Goal: Task Accomplishment & Management: Manage account settings

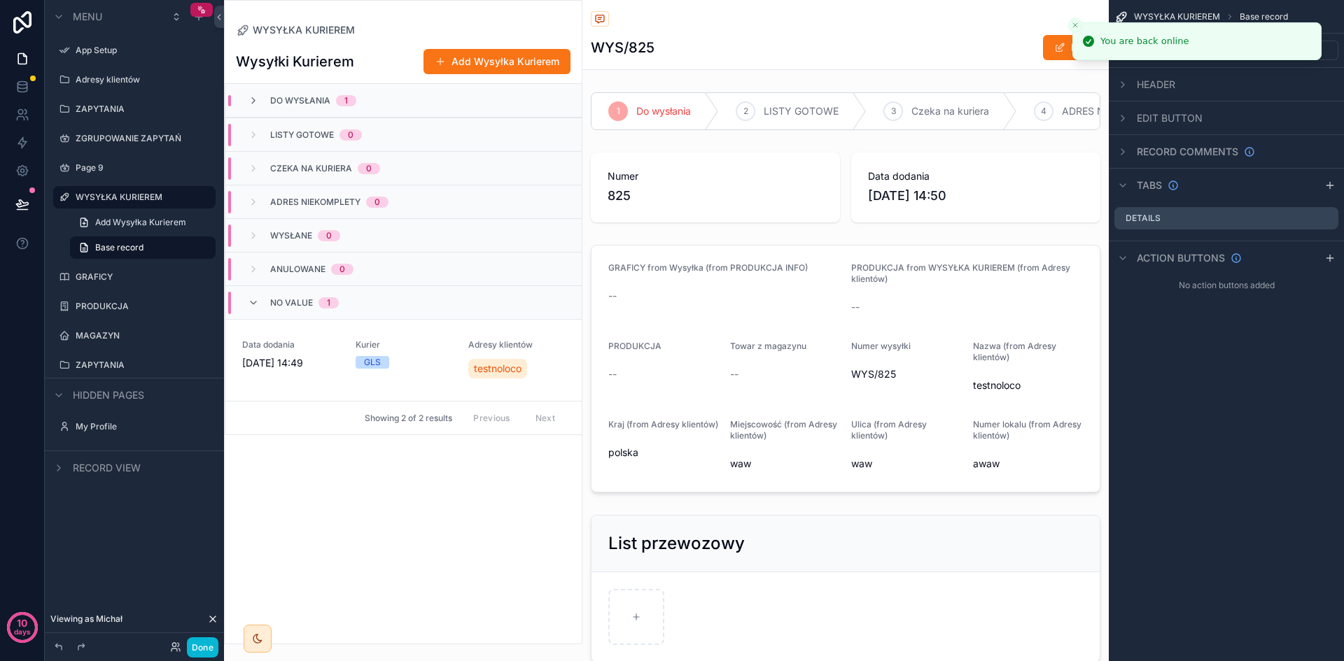
click at [1076, 24] on icon "Close toast" at bounding box center [1075, 25] width 8 height 8
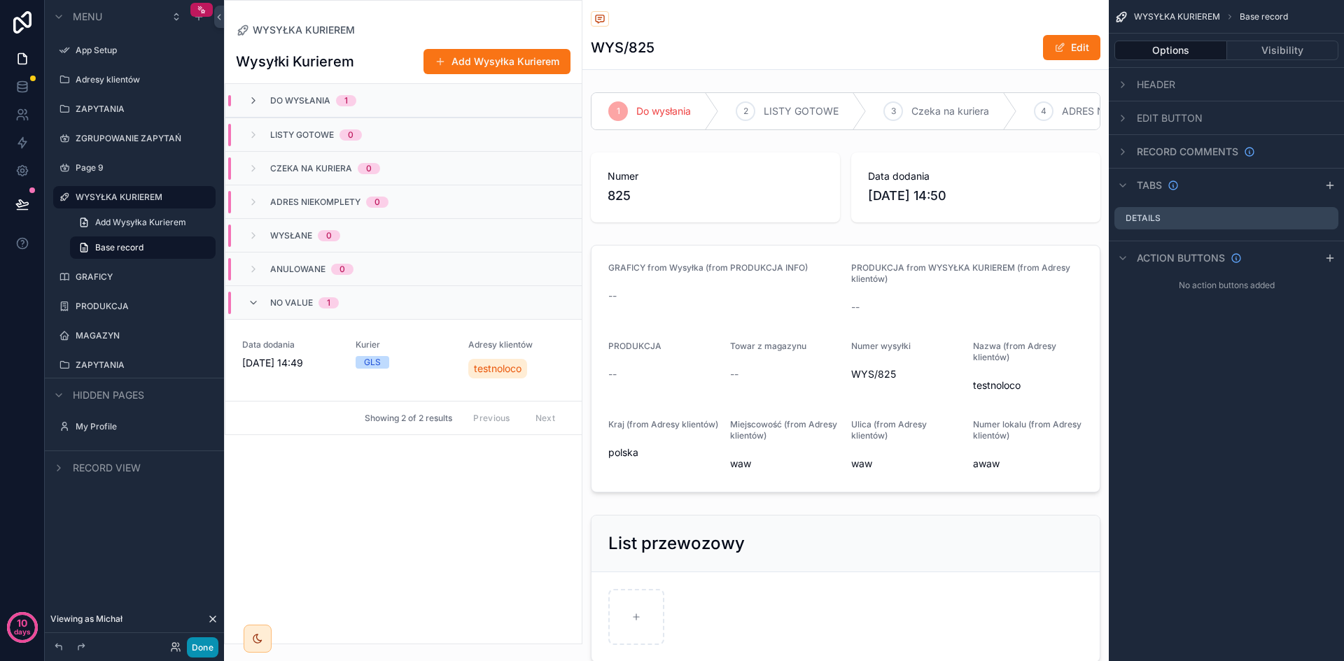
click at [203, 648] on button "Done" at bounding box center [202, 648] width 31 height 20
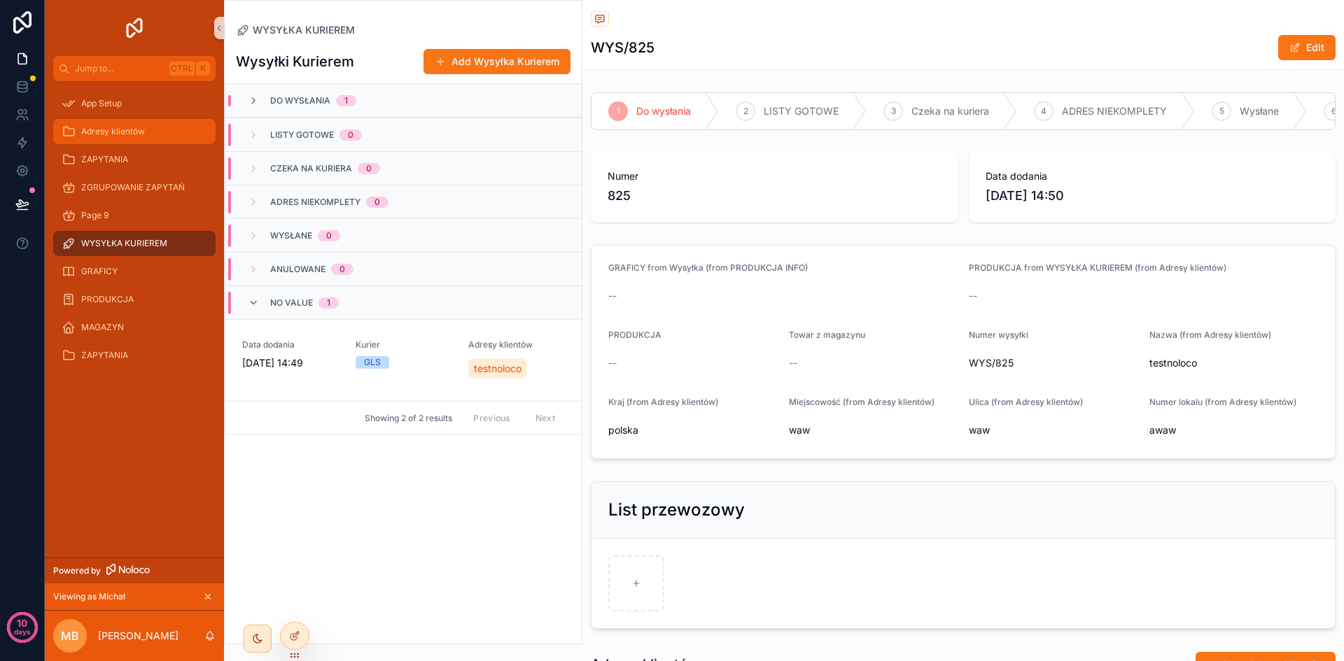
click at [114, 131] on span "Adresy klientów" at bounding box center [113, 131] width 64 height 11
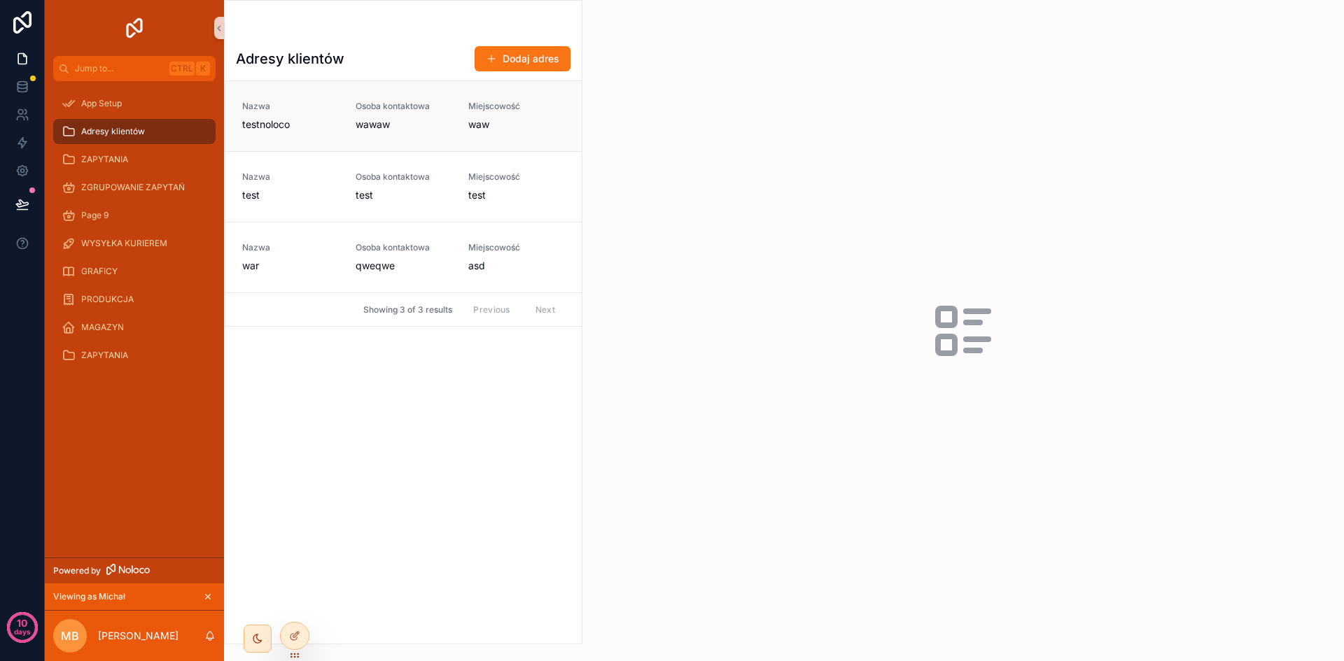
click at [424, 133] on link "Nazwa testnoloco Osoba kontaktowa wawaw Miejscowość waw" at bounding box center [403, 116] width 356 height 70
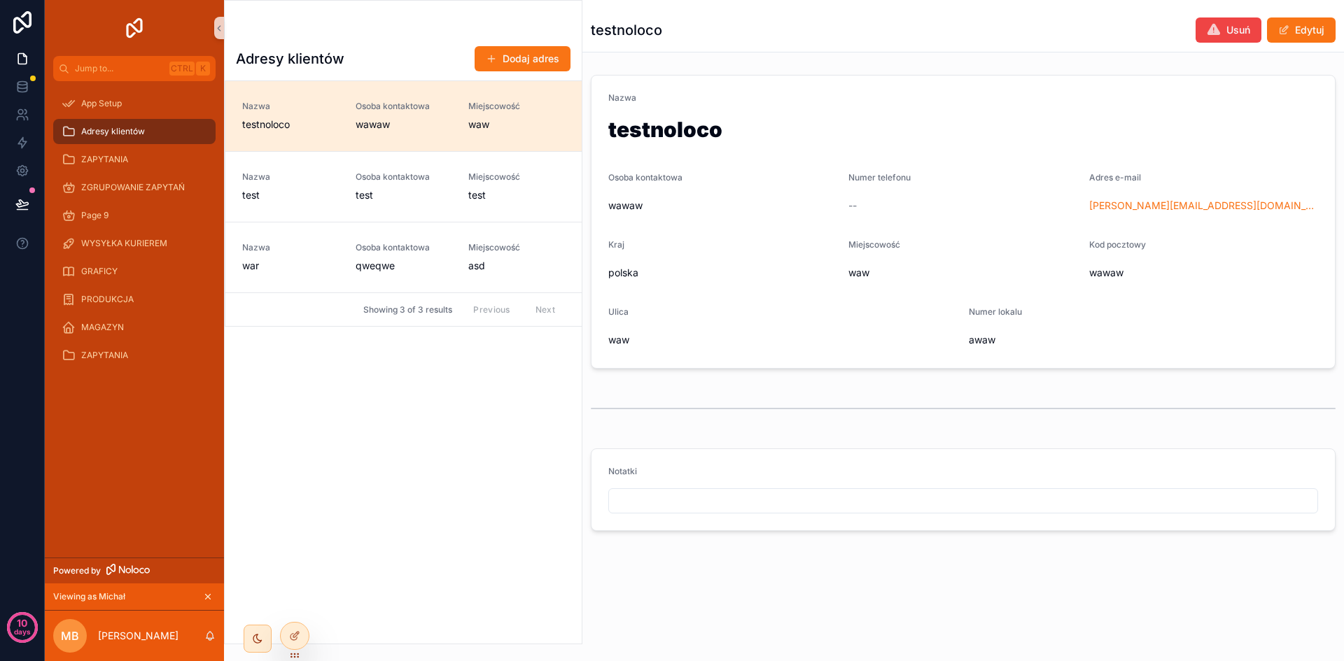
click at [1002, 492] on input "scrollable content" at bounding box center [963, 501] width 708 height 20
click at [1010, 498] on input "scrollable content" at bounding box center [963, 501] width 708 height 20
click at [980, 407] on div "scrollable content" at bounding box center [963, 408] width 745 height 35
click at [398, 168] on link "Nazwa test Osoba kontaktowa test Miejscowość test" at bounding box center [403, 186] width 356 height 71
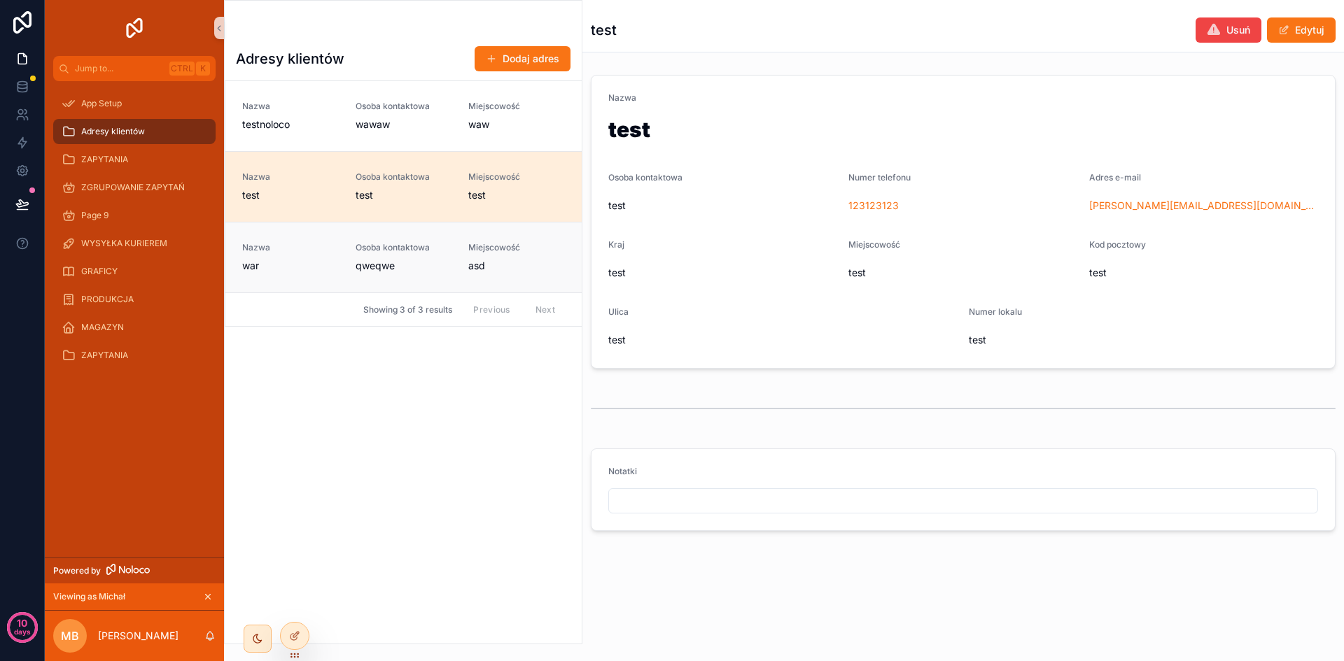
click at [379, 250] on span "Osoba kontaktowa" at bounding box center [404, 247] width 97 height 11
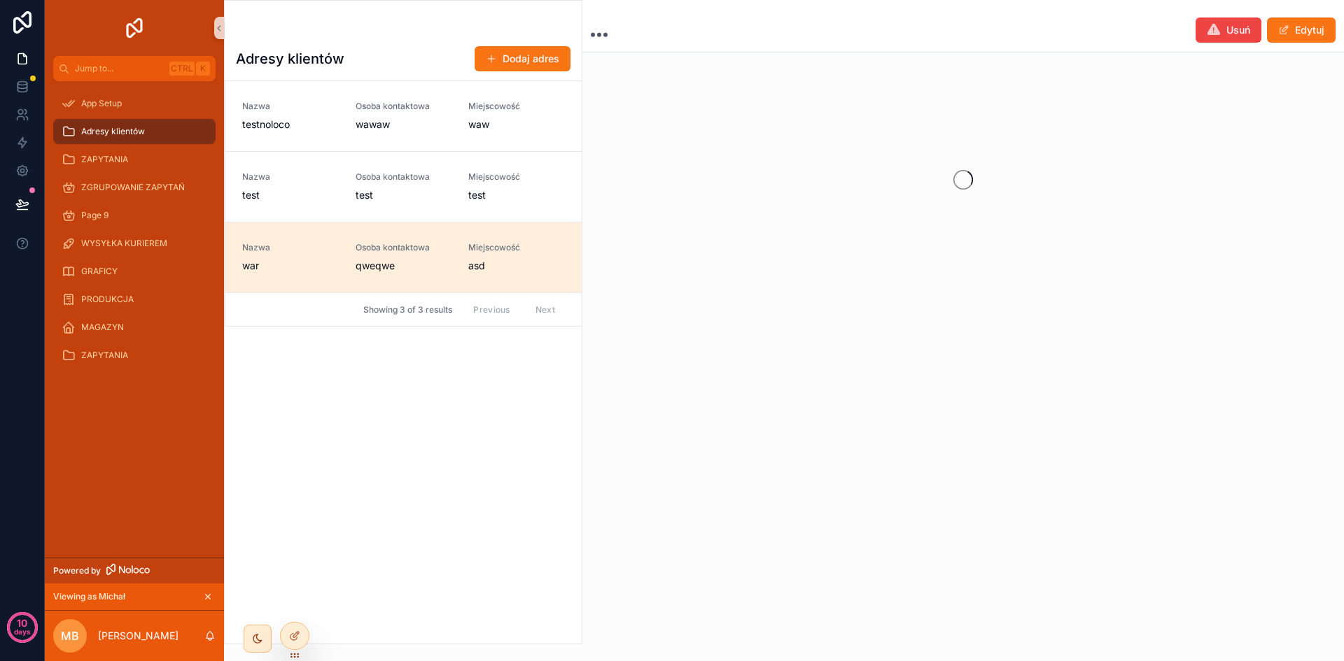
click at [355, 152] on link "Nazwa test Osoba kontaktowa test Miejscowość test" at bounding box center [403, 186] width 356 height 71
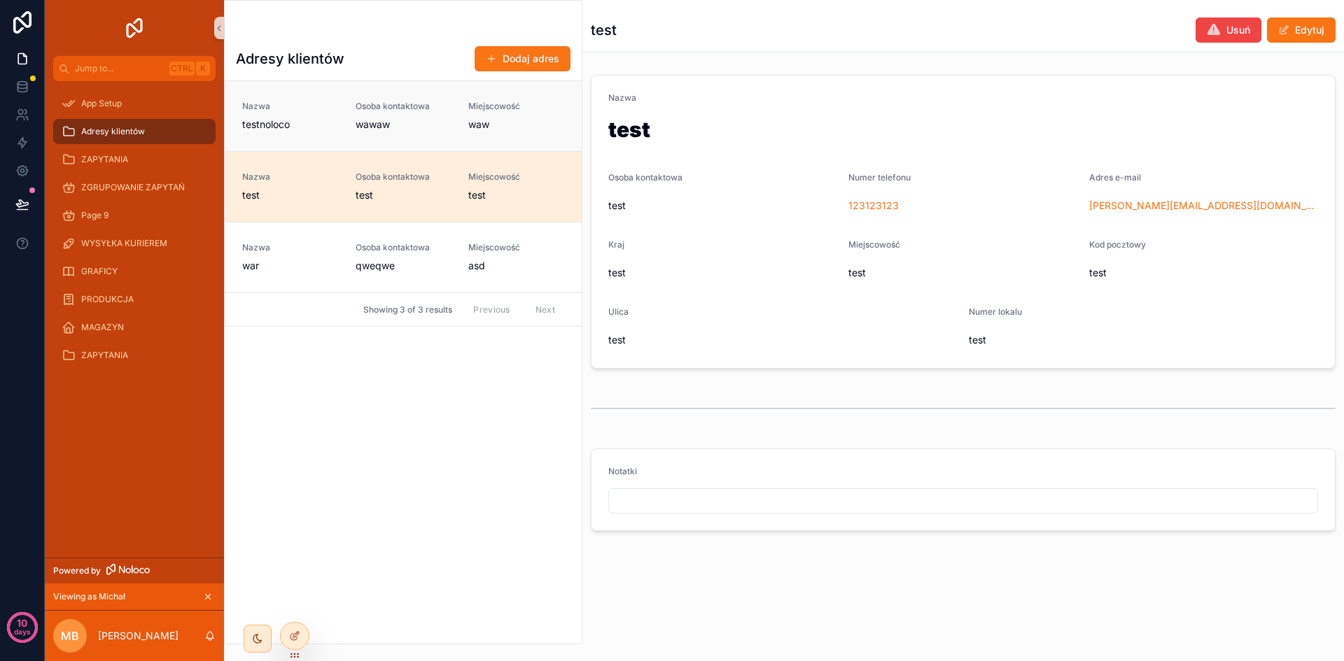
click at [371, 127] on span "wawaw" at bounding box center [404, 125] width 97 height 14
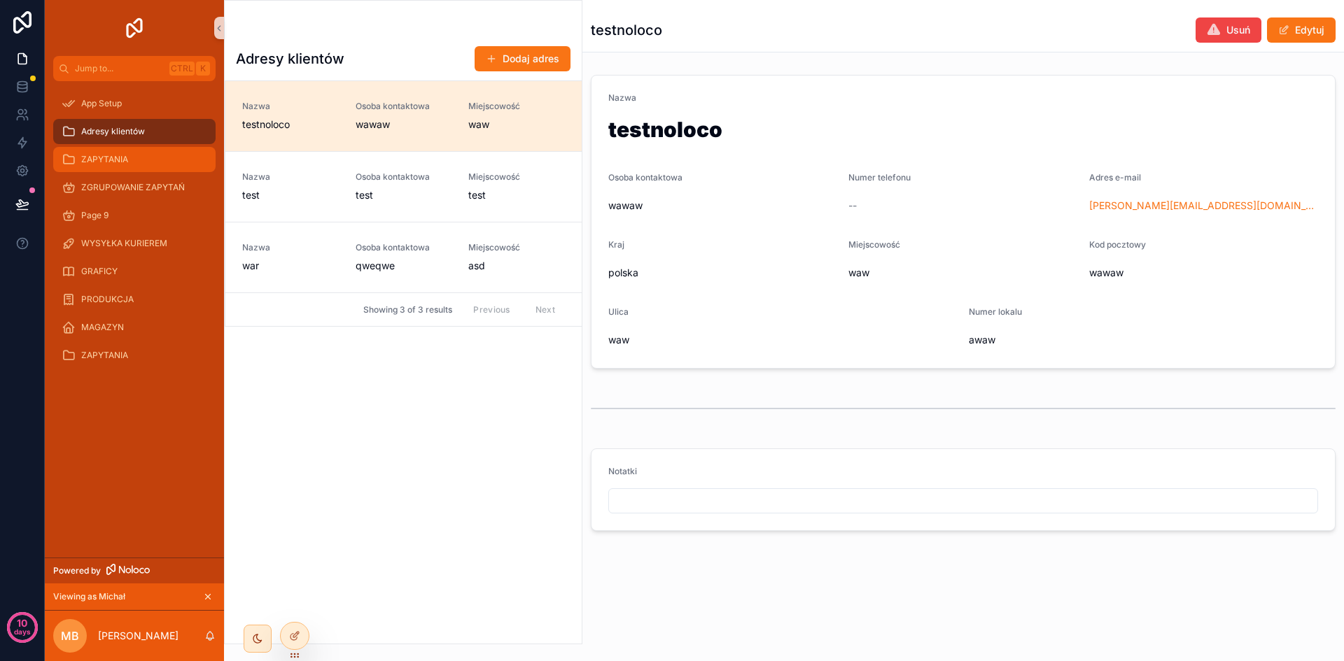
click at [112, 166] on div "ZAPYTANIA" at bounding box center [135, 159] width 146 height 22
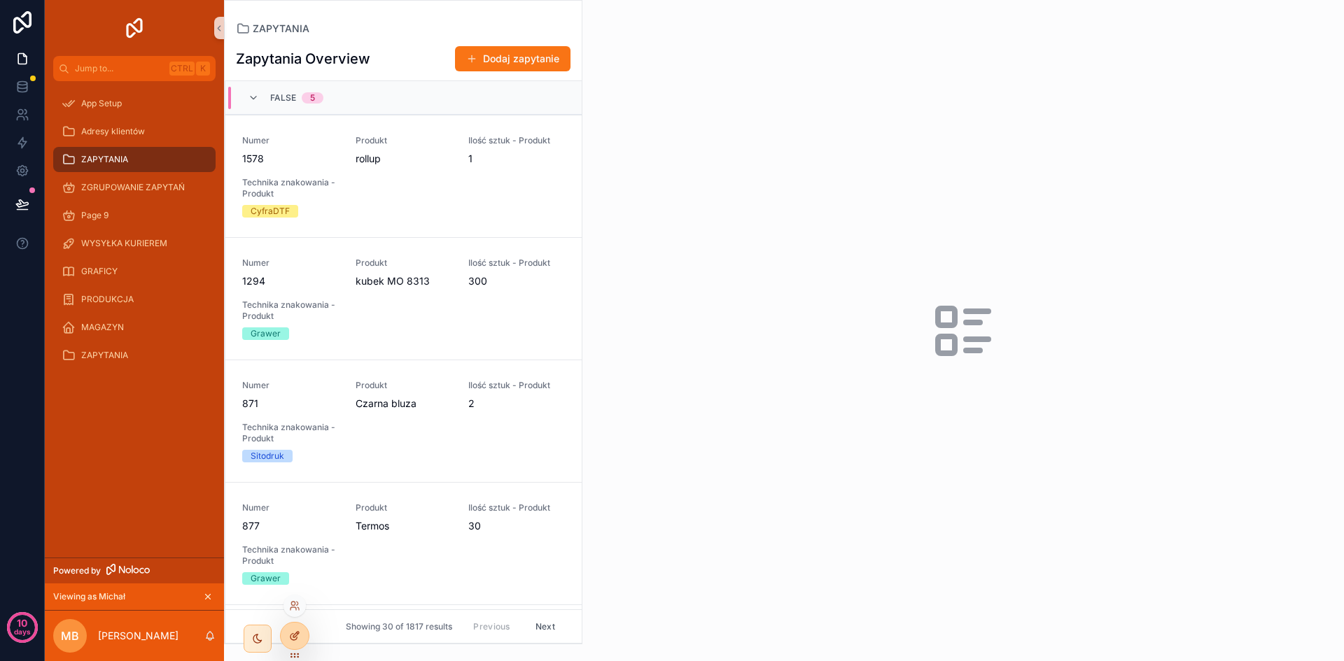
click at [296, 633] on icon at bounding box center [294, 636] width 11 height 11
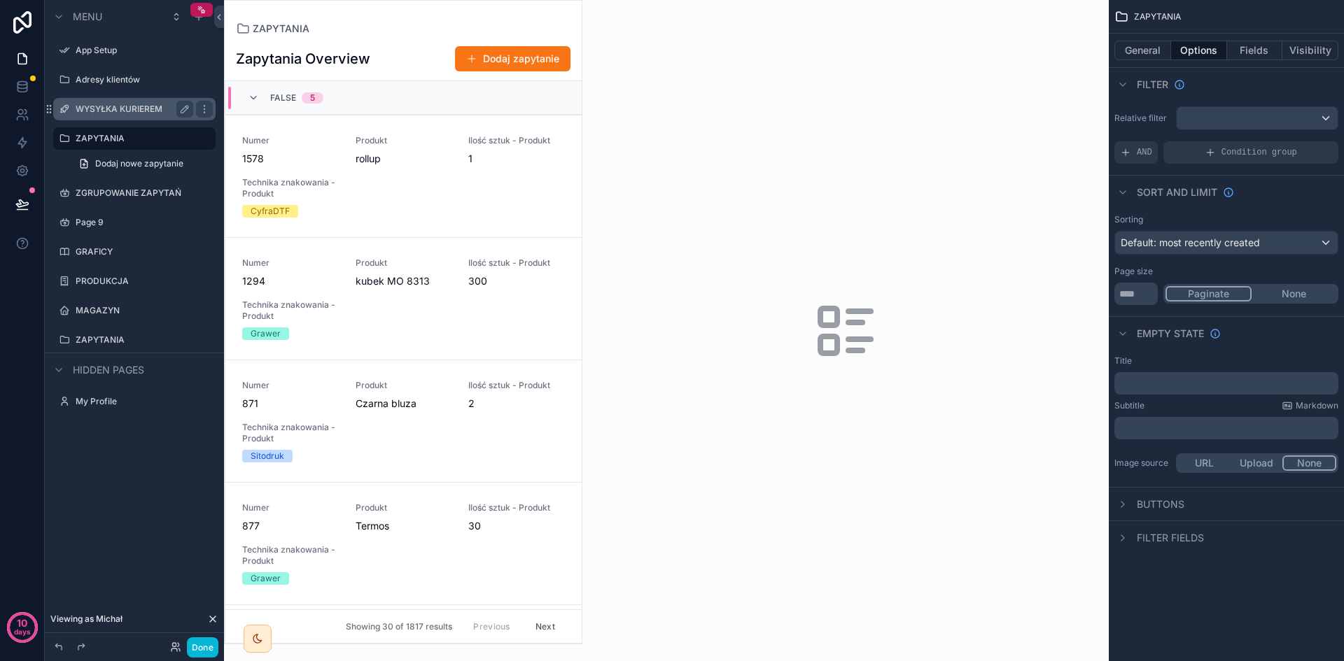
click at [117, 101] on div "WYSYŁKA KURIEREM" at bounding box center [135, 109] width 118 height 17
click at [122, 106] on label "WYSYŁKA KURIEREM" at bounding box center [132, 109] width 112 height 11
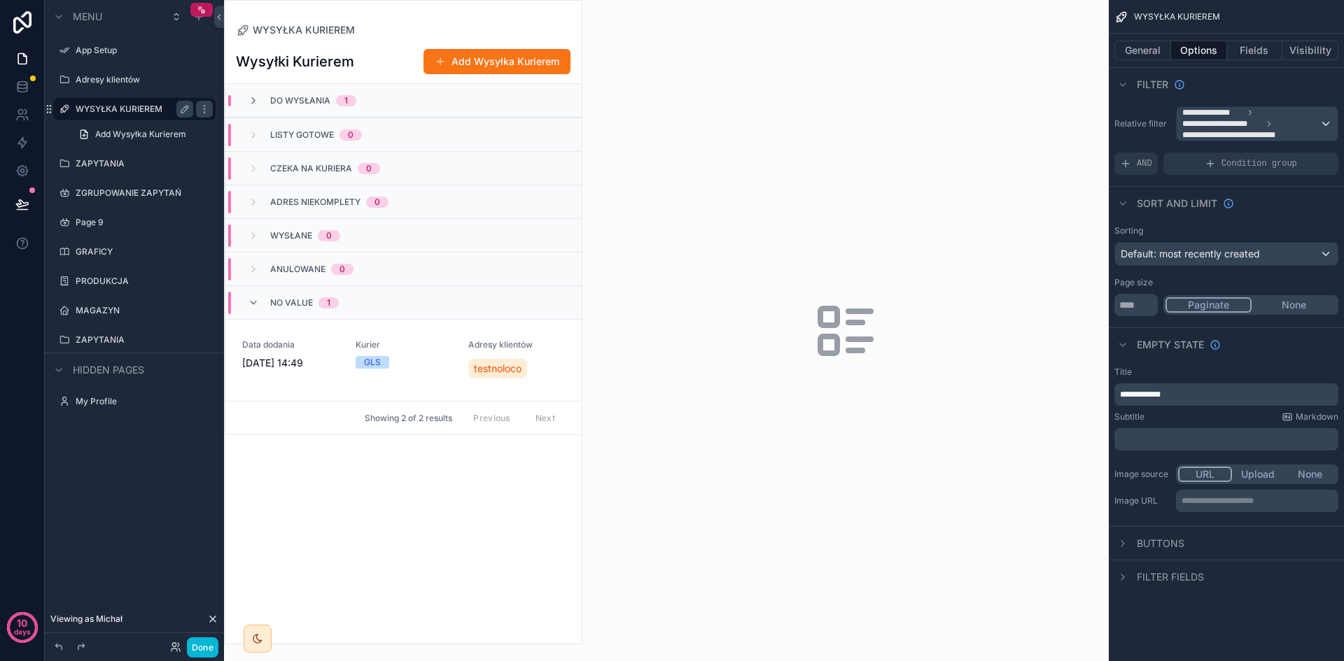
click at [349, 480] on div "scrollable content" at bounding box center [403, 322] width 357 height 643
click at [138, 106] on label "WYSYŁKA KURIEREM" at bounding box center [132, 109] width 112 height 11
click at [1147, 56] on button "General" at bounding box center [1142, 51] width 57 height 20
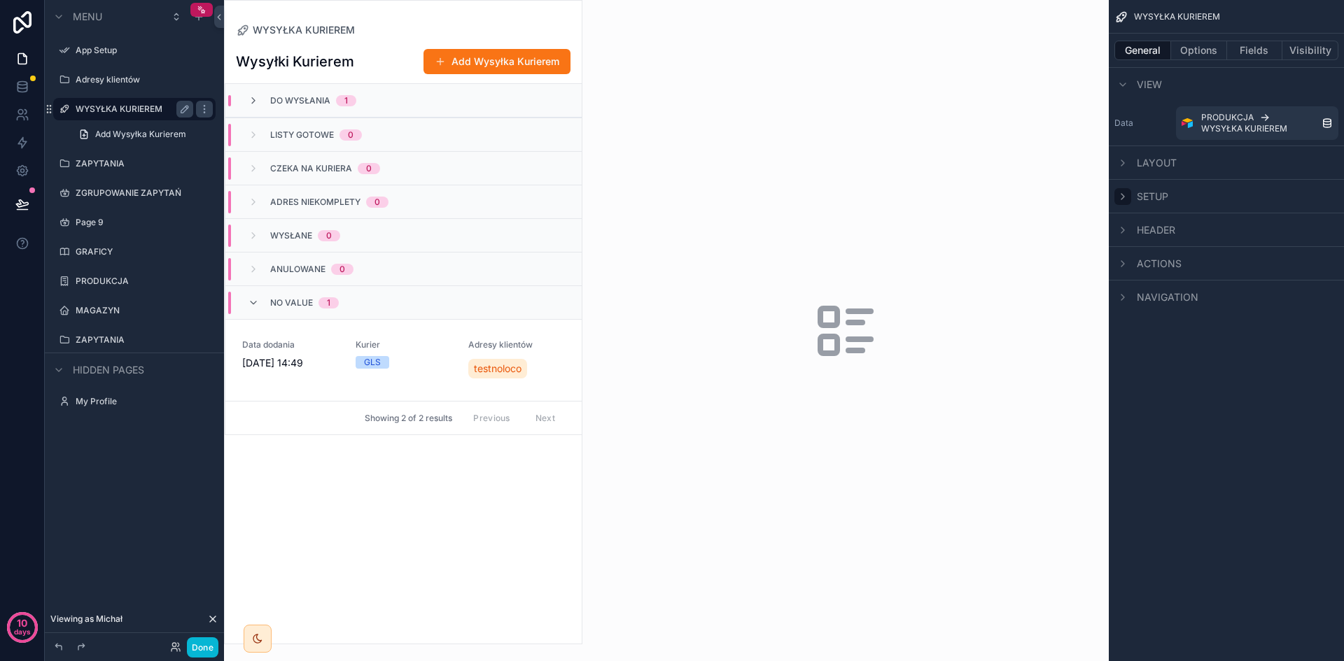
click at [1130, 197] on div "scrollable content" at bounding box center [1122, 196] width 17 height 17
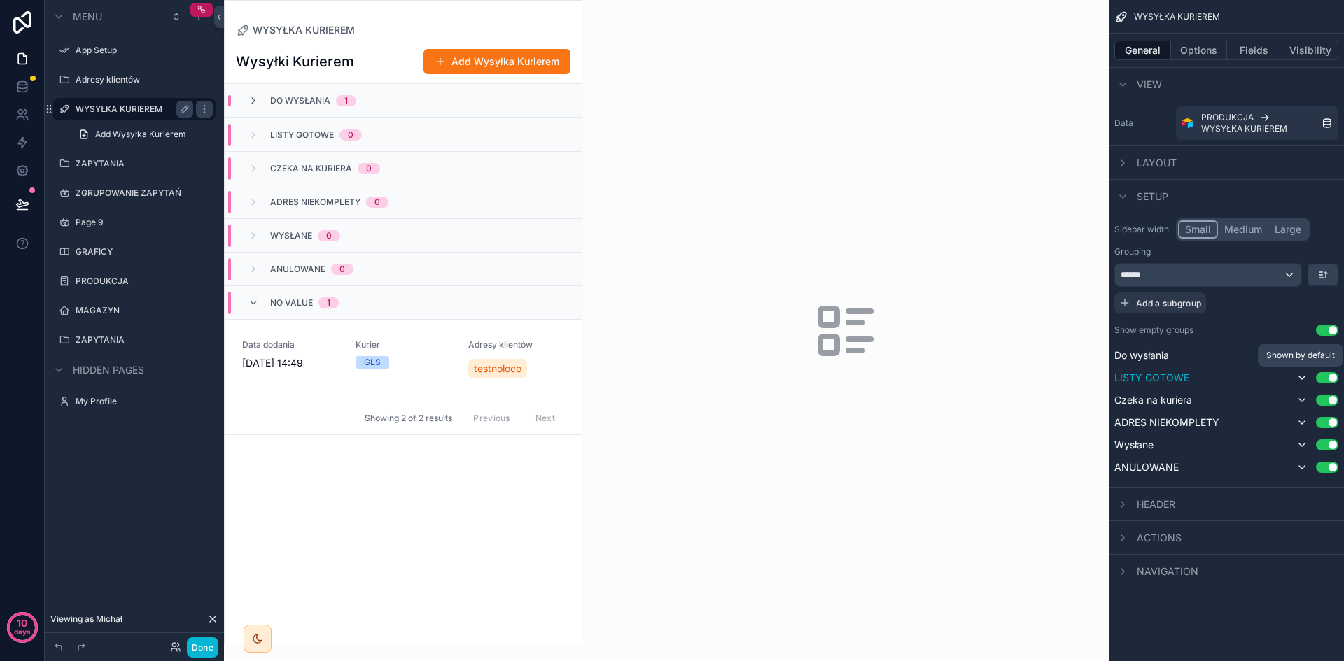
click at [1301, 374] on icon "scrollable content" at bounding box center [1301, 377] width 11 height 11
click at [1303, 379] on icon "scrollable content" at bounding box center [1301, 377] width 11 height 11
click at [1303, 378] on icon "scrollable content" at bounding box center [1302, 378] width 6 height 3
click at [1303, 378] on icon "scrollable content" at bounding box center [1301, 378] width 3 height 6
click at [1333, 377] on button "Use setting" at bounding box center [1327, 377] width 22 height 11
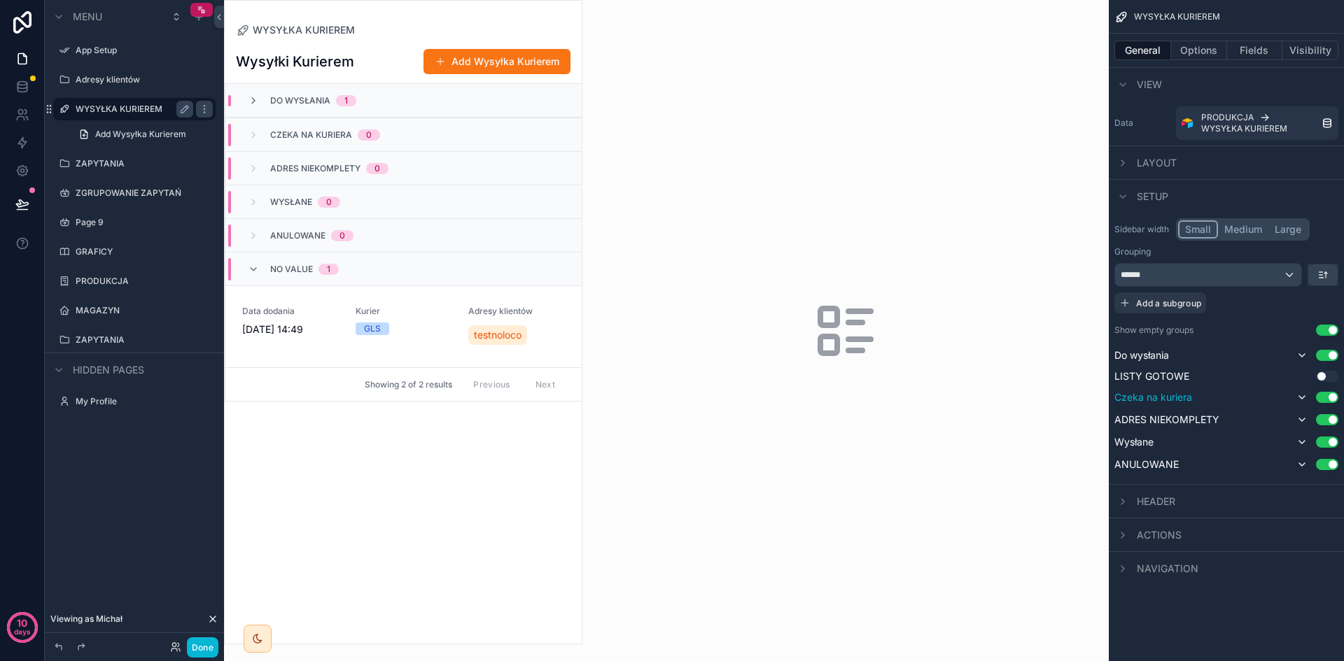
click at [1328, 398] on button "Use setting" at bounding box center [1327, 397] width 22 height 11
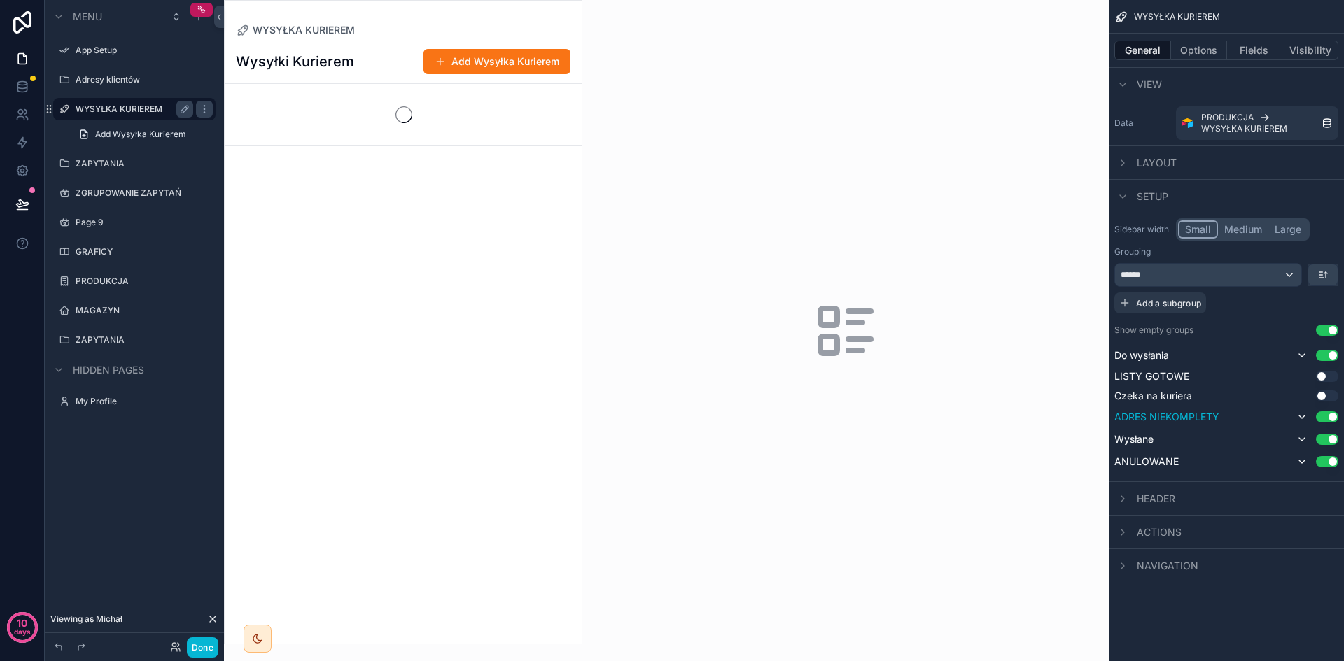
click at [1331, 415] on button "Use setting" at bounding box center [1327, 417] width 22 height 11
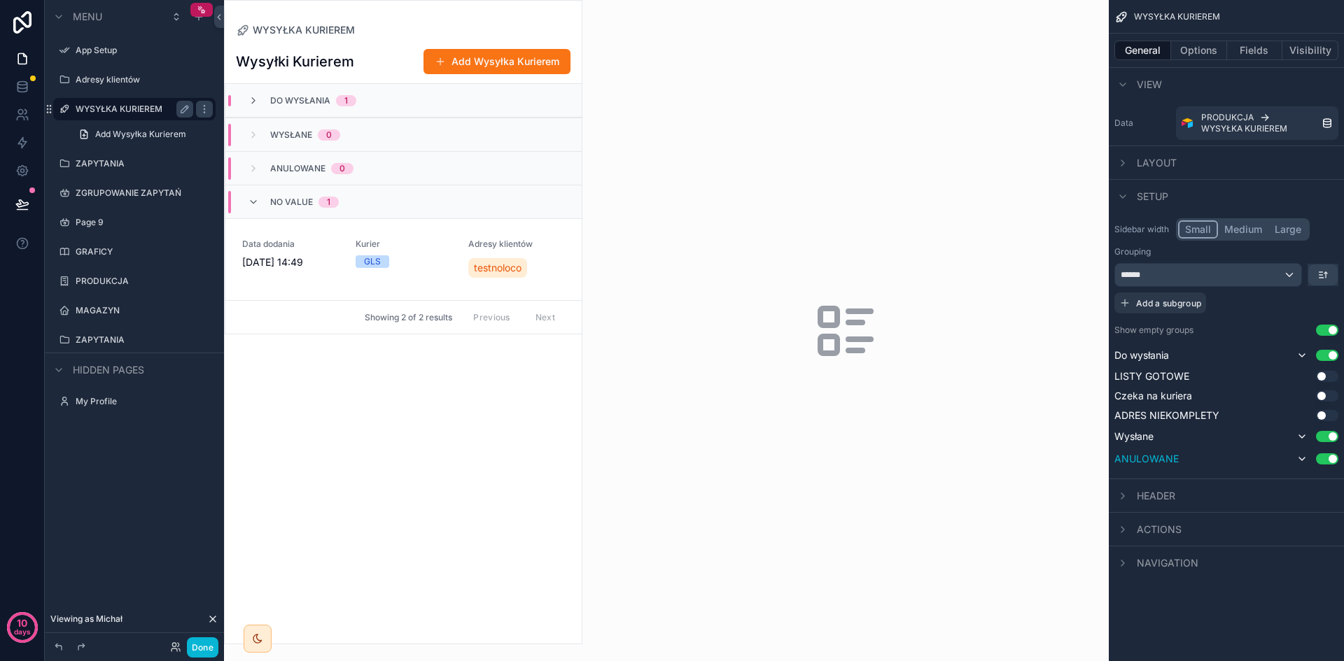
click at [1331, 458] on button "Use setting" at bounding box center [1327, 459] width 22 height 11
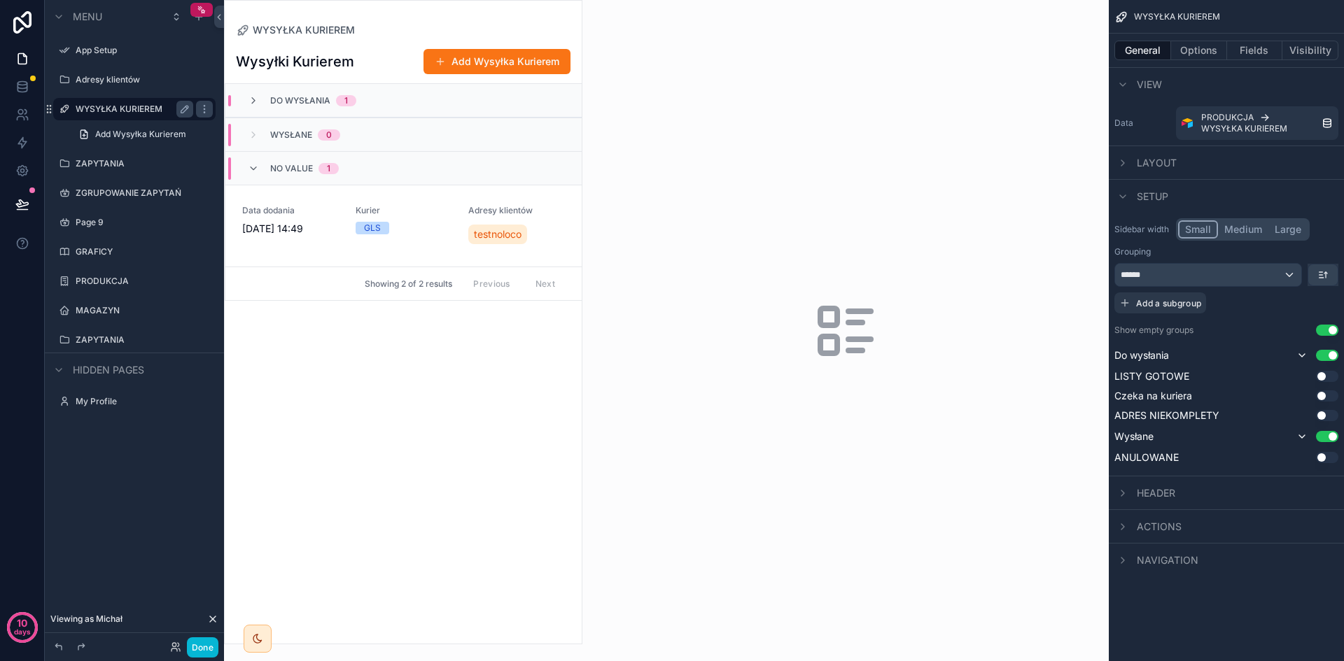
click at [1329, 328] on button "Use setting" at bounding box center [1327, 330] width 22 height 11
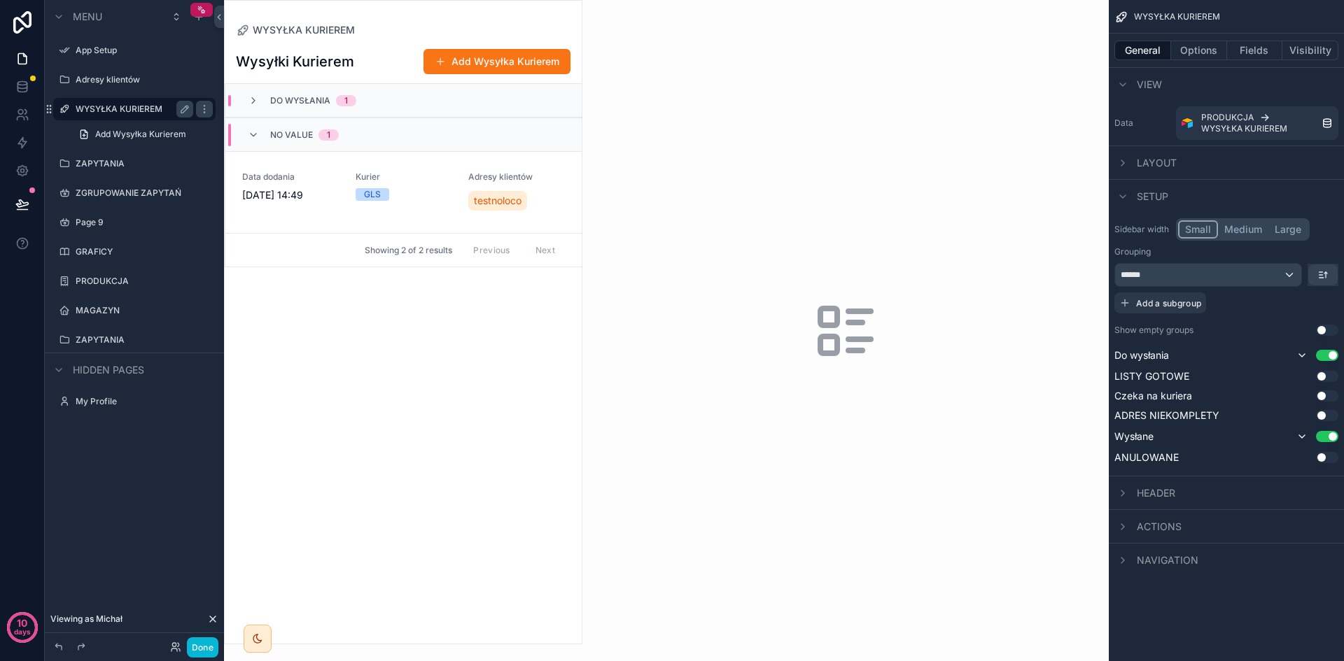
click at [1329, 328] on button "Use setting" at bounding box center [1327, 330] width 22 height 11
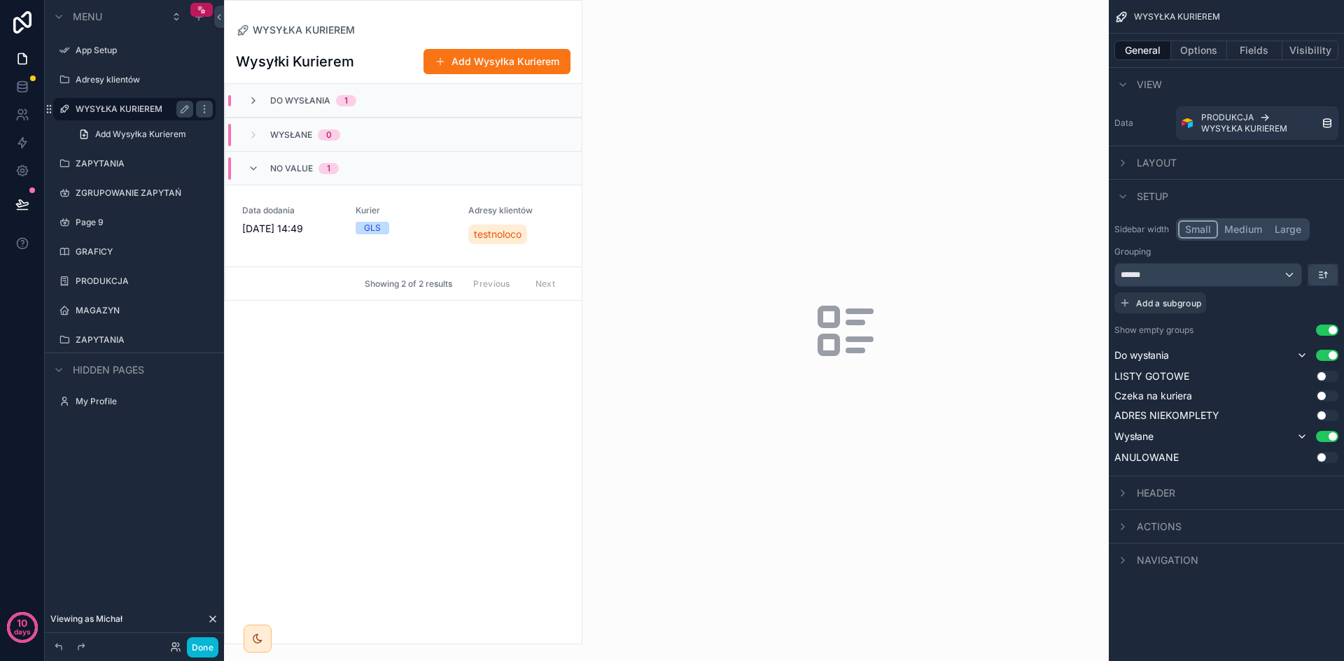
click at [1241, 228] on button "Medium" at bounding box center [1243, 229] width 50 height 18
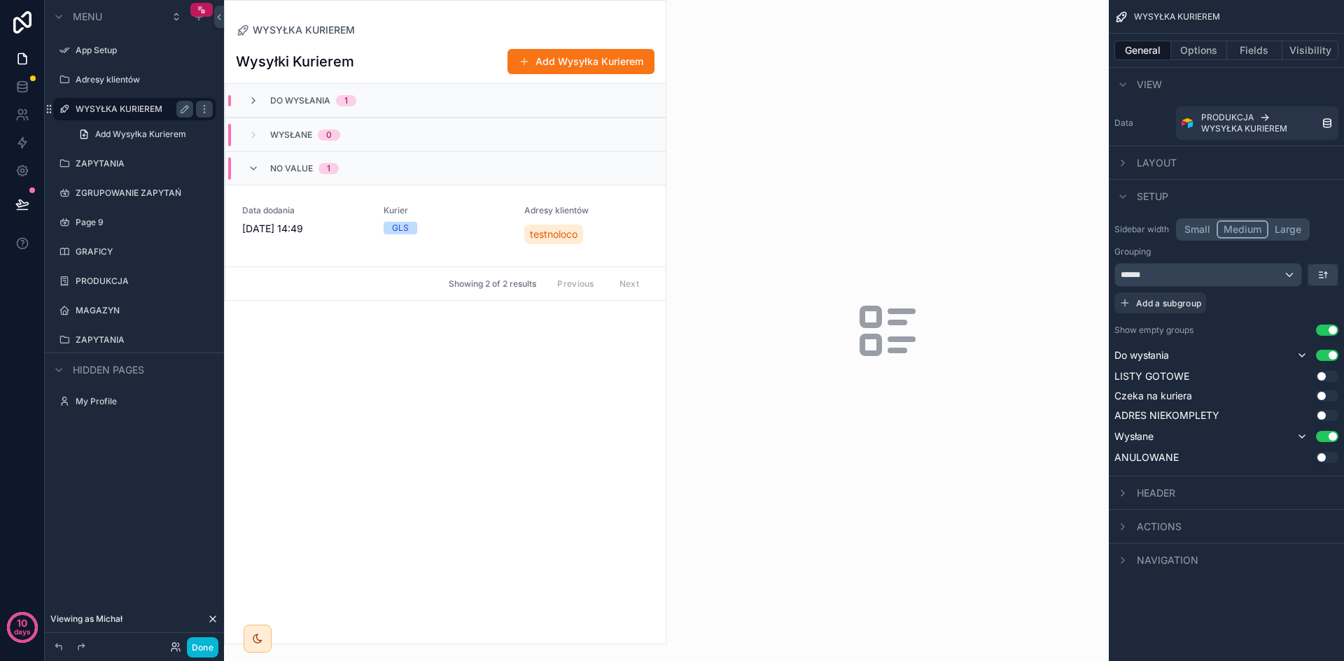
click at [1212, 225] on button "Small" at bounding box center [1197, 229] width 38 height 18
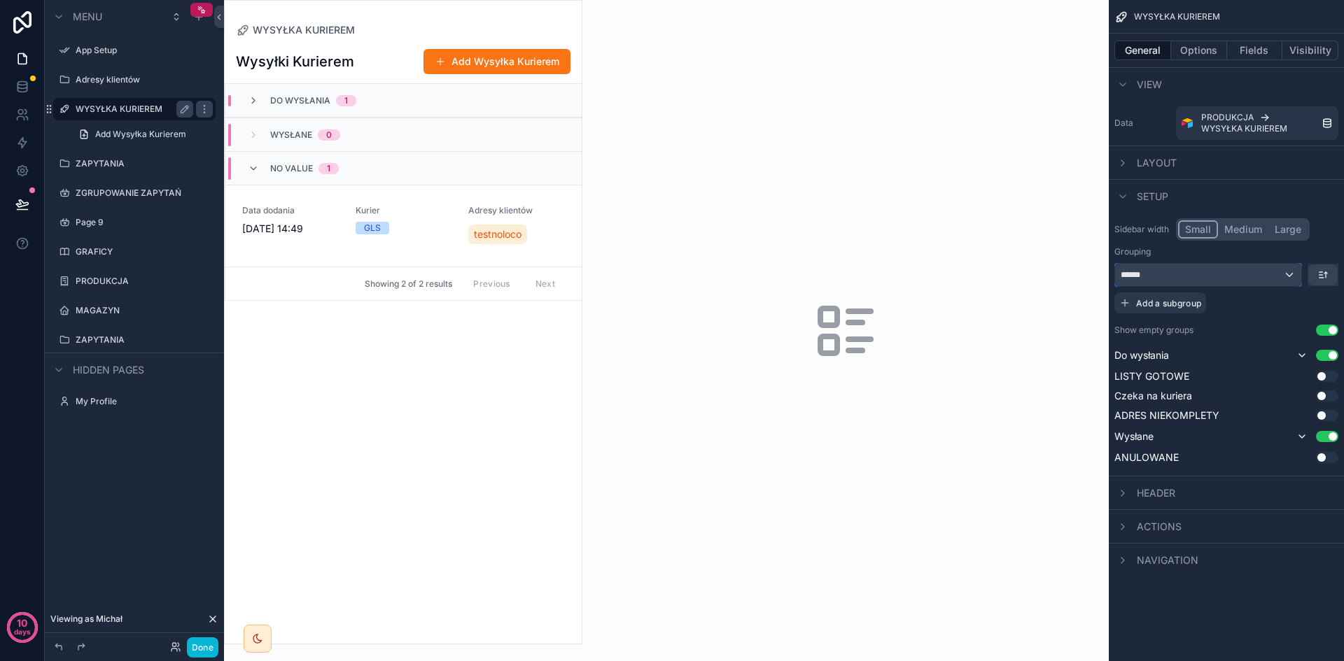
click at [1267, 274] on div "******" at bounding box center [1208, 275] width 186 height 22
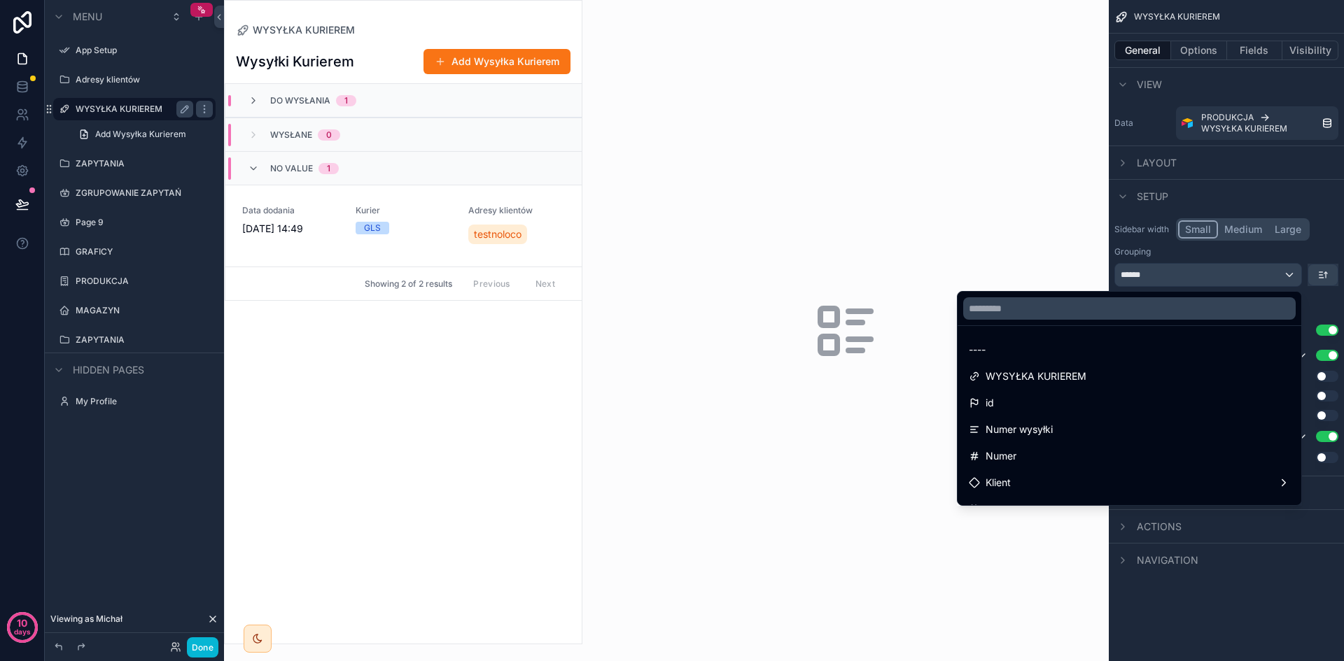
click at [1267, 274] on div "scrollable content" at bounding box center [672, 330] width 1344 height 661
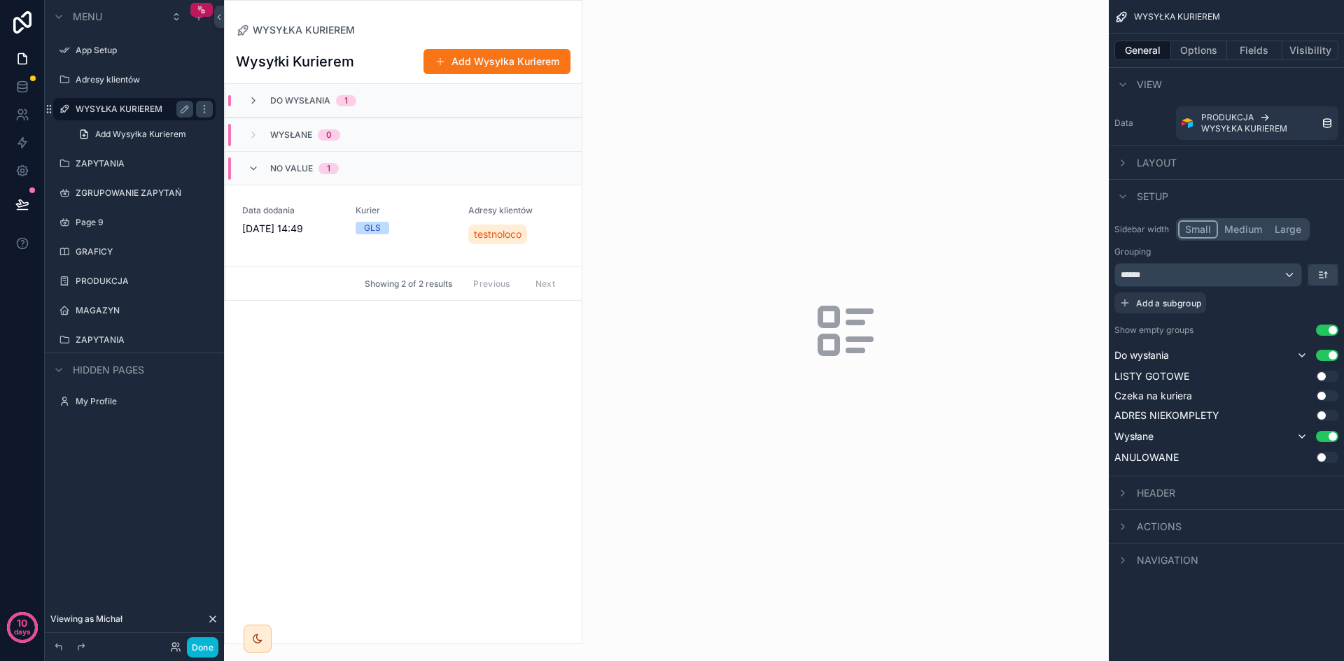
click at [380, 169] on div "No value 1" at bounding box center [403, 168] width 356 height 34
click at [1333, 328] on button "Use setting" at bounding box center [1327, 330] width 22 height 11
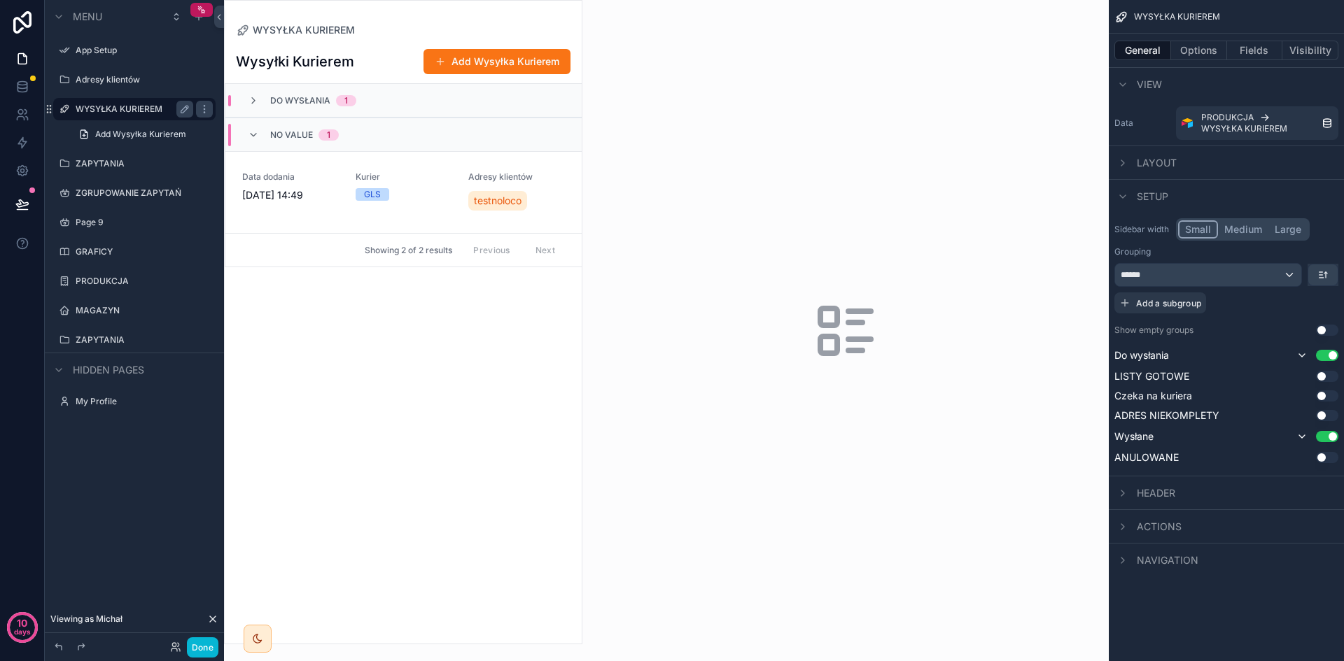
click at [547, 314] on div "Wysyłki Kurierem Add Wysyłka Kurierem Do wysłania 1 No value 1 Data dodania [DA…" at bounding box center [403, 340] width 357 height 607
click at [288, 140] on span "No value" at bounding box center [291, 134] width 43 height 11
click at [1329, 435] on button "Use setting" at bounding box center [1327, 436] width 22 height 11
click at [1324, 434] on button "Use setting" at bounding box center [1327, 435] width 22 height 11
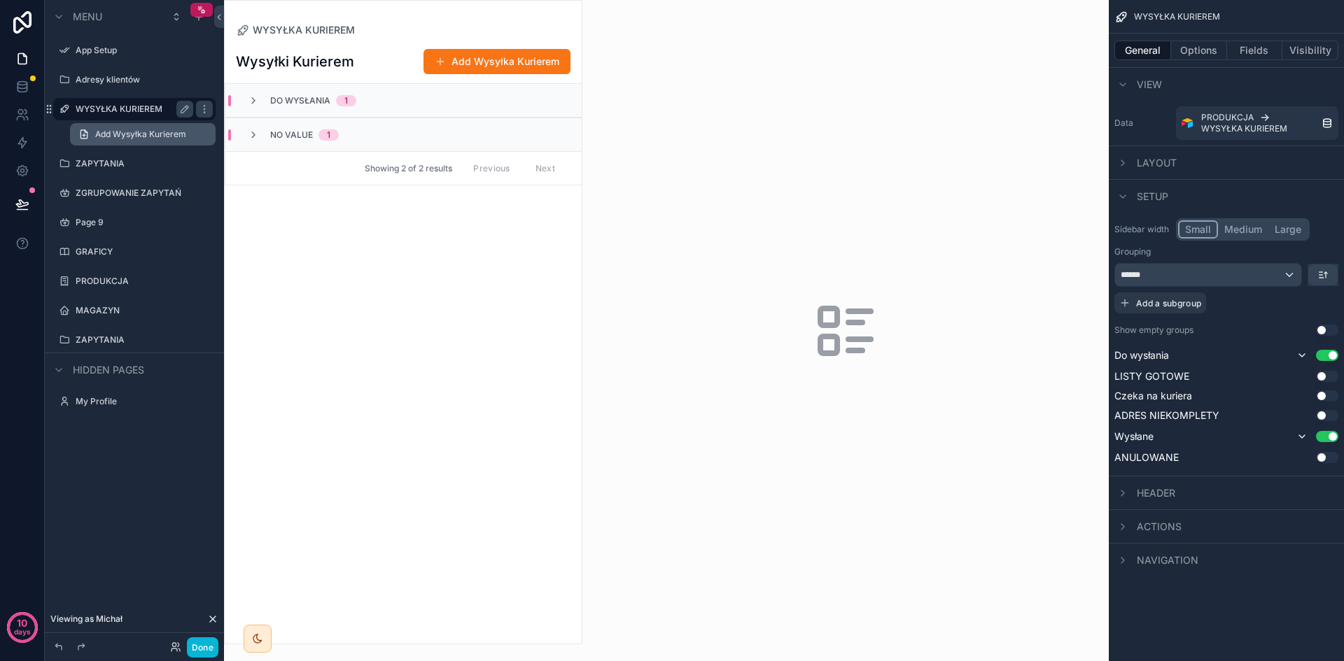
click at [111, 132] on span "Add Wysyłka Kurierem" at bounding box center [140, 134] width 91 height 11
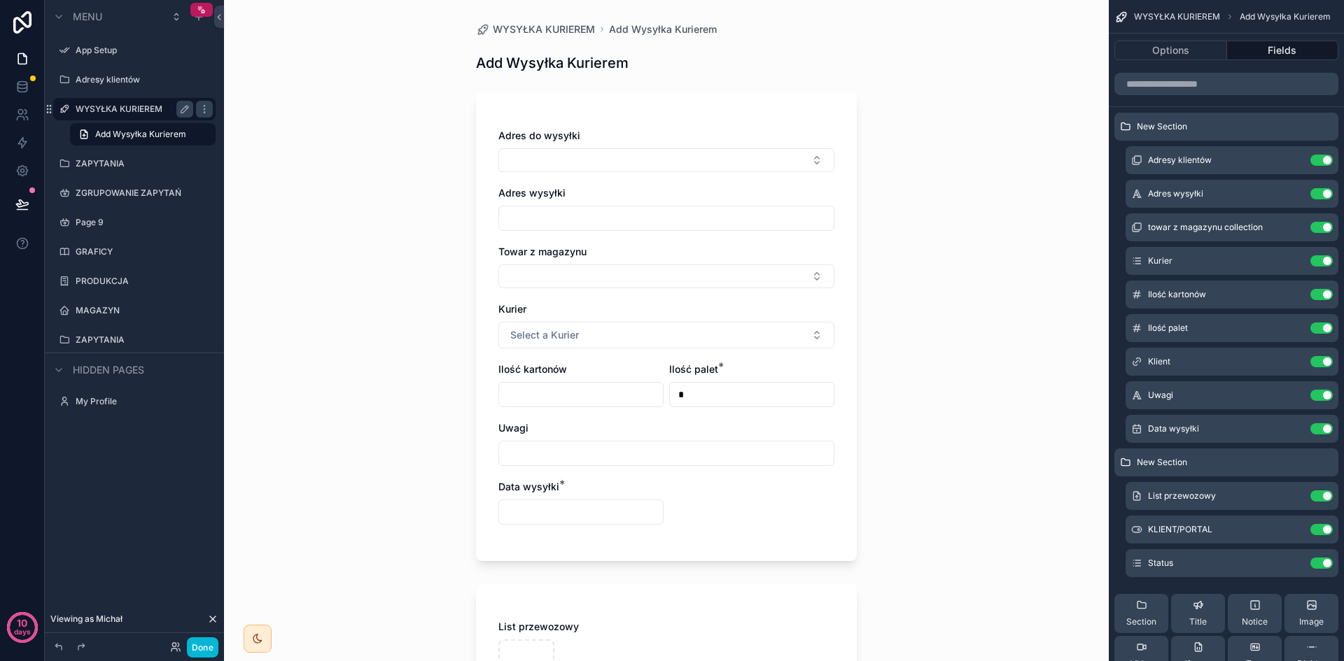
click at [115, 105] on label "WYSYŁKA KURIEREM" at bounding box center [132, 109] width 112 height 11
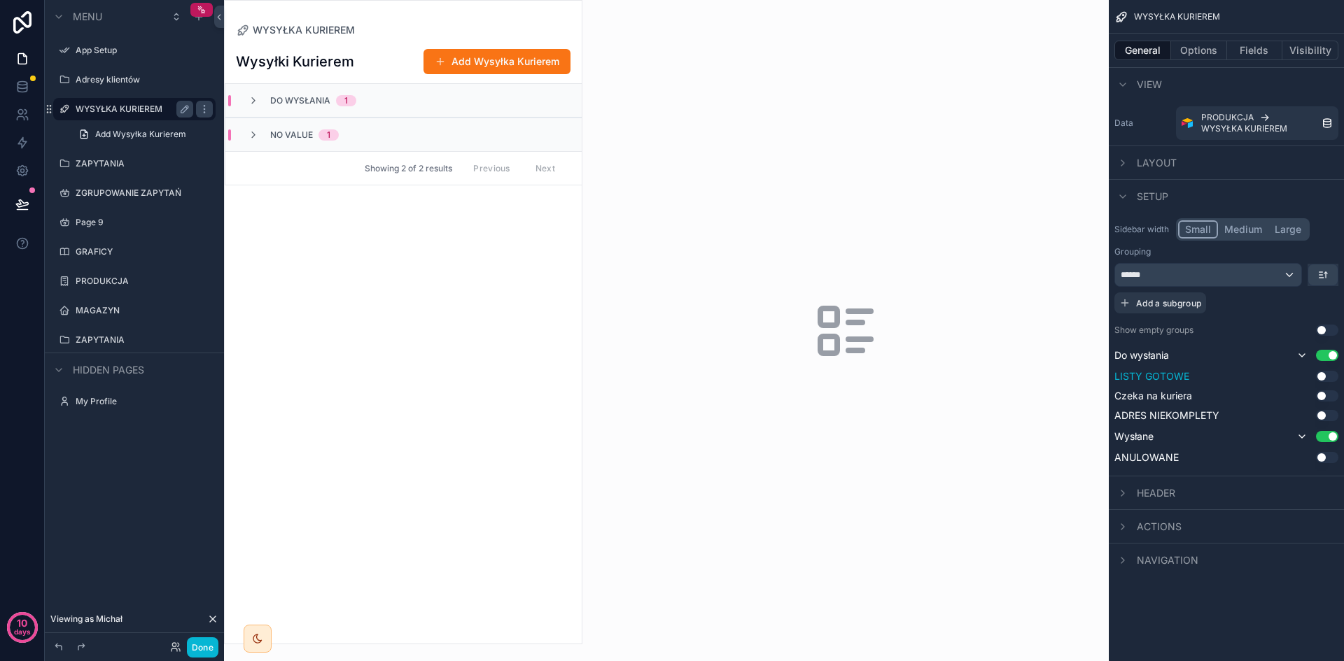
click at [1328, 372] on button "Use setting" at bounding box center [1327, 376] width 22 height 11
click at [1334, 388] on div "Do wysłania Use setting LISTY GOTOWE Use setting Czeka na kuriera Use setting A…" at bounding box center [1226, 407] width 224 height 120
click at [1331, 390] on div "Do wysłania Use setting LISTY GOTOWE Use setting Czeka na kuriera Use setting A…" at bounding box center [1226, 407] width 224 height 120
click at [1324, 329] on button "Use setting" at bounding box center [1327, 330] width 22 height 11
drag, startPoint x: 300, startPoint y: 365, endPoint x: 293, endPoint y: 349, distance: 16.9
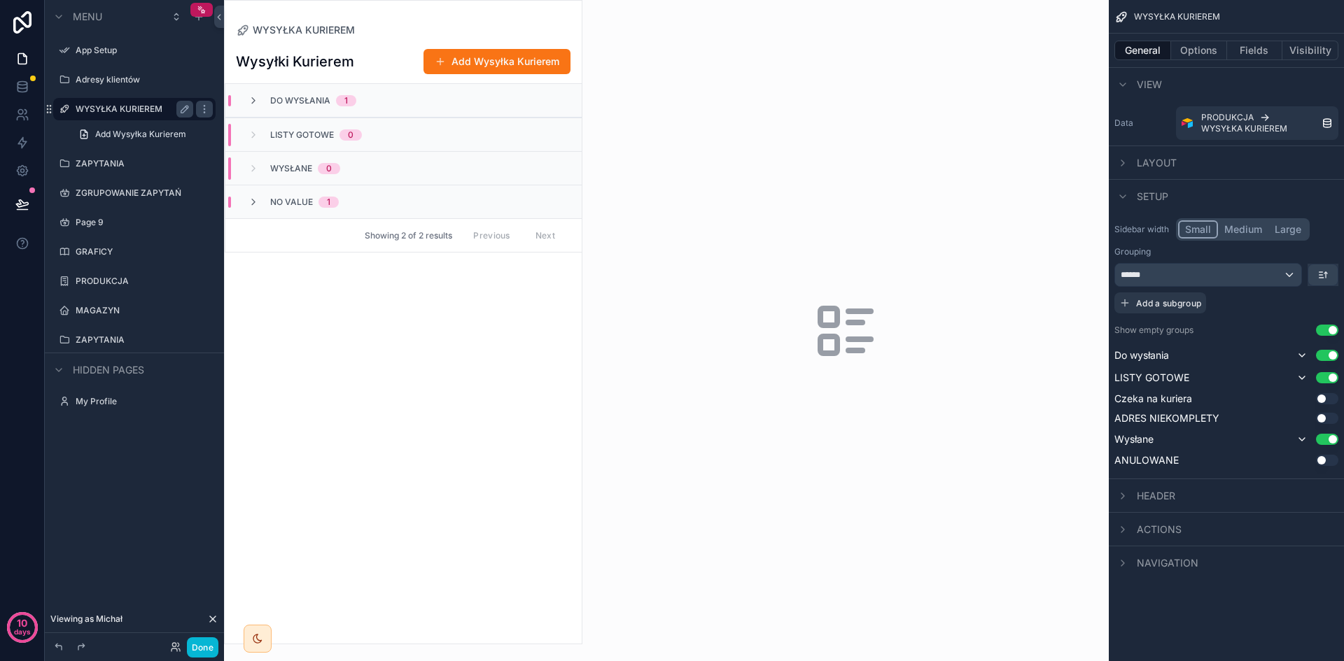
click at [300, 365] on div "Wysyłki Kurierem Add Wysyłka Kurierem Do wysłania 1 LISTY GOTOWE 0 Wysłane 0 No…" at bounding box center [403, 340] width 357 height 607
click at [416, 341] on div "Wysyłki Kurierem Add Wysyłka Kurierem Do wysłania 1 LISTY GOTOWE 0 Wysłane 0 No…" at bounding box center [403, 340] width 357 height 607
click at [260, 202] on div "No value 1" at bounding box center [293, 202] width 91 height 11
click at [324, 244] on span "Data dodania" at bounding box center [290, 244] width 97 height 11
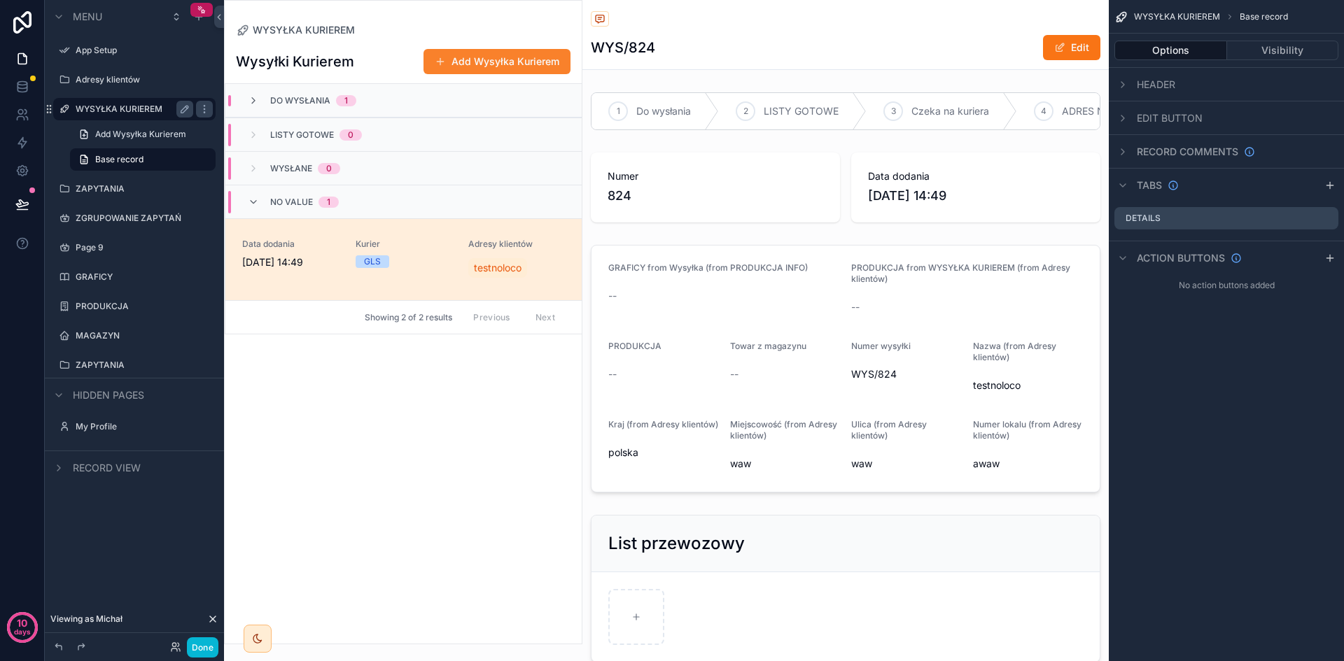
click at [490, 59] on button "Add Wysyłka Kurierem" at bounding box center [496, 61] width 147 height 25
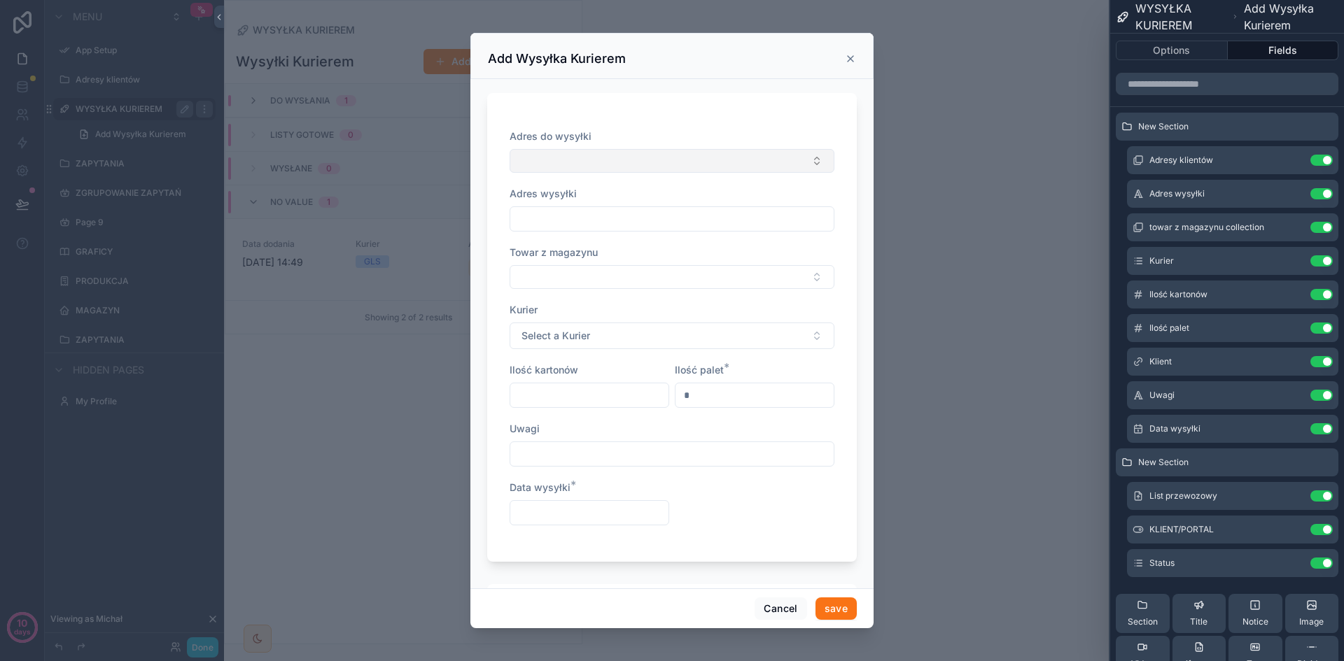
click at [661, 161] on button "Select Button" at bounding box center [672, 161] width 325 height 24
click at [653, 220] on div "testnoloco" at bounding box center [666, 216] width 307 height 22
click at [840, 188] on div "Adres do wysyłki testnoloco Adres wysyłki Towar z magazynu Kurier Select a Kuri…" at bounding box center [672, 329] width 370 height 473
click at [673, 131] on div "Adres do wysyłki" at bounding box center [672, 136] width 325 height 14
click at [1292, 161] on icon at bounding box center [1295, 159] width 6 height 6
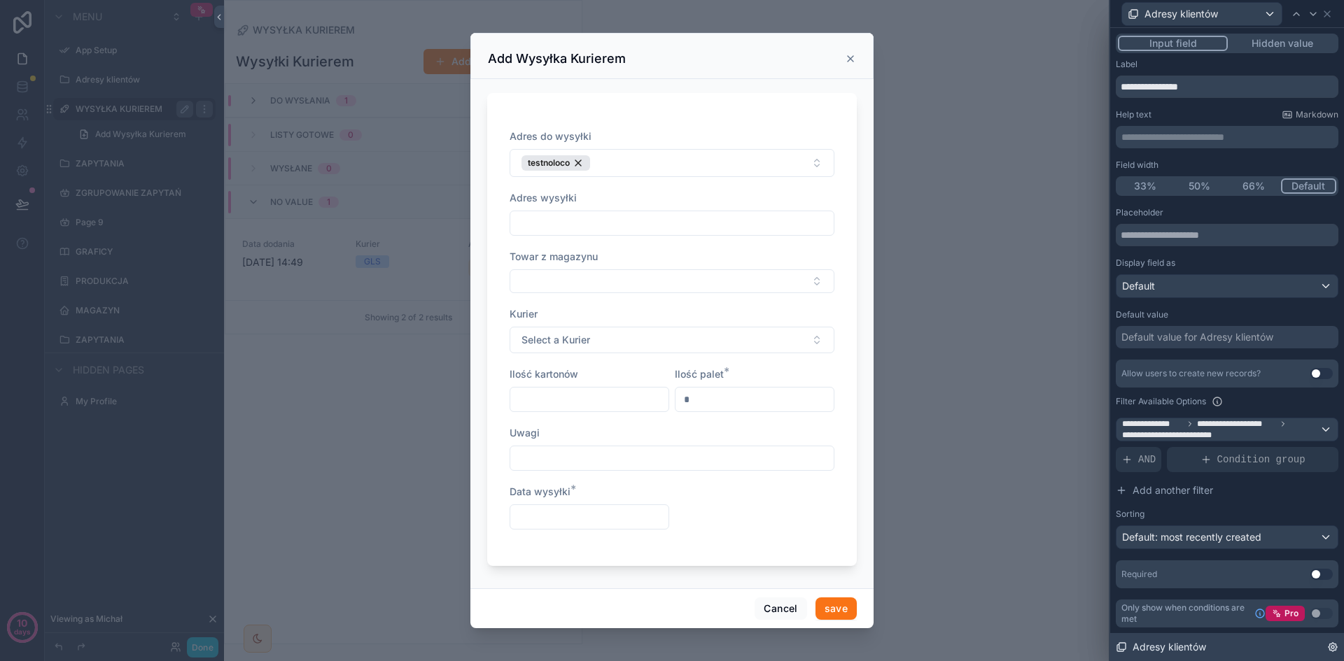
click at [1214, 643] on div "Adresy klientów" at bounding box center [1227, 647] width 234 height 28
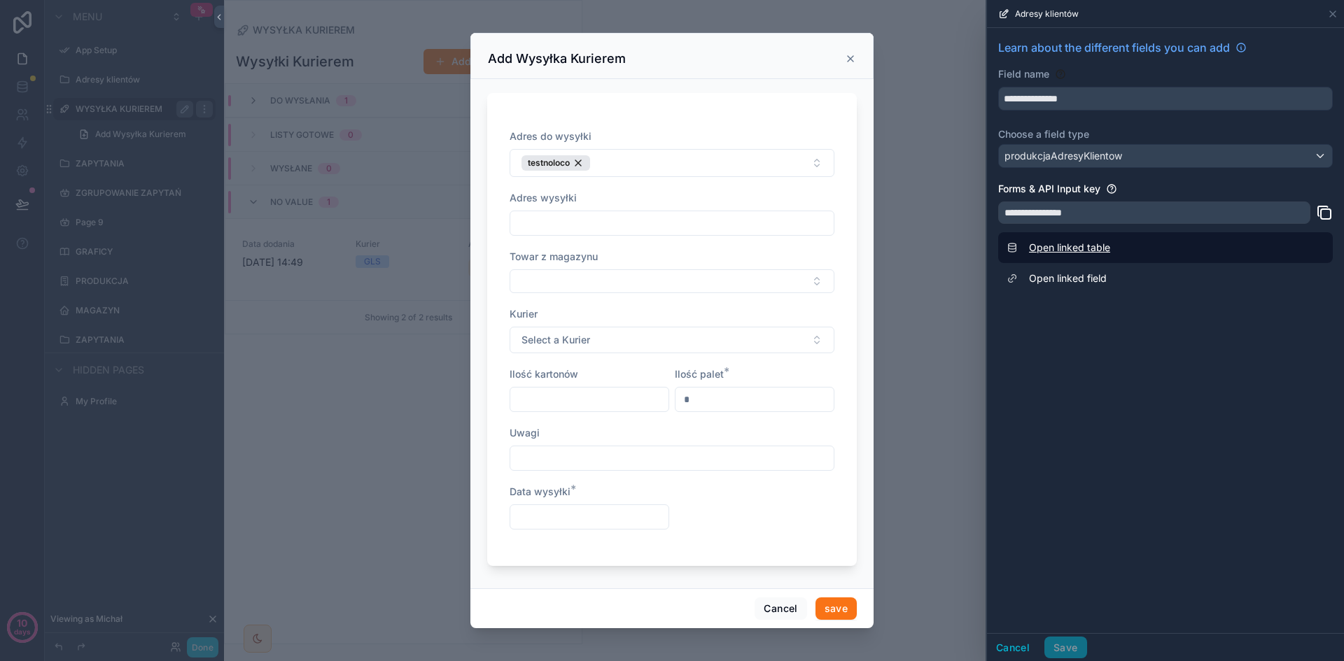
click at [1093, 247] on link "Open linked table" at bounding box center [1165, 247] width 335 height 31
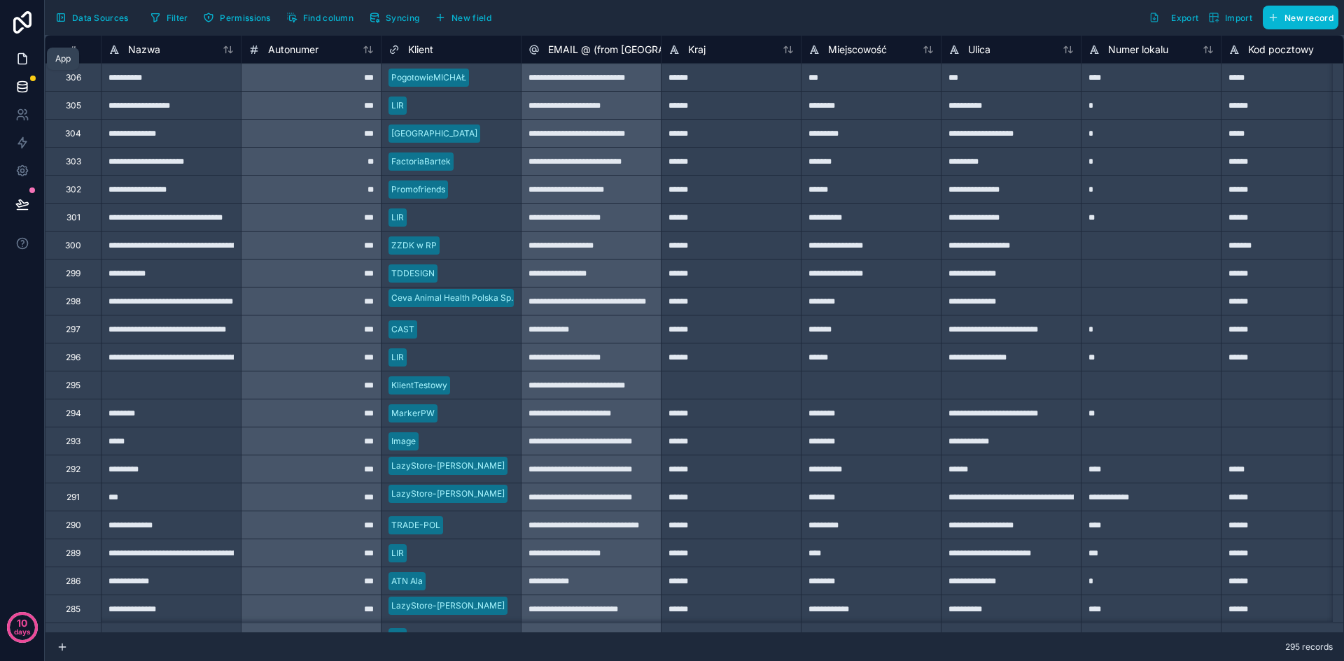
click at [22, 59] on icon at bounding box center [22, 59] width 14 height 14
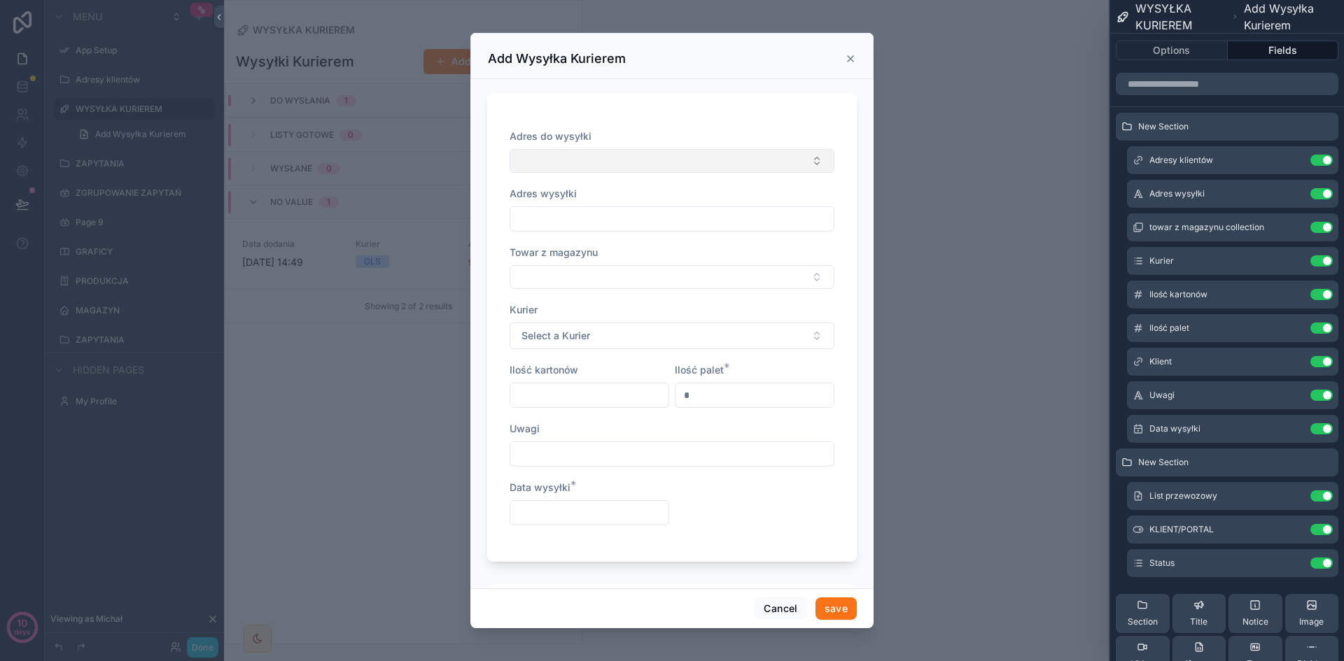
click at [693, 155] on button "Select Button" at bounding box center [672, 161] width 325 height 24
click at [652, 218] on div "testnoloco" at bounding box center [666, 216] width 307 height 22
click at [679, 104] on div "Adres do wysyłki testnoloco Adres wysyłki Towar z magazynu Kurier Select a Kuri…" at bounding box center [672, 329] width 370 height 472
click at [679, 226] on input "scrollable content" at bounding box center [671, 222] width 323 height 20
click at [678, 195] on div "Adres wysyłki" at bounding box center [672, 197] width 325 height 14
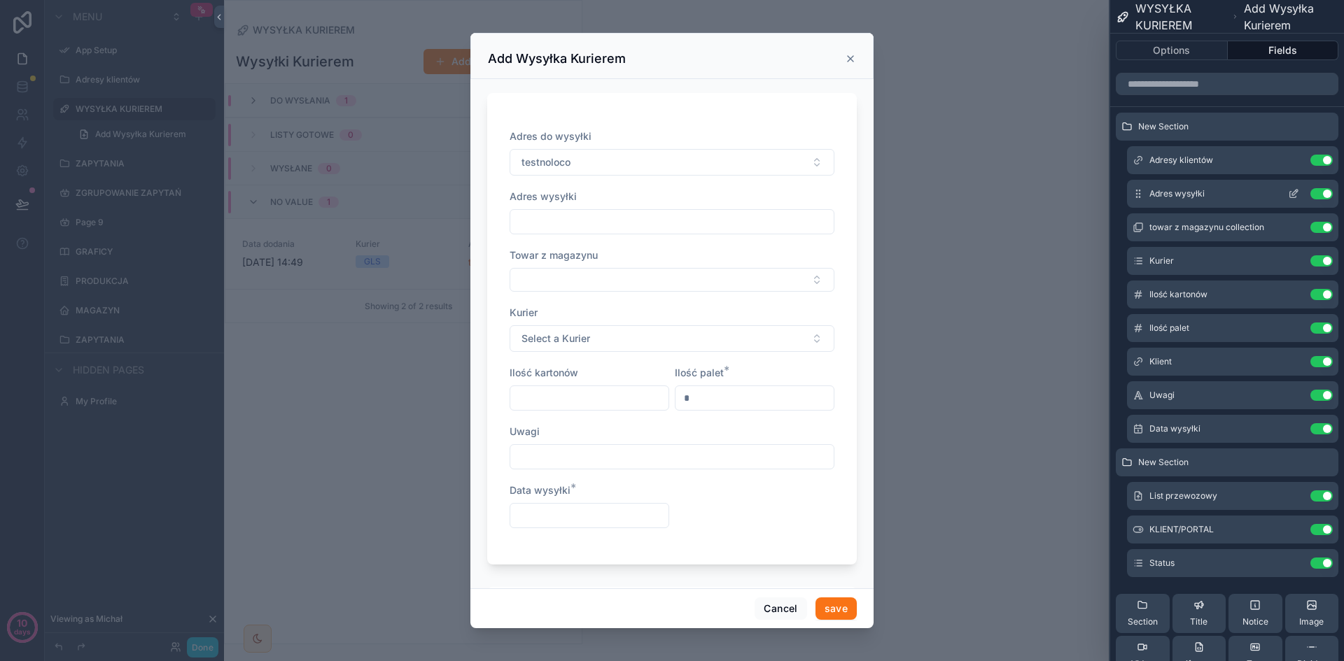
click at [1288, 194] on icon at bounding box center [1293, 193] width 11 height 11
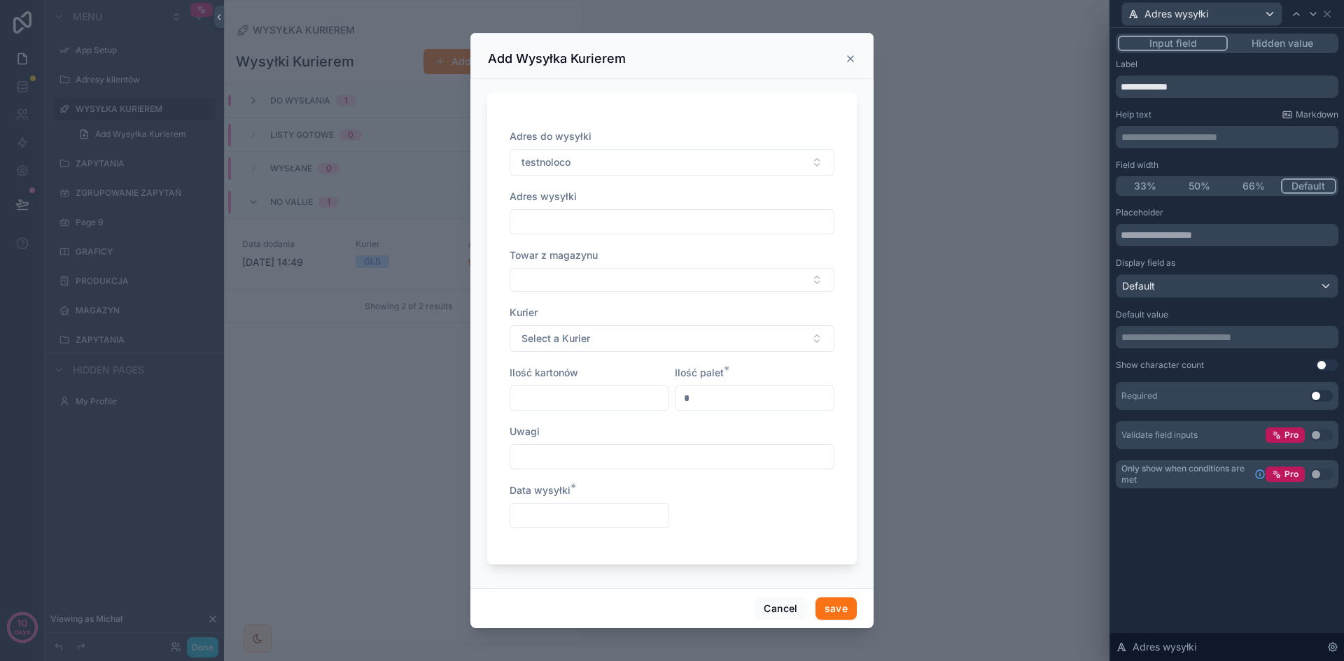
click at [1180, 124] on div "**********" at bounding box center [1227, 128] width 223 height 39
click at [1186, 146] on div "**********" at bounding box center [1227, 137] width 223 height 22
click at [1174, 137] on p "**********" at bounding box center [1228, 137] width 214 height 14
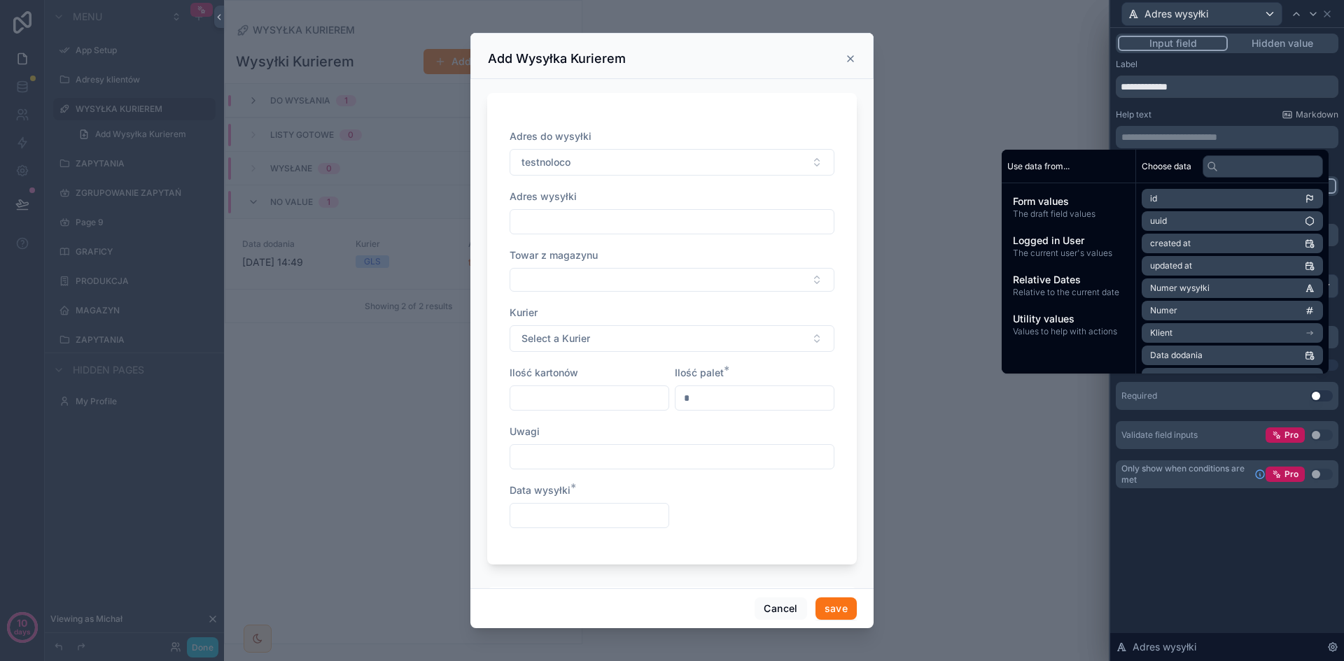
click at [1186, 119] on div "Help text Markdown" at bounding box center [1227, 114] width 223 height 11
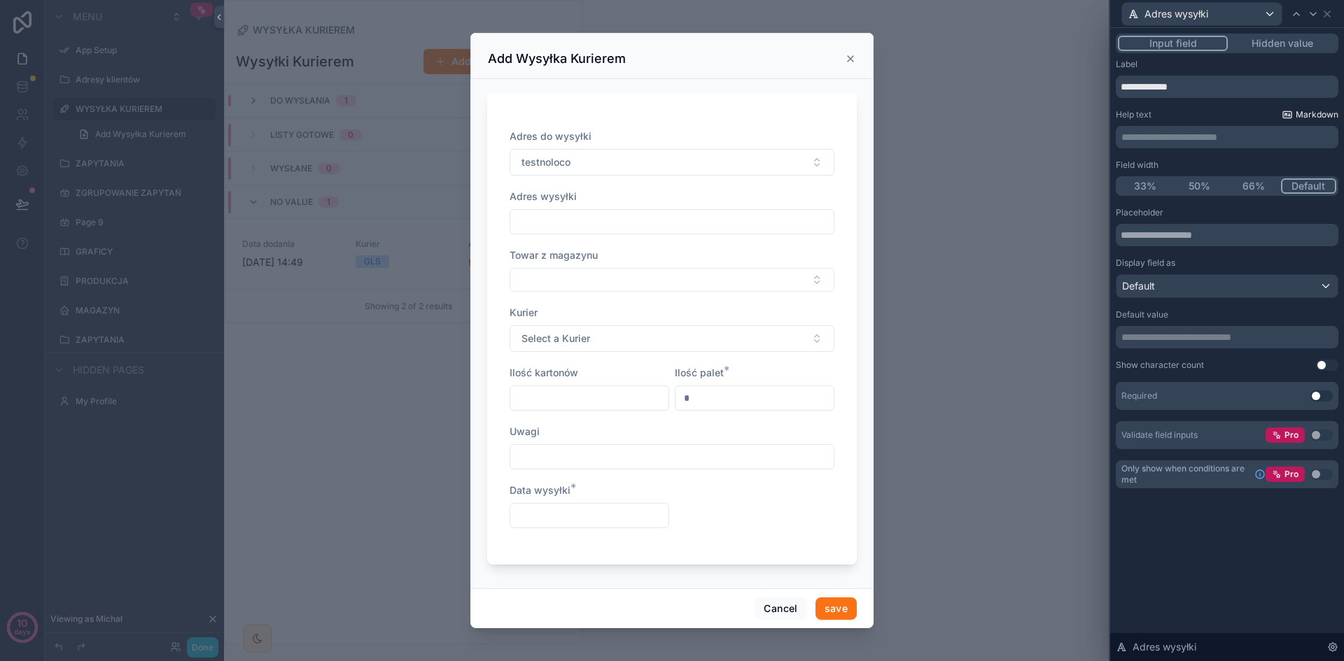
click at [1313, 113] on span "Markdown" at bounding box center [1317, 114] width 43 height 11
click at [1165, 135] on p "**********" at bounding box center [1228, 137] width 214 height 14
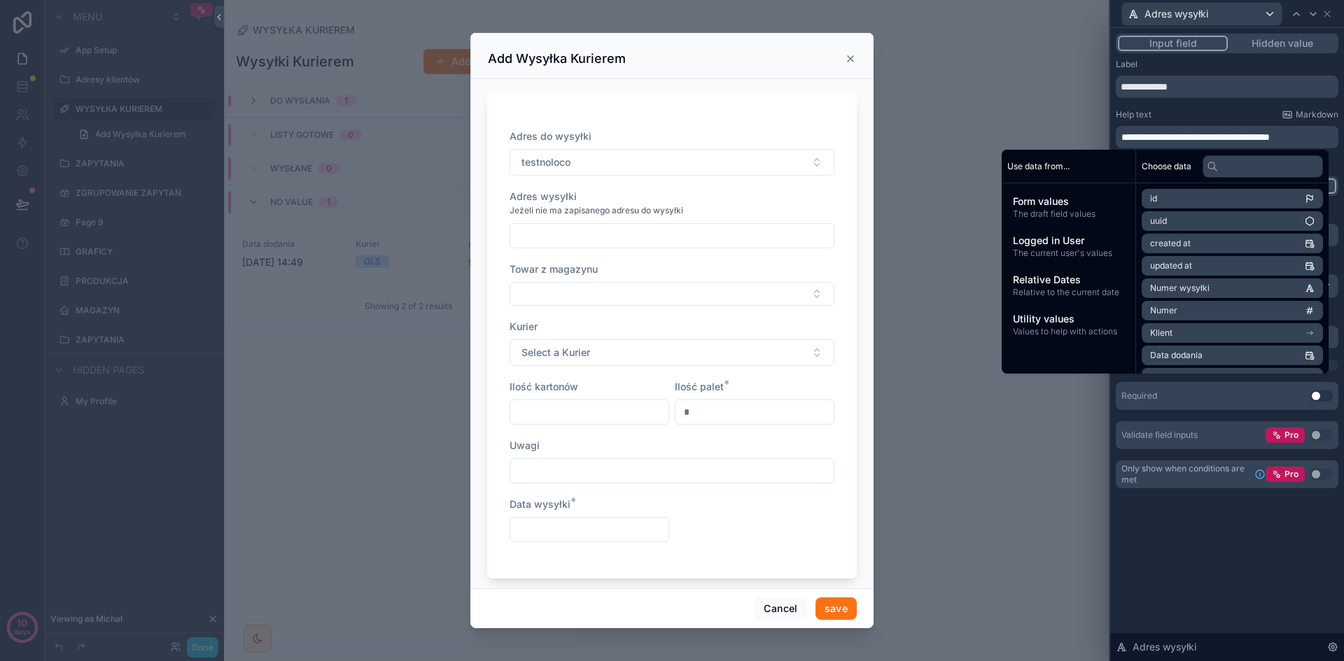
click at [1055, 106] on div "scrollable content" at bounding box center [672, 330] width 1344 height 661
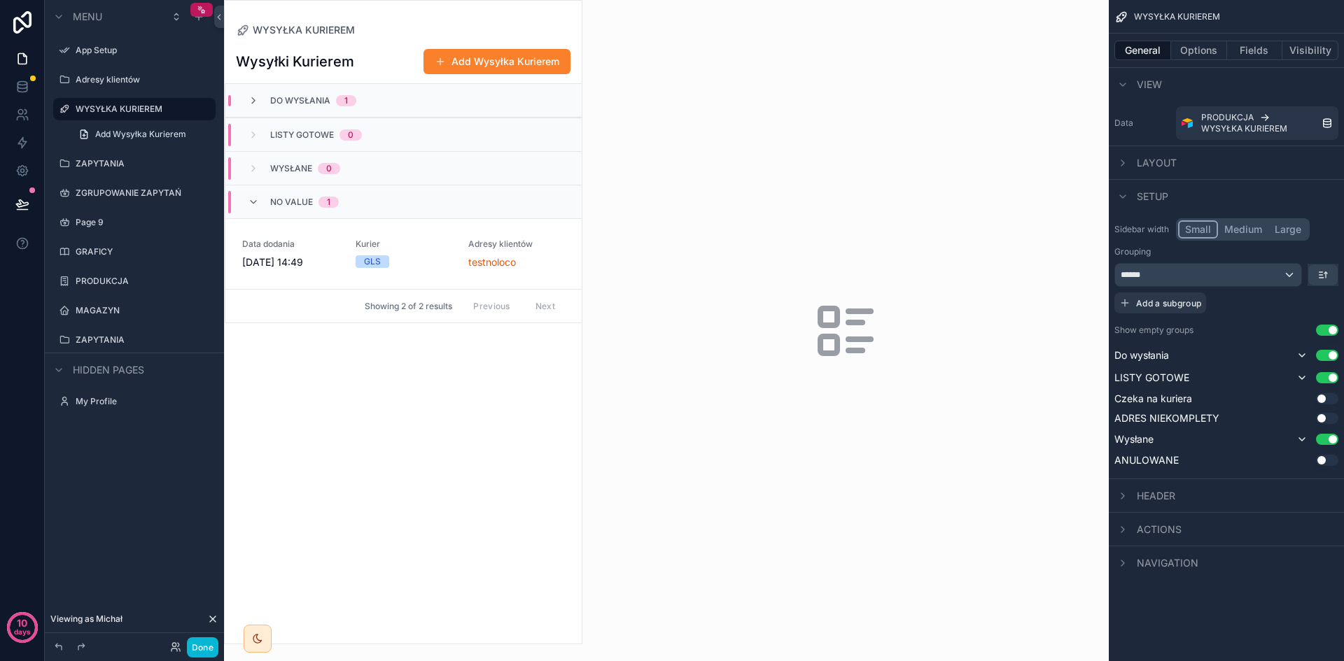
click at [481, 61] on button "Add Wysyłka Kurierem" at bounding box center [496, 61] width 147 height 25
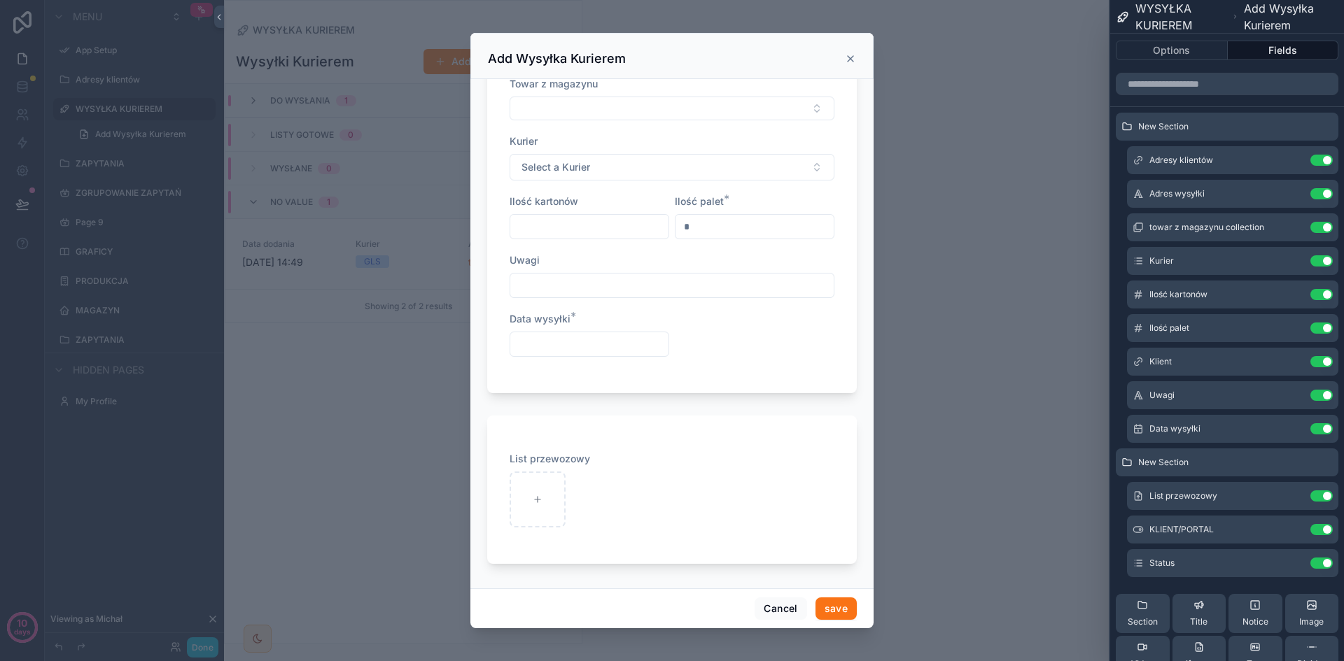
scroll to position [183, 0]
click at [1288, 459] on icon at bounding box center [1293, 462] width 11 height 11
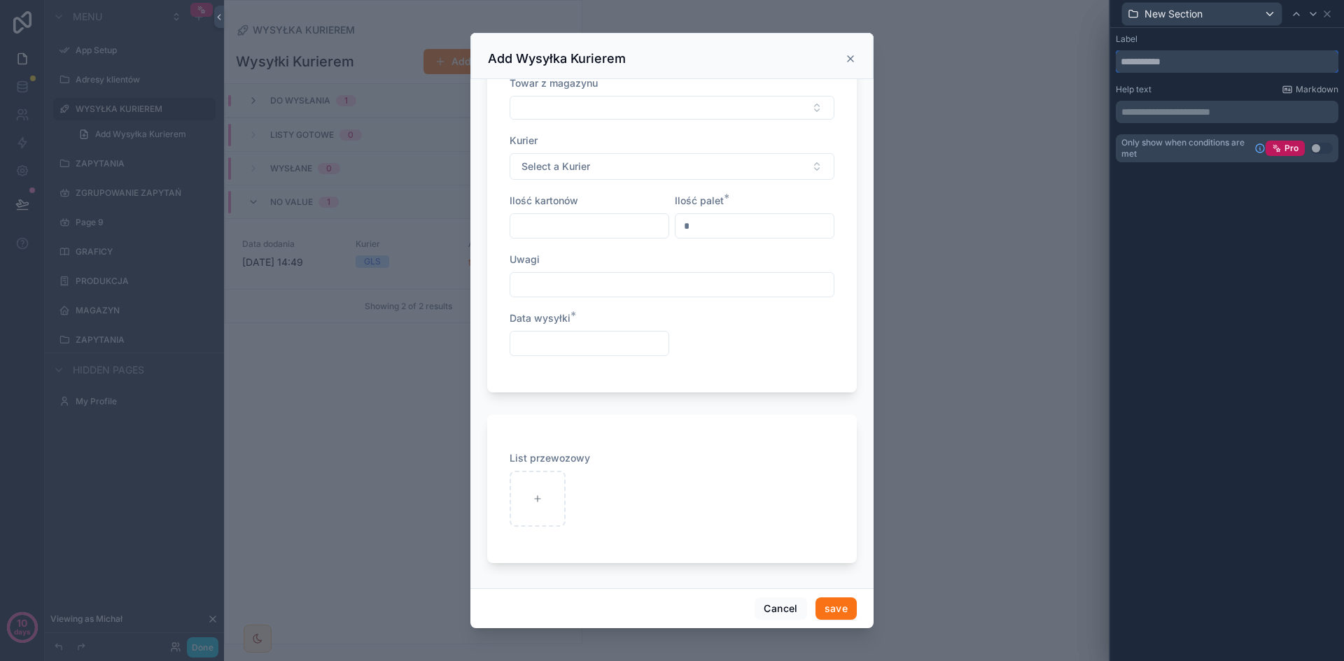
click at [1178, 62] on input "text" at bounding box center [1227, 61] width 223 height 22
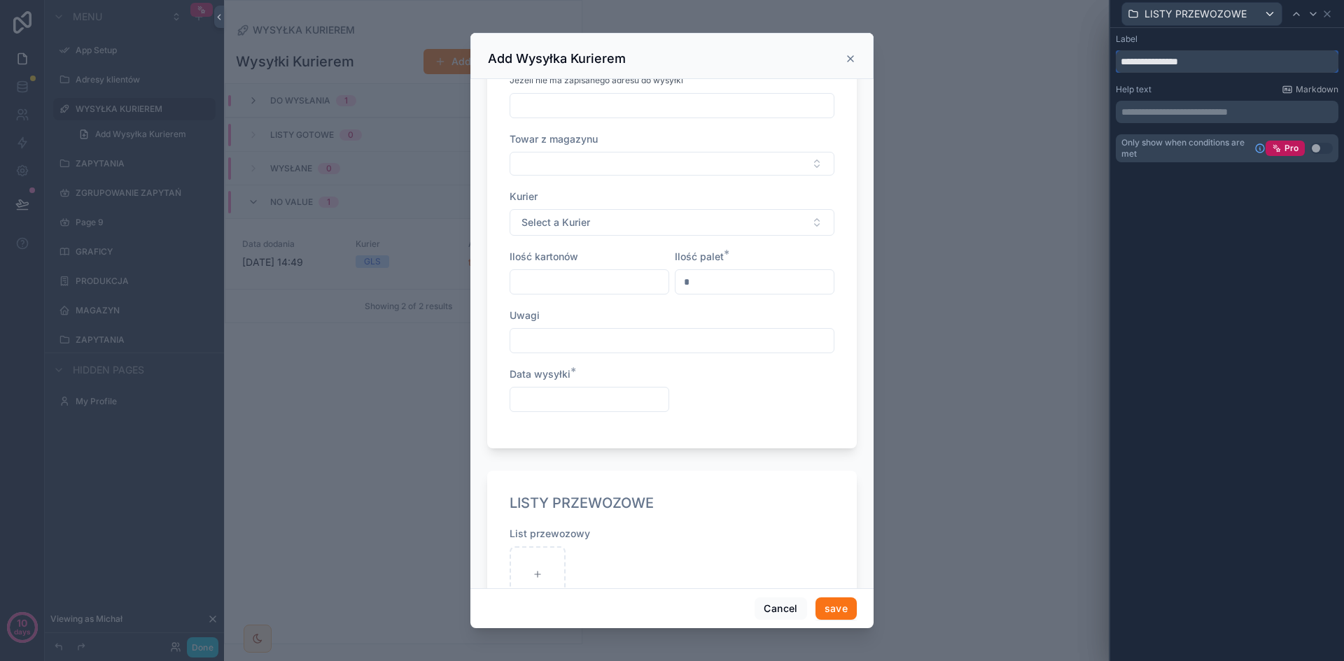
scroll to position [203, 0]
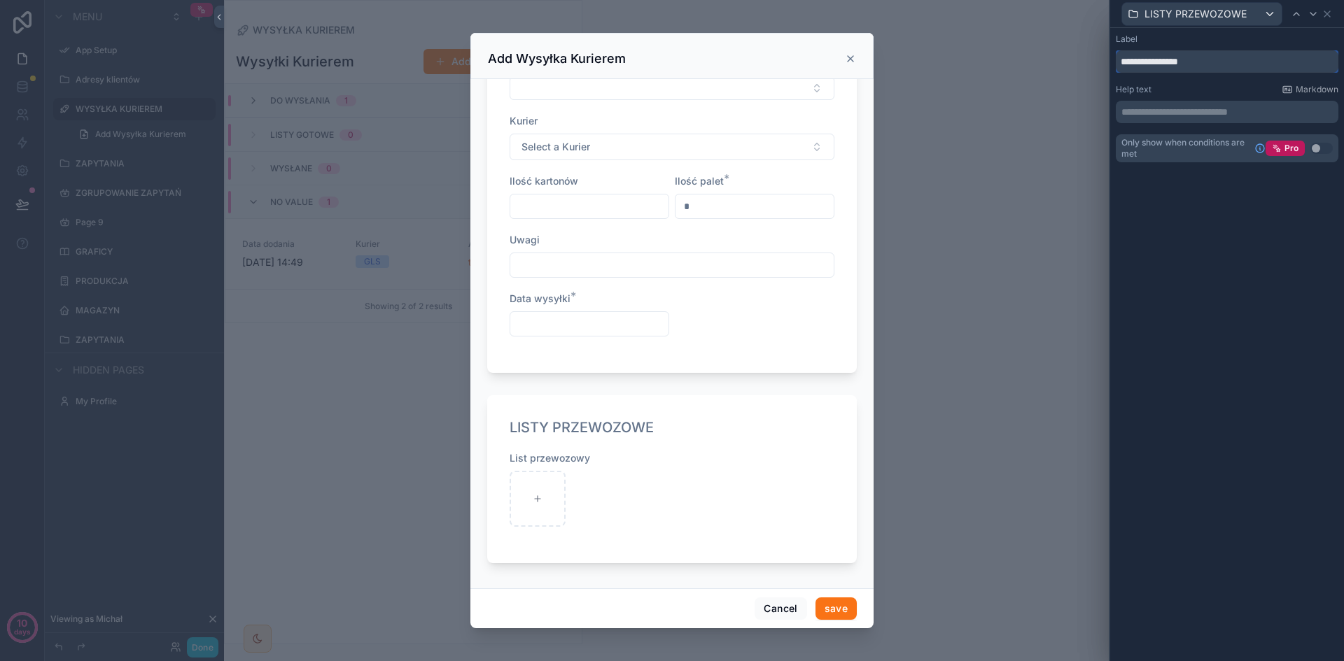
type input "**********"
click at [1246, 15] on div "LISTY PRZEWOZOWE" at bounding box center [1202, 14] width 160 height 22
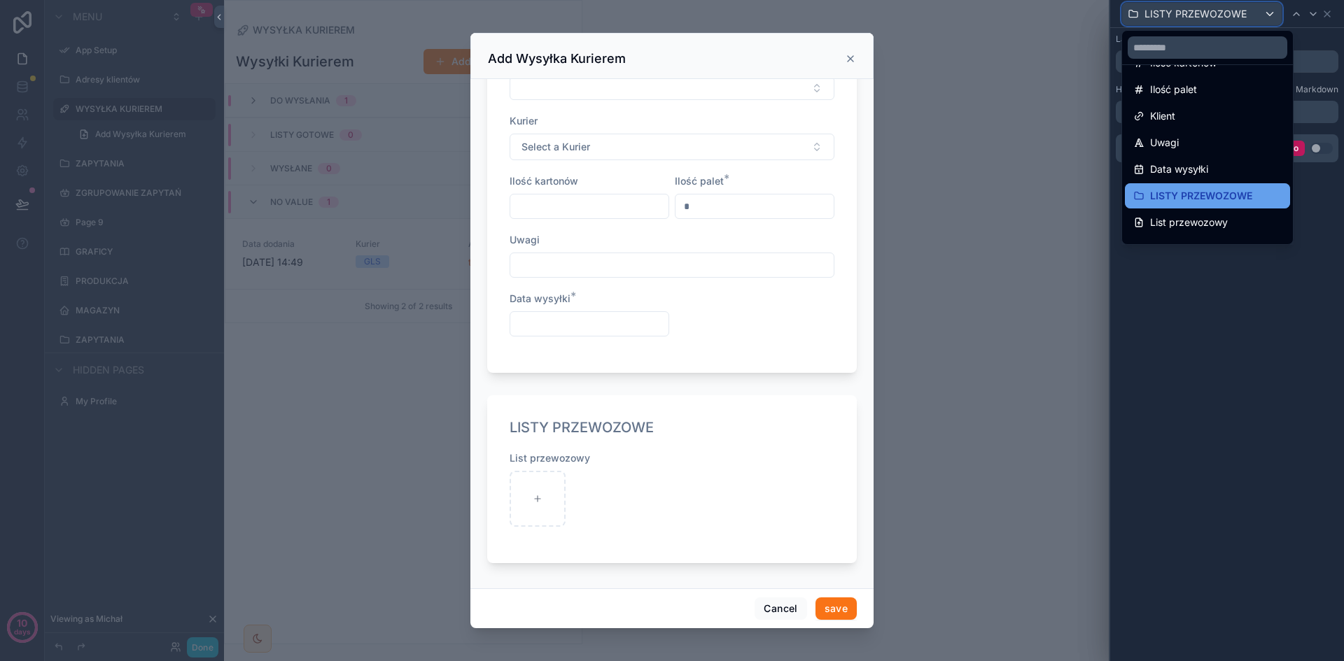
scroll to position [206, 0]
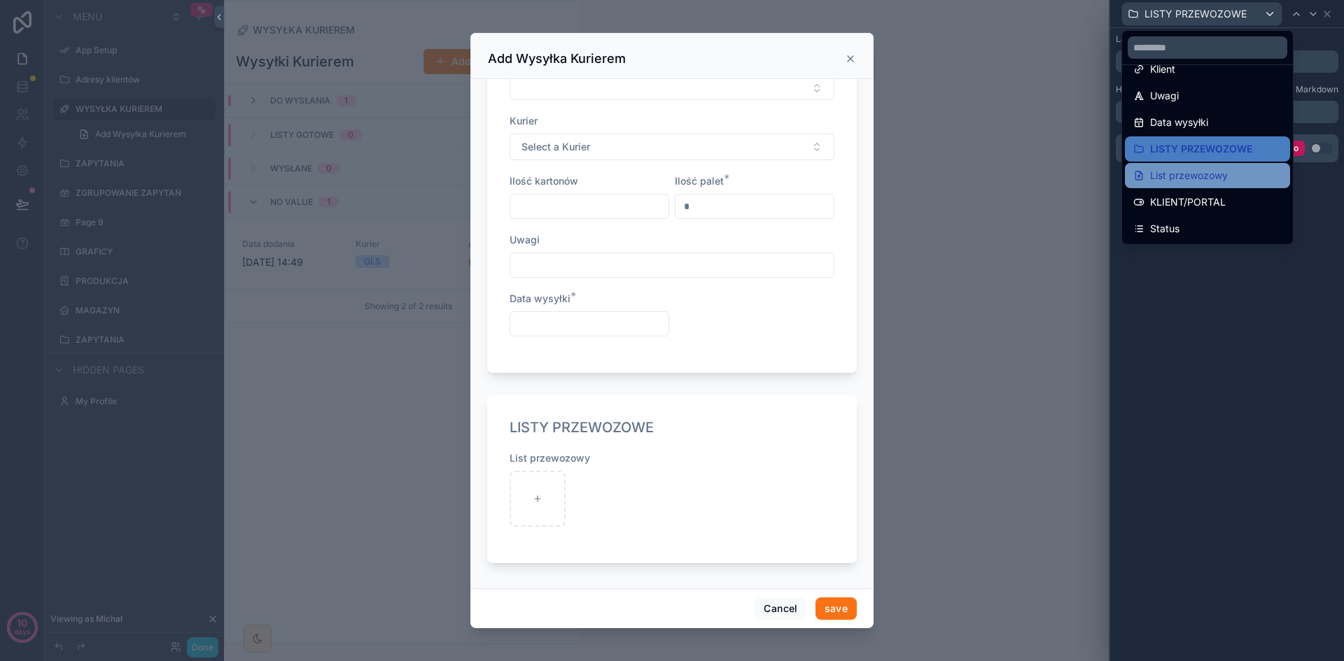
click at [1207, 172] on span "List przewozowy" at bounding box center [1189, 175] width 78 height 17
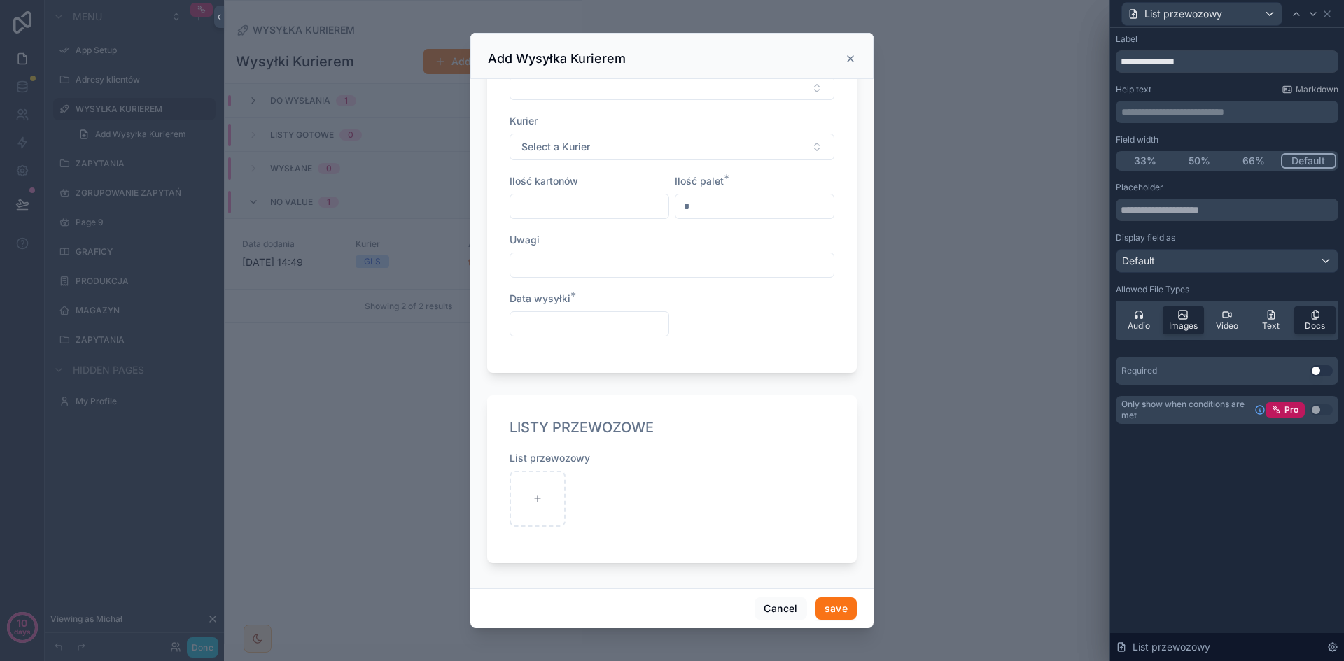
drag, startPoint x: 1223, startPoint y: 276, endPoint x: 1209, endPoint y: 264, distance: 18.8
click at [1222, 276] on div "Placeholder Display field as Default Allowed File Types Audio Images Video Text…" at bounding box center [1227, 264] width 223 height 164
click at [1209, 264] on div "Default" at bounding box center [1226, 261] width 221 height 22
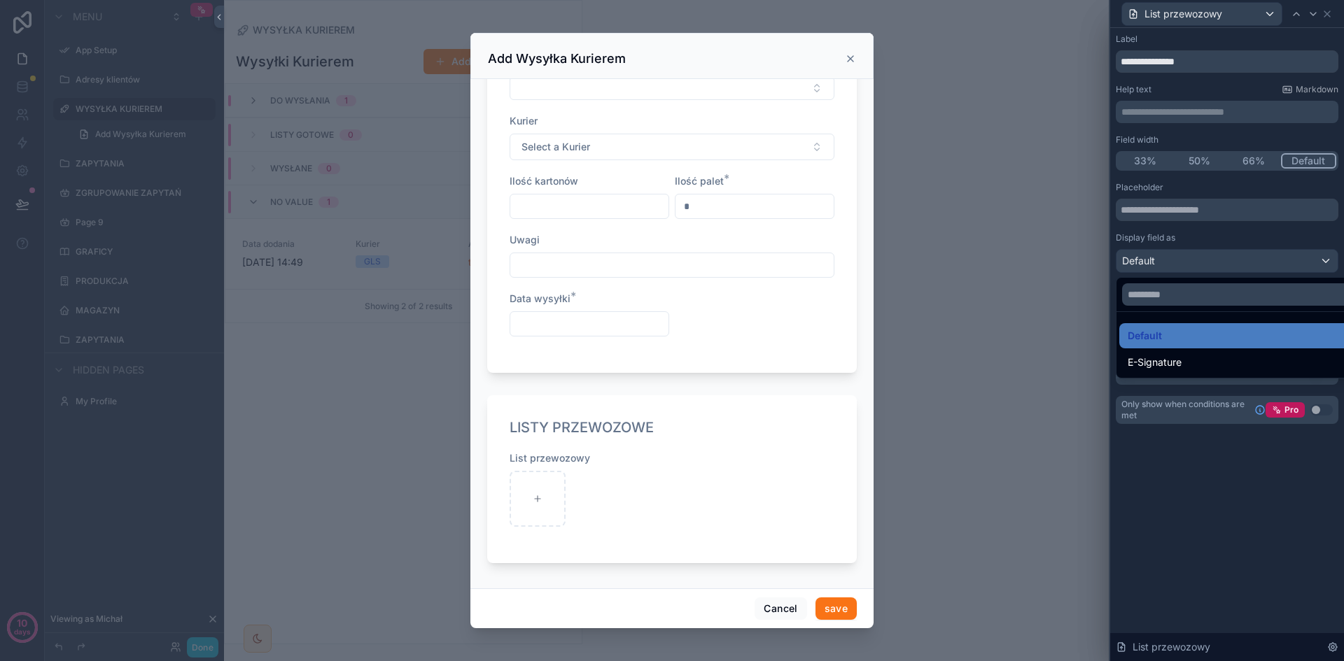
click at [1204, 265] on div at bounding box center [1227, 330] width 234 height 661
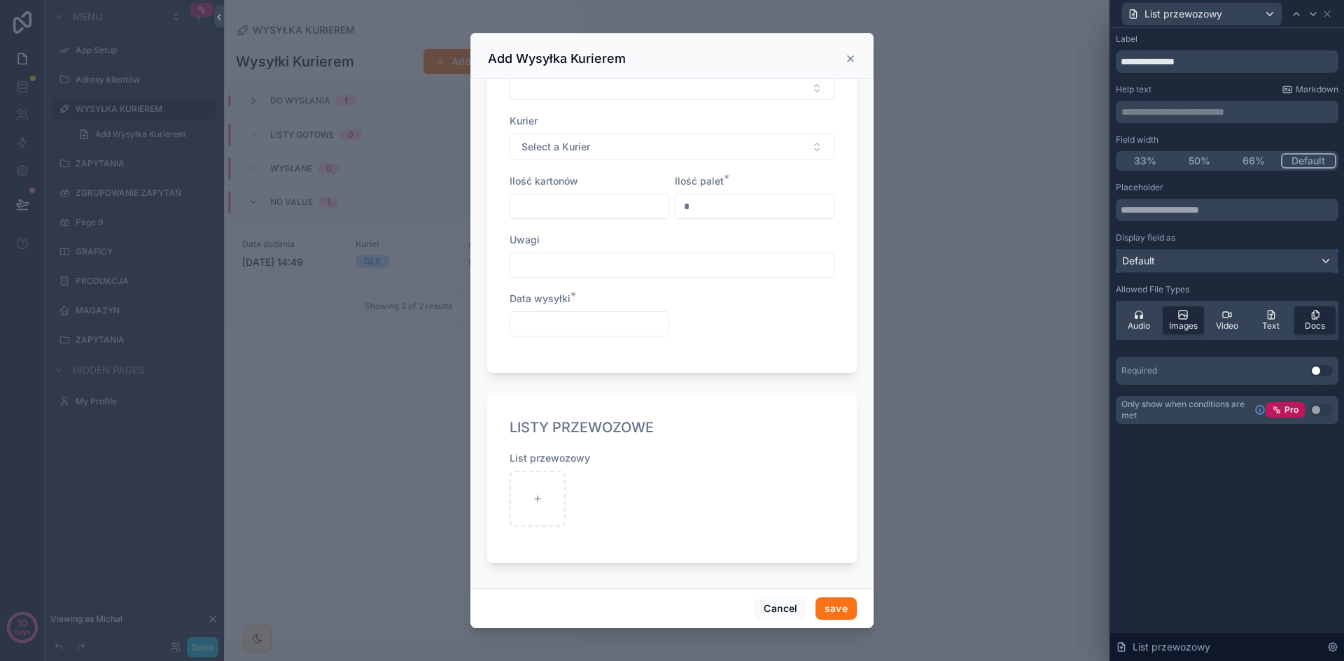
click at [1219, 261] on div "Default" at bounding box center [1226, 261] width 221 height 22
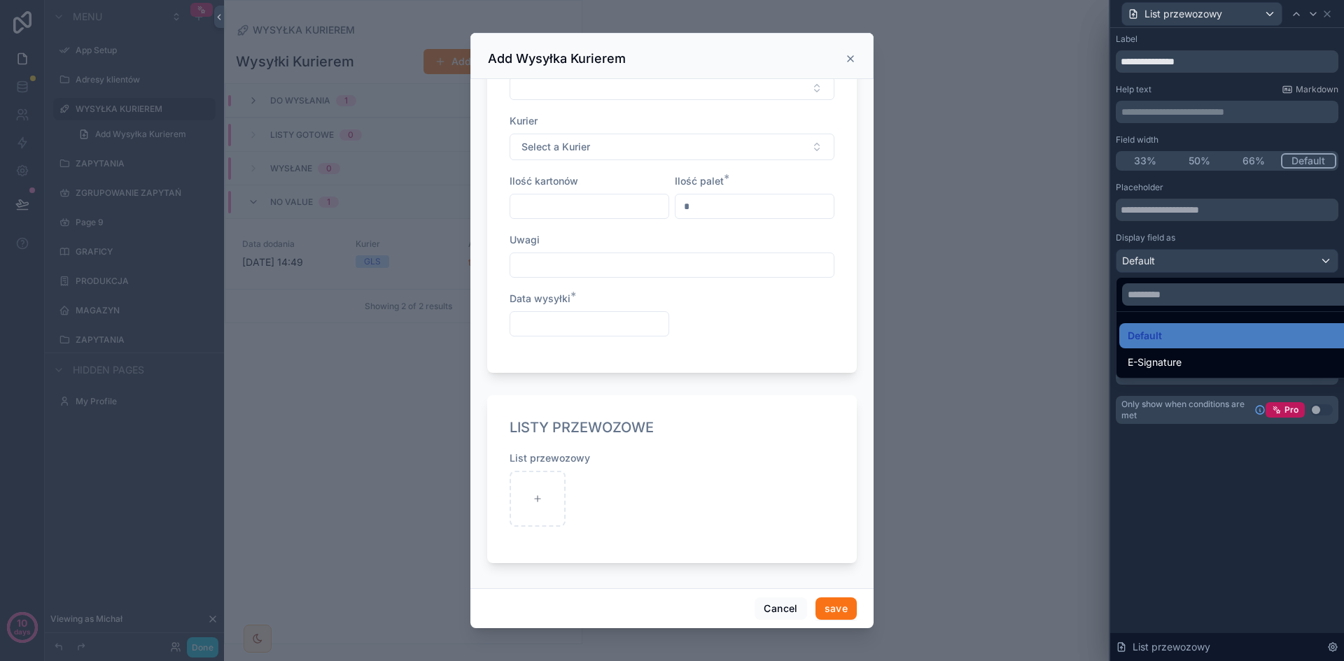
click at [1219, 261] on div at bounding box center [1227, 330] width 234 height 661
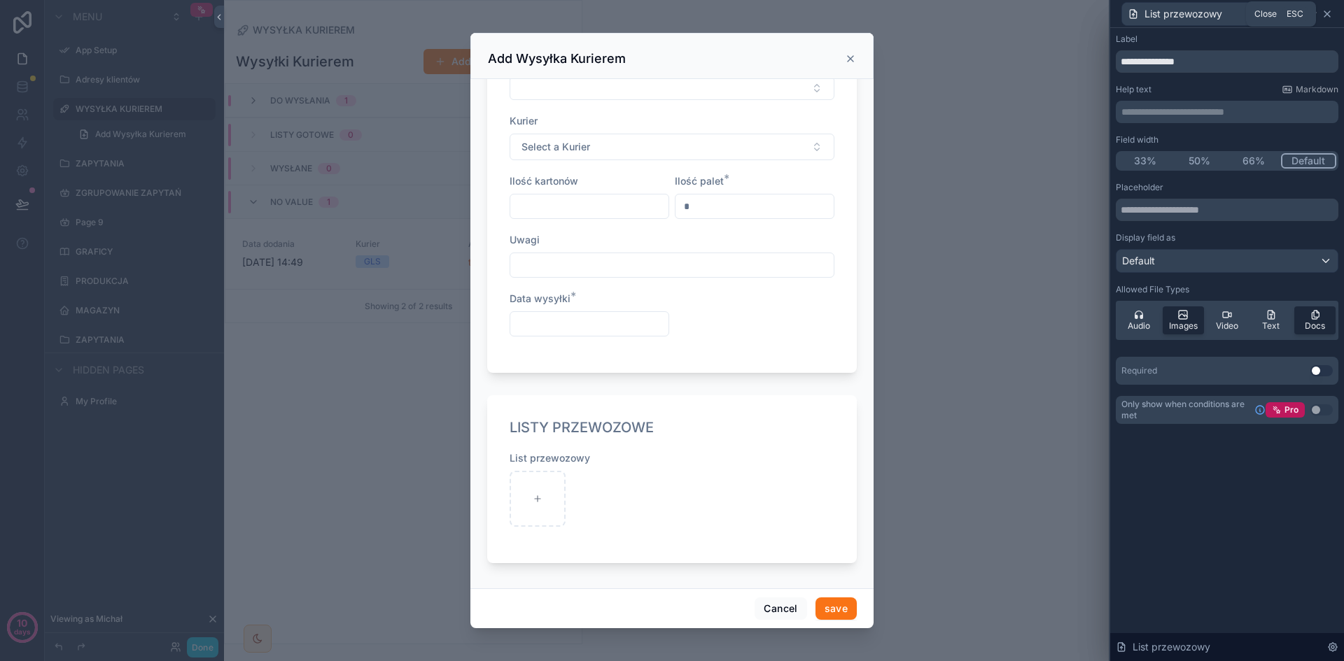
click at [1330, 10] on icon at bounding box center [1326, 13] width 11 height 11
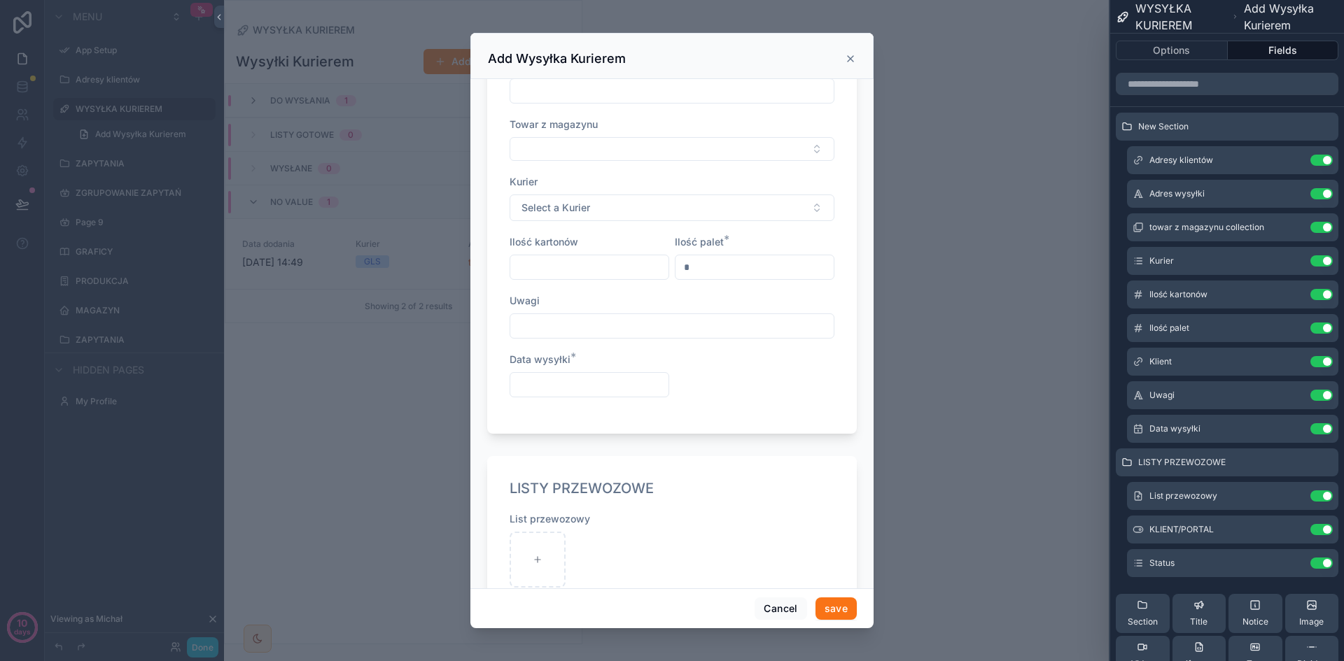
scroll to position [203, 0]
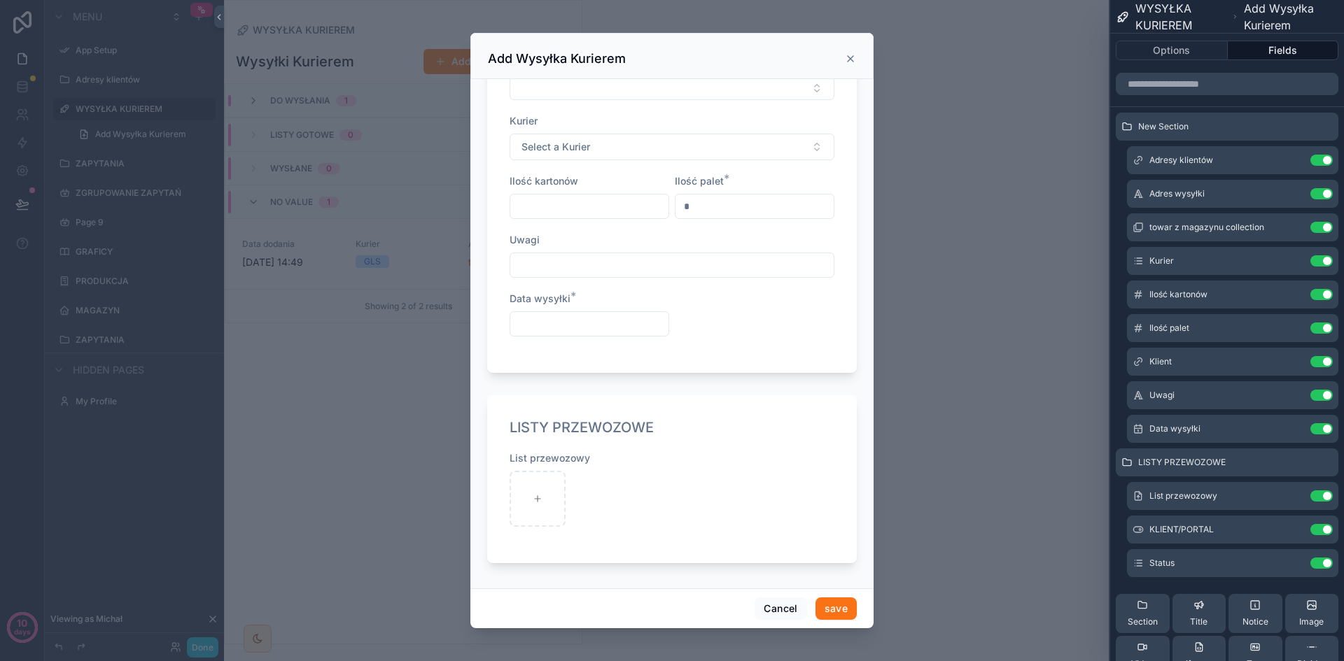
click at [851, 55] on icon "scrollable content" at bounding box center [850, 58] width 11 height 11
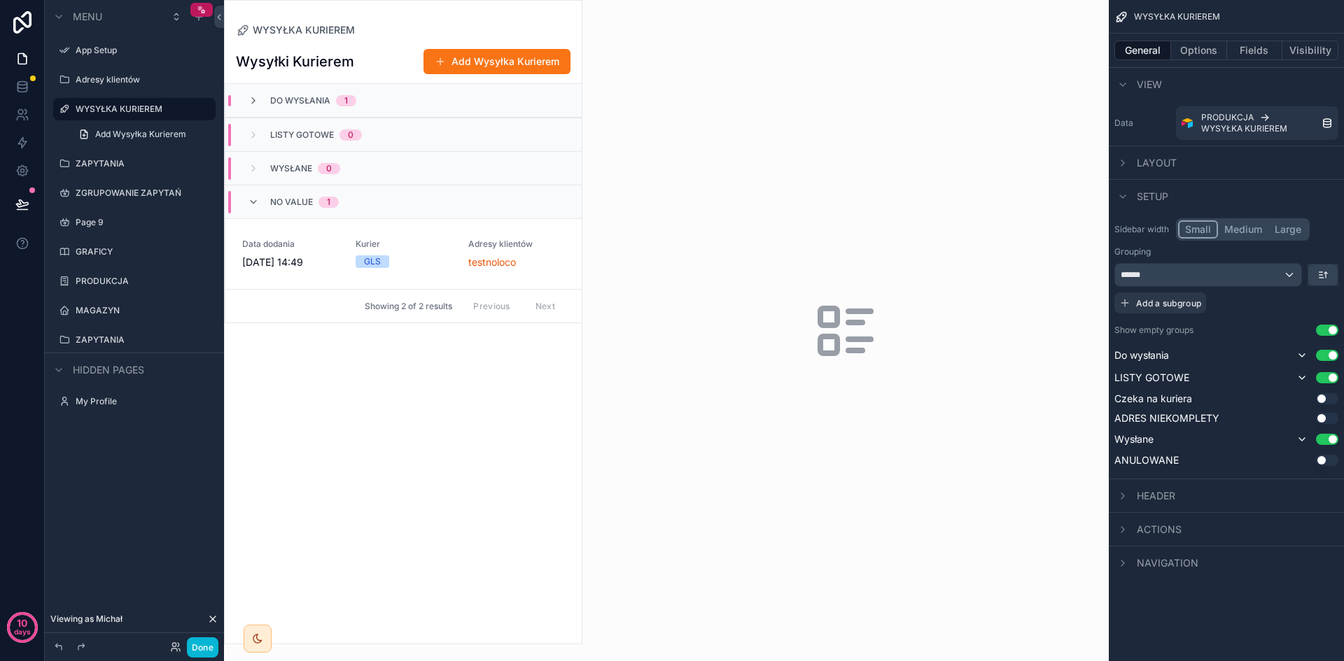
click at [472, 398] on div "Wysyłki Kurierem Add Wysyłka Kurierem Do wysłania 1 LISTY GOTOWE 0 Wysłane 0 No…" at bounding box center [403, 340] width 357 height 607
click at [504, 61] on button "Add Wysyłka Kurierem" at bounding box center [496, 61] width 147 height 25
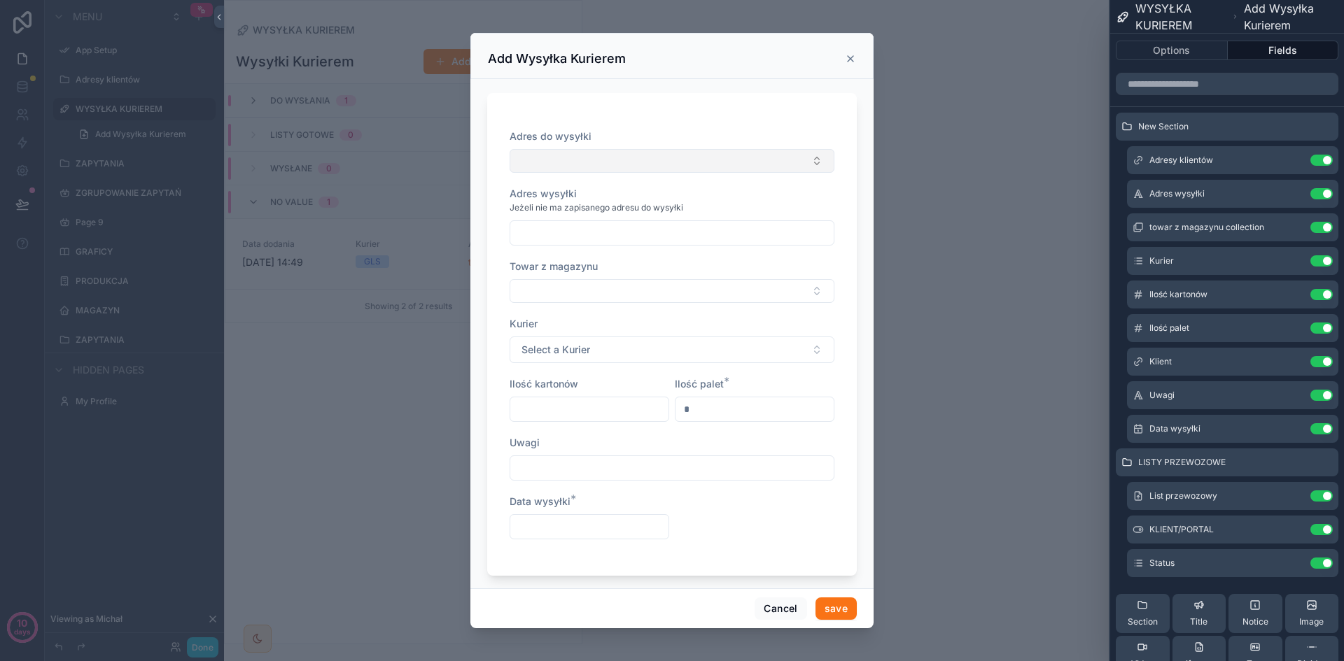
click at [569, 163] on button "Select Button" at bounding box center [672, 161] width 325 height 24
click at [593, 223] on div "testnoloco" at bounding box center [666, 216] width 307 height 22
drag, startPoint x: 594, startPoint y: 249, endPoint x: 589, endPoint y: 240, distance: 10.0
click at [591, 248] on div "Adres do wysyłki testnoloco Adres wysyłki Jeżeli nie ma zapisanego adresu do wy…" at bounding box center [672, 342] width 325 height 427
click at [589, 240] on input "scrollable content" at bounding box center [671, 236] width 323 height 20
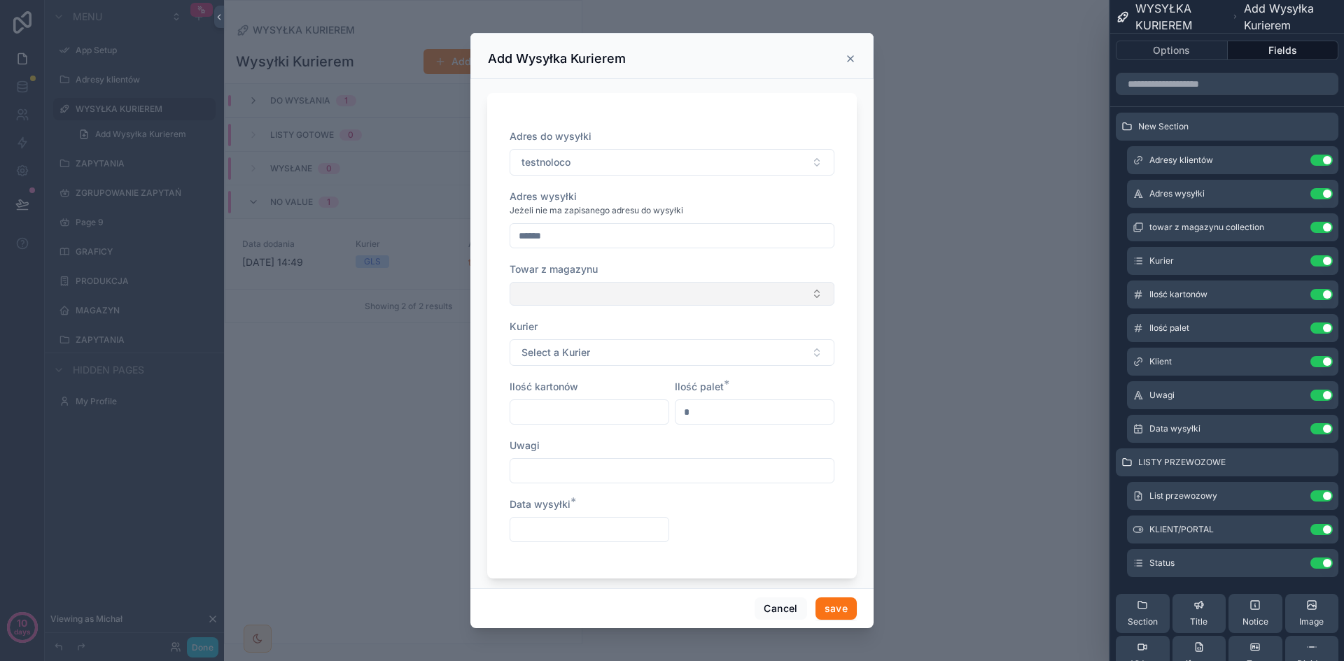
type input "******"
click at [591, 299] on button "Select Button" at bounding box center [672, 294] width 325 height 24
click at [650, 264] on div "Towar z magazynu" at bounding box center [672, 269] width 325 height 14
click at [619, 344] on button "Select a Kurier" at bounding box center [672, 352] width 325 height 27
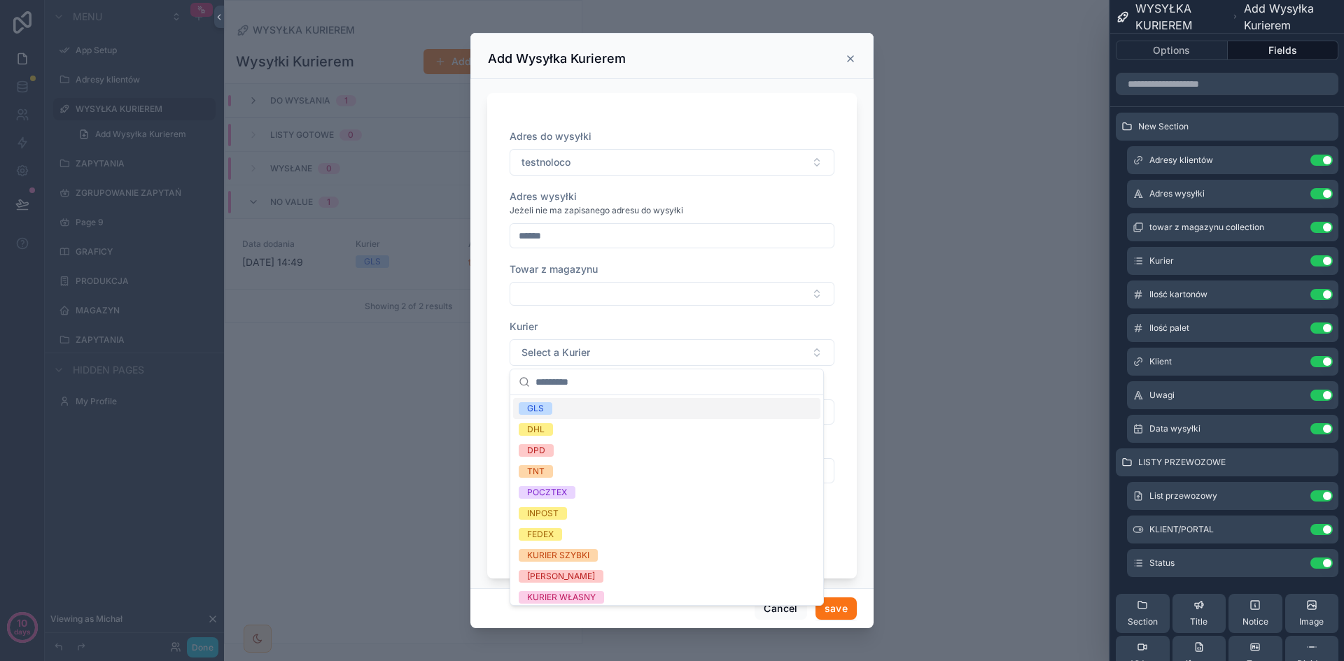
click at [574, 405] on div "GLS" at bounding box center [666, 408] width 307 height 21
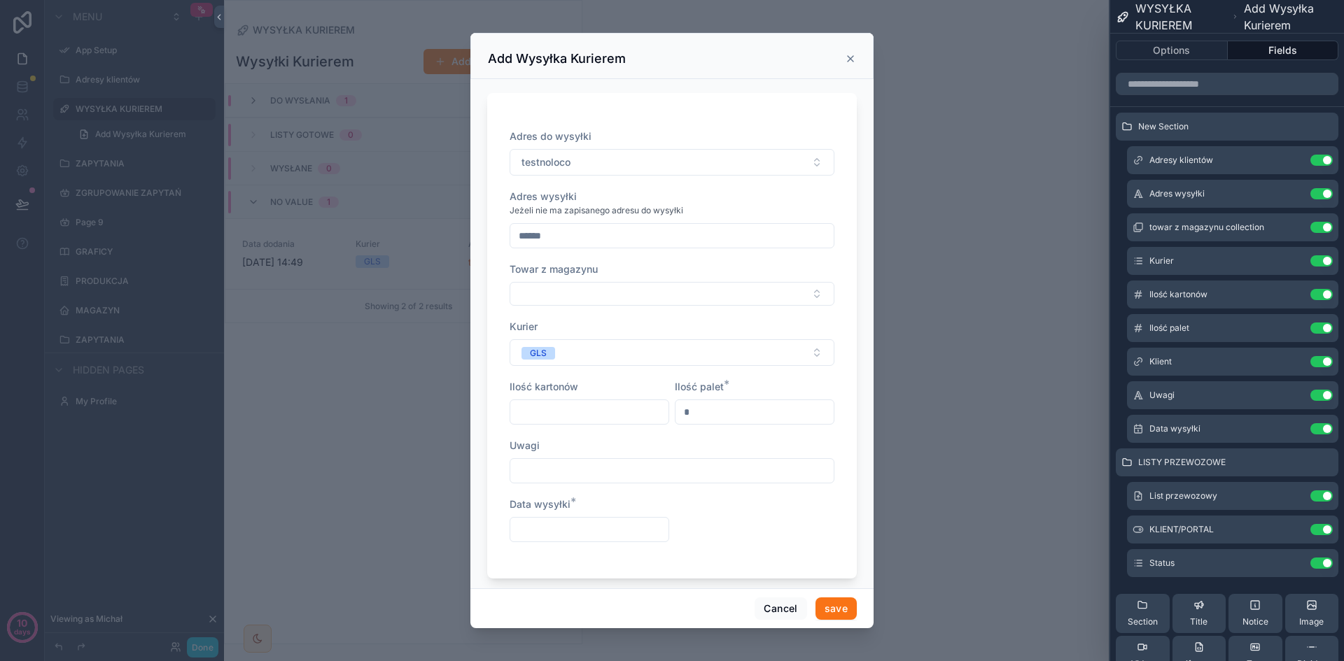
click at [541, 418] on input "scrollable content" at bounding box center [589, 412] width 158 height 20
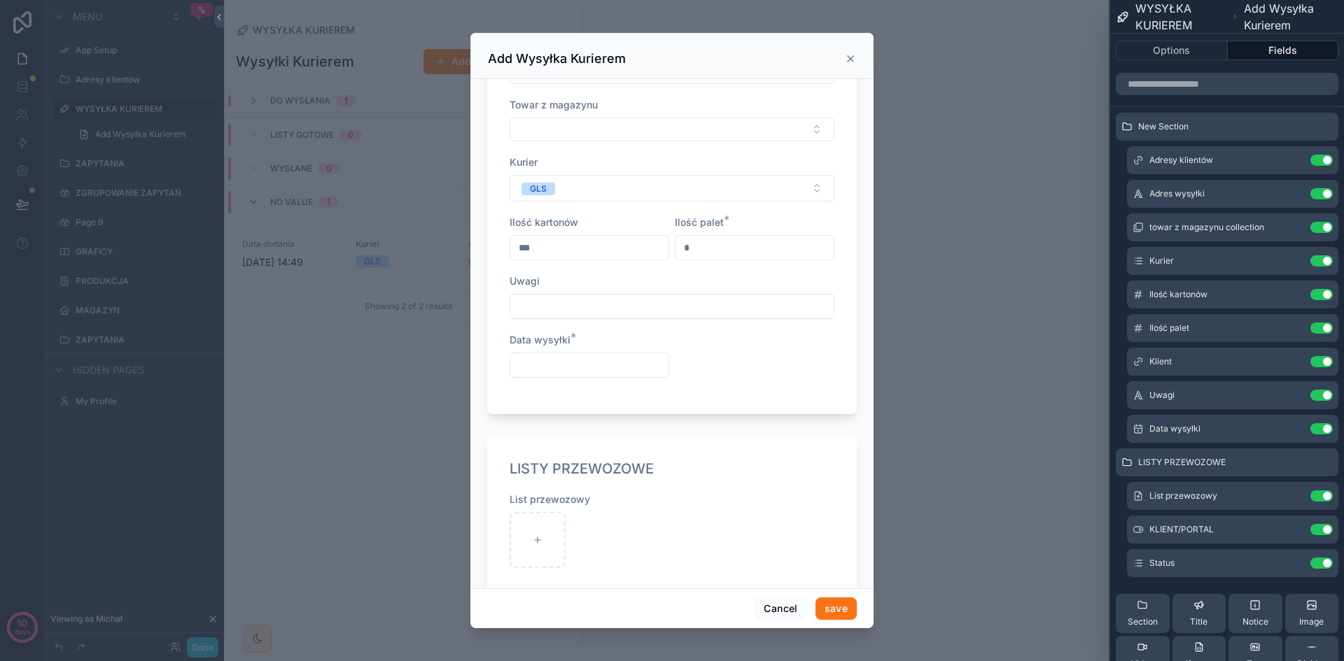
scroll to position [206, 0]
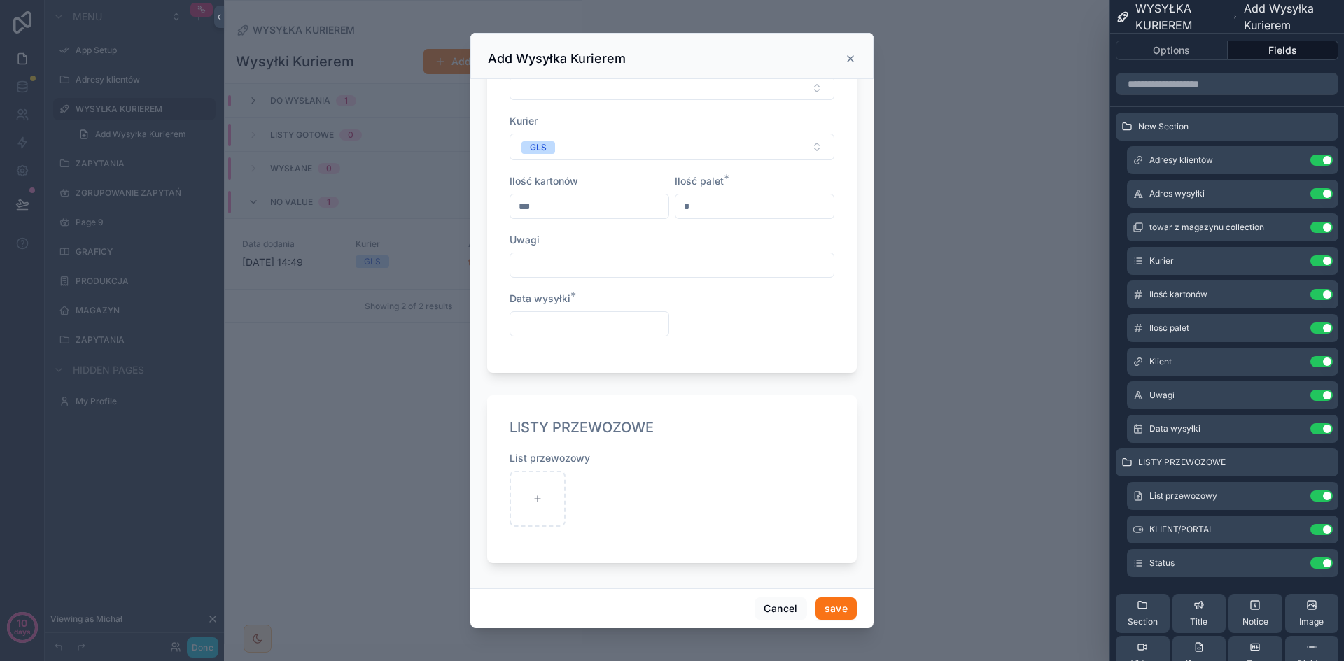
type input "***"
click at [579, 321] on input "scrollable content" at bounding box center [589, 324] width 158 height 20
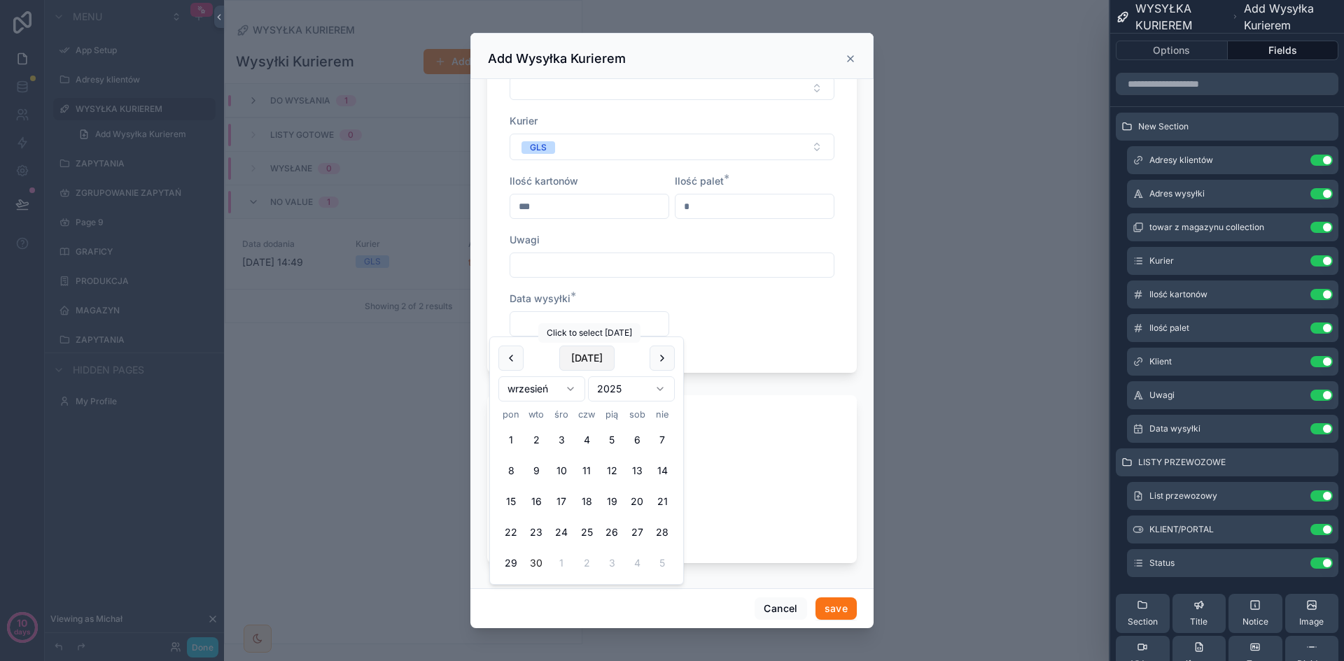
click at [589, 358] on button "[DATE]" at bounding box center [586, 358] width 55 height 25
type input "**********"
click at [757, 530] on div "List przewozowy" at bounding box center [672, 496] width 325 height 90
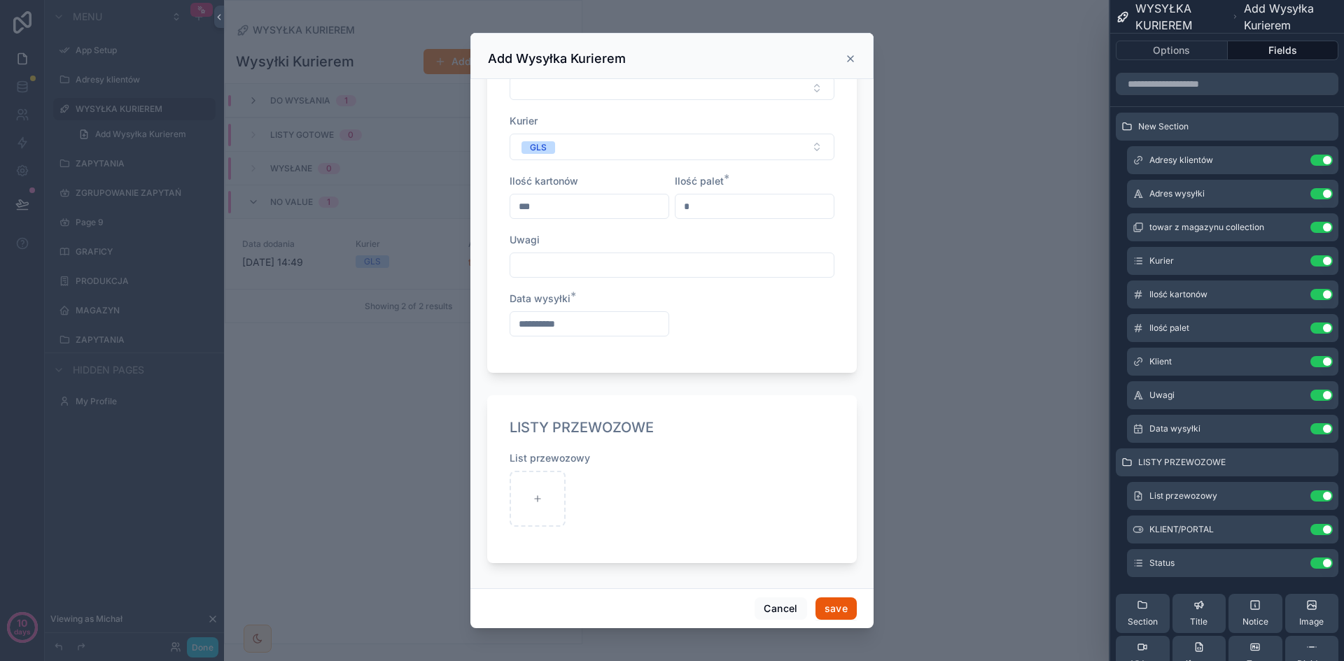
drag, startPoint x: 834, startPoint y: 605, endPoint x: 796, endPoint y: 559, distance: 60.1
click at [834, 605] on button "save" at bounding box center [835, 609] width 41 height 22
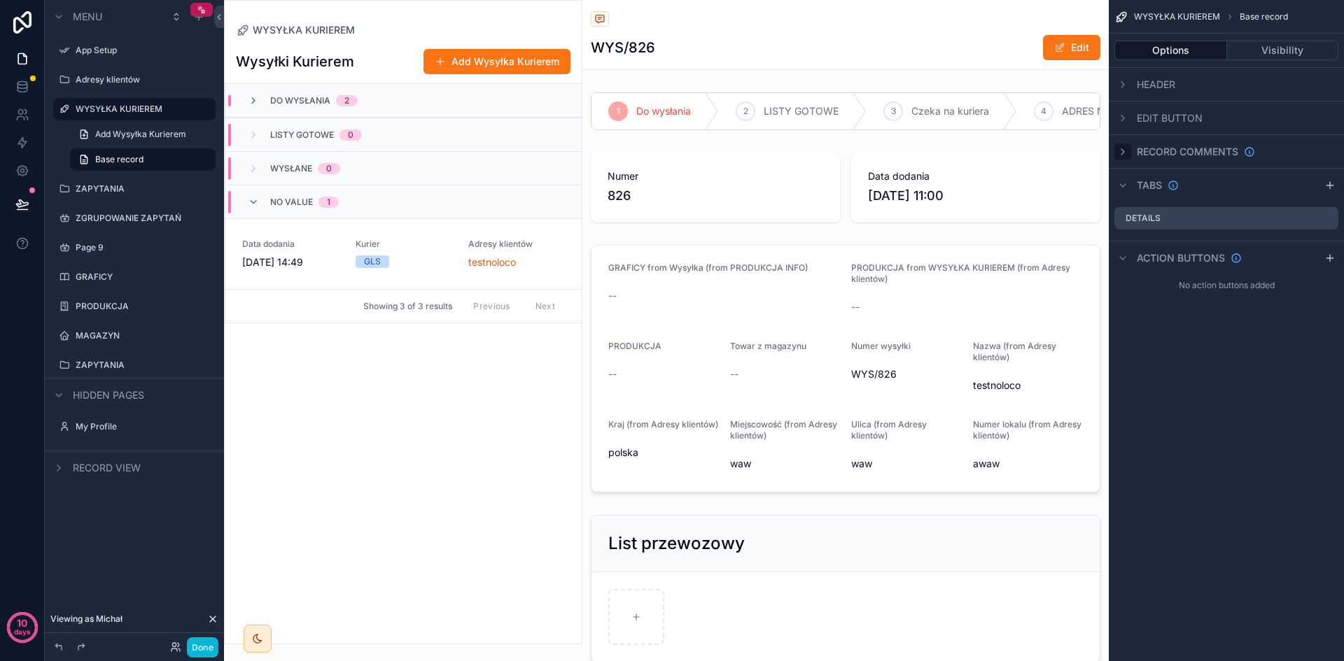
click at [1124, 148] on icon "scrollable content" at bounding box center [1122, 151] width 11 height 11
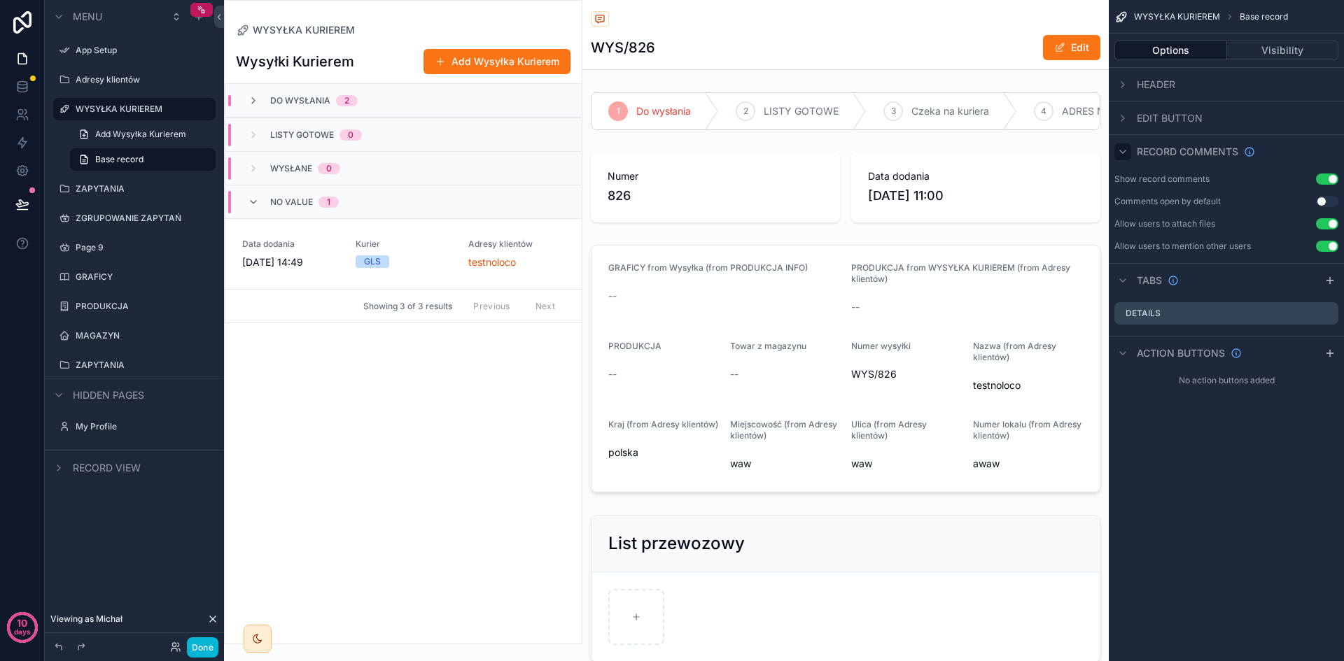
click at [1331, 183] on button "Use setting" at bounding box center [1327, 179] width 22 height 11
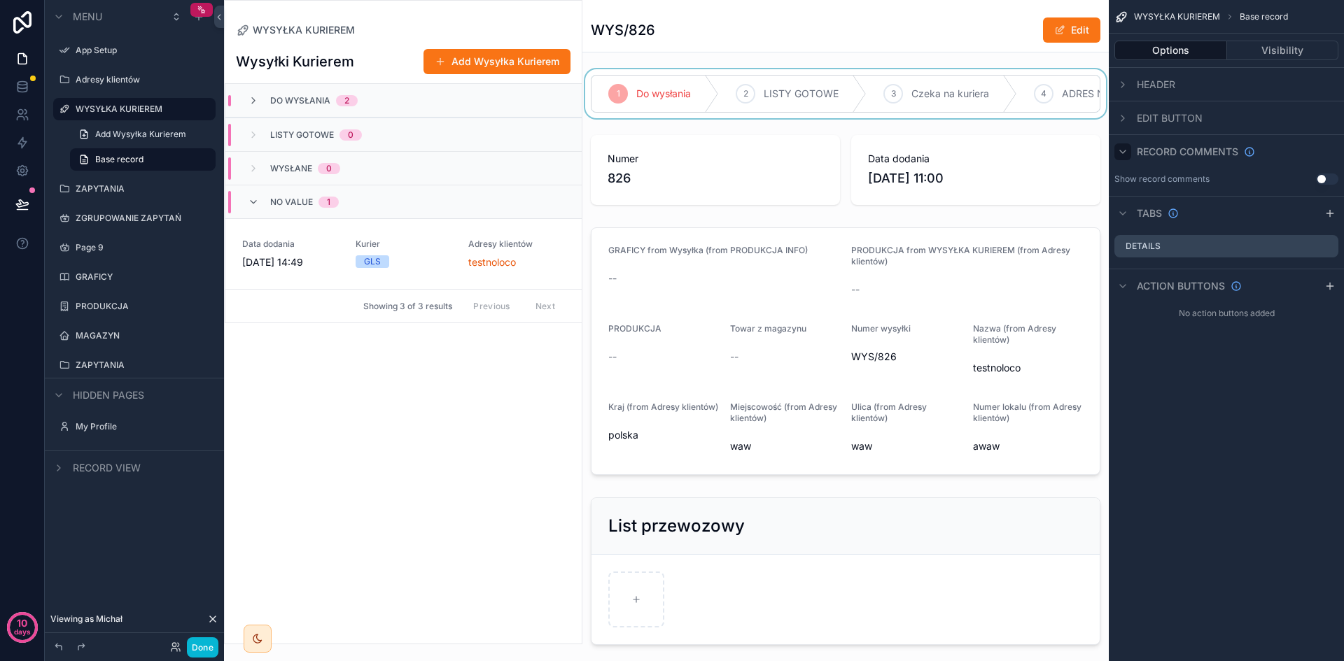
click at [733, 90] on div "scrollable content" at bounding box center [845, 93] width 526 height 49
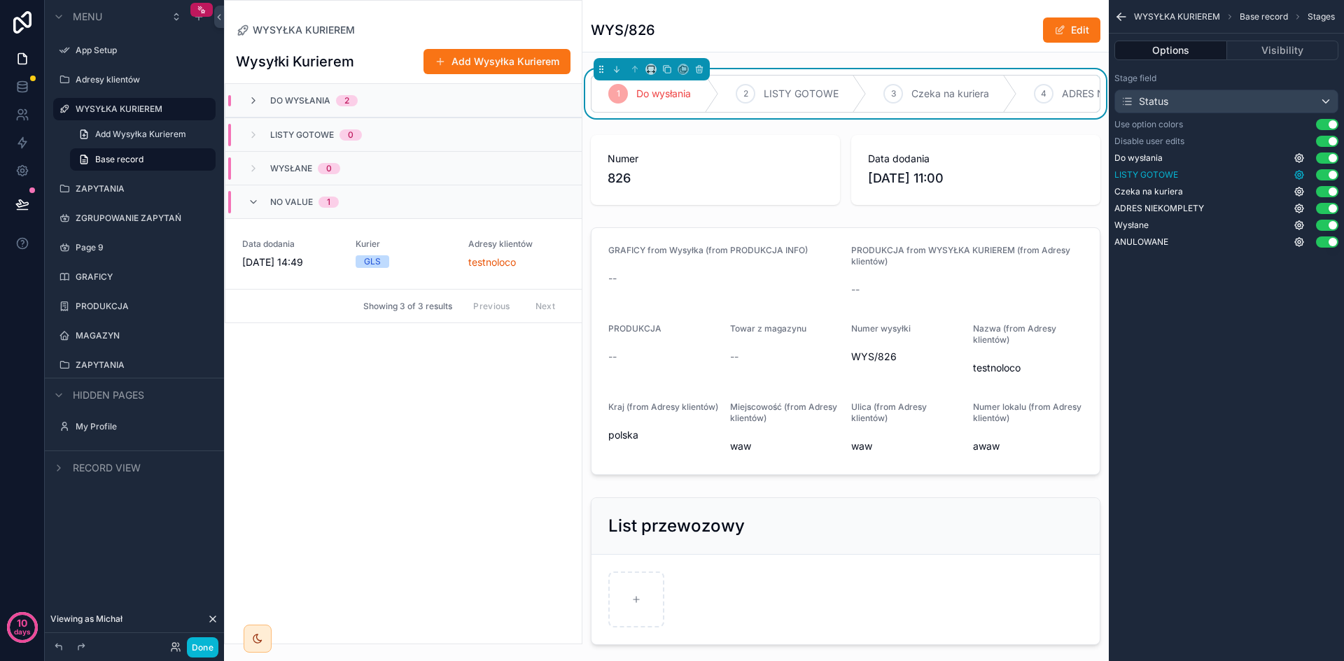
click at [1297, 178] on icon "scrollable content" at bounding box center [1299, 175] width 8 height 8
click at [1300, 177] on icon "scrollable content" at bounding box center [1298, 174] width 11 height 11
click at [1285, 401] on div "WYSYŁKA KURIEREM Base record Stages Options Visibility Stage field Status Use o…" at bounding box center [1226, 330] width 235 height 661
click at [20, 622] on p "10" at bounding box center [22, 624] width 10 height 14
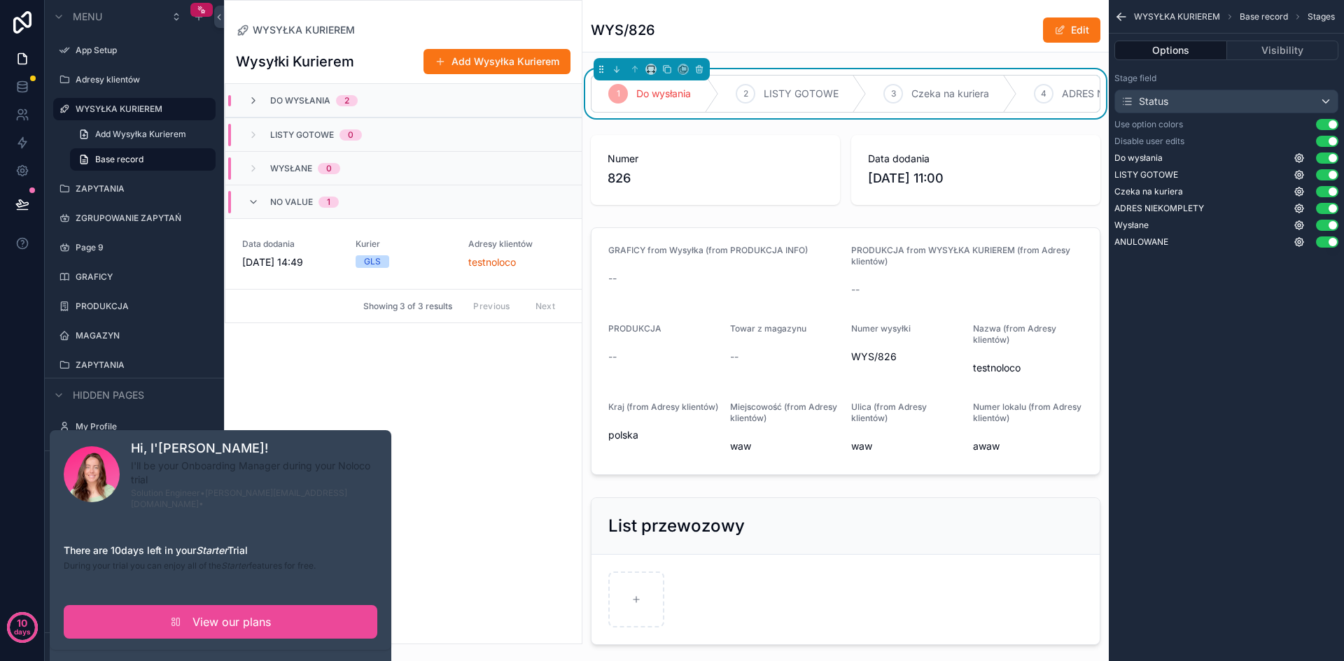
drag, startPoint x: 115, startPoint y: 538, endPoint x: 332, endPoint y: 559, distance: 217.9
click at [332, 559] on div "Hi, I'[PERSON_NAME]! I'll be your Onboarding Manager during your Noloco trial S…" at bounding box center [221, 539] width 314 height 200
click at [332, 561] on p "During your trial you can enjoy all of the Starter features for free." at bounding box center [221, 566] width 314 height 11
drag, startPoint x: 264, startPoint y: 465, endPoint x: 169, endPoint y: 478, distance: 96.0
click at [169, 478] on p "I'll be your Onboarding Manager during your Noloco trial" at bounding box center [254, 473] width 246 height 28
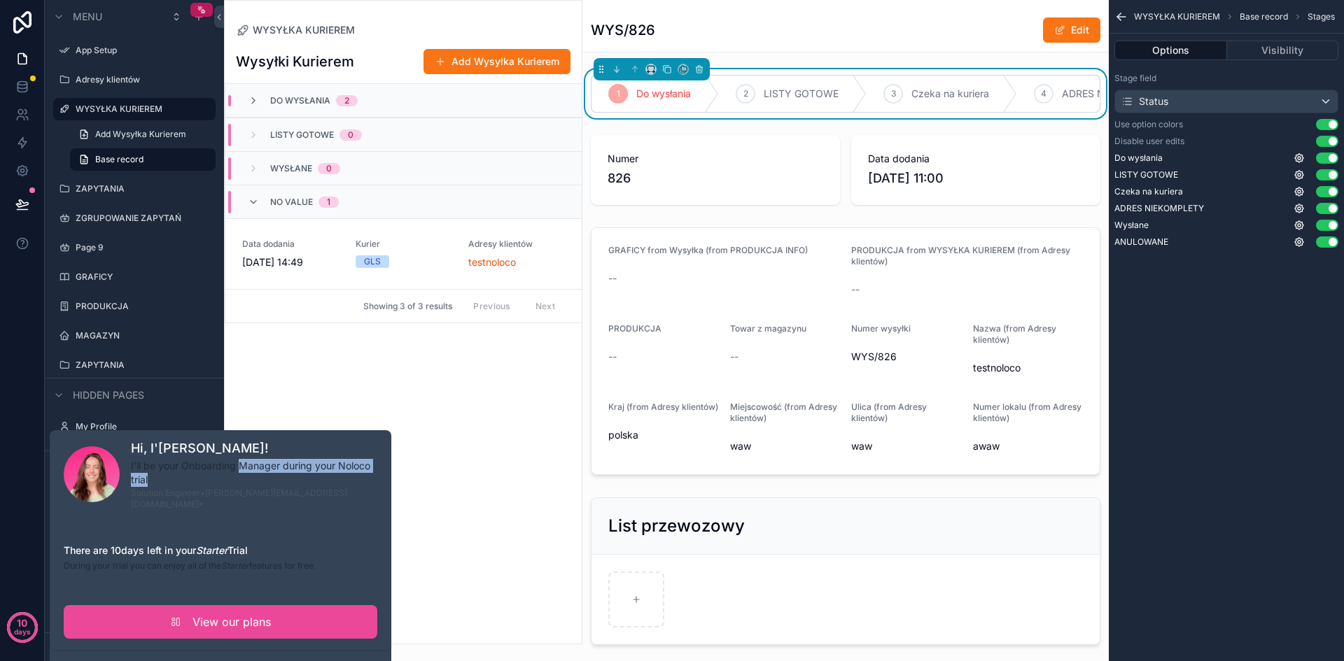
click at [169, 478] on p "I'll be your Onboarding Manager during your Noloco trial" at bounding box center [254, 473] width 246 height 28
click at [77, 475] on div at bounding box center [92, 475] width 56 height 56
drag, startPoint x: 82, startPoint y: 468, endPoint x: 547, endPoint y: 454, distance: 465.7
click at [547, 454] on div "Wysyłki Kurierem Add Wysyłka Kurierem Do wysłania 2 LISTY GOTOWE 0 Wysłane 0 No…" at bounding box center [403, 340] width 357 height 607
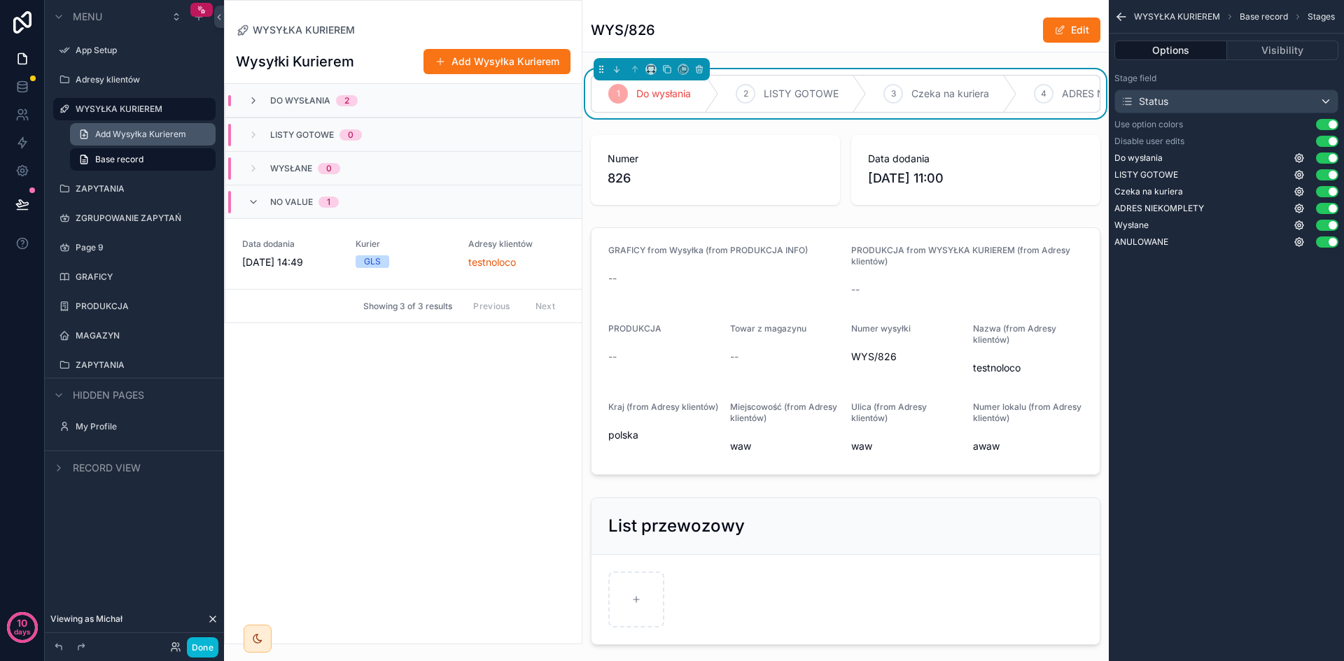
click at [130, 135] on span "Add Wysyłka Kurierem" at bounding box center [140, 134] width 91 height 11
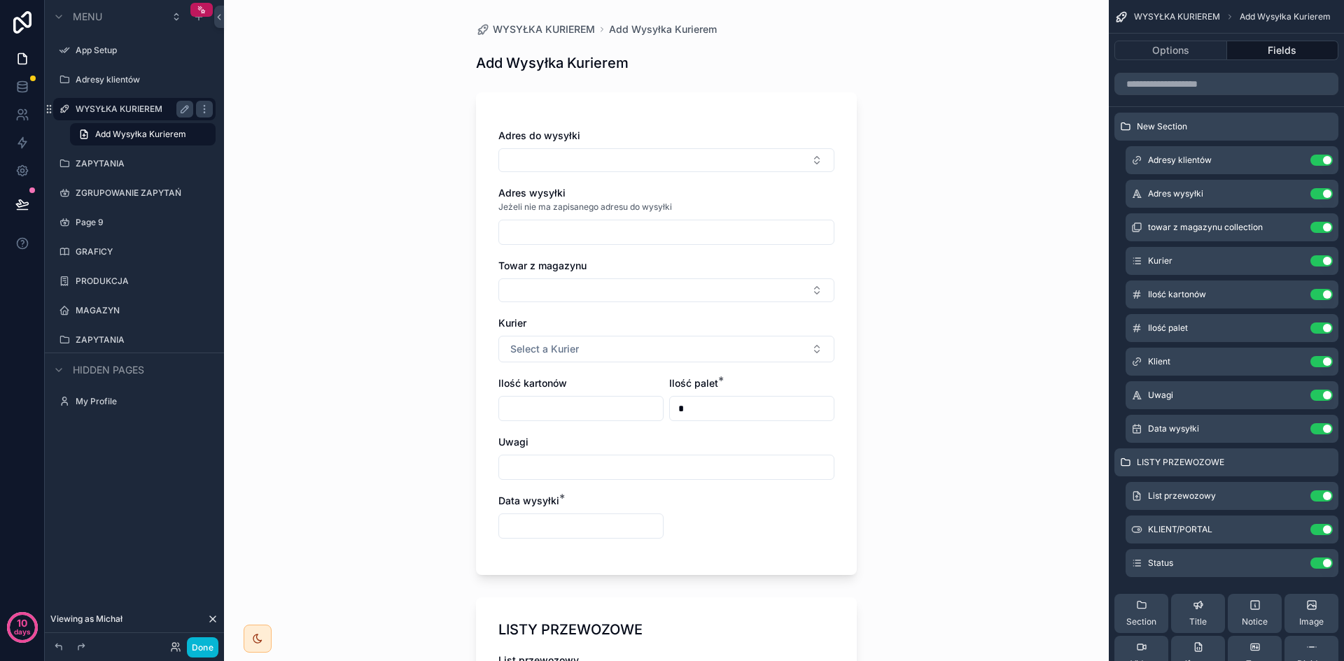
click at [159, 101] on div "WYSYŁKA KURIEREM" at bounding box center [135, 109] width 118 height 17
click at [143, 111] on label "WYSYŁKA KURIEREM" at bounding box center [132, 109] width 112 height 11
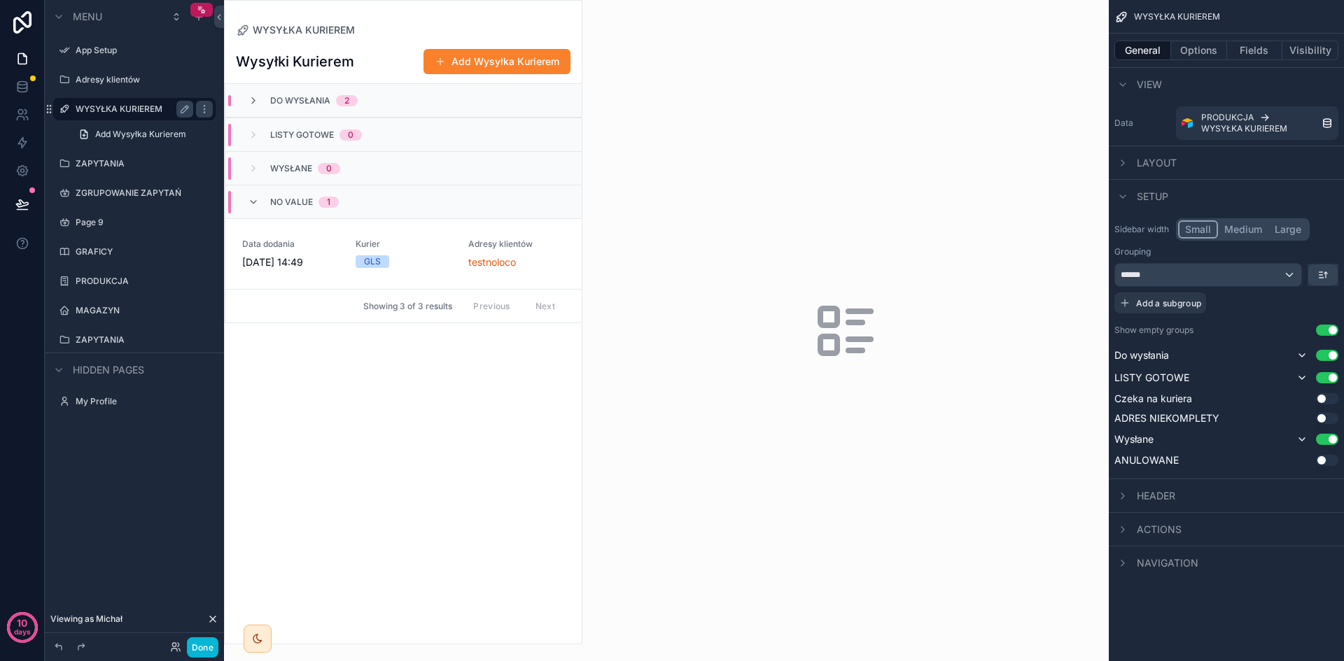
click at [503, 63] on button "Add Wysyłka Kurierem" at bounding box center [496, 61] width 147 height 25
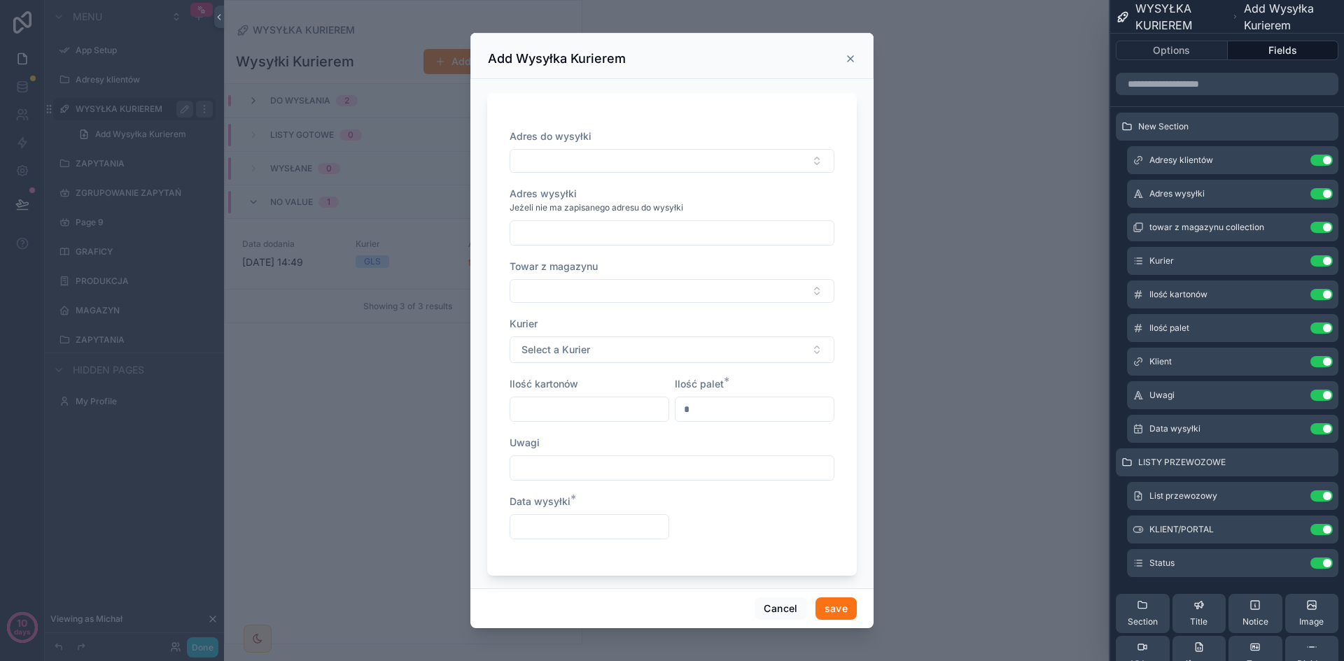
click at [851, 59] on icon "scrollable content" at bounding box center [851, 59] width 6 height 6
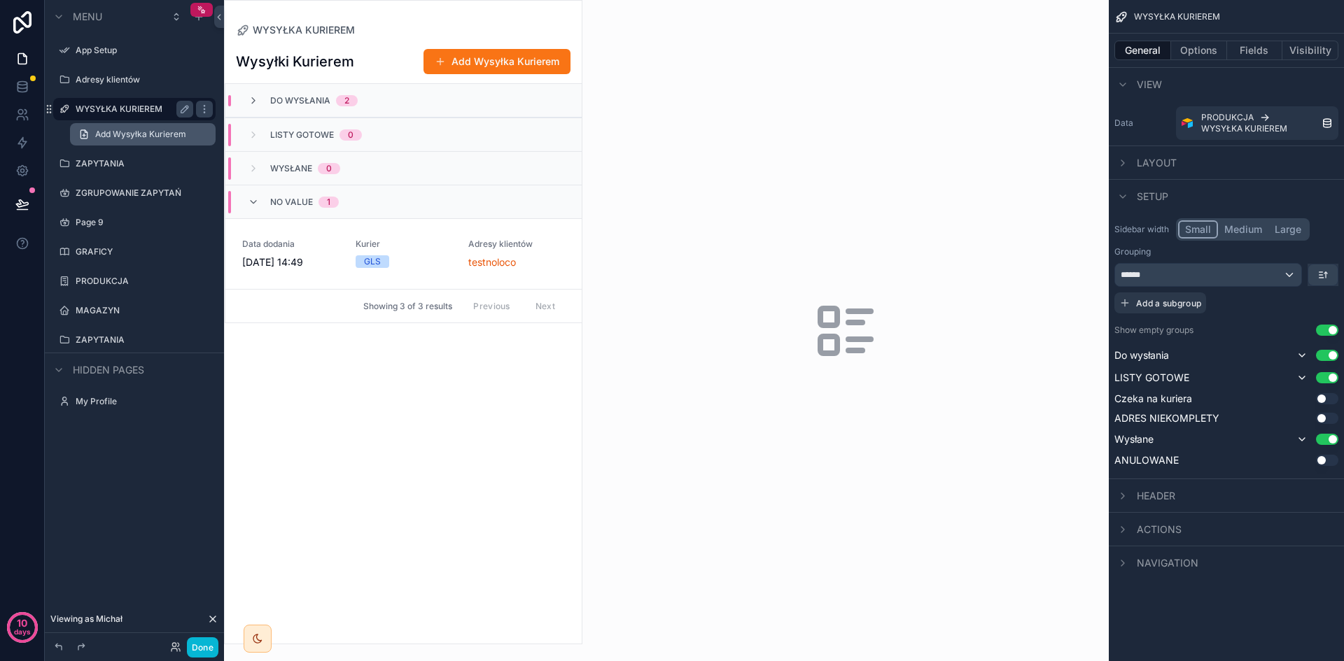
click at [125, 134] on span "Add Wysyłka Kurierem" at bounding box center [140, 134] width 91 height 11
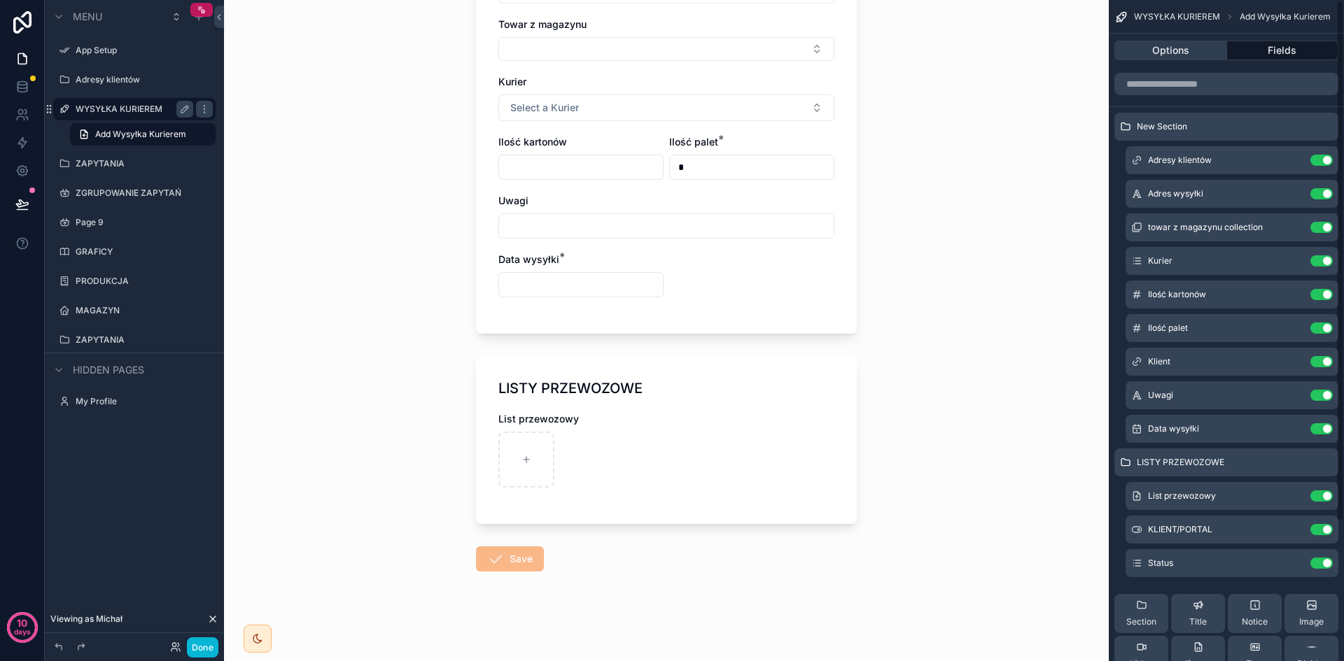
click at [1182, 59] on button "Options" at bounding box center [1170, 51] width 113 height 20
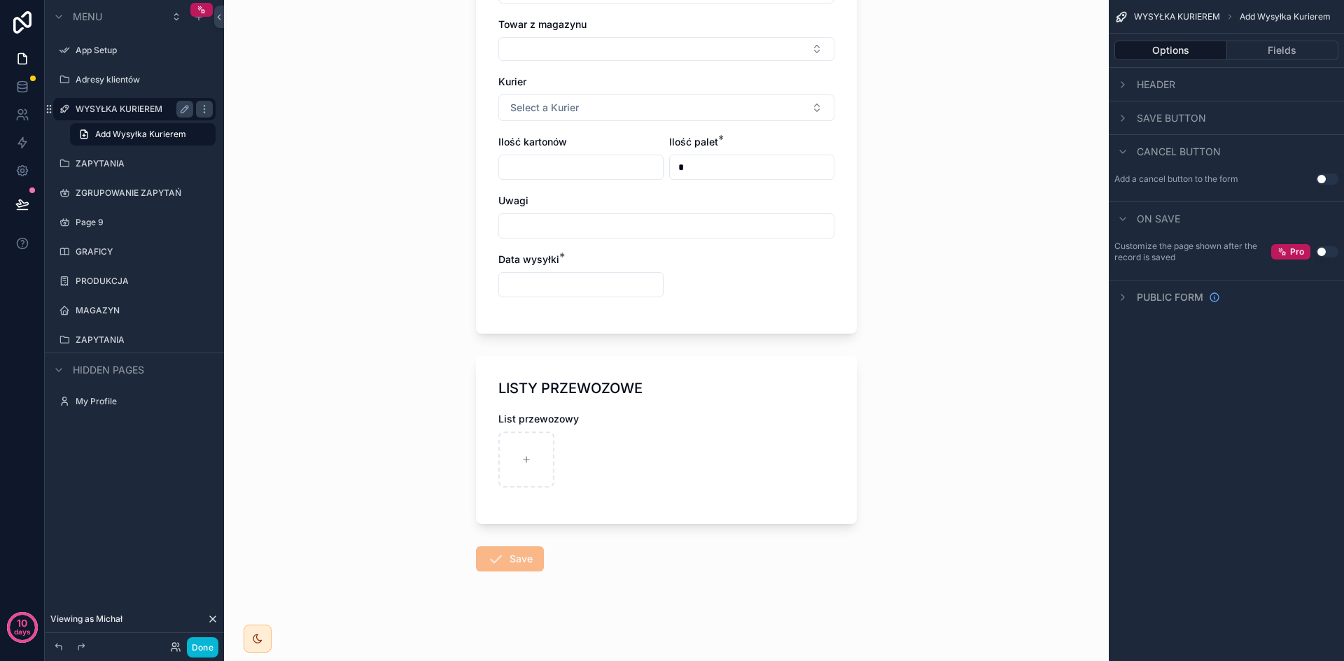
click at [1324, 174] on button "Use setting" at bounding box center [1327, 179] width 22 height 11
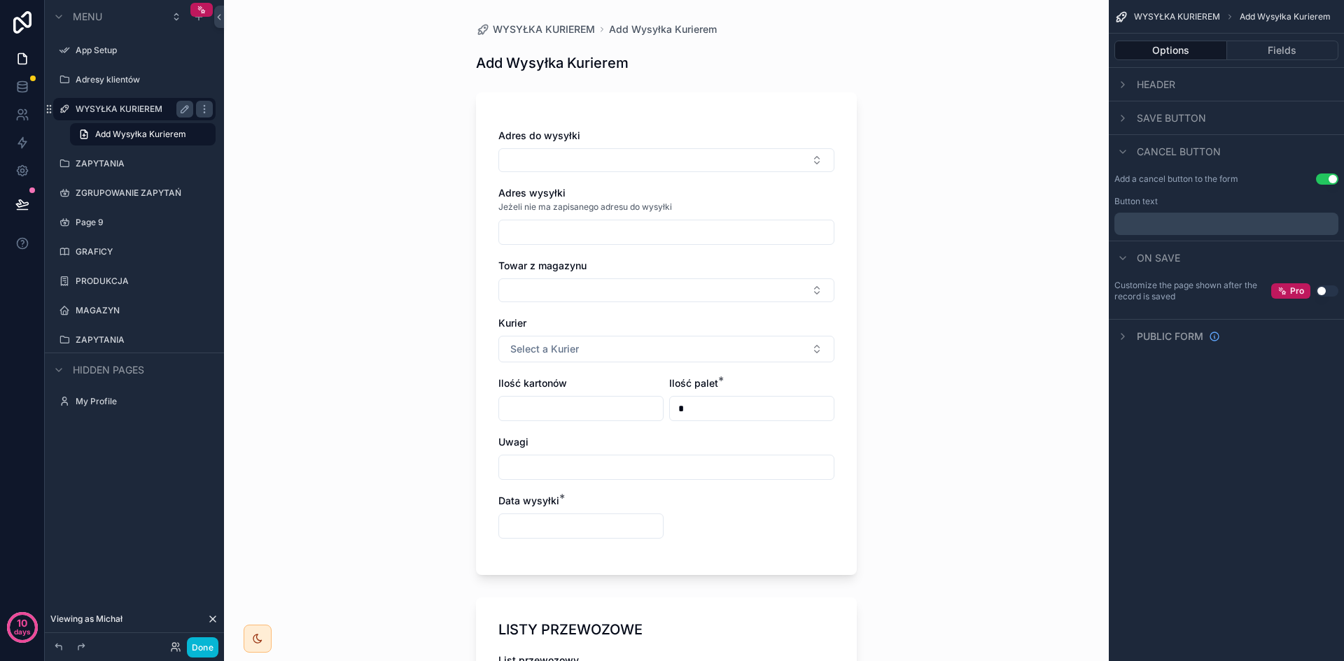
click at [1227, 219] on p "﻿" at bounding box center [1228, 223] width 216 height 11
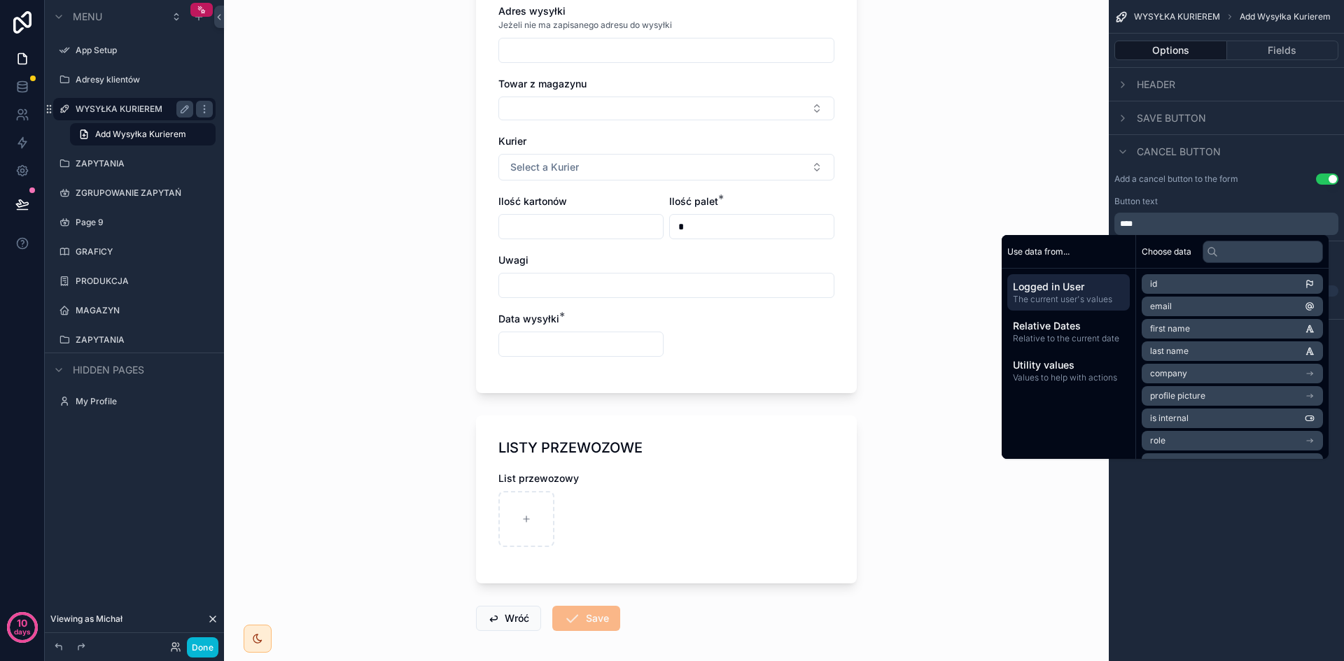
scroll to position [241, 0]
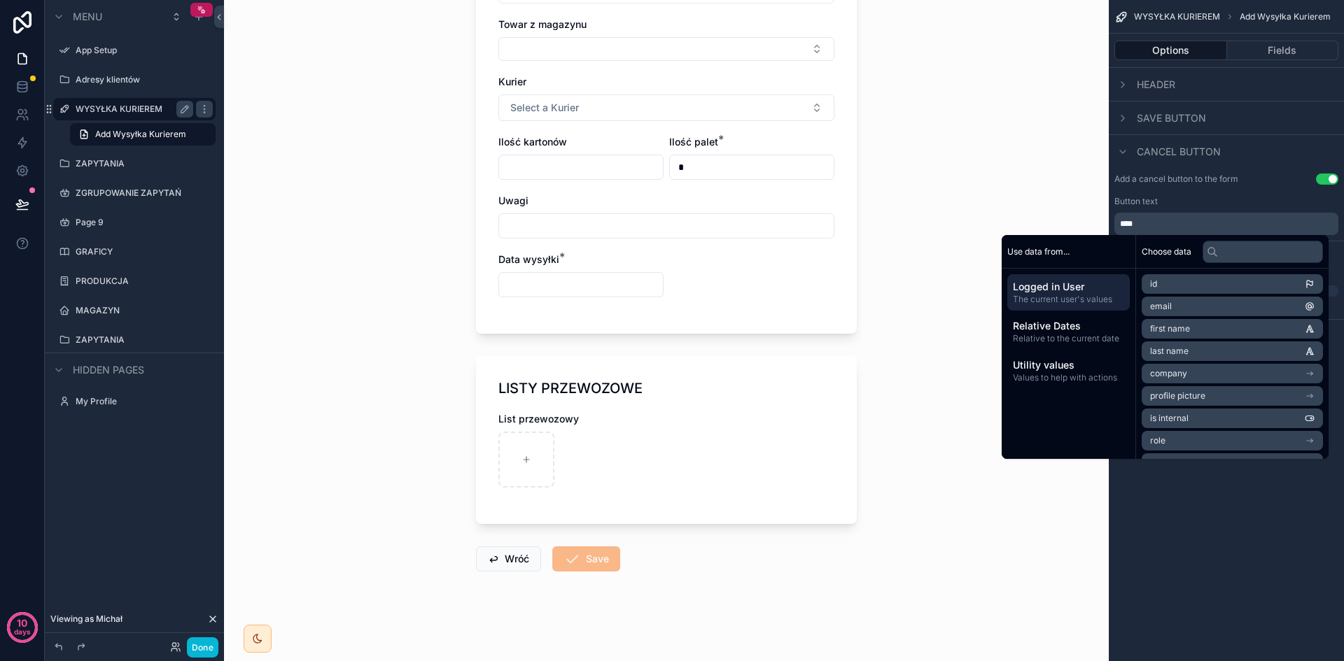
click at [1274, 510] on div "WYSYŁKA KURIEREM Add Wysyłka Kurierem Options Fields Header Save button Cancel …" at bounding box center [1226, 330] width 235 height 661
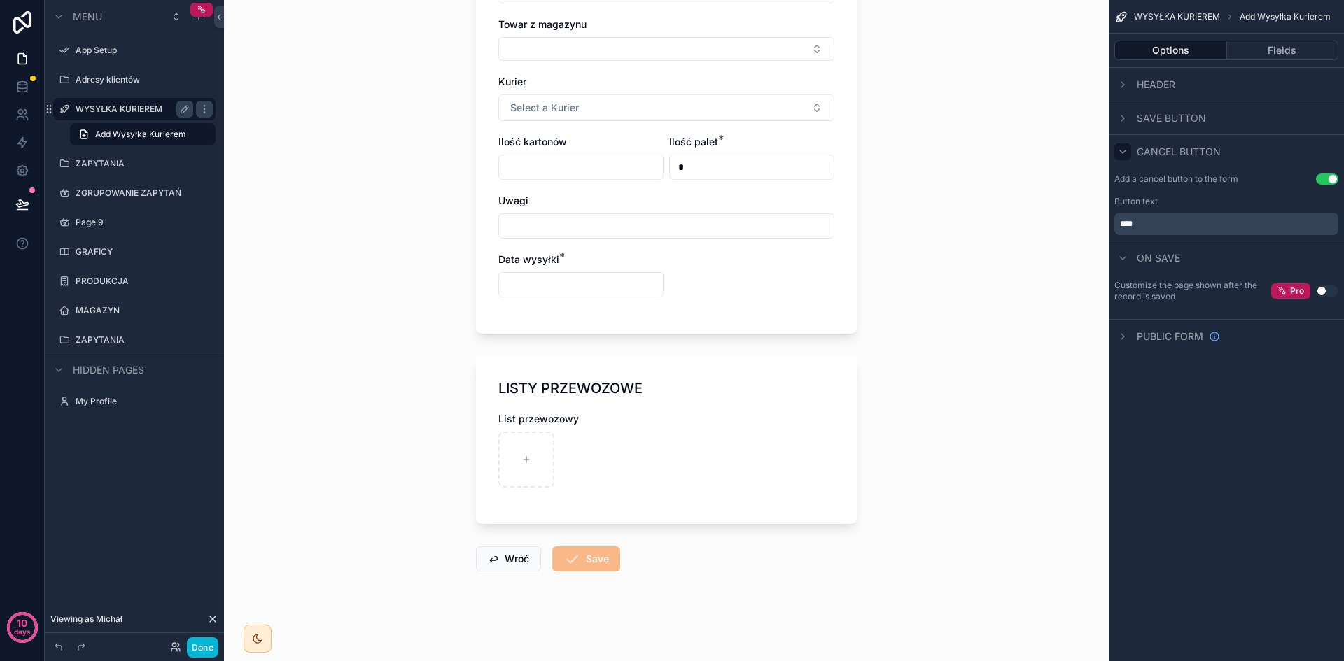
click at [1122, 155] on icon "scrollable content" at bounding box center [1122, 151] width 11 height 11
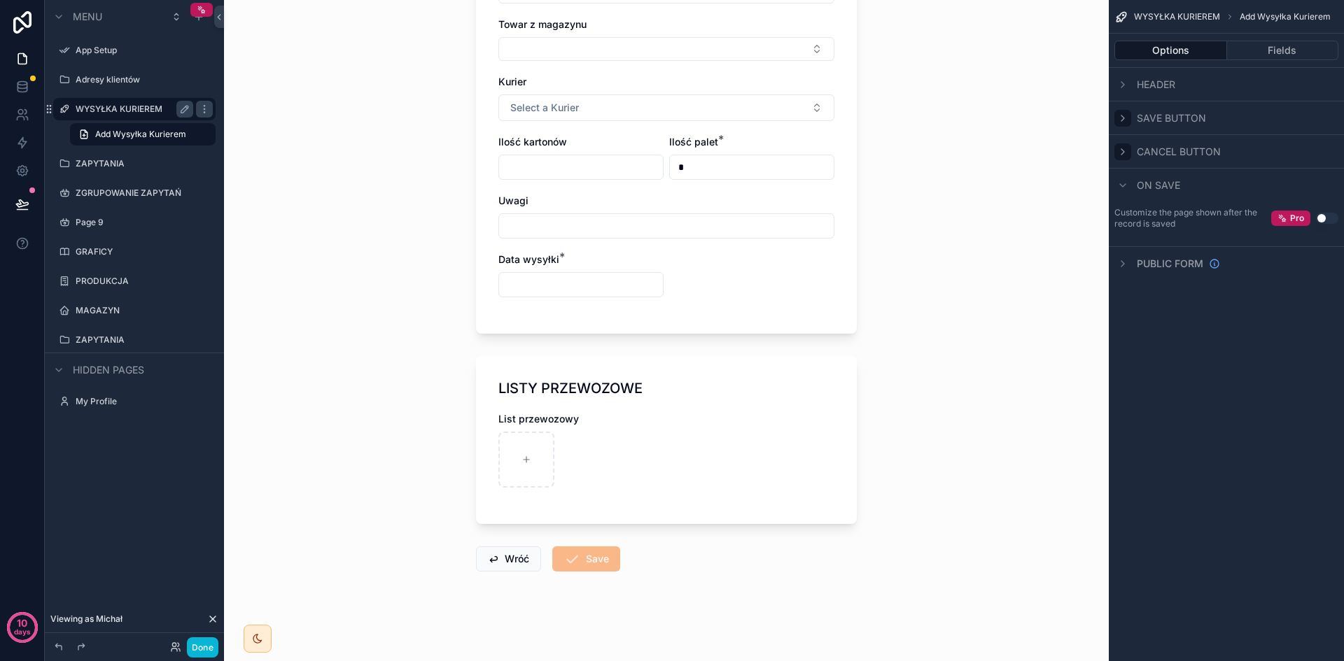
click at [1127, 118] on icon "scrollable content" at bounding box center [1122, 118] width 11 height 11
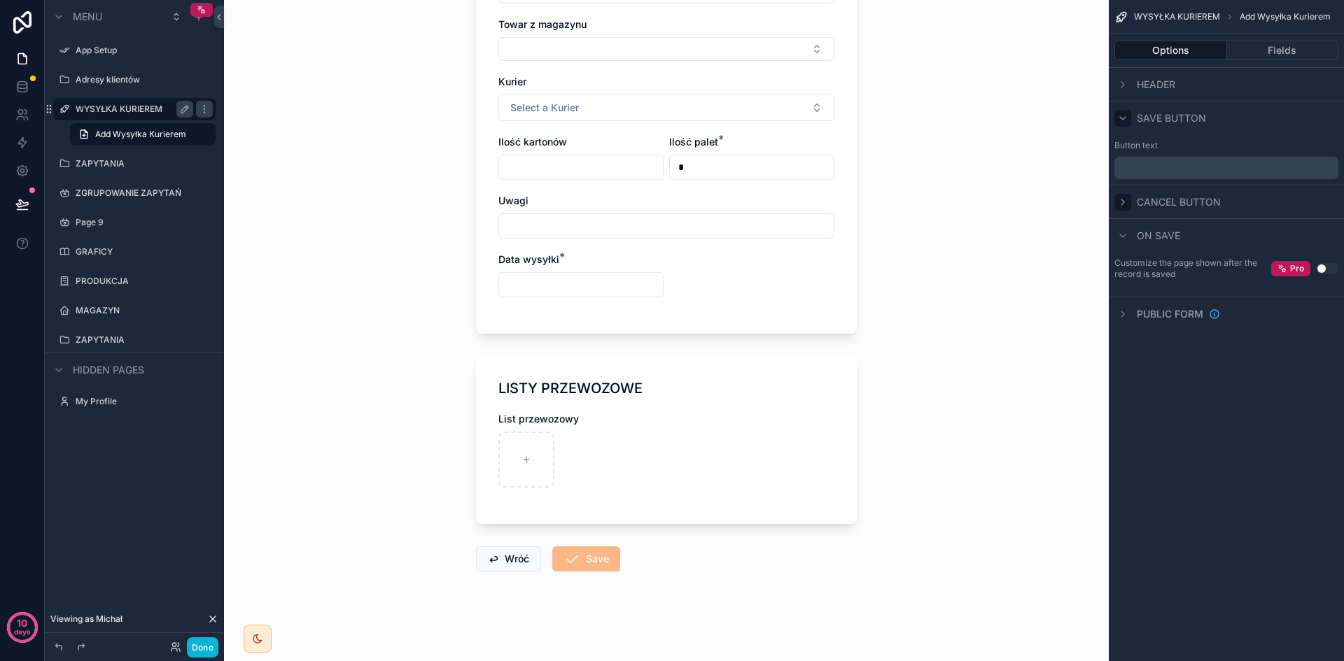
click at [1187, 156] on div "Button text ﻿" at bounding box center [1226, 159] width 224 height 39
click at [1196, 166] on p "﻿" at bounding box center [1228, 167] width 216 height 11
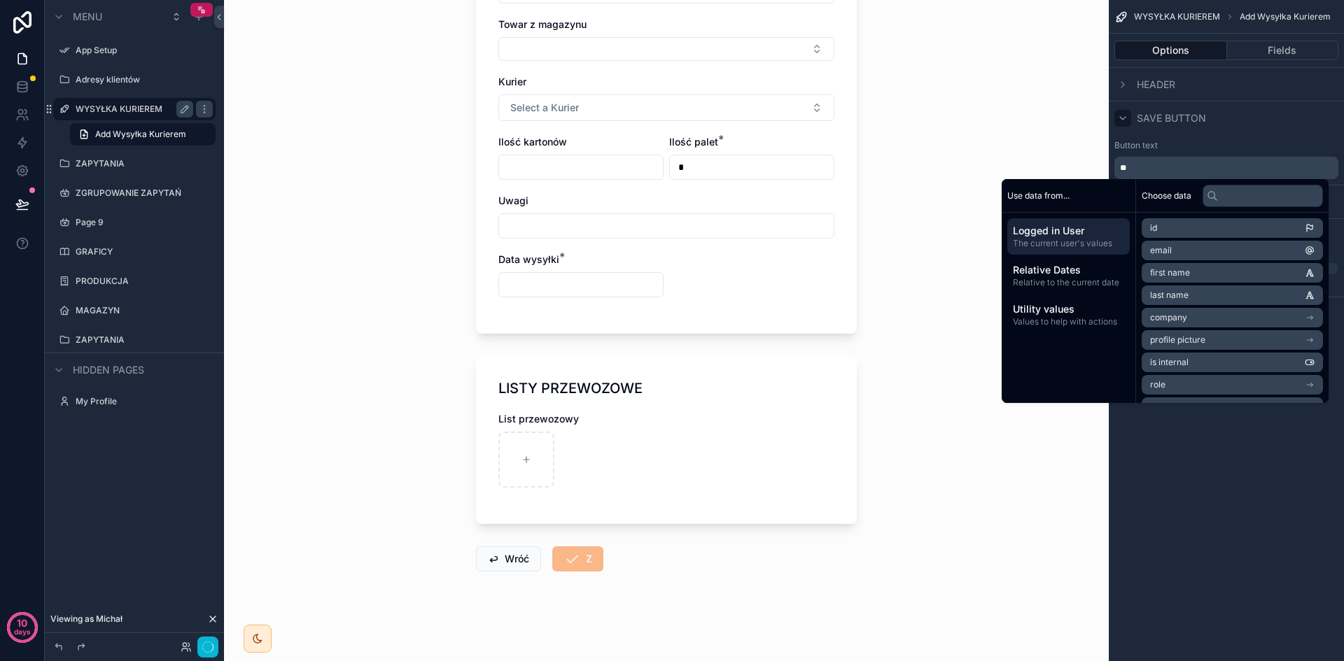
scroll to position [0, 0]
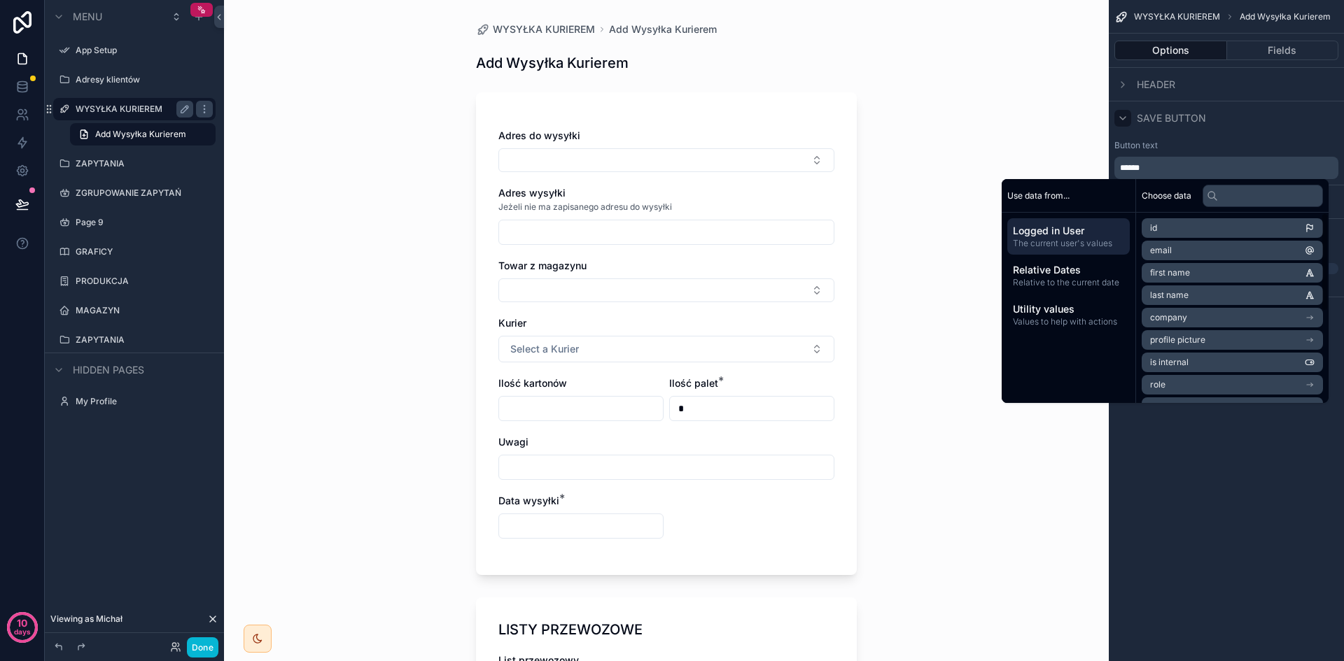
click at [1221, 521] on div "WYSYŁKA KURIEREM Add Wysyłka Kurierem Options Fields Header Save button Button …" at bounding box center [1226, 330] width 235 height 661
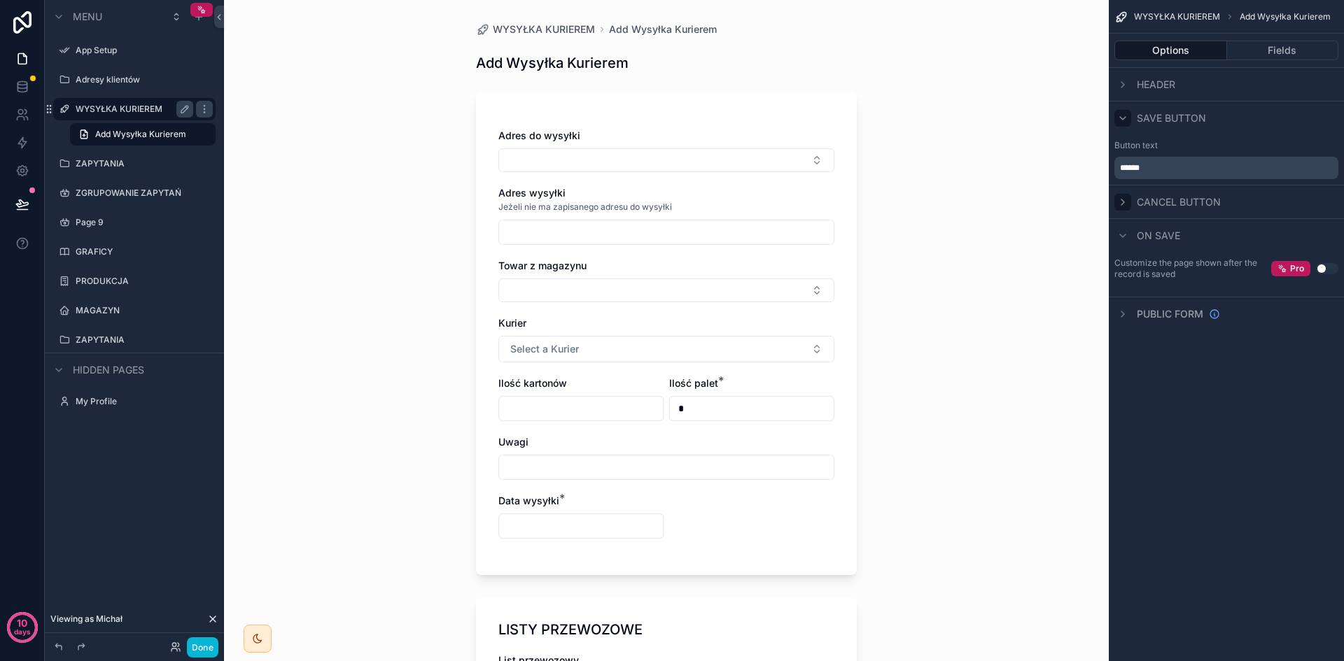
scroll to position [241, 0]
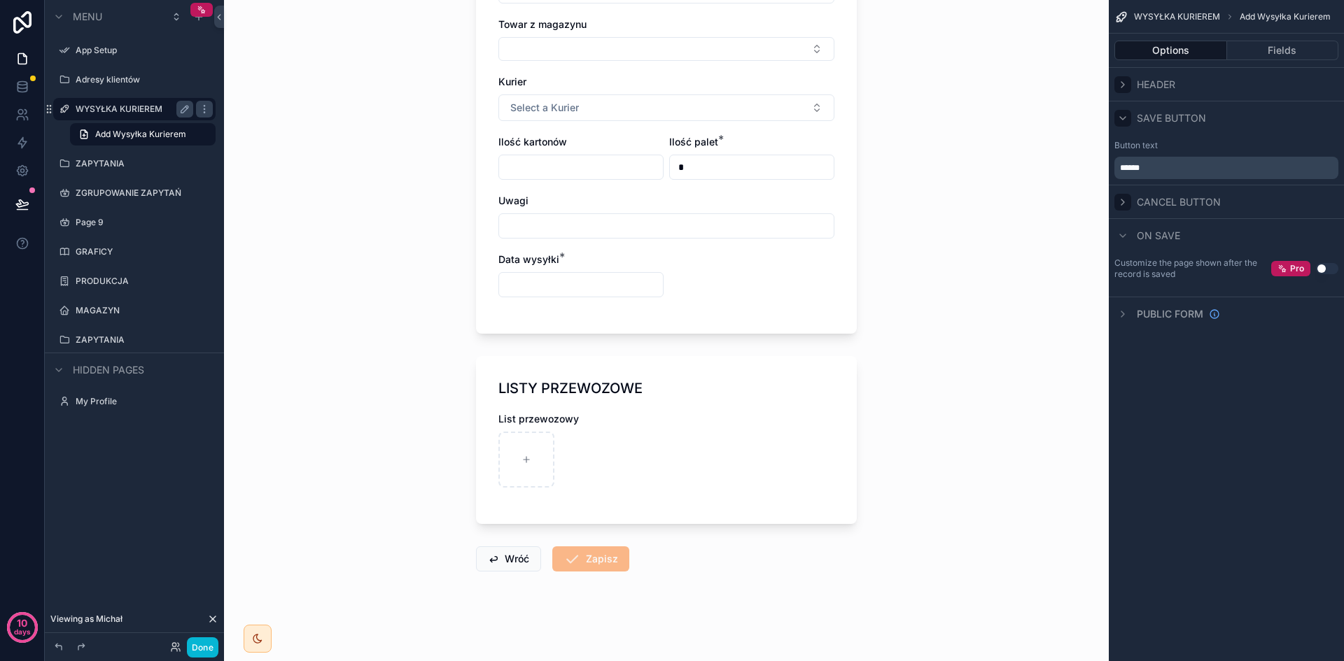
click at [1118, 85] on icon "scrollable content" at bounding box center [1122, 84] width 11 height 11
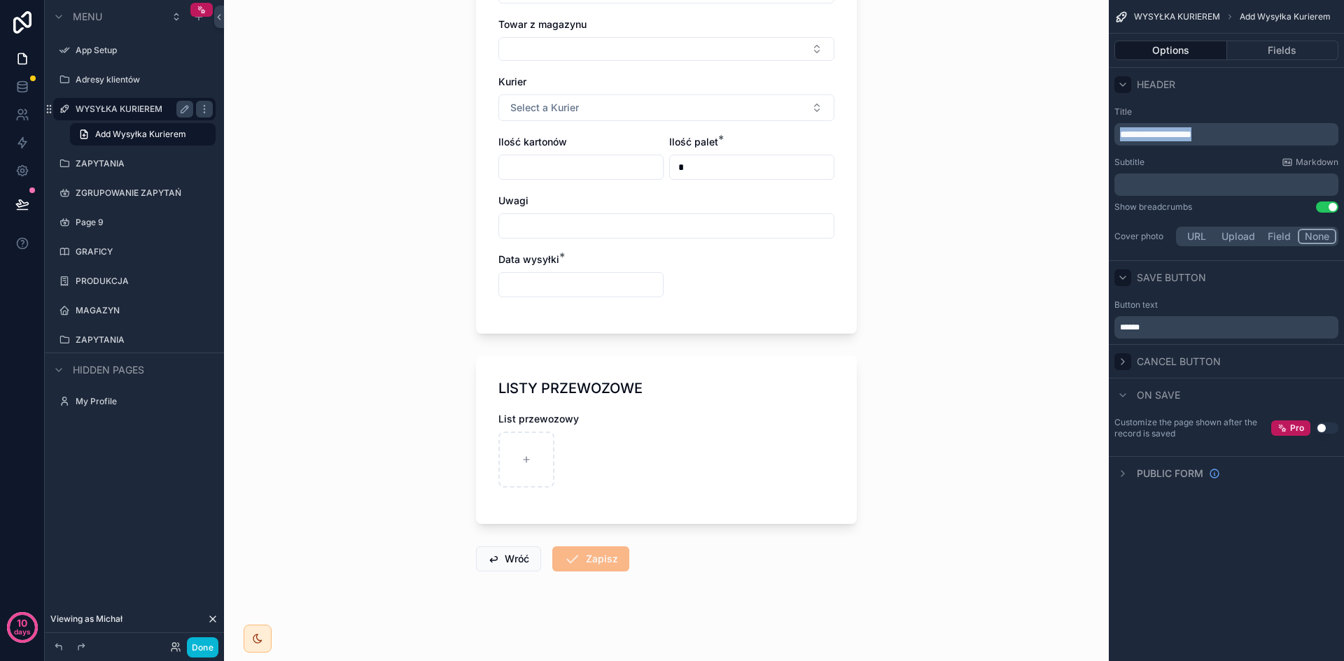
drag, startPoint x: 1247, startPoint y: 132, endPoint x: 976, endPoint y: 136, distance: 270.2
click at [976, 136] on div "**********" at bounding box center [784, 330] width 1120 height 661
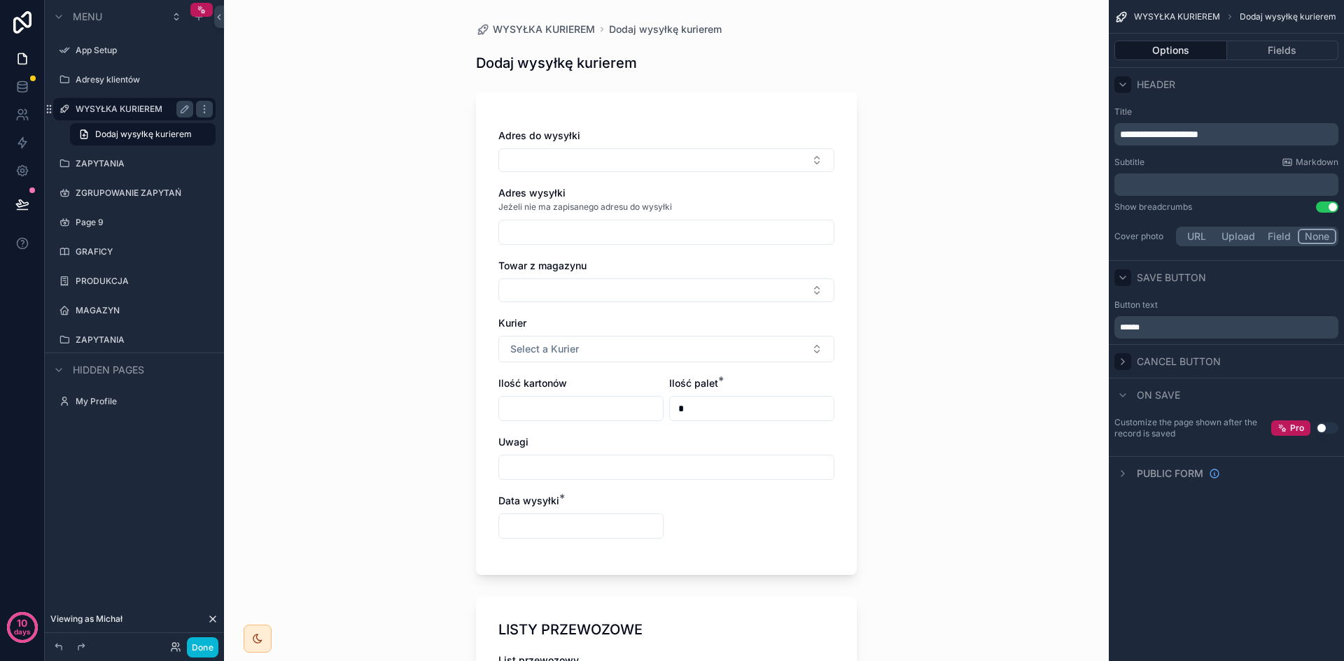
click at [1331, 205] on button "Use setting" at bounding box center [1327, 207] width 22 height 11
click at [371, 356] on div "Dodaj wysyłkę kurierem Adres do wysyłki Adres wysyłki Jeżeli nie ma zapisanego …" at bounding box center [666, 330] width 885 height 661
click at [338, 314] on div "Dodaj wysyłkę kurierem Adres do wysyłki Adres wysyłki Jeżeli nie ma zapisanego …" at bounding box center [666, 330] width 885 height 661
click at [100, 115] on div "WYSYŁKA KURIEREM" at bounding box center [135, 109] width 118 height 17
click at [97, 111] on label "WYSYŁKA KURIEREM" at bounding box center [132, 109] width 112 height 11
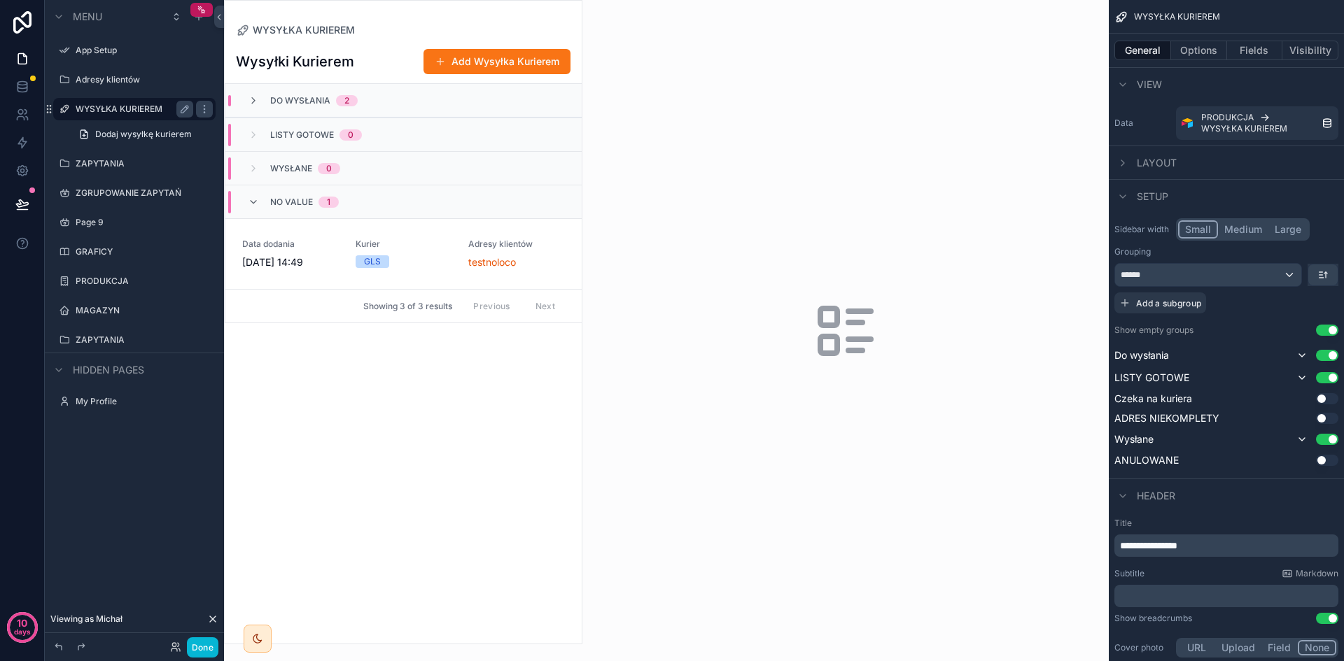
click at [468, 449] on div "Wysyłki Kurierem Add Wysyłka Kurierem Do wysłania 2 LISTY GOTOWE 0 Wysłane 0 No…" at bounding box center [403, 340] width 357 height 607
click at [251, 197] on icon "scrollable content" at bounding box center [253, 202] width 11 height 11
click at [253, 104] on icon "scrollable content" at bounding box center [253, 100] width 11 height 11
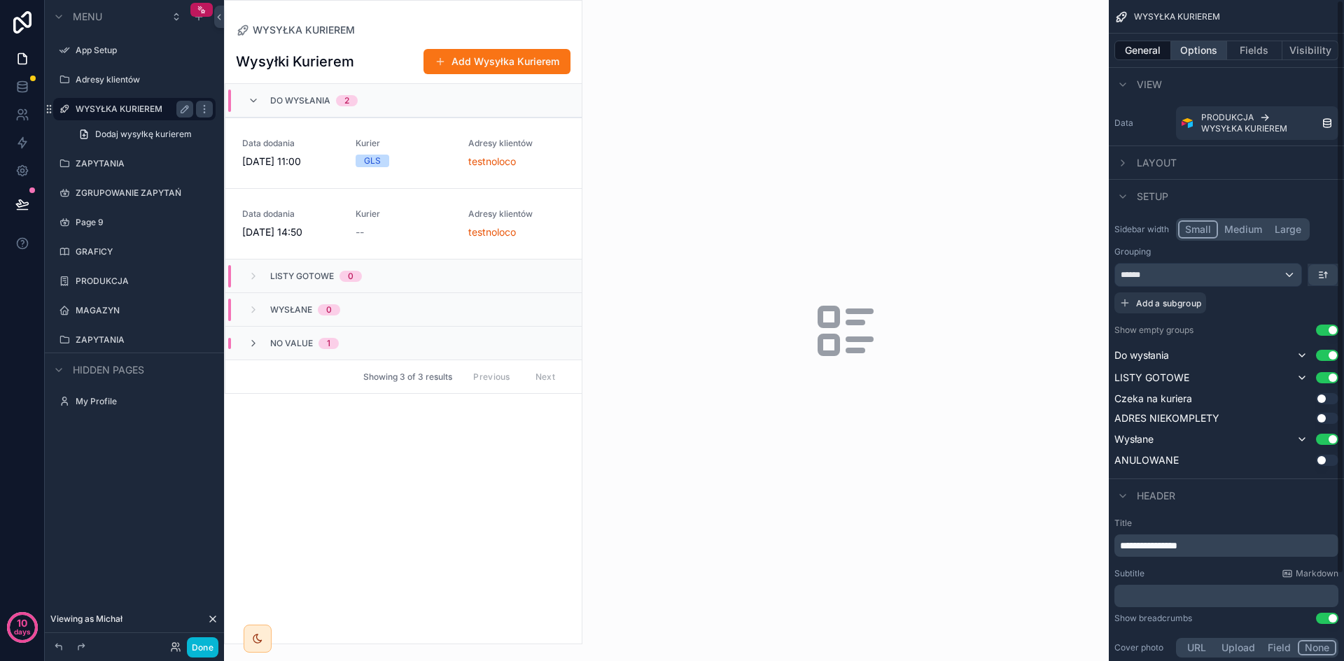
click at [1206, 48] on button "Options" at bounding box center [1199, 51] width 56 height 20
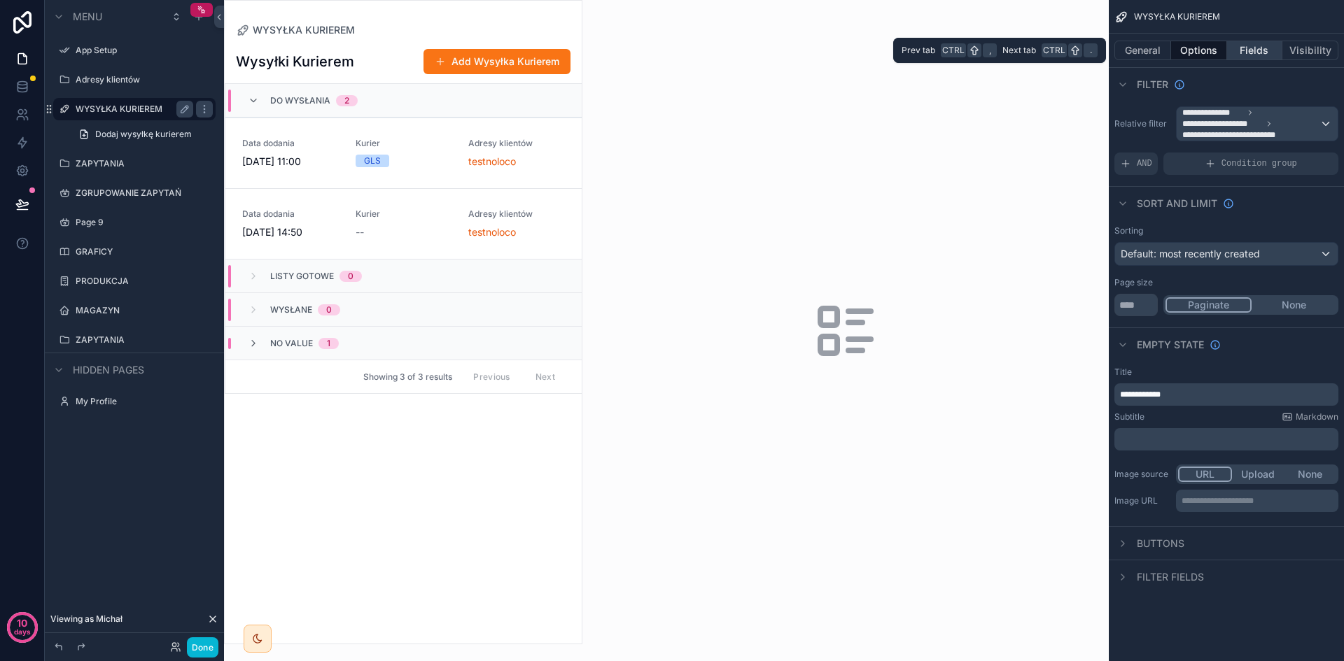
click at [1256, 47] on button "Fields" at bounding box center [1255, 51] width 56 height 20
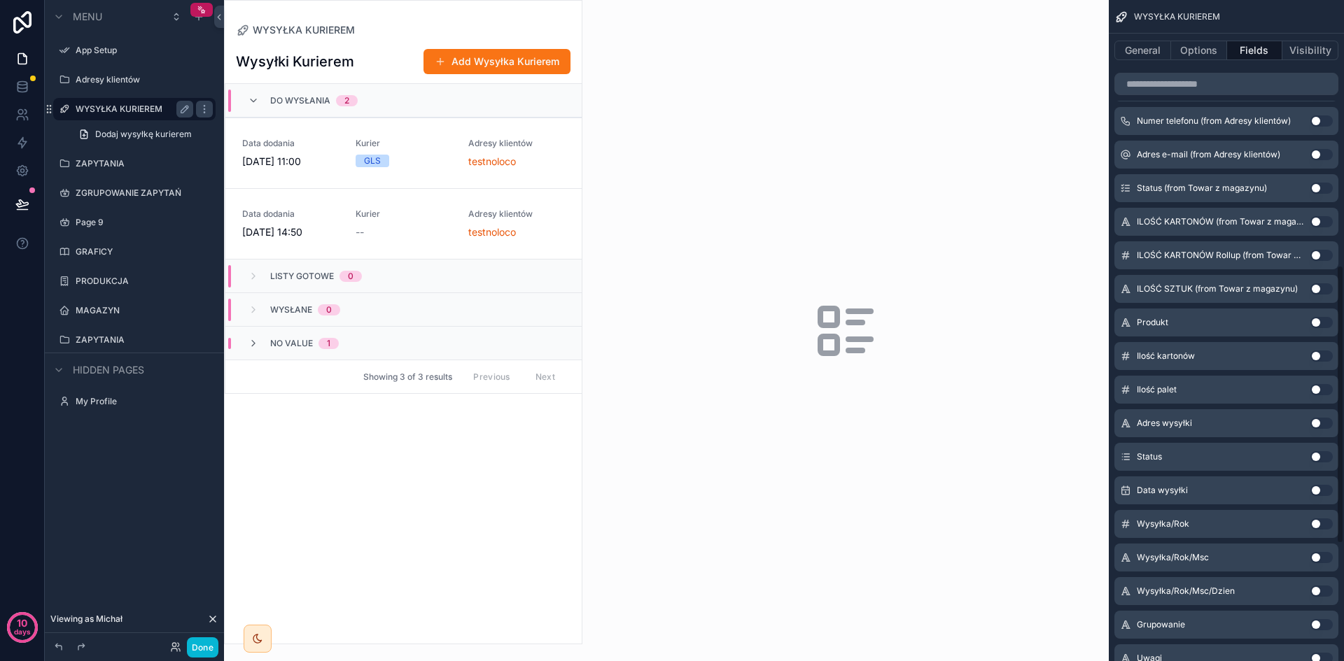
scroll to position [630, 0]
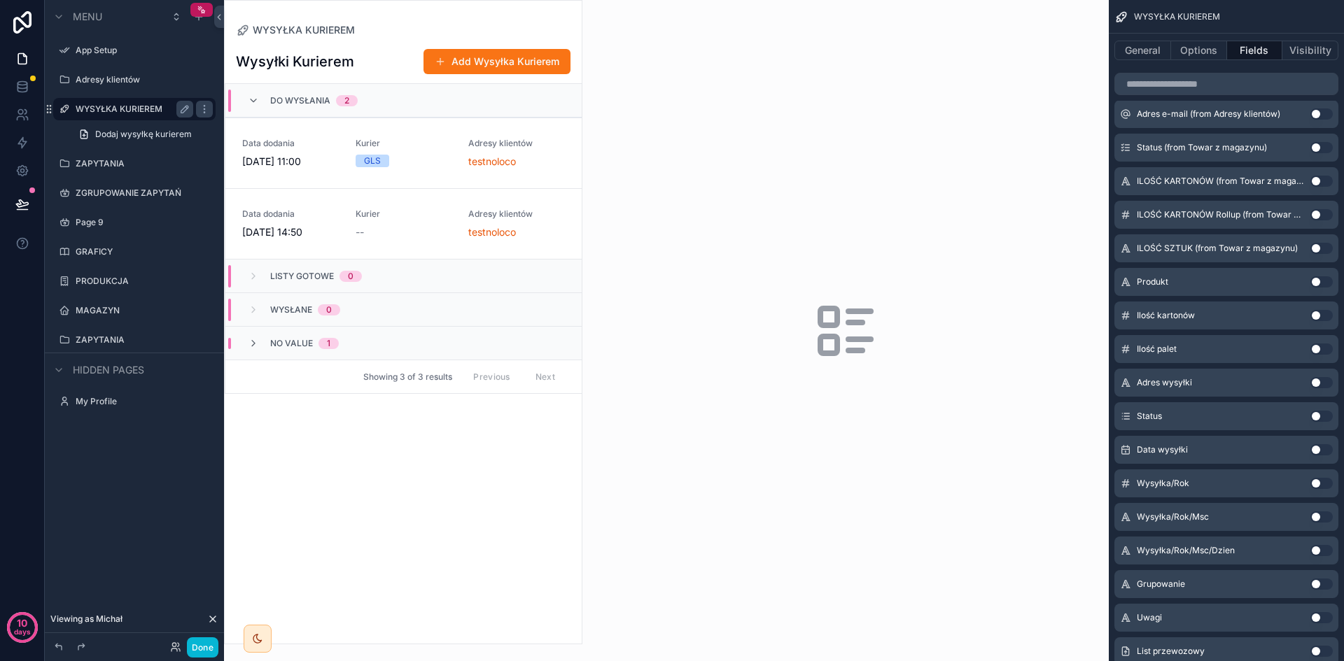
click at [1323, 283] on button "Use setting" at bounding box center [1321, 281] width 22 height 11
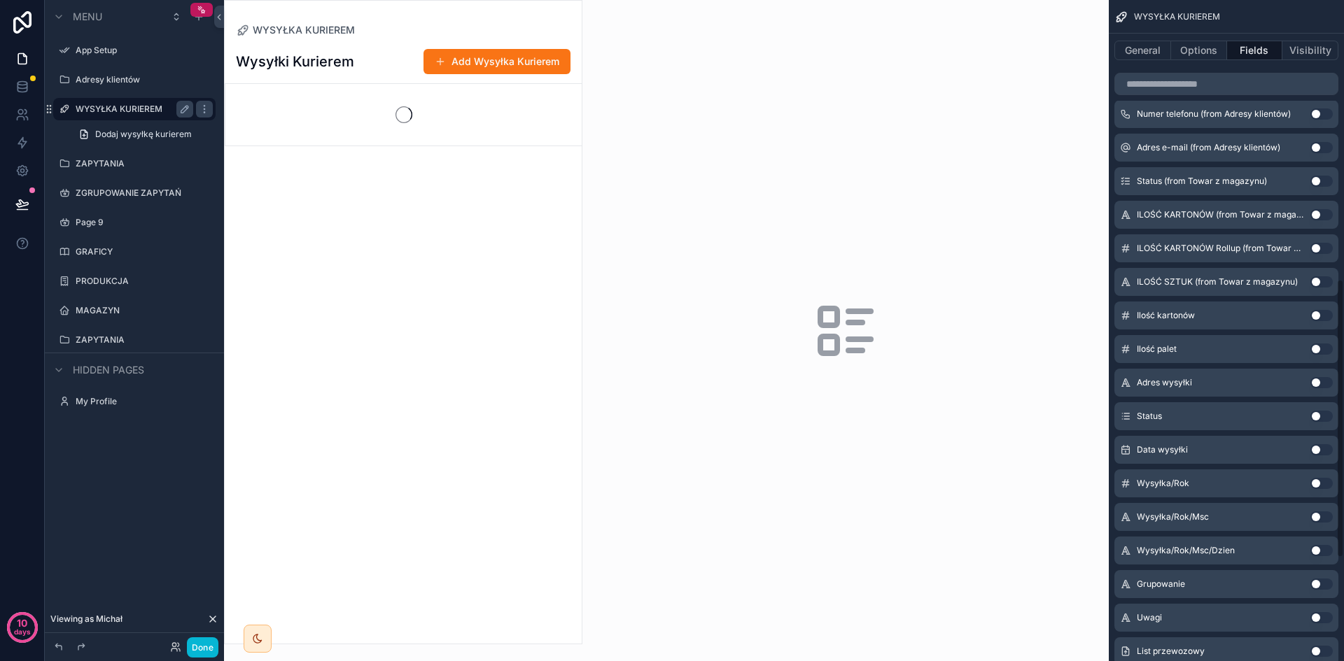
scroll to position [664, 0]
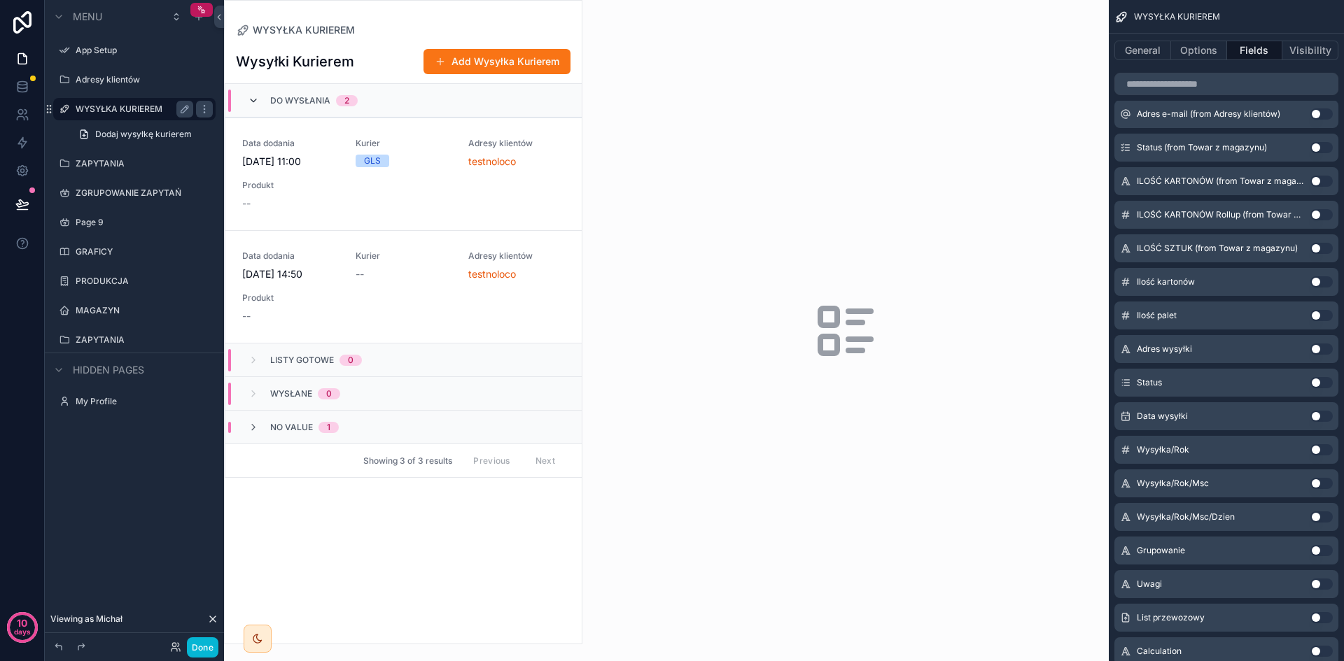
click at [248, 104] on icon "scrollable content" at bounding box center [253, 100] width 11 height 11
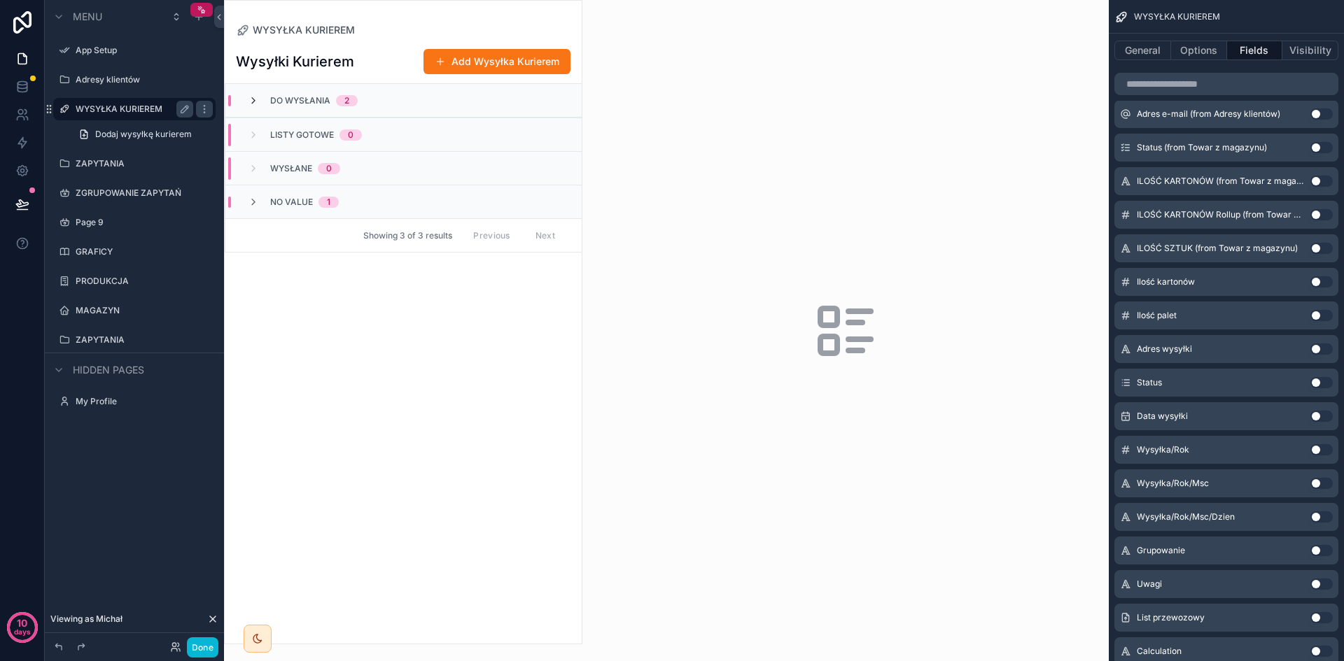
click at [250, 104] on icon "scrollable content" at bounding box center [253, 100] width 11 height 11
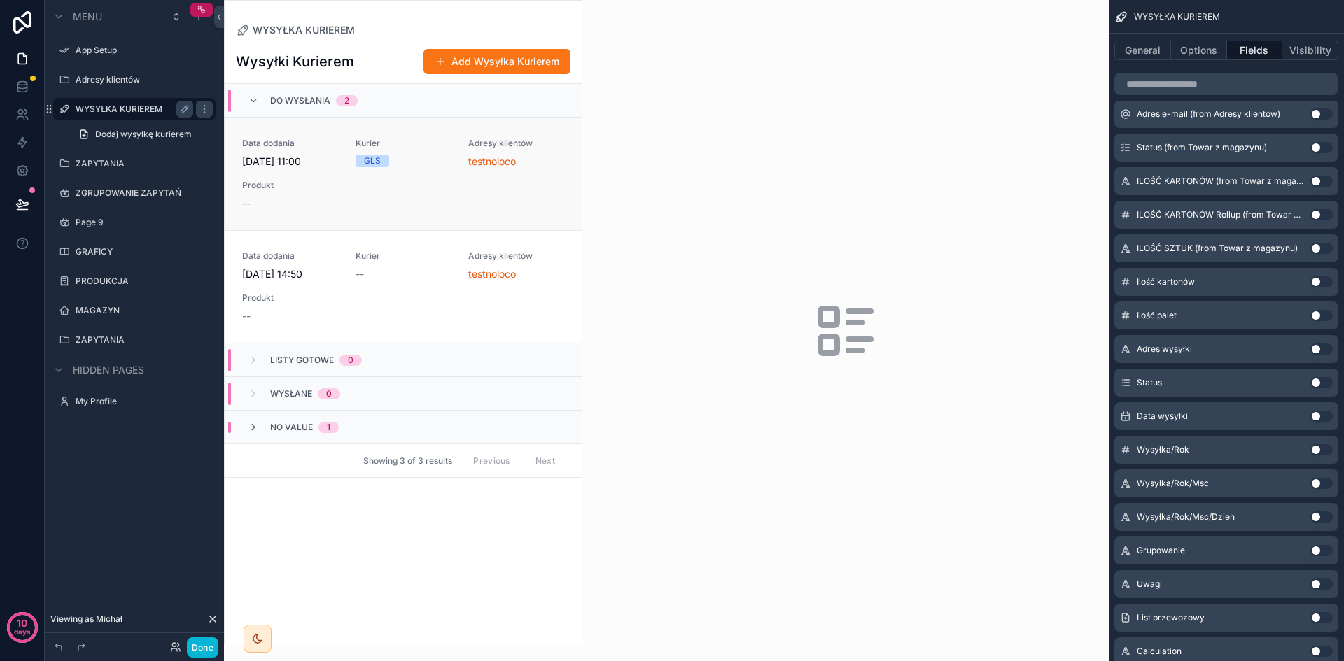
click at [290, 140] on span "Data dodania" at bounding box center [290, 143] width 97 height 11
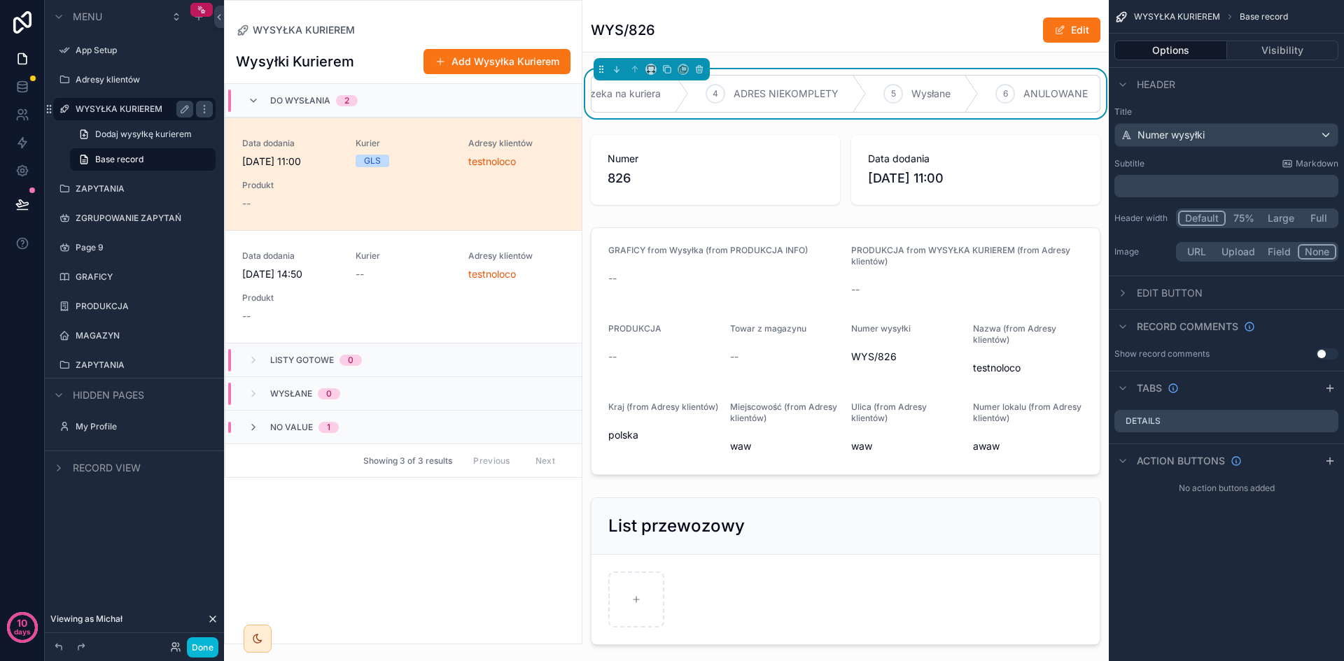
scroll to position [0, 355]
click at [1125, 288] on icon "scrollable content" at bounding box center [1122, 293] width 11 height 11
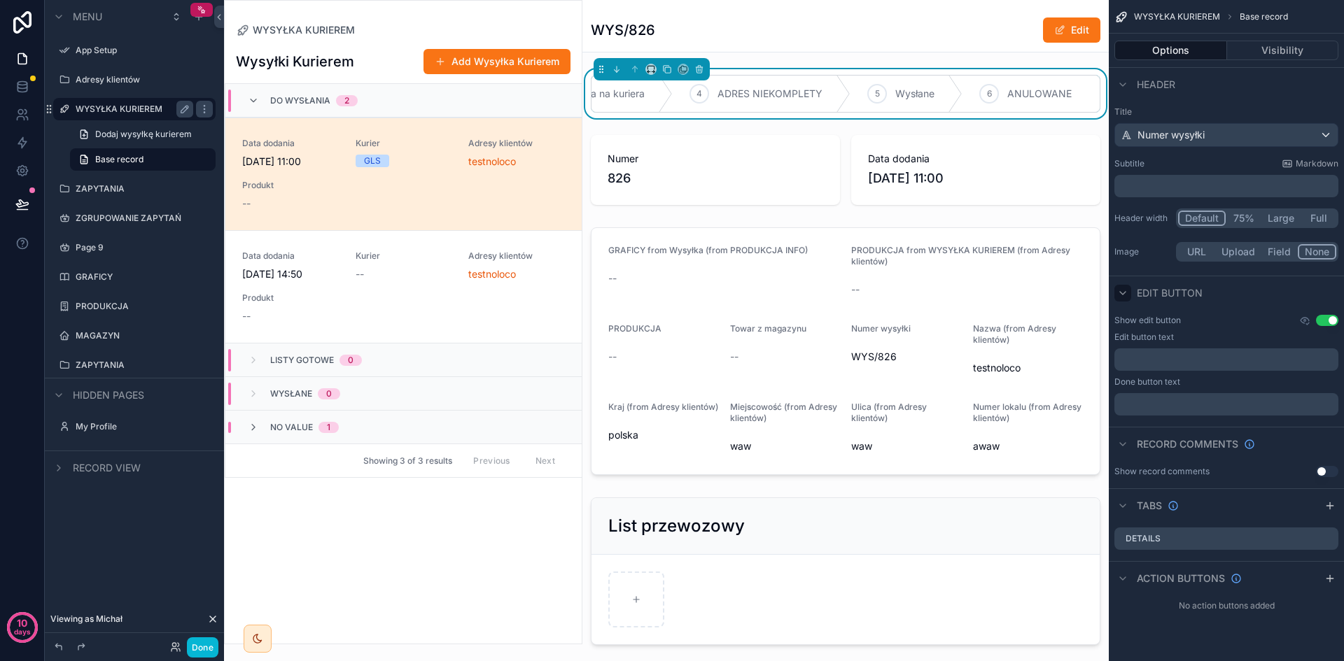
click at [1125, 288] on icon "scrollable content" at bounding box center [1122, 293] width 11 height 11
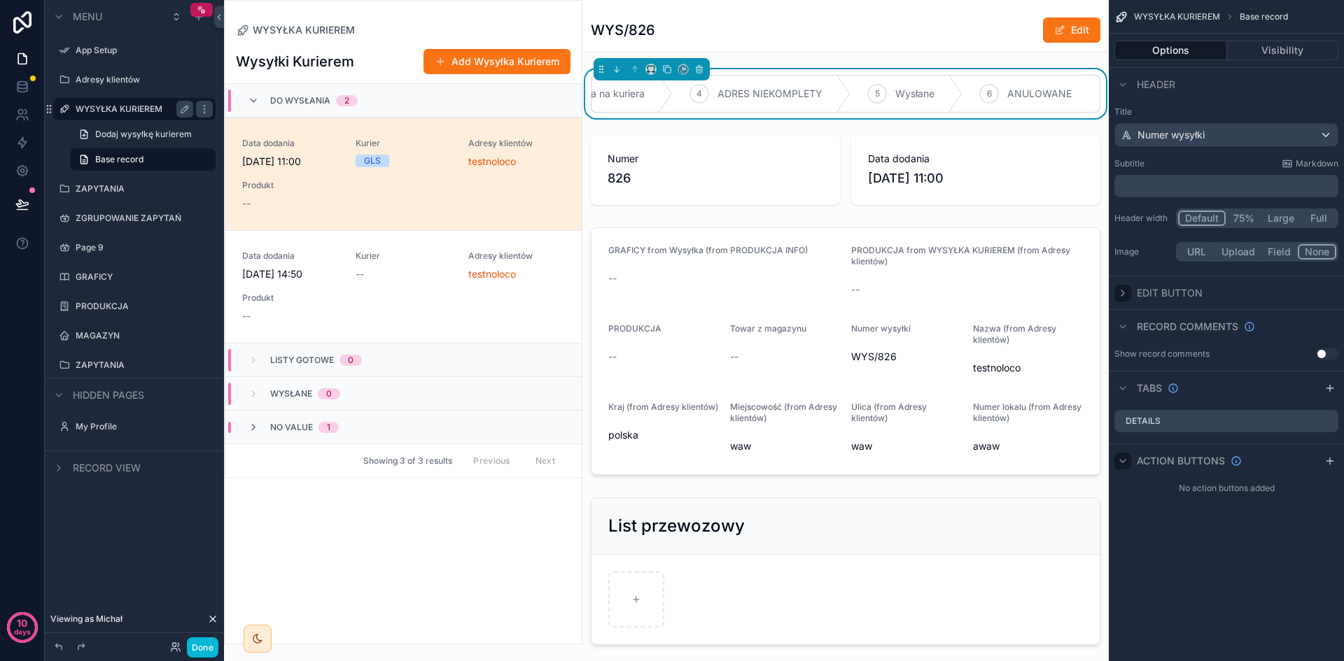
click at [1124, 463] on icon "scrollable content" at bounding box center [1122, 461] width 11 height 11
click at [1121, 391] on icon "scrollable content" at bounding box center [1122, 388] width 11 height 11
drag, startPoint x: 1124, startPoint y: 328, endPoint x: 1122, endPoint y: 307, distance: 21.8
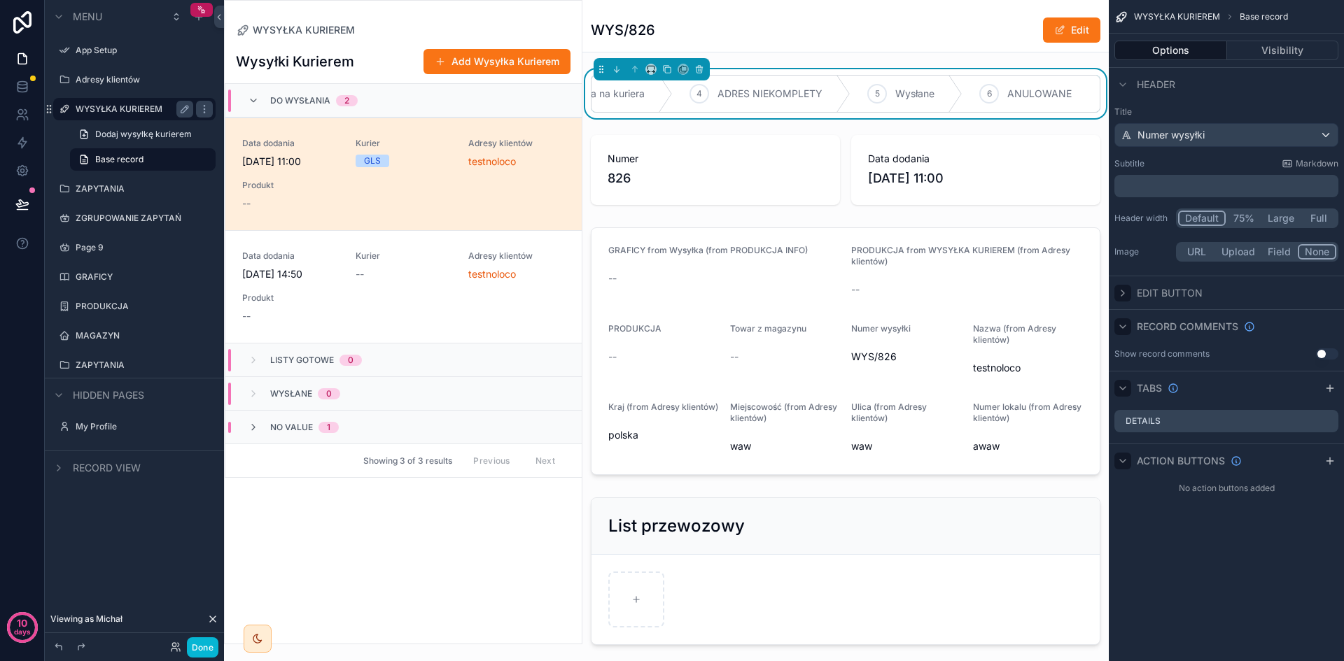
click at [1123, 328] on icon "scrollable content" at bounding box center [1122, 326] width 11 height 11
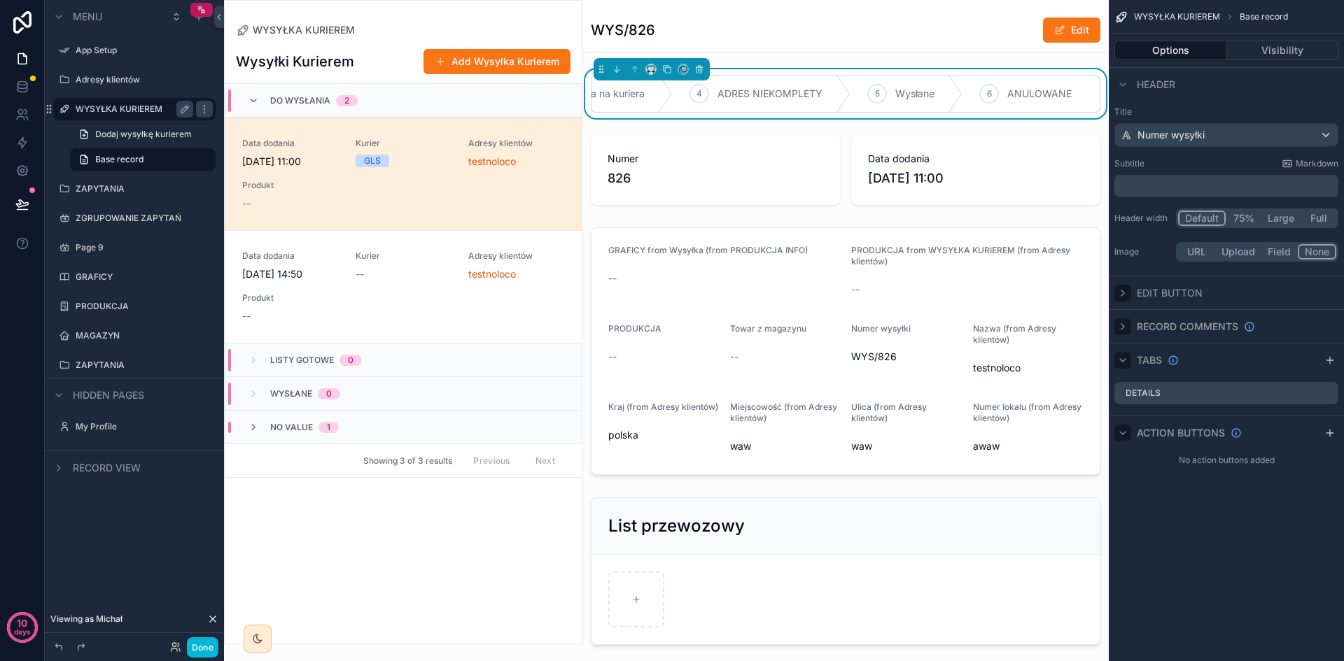
click at [1121, 293] on icon "scrollable content" at bounding box center [1122, 293] width 11 height 11
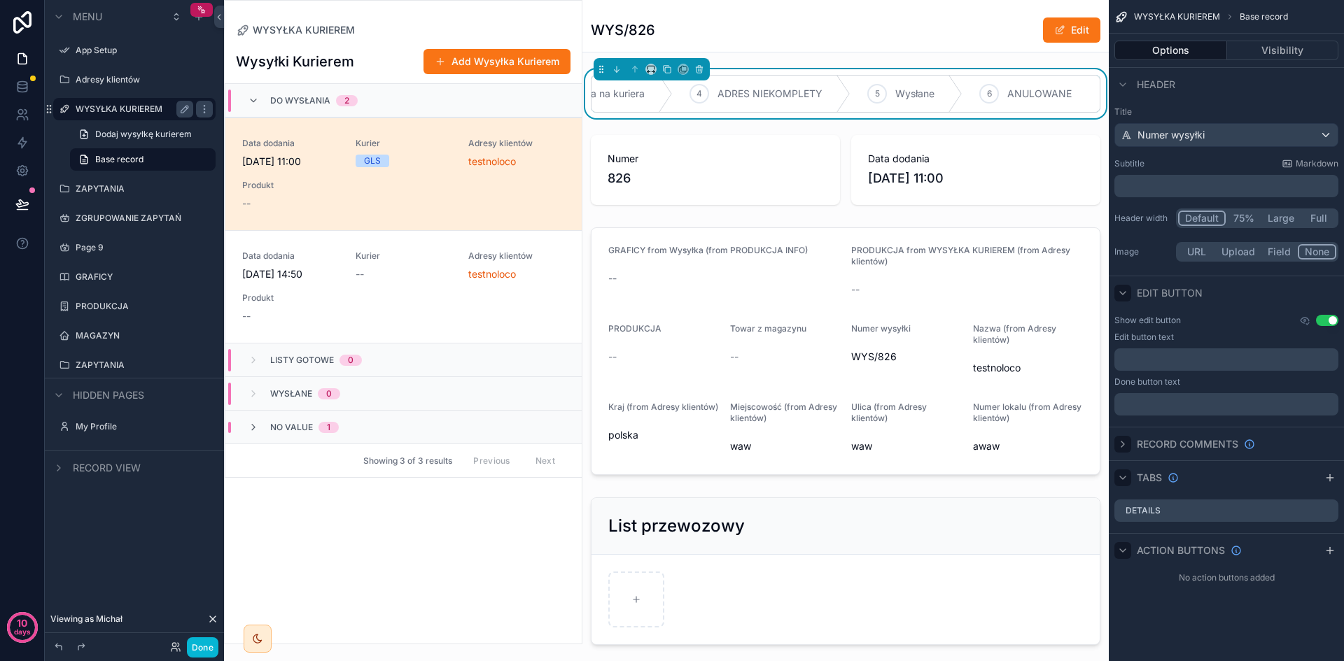
click at [1326, 316] on button "Use setting" at bounding box center [1327, 320] width 22 height 11
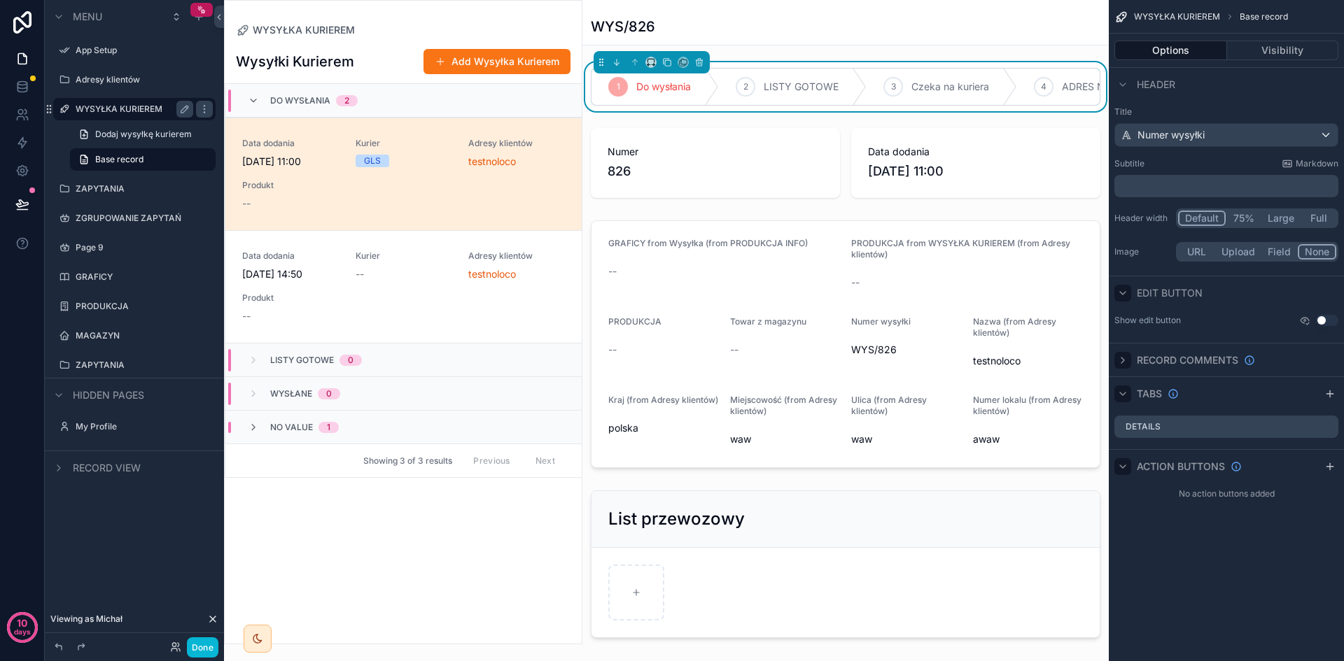
click at [1123, 296] on icon "scrollable content" at bounding box center [1122, 293] width 11 height 11
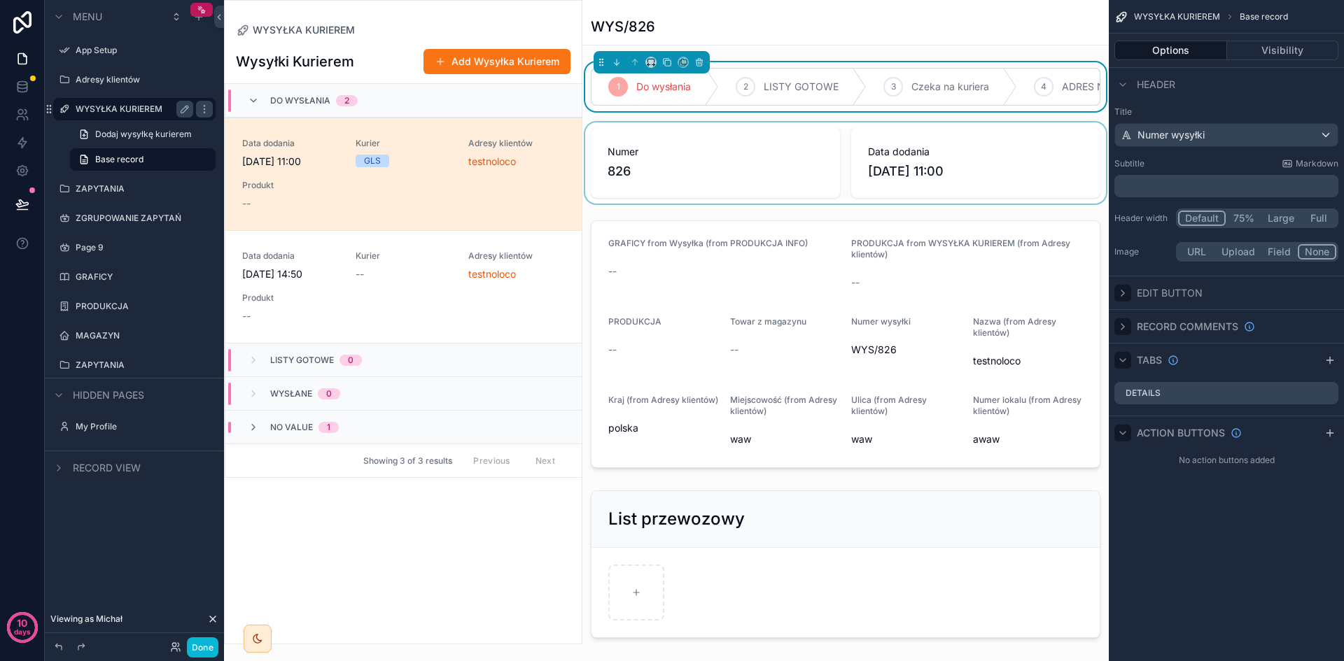
click at [787, 152] on div "scrollable content" at bounding box center [845, 162] width 526 height 81
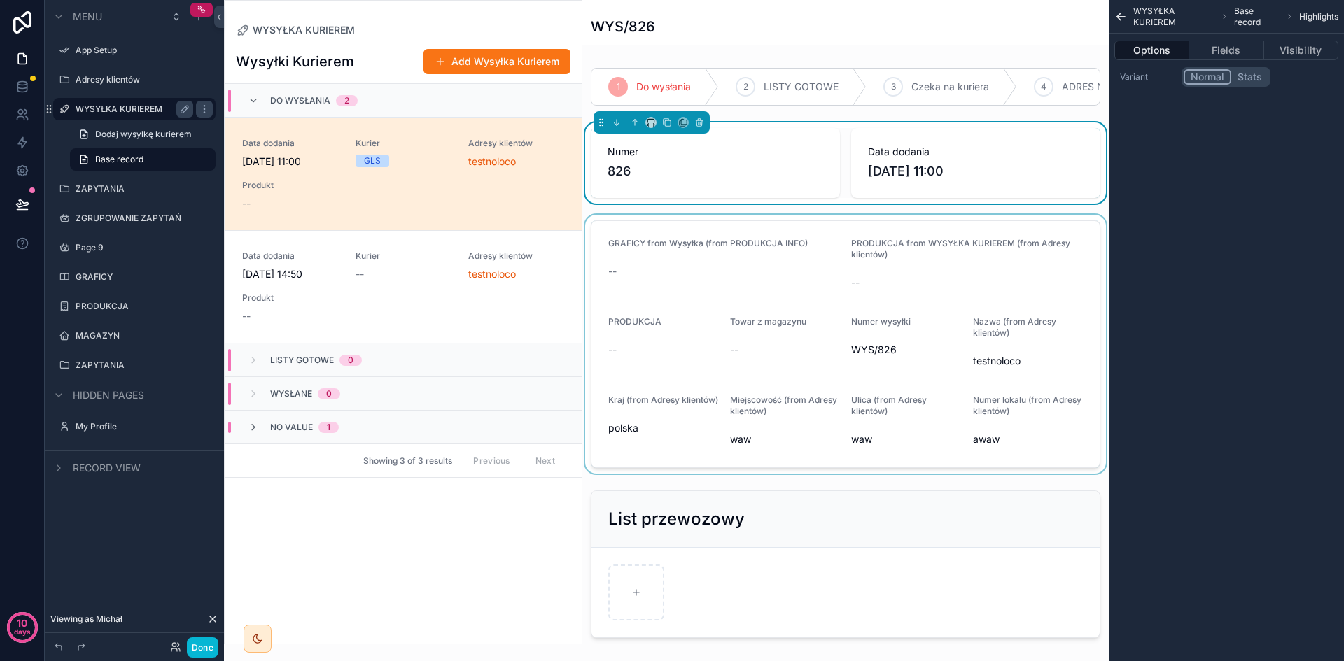
click at [795, 279] on div "scrollable content" at bounding box center [845, 344] width 526 height 259
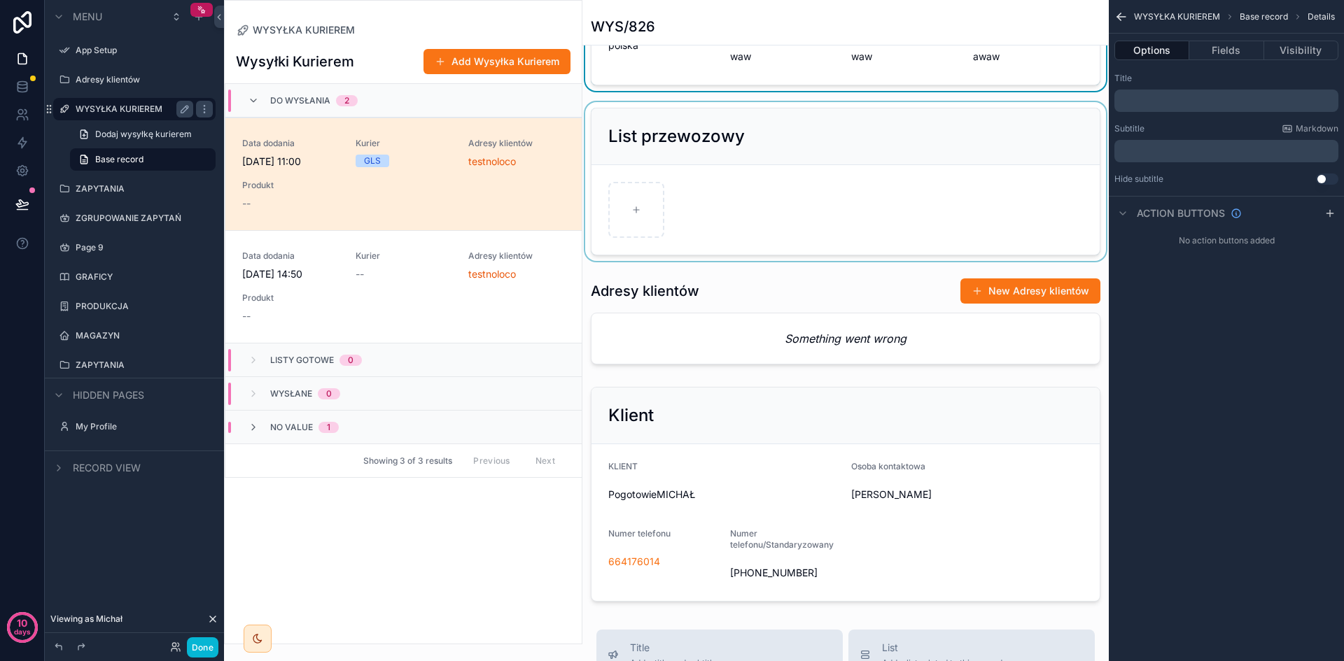
scroll to position [350, 0]
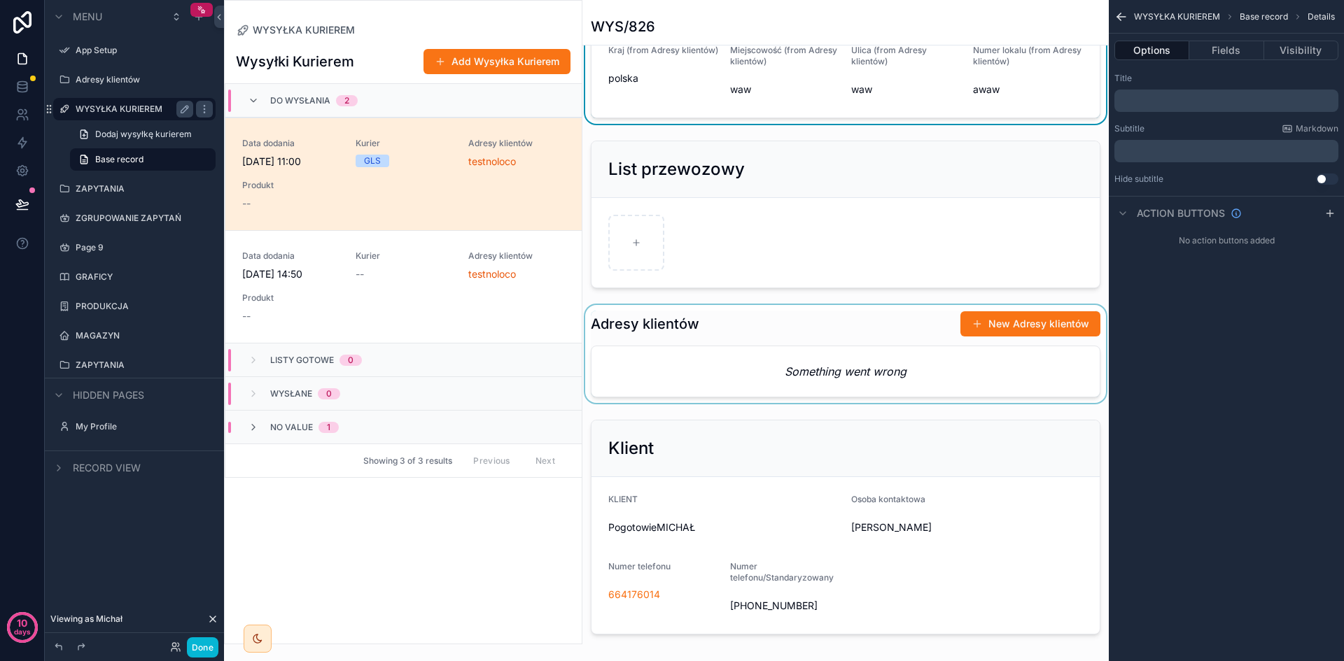
click at [855, 335] on div "scrollable content" at bounding box center [845, 354] width 526 height 98
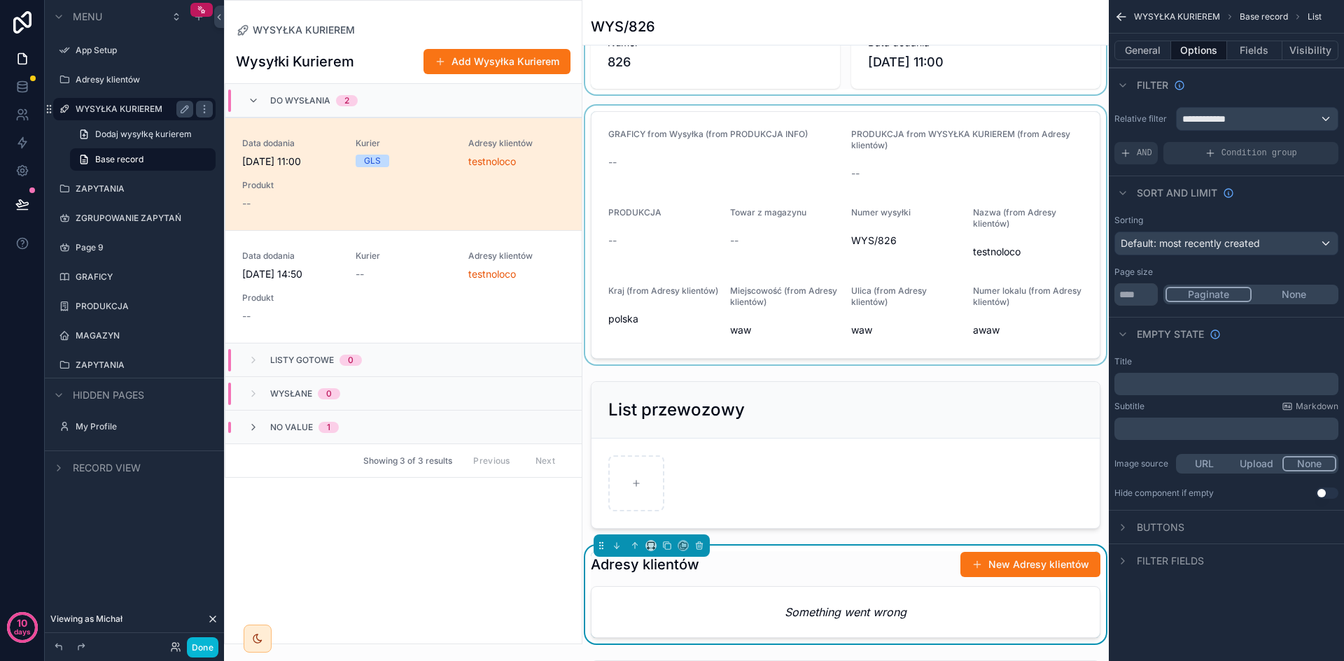
scroll to position [0, 0]
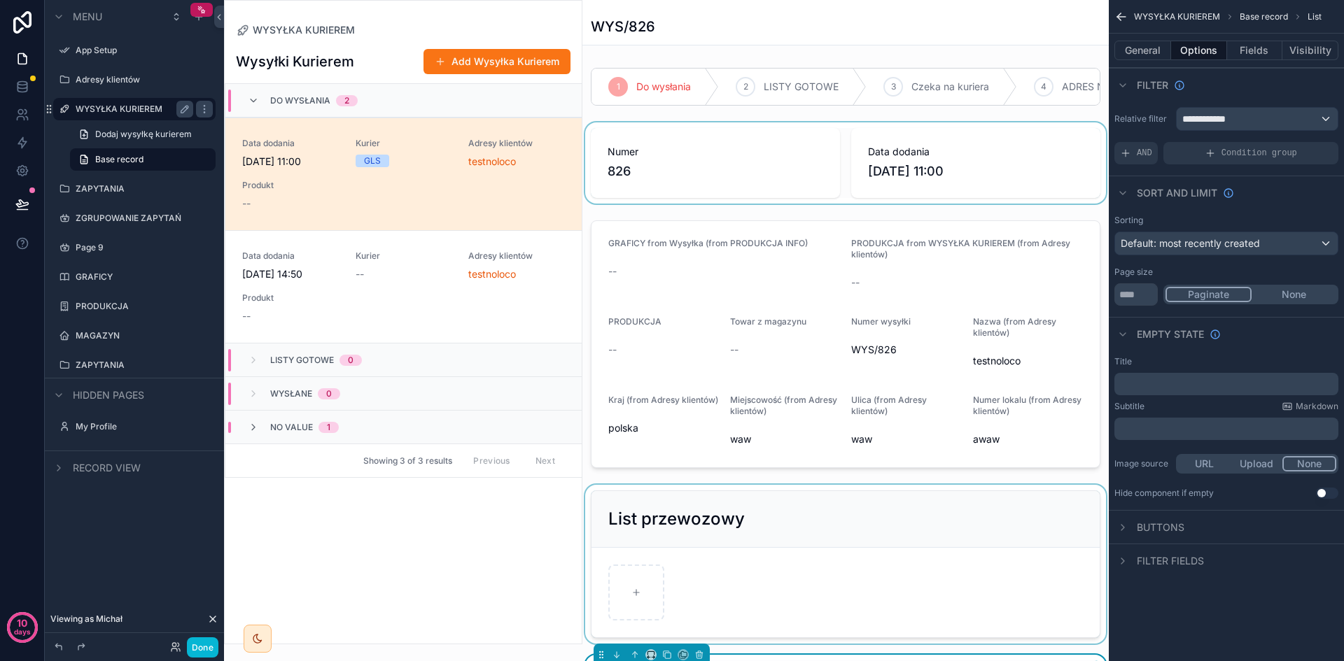
click at [740, 530] on div "scrollable content" at bounding box center [845, 564] width 526 height 159
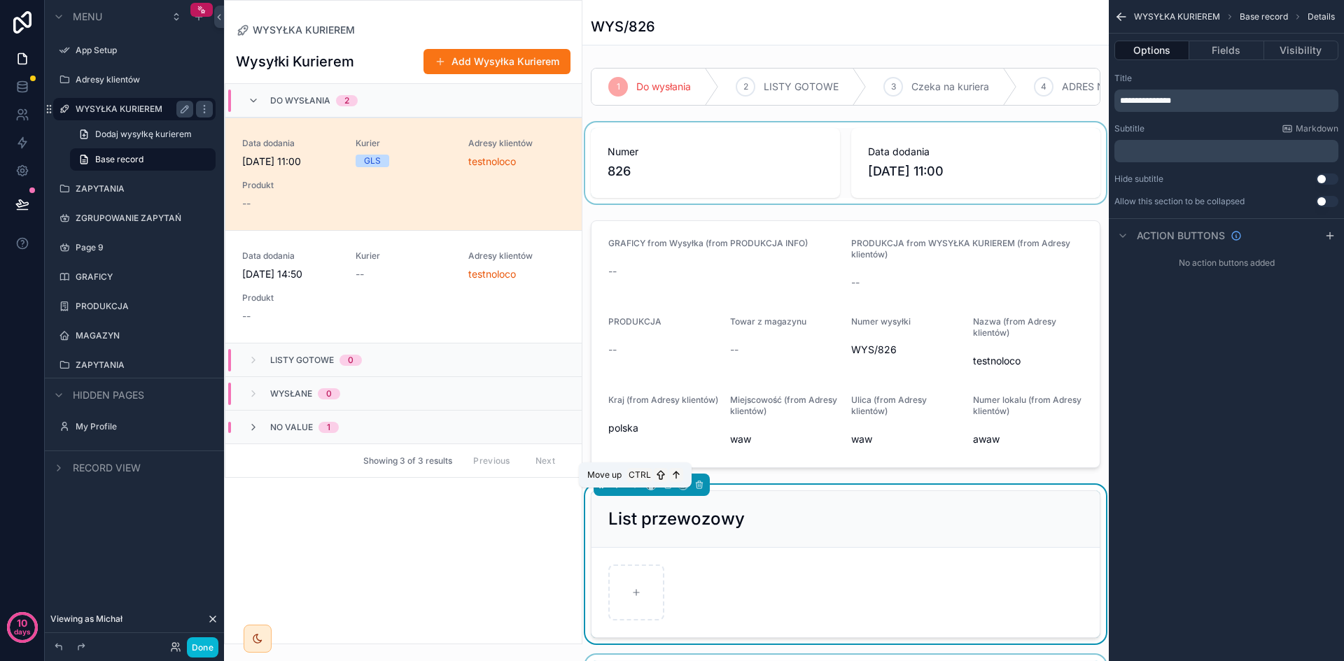
click at [634, 490] on icon "scrollable content" at bounding box center [635, 485] width 10 height 10
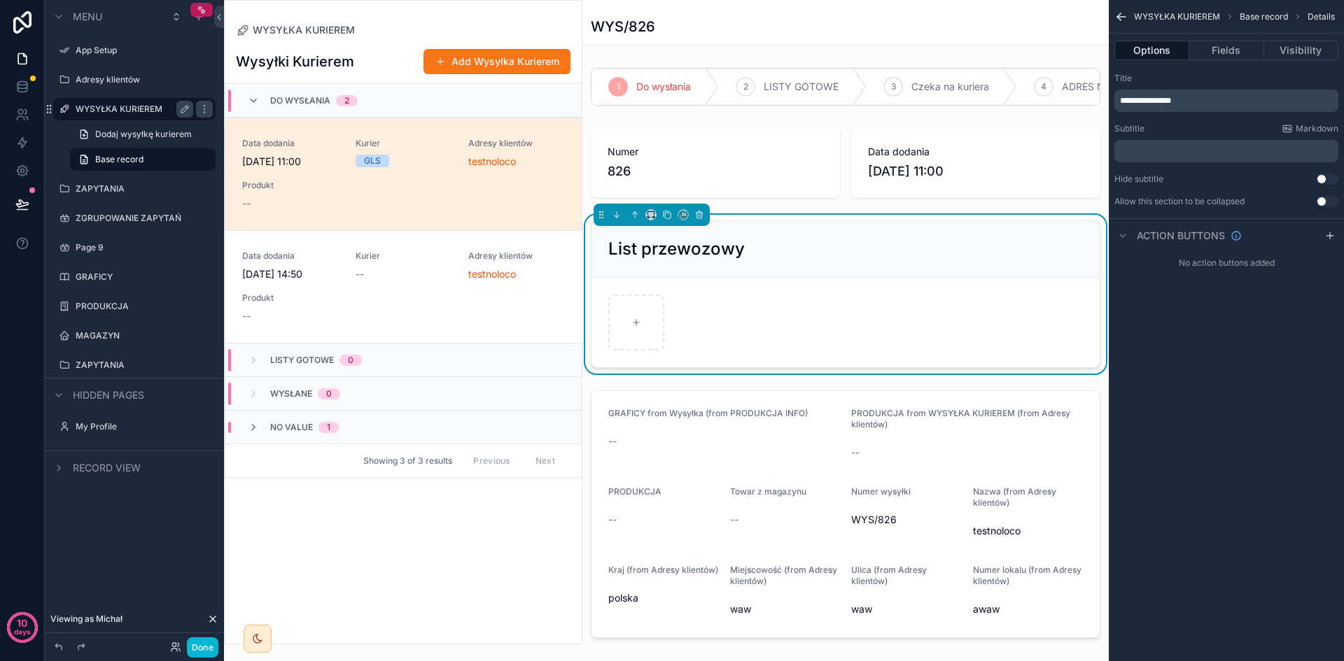
click at [1324, 181] on button "Use setting" at bounding box center [1327, 179] width 22 height 11
click at [1329, 174] on button "Use setting" at bounding box center [1327, 179] width 22 height 11
click at [1326, 201] on button "Use setting" at bounding box center [1327, 201] width 22 height 11
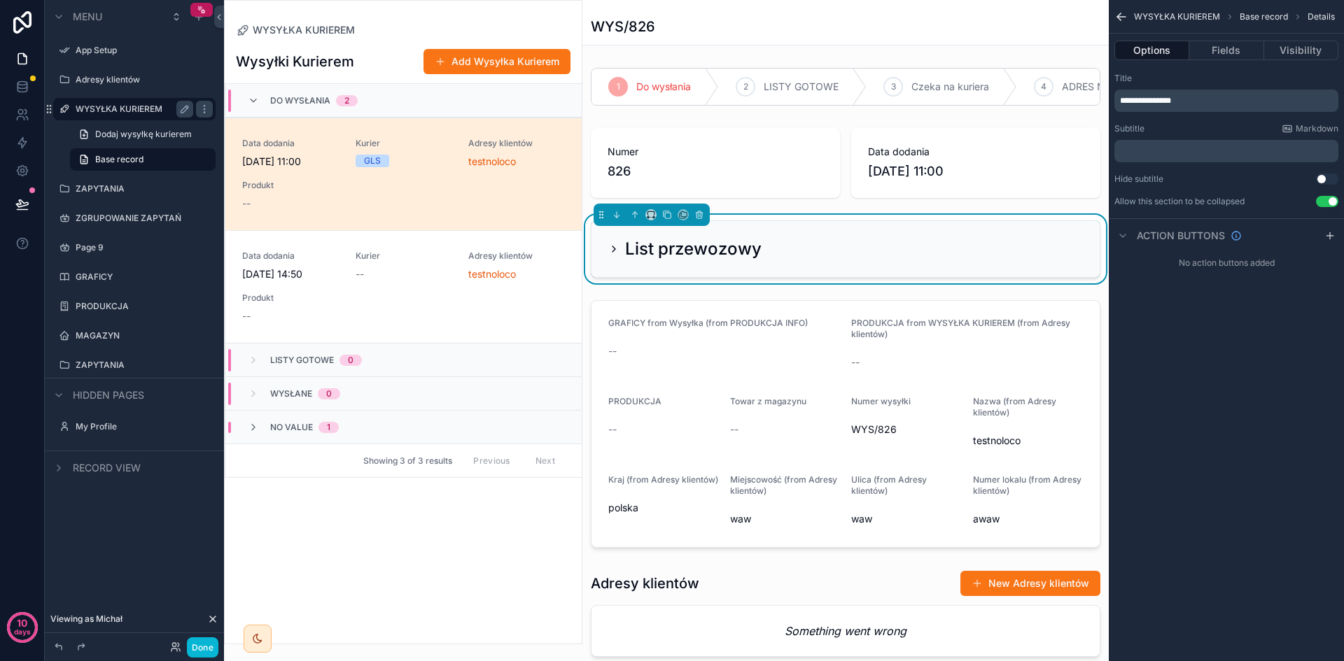
click at [612, 255] on icon "scrollable content" at bounding box center [613, 249] width 11 height 11
click at [616, 255] on icon "scrollable content" at bounding box center [613, 249] width 11 height 11
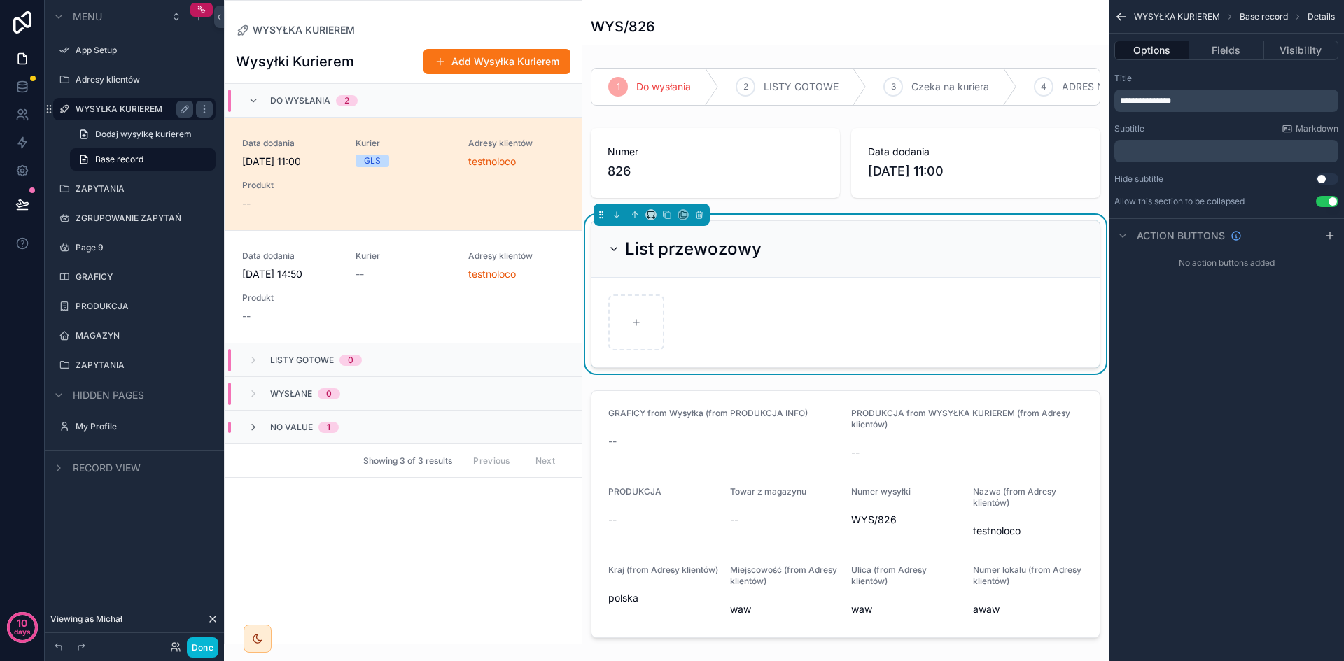
click at [616, 251] on icon "scrollable content" at bounding box center [614, 249] width 6 height 3
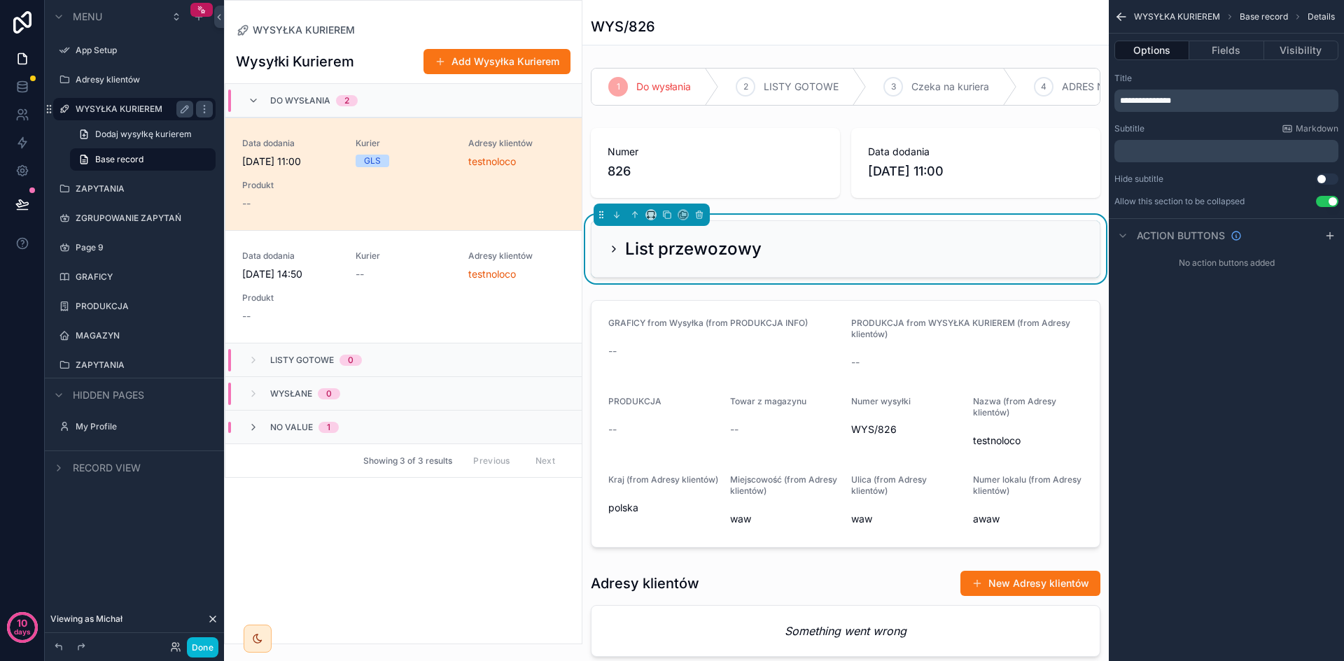
click at [614, 255] on icon "scrollable content" at bounding box center [613, 249] width 11 height 11
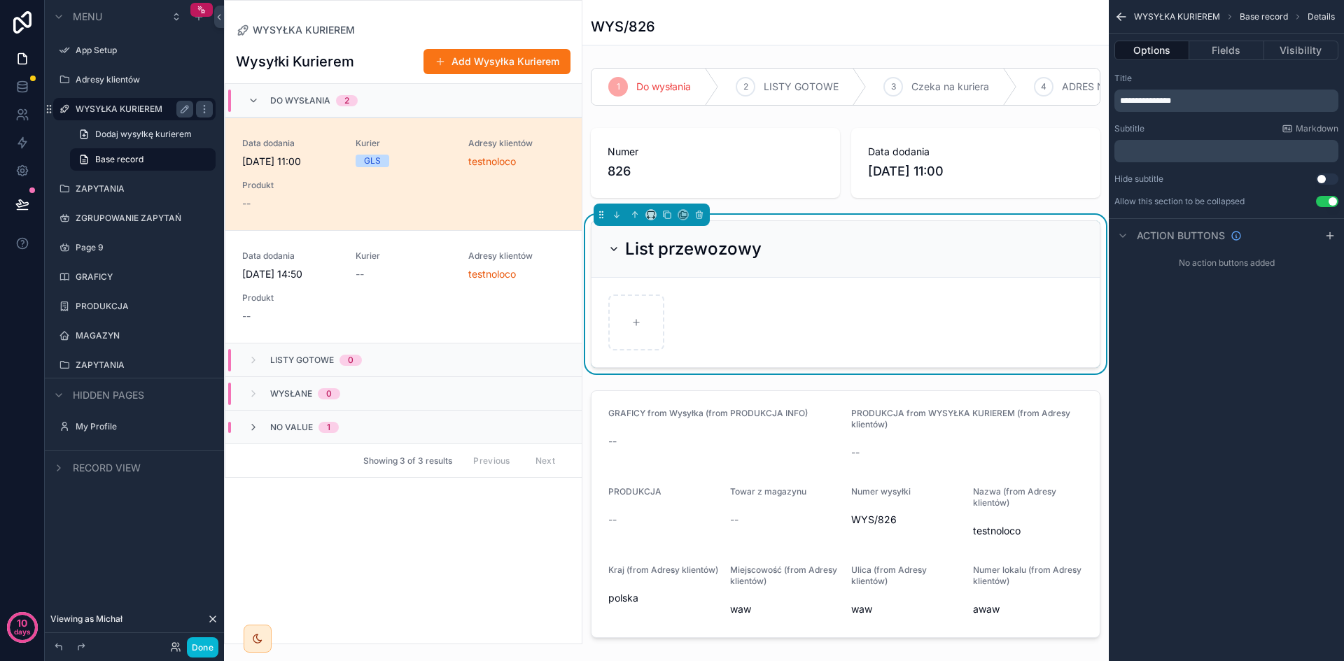
click at [1322, 197] on button "Use setting" at bounding box center [1327, 201] width 22 height 11
click at [1137, 97] on span "**********" at bounding box center [1145, 101] width 51 height 8
click at [1201, 97] on p "**********" at bounding box center [1228, 100] width 216 height 11
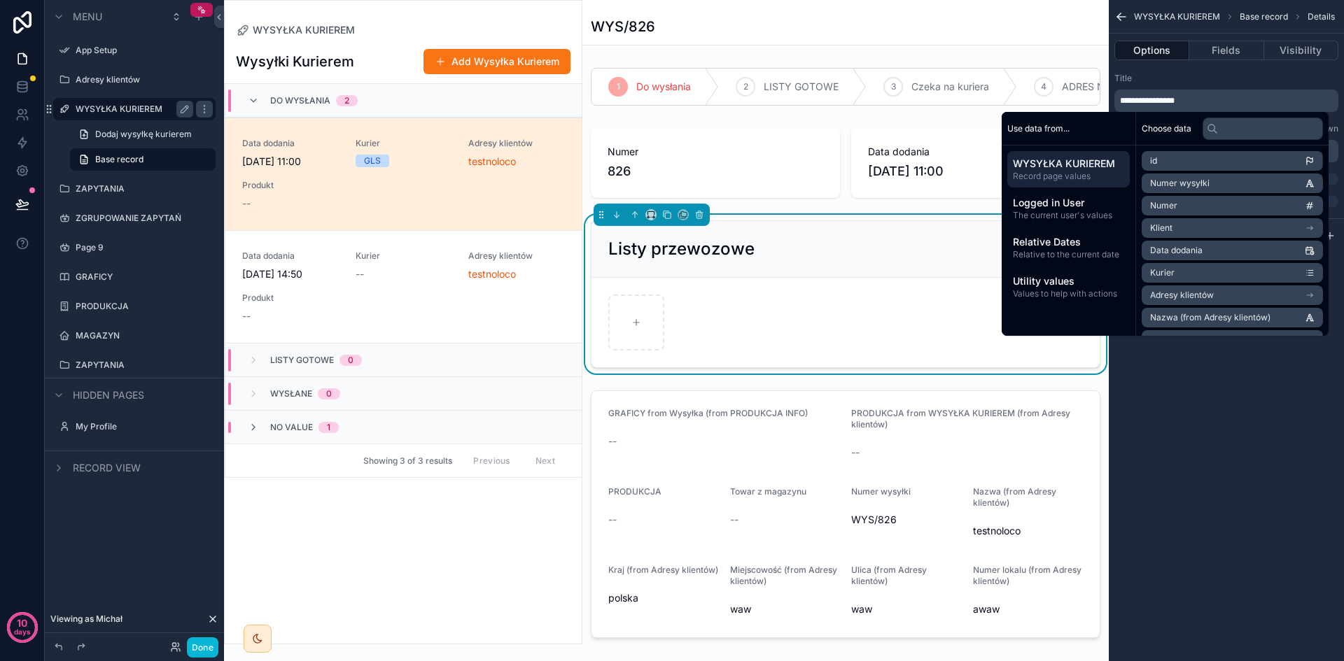
click at [1237, 414] on div "**********" at bounding box center [1226, 330] width 235 height 661
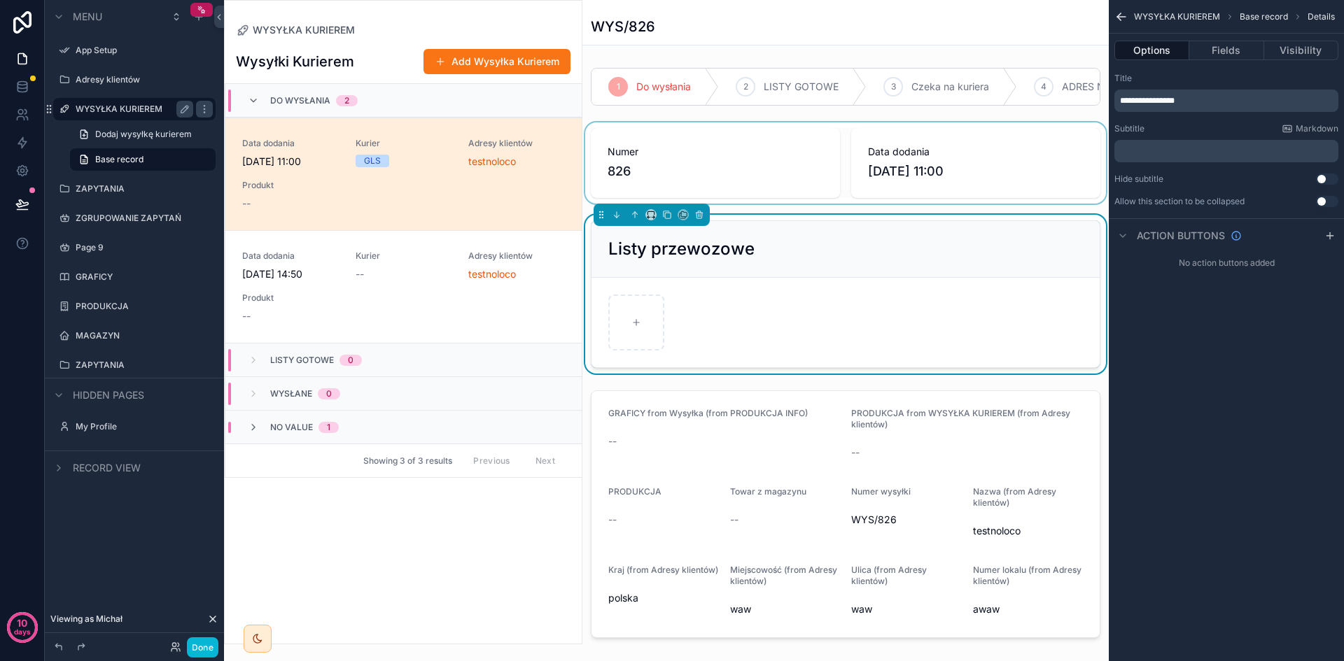
click at [745, 171] on div "scrollable content" at bounding box center [845, 162] width 526 height 81
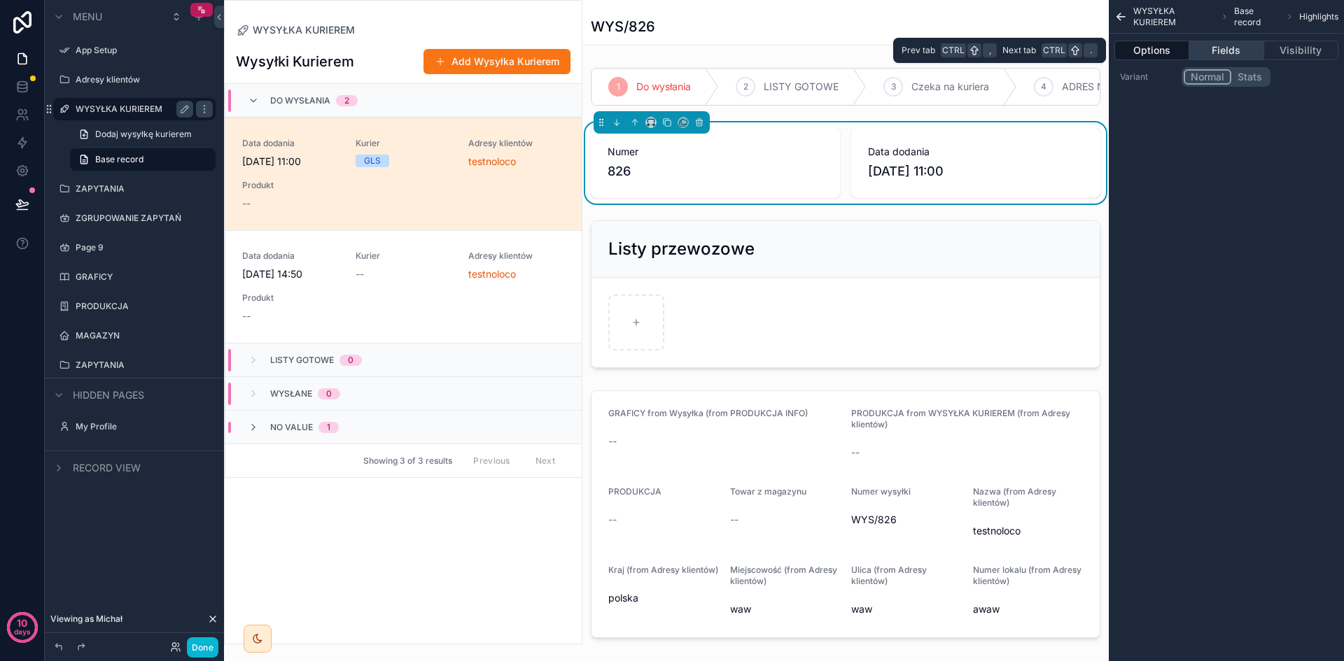
click at [1227, 48] on button "Fields" at bounding box center [1226, 51] width 74 height 20
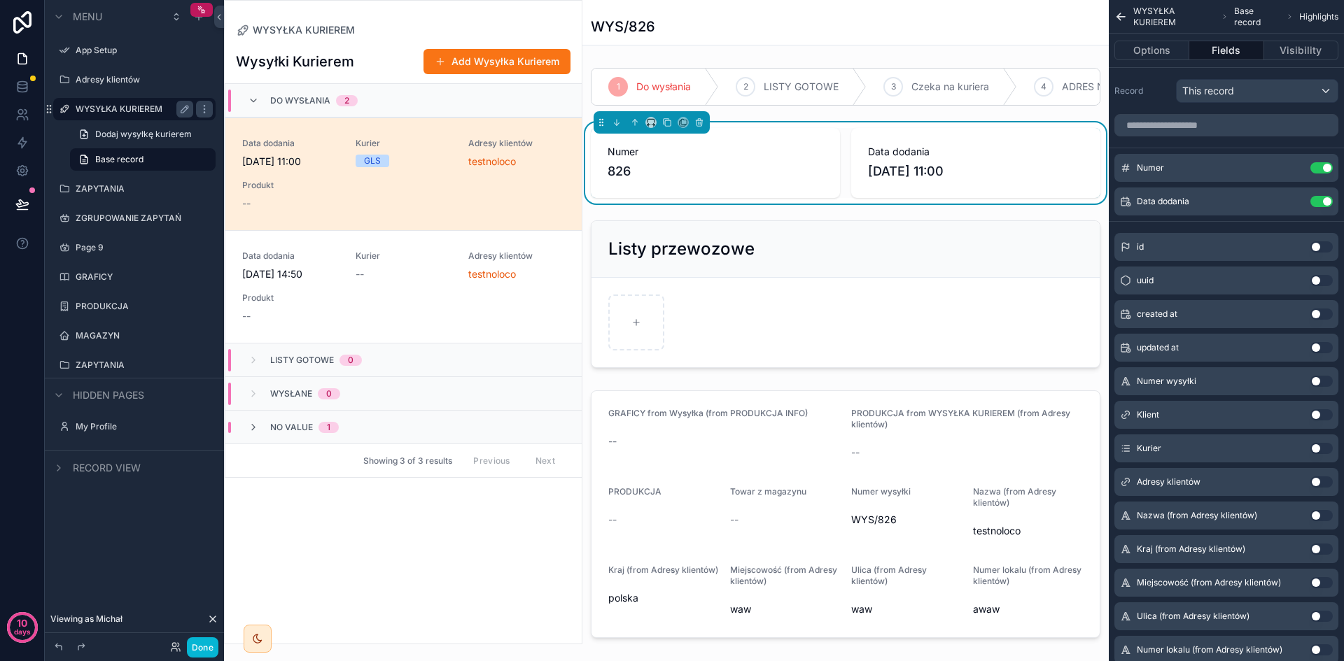
drag, startPoint x: 771, startPoint y: 108, endPoint x: 829, endPoint y: 219, distance: 124.9
click at [829, 219] on div "1 Do wysłania 2 LISTY GOTOWE 3 Czeka na kuriera 4 ADRES NIEKOMPLETY 5 Wysłane 6…" at bounding box center [845, 526] width 526 height 928
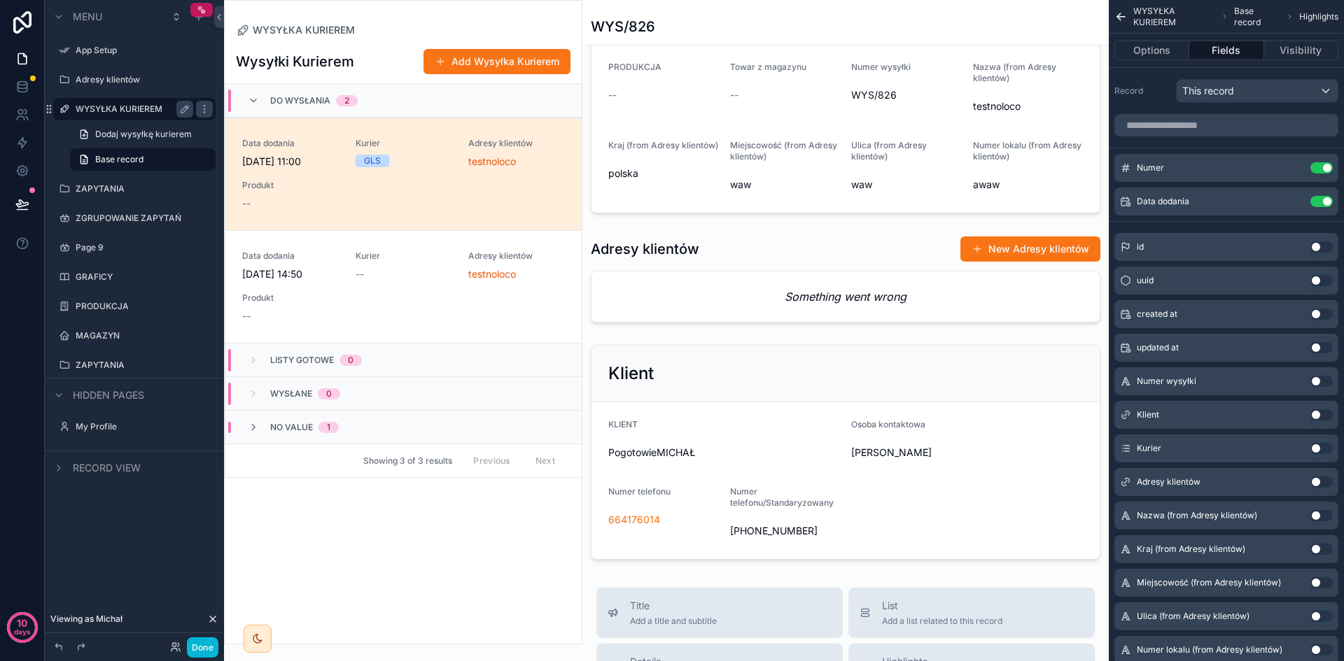
scroll to position [560, 0]
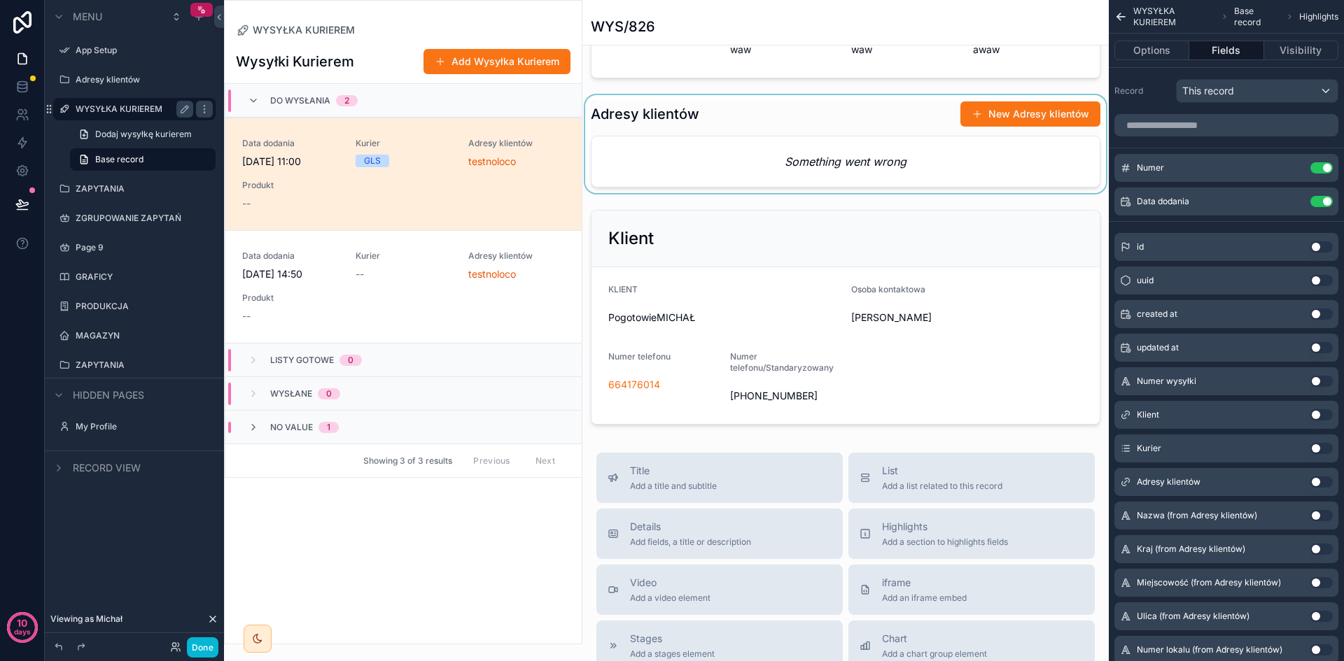
click at [812, 173] on div "scrollable content" at bounding box center [845, 144] width 526 height 98
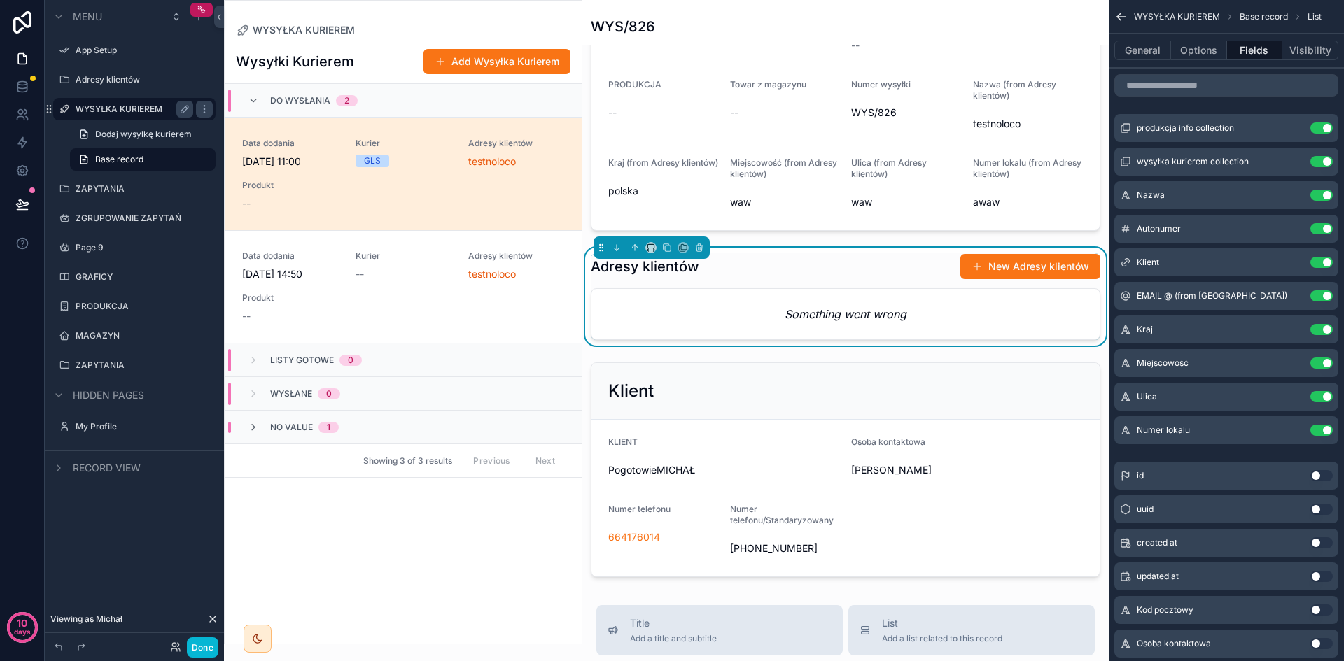
scroll to position [350, 0]
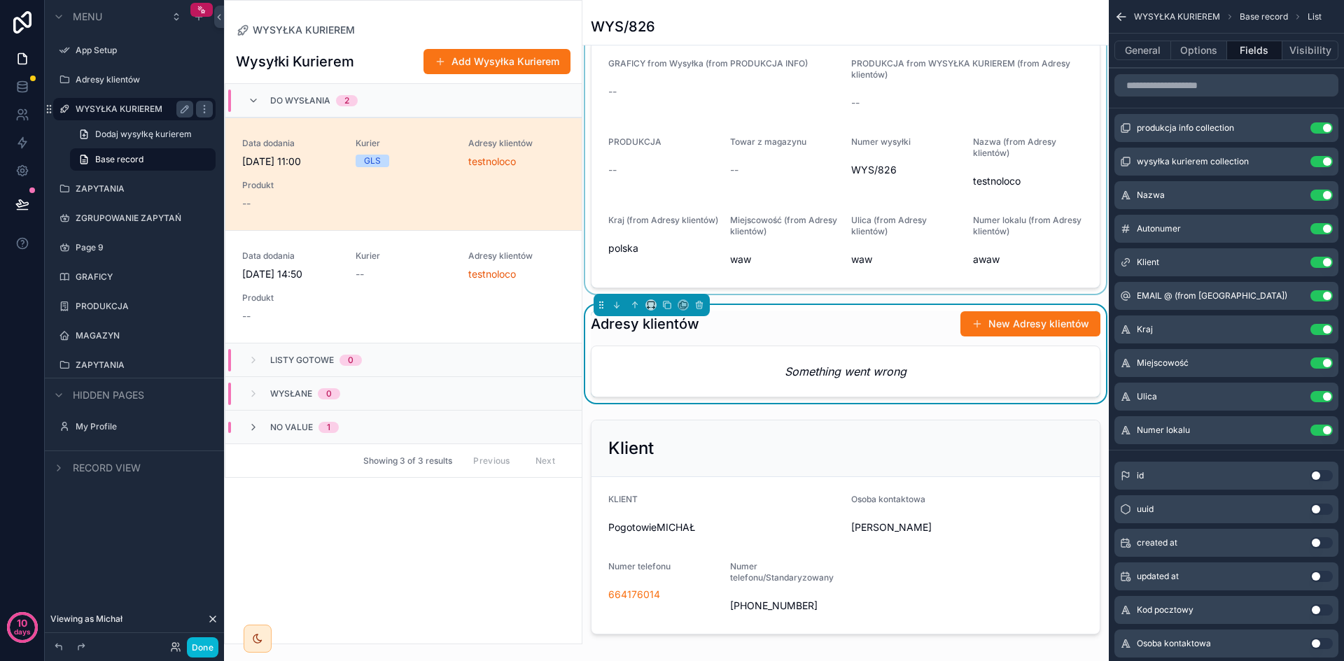
click at [882, 204] on div "scrollable content" at bounding box center [845, 164] width 526 height 259
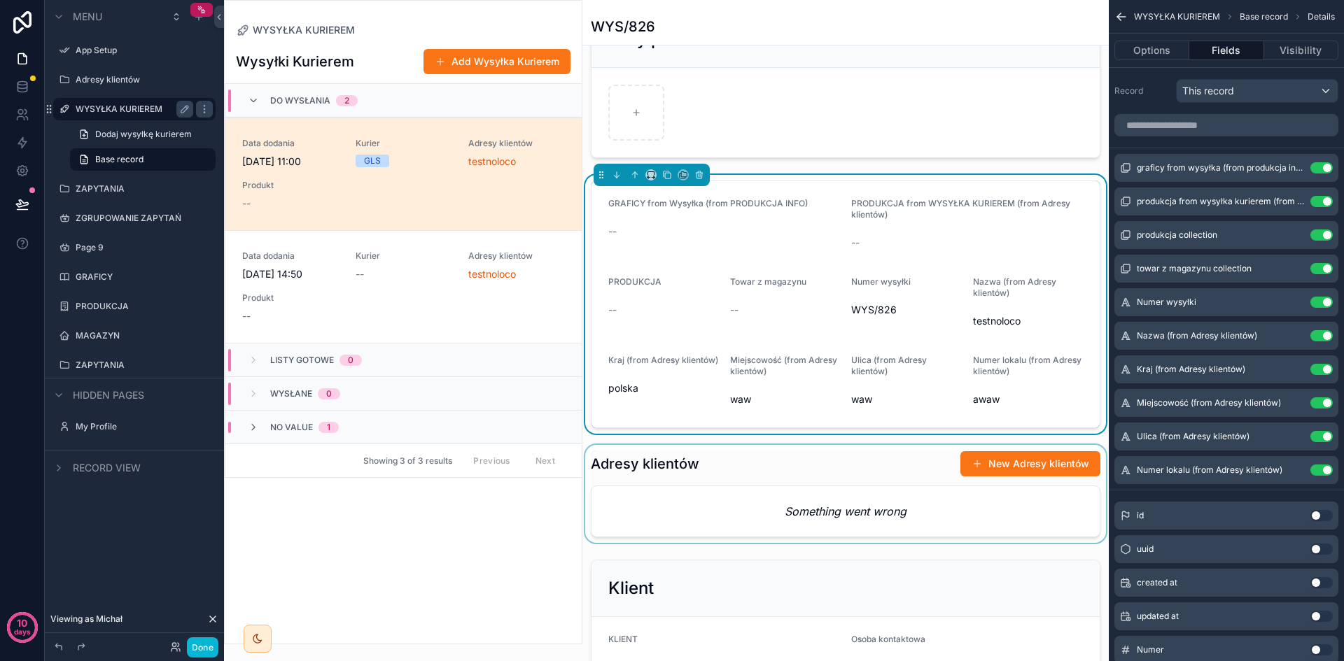
scroll to position [280, 0]
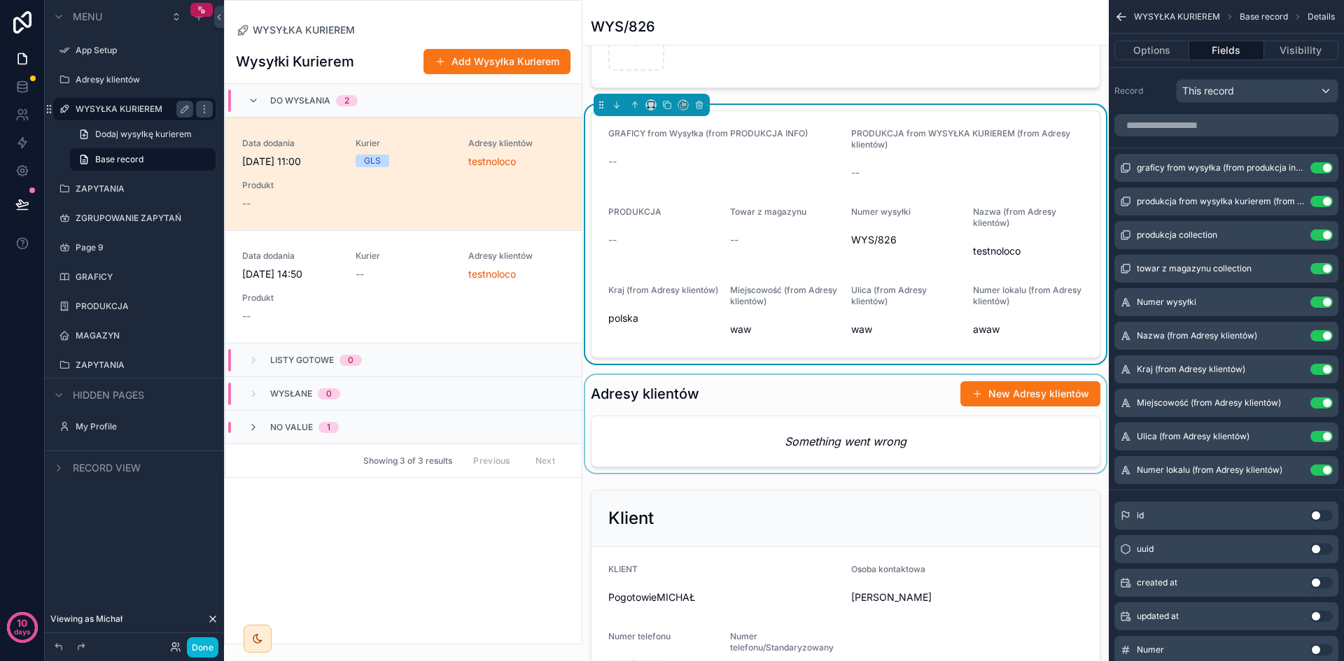
click at [869, 442] on div "scrollable content" at bounding box center [845, 424] width 526 height 98
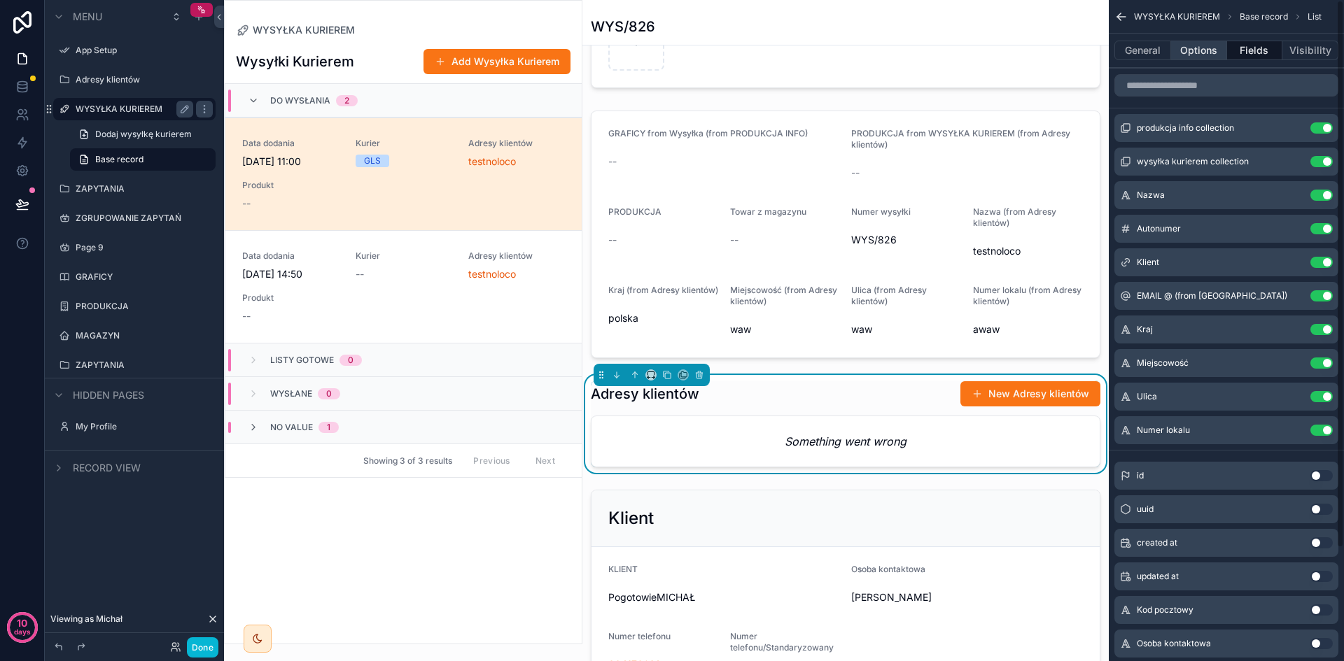
click at [1195, 55] on button "Options" at bounding box center [1199, 51] width 56 height 20
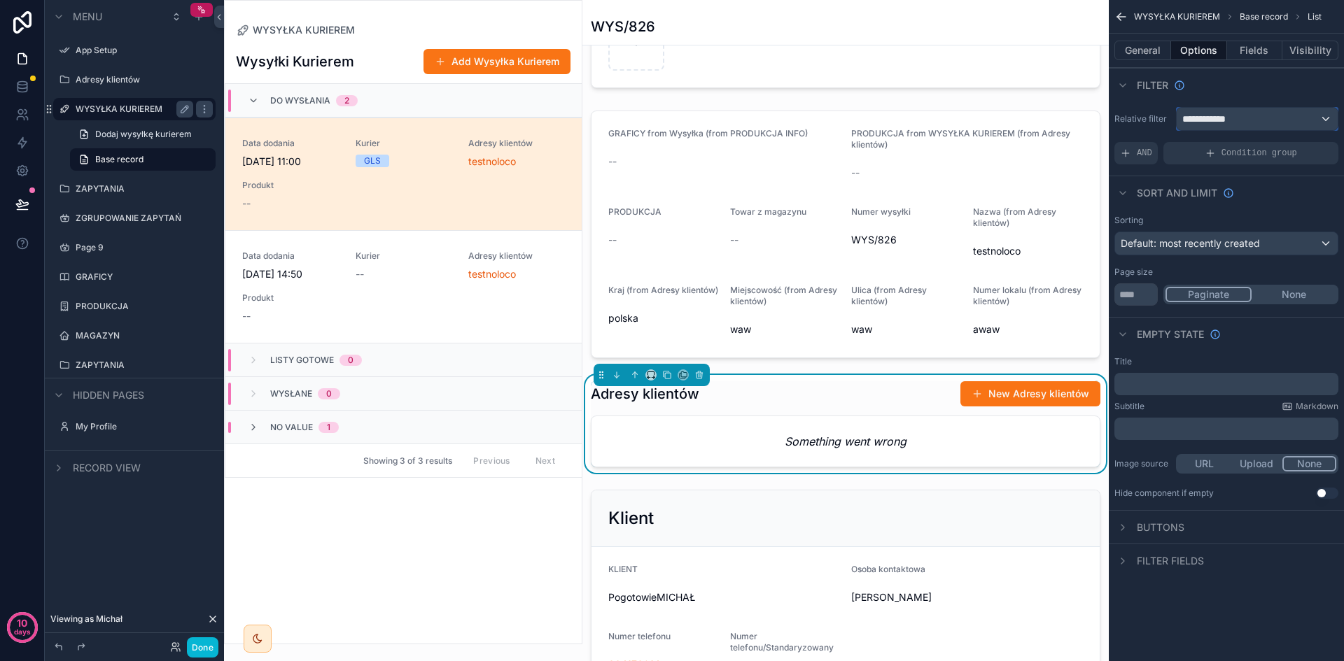
click at [1295, 121] on div "**********" at bounding box center [1257, 119] width 161 height 22
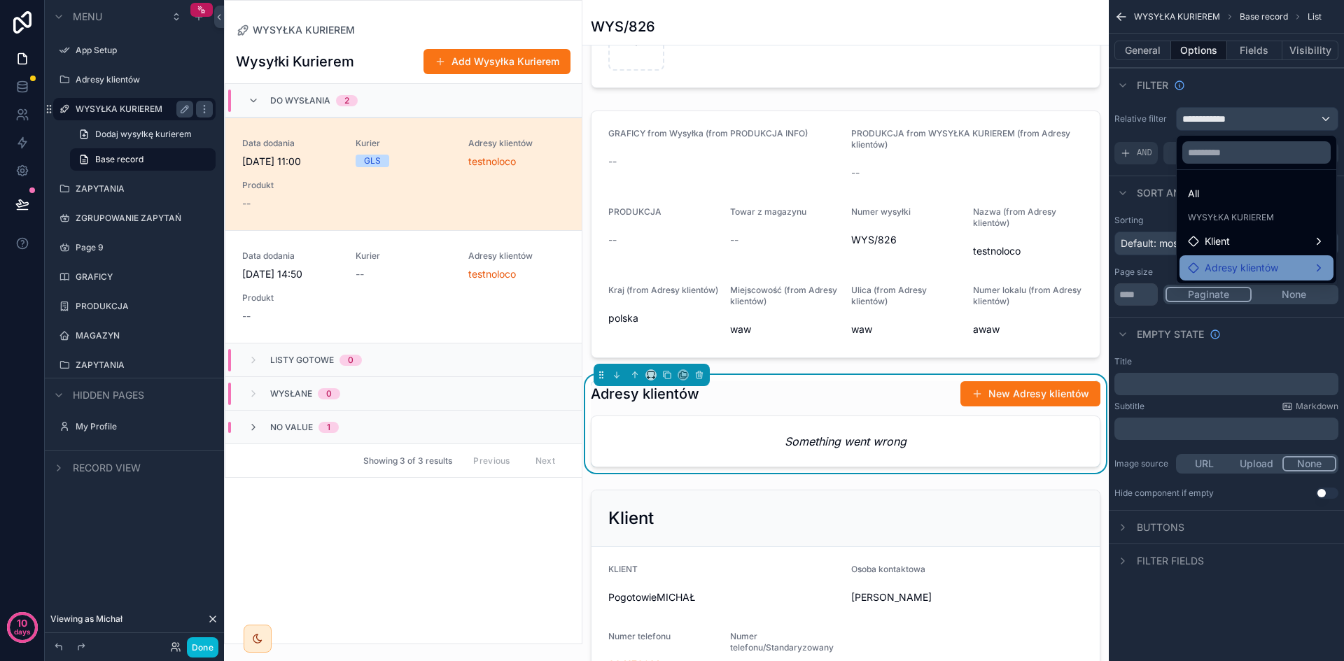
click at [1284, 266] on div "Adresy klientów" at bounding box center [1256, 268] width 137 height 17
click at [1155, 269] on div "Klient" at bounding box center [1136, 269] width 60 height 17
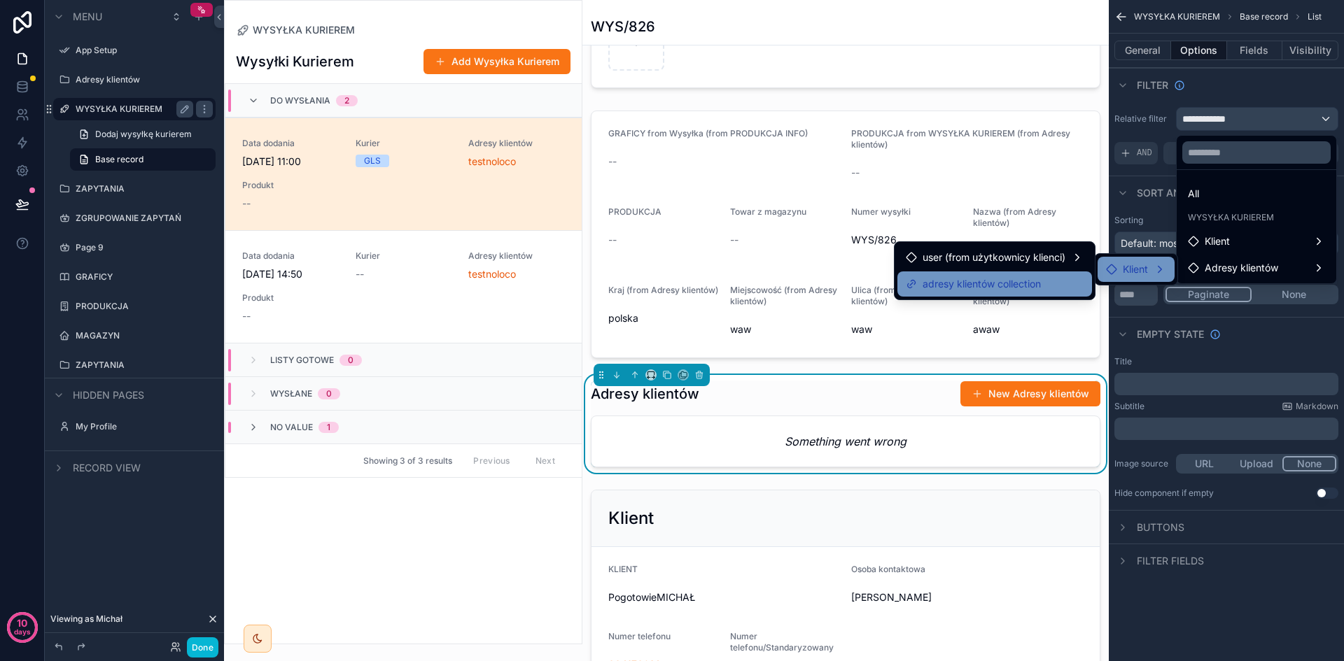
click at [1051, 286] on div "adresy klientów collection" at bounding box center [995, 284] width 178 height 17
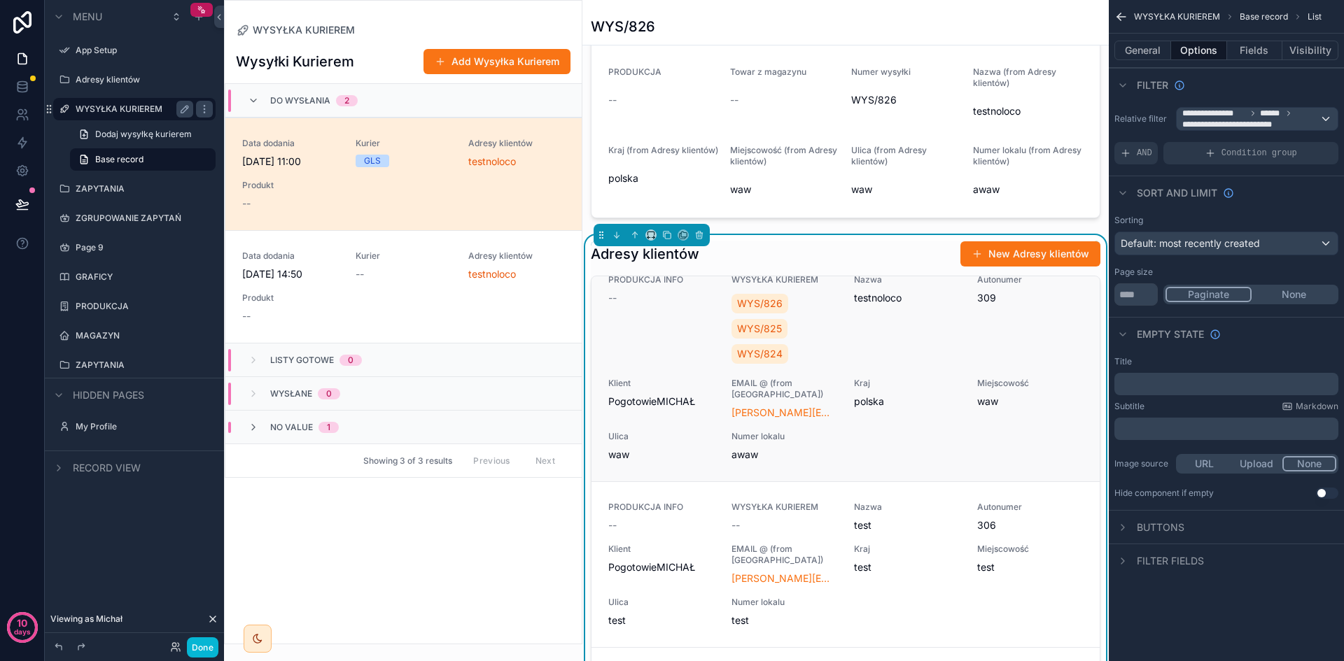
scroll to position [0, 0]
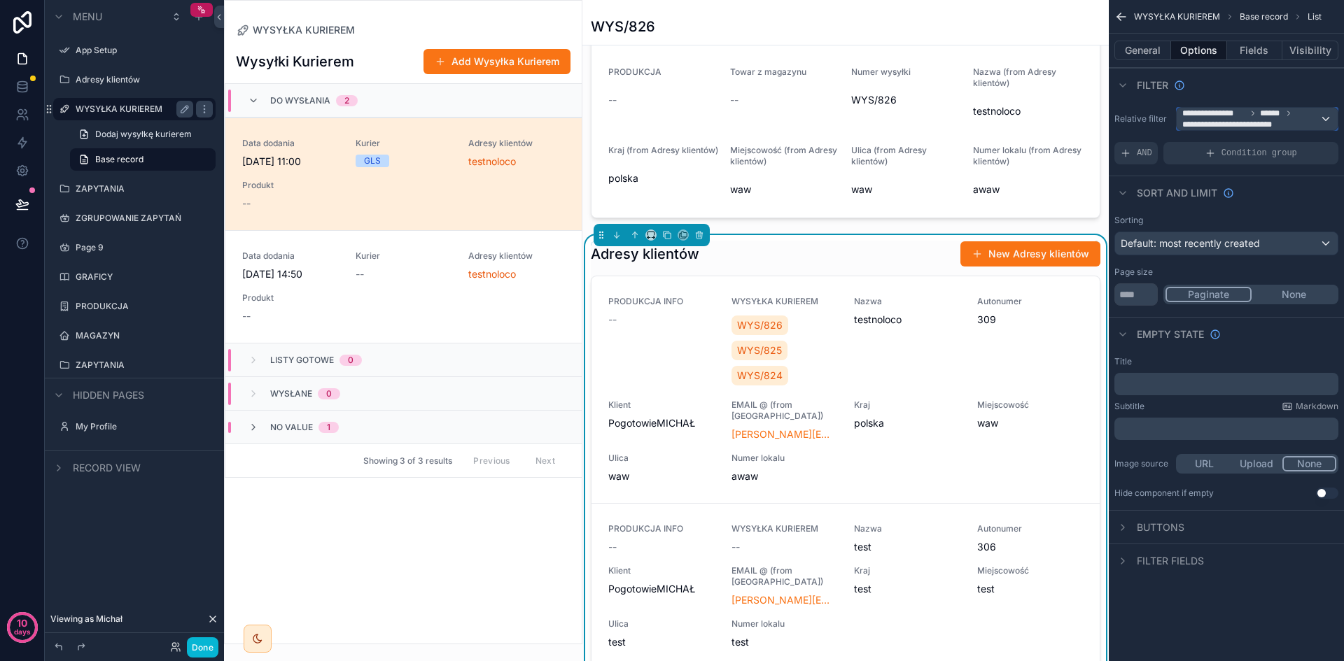
click at [1253, 118] on span "**********" at bounding box center [1250, 119] width 137 height 22
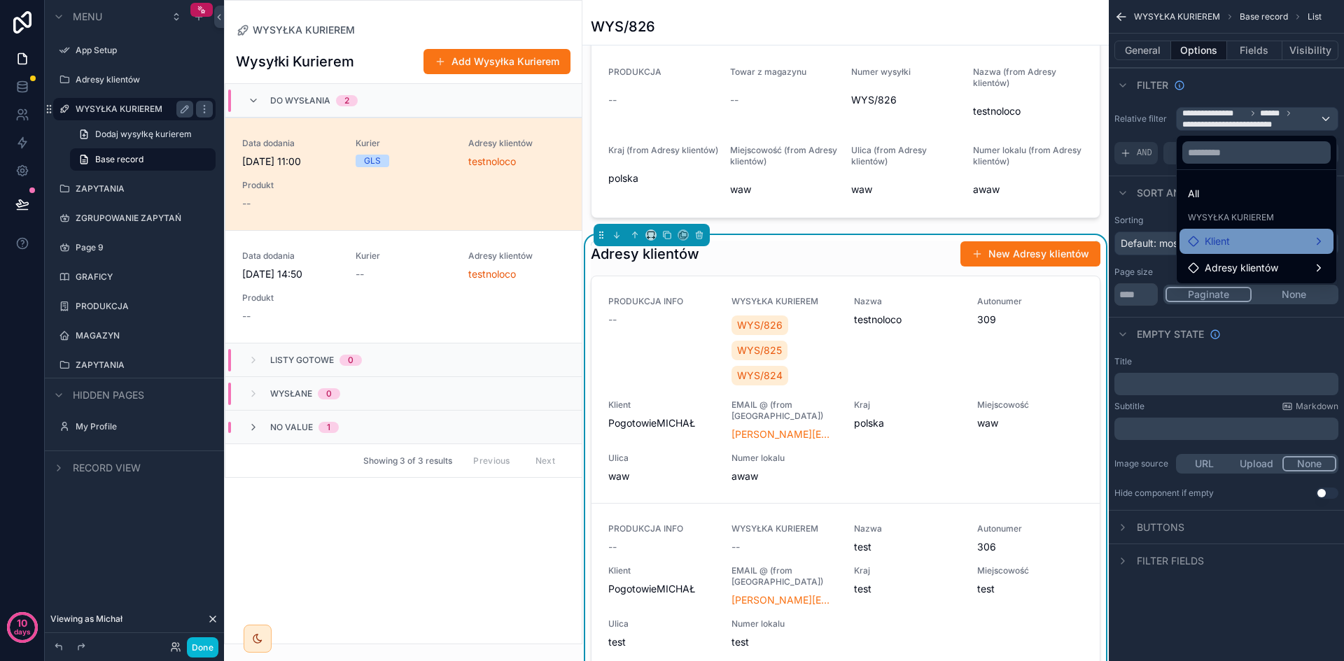
click at [1258, 236] on div "Klient" at bounding box center [1256, 241] width 137 height 17
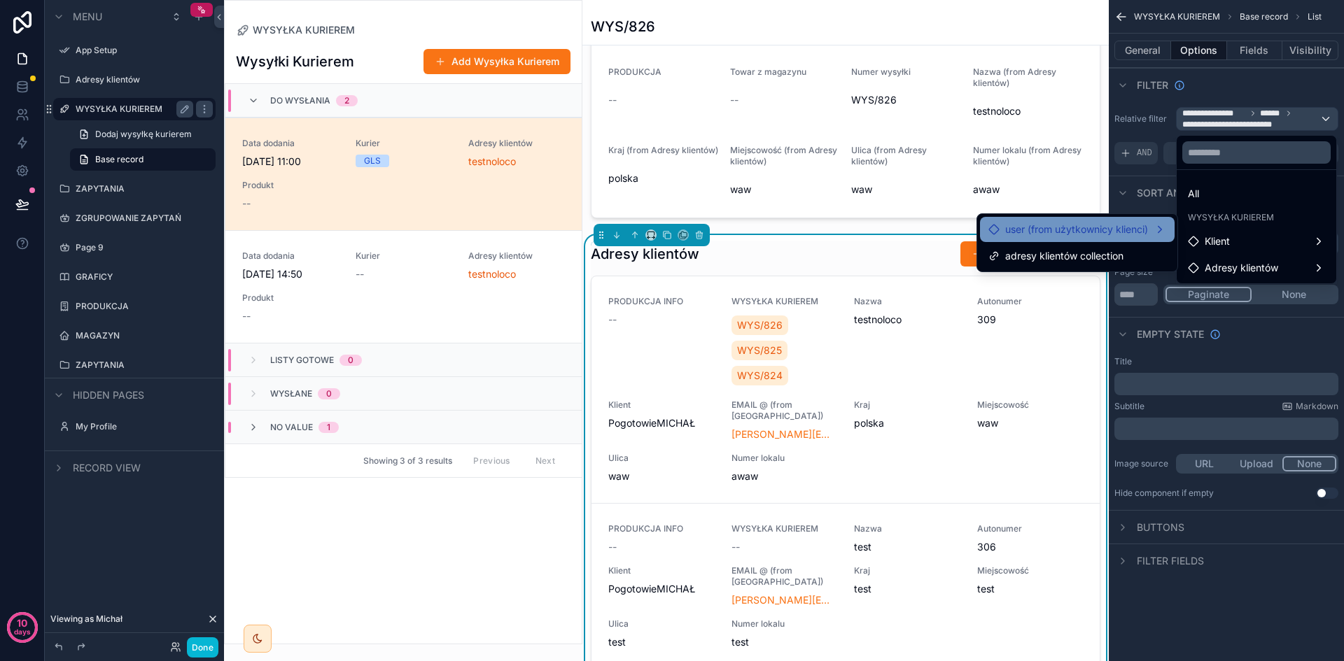
click at [1112, 233] on span "user (from użytkownicy klienci)" at bounding box center [1076, 229] width 143 height 17
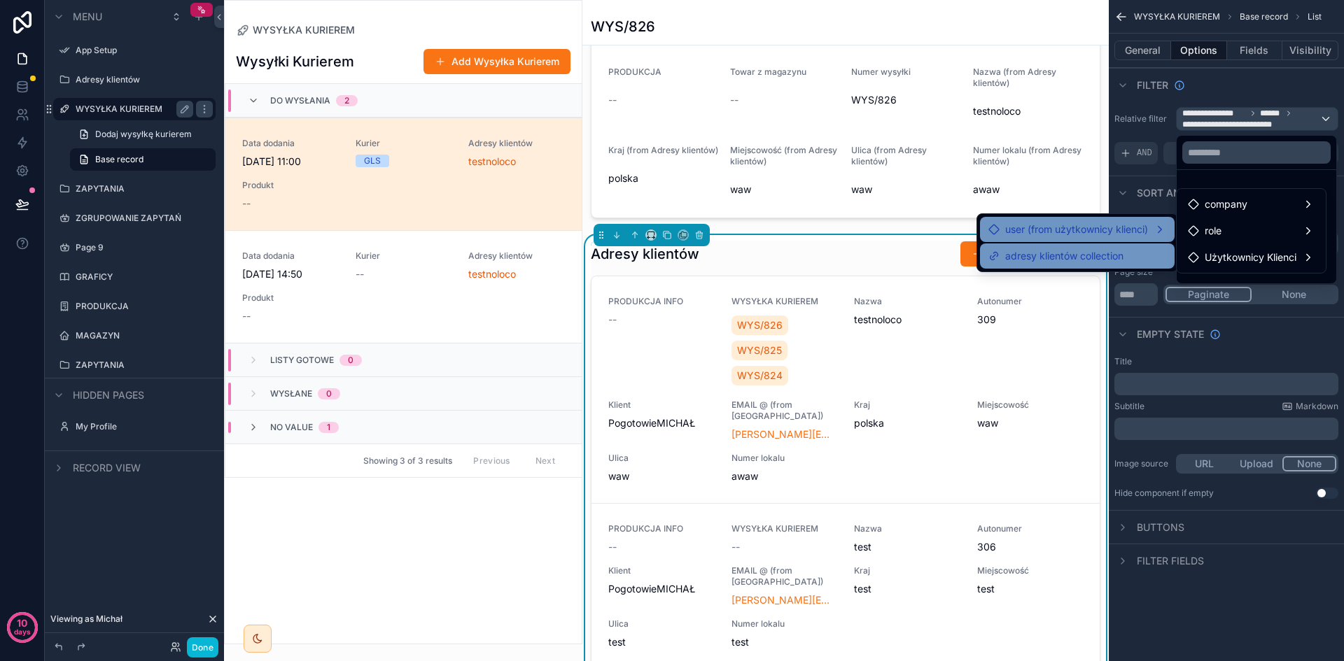
click at [1133, 254] on div "adresy klientów collection" at bounding box center [1077, 256] width 178 height 17
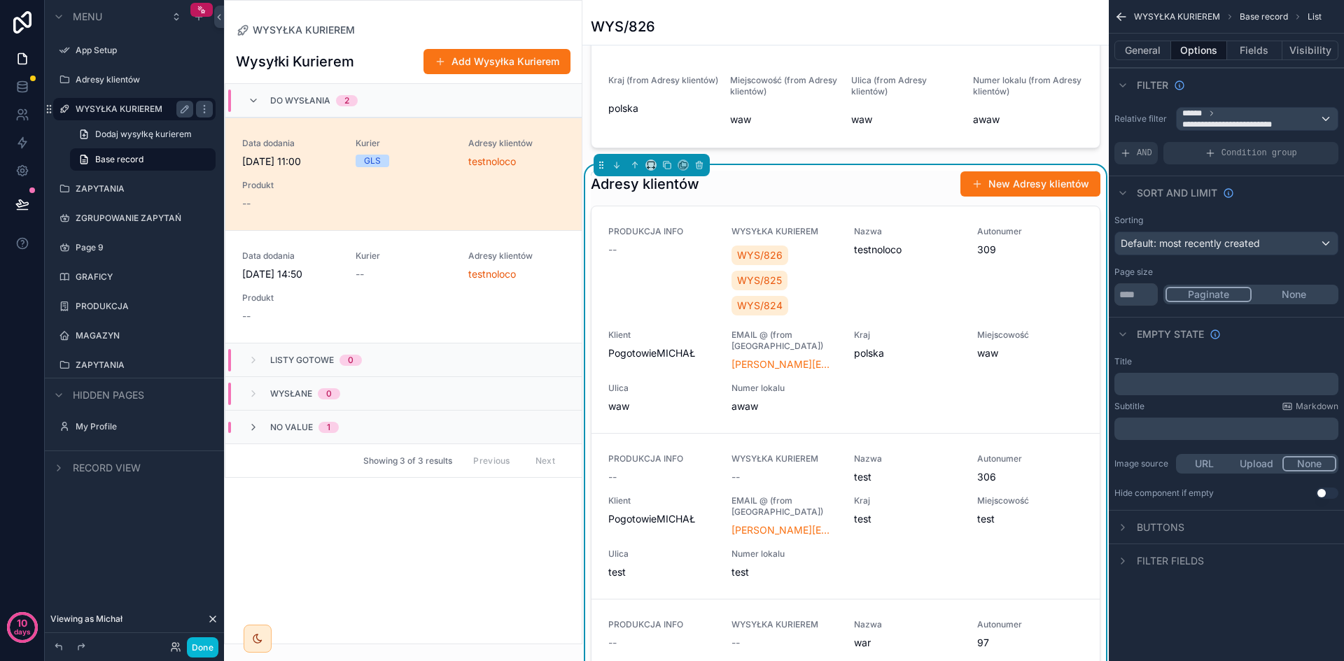
scroll to position [210, 0]
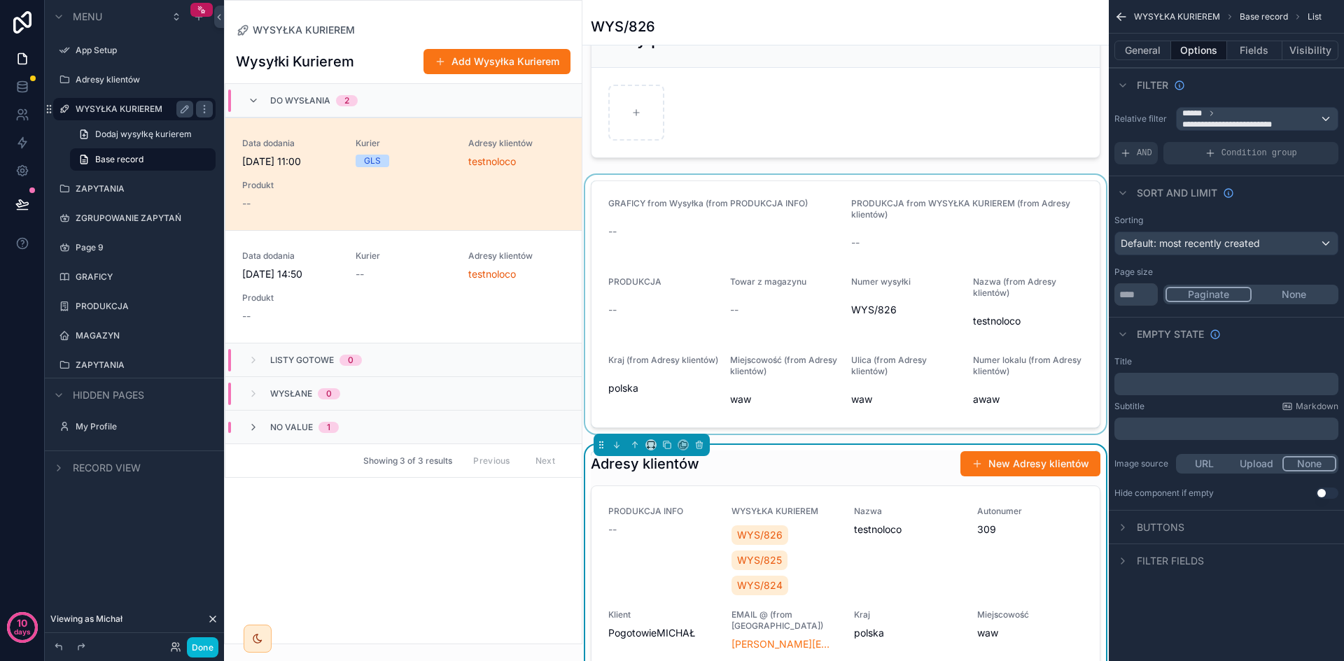
click at [763, 342] on div "scrollable content" at bounding box center [845, 304] width 526 height 259
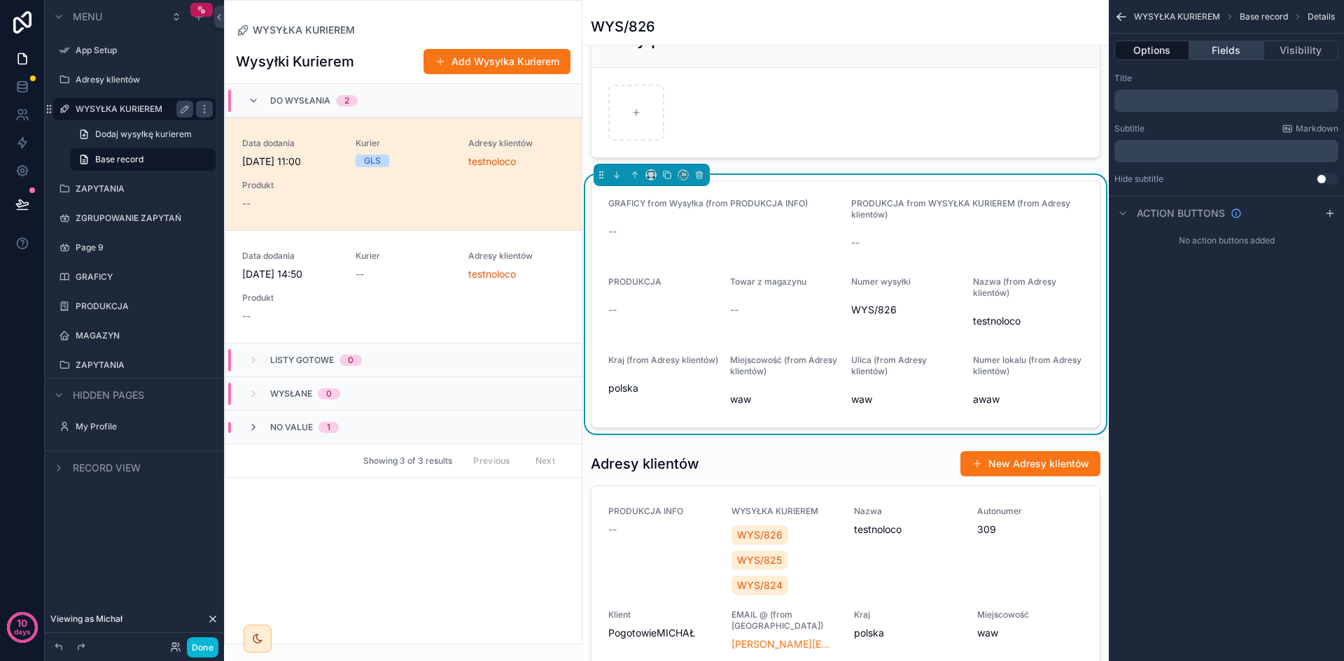
click at [1256, 53] on button "Fields" at bounding box center [1226, 51] width 74 height 20
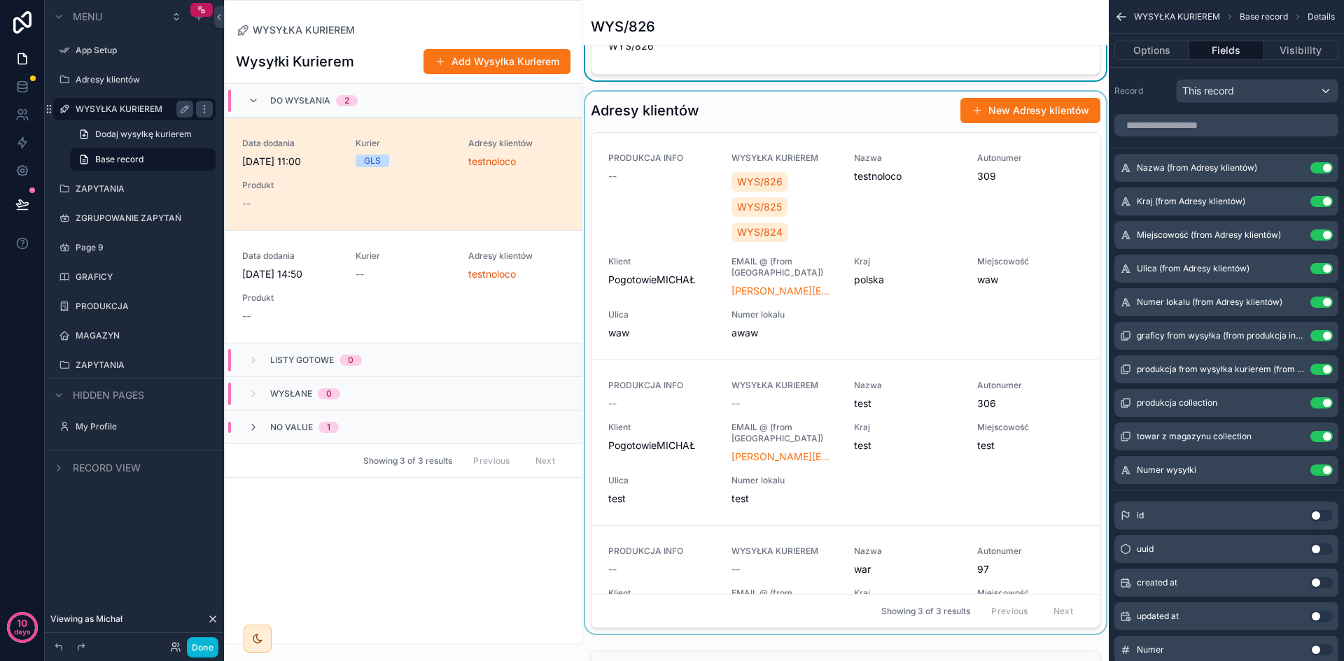
scroll to position [630, 0]
click at [985, 367] on div "scrollable content" at bounding box center [845, 363] width 526 height 542
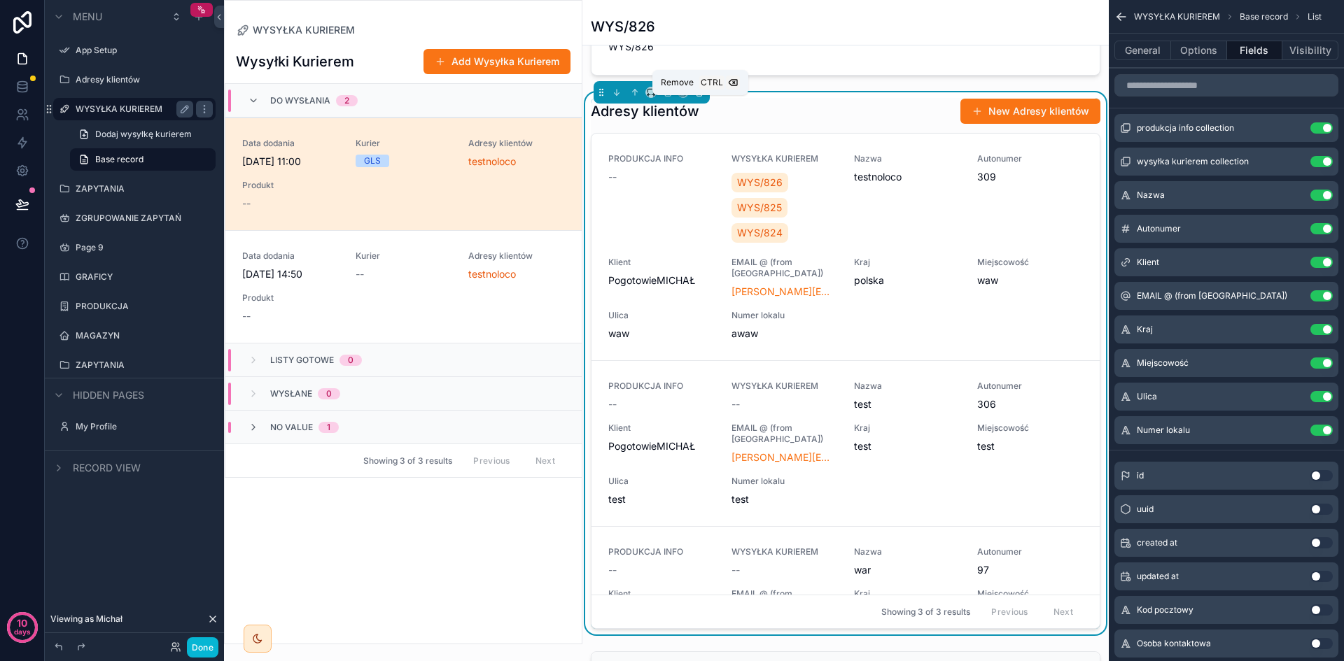
click at [700, 97] on icon "scrollable content" at bounding box center [699, 92] width 10 height 10
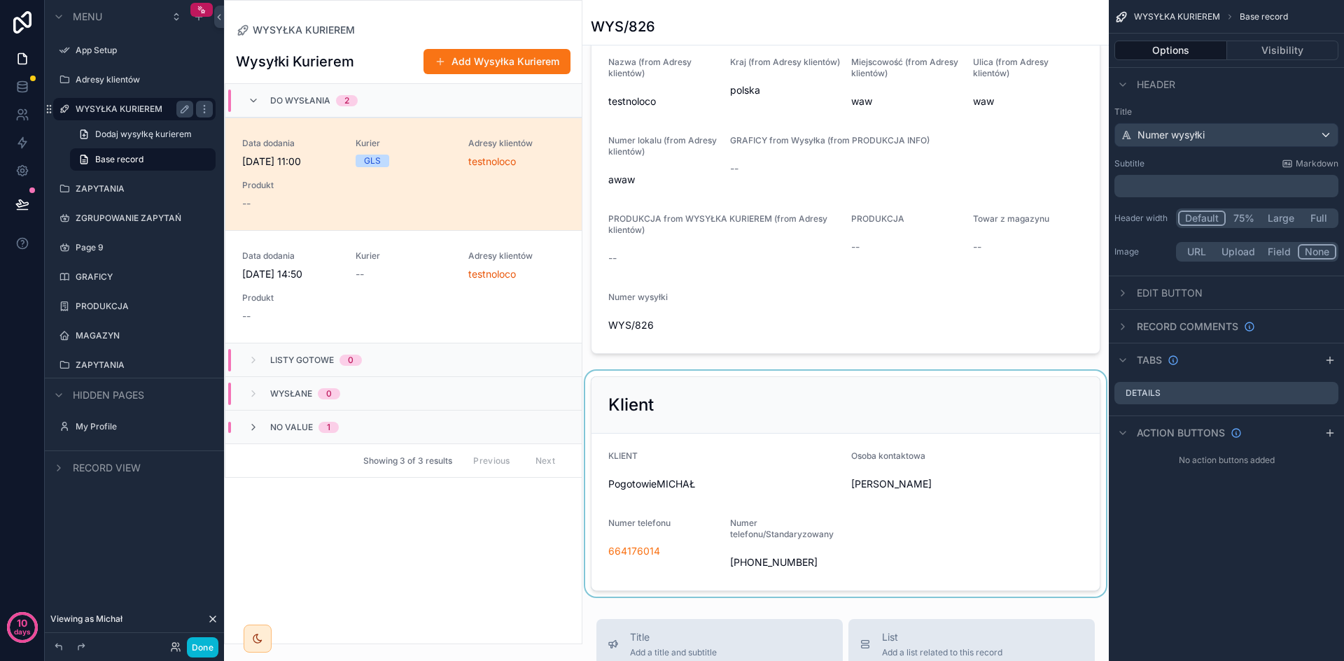
scroll to position [350, 0]
click at [707, 393] on div "scrollable content" at bounding box center [845, 485] width 526 height 226
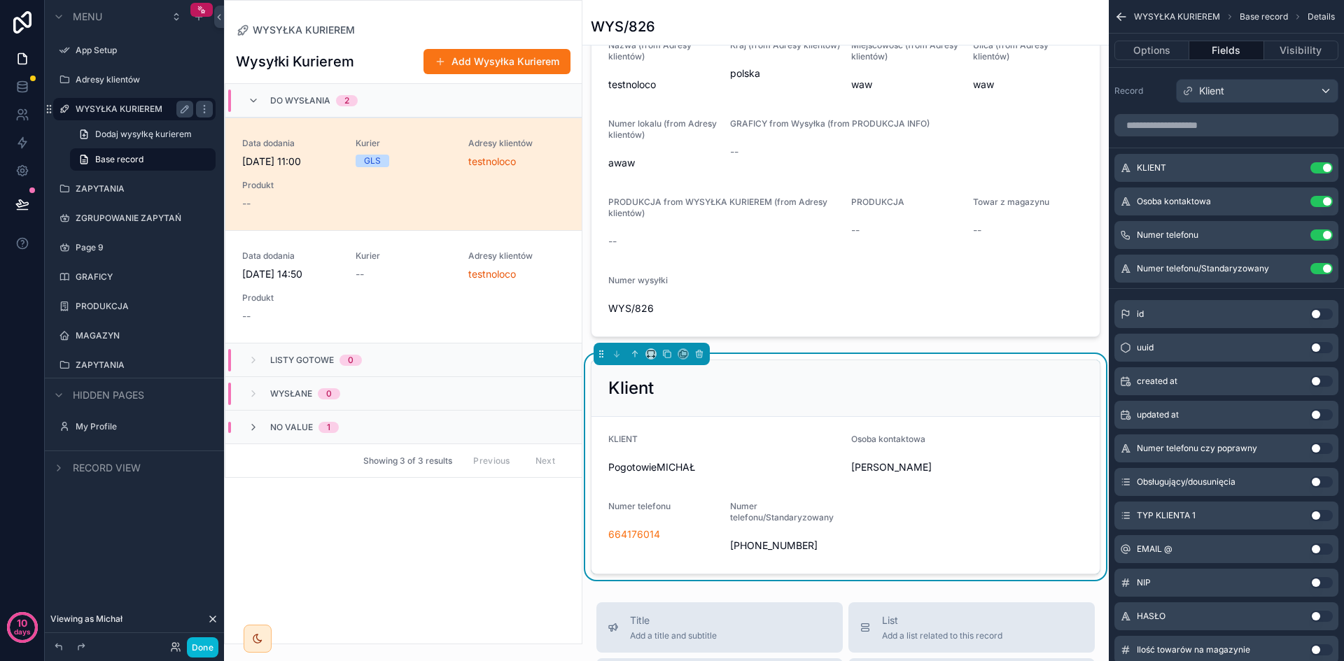
scroll to position [280, 0]
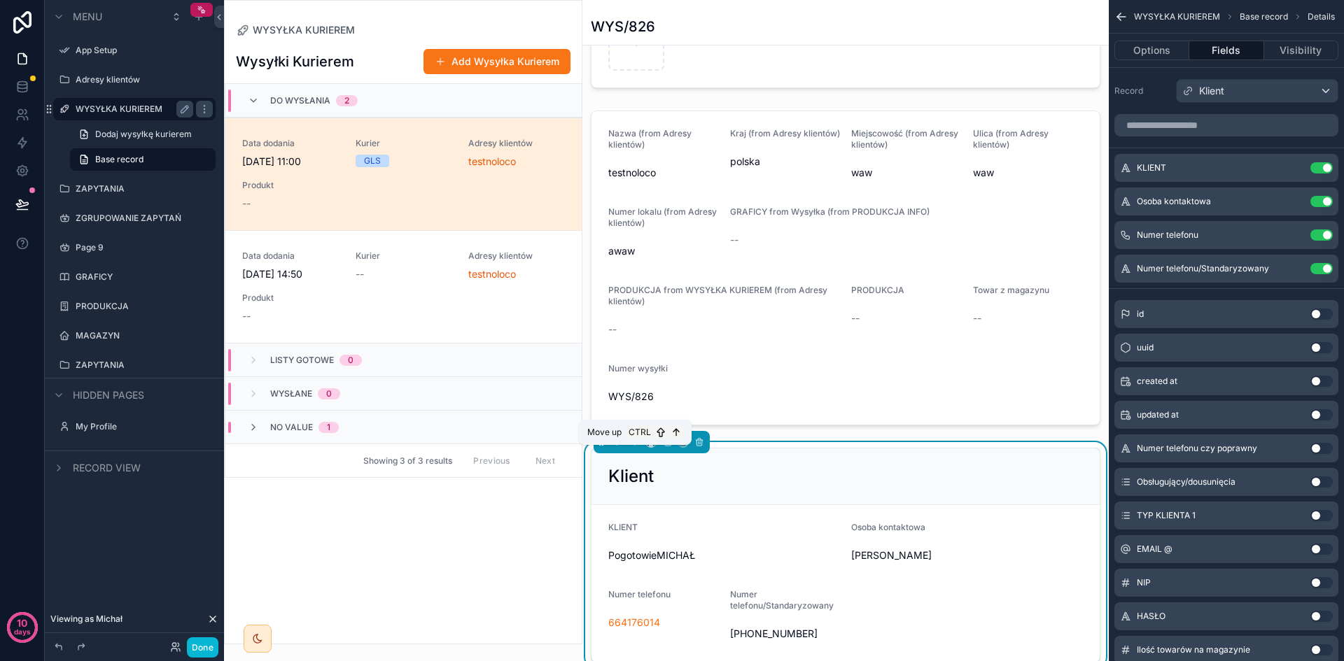
click at [638, 447] on icon "scrollable content" at bounding box center [635, 442] width 10 height 10
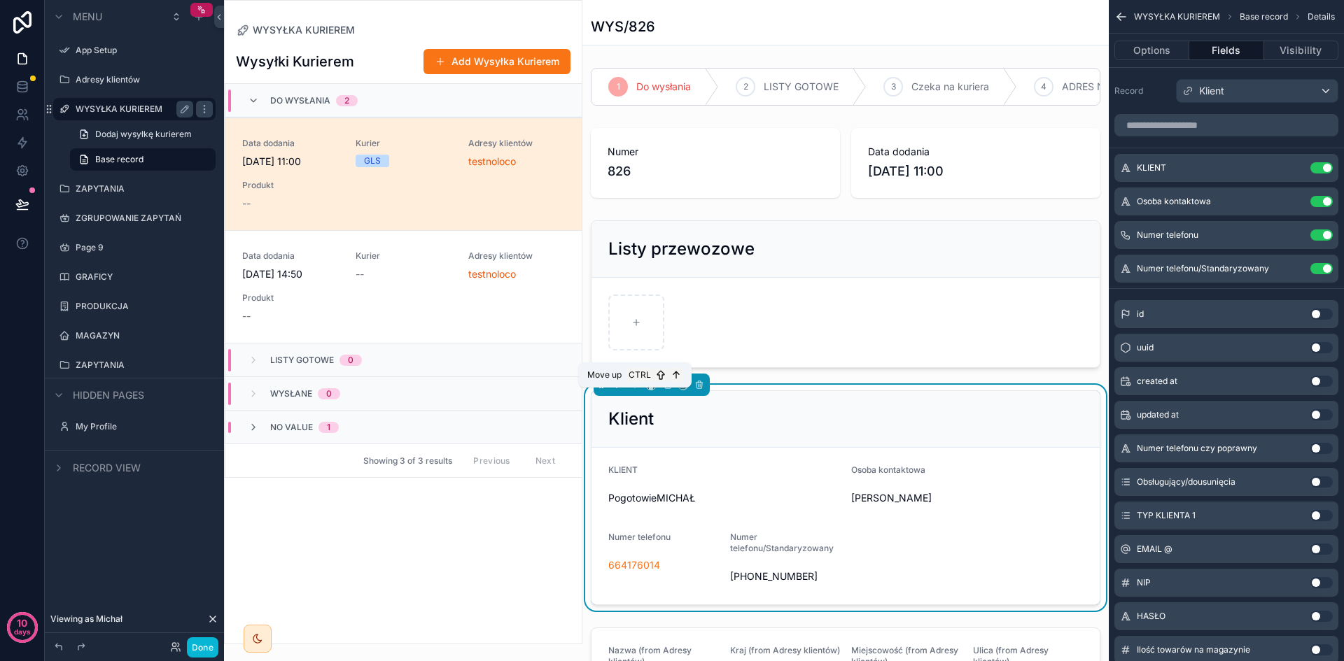
click at [636, 390] on icon "scrollable content" at bounding box center [635, 385] width 10 height 10
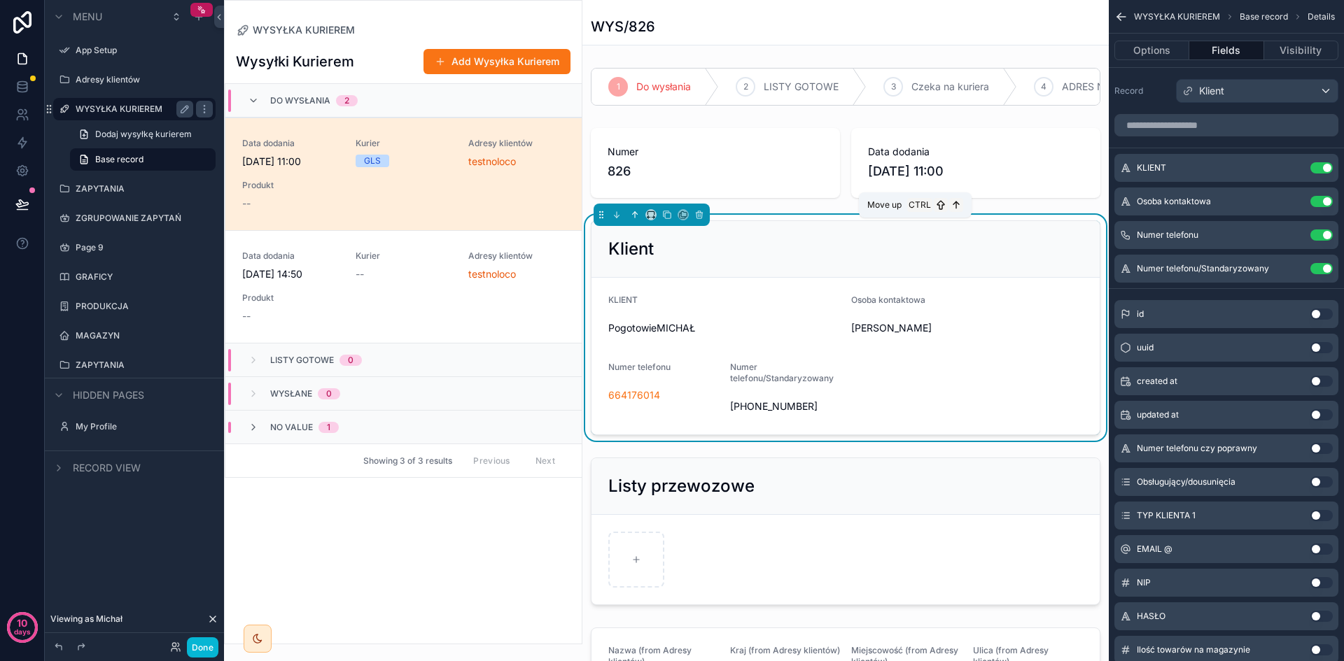
click at [636, 220] on icon "scrollable content" at bounding box center [635, 215] width 10 height 10
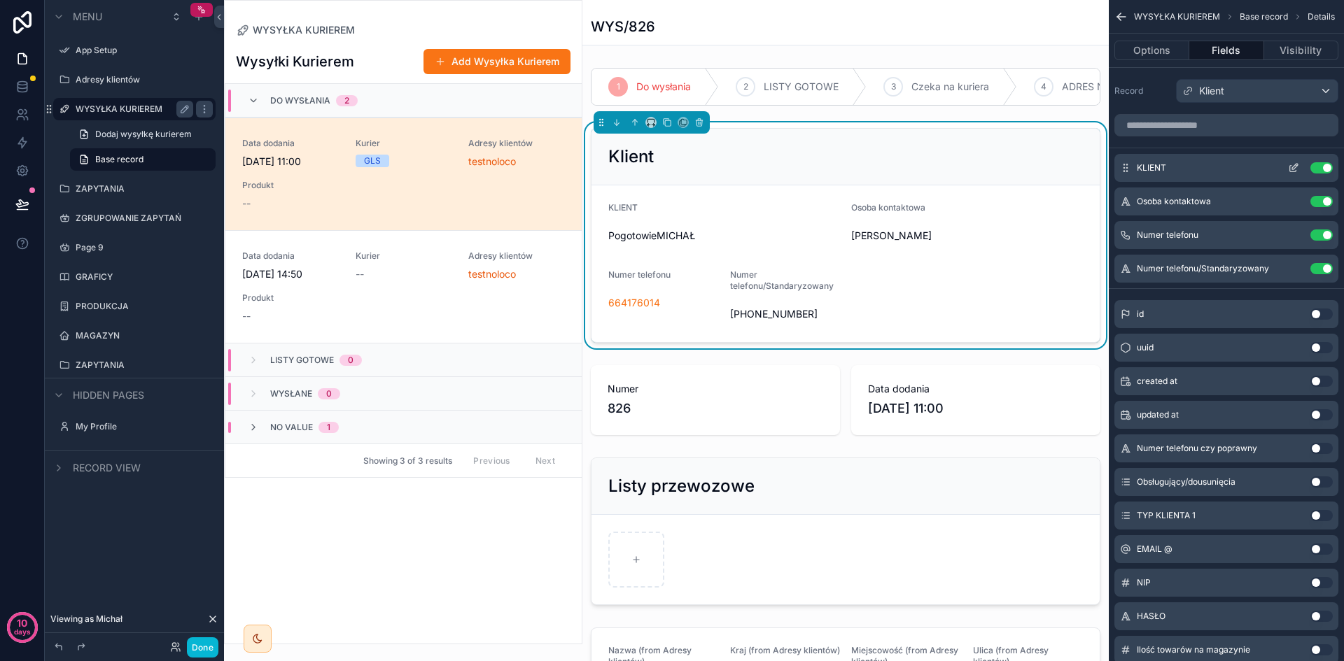
click at [1293, 169] on icon "scrollable content" at bounding box center [1293, 167] width 11 height 11
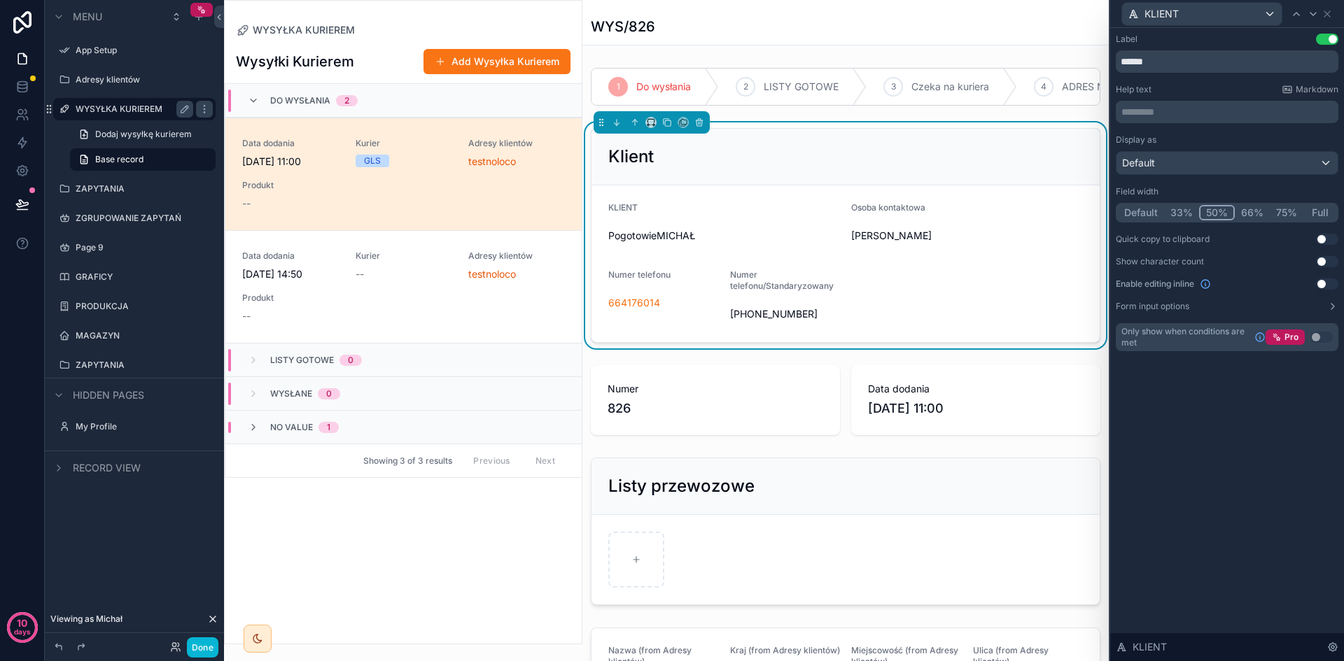
click at [1187, 210] on button "33%" at bounding box center [1181, 212] width 35 height 15
click at [1327, 12] on icon at bounding box center [1326, 13] width 11 height 11
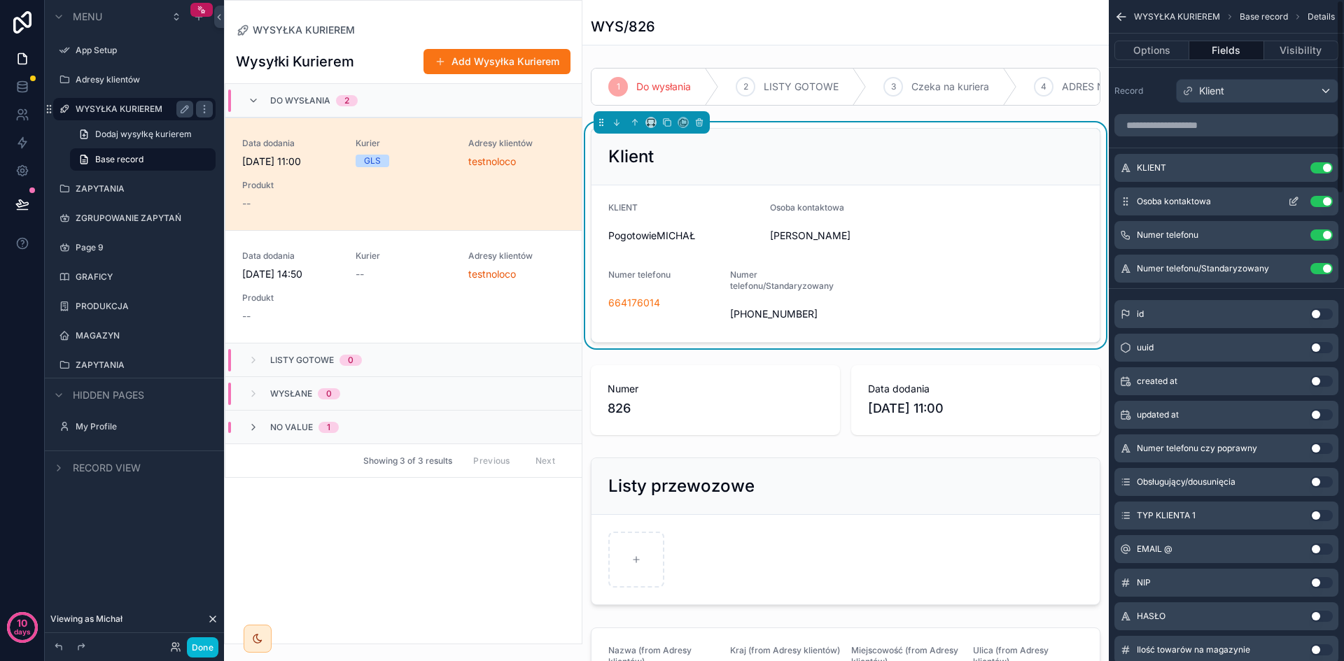
click at [1293, 206] on icon "scrollable content" at bounding box center [1293, 202] width 6 height 6
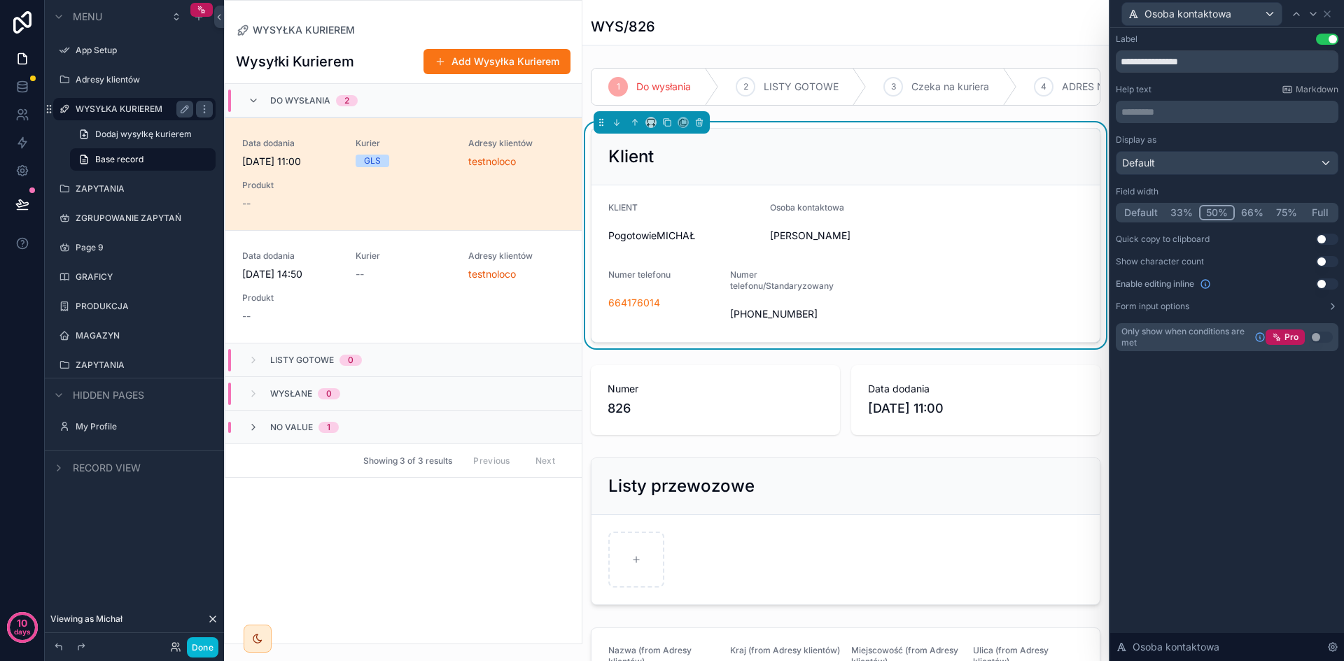
click at [1192, 214] on button "33%" at bounding box center [1181, 212] width 35 height 15
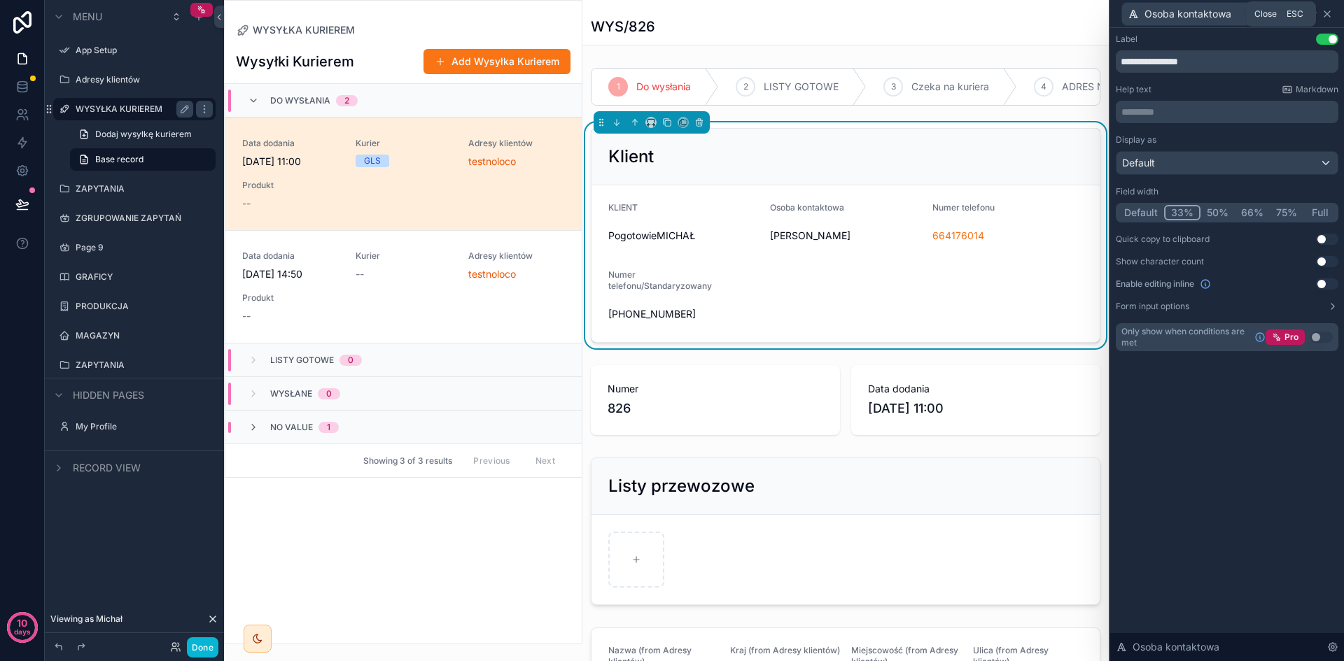
click at [1328, 17] on icon at bounding box center [1326, 13] width 11 height 11
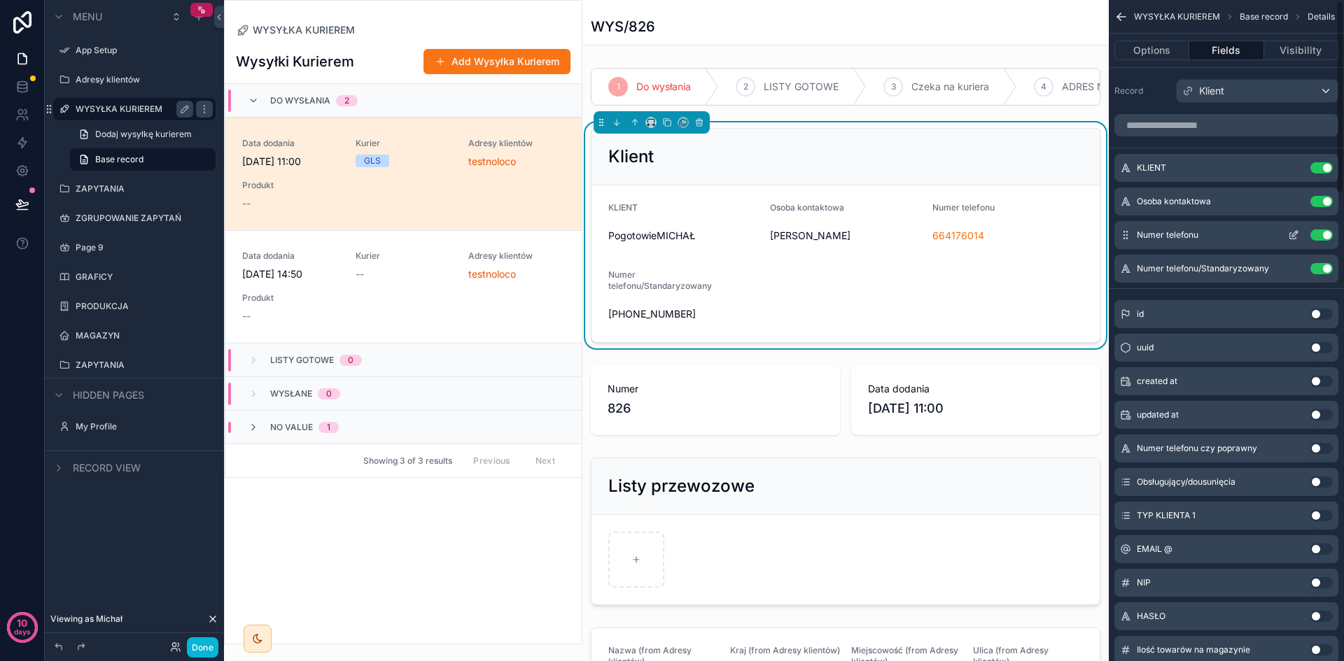
click at [1292, 238] on icon "scrollable content" at bounding box center [1293, 235] width 11 height 11
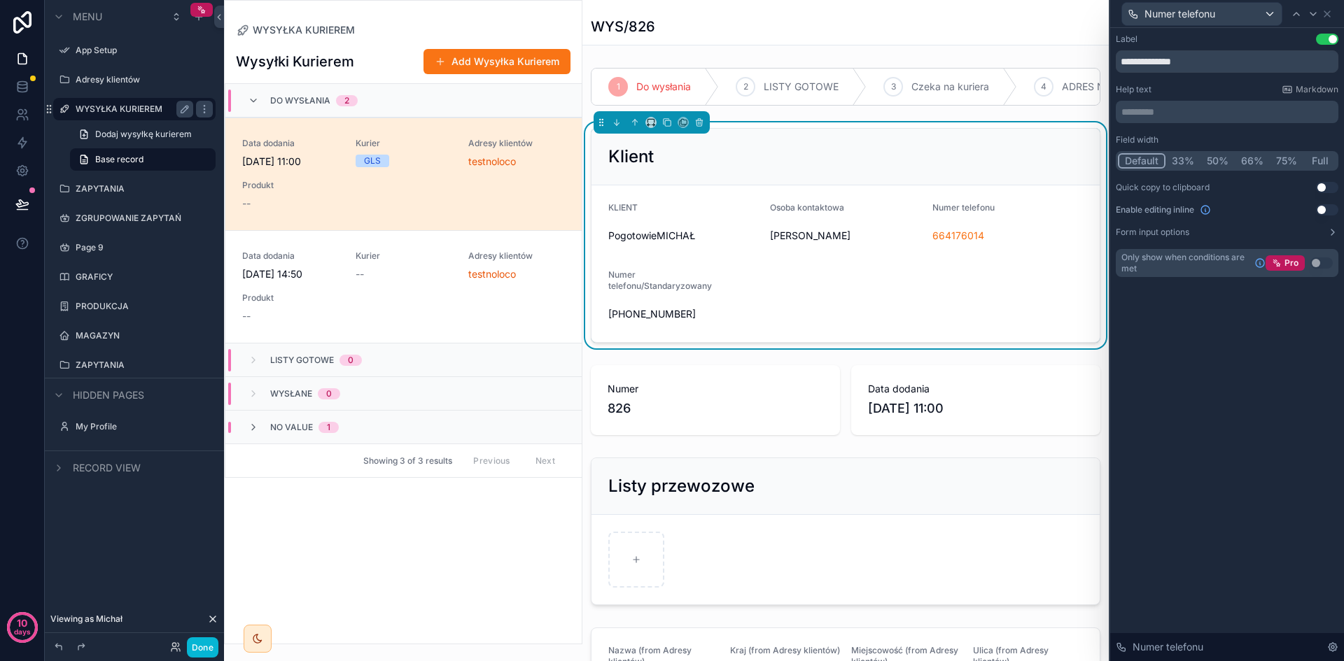
click at [1184, 157] on button "33%" at bounding box center [1182, 160] width 35 height 15
click at [1328, 17] on icon at bounding box center [1326, 13] width 11 height 11
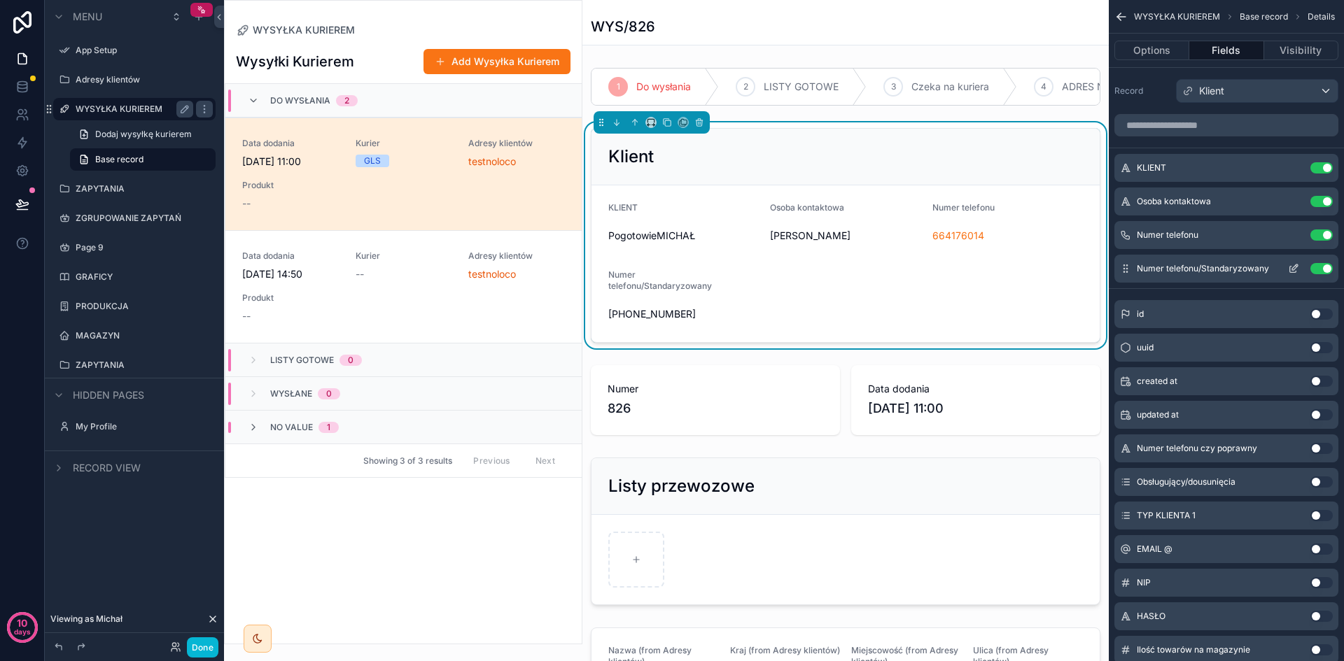
click at [1323, 269] on button "Use setting" at bounding box center [1321, 268] width 22 height 11
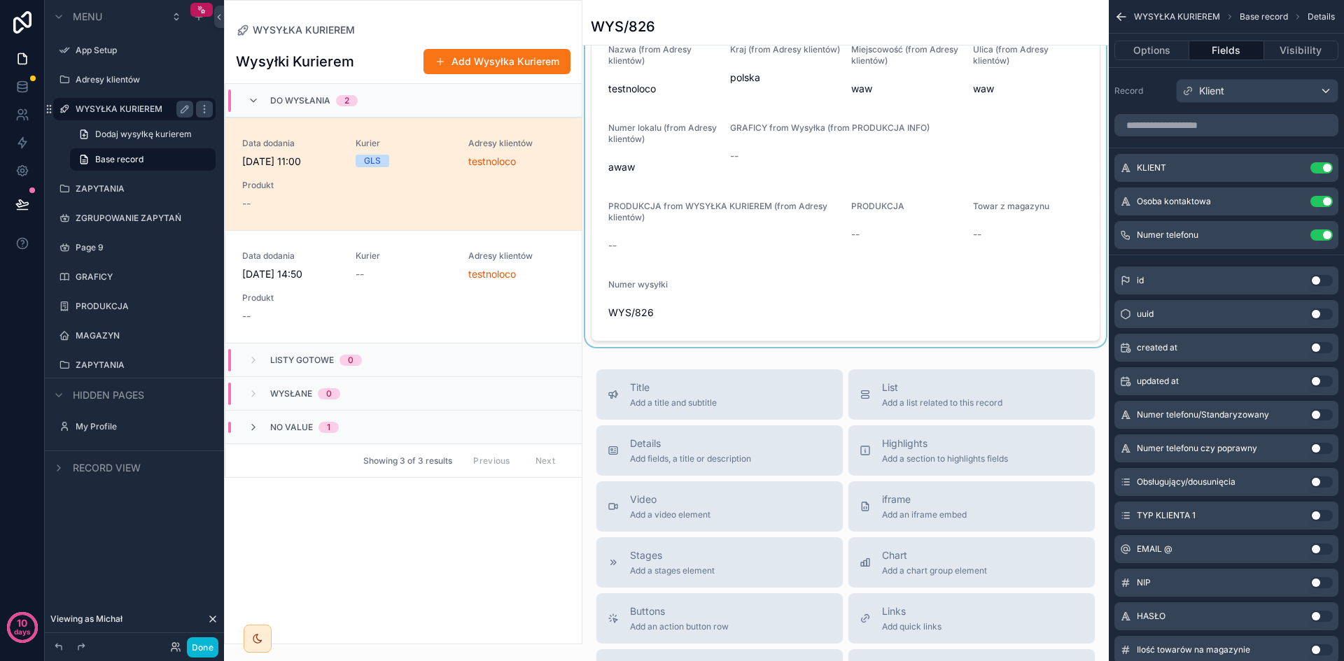
scroll to position [233, 0]
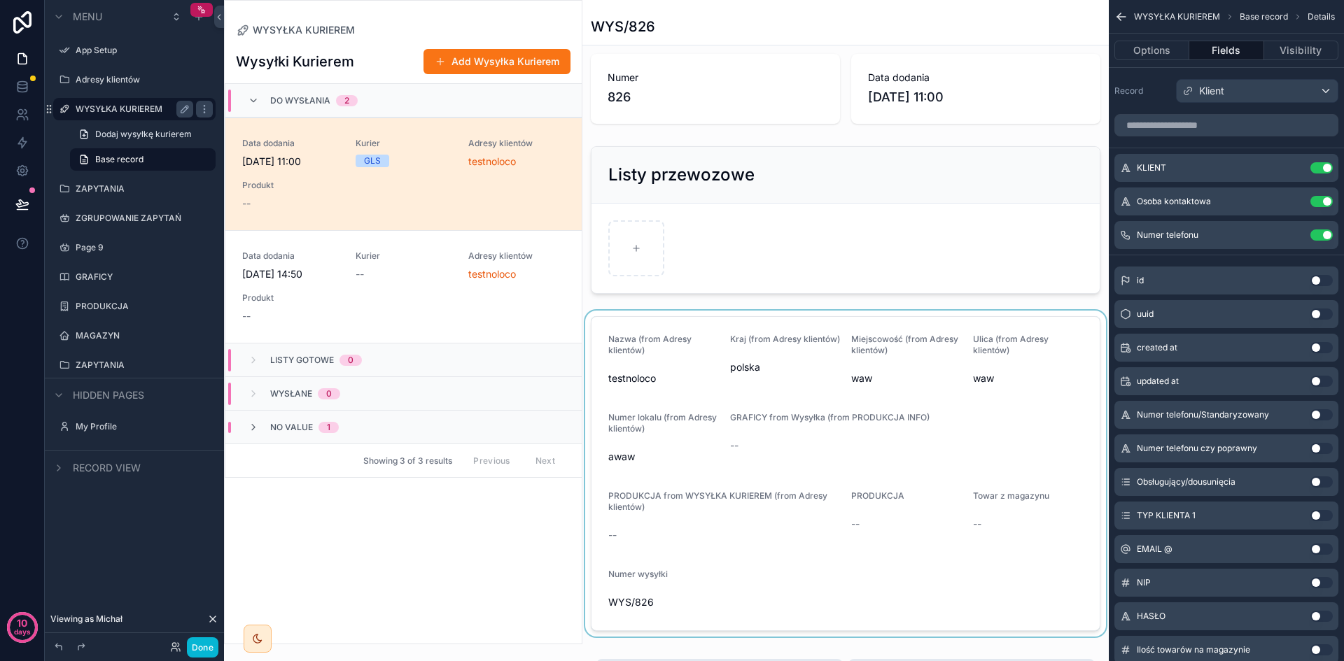
click at [860, 353] on div "scrollable content" at bounding box center [845, 474] width 526 height 326
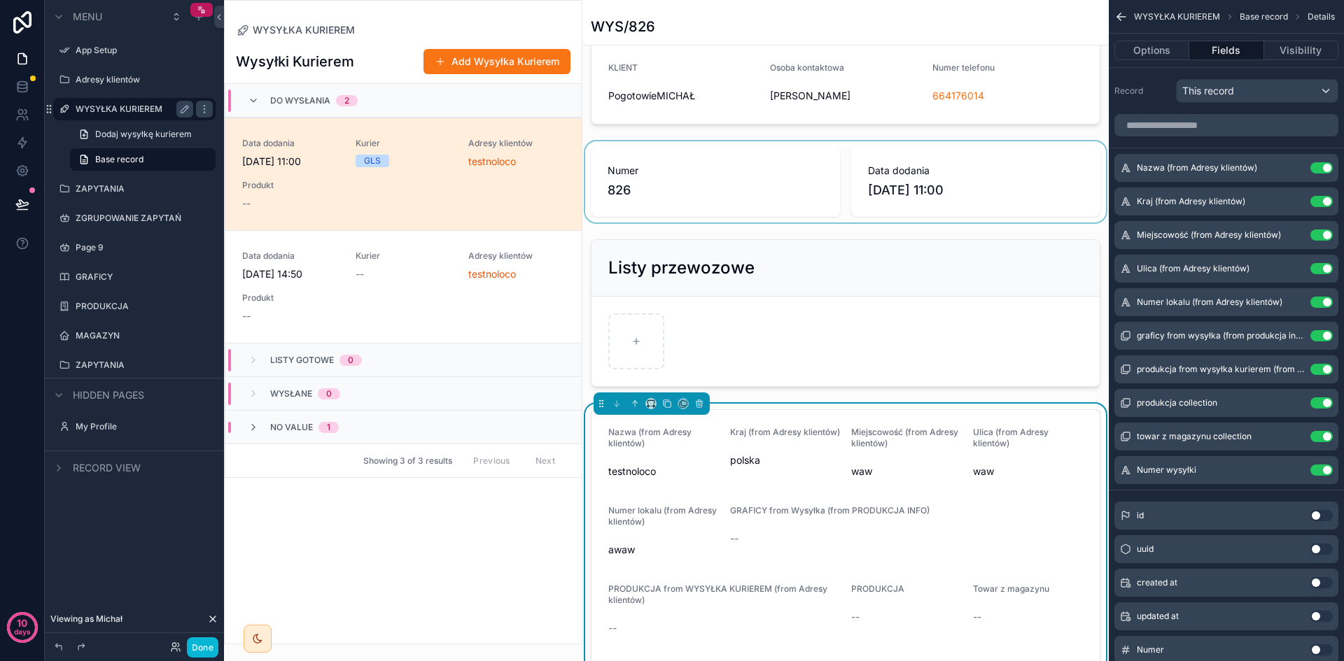
scroll to position [350, 0]
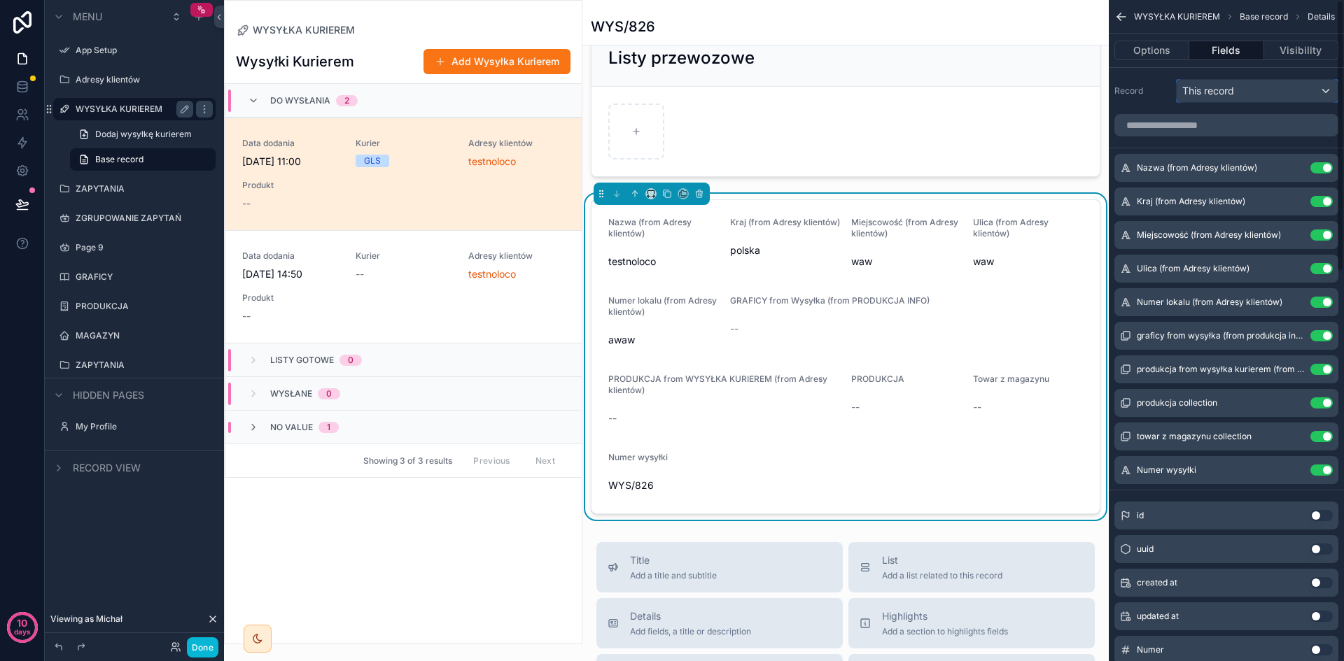
click at [1254, 94] on div "This record" at bounding box center [1257, 91] width 161 height 22
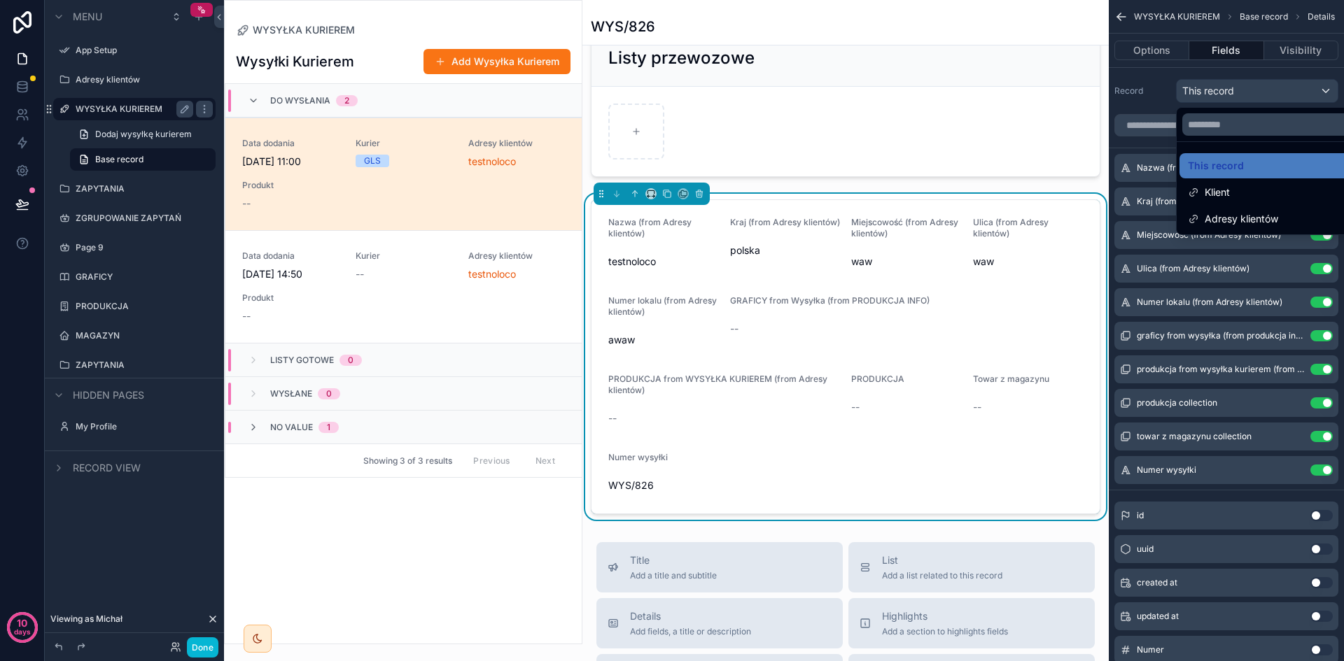
click at [1254, 94] on div "scrollable content" at bounding box center [672, 330] width 1344 height 661
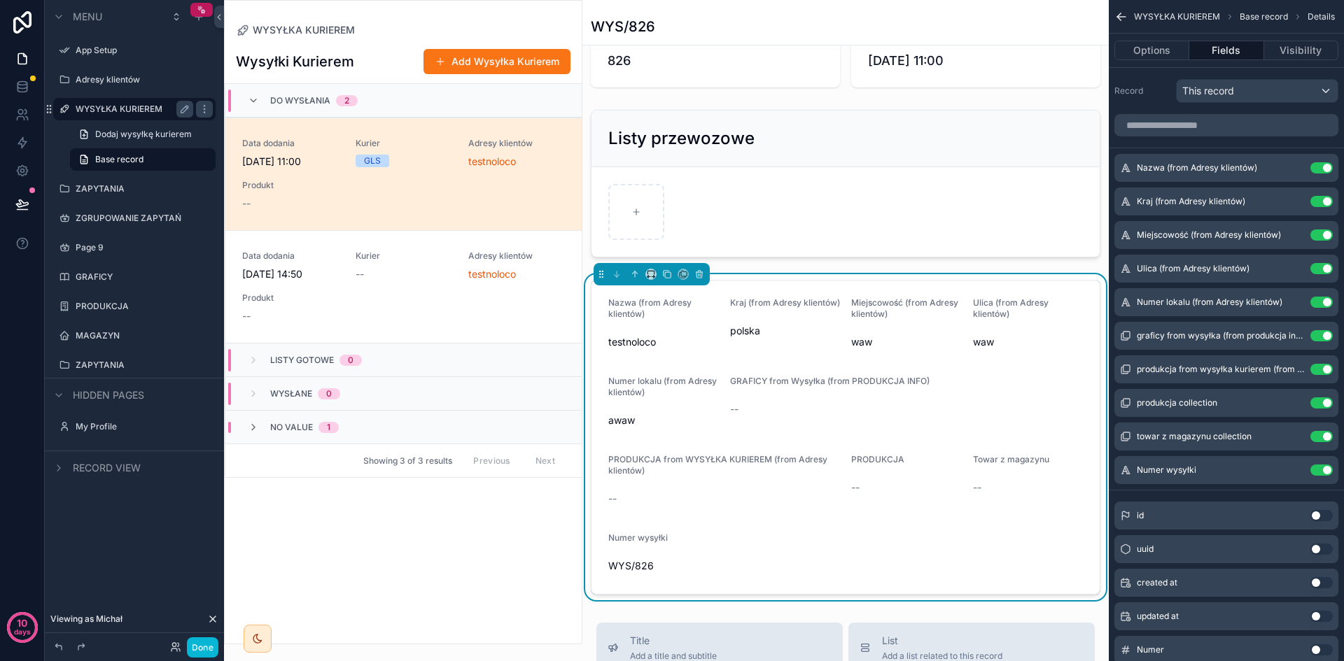
scroll to position [560, 0]
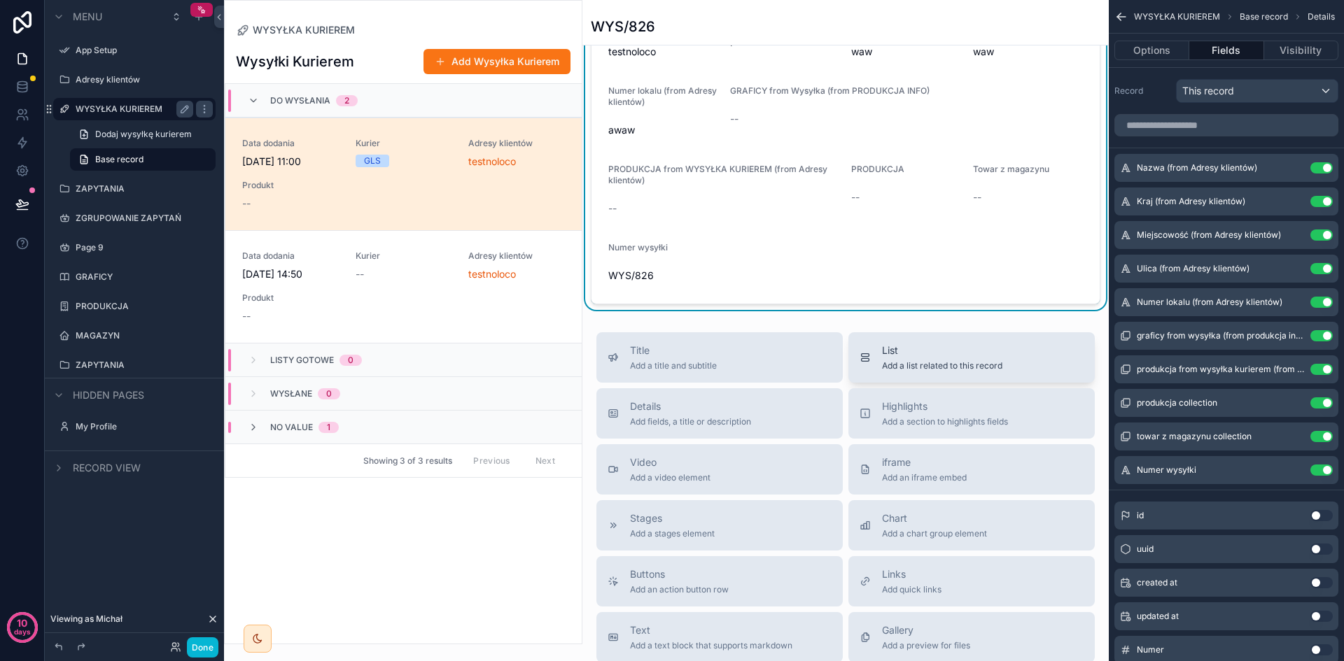
click at [962, 358] on span "List" at bounding box center [942, 351] width 120 height 14
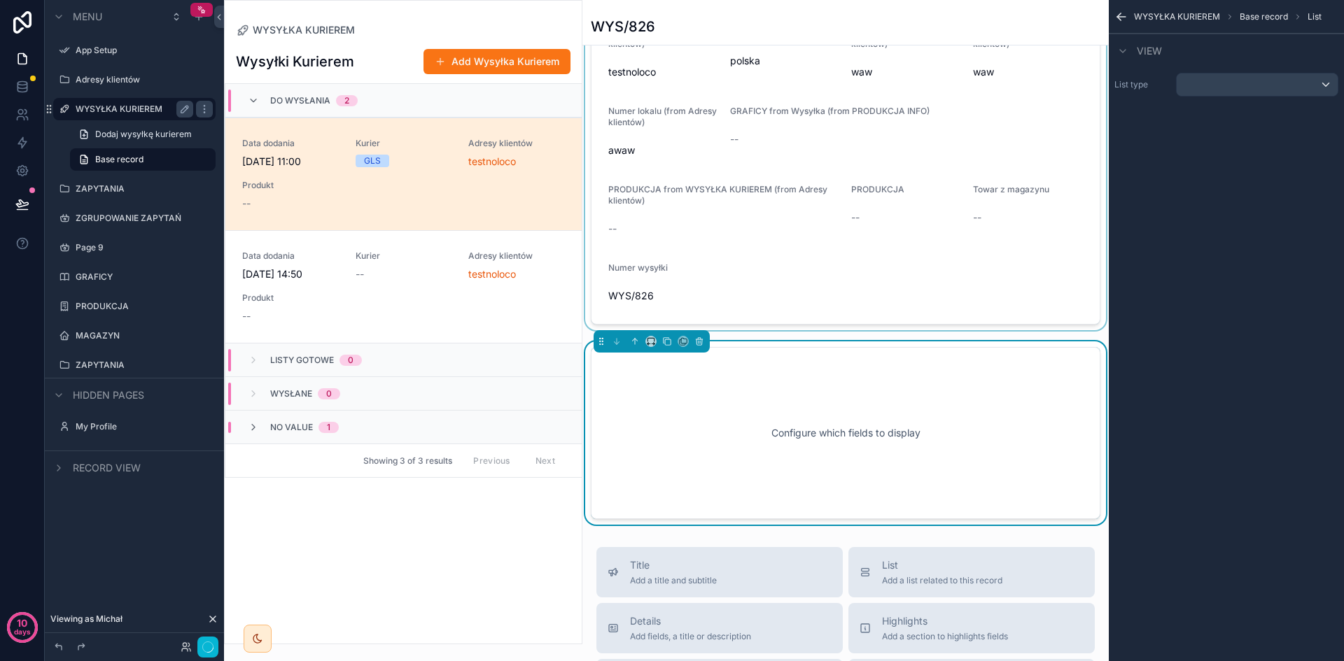
scroll to position [653, 0]
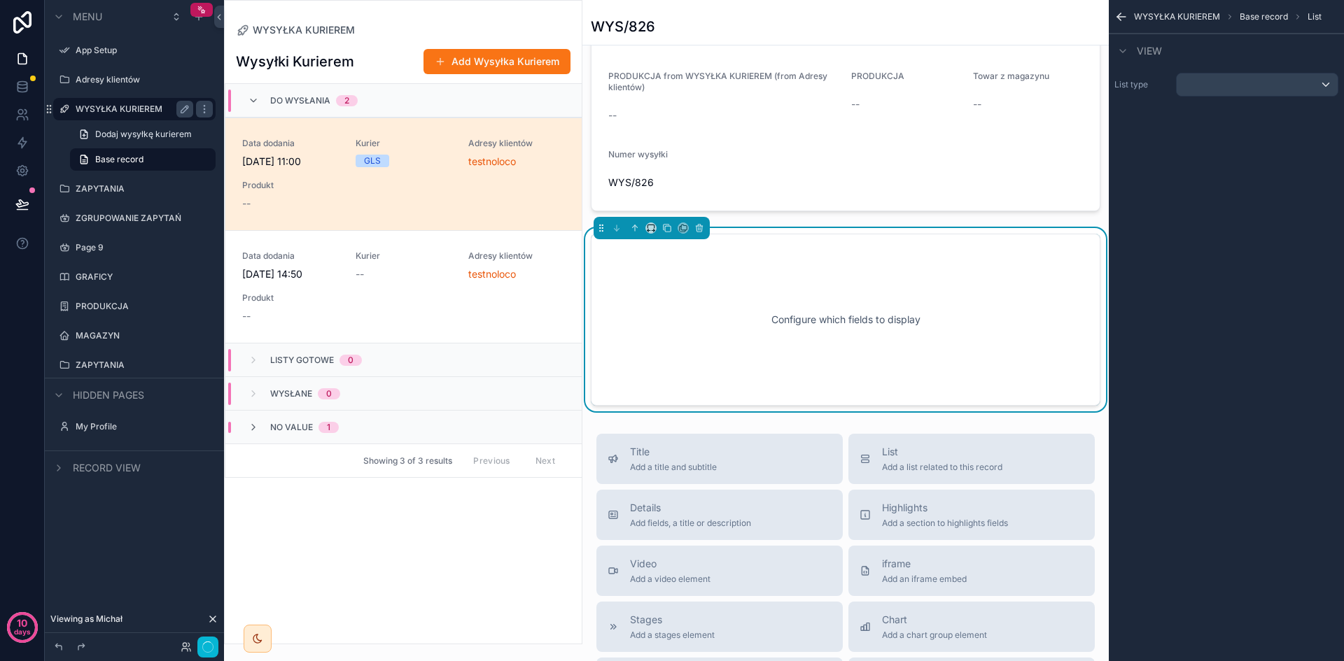
click at [1236, 69] on div "List type" at bounding box center [1226, 84] width 235 height 35
click at [1245, 80] on div "scrollable content" at bounding box center [1257, 84] width 161 height 22
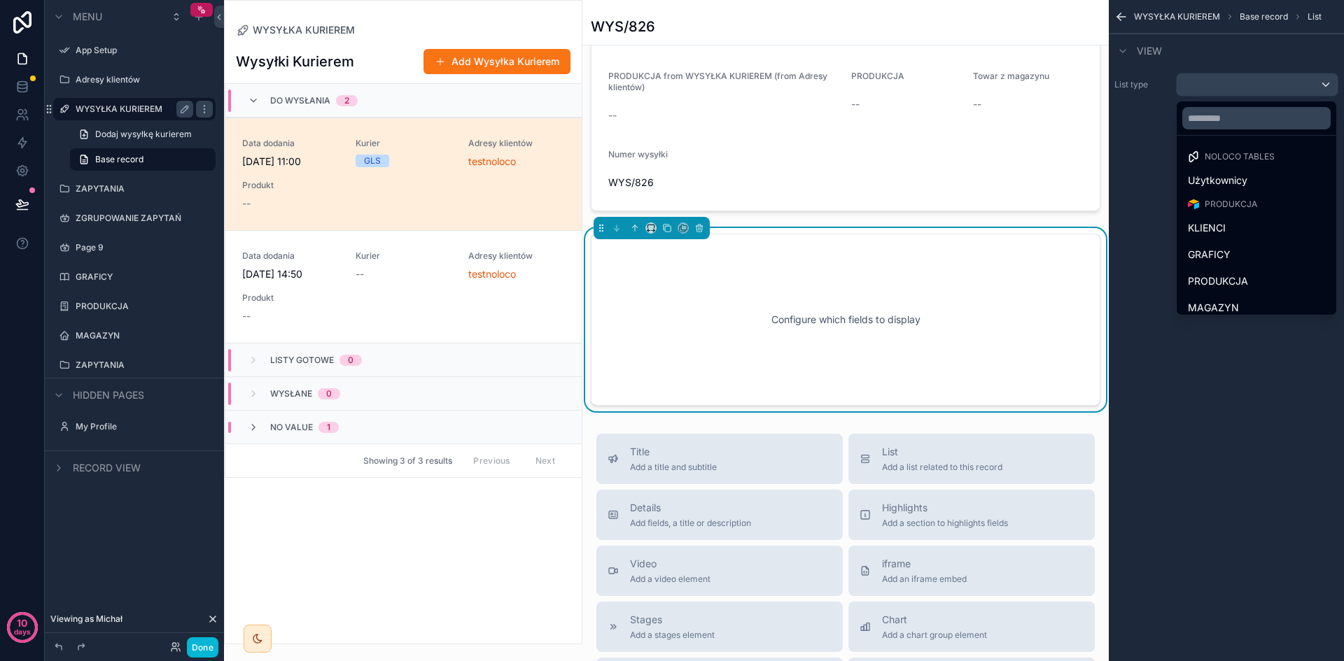
click at [1158, 153] on div "scrollable content" at bounding box center [672, 330] width 1344 height 661
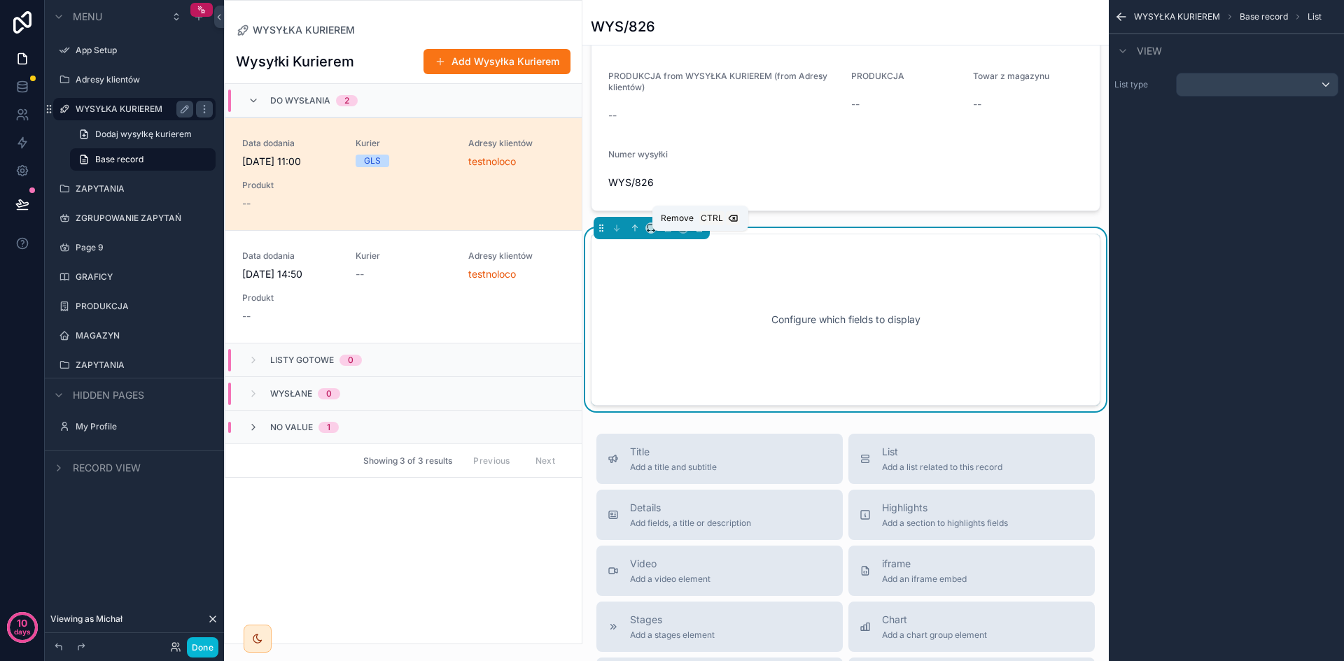
click at [699, 233] on icon "scrollable content" at bounding box center [699, 228] width 10 height 10
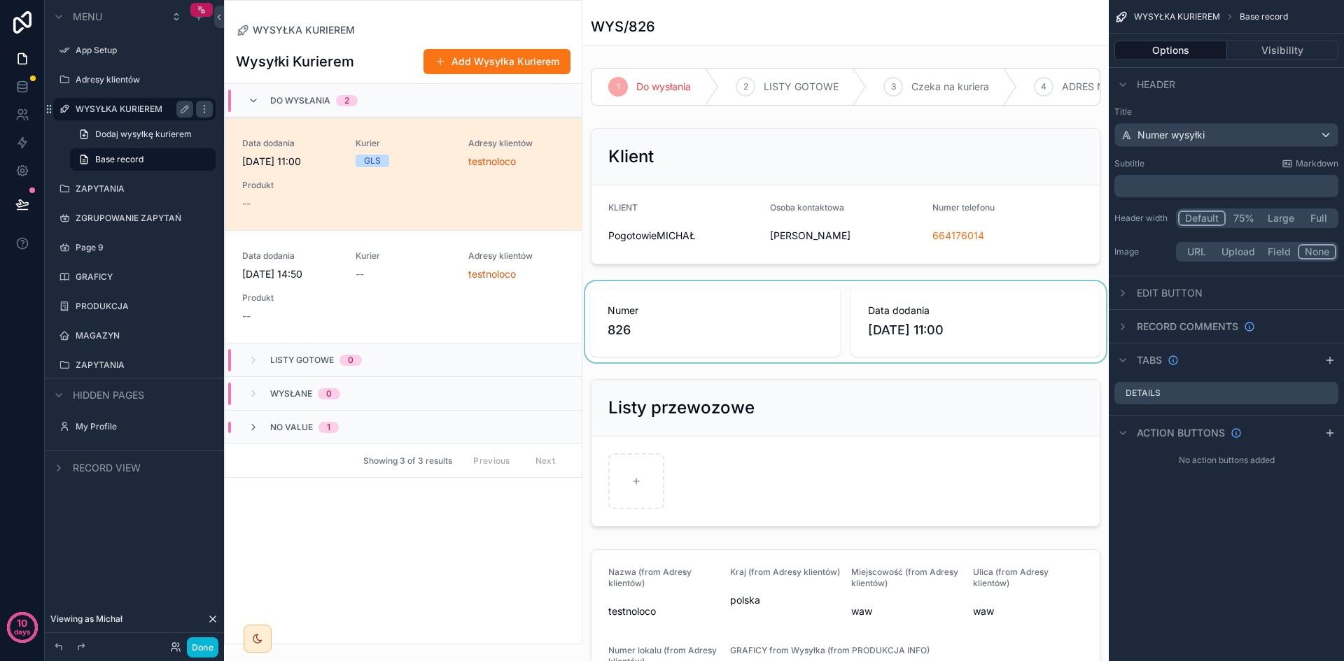
click at [799, 318] on div "scrollable content" at bounding box center [845, 321] width 526 height 81
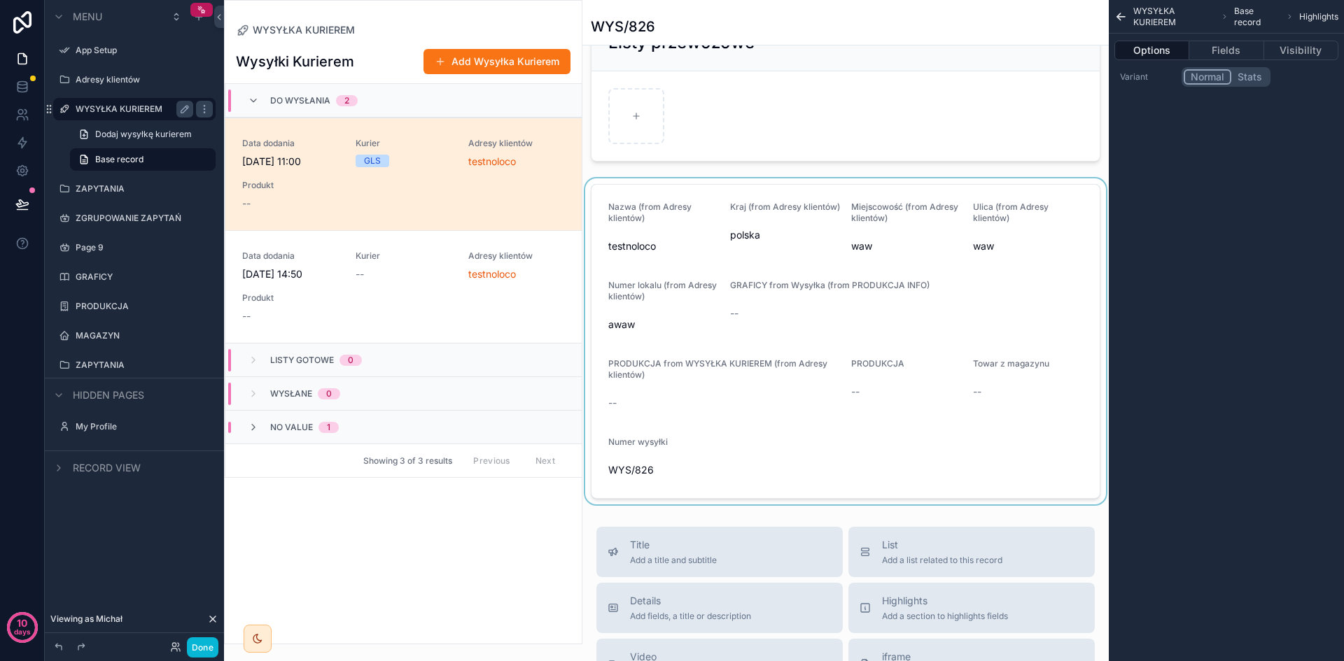
scroll to position [560, 0]
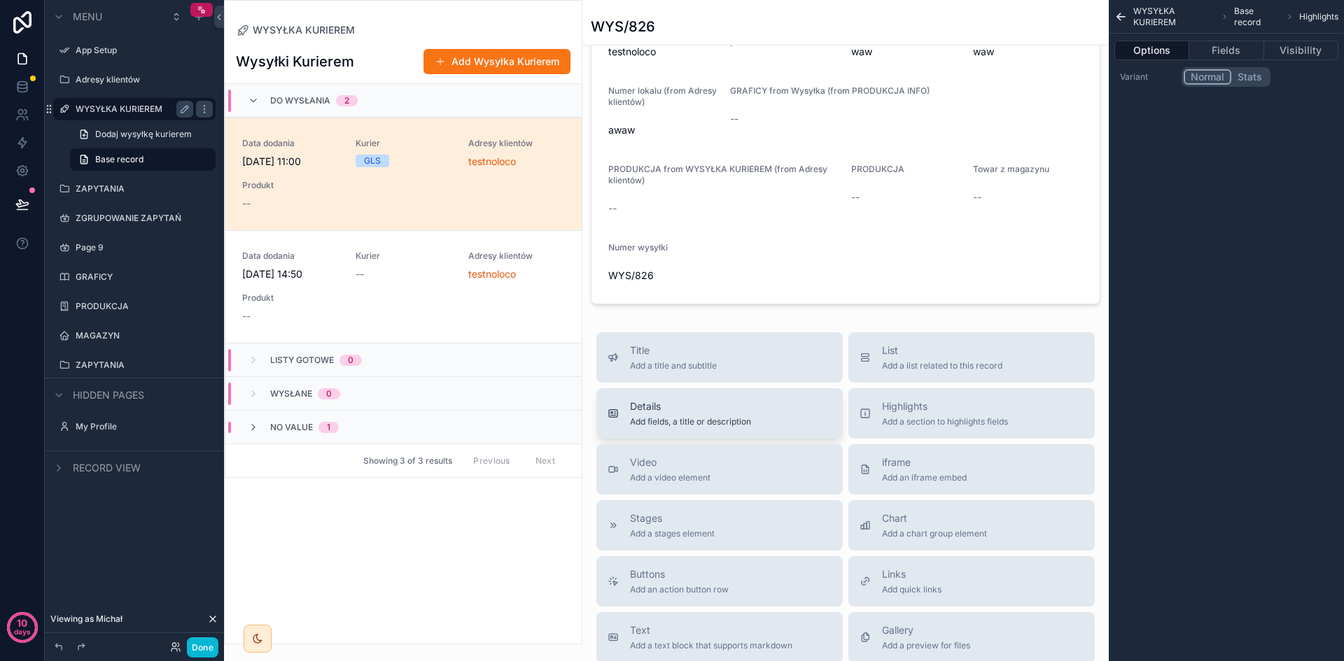
click at [786, 428] on div "Details Add fields, a title or description" at bounding box center [720, 414] width 224 height 28
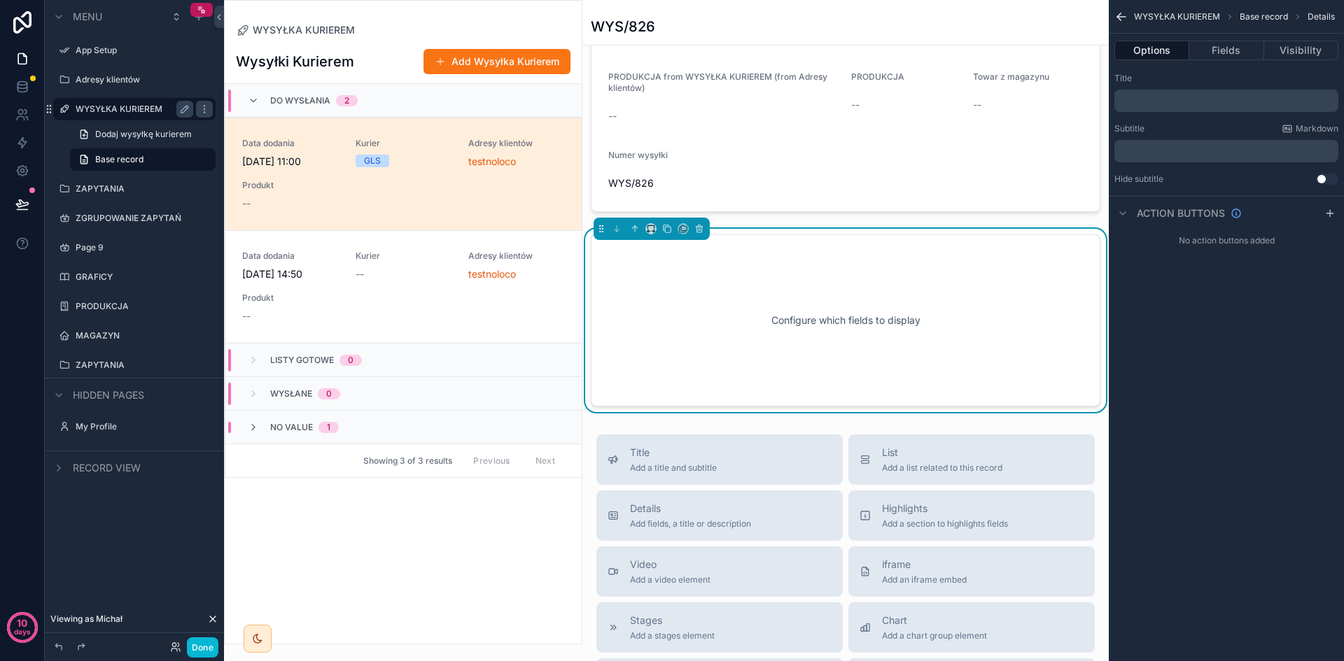
scroll to position [653, 0]
click at [1233, 55] on button "Fields" at bounding box center [1226, 51] width 74 height 20
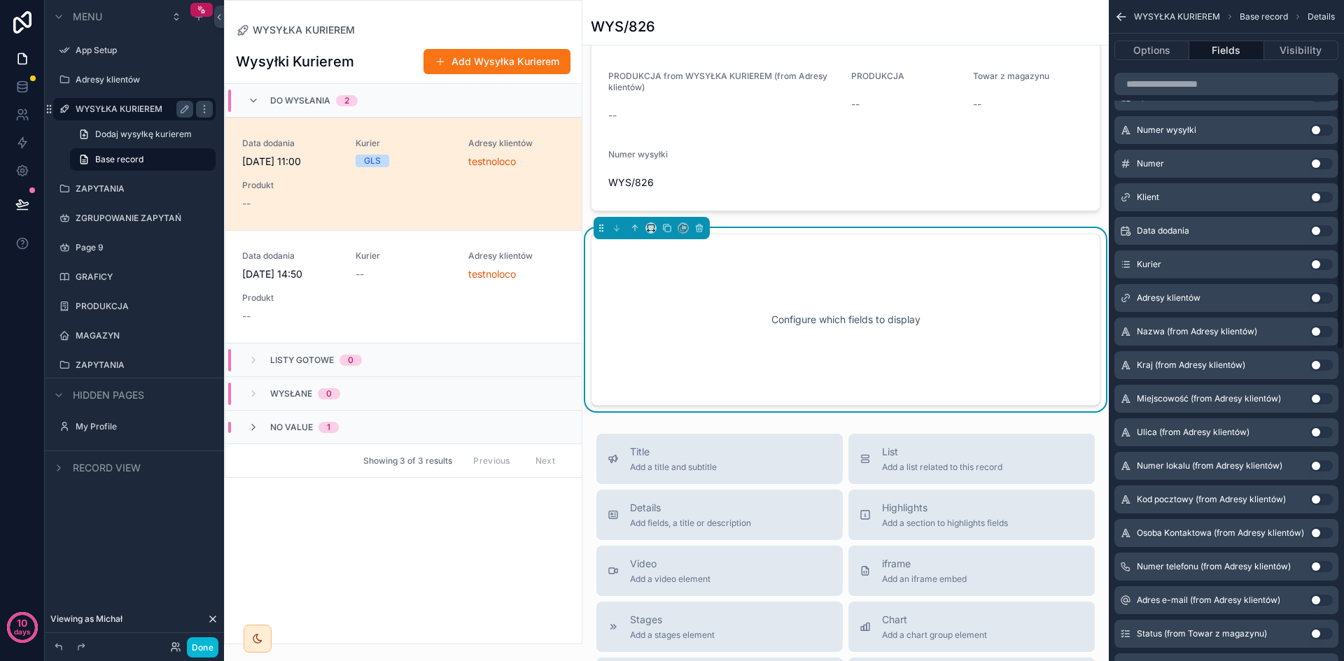
scroll to position [210, 0]
click at [1318, 265] on button "Use setting" at bounding box center [1321, 265] width 22 height 11
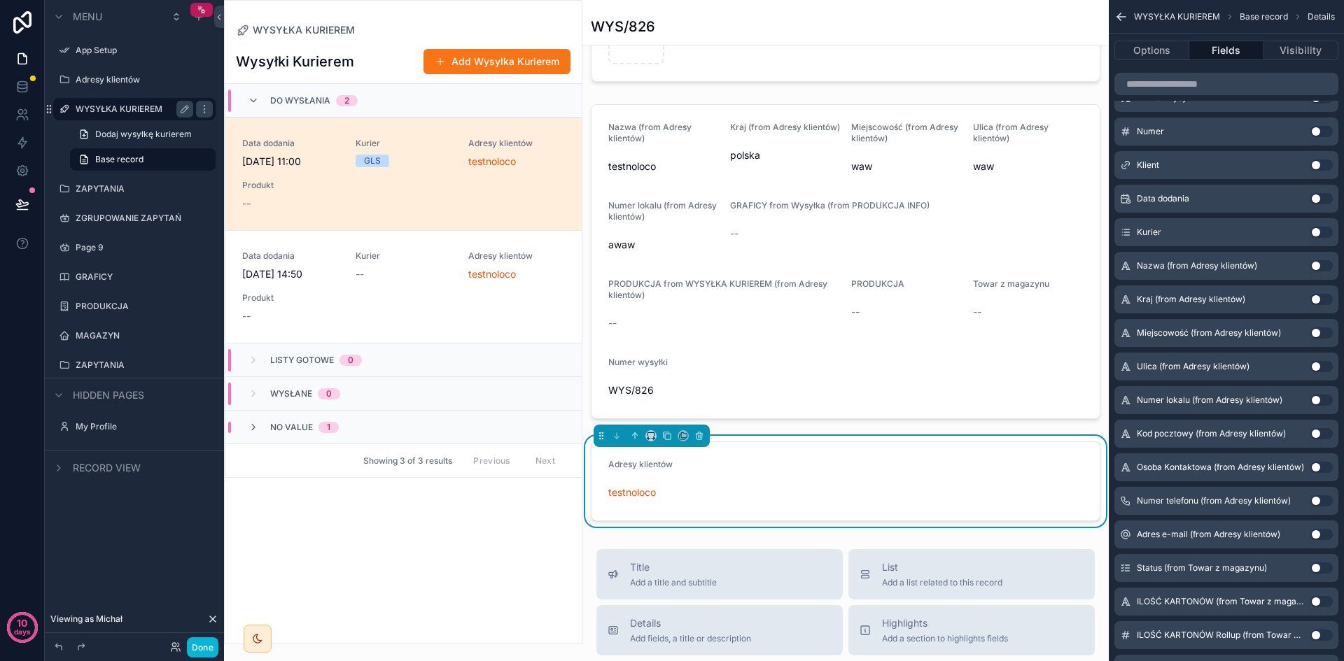
scroll to position [420, 0]
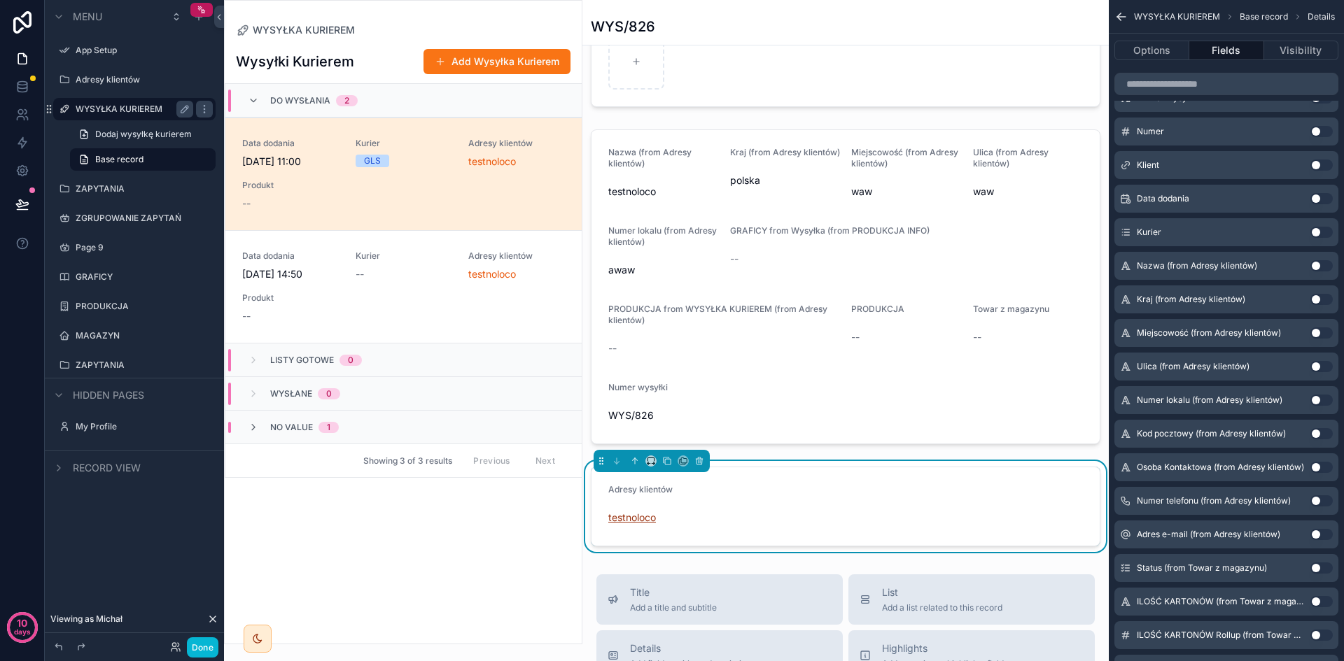
click at [640, 525] on span "testnoloco" at bounding box center [632, 518] width 48 height 14
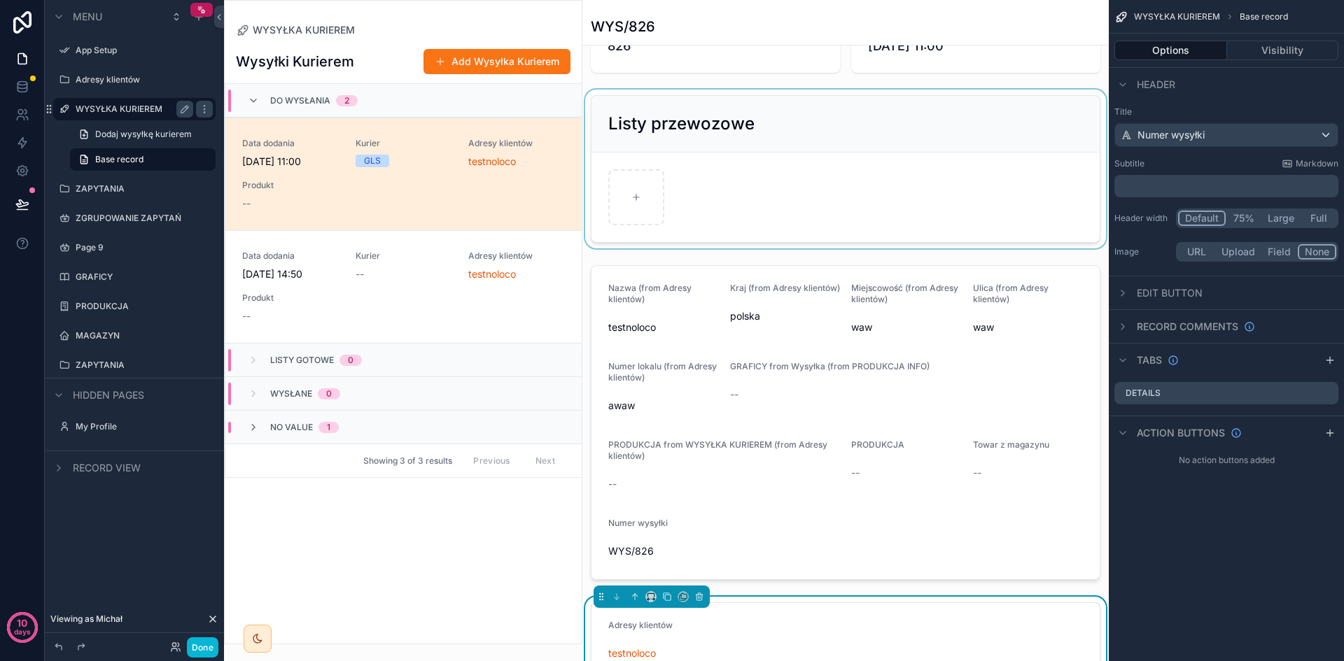
scroll to position [490, 0]
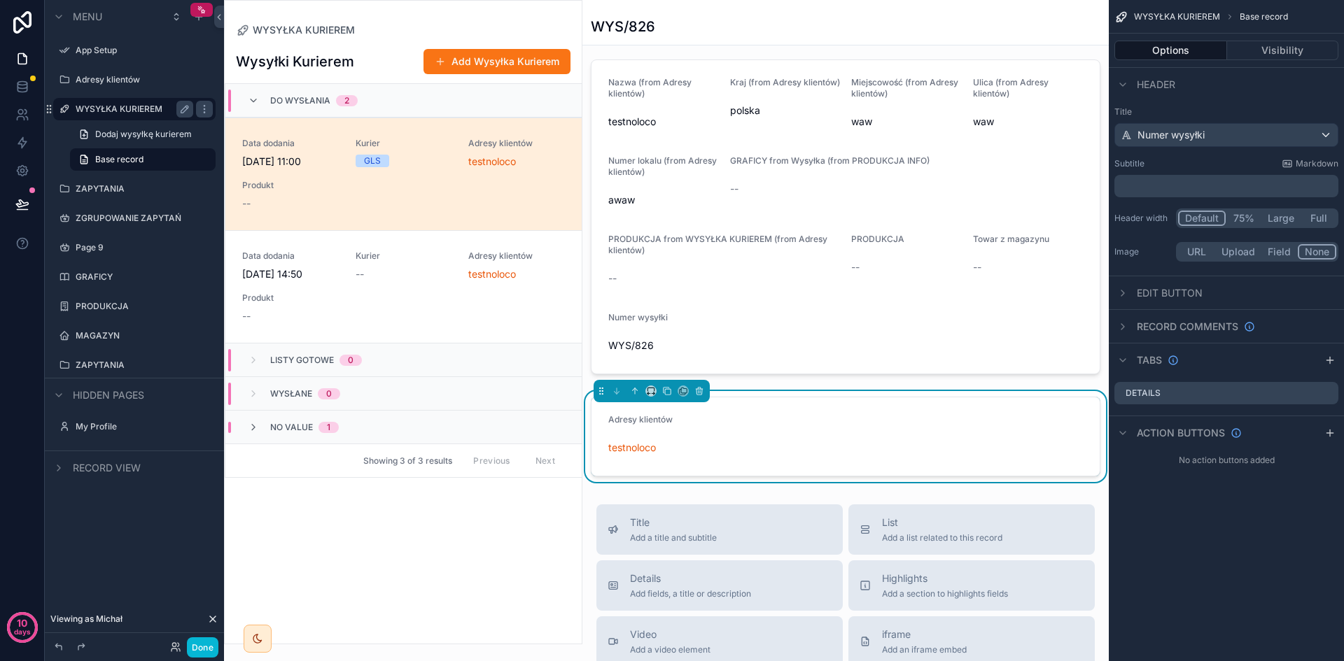
click at [766, 413] on form "Adresy klientów testnoloco" at bounding box center [845, 437] width 508 height 78
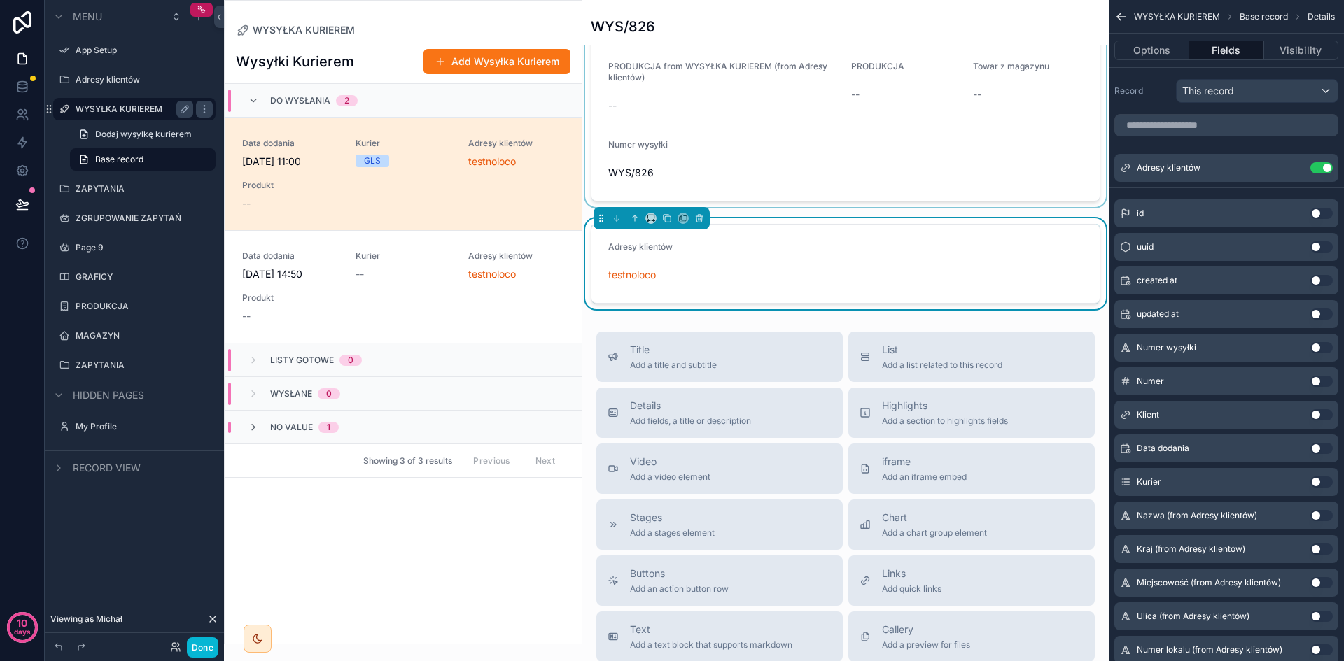
scroll to position [700, 0]
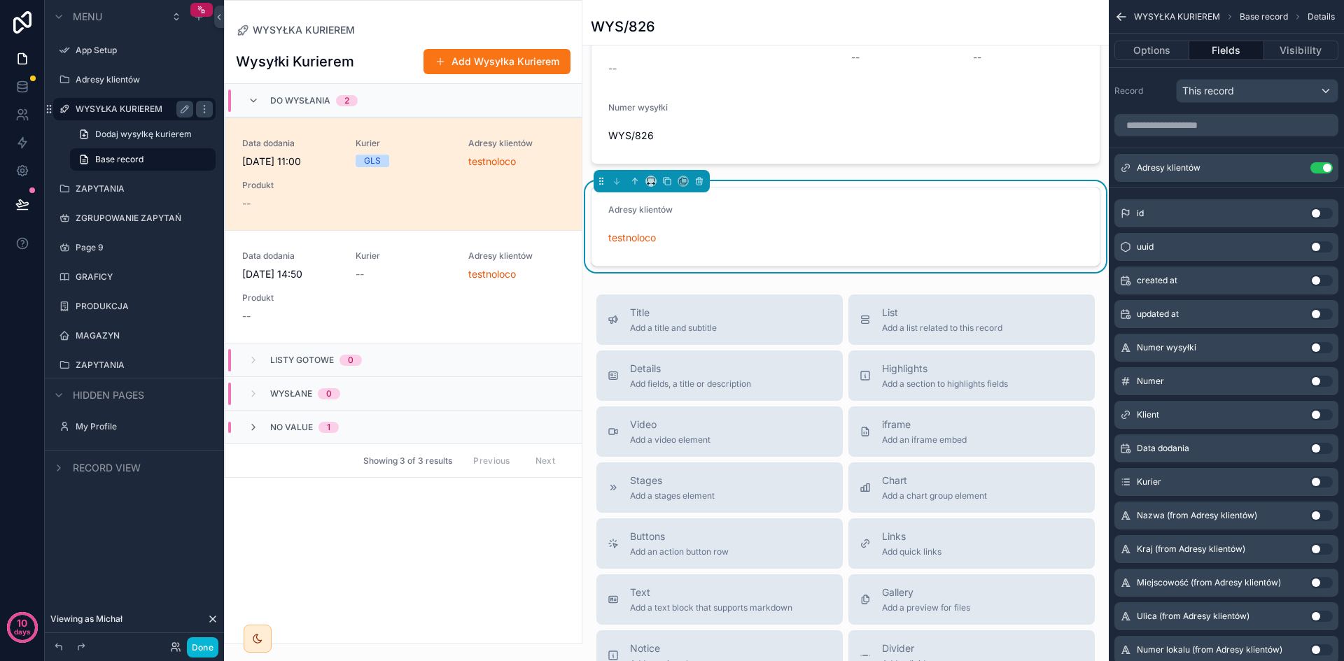
click at [815, 297] on div "WYSYŁKA KURIEREM WYS/826 1 Do wysłania 2 LISTY GOTOWE 3 Czeka na kuriera 4 ADRE…" at bounding box center [845, 102] width 526 height 1605
click at [666, 186] on icon "scrollable content" at bounding box center [667, 181] width 10 height 10
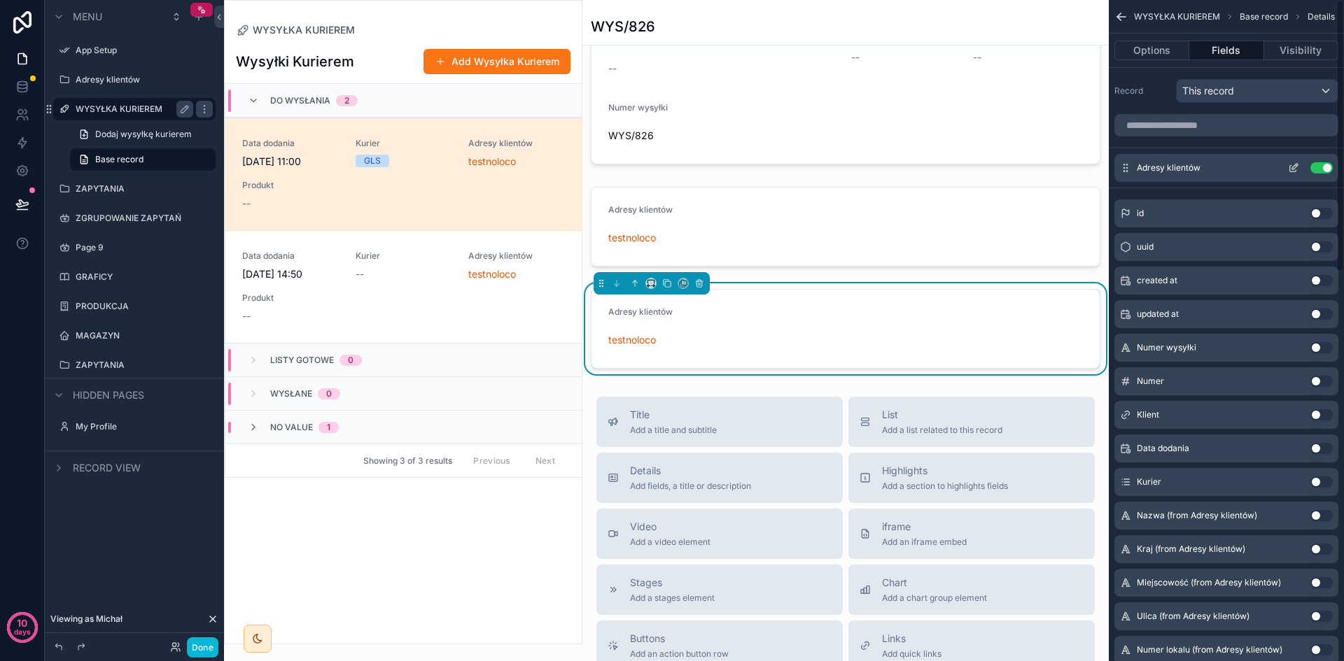
click at [1321, 167] on button "Use setting" at bounding box center [1321, 167] width 22 height 11
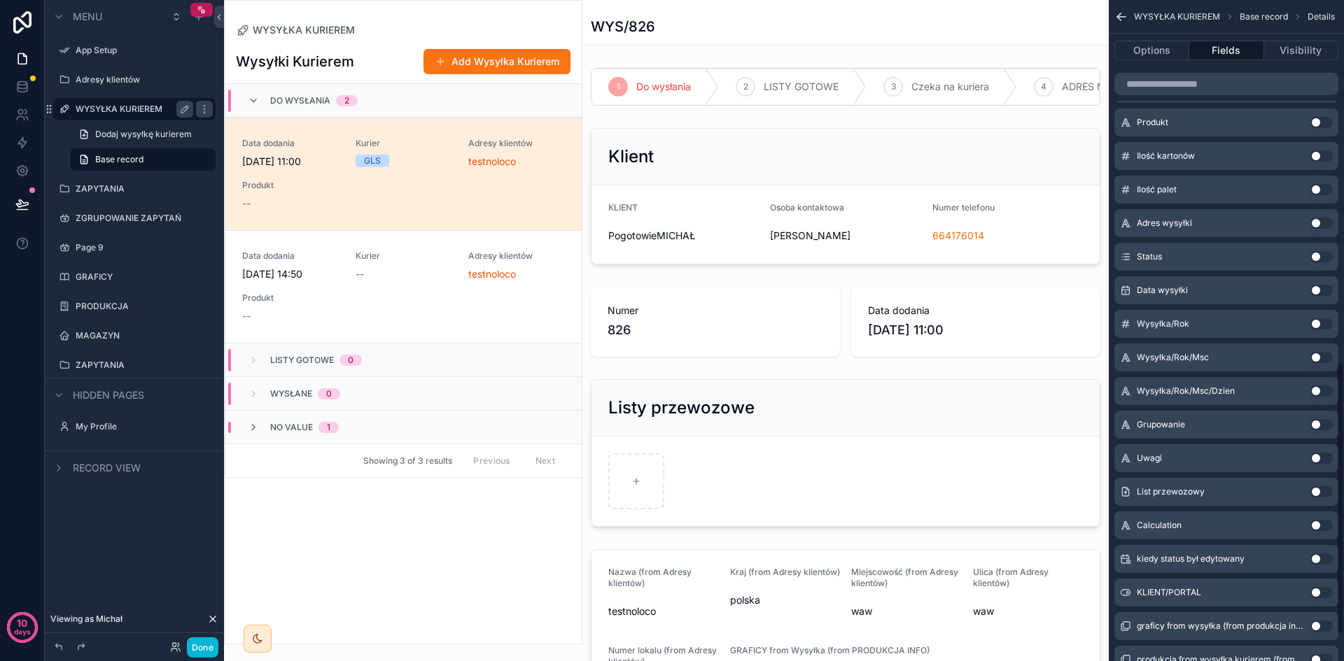
scroll to position [943, 0]
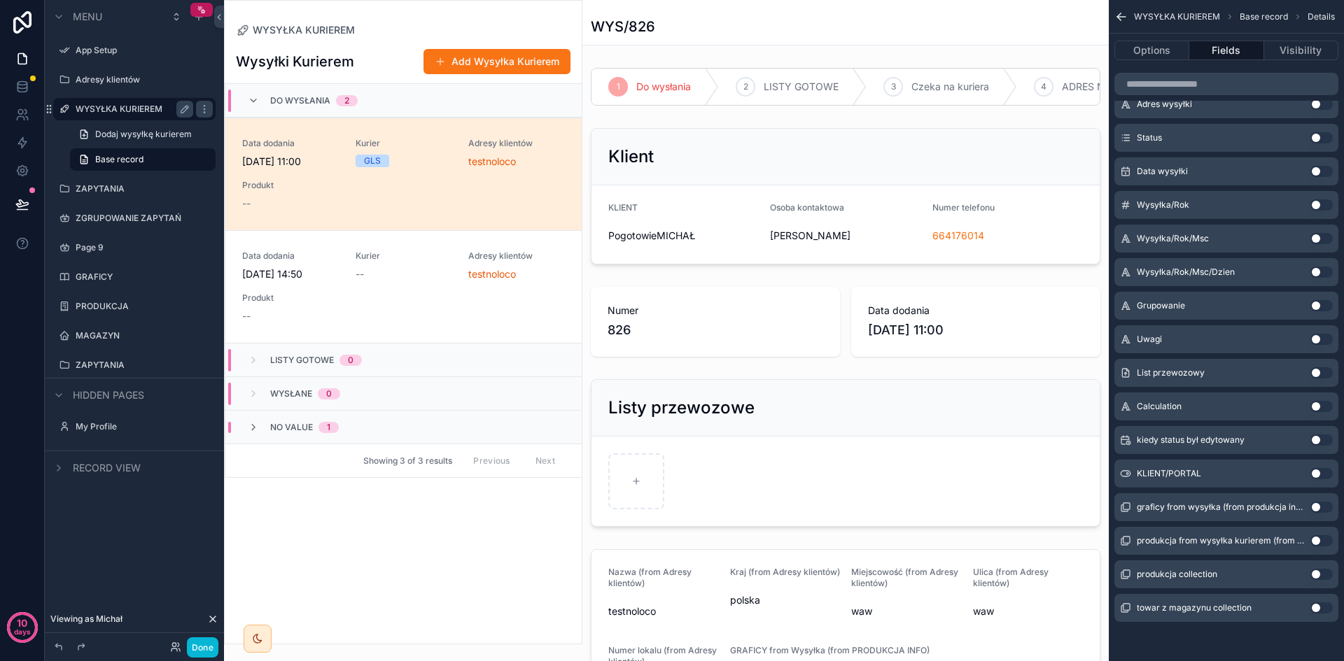
click at [1319, 609] on button "Use setting" at bounding box center [1321, 608] width 22 height 11
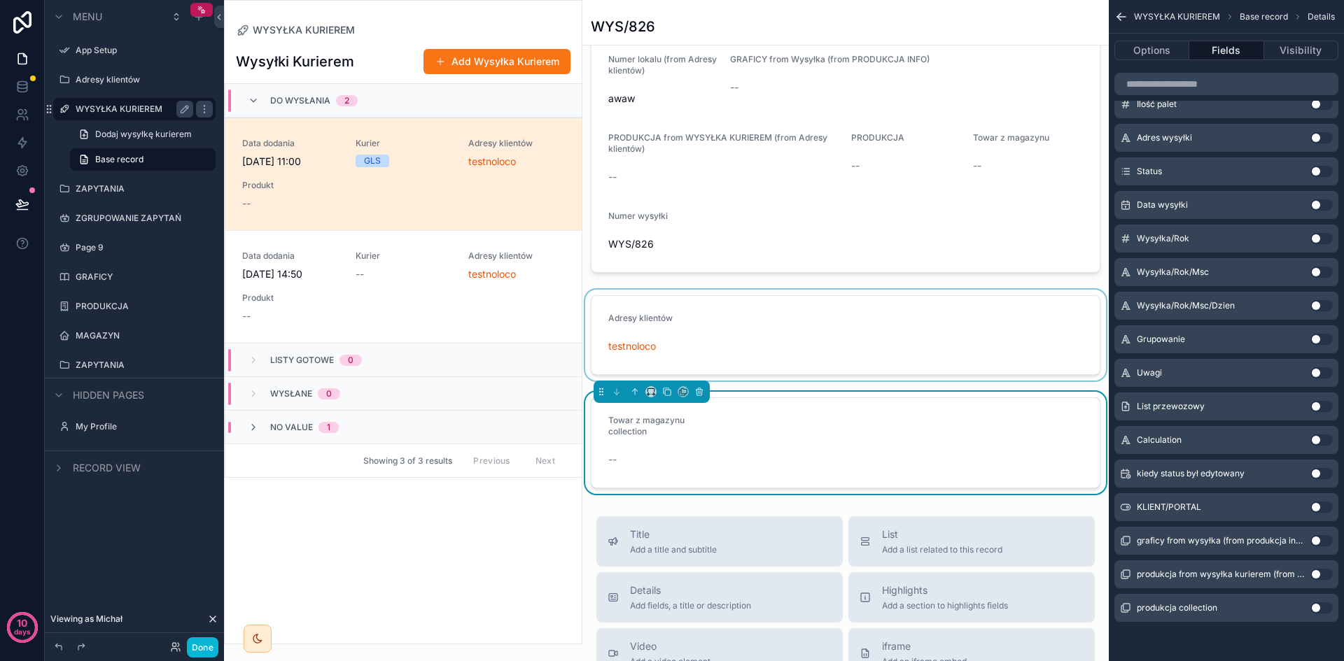
scroll to position [630, 0]
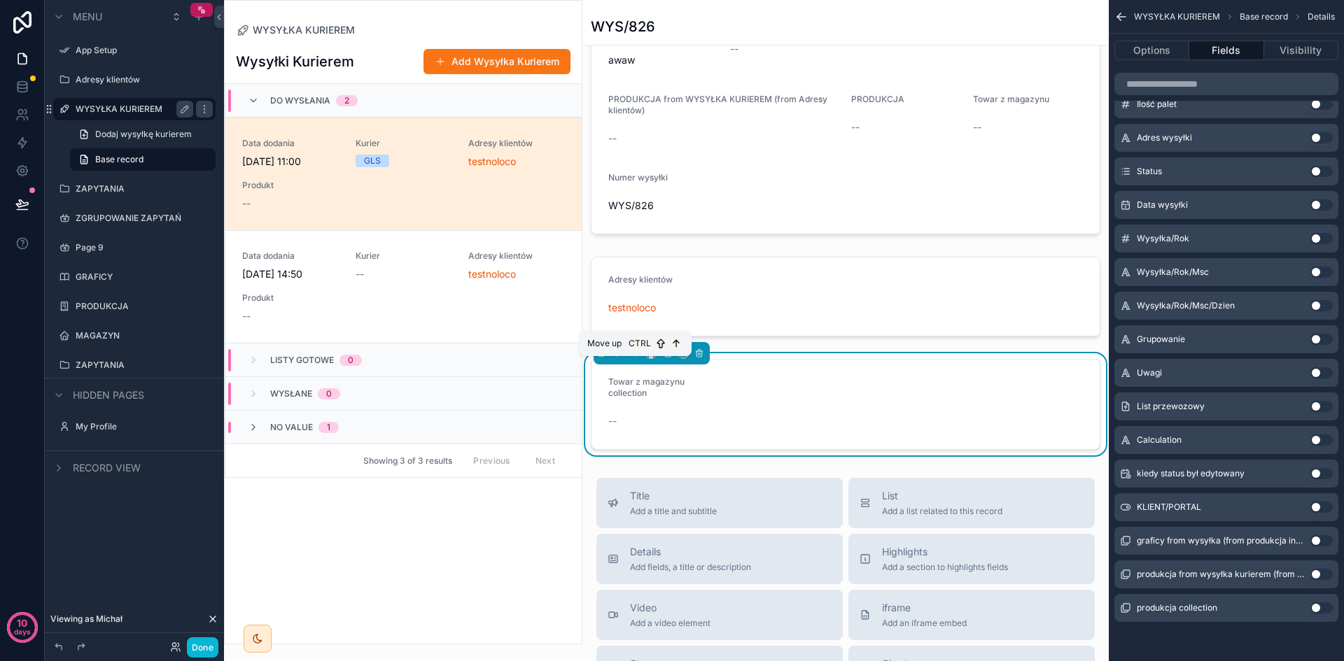
click at [636, 358] on icon "scrollable content" at bounding box center [635, 354] width 10 height 10
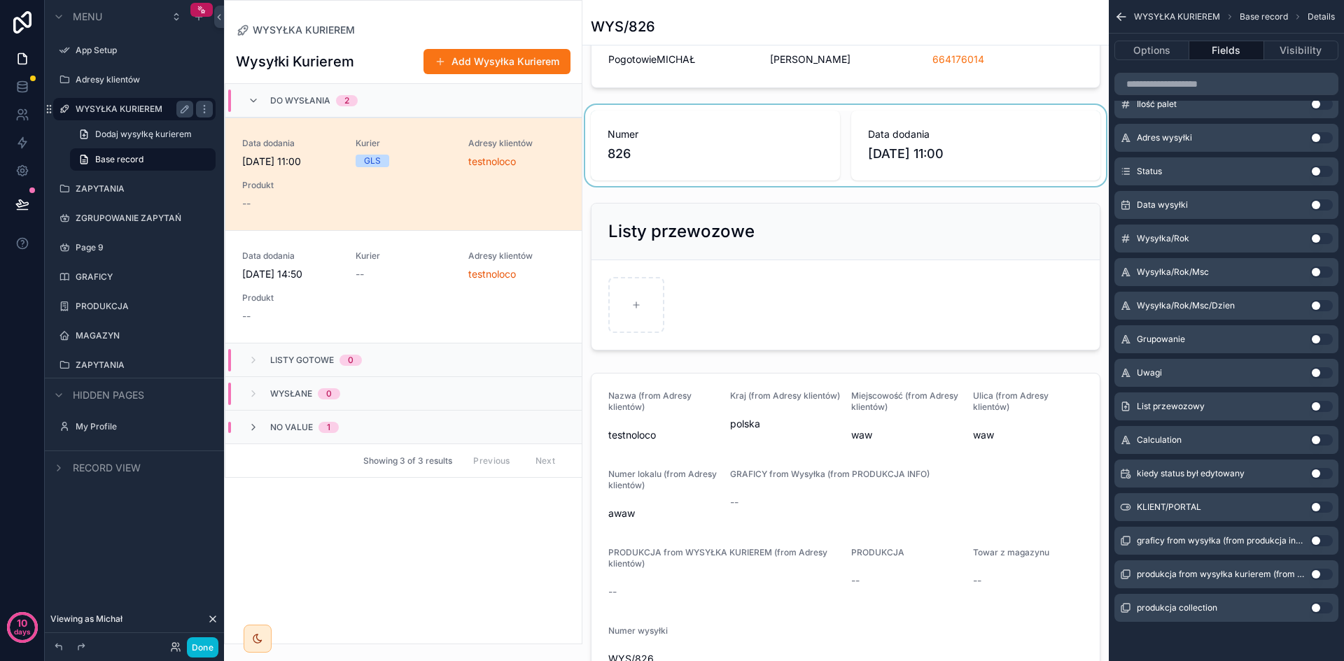
scroll to position [0, 0]
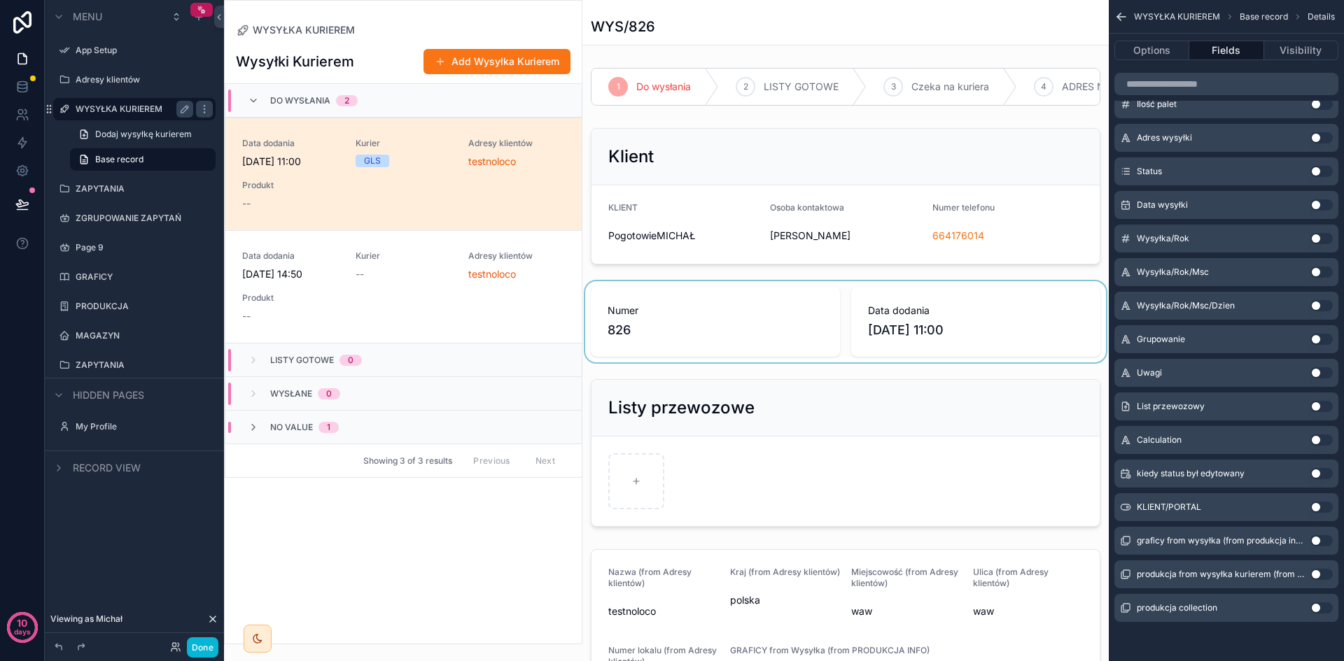
click at [758, 336] on div "scrollable content" at bounding box center [845, 321] width 526 height 81
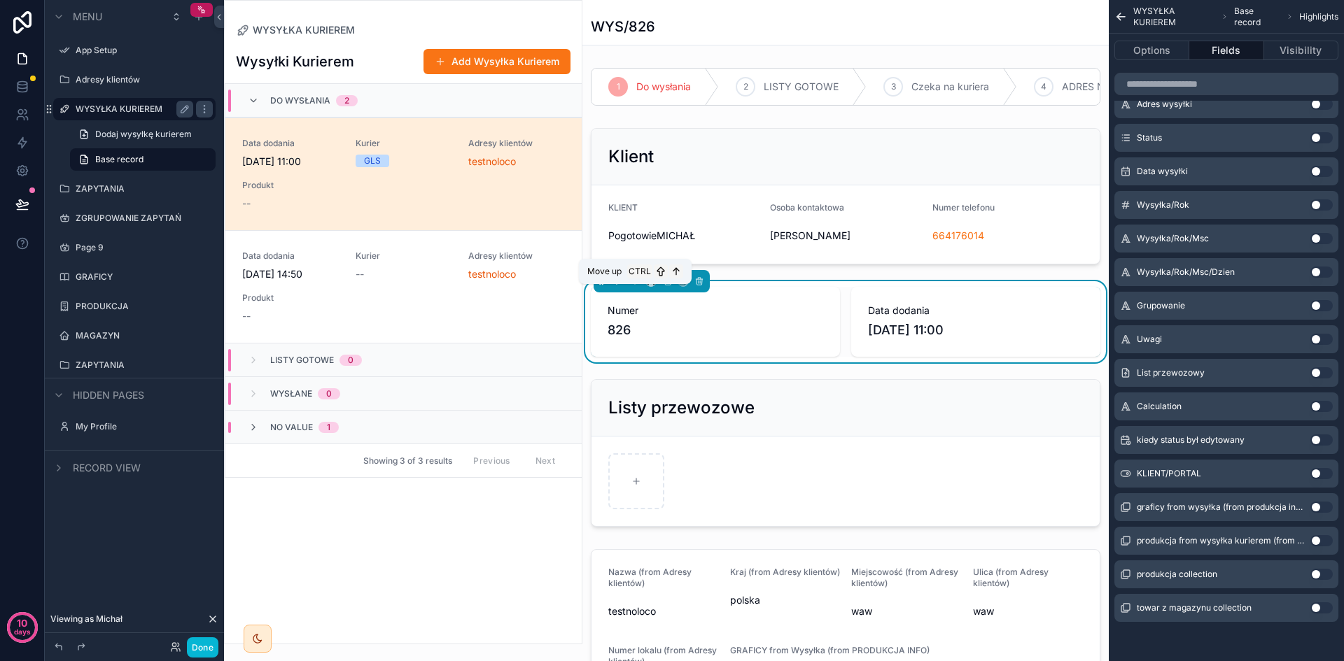
click at [635, 281] on icon "scrollable content" at bounding box center [634, 280] width 3 height 3
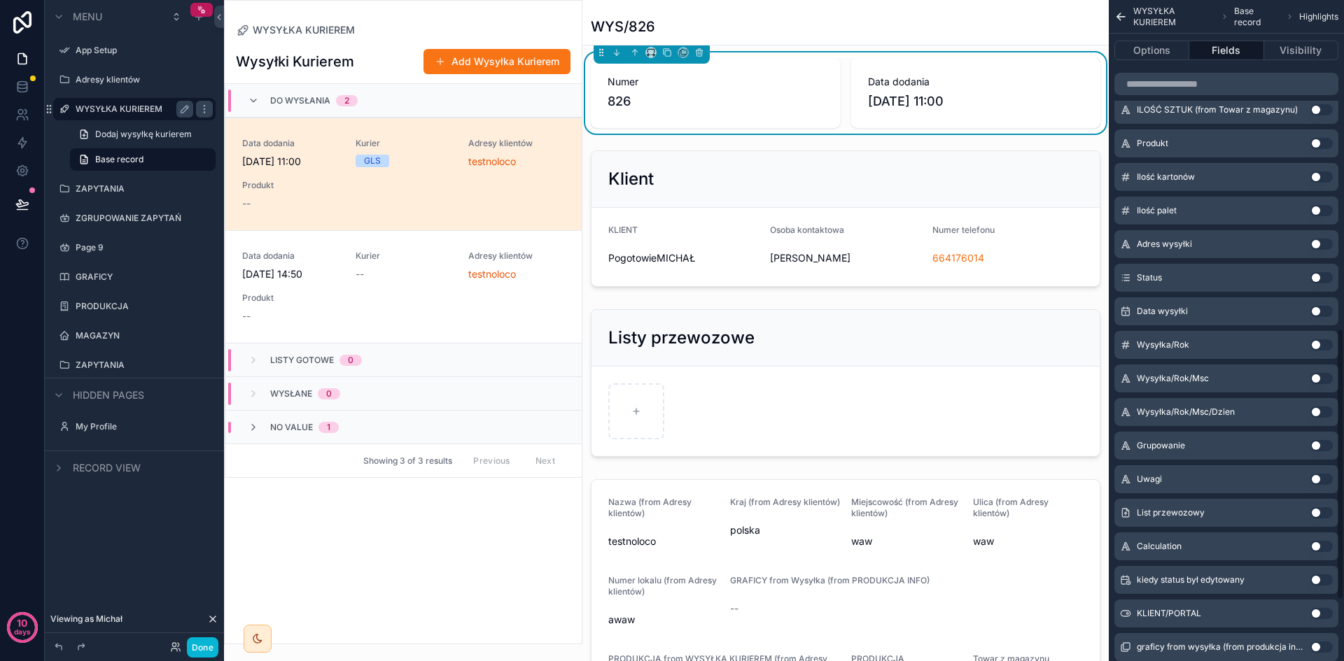
scroll to position [739, 0]
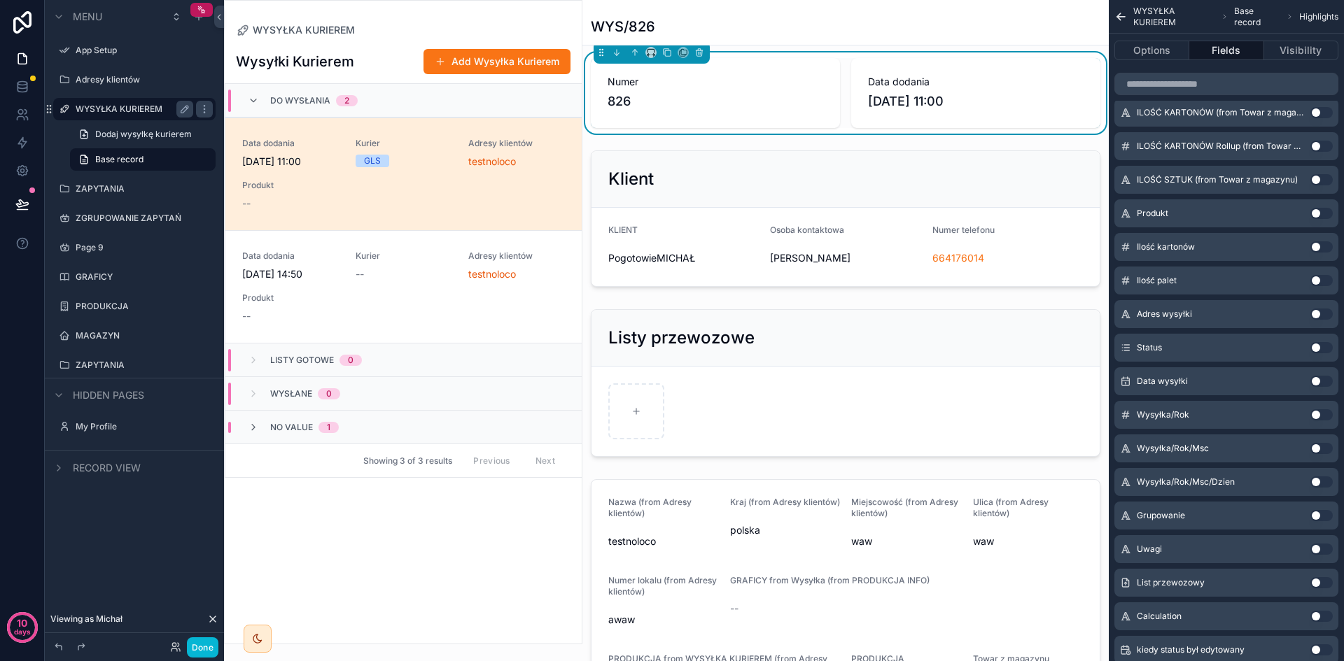
click at [1314, 546] on button "Use setting" at bounding box center [1321, 549] width 22 height 11
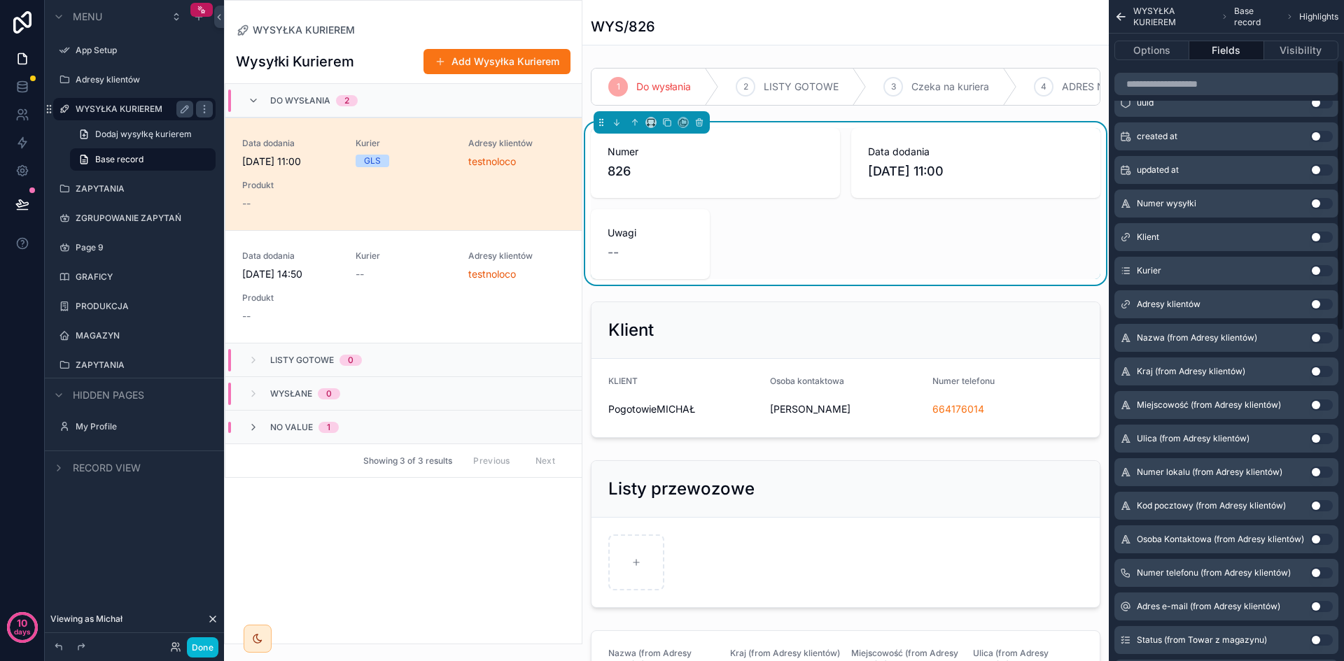
scroll to position [143, 0]
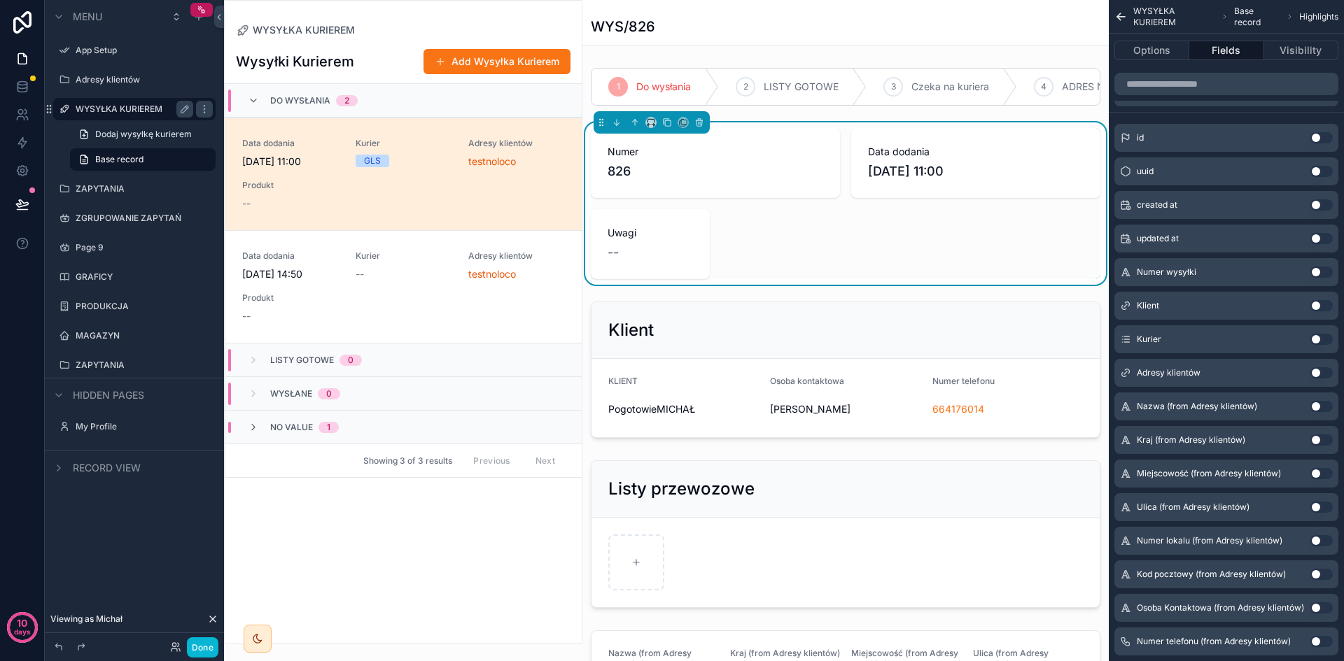
click at [1324, 271] on button "Use setting" at bounding box center [1321, 272] width 22 height 11
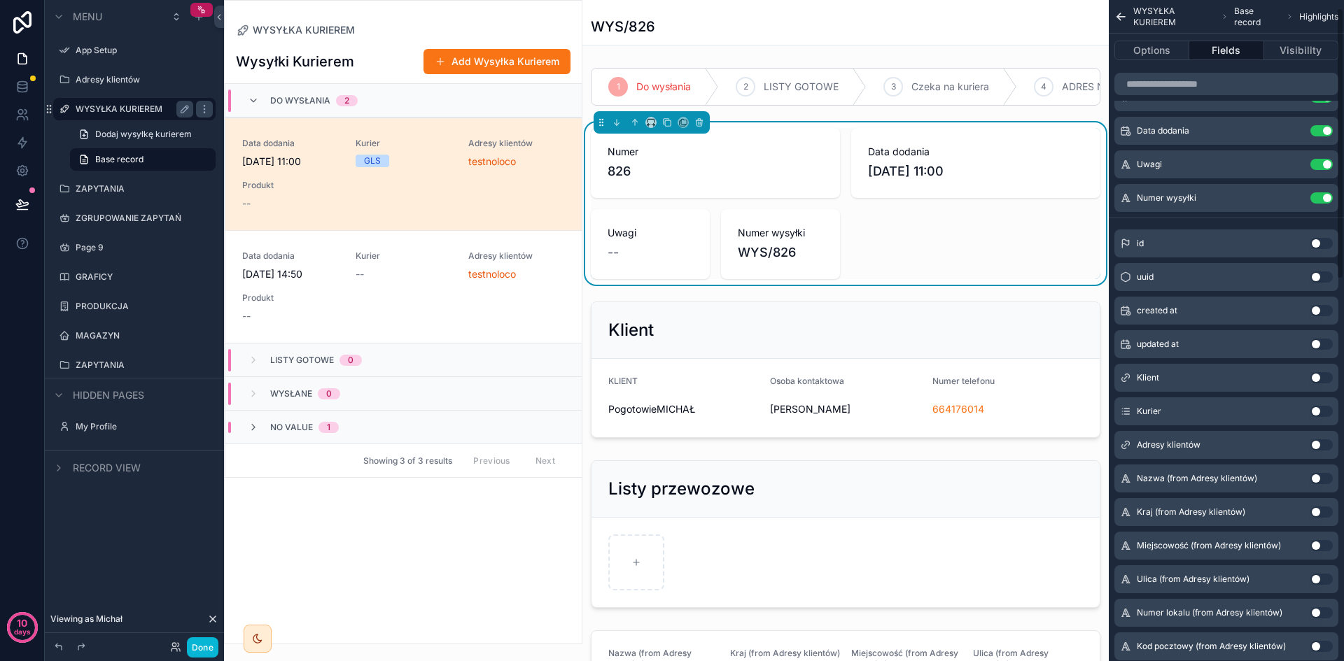
scroll to position [0, 0]
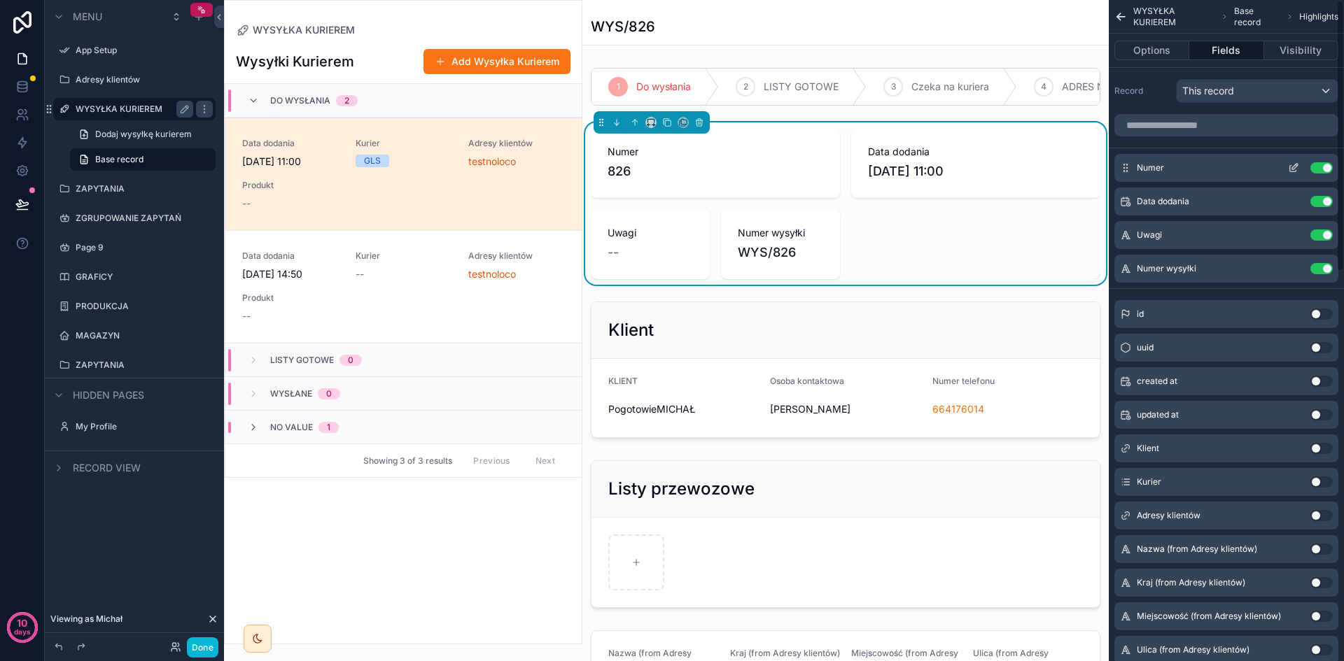
click at [1325, 166] on button "Use setting" at bounding box center [1321, 167] width 22 height 11
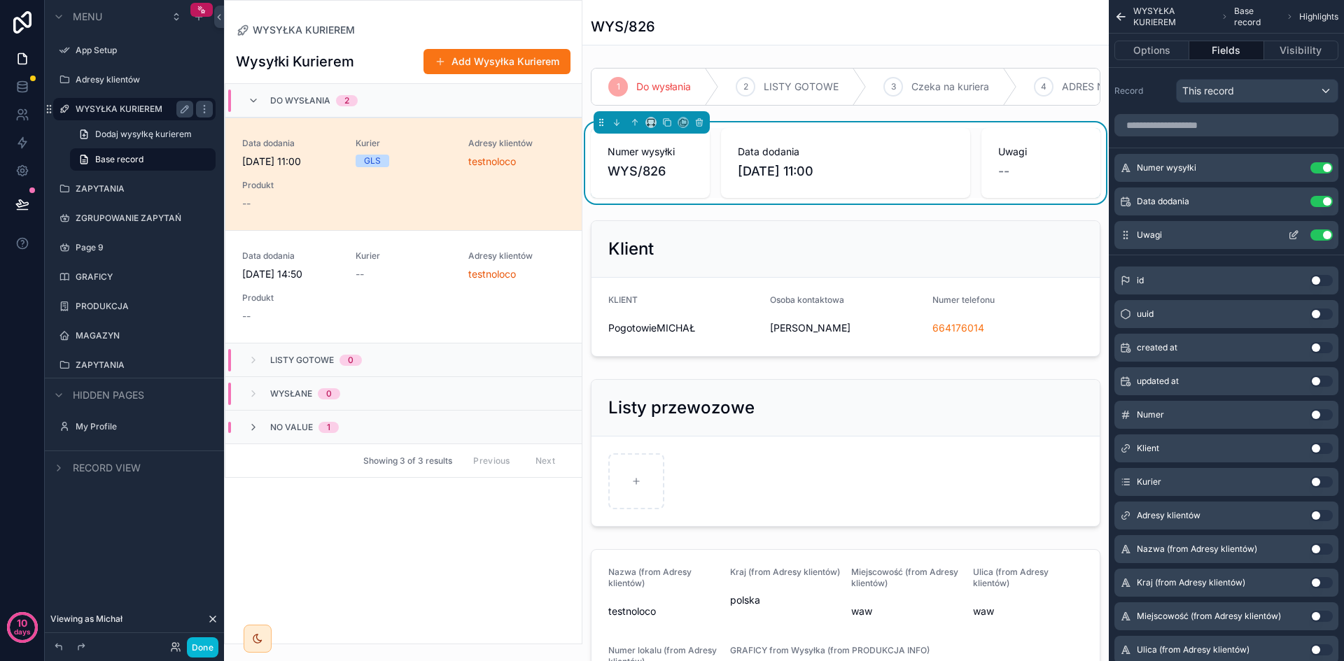
click at [1293, 235] on icon "scrollable content" at bounding box center [1293, 235] width 11 height 11
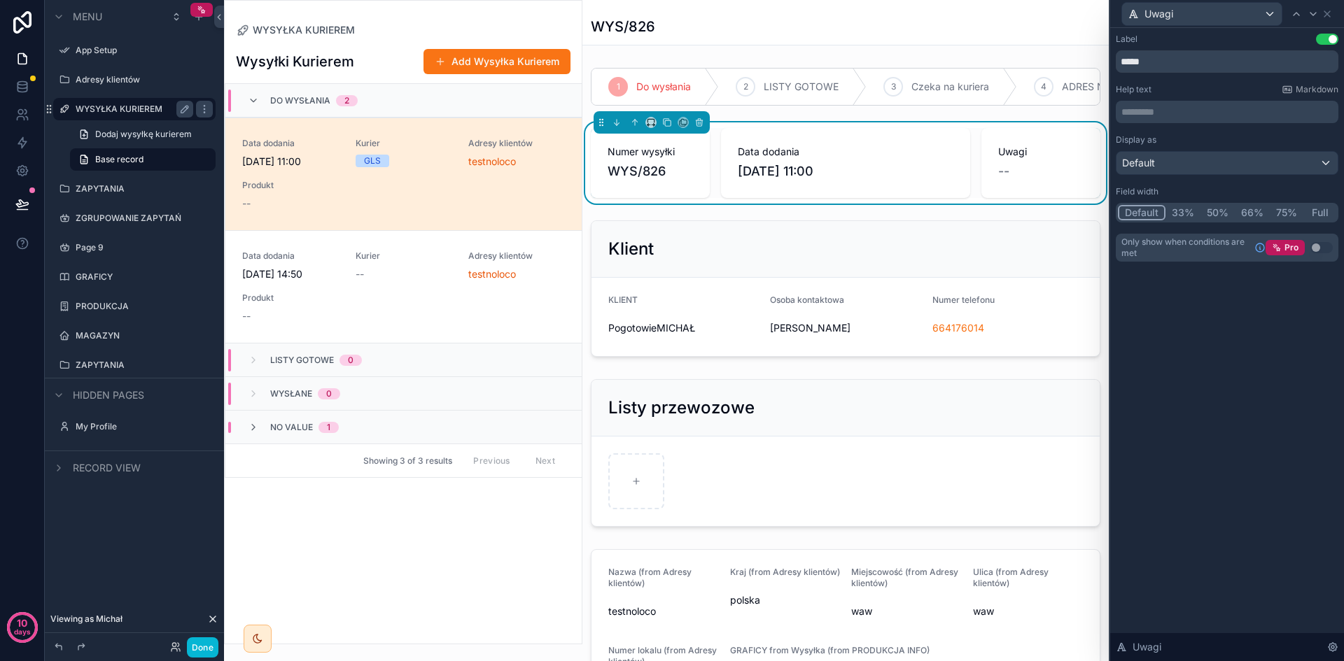
click at [1321, 212] on button "Full" at bounding box center [1319, 212] width 33 height 15
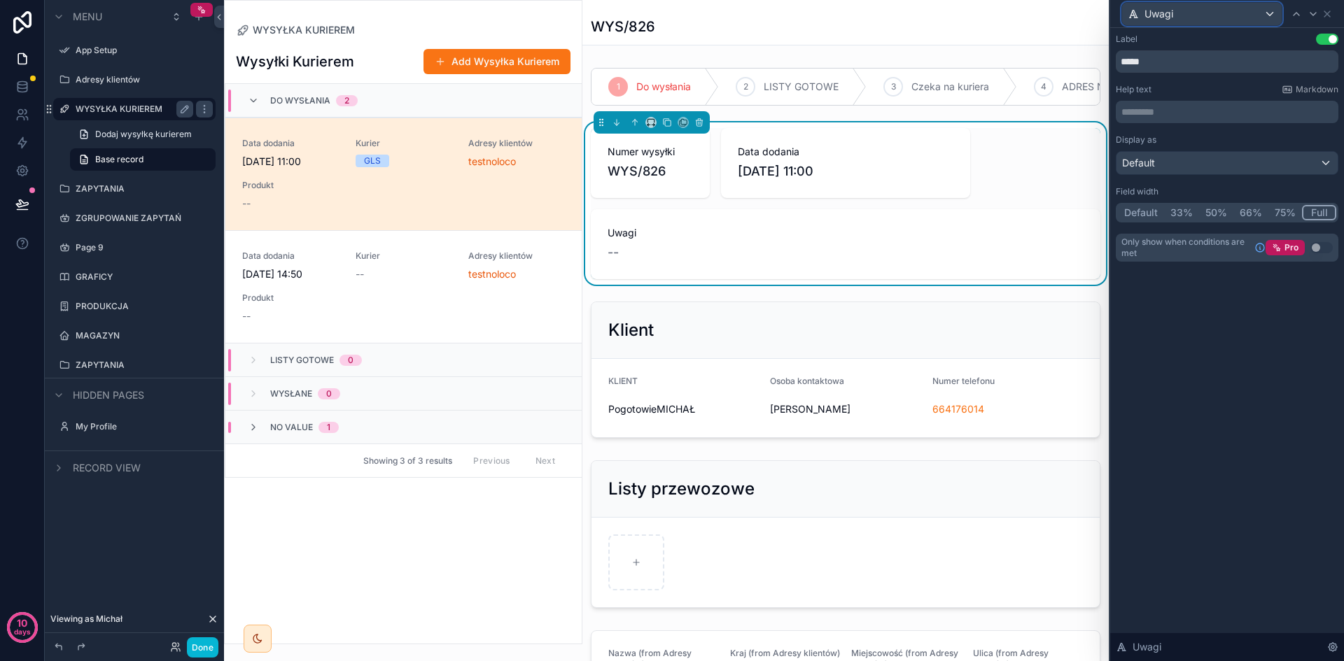
click at [1263, 15] on div "Uwagi" at bounding box center [1202, 14] width 160 height 22
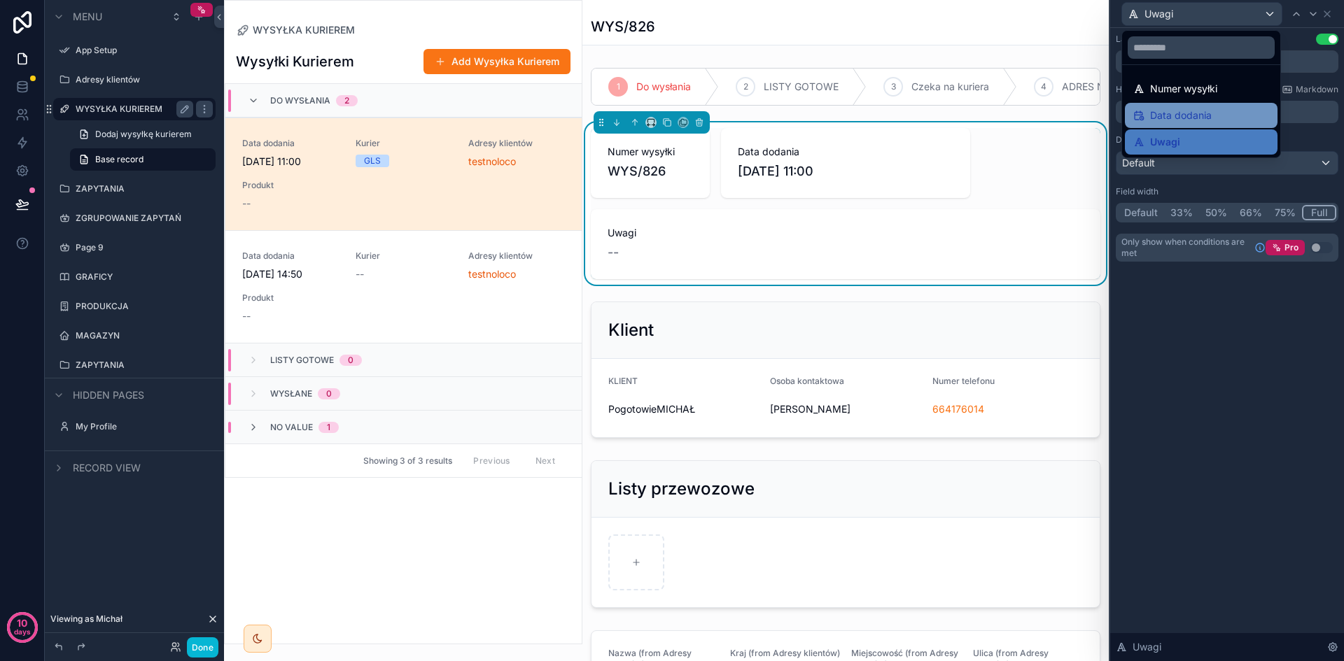
click at [1231, 110] on div "Data dodania" at bounding box center [1201, 115] width 136 height 17
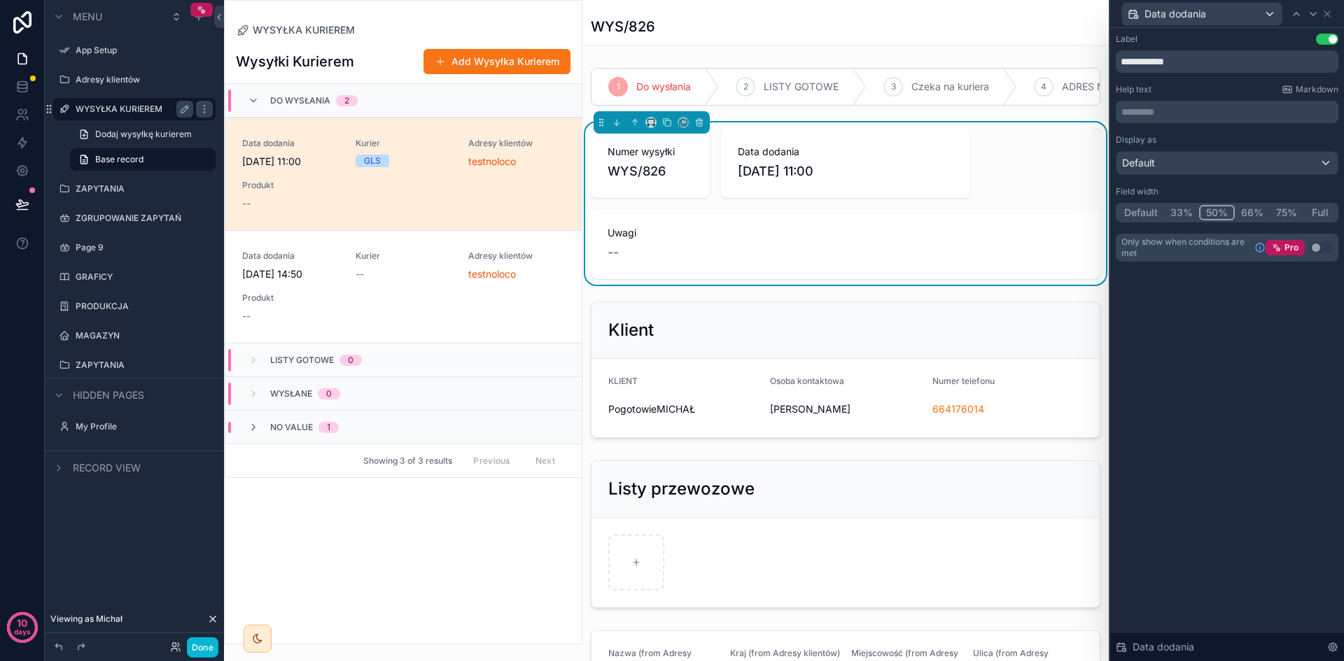
click at [1256, 211] on button "66%" at bounding box center [1252, 212] width 35 height 15
click at [1285, 210] on button "75%" at bounding box center [1287, 212] width 34 height 15
click at [1326, 14] on icon at bounding box center [1327, 14] width 6 height 6
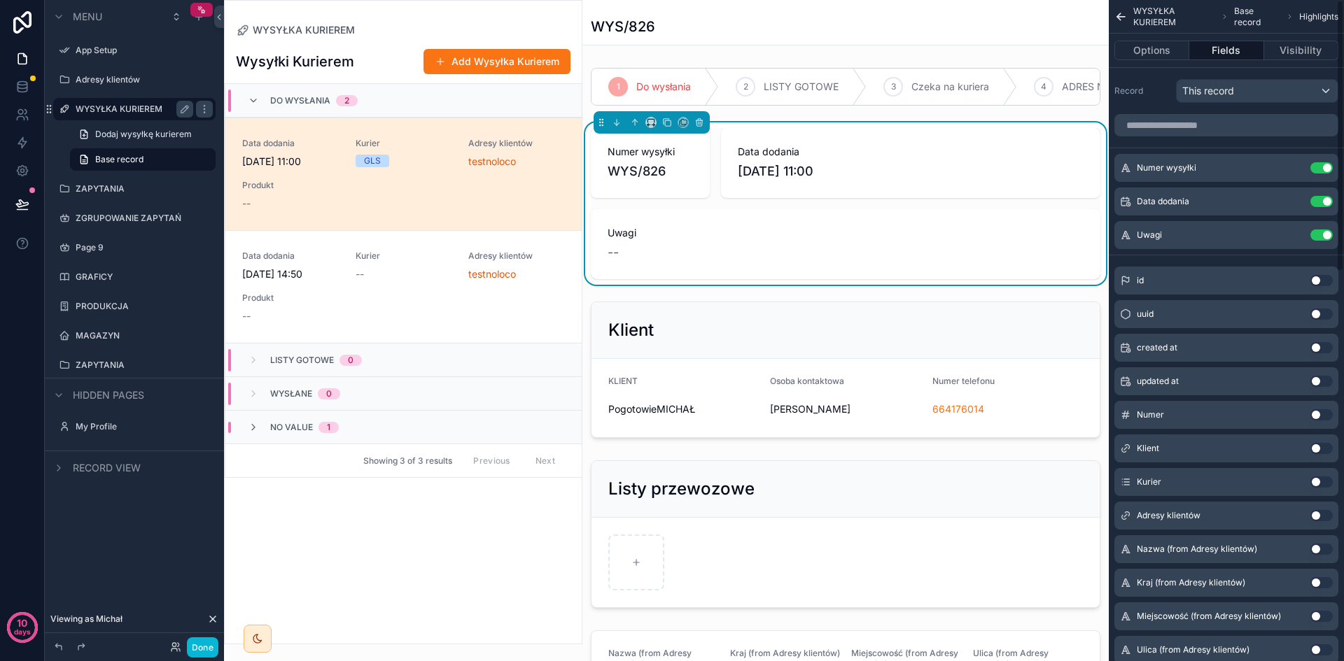
scroll to position [70, 0]
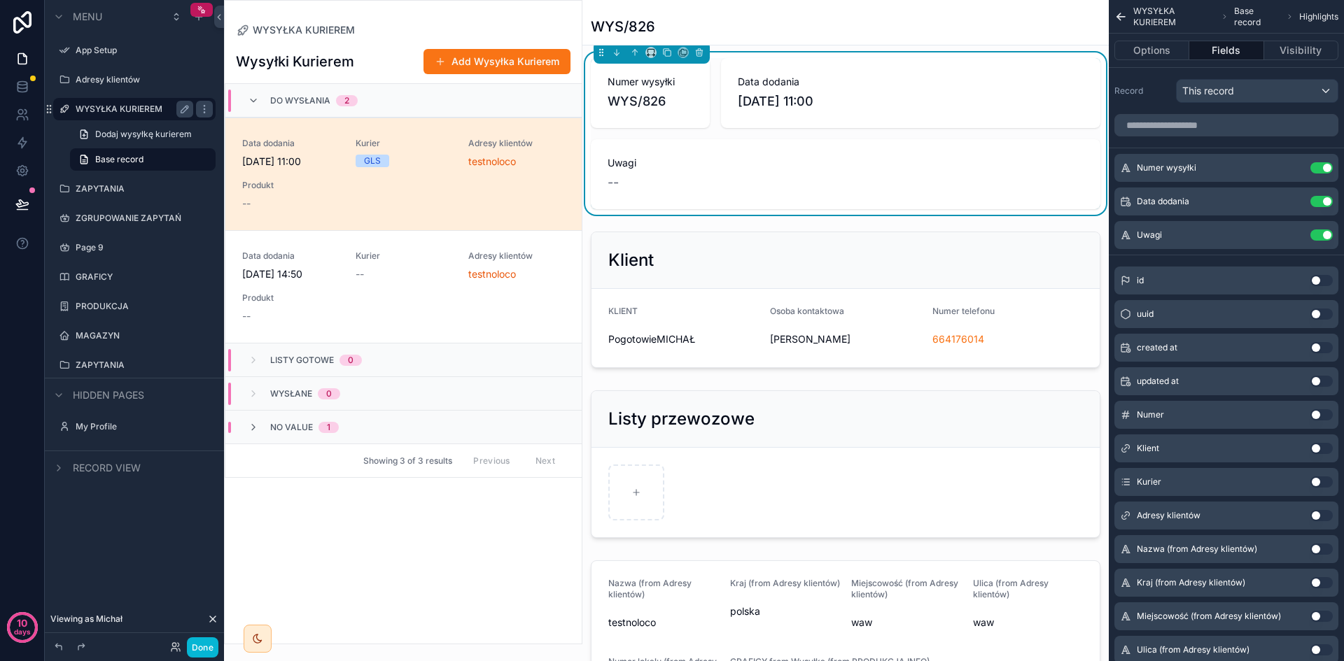
click at [873, 170] on span "Uwagi" at bounding box center [846, 163] width 476 height 14
click at [1161, 83] on div "Record This record" at bounding box center [1226, 91] width 224 height 24
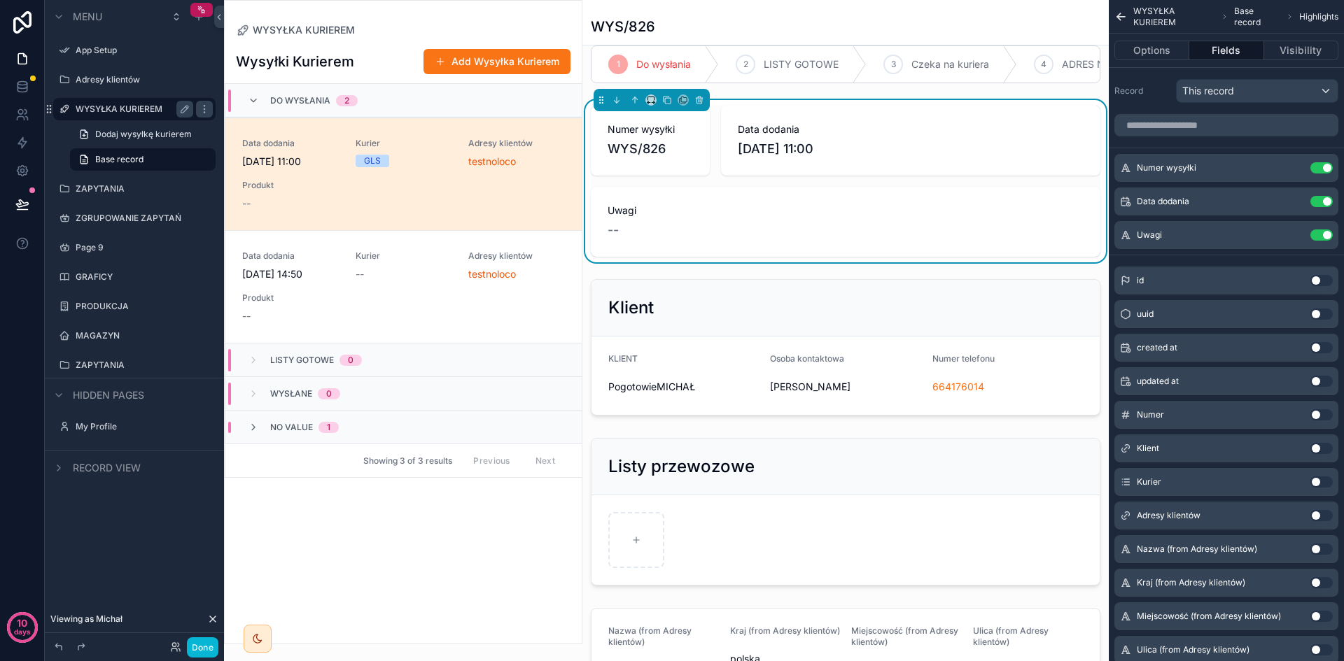
scroll to position [0, 0]
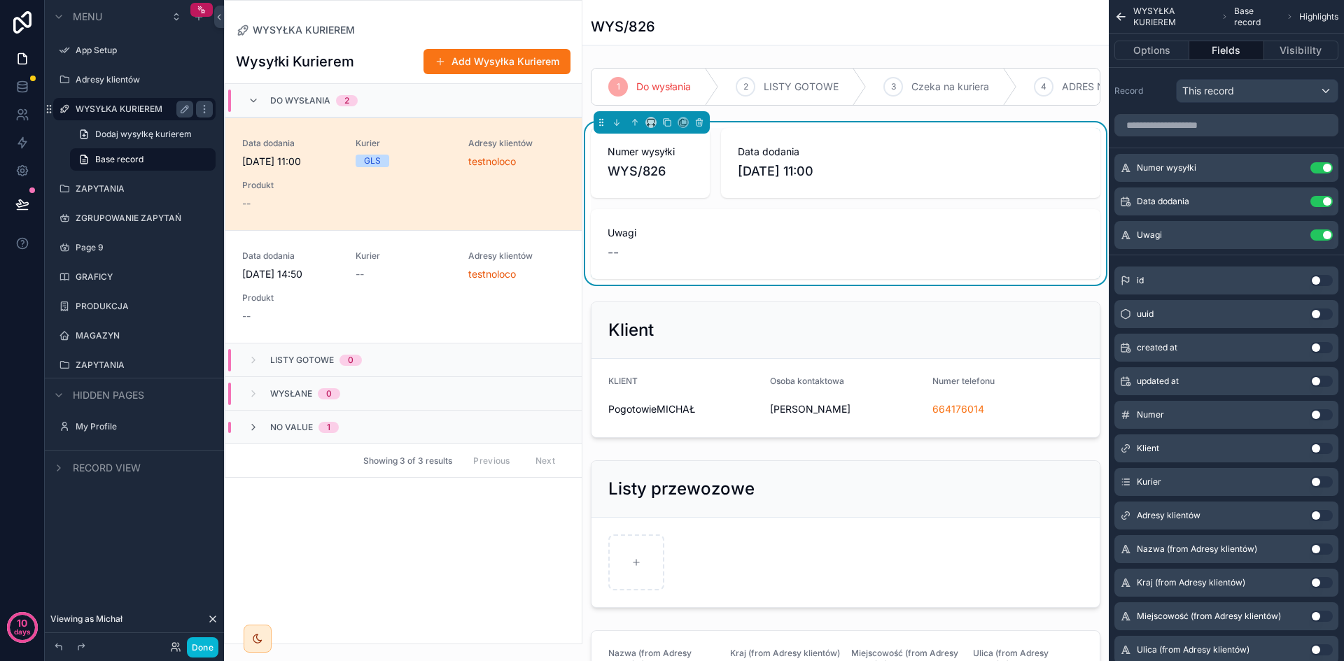
click at [484, 547] on div "Wysyłki Kurierem Add Wysyłka Kurierem Do wysłania 2 Data dodania [DATE] 11:00 K…" at bounding box center [403, 340] width 357 height 607
click at [787, 255] on div "--" at bounding box center [846, 253] width 476 height 20
click at [629, 257] on div "--" at bounding box center [846, 253] width 476 height 20
click at [1297, 236] on icon "scrollable content" at bounding box center [1293, 235] width 11 height 11
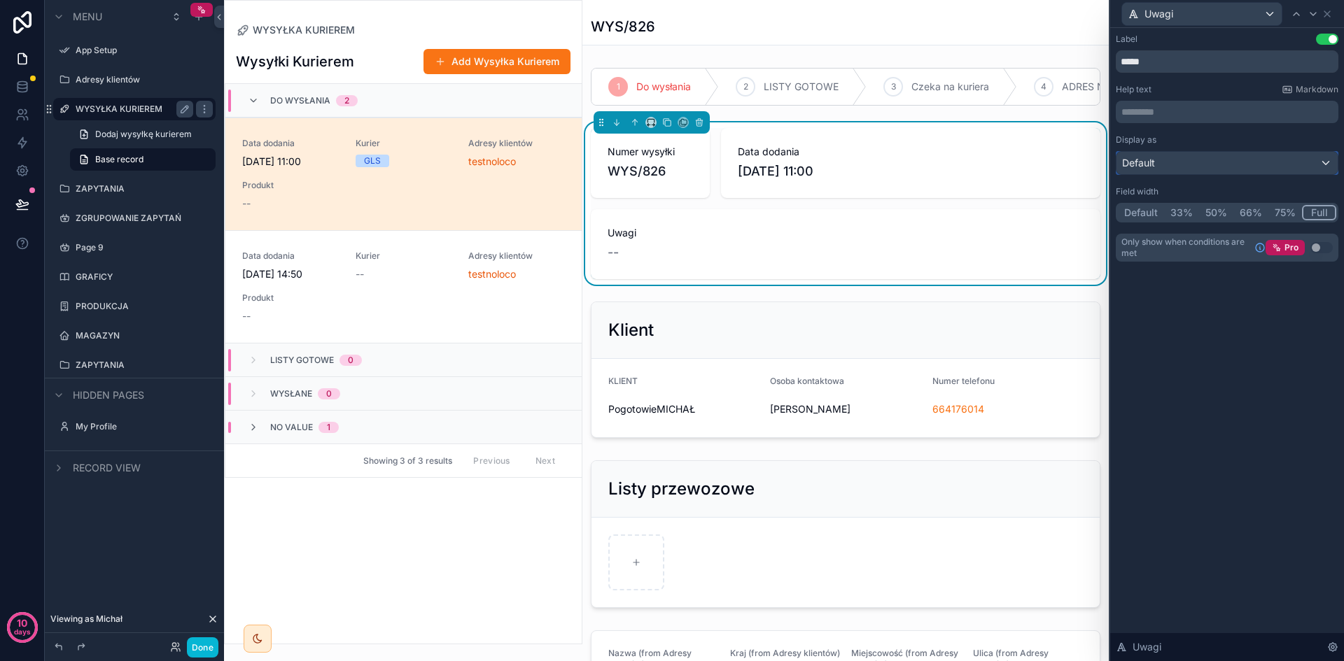
click at [1212, 157] on div "Default" at bounding box center [1226, 163] width 221 height 22
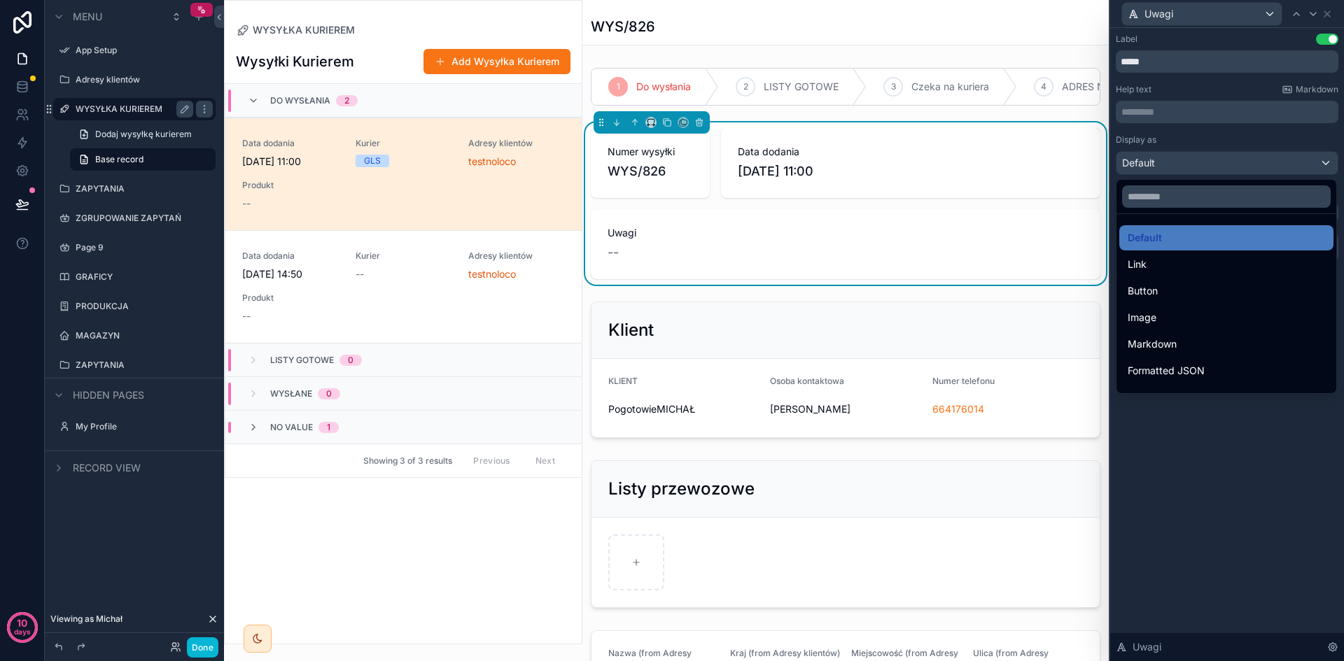
click at [1212, 157] on div at bounding box center [1227, 330] width 234 height 661
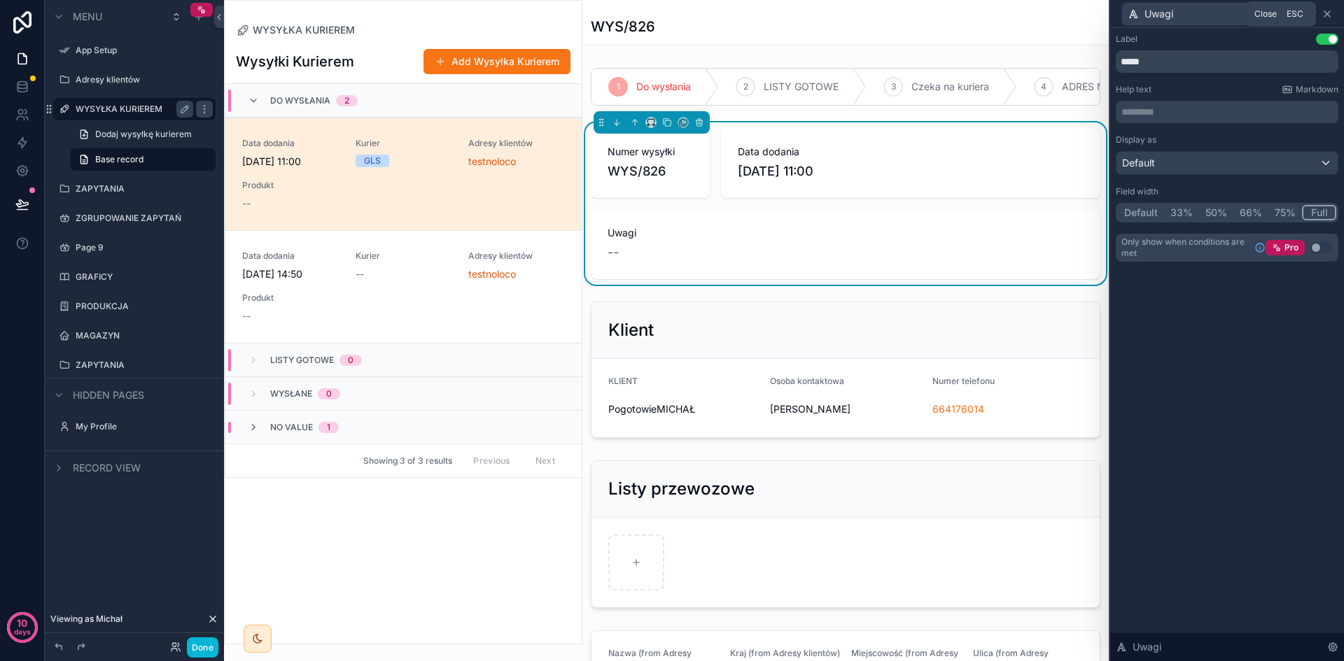
click at [1326, 12] on icon at bounding box center [1327, 14] width 6 height 6
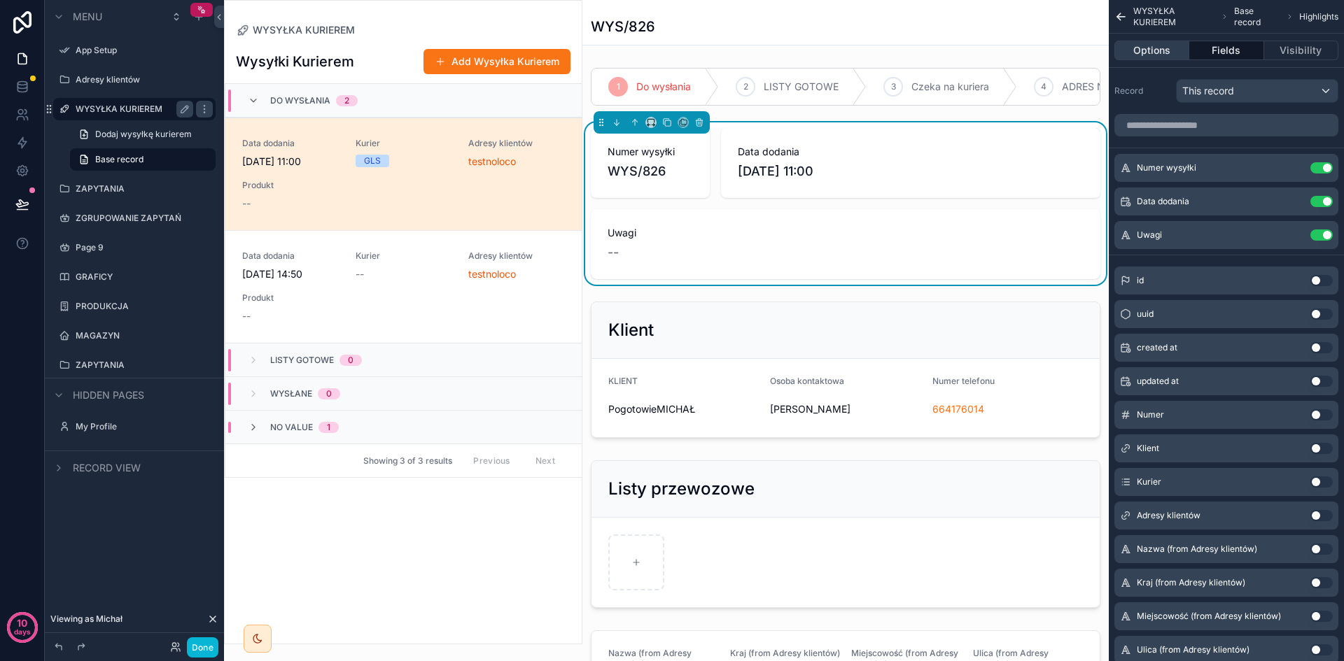
click at [1160, 53] on button "Options" at bounding box center [1151, 51] width 75 height 20
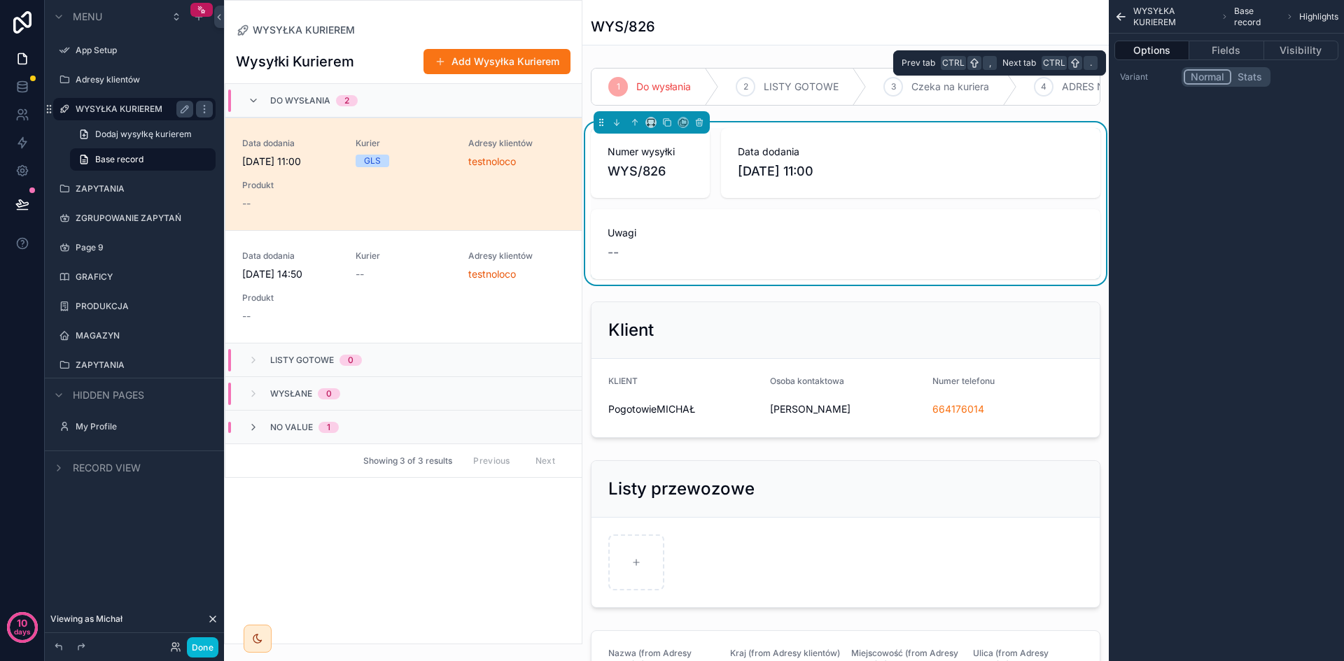
click at [1247, 71] on button "Stats" at bounding box center [1249, 76] width 37 height 15
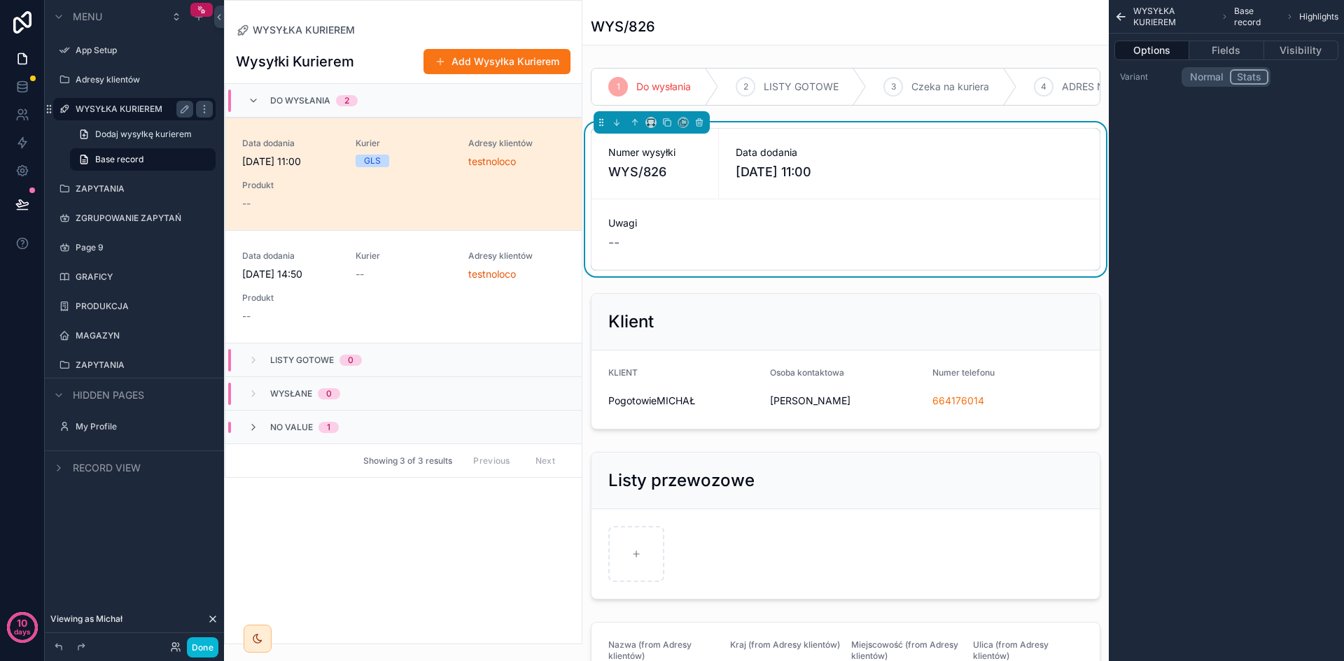
click at [1250, 76] on button "Stats" at bounding box center [1249, 76] width 38 height 15
click at [1209, 83] on button "Normal" at bounding box center [1207, 76] width 46 height 15
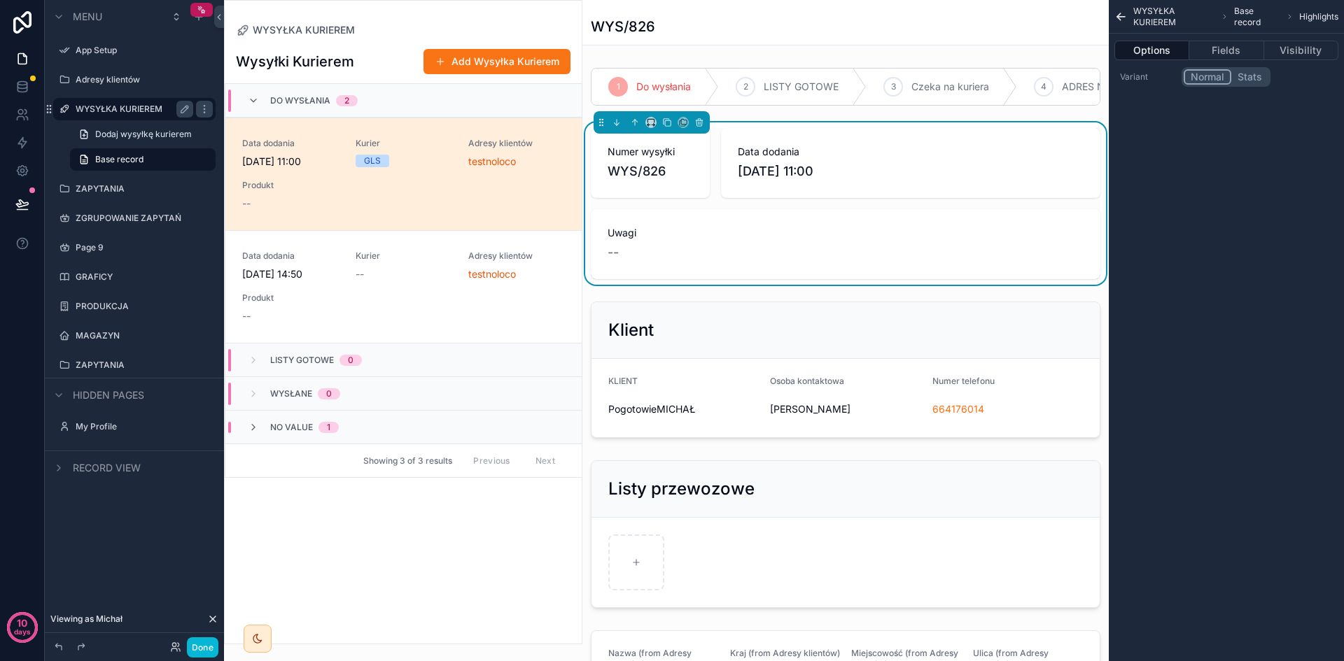
click at [1063, 32] on div "WYS/826" at bounding box center [846, 27] width 510 height 20
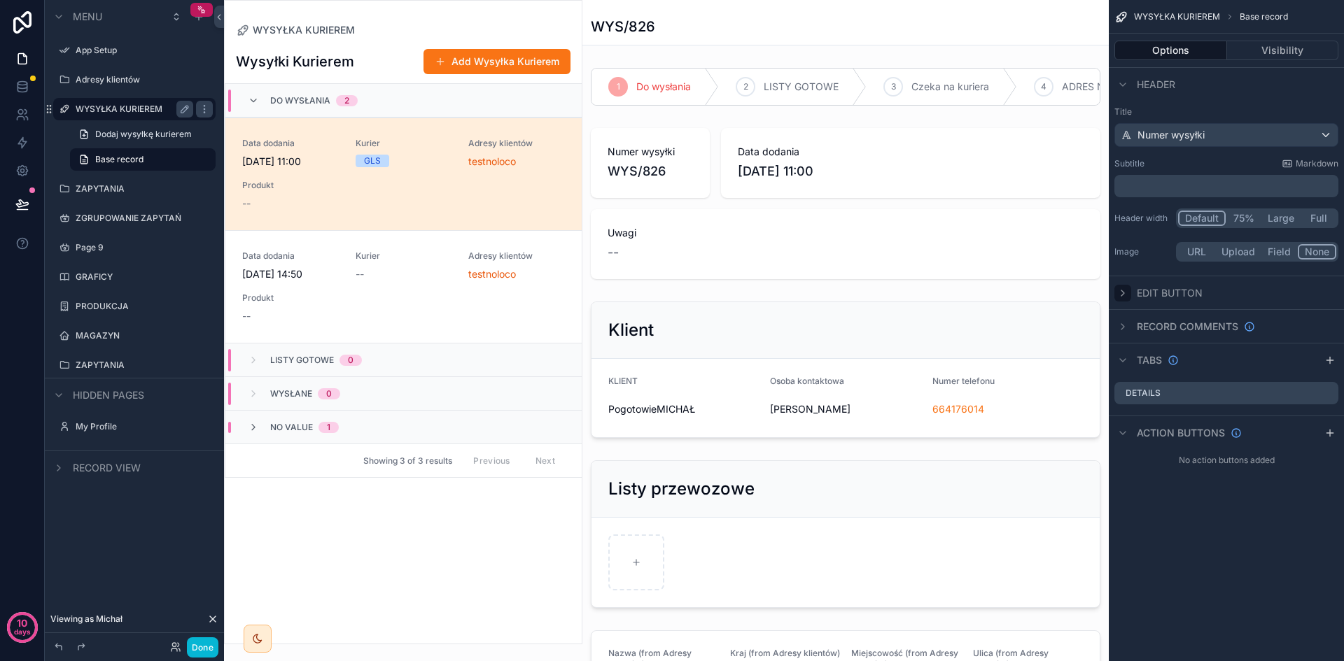
click at [1121, 289] on icon "scrollable content" at bounding box center [1122, 293] width 11 height 11
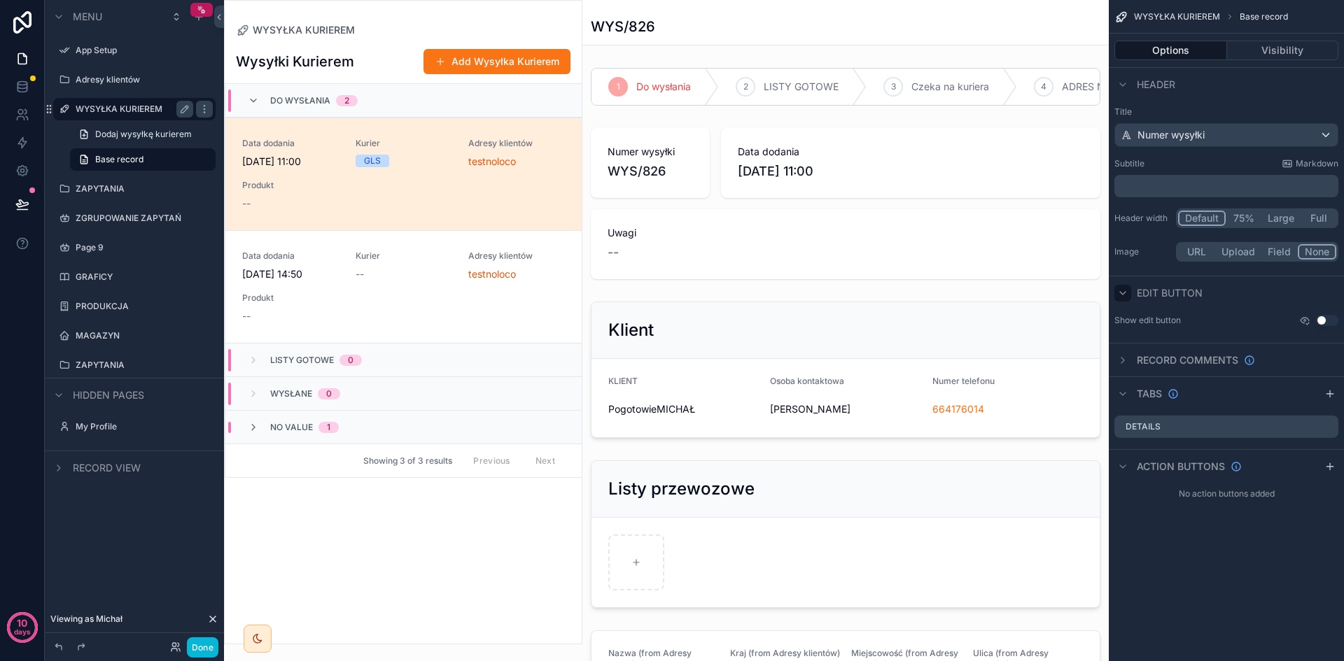
click at [1323, 318] on button "Use setting" at bounding box center [1327, 320] width 22 height 11
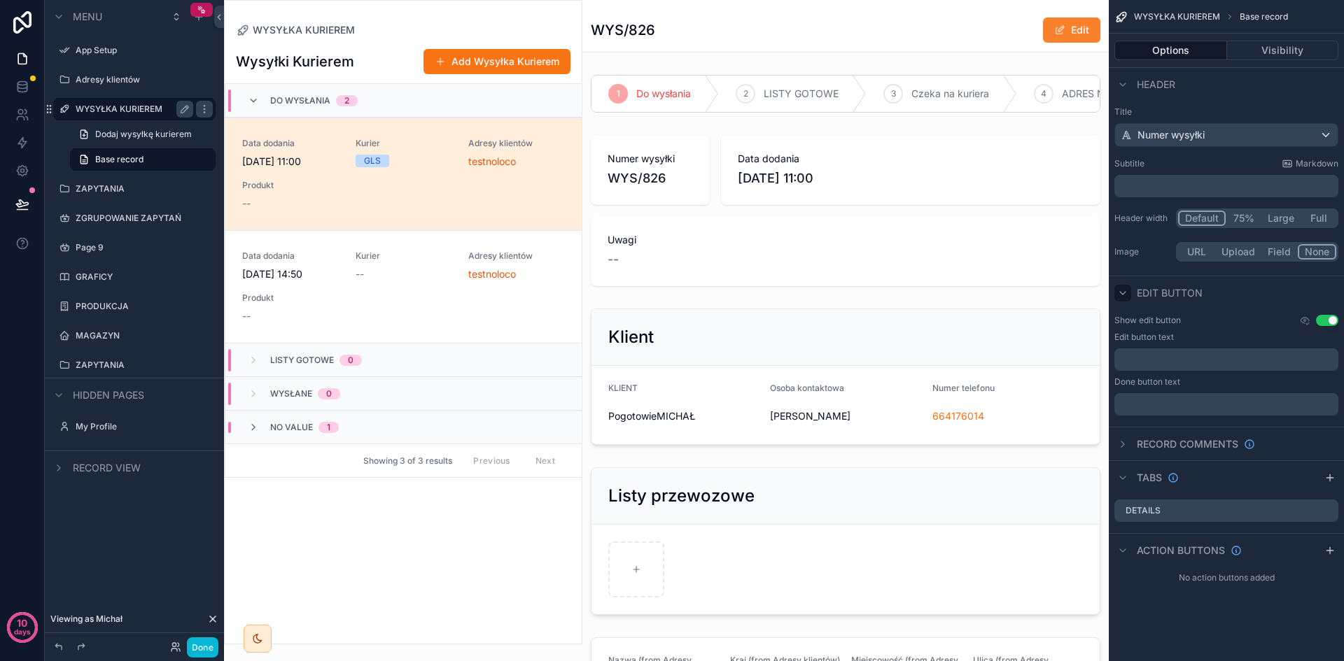
click at [1074, 27] on button "Edit" at bounding box center [1071, 29] width 57 height 25
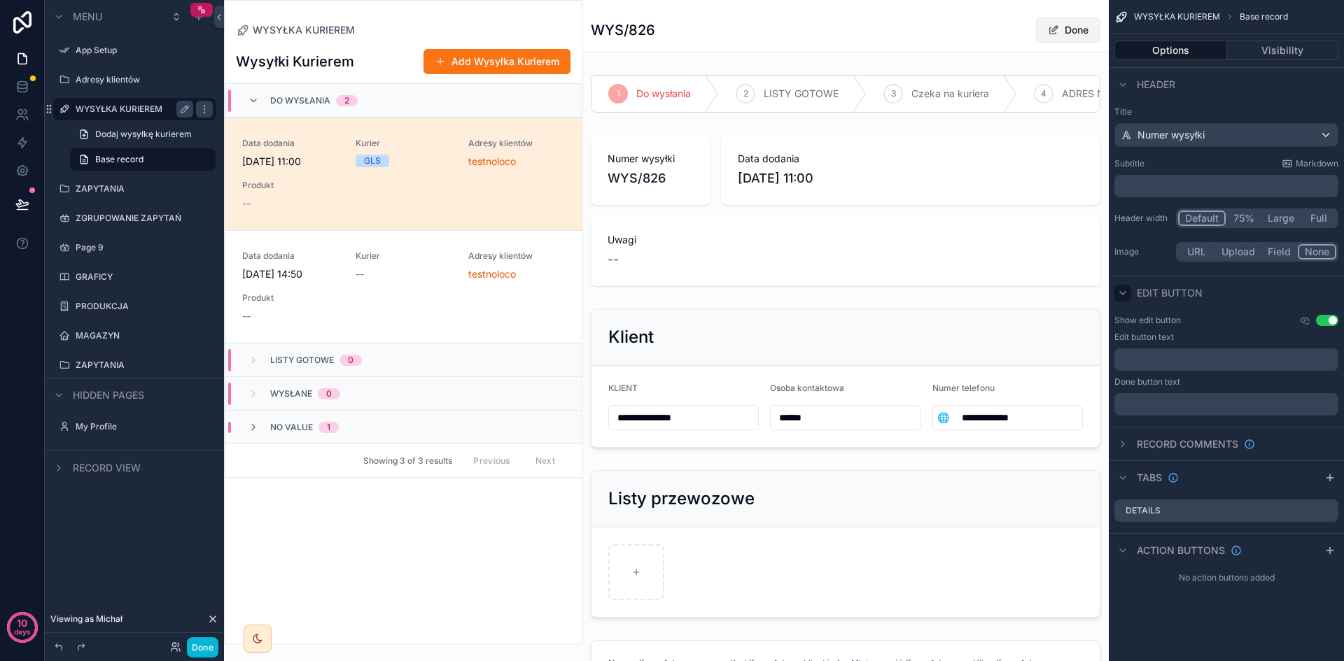
click at [1074, 27] on button "Done" at bounding box center [1068, 29] width 64 height 25
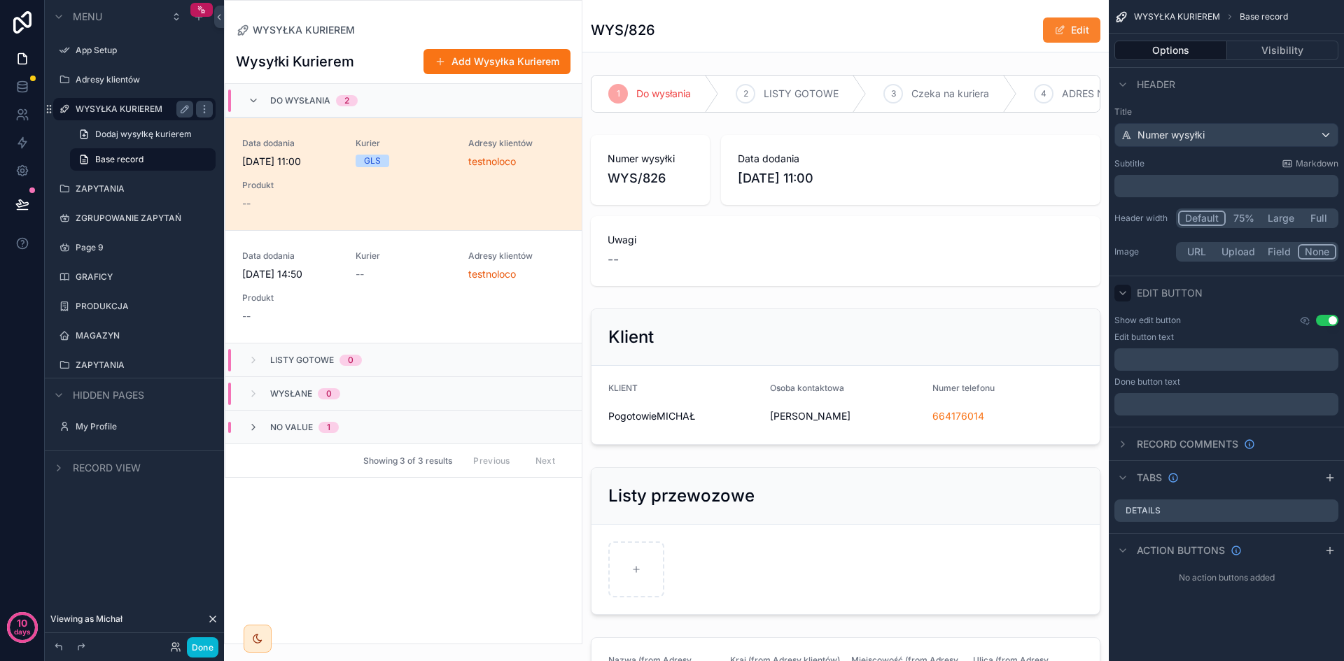
click at [1074, 27] on button "Edit" at bounding box center [1071, 29] width 57 height 25
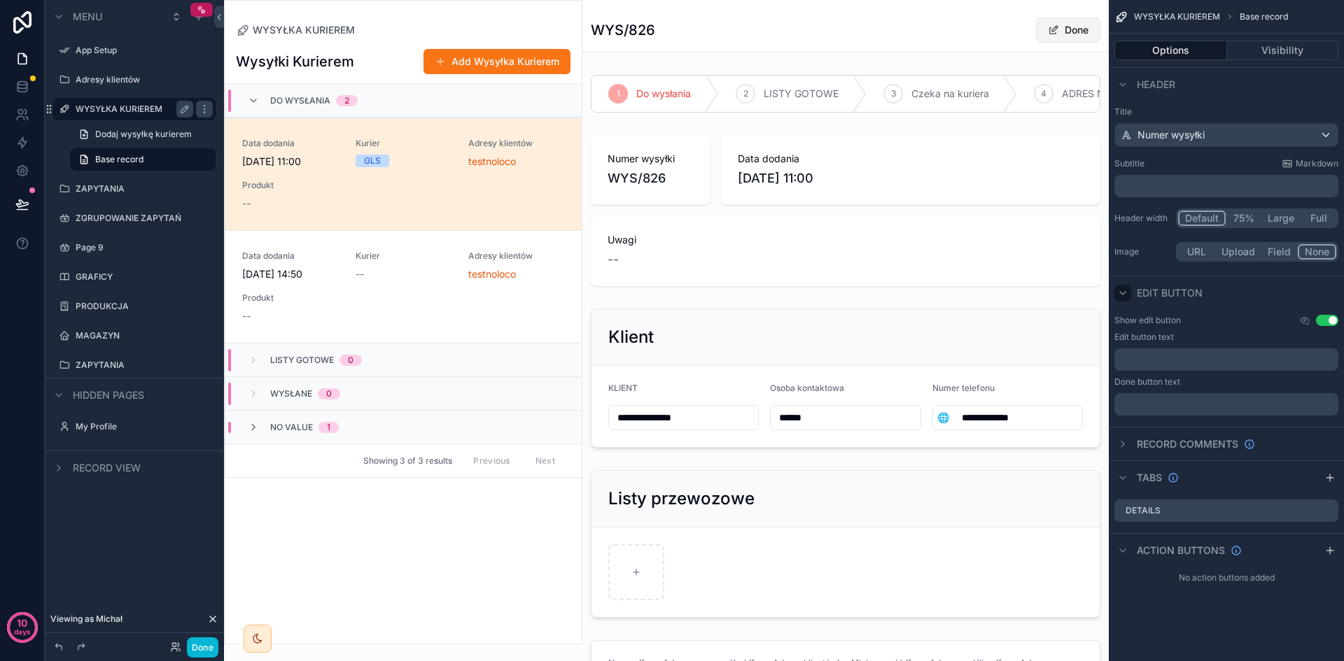
click at [1074, 27] on button "Done" at bounding box center [1068, 29] width 64 height 25
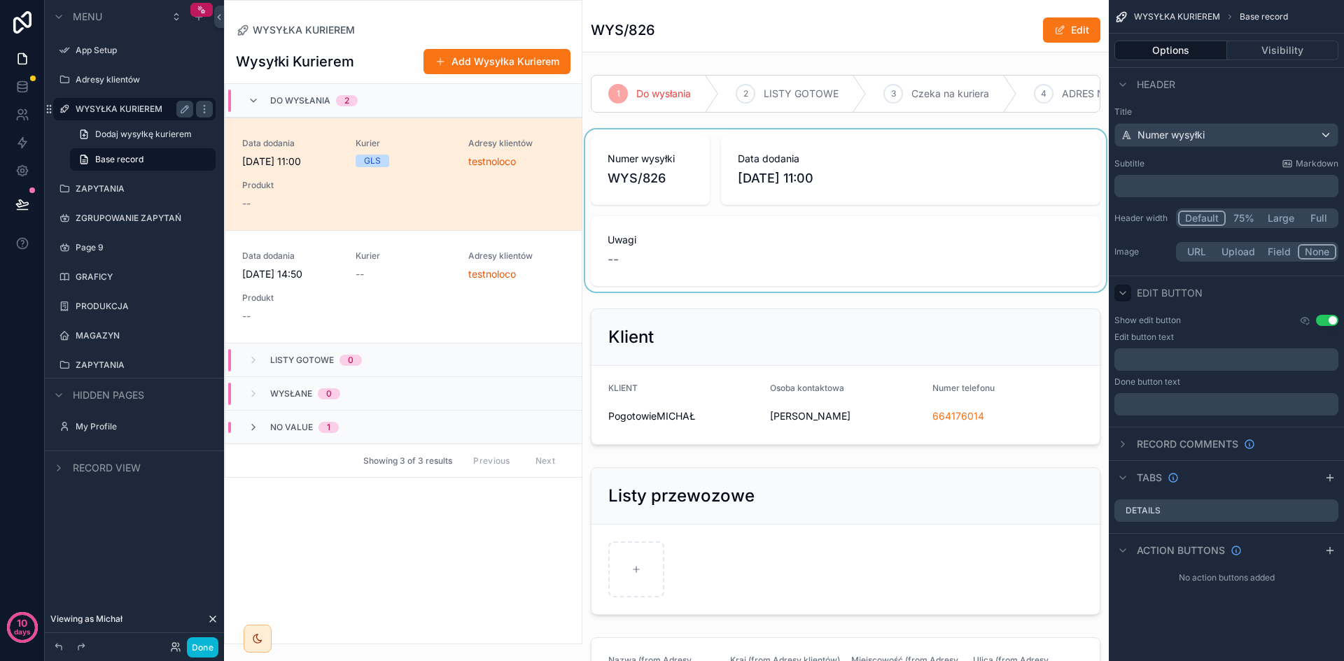
click at [726, 259] on div "scrollable content" at bounding box center [845, 210] width 526 height 162
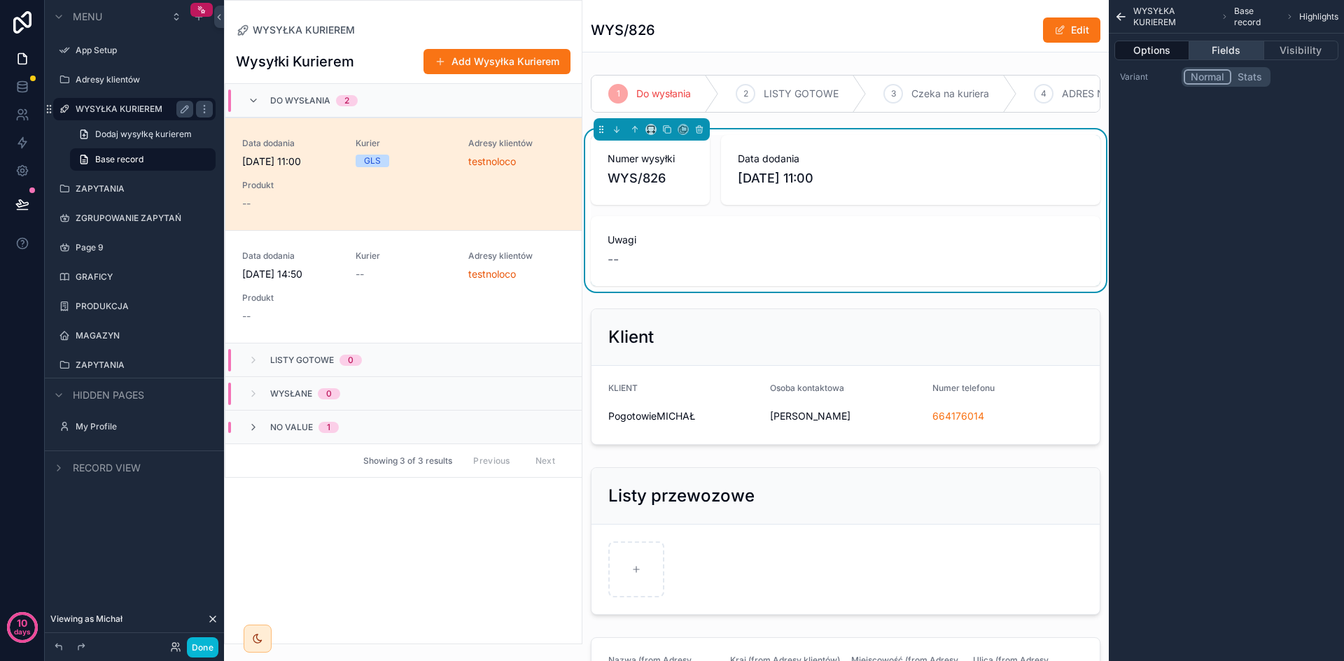
click at [1249, 52] on button "Fields" at bounding box center [1226, 51] width 74 height 20
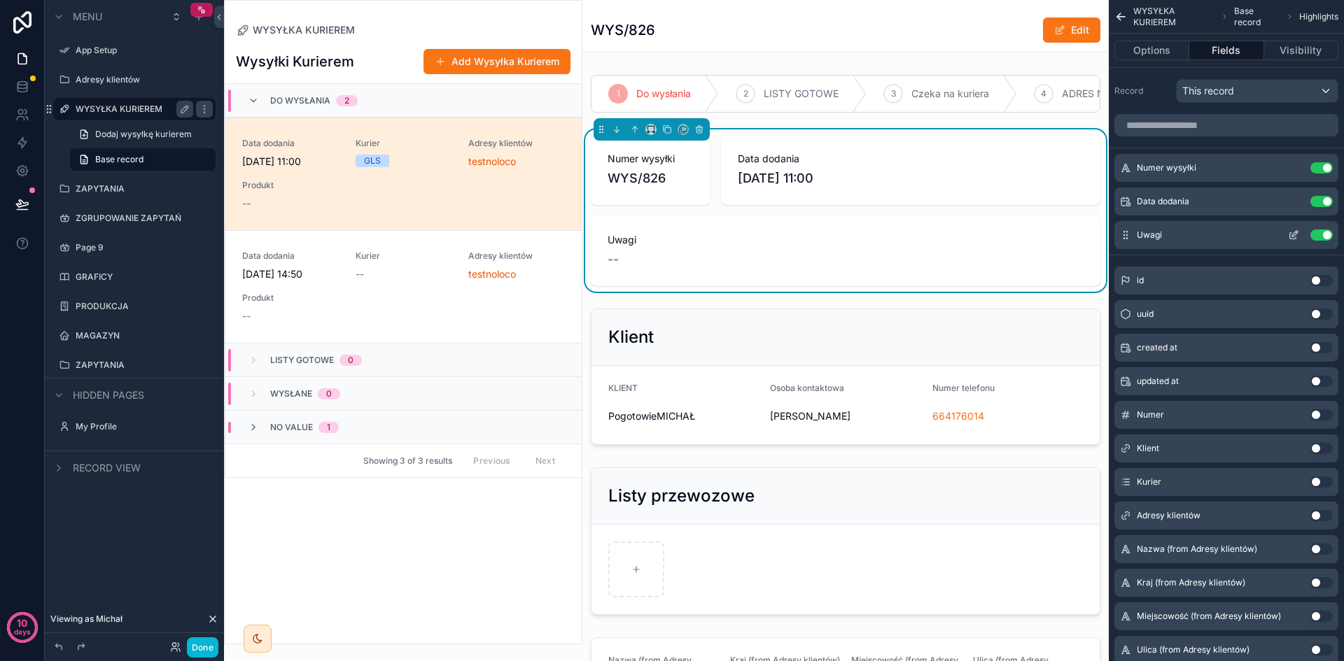
click at [1292, 234] on icon "scrollable content" at bounding box center [1293, 235] width 11 height 11
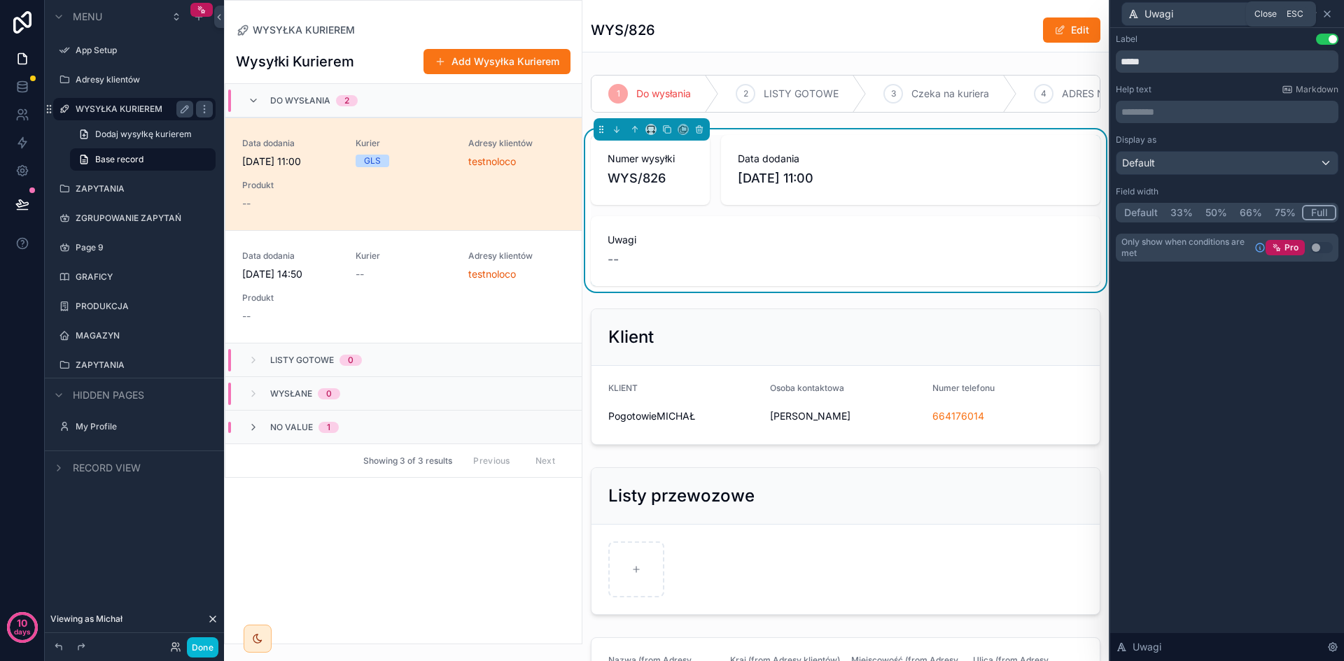
click at [1328, 10] on icon at bounding box center [1326, 13] width 11 height 11
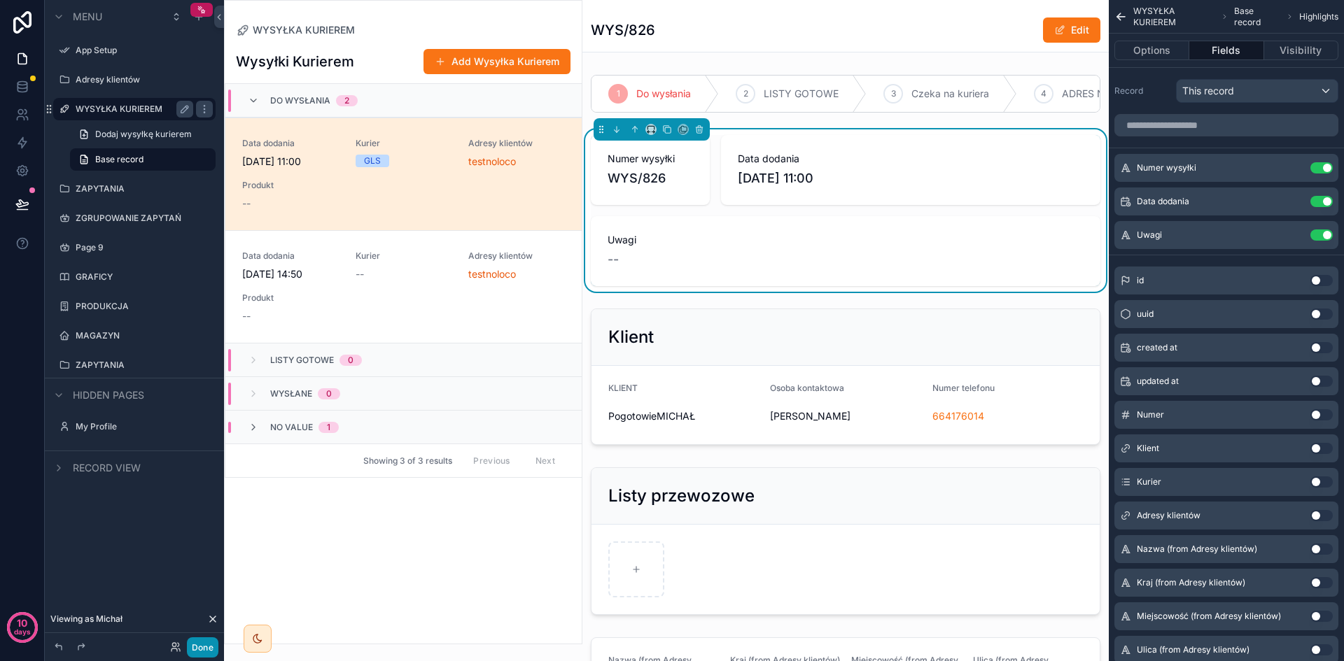
click at [213, 647] on button "Done" at bounding box center [202, 648] width 31 height 20
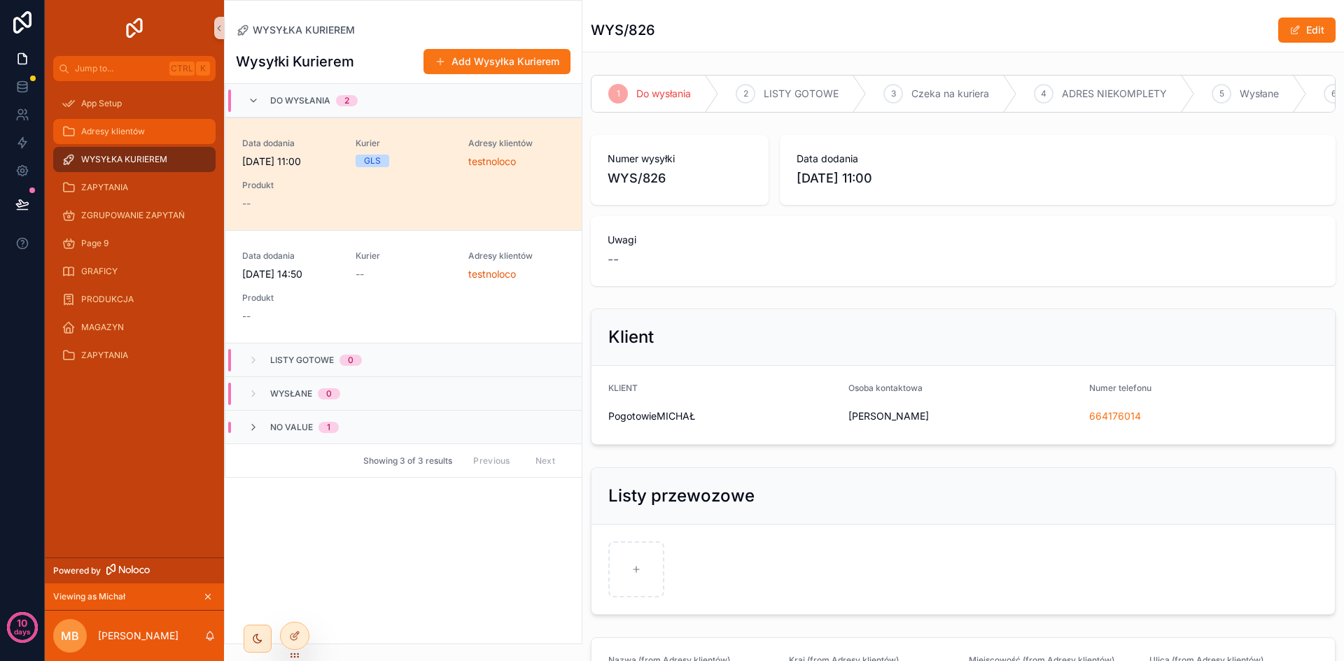
click at [136, 128] on span "Adresy klientów" at bounding box center [113, 131] width 64 height 11
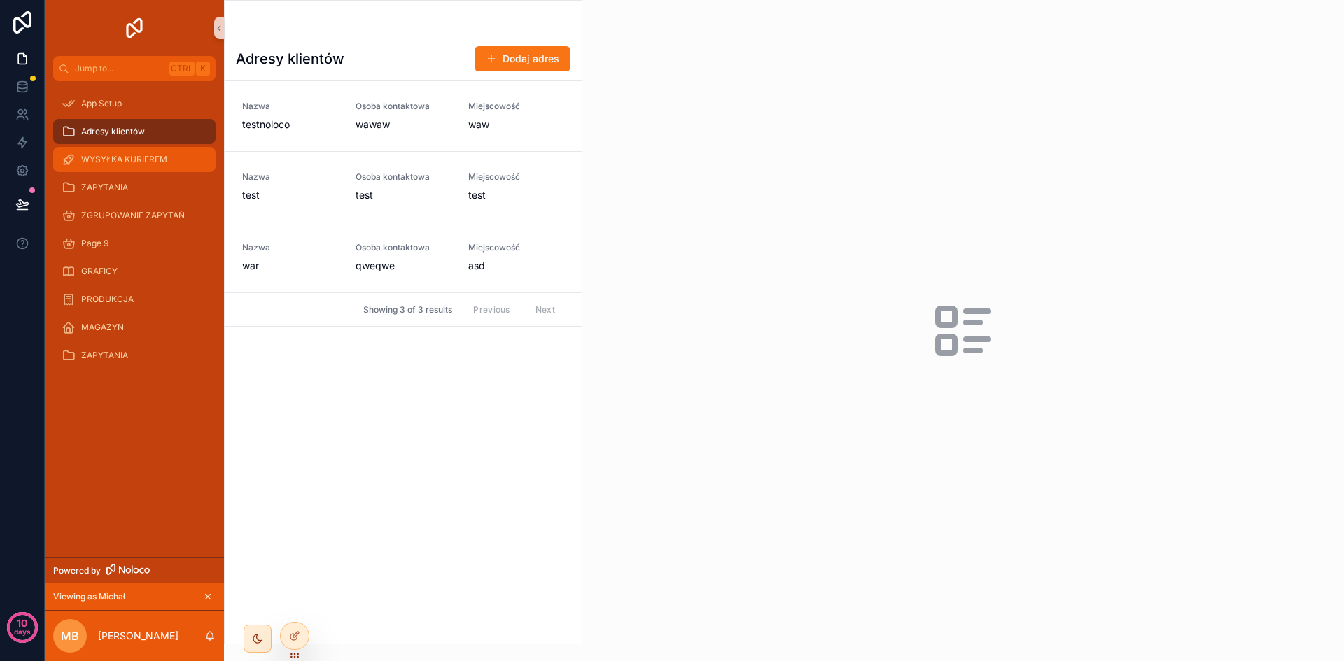
click at [145, 166] on div "WYSYŁKA KURIEREM" at bounding box center [135, 159] width 146 height 22
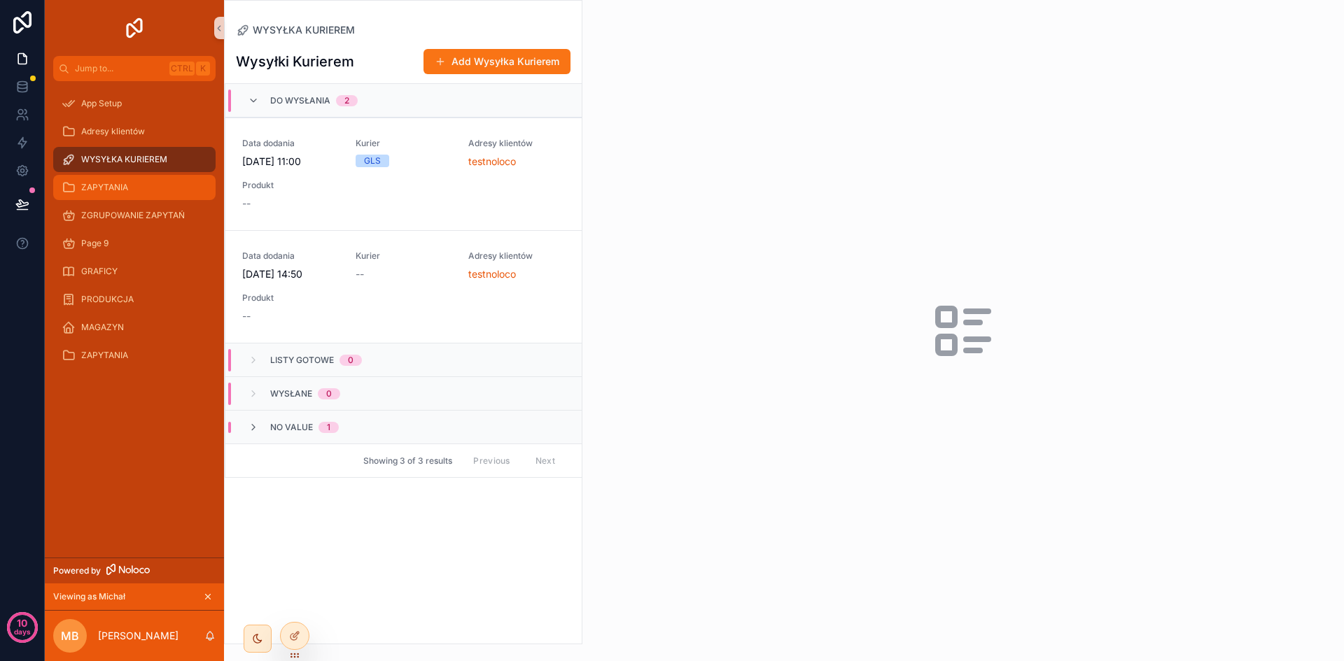
click at [144, 196] on div "ZAPYTANIA" at bounding box center [135, 187] width 146 height 22
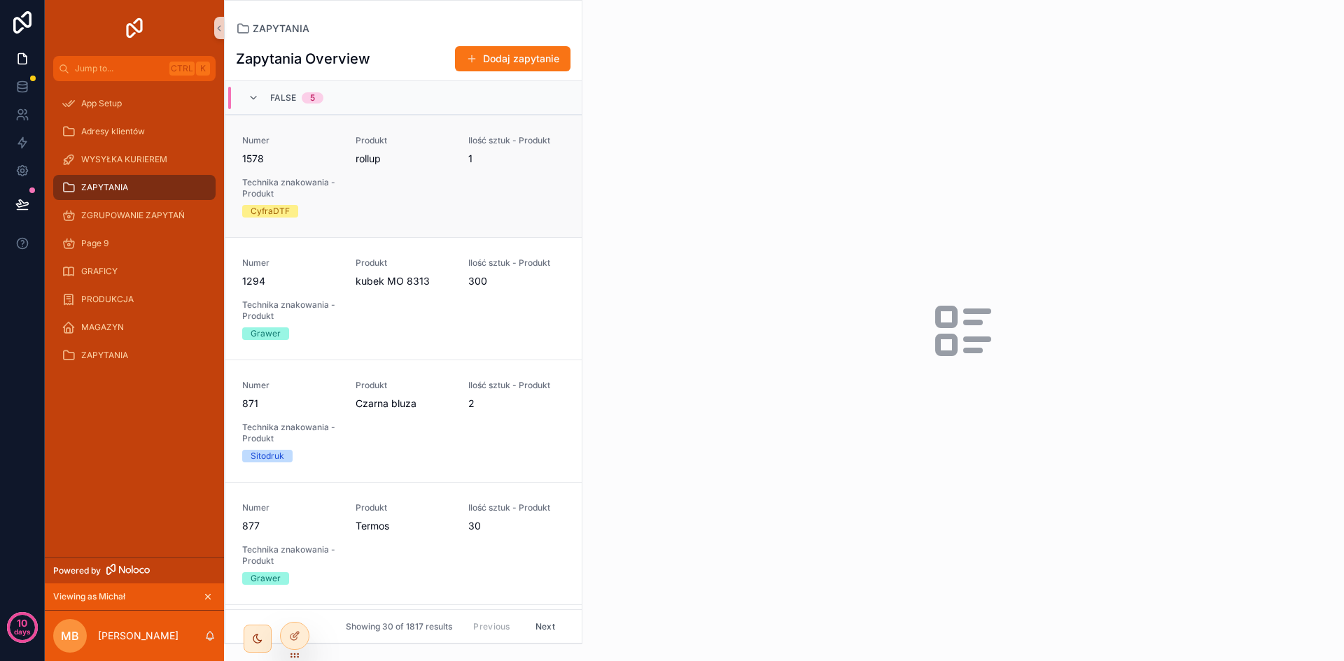
click at [388, 191] on div "Numer 1578 Produkt rollup Ilość sztuk - Produkt 1 Technika znakowania - Produkt…" at bounding box center [403, 176] width 323 height 83
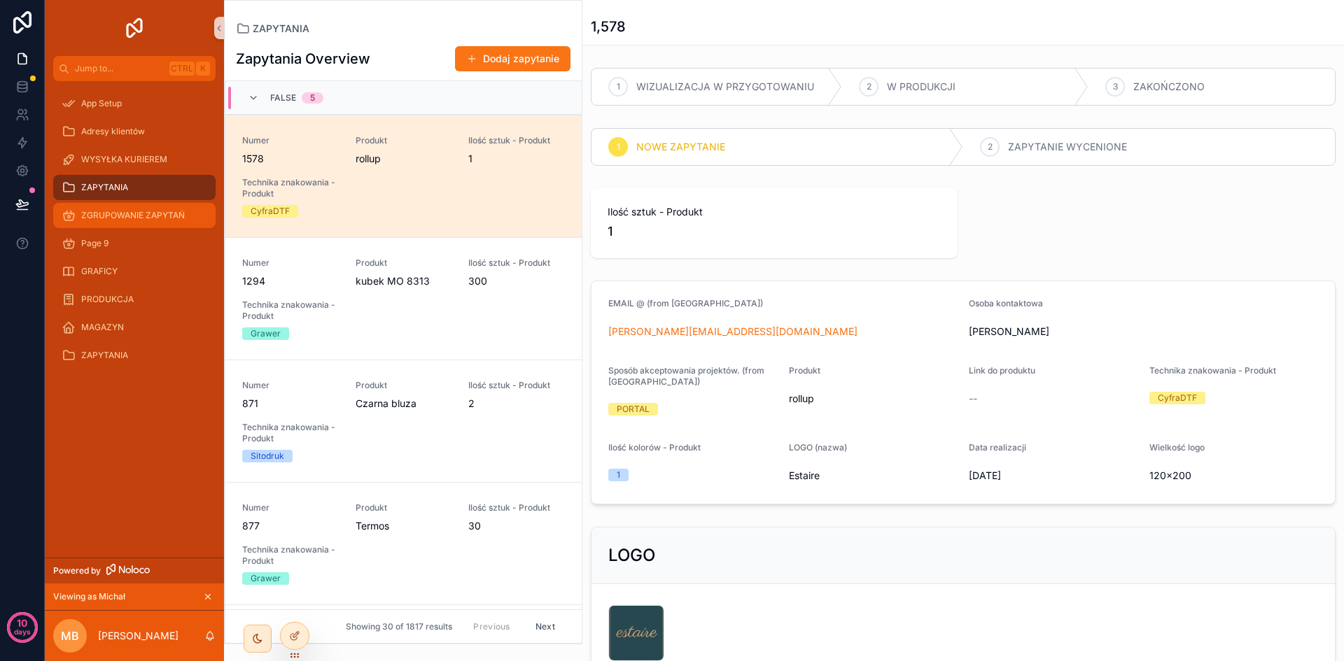
click at [162, 219] on span "ZGRUPOWANIE ZAPYTAŃ" at bounding box center [133, 215] width 104 height 11
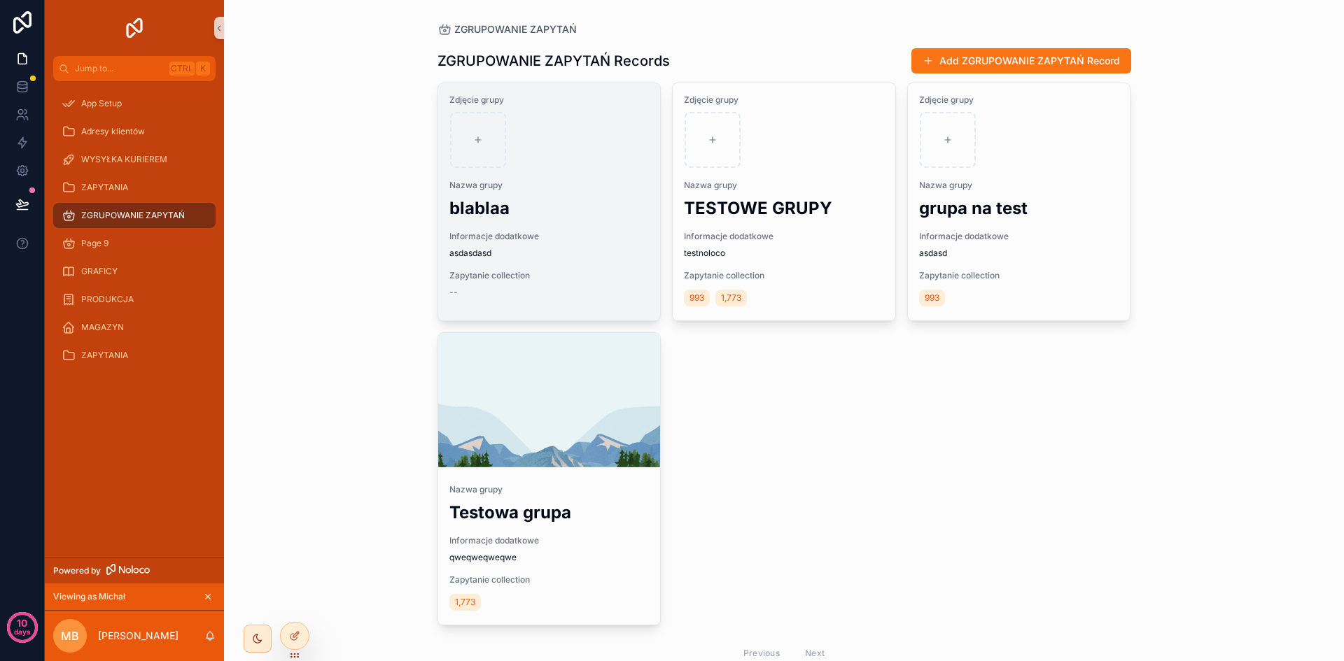
click at [515, 186] on span "Nazwa grupy" at bounding box center [549, 185] width 200 height 11
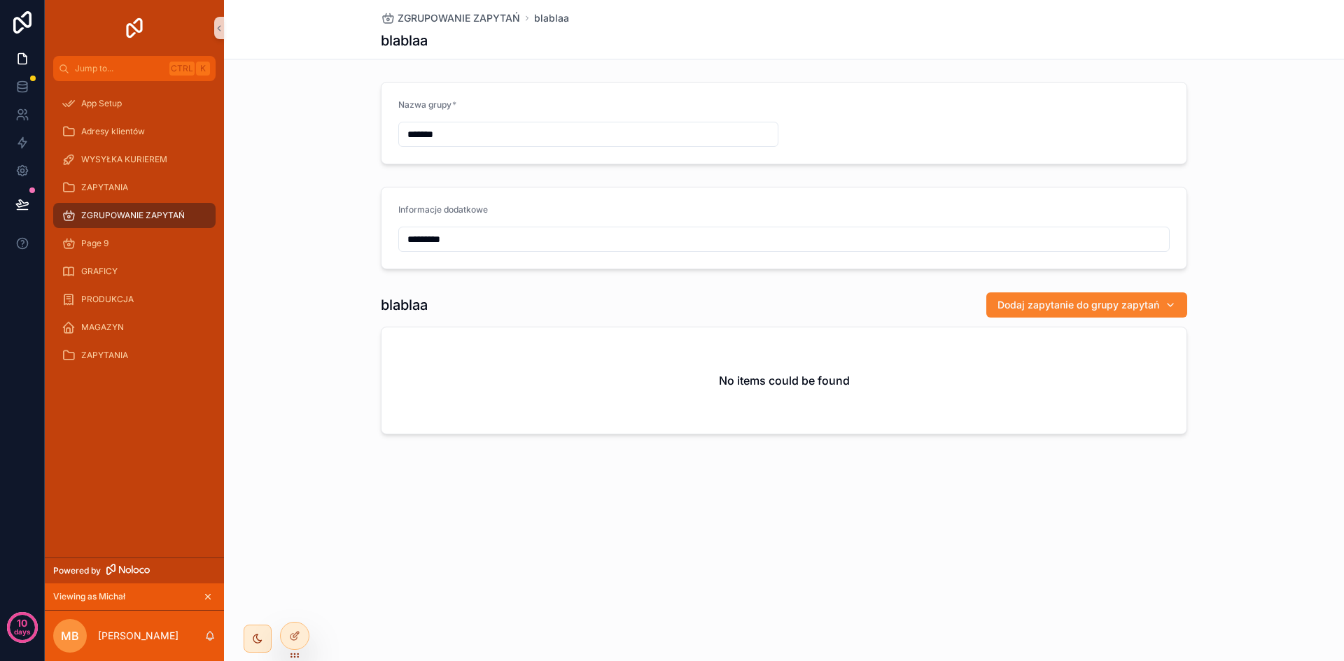
click at [1047, 303] on span "Dodaj zapytanie do grupy zapytań" at bounding box center [1078, 305] width 162 height 14
click at [828, 313] on div "blablaa Dodaj zapytanie do grupy zapytań" at bounding box center [784, 305] width 806 height 27
click at [132, 190] on div "ZAPYTANIA" at bounding box center [135, 187] width 146 height 22
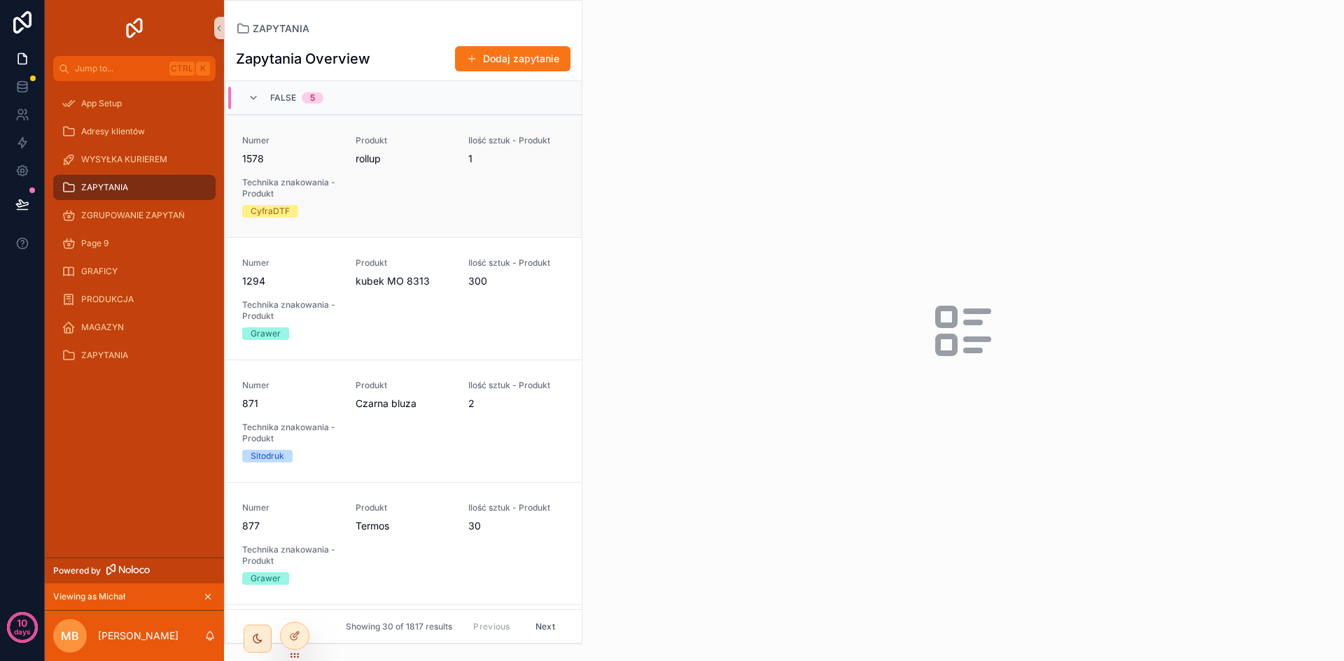
click at [486, 202] on div "Numer 1578 Produkt rollup Ilość sztuk - Produkt 1 Technika znakowania - Produkt…" at bounding box center [403, 176] width 323 height 83
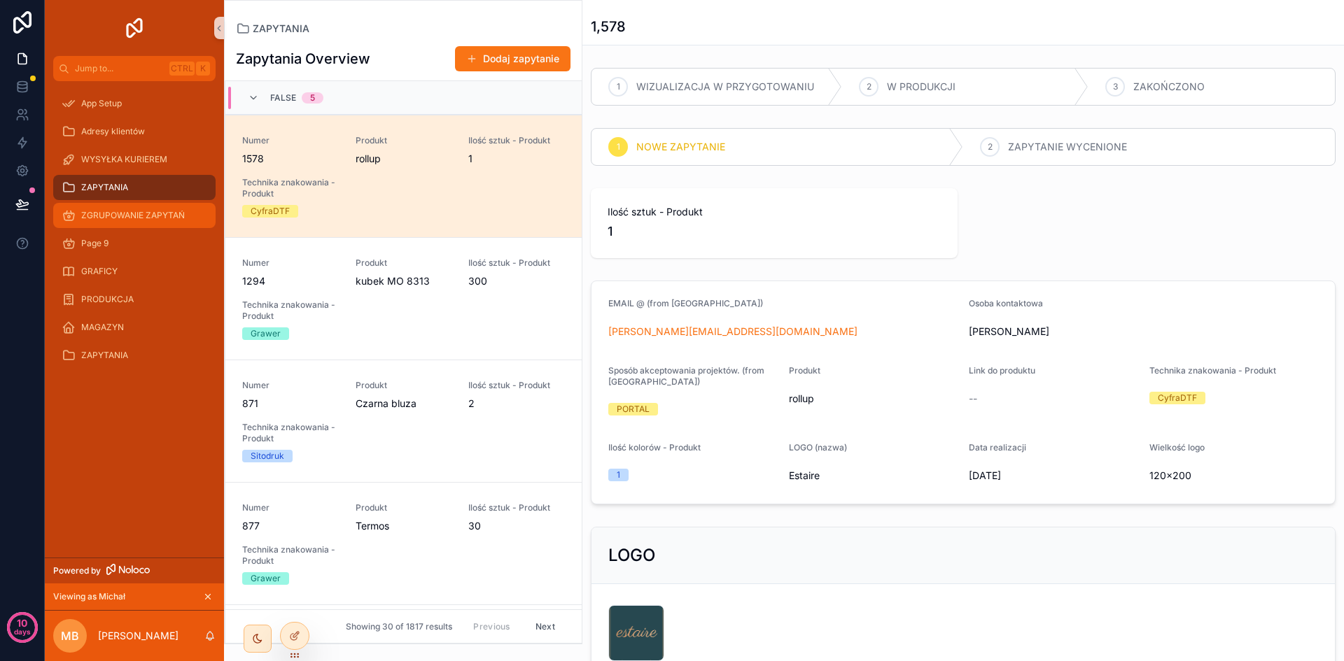
click at [113, 220] on span "ZGRUPOWANIE ZAPYTAŃ" at bounding box center [133, 215] width 104 height 11
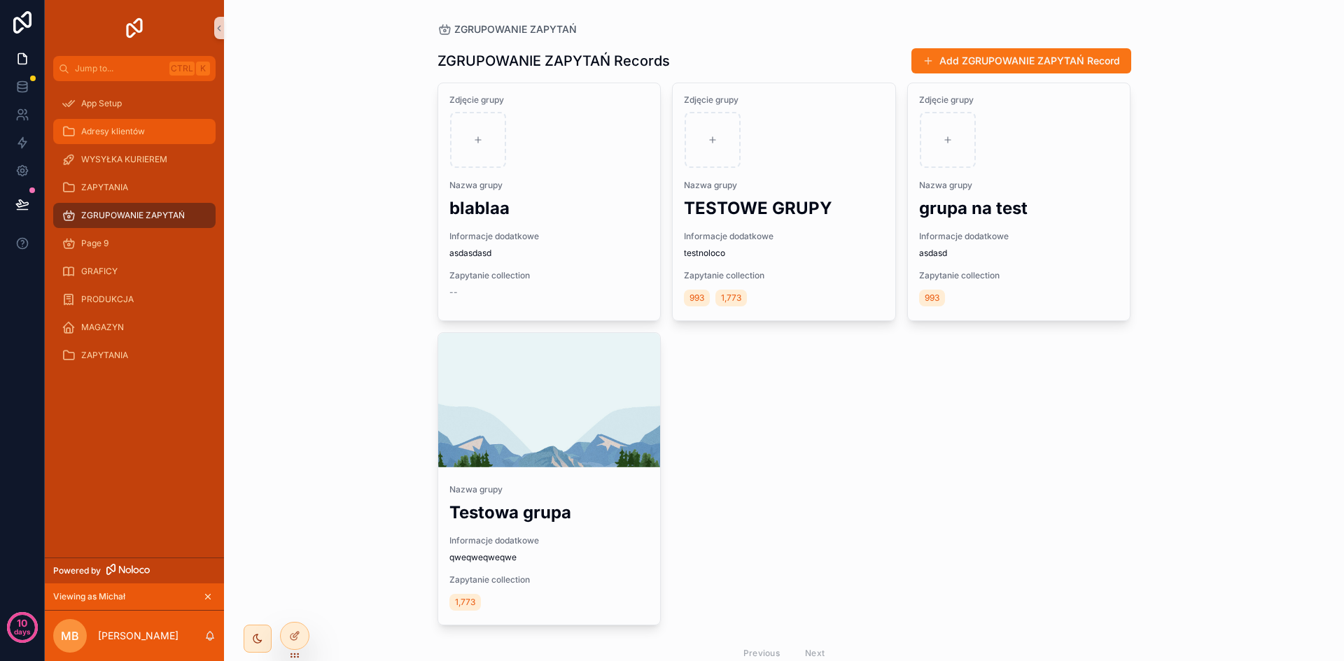
click at [133, 133] on span "Adresy klientów" at bounding box center [113, 131] width 64 height 11
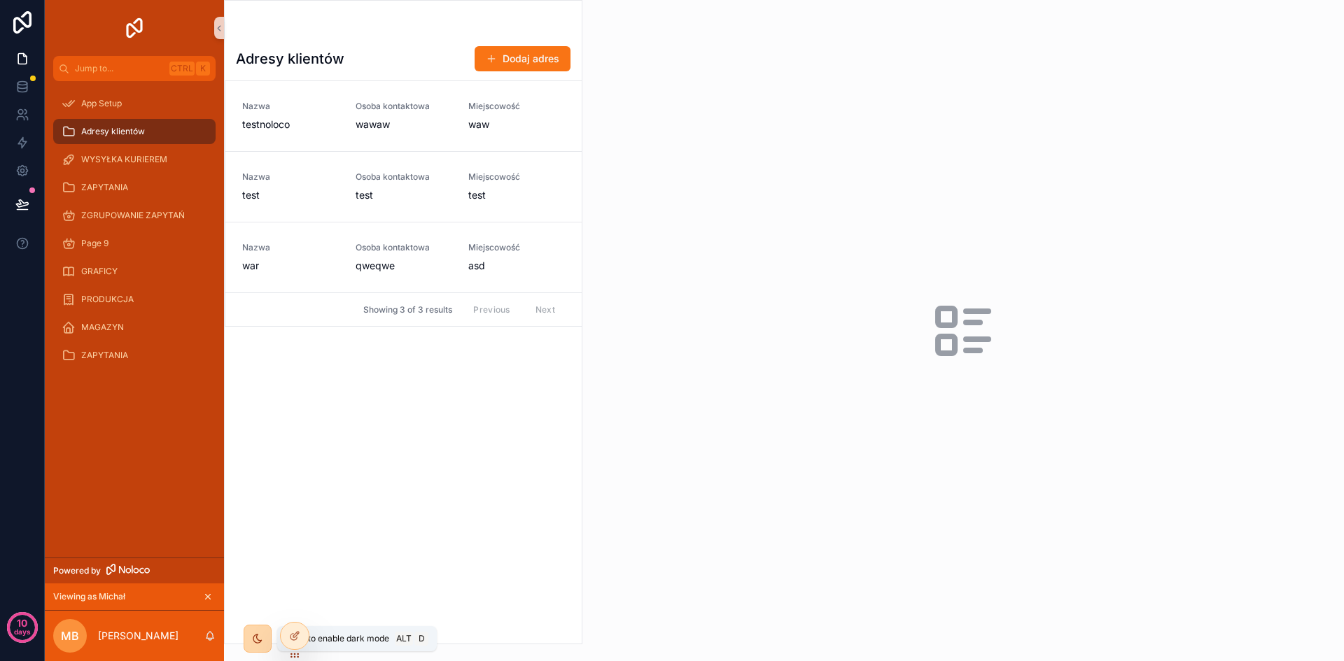
click at [260, 636] on icon "scrollable content" at bounding box center [257, 638] width 11 height 11
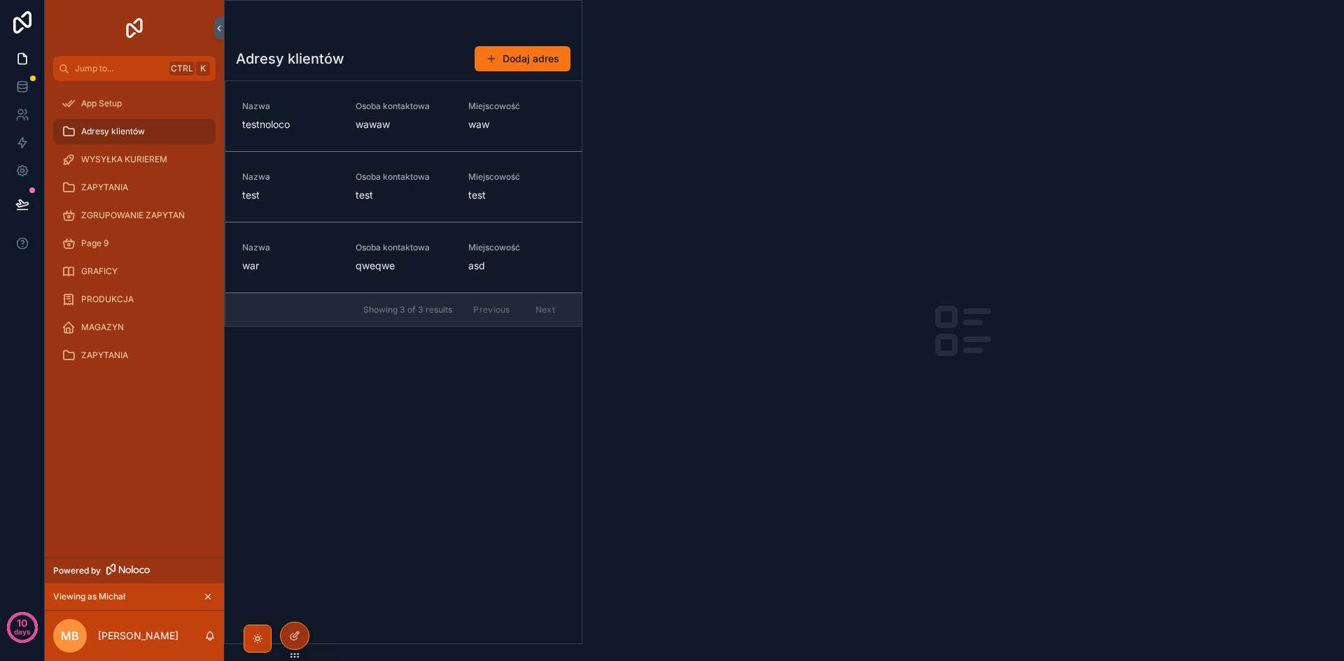
click at [255, 641] on icon "scrollable content" at bounding box center [257, 638] width 11 height 11
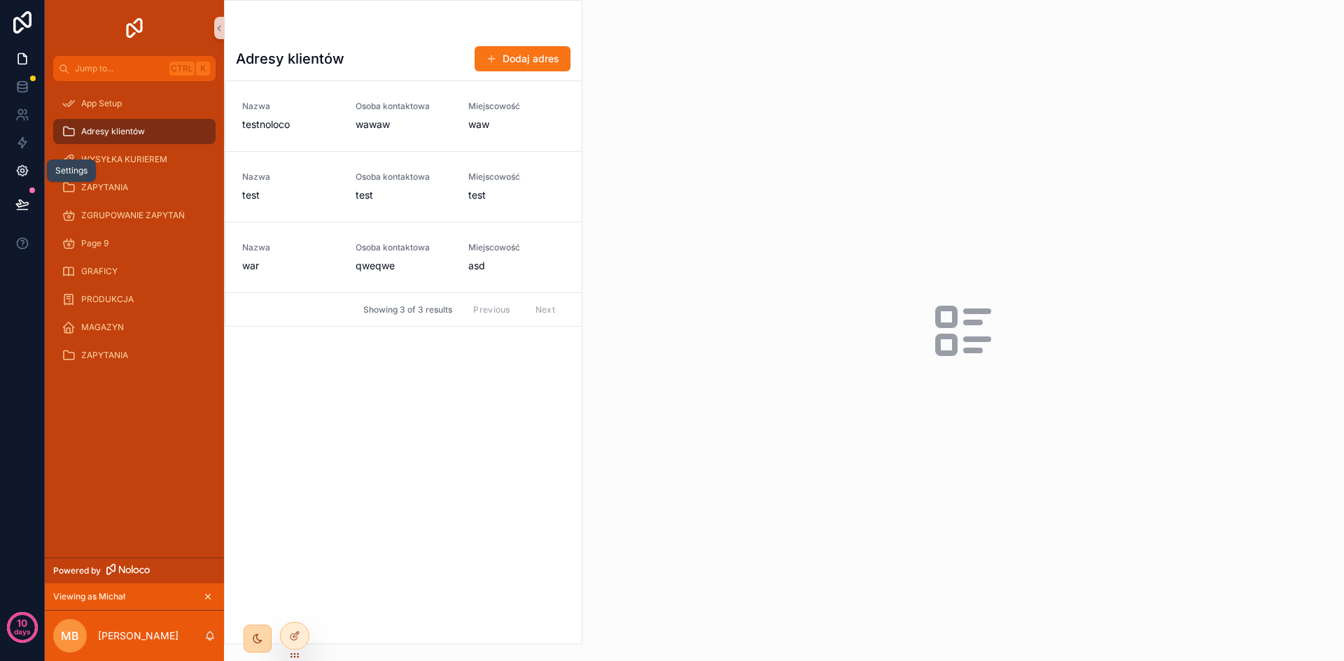
click at [24, 174] on icon at bounding box center [22, 171] width 14 height 14
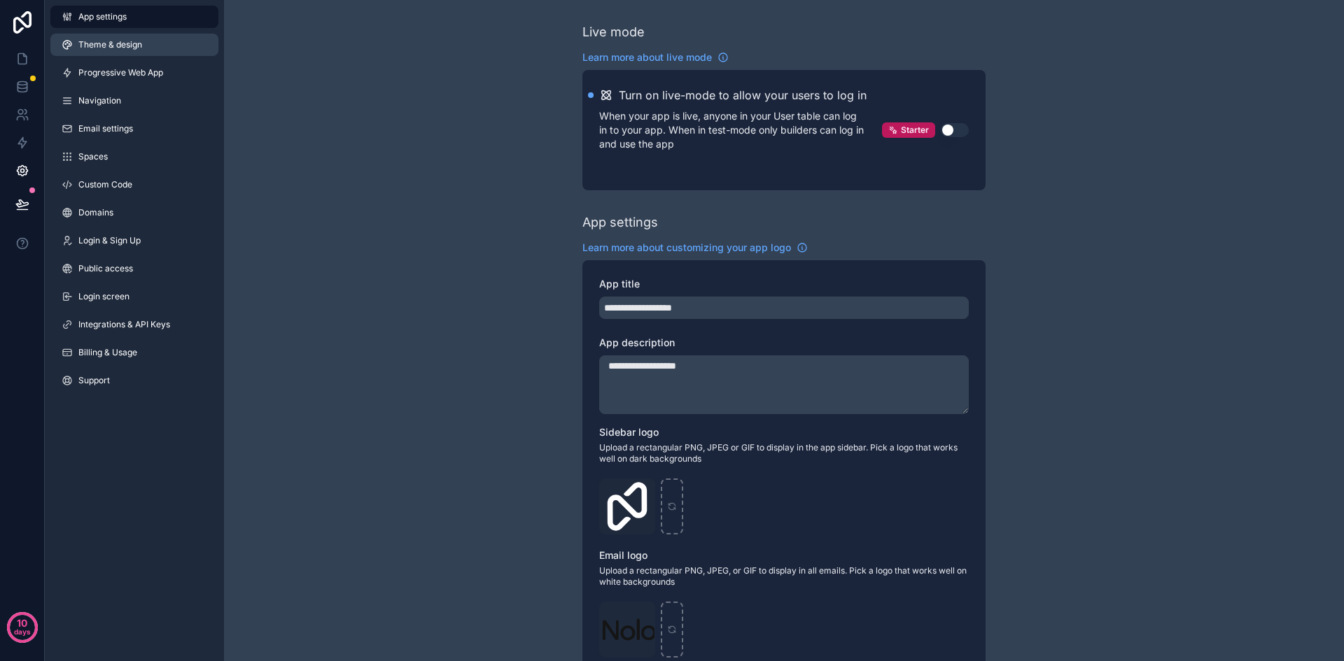
click at [143, 49] on link "Theme & design" at bounding box center [134, 45] width 168 height 22
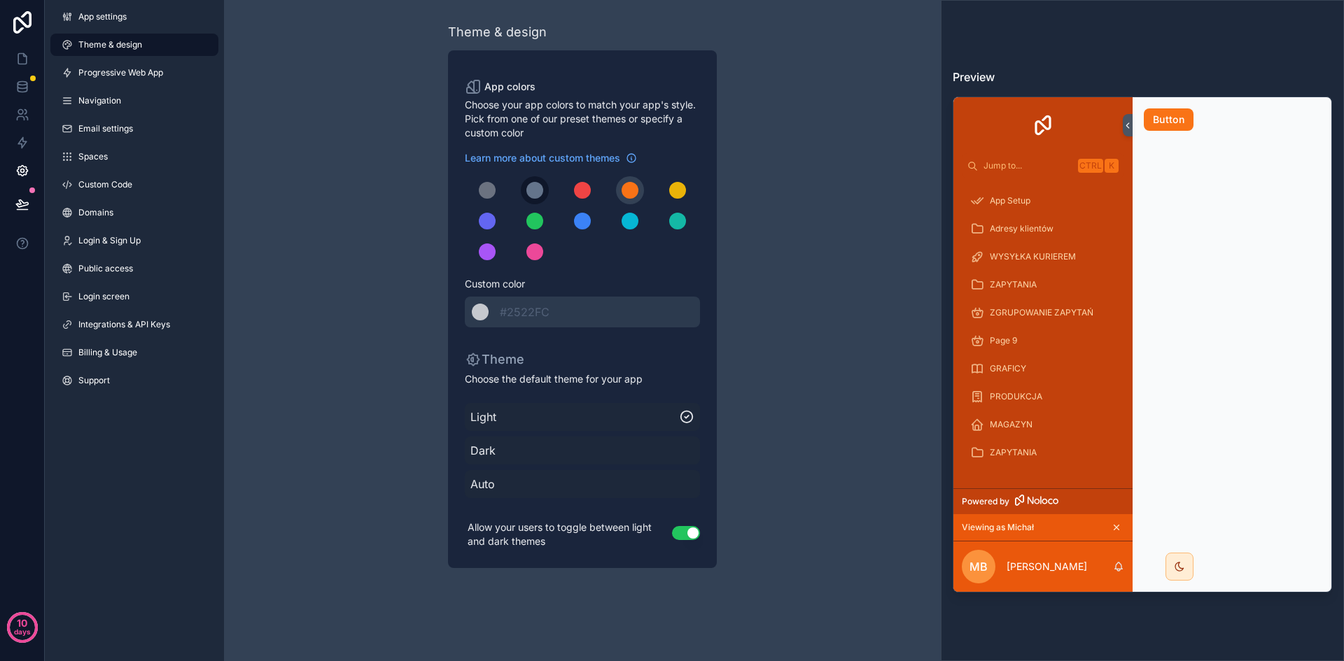
click at [528, 196] on div "scrollable content" at bounding box center [534, 190] width 17 height 17
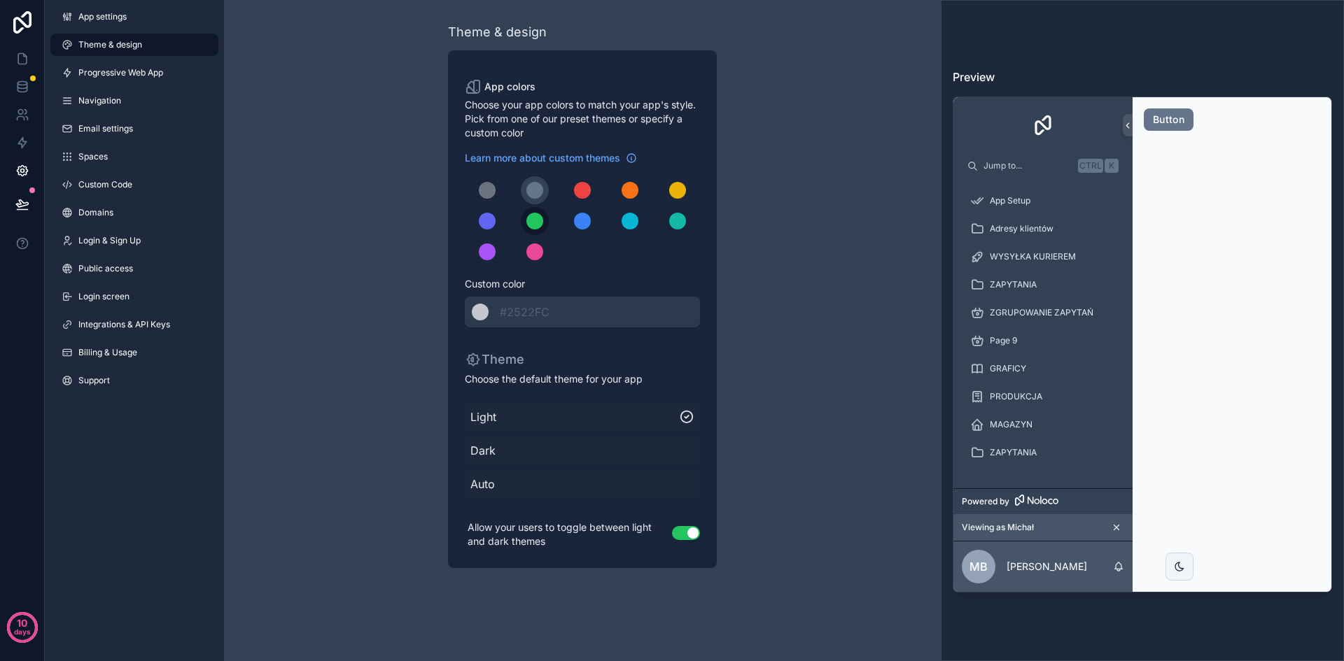
click at [542, 229] on button "scrollable content" at bounding box center [535, 221] width 28 height 28
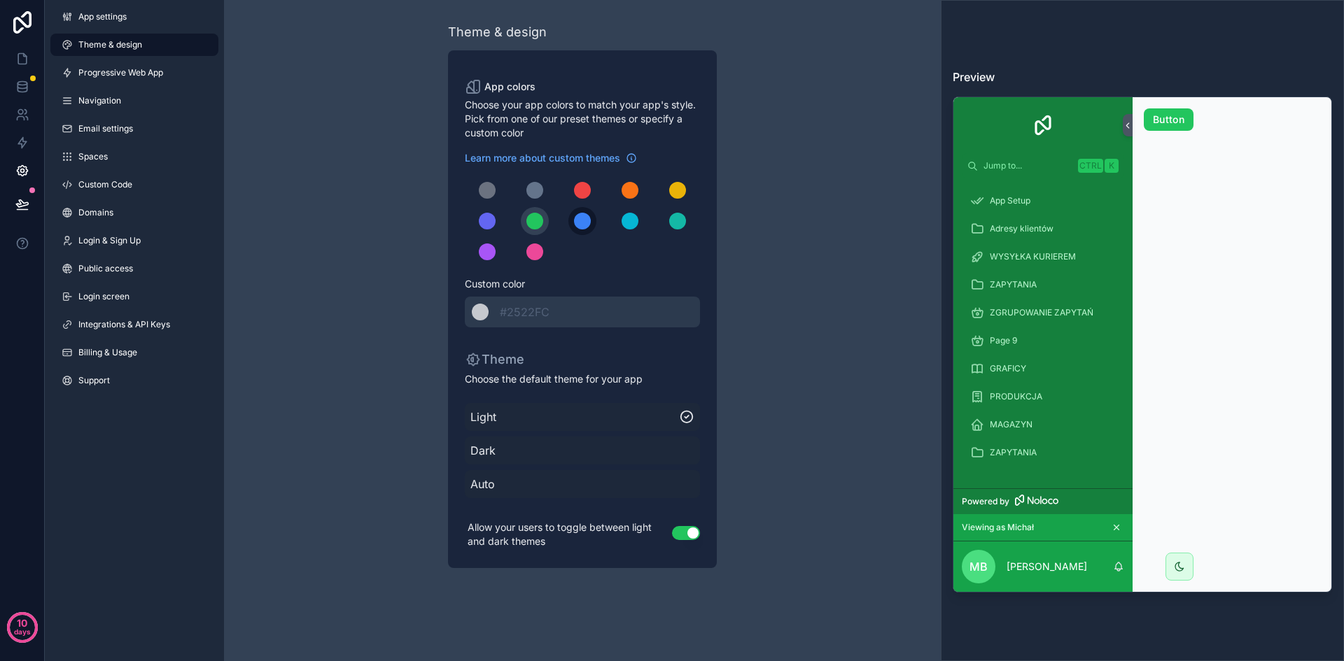
click at [582, 228] on div "scrollable content" at bounding box center [582, 221] width 17 height 17
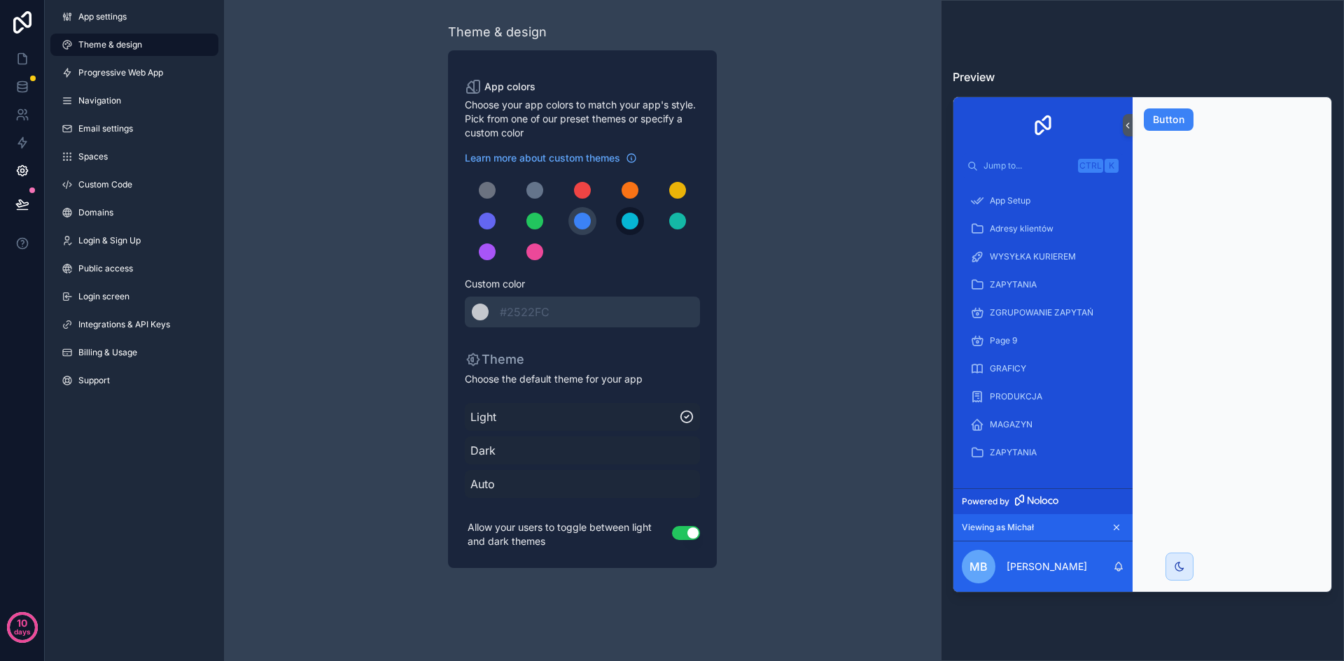
click at [625, 223] on div "scrollable content" at bounding box center [630, 221] width 17 height 17
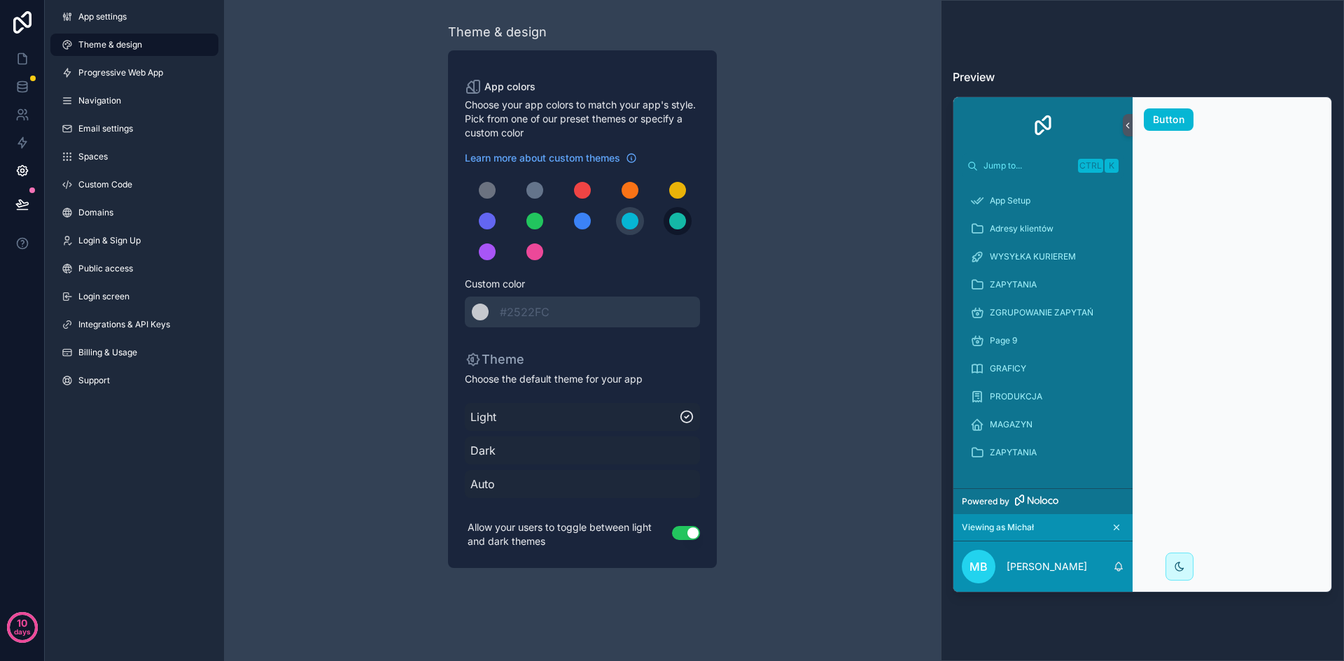
click at [664, 223] on button "scrollable content" at bounding box center [678, 221] width 28 height 28
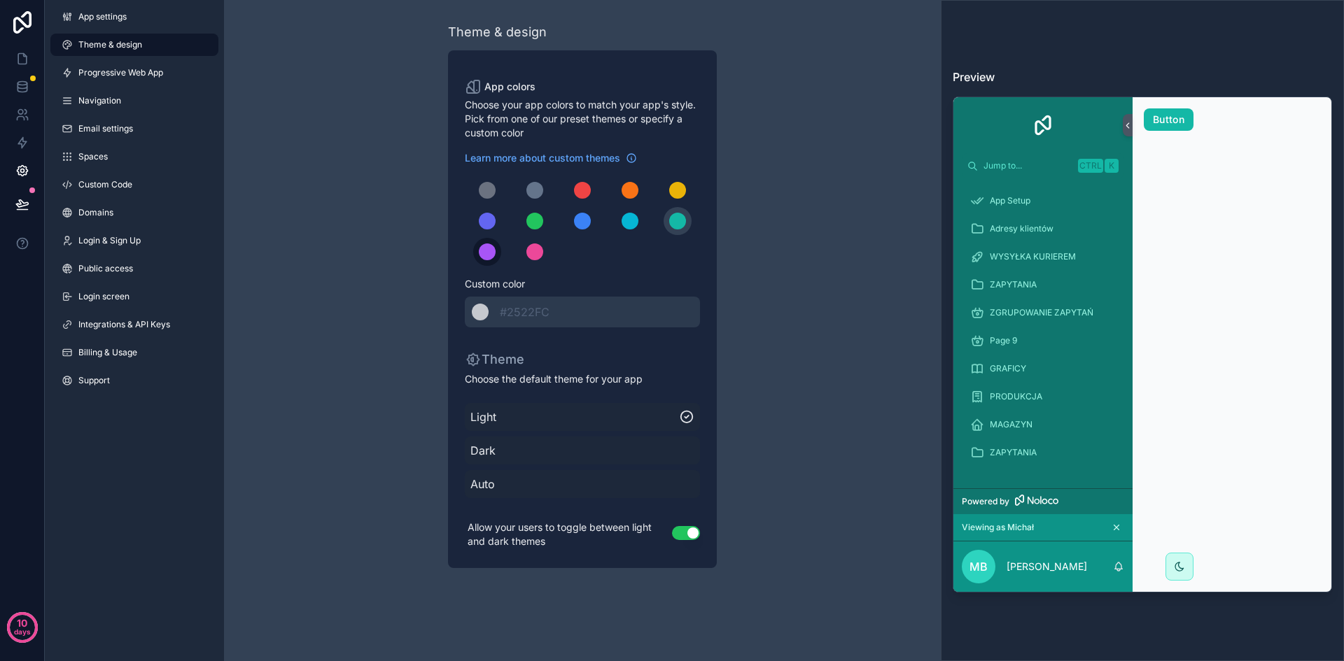
click at [489, 253] on div "scrollable content" at bounding box center [487, 252] width 17 height 17
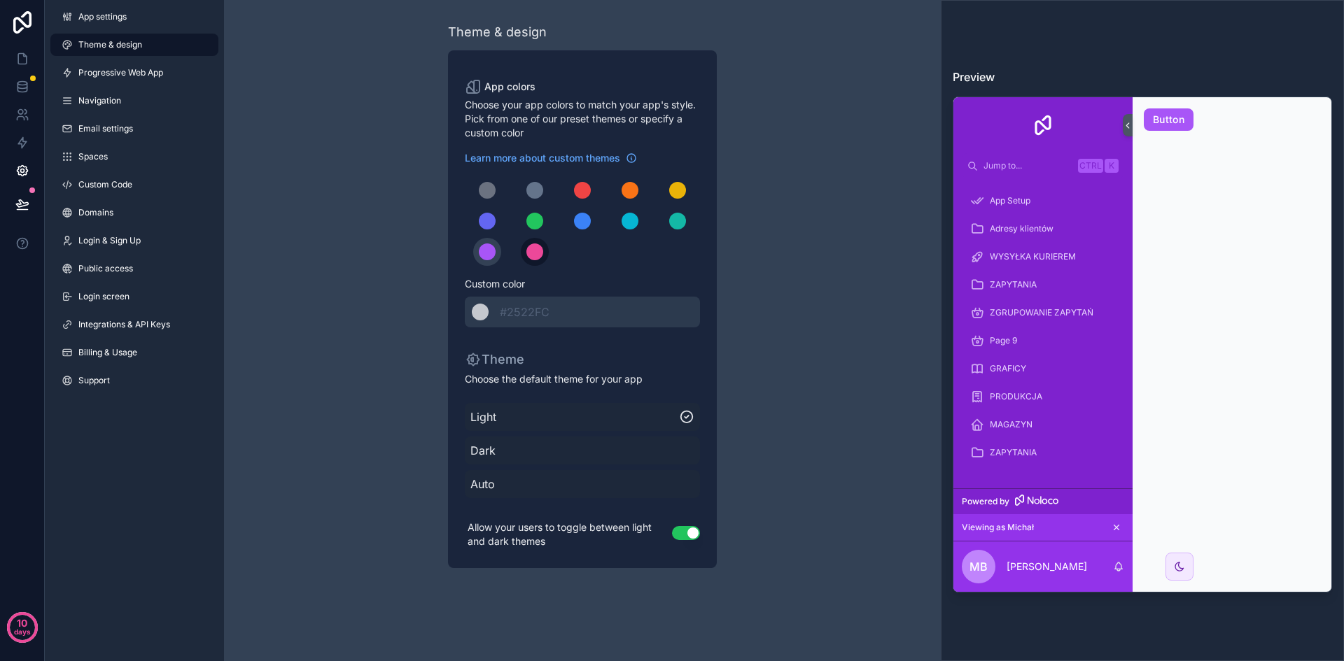
click at [535, 252] on div "scrollable content" at bounding box center [534, 252] width 17 height 17
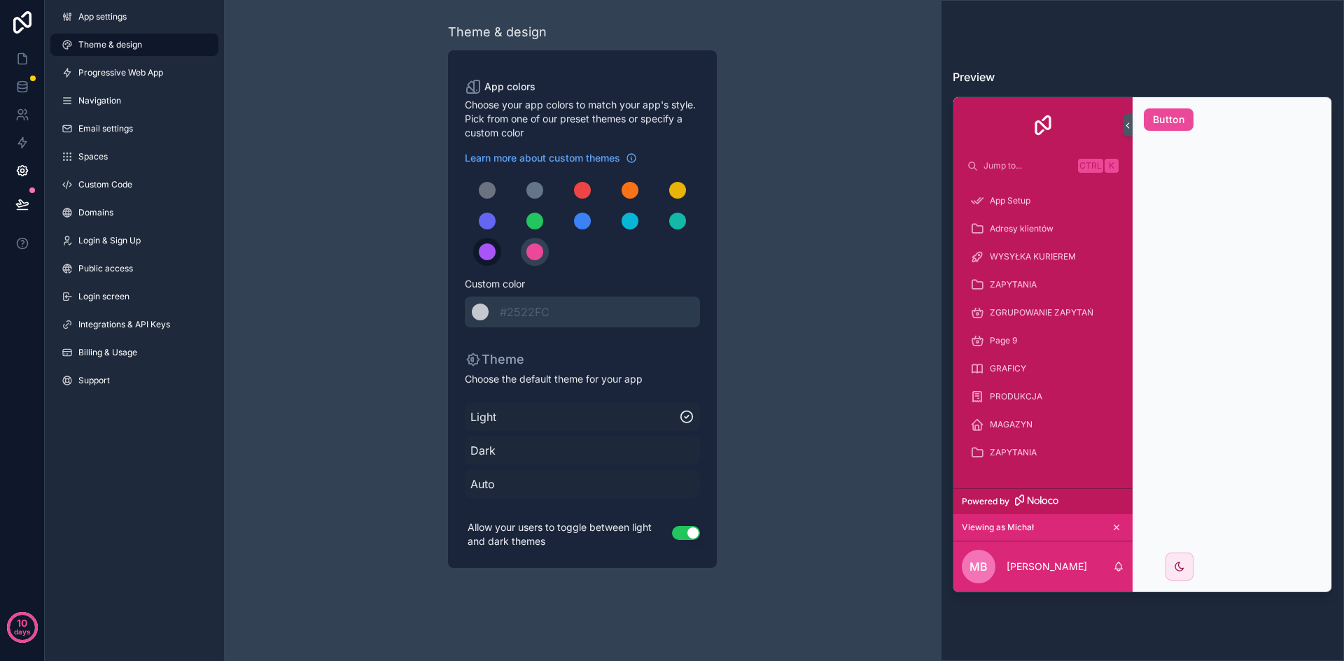
click at [496, 250] on button "scrollable content" at bounding box center [487, 252] width 28 height 28
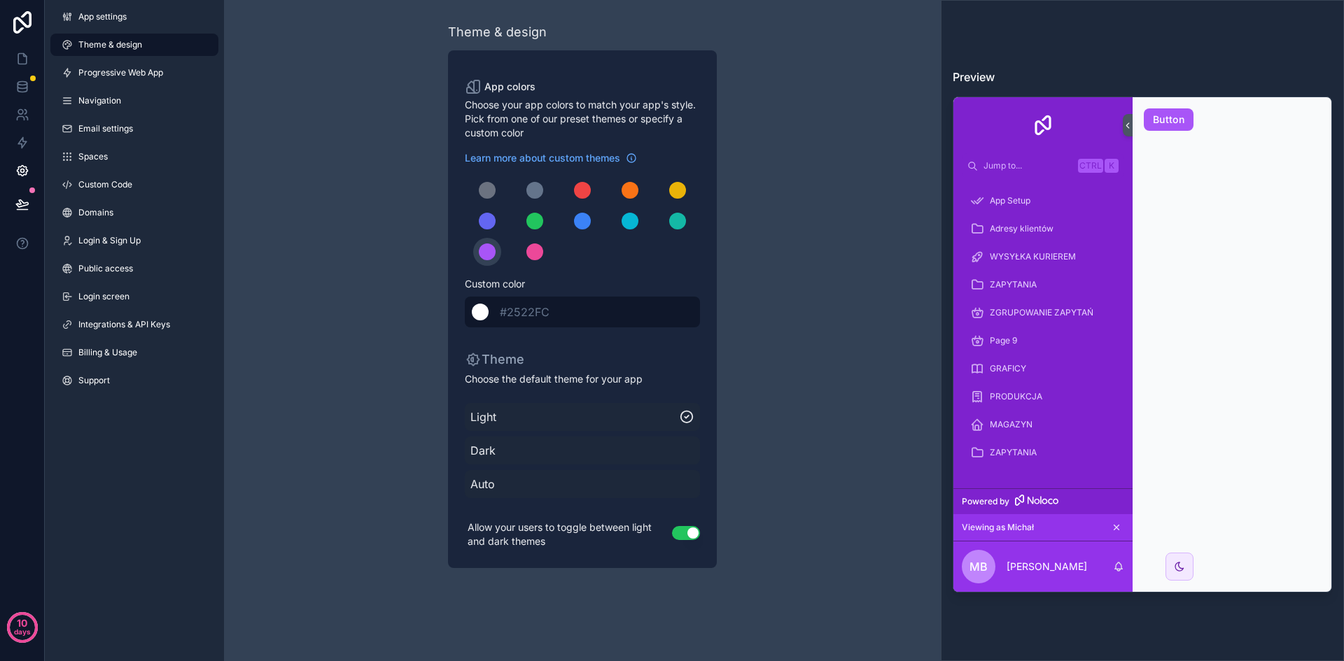
click at [543, 308] on span "#2522FC" at bounding box center [525, 312] width 50 height 14
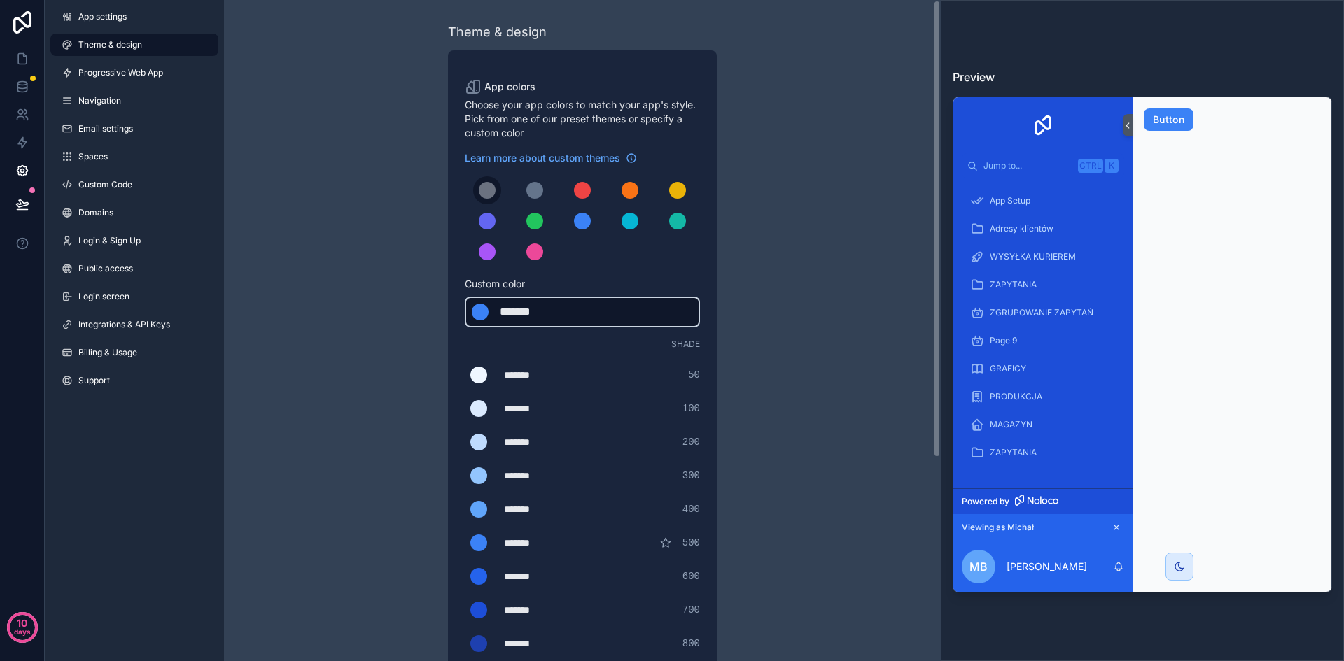
click at [493, 184] on div "scrollable content" at bounding box center [487, 190] width 17 height 17
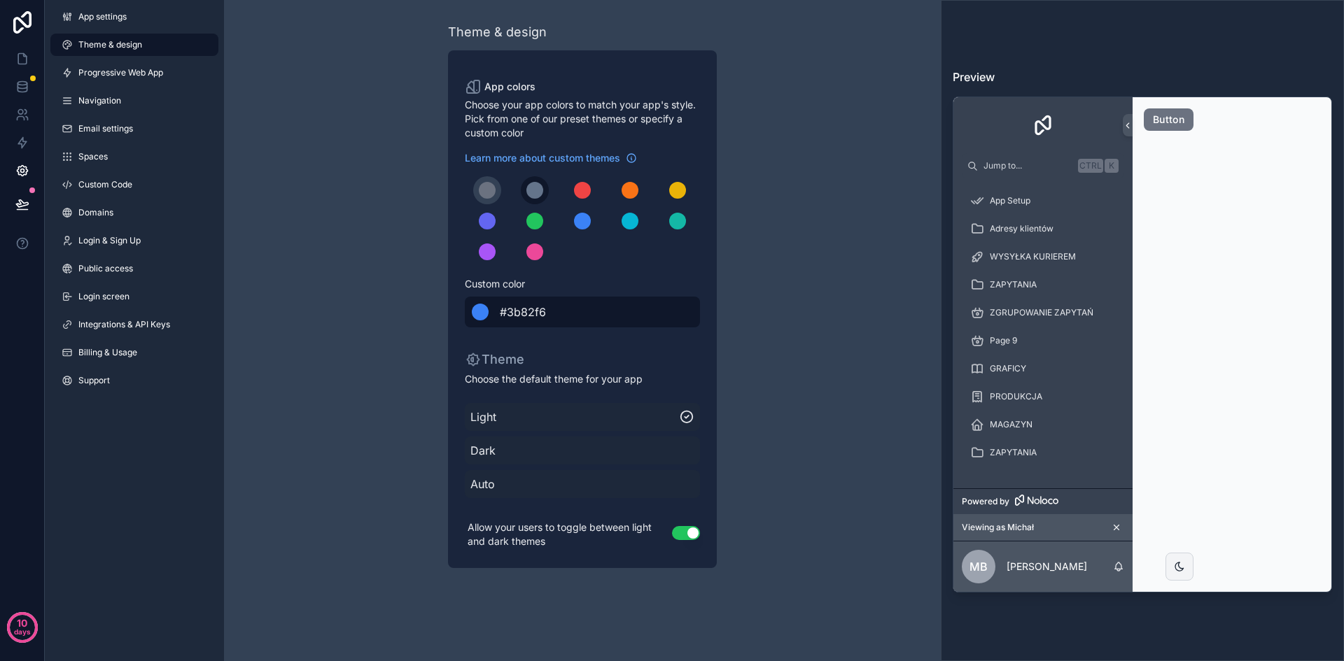
click at [527, 188] on div "scrollable content" at bounding box center [534, 190] width 17 height 17
click at [580, 192] on div "scrollable content" at bounding box center [582, 190] width 17 height 17
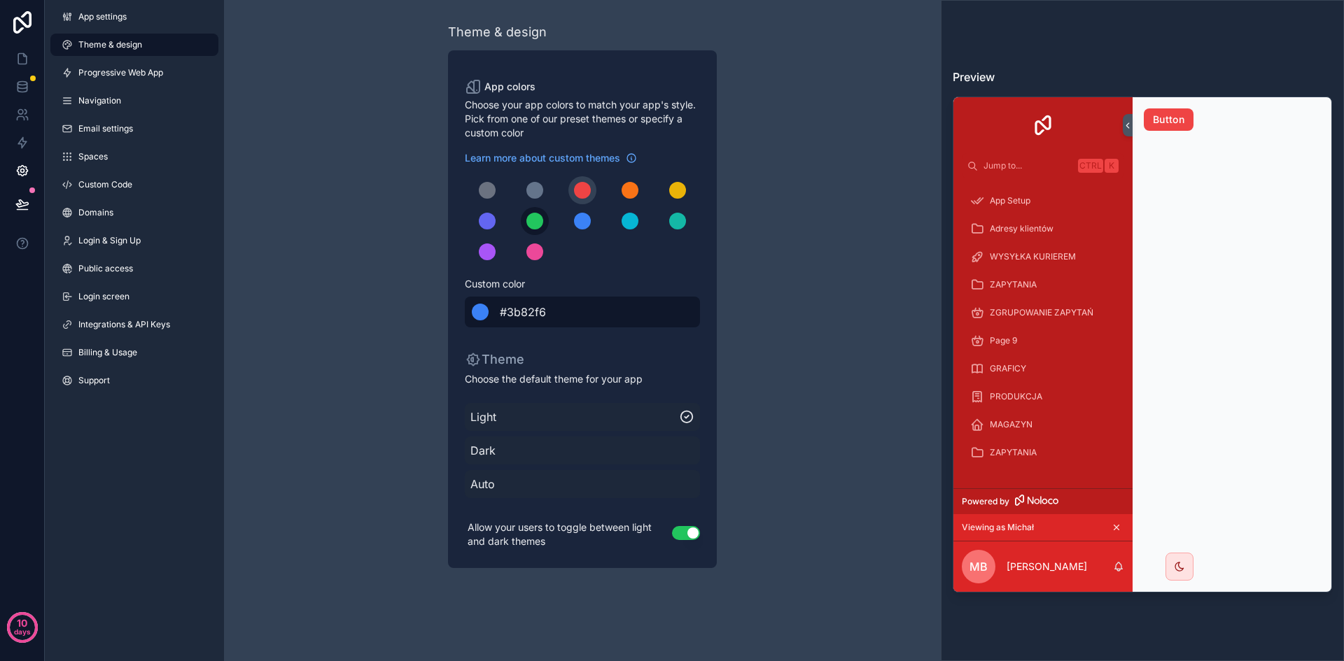
click at [546, 220] on button "scrollable content" at bounding box center [535, 221] width 28 height 28
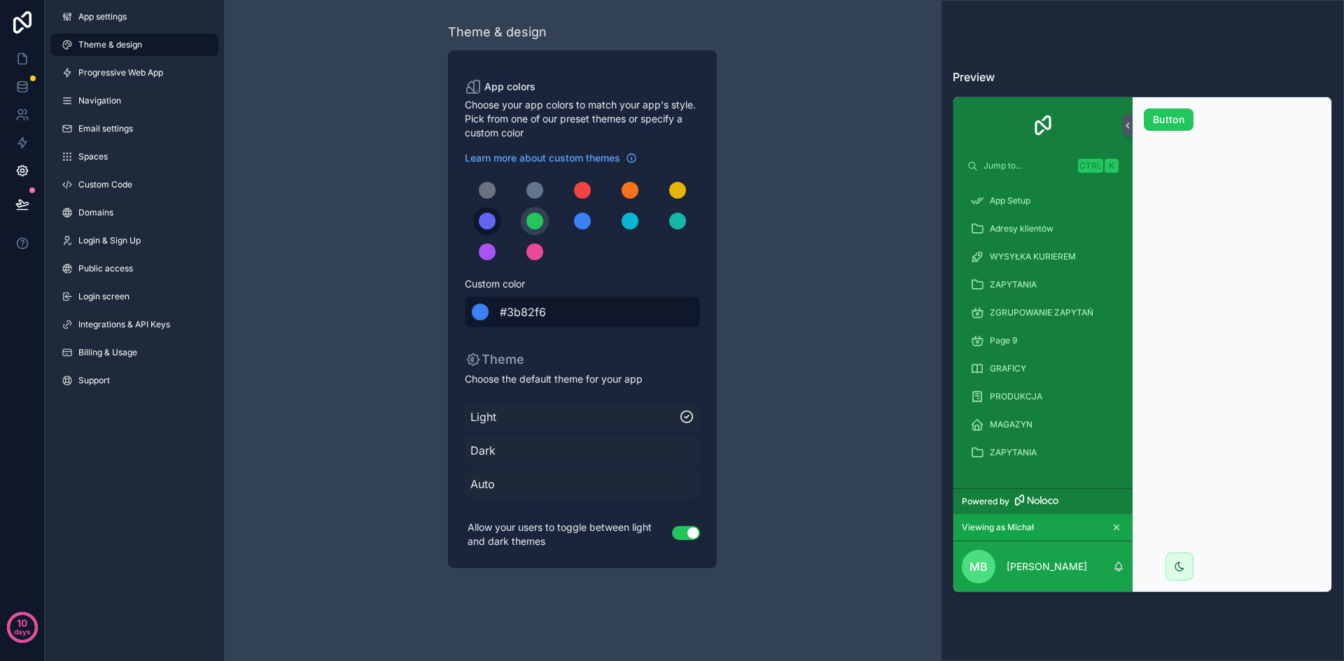
click at [487, 221] on div "scrollable content" at bounding box center [487, 221] width 17 height 17
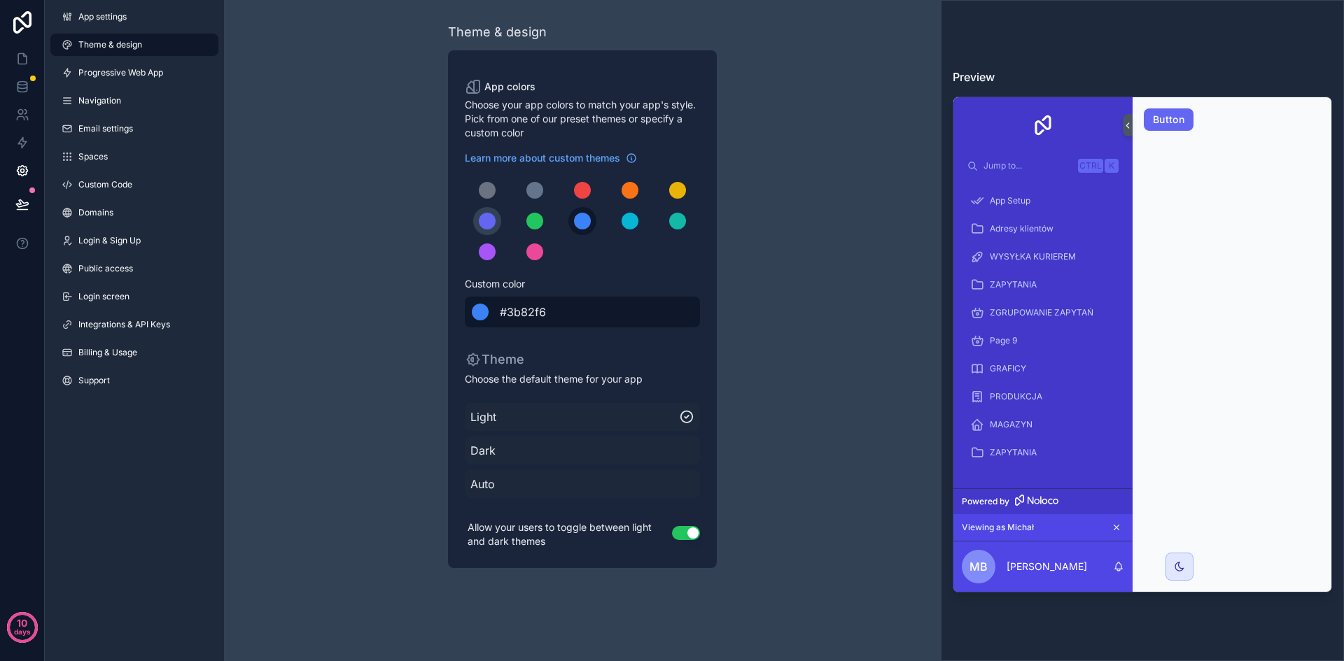
click at [592, 224] on button "scrollable content" at bounding box center [582, 221] width 28 height 28
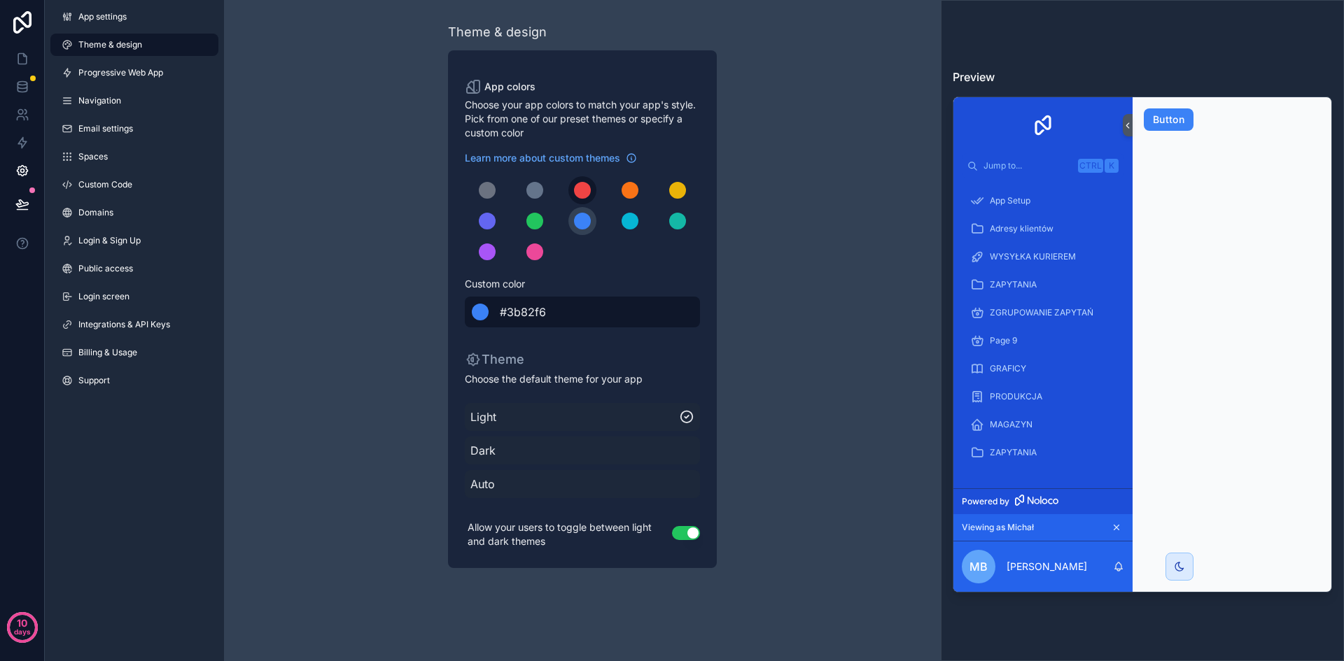
click at [580, 186] on div "scrollable content" at bounding box center [582, 190] width 17 height 17
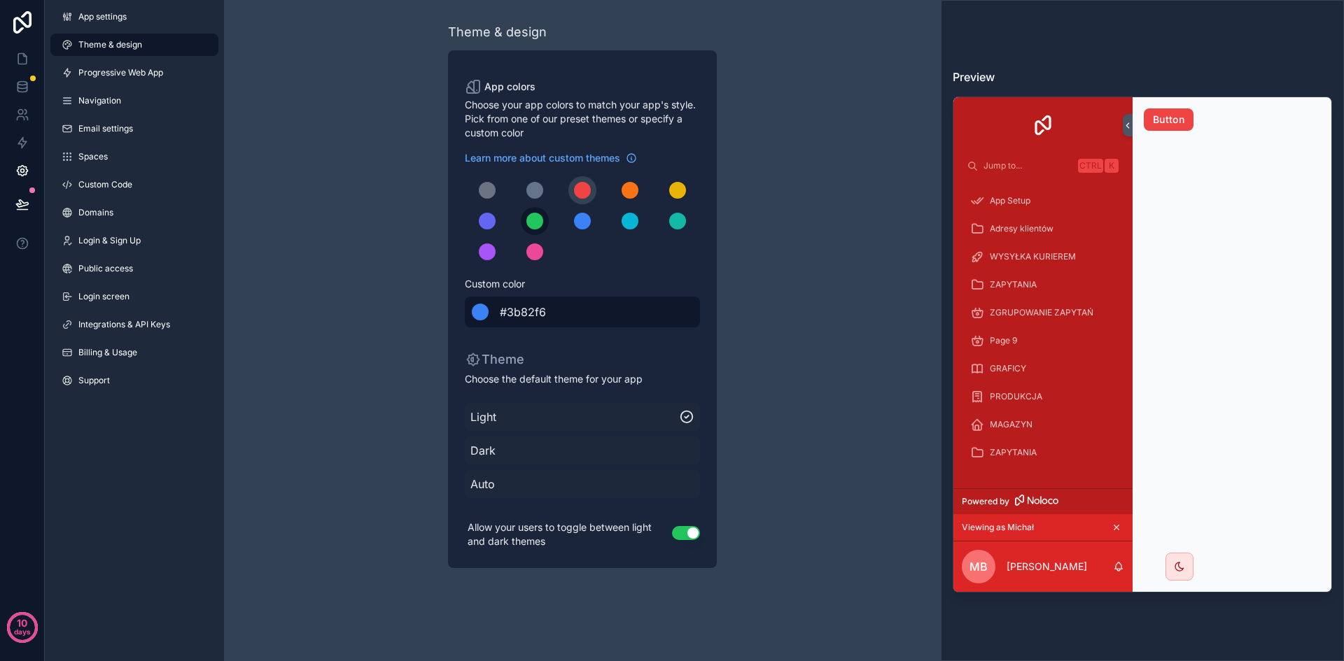
click at [530, 218] on div "scrollable content" at bounding box center [534, 221] width 17 height 17
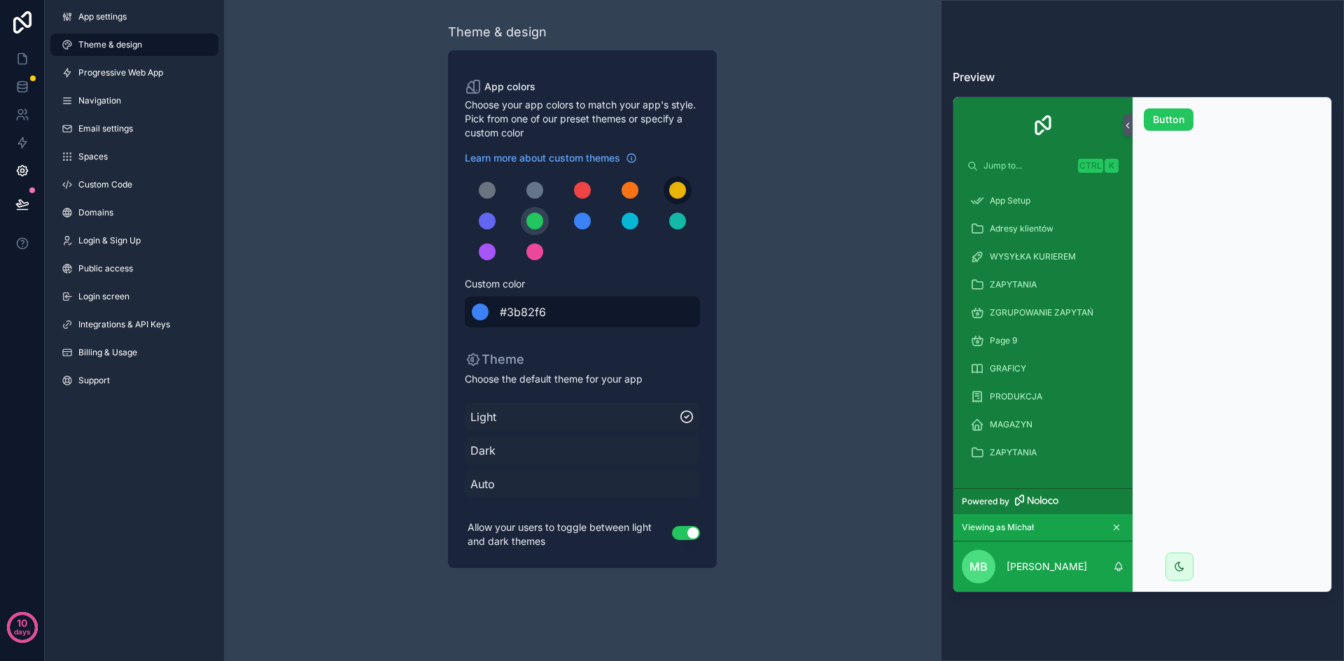
click at [675, 185] on div "scrollable content" at bounding box center [677, 190] width 17 height 17
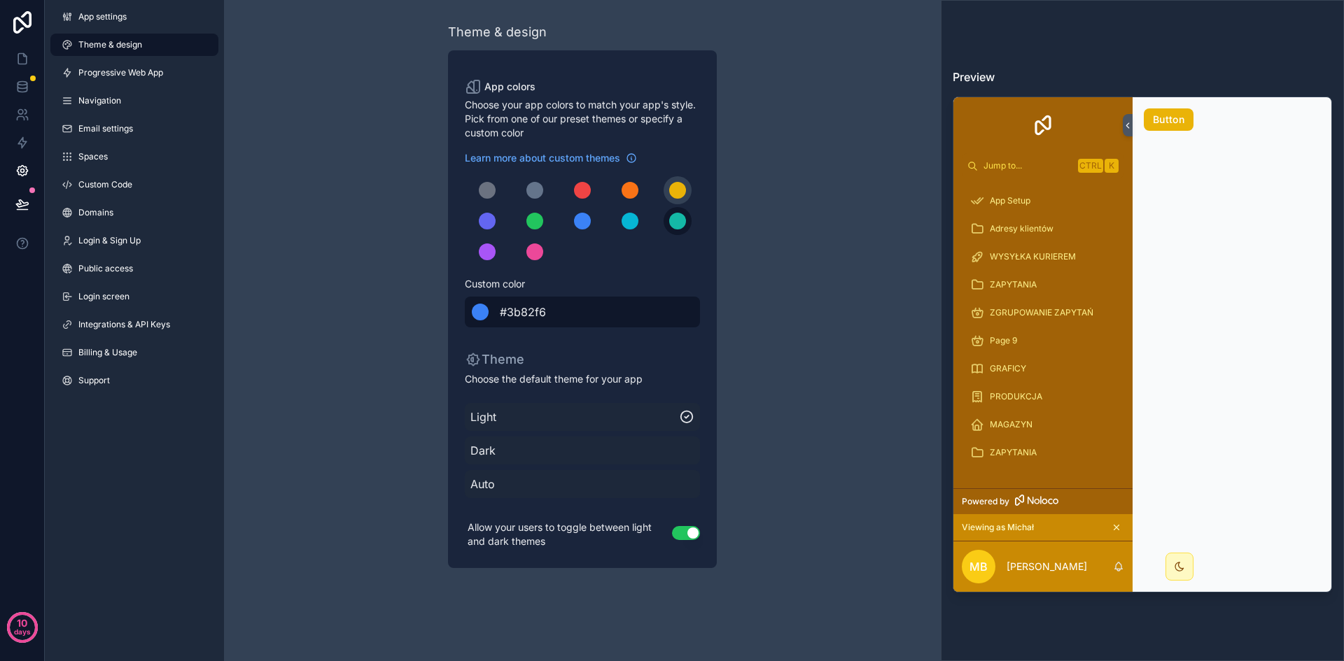
click at [676, 230] on button "scrollable content" at bounding box center [678, 221] width 28 height 28
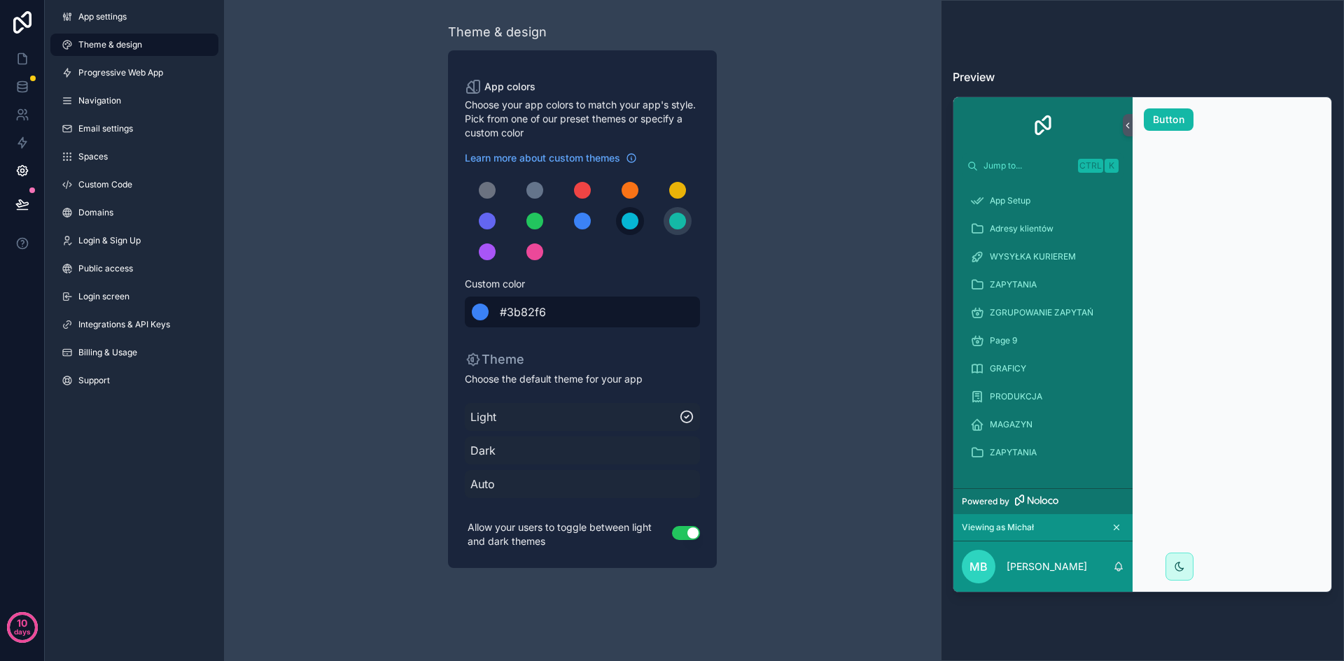
click at [629, 220] on div "scrollable content" at bounding box center [630, 221] width 17 height 17
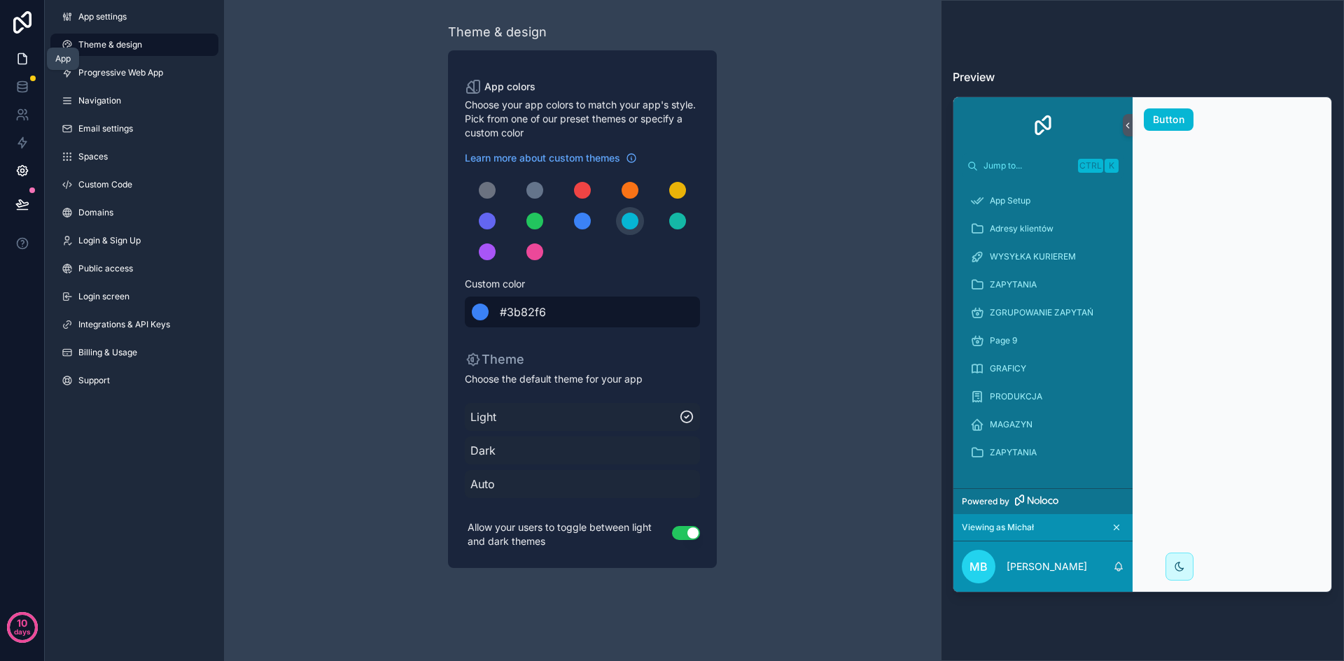
click at [18, 59] on icon at bounding box center [22, 59] width 8 height 10
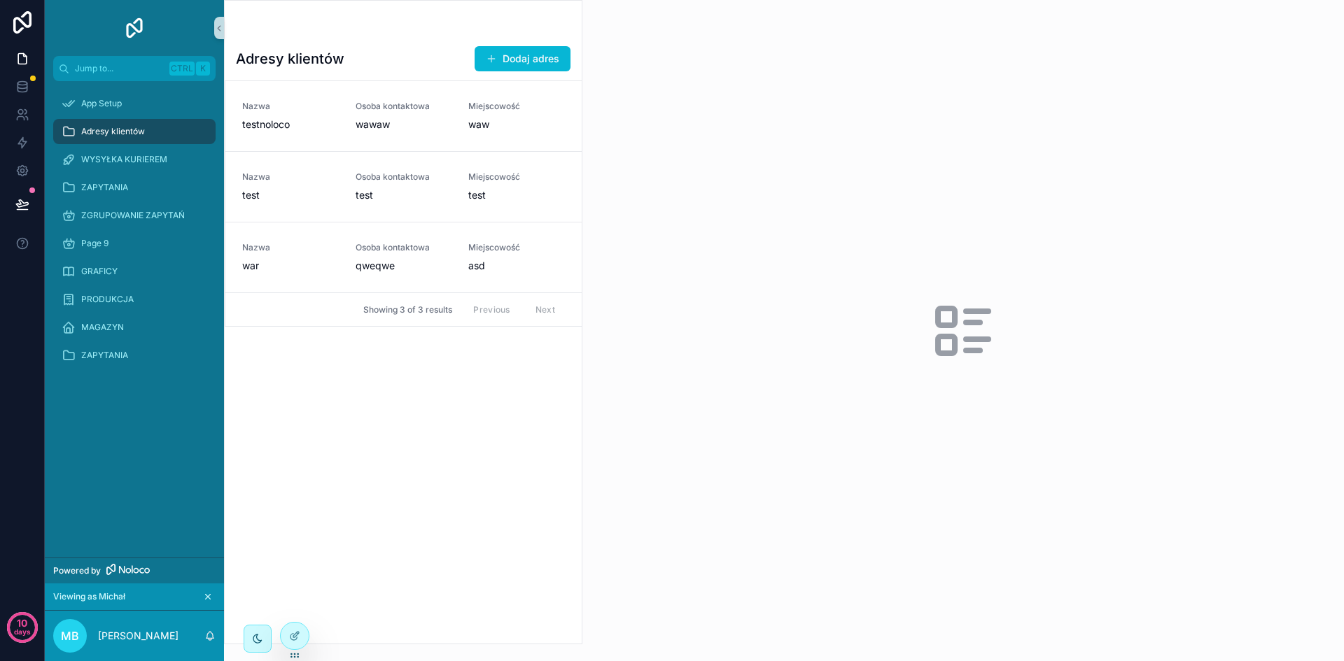
click at [141, 394] on div "App Setup Adresy klientów WYSYŁKA KURIEREM ZAPYTANIA ZGRUPOWANIE ZAPYTAŃ Page 9…" at bounding box center [134, 319] width 179 height 477
click at [349, 469] on div "Adresy klientów Dodaj adres Nazwa testnoloco Osoba kontaktowa wawaw Miejscowość…" at bounding box center [403, 339] width 357 height 610
click at [526, 379] on div "Adresy klientów Dodaj adres Nazwa testnoloco Osoba kontaktowa wawaw Miejscowość…" at bounding box center [403, 339] width 357 height 610
click at [220, 28] on icon "scrollable content" at bounding box center [219, 28] width 10 height 10
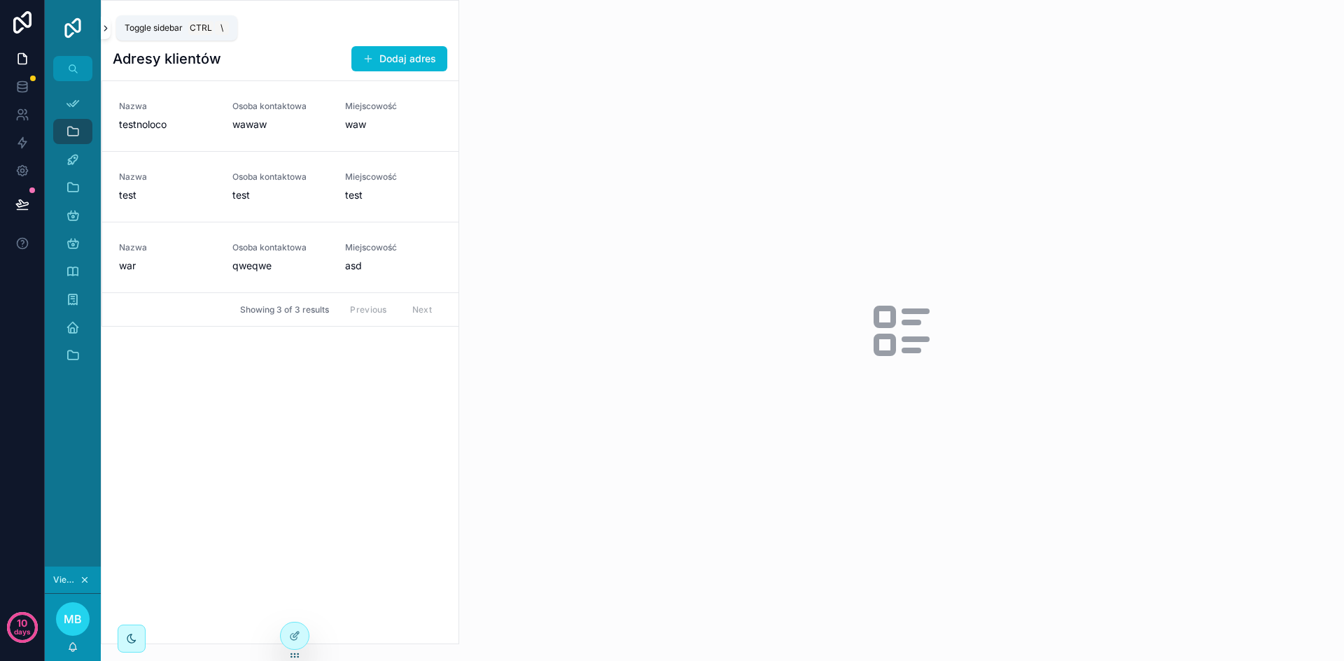
click at [108, 29] on icon "scrollable content" at bounding box center [106, 28] width 10 height 10
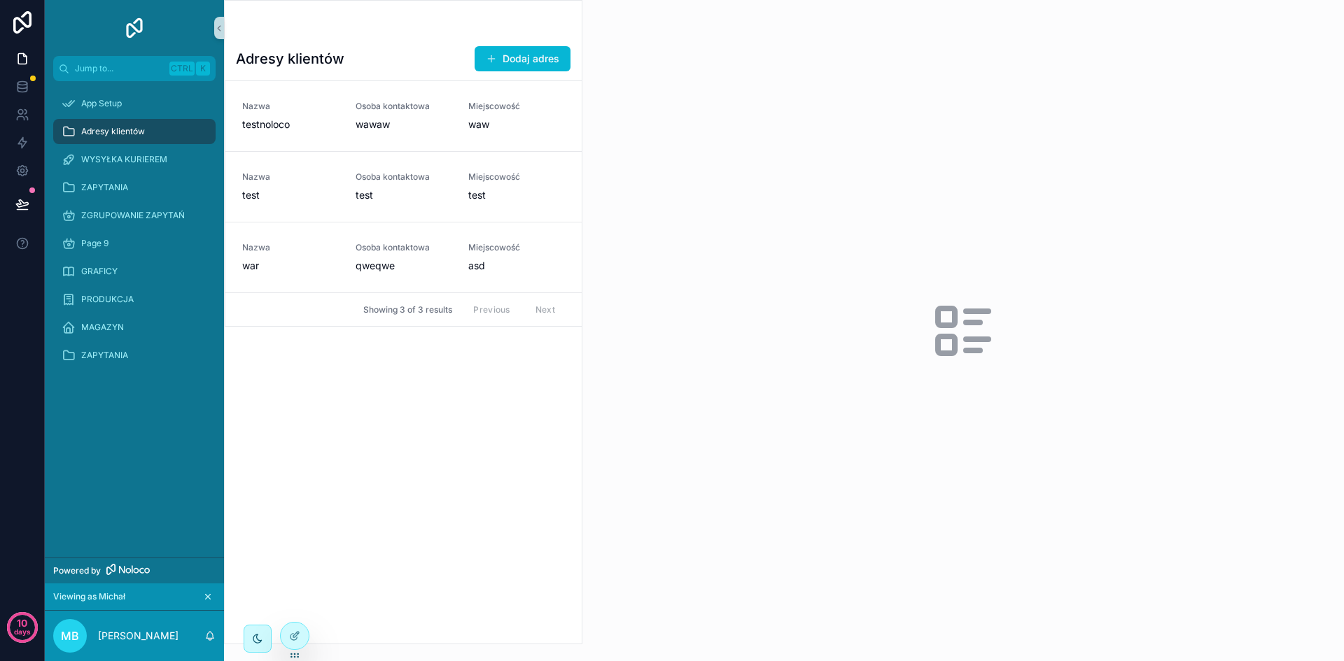
click at [398, 441] on div "Adresy klientów Dodaj adres Nazwa testnoloco Osoba kontaktowa wawaw Miejscowość…" at bounding box center [403, 339] width 357 height 610
click at [106, 104] on span "App Setup" at bounding box center [101, 103] width 41 height 11
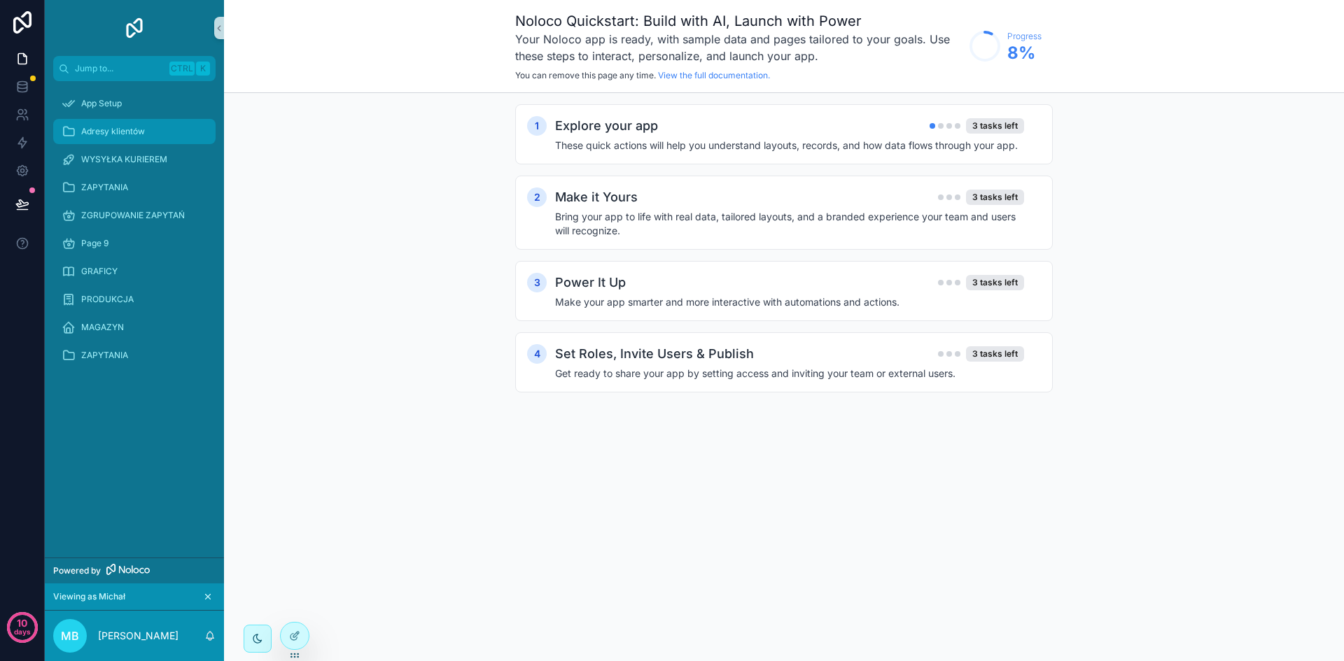
click at [150, 125] on div "Adresy klientów" at bounding box center [135, 131] width 146 height 22
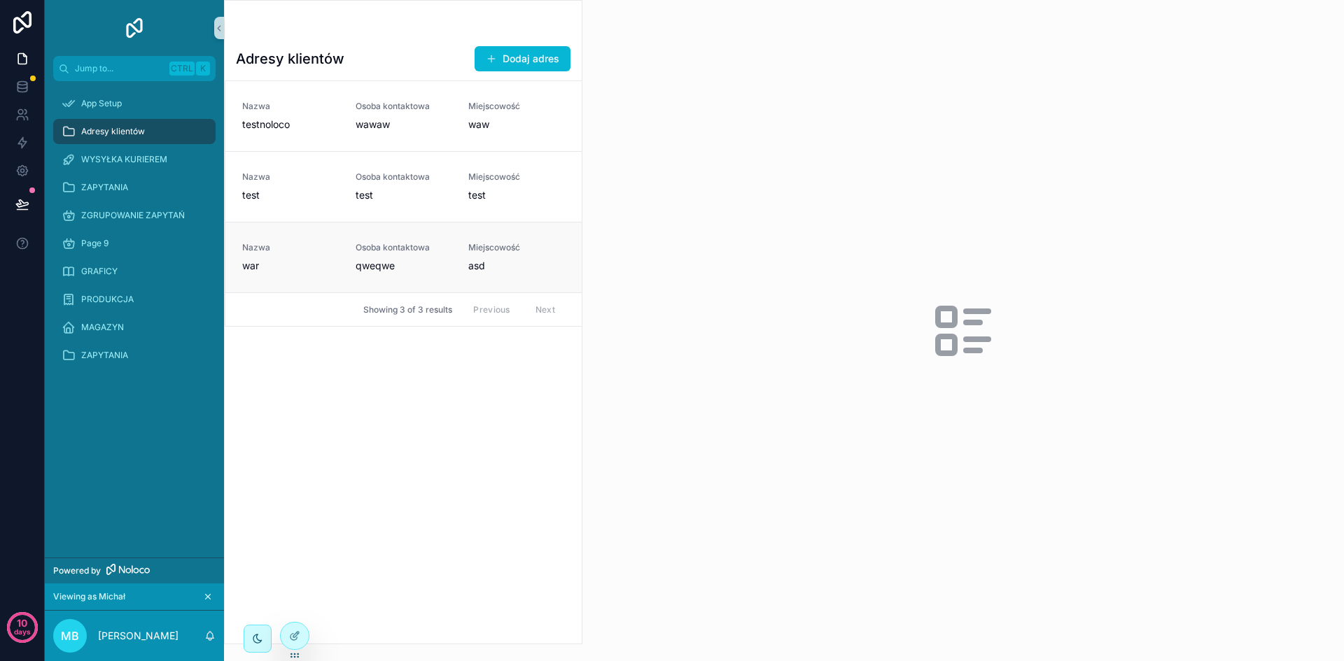
click at [361, 260] on span "qweqwe" at bounding box center [404, 266] width 97 height 14
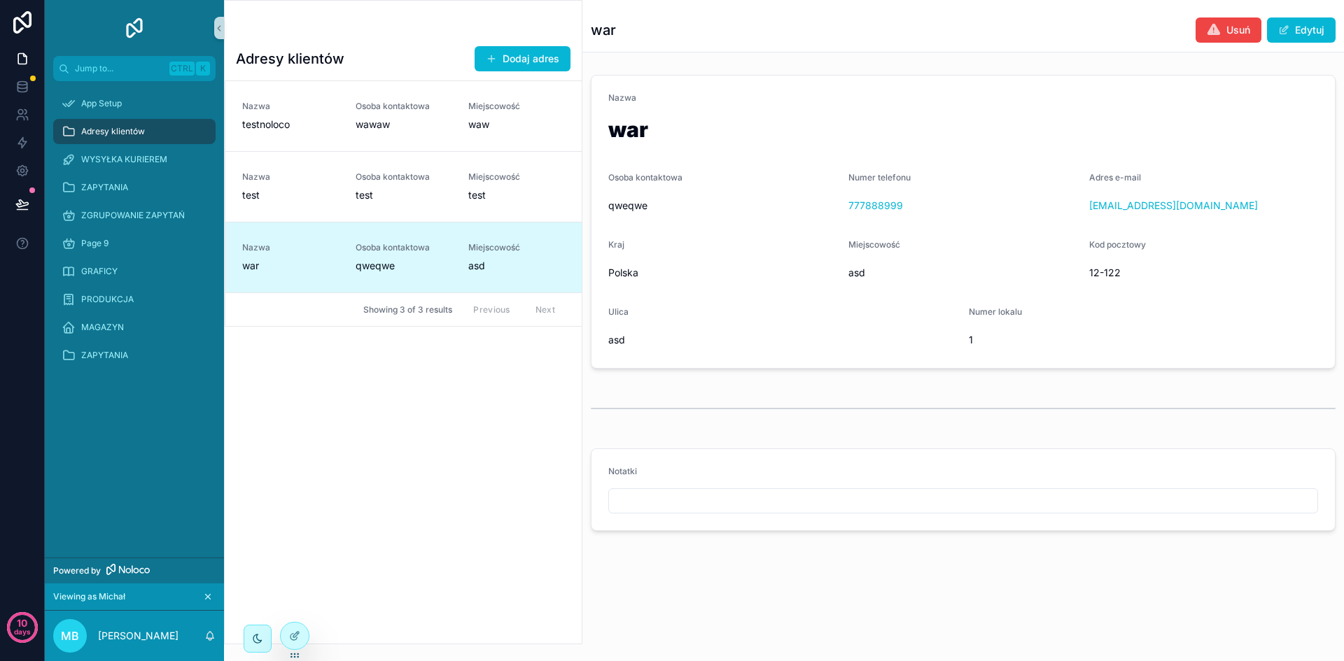
click at [695, 504] on input "scrollable content" at bounding box center [963, 501] width 708 height 20
type input "****"
click at [695, 504] on input "****" at bounding box center [963, 501] width 708 height 20
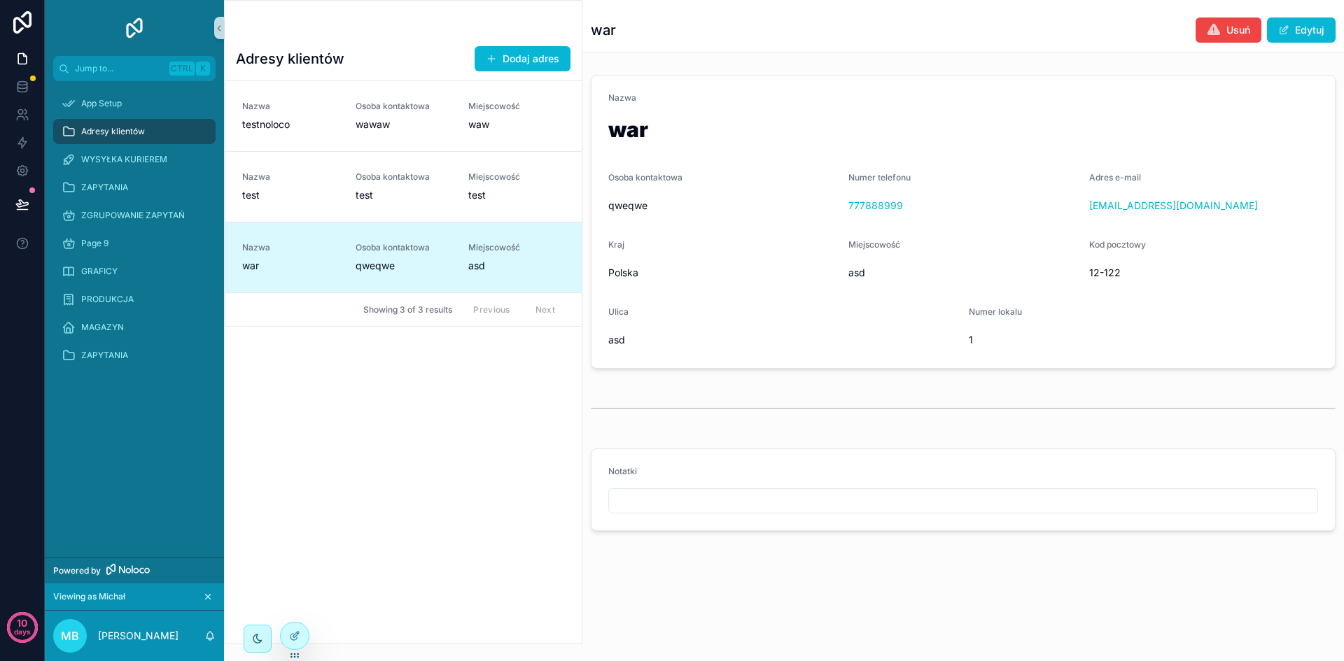
click at [761, 418] on div "scrollable content" at bounding box center [963, 408] width 745 height 35
drag, startPoint x: 475, startPoint y: 430, endPoint x: 491, endPoint y: 417, distance: 20.4
click at [475, 430] on div "Adresy klientów Dodaj adres Nazwa testnoloco Osoba kontaktowa wawaw Miejscowość…" at bounding box center [403, 339] width 357 height 610
click at [1307, 31] on button "Edytuj" at bounding box center [1301, 29] width 69 height 25
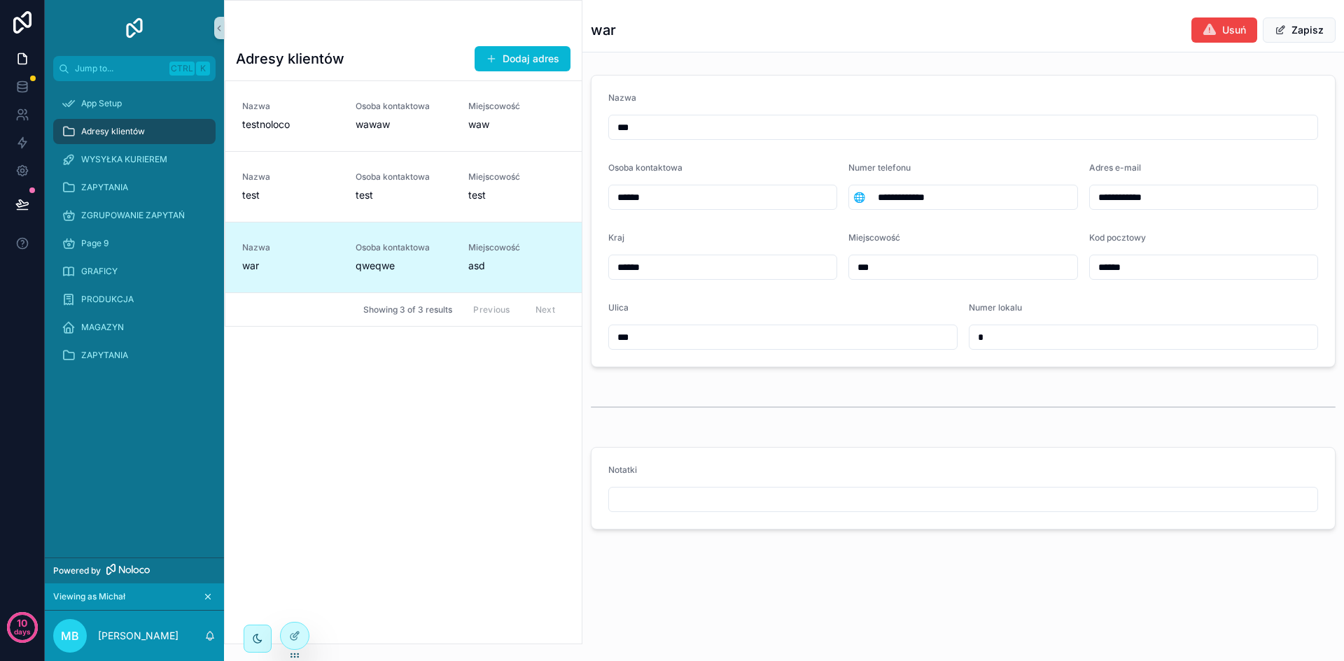
click at [759, 205] on input "******" at bounding box center [722, 198] width 227 height 20
click at [990, 195] on input "**********" at bounding box center [972, 198] width 207 height 20
click at [1194, 199] on input "**********" at bounding box center [1203, 198] width 227 height 20
click at [1182, 276] on input "******" at bounding box center [1203, 268] width 227 height 20
click at [1298, 36] on button "Zapisz" at bounding box center [1299, 29] width 73 height 25
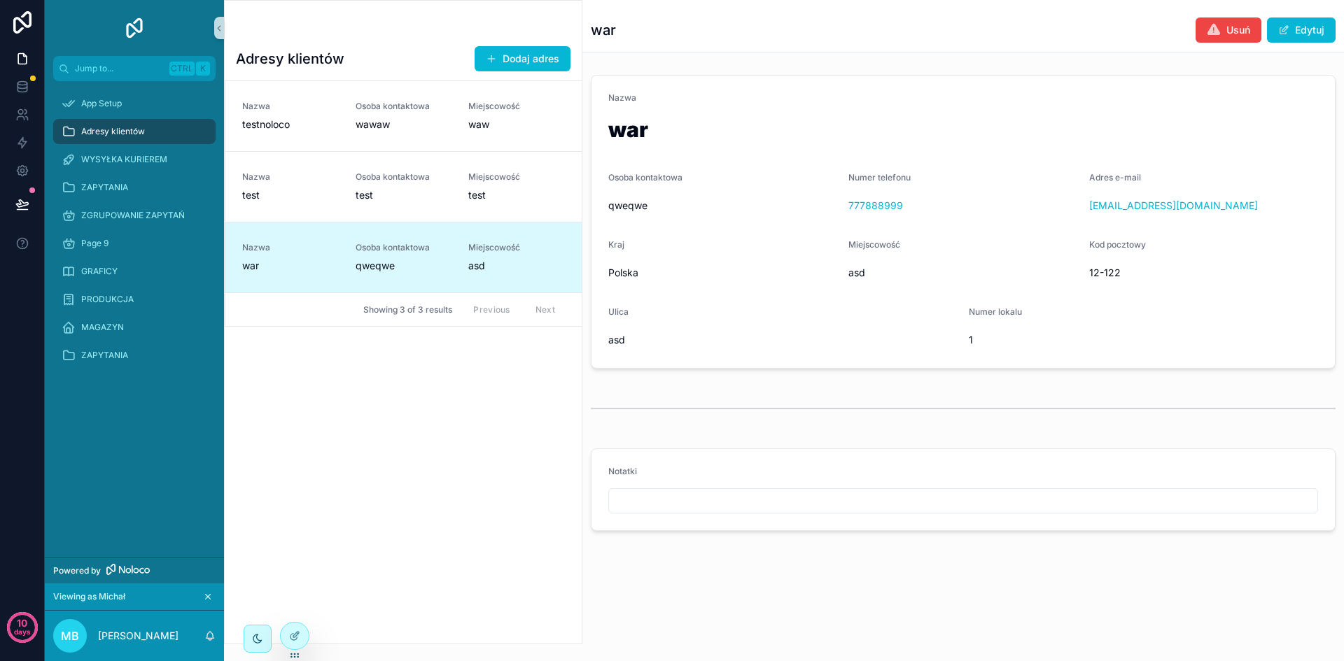
click at [1304, 43] on div "Adresy klientów war Usuń [GEOGRAPHIC_DATA]" at bounding box center [963, 26] width 745 height 52
click at [1304, 41] on button "Edytuj" at bounding box center [1301, 29] width 69 height 25
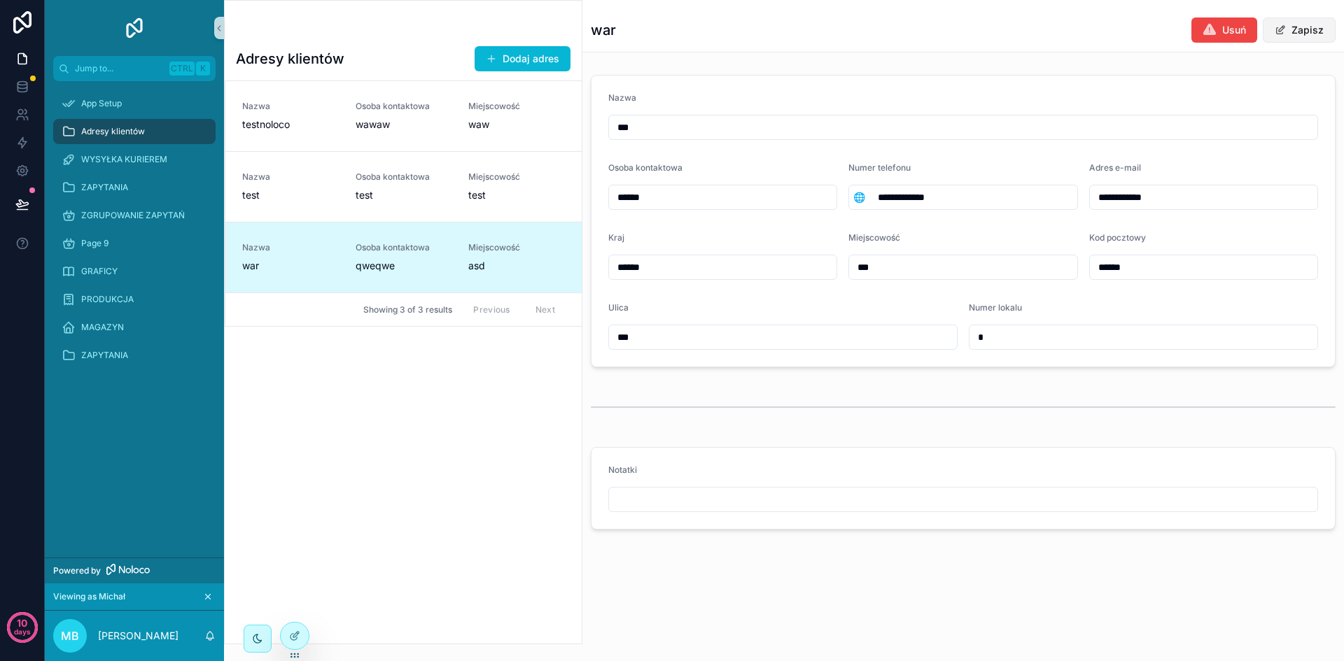
click at [1304, 41] on button "Zapisz" at bounding box center [1299, 29] width 73 height 25
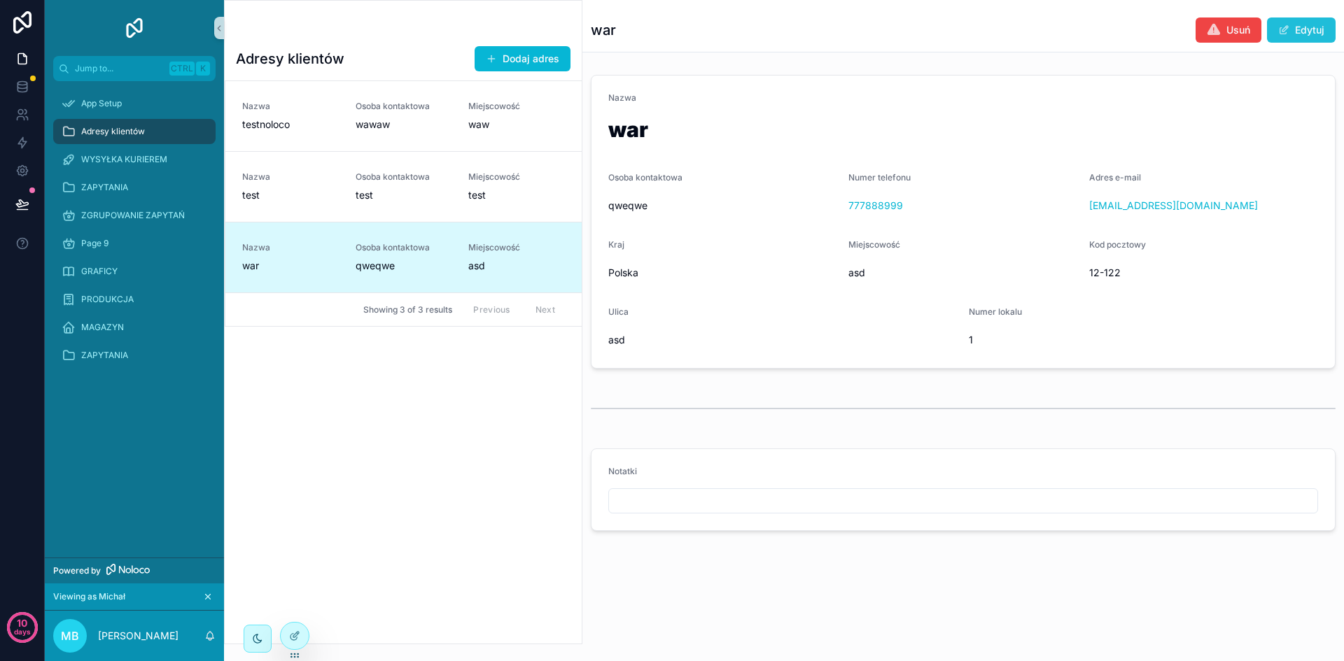
click at [1304, 41] on button "Edytuj" at bounding box center [1301, 29] width 69 height 25
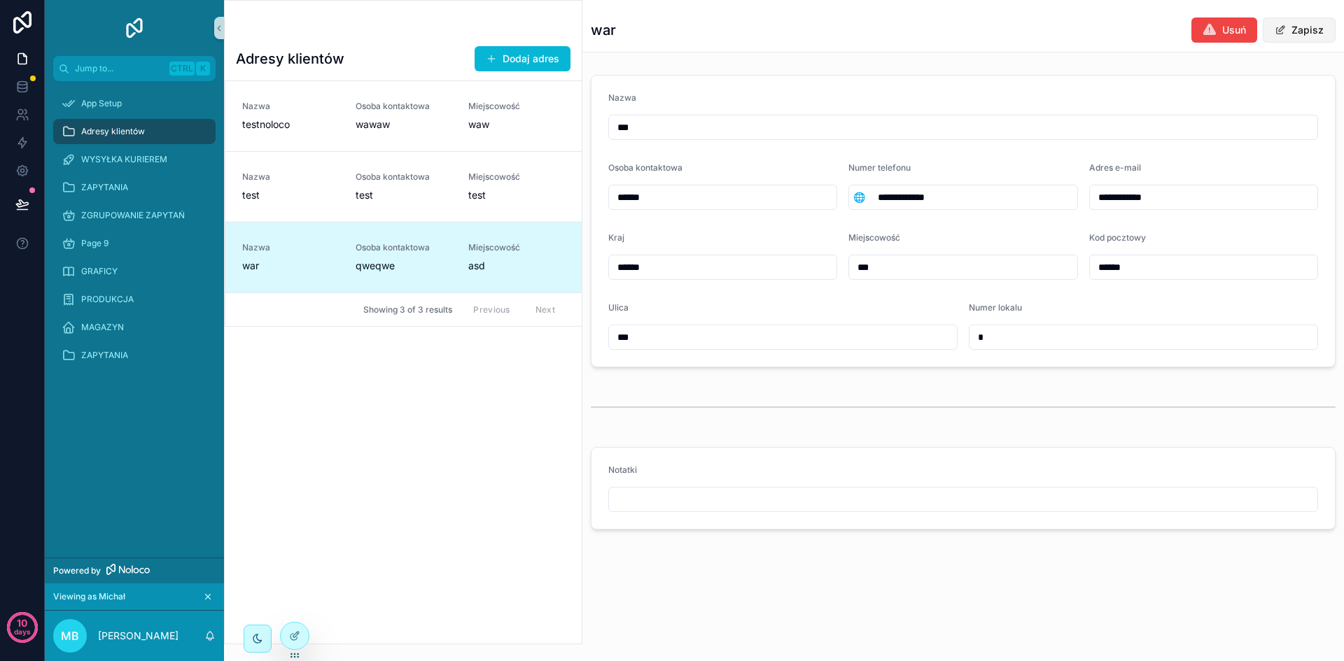
click at [1304, 41] on button "Zapisz" at bounding box center [1299, 29] width 73 height 25
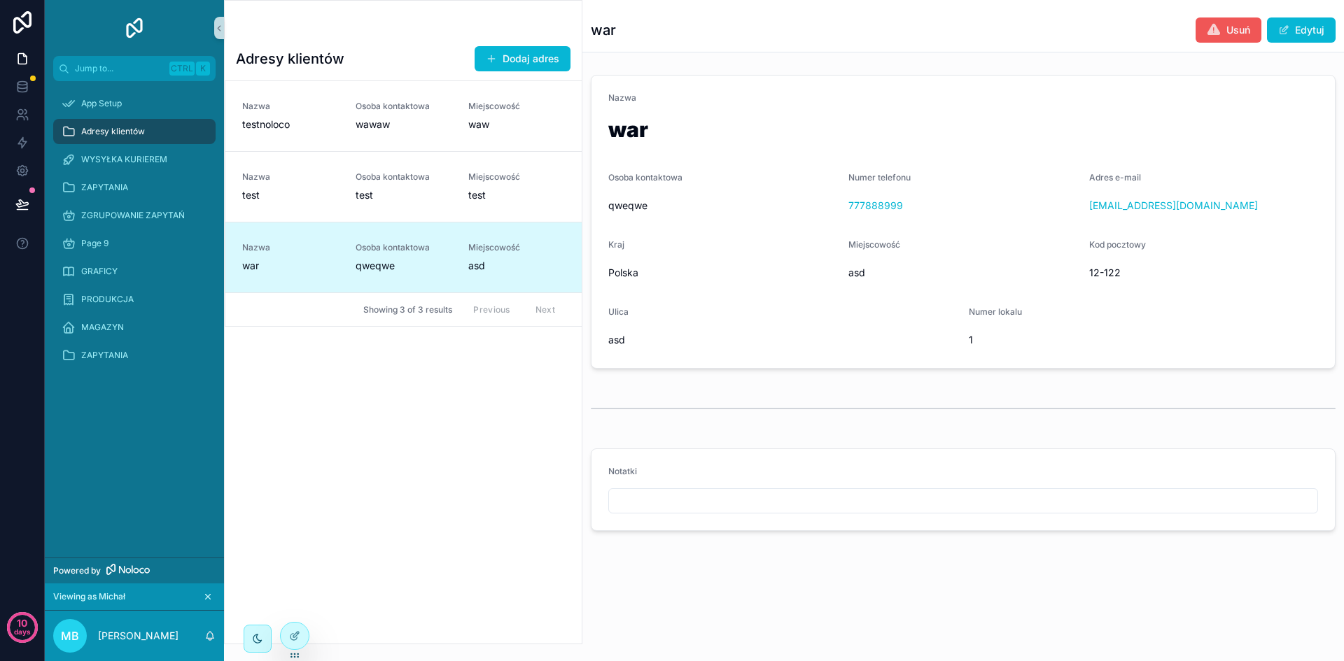
click at [1231, 33] on span "Usuń" at bounding box center [1238, 30] width 24 height 14
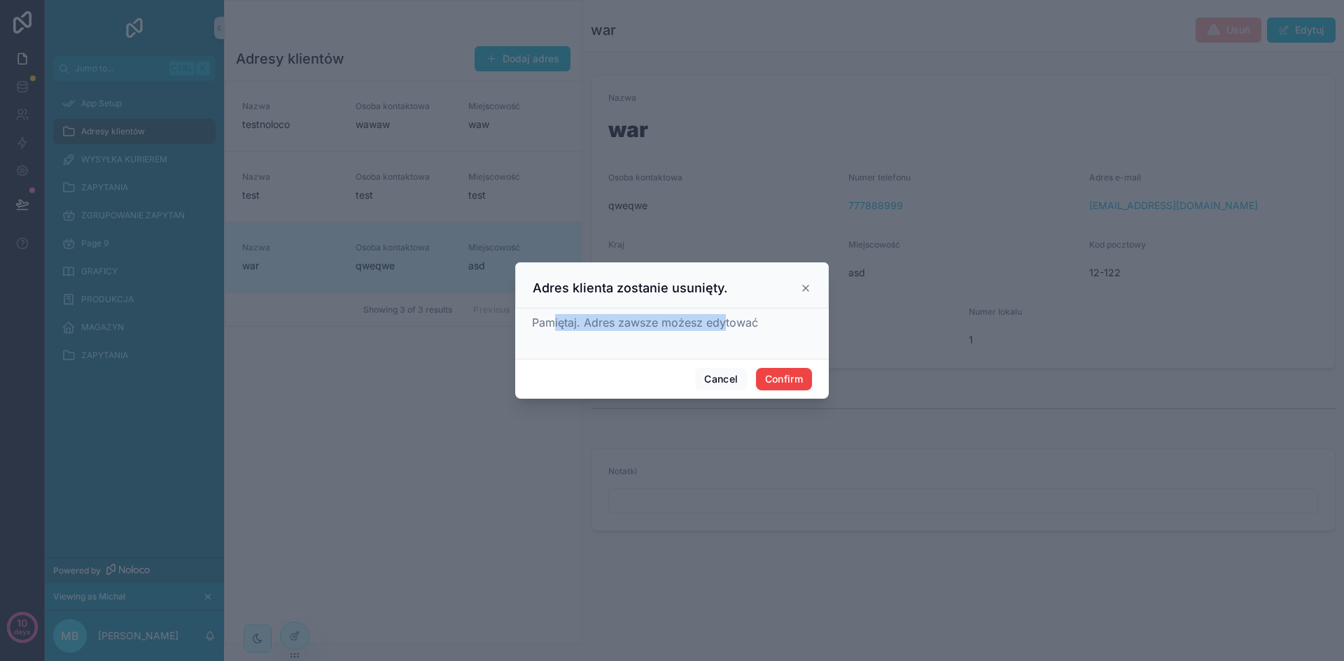
drag, startPoint x: 557, startPoint y: 322, endPoint x: 725, endPoint y: 327, distance: 168.0
click at [725, 327] on span "Pamiętaj. Adres zawsze możesz edytować" at bounding box center [645, 323] width 226 height 14
click at [717, 377] on button "Cancel" at bounding box center [721, 379] width 52 height 22
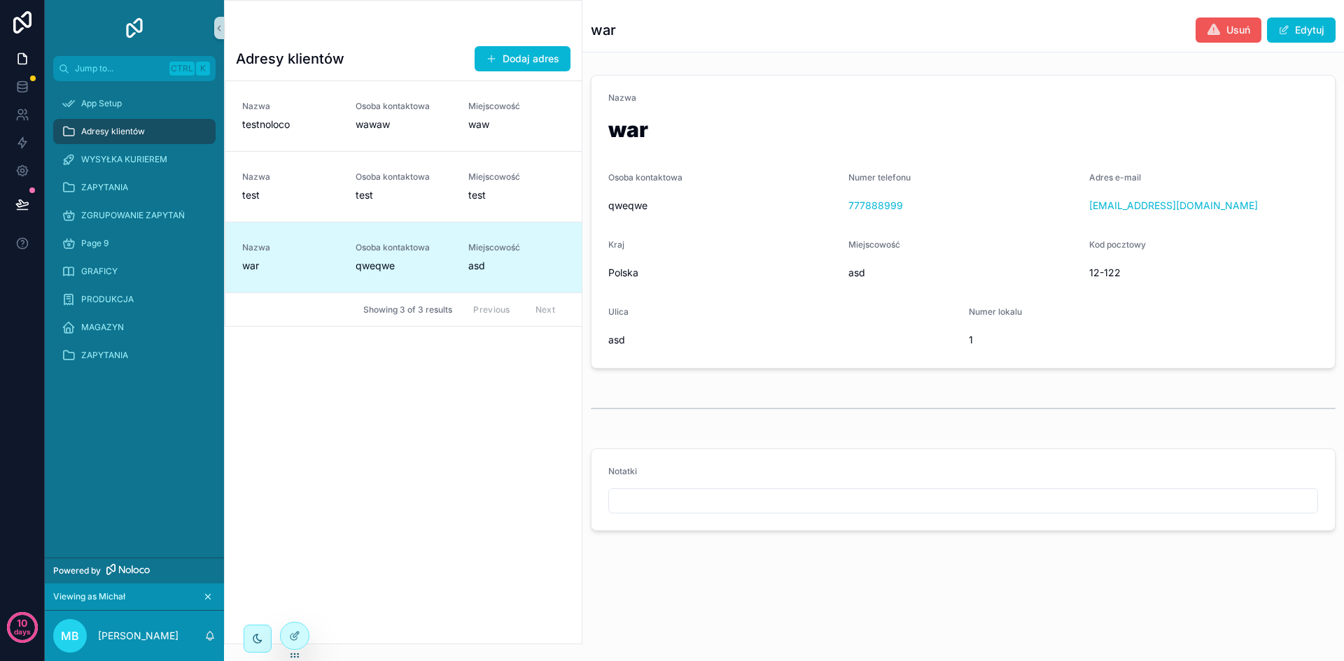
click at [1233, 32] on span "Usuń" at bounding box center [1238, 30] width 24 height 14
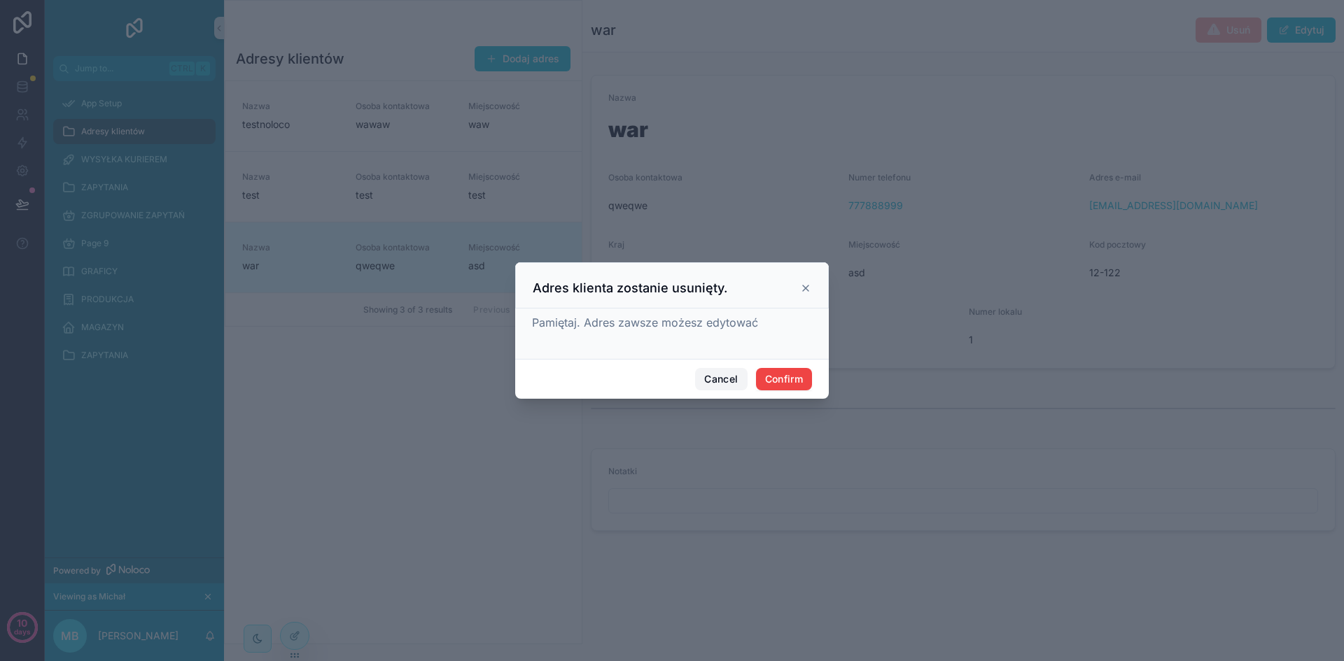
click at [720, 381] on button "Cancel" at bounding box center [721, 379] width 52 height 22
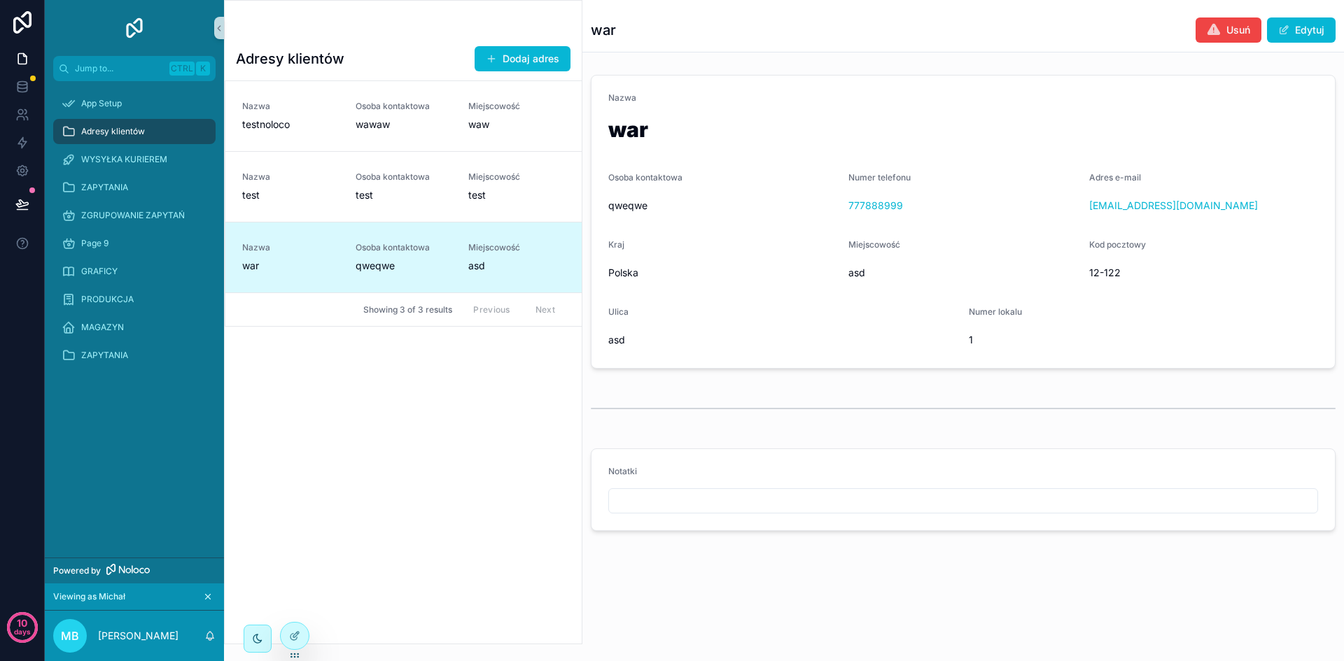
click at [927, 237] on form "Nazwa war [PERSON_NAME] kontaktowa qweqwe Numer telefonu 777888999 Adres e-mail…" at bounding box center [962, 222] width 743 height 293
click at [538, 53] on button "Dodaj adres" at bounding box center [523, 58] width 96 height 25
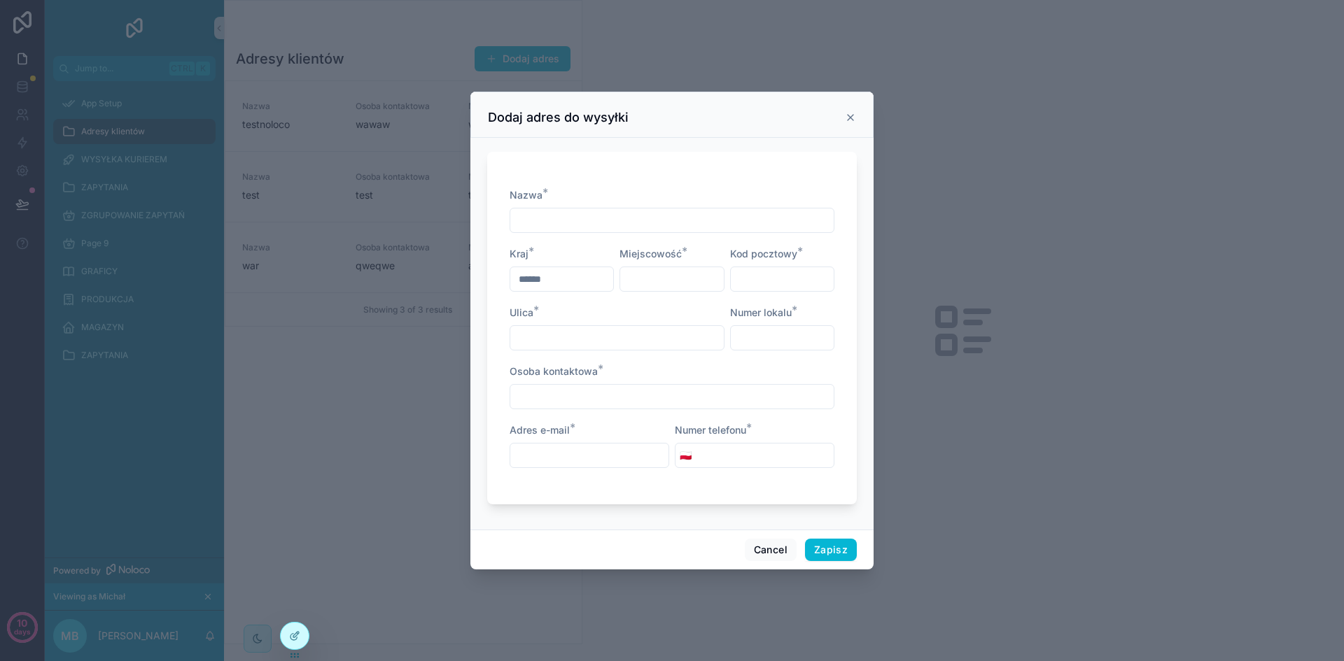
click at [598, 222] on input "scrollable content" at bounding box center [671, 221] width 323 height 20
click at [852, 116] on icon "scrollable content" at bounding box center [851, 118] width 6 height 6
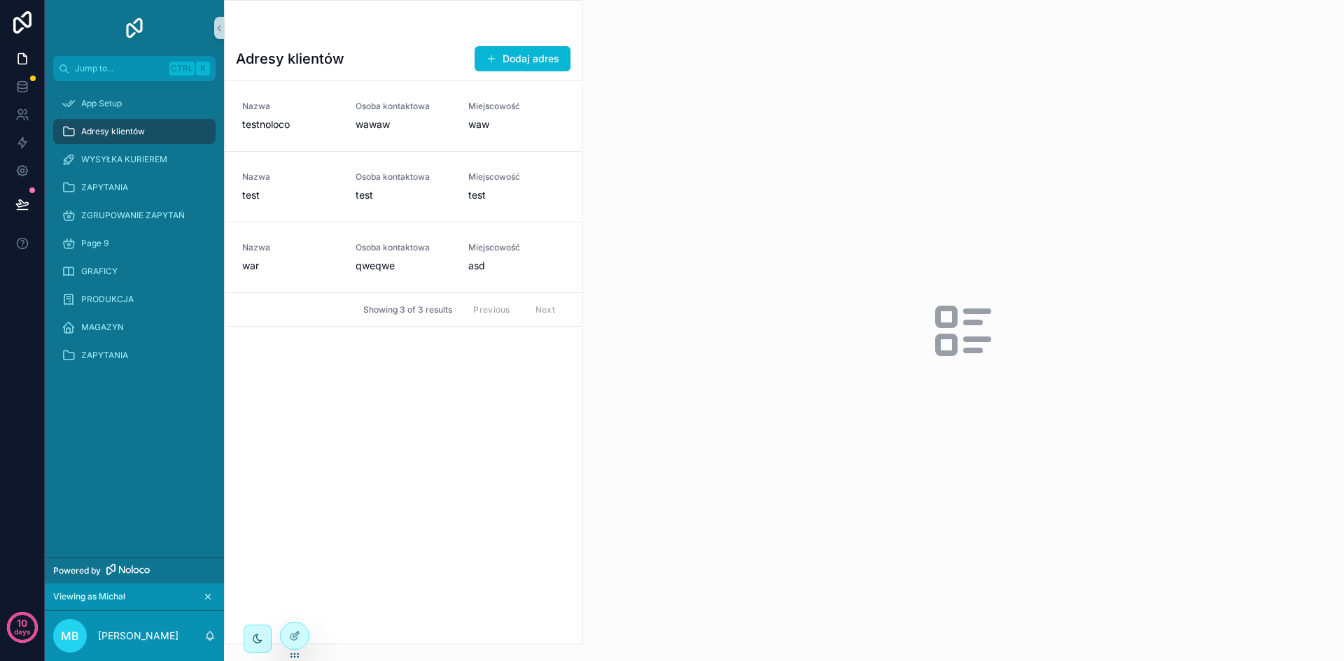
click at [501, 400] on div "Adresy klientów Dodaj adres Nazwa testnoloco Osoba kontaktowa wawaw Miejscowość…" at bounding box center [403, 339] width 357 height 610
click at [545, 72] on div "Adresy klientów Dodaj adres Nazwa testnoloco Osoba kontaktowa wawaw Miejscowość…" at bounding box center [403, 339] width 357 height 610
click at [545, 65] on button "Dodaj adres" at bounding box center [523, 58] width 96 height 25
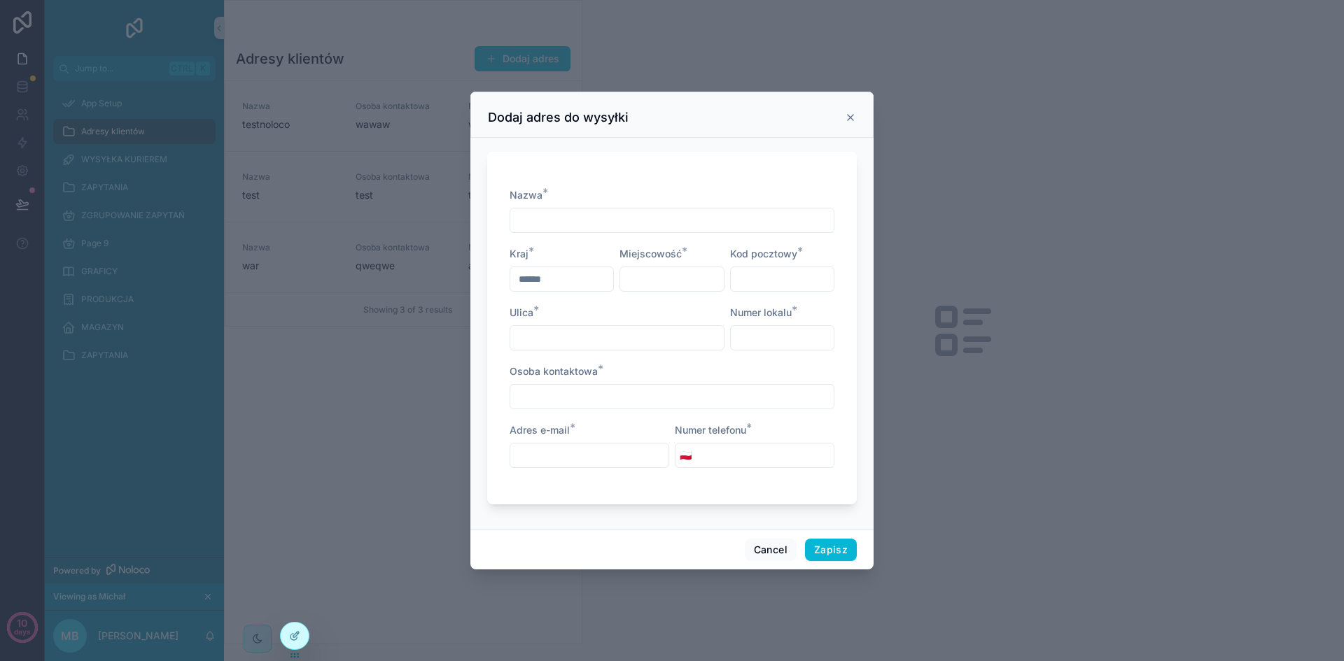
drag, startPoint x: 850, startPoint y: 122, endPoint x: 843, endPoint y: 123, distance: 7.1
click at [850, 122] on icon "scrollable content" at bounding box center [850, 117] width 11 height 11
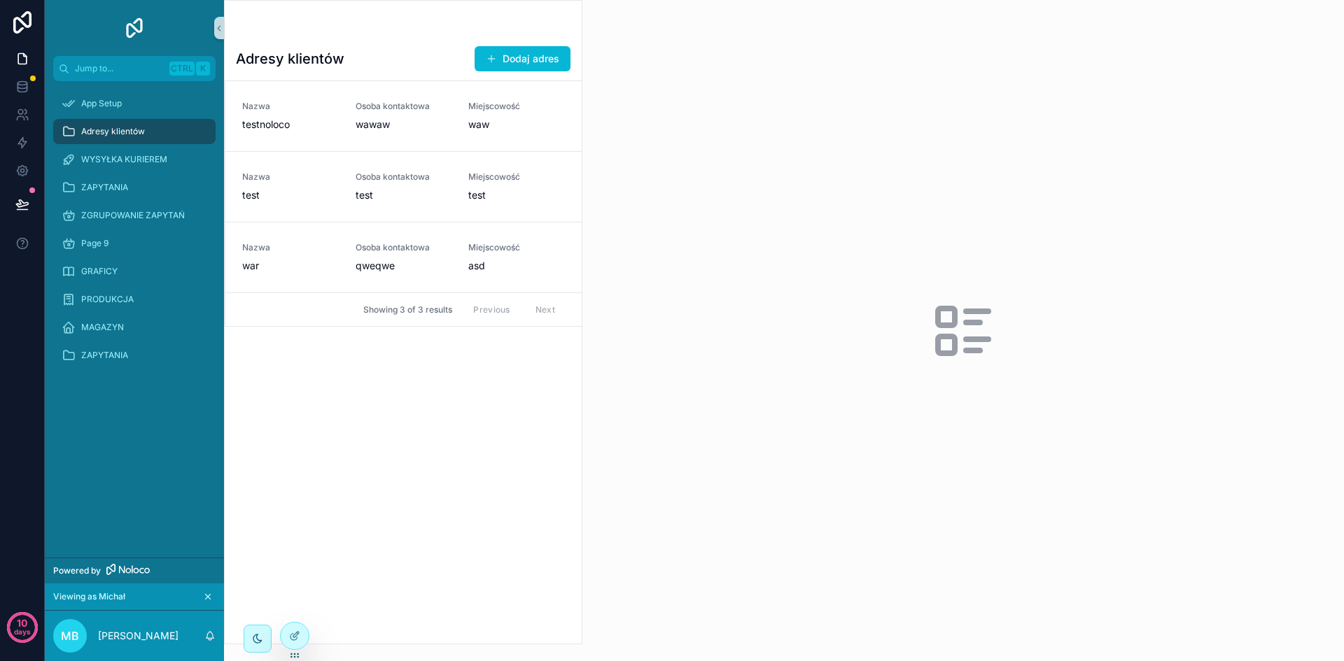
click at [424, 432] on div "Adresy klientów Dodaj adres Nazwa testnoloco Osoba kontaktowa wawaw Miejscowość…" at bounding box center [403, 339] width 357 height 610
click at [256, 639] on icon "scrollable content" at bounding box center [257, 638] width 11 height 11
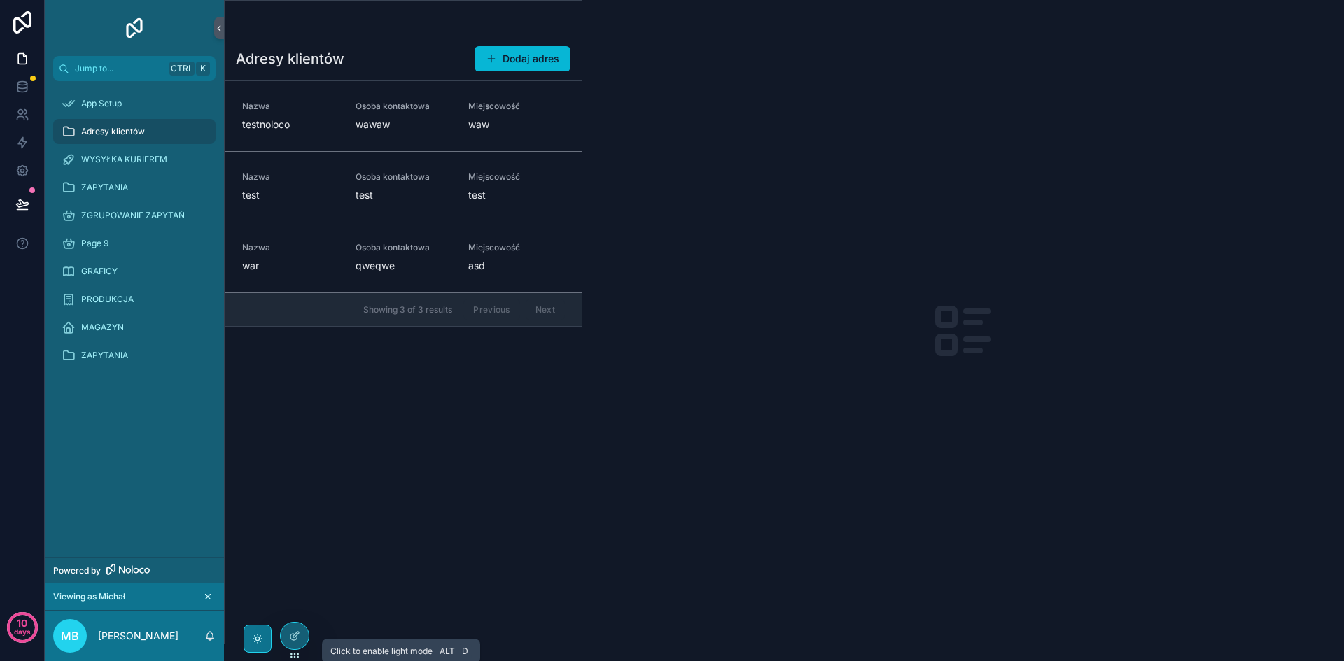
click at [255, 639] on icon "scrollable content" at bounding box center [256, 638] width 3 height 3
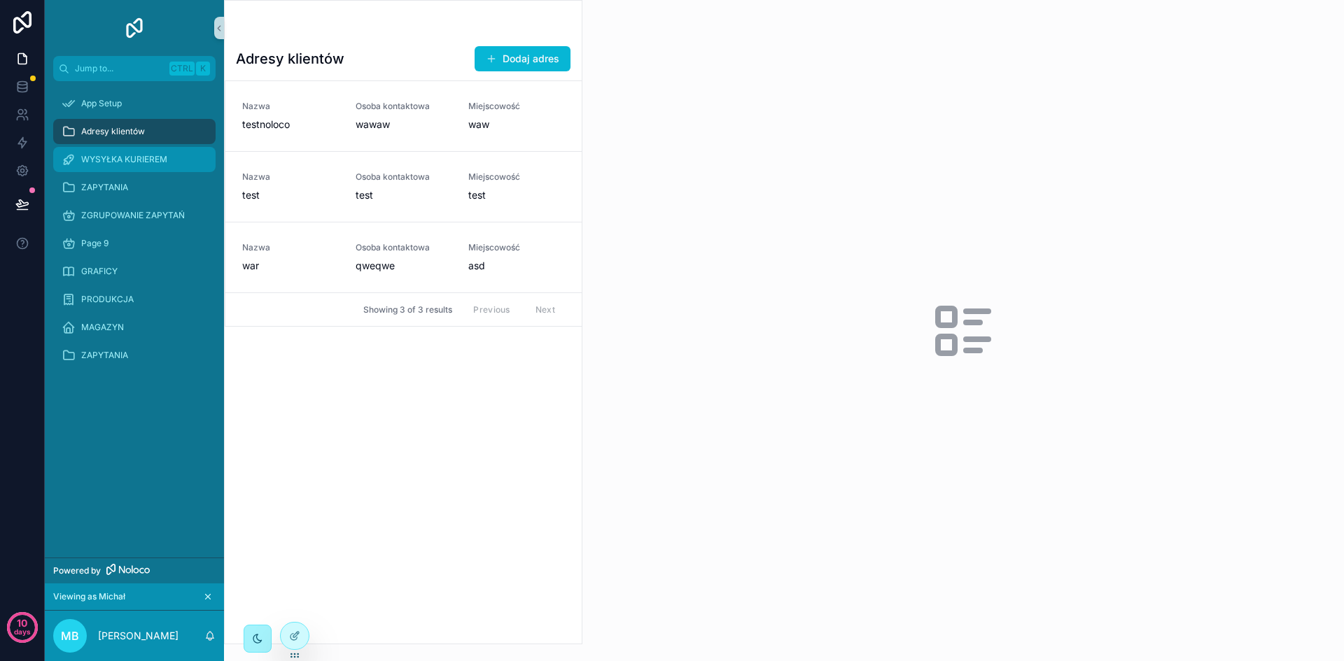
click at [149, 154] on span "WYSYŁKA KURIEREM" at bounding box center [124, 159] width 86 height 11
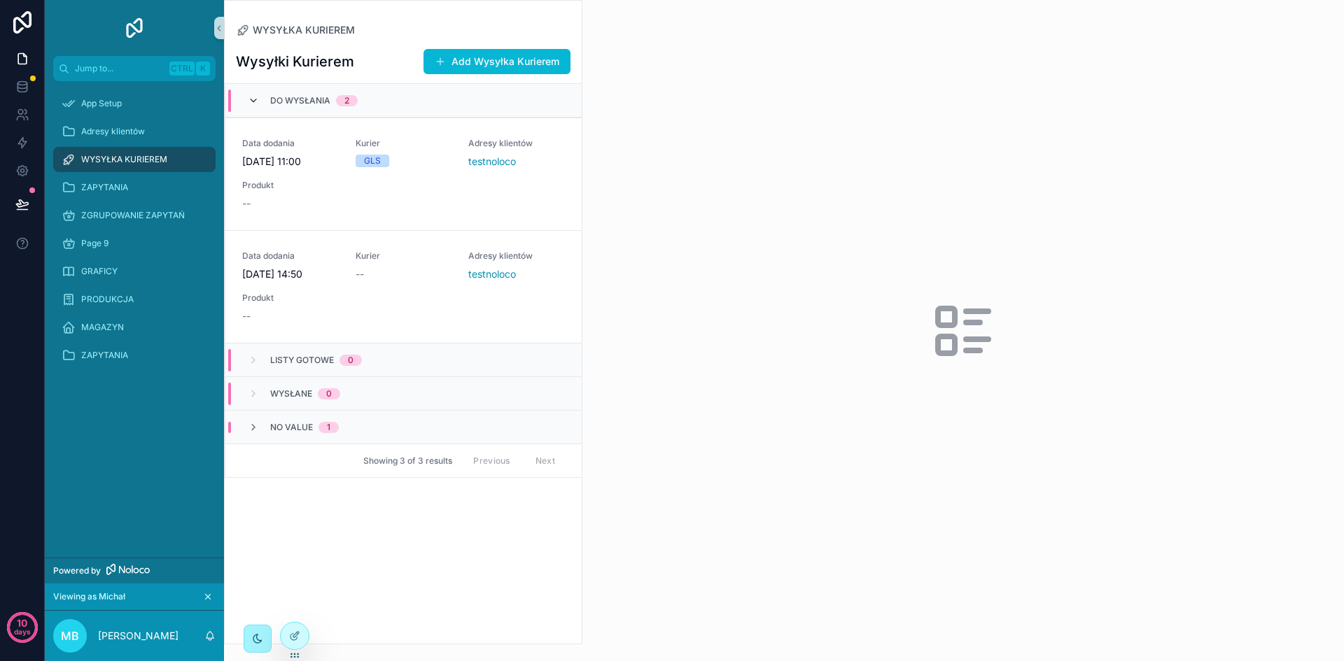
click at [255, 99] on icon "scrollable content" at bounding box center [253, 100] width 11 height 11
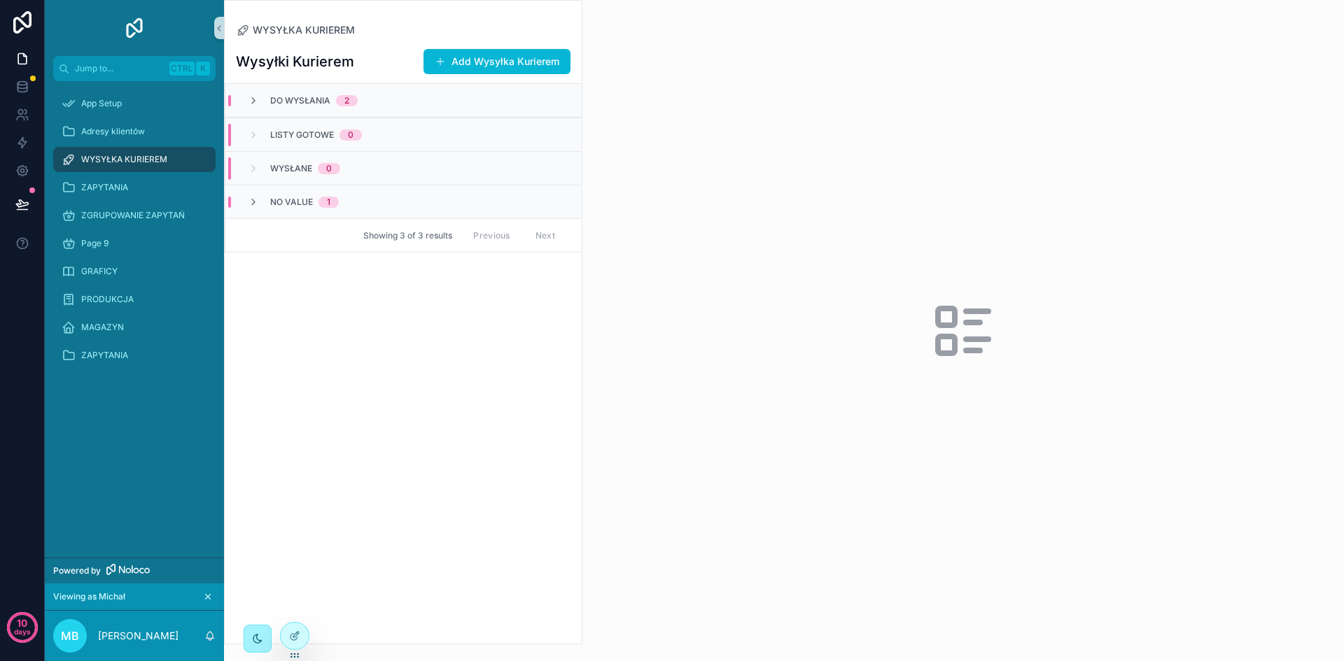
click at [140, 158] on span "WYSYŁKA KURIEREM" at bounding box center [124, 159] width 86 height 11
click at [97, 178] on div "ZAPYTANIA" at bounding box center [135, 187] width 146 height 22
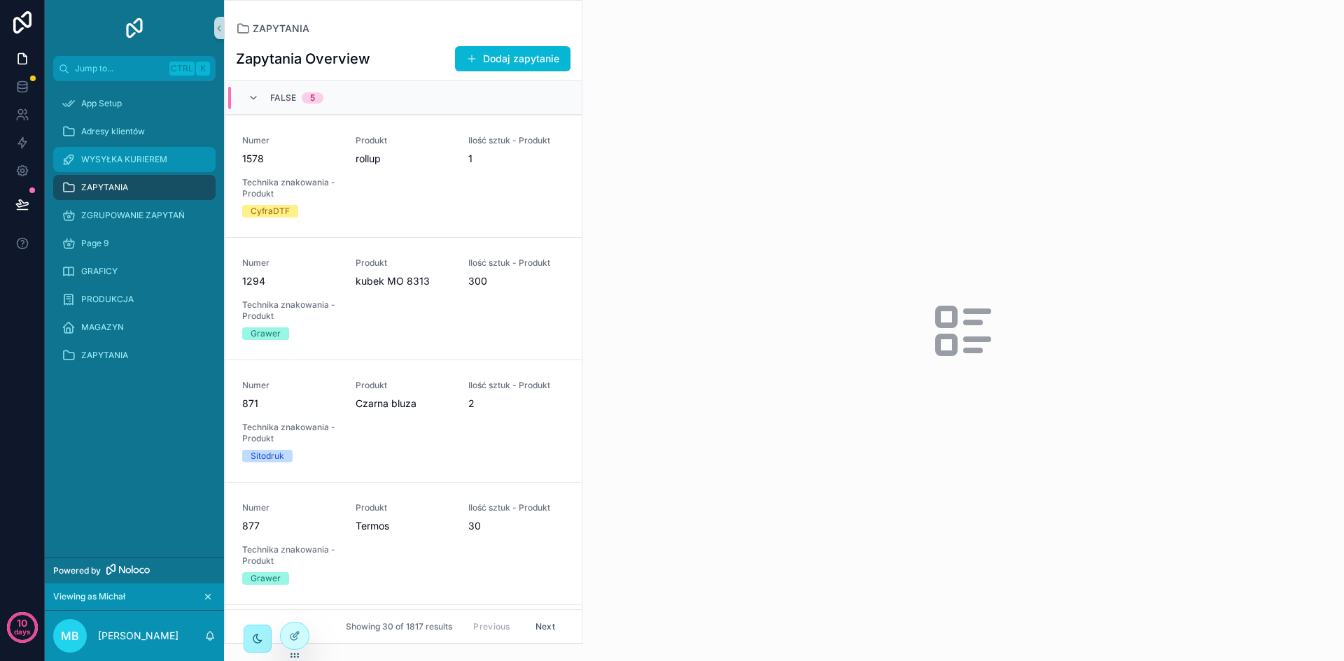
click at [104, 155] on span "WYSYŁKA KURIEREM" at bounding box center [124, 159] width 86 height 11
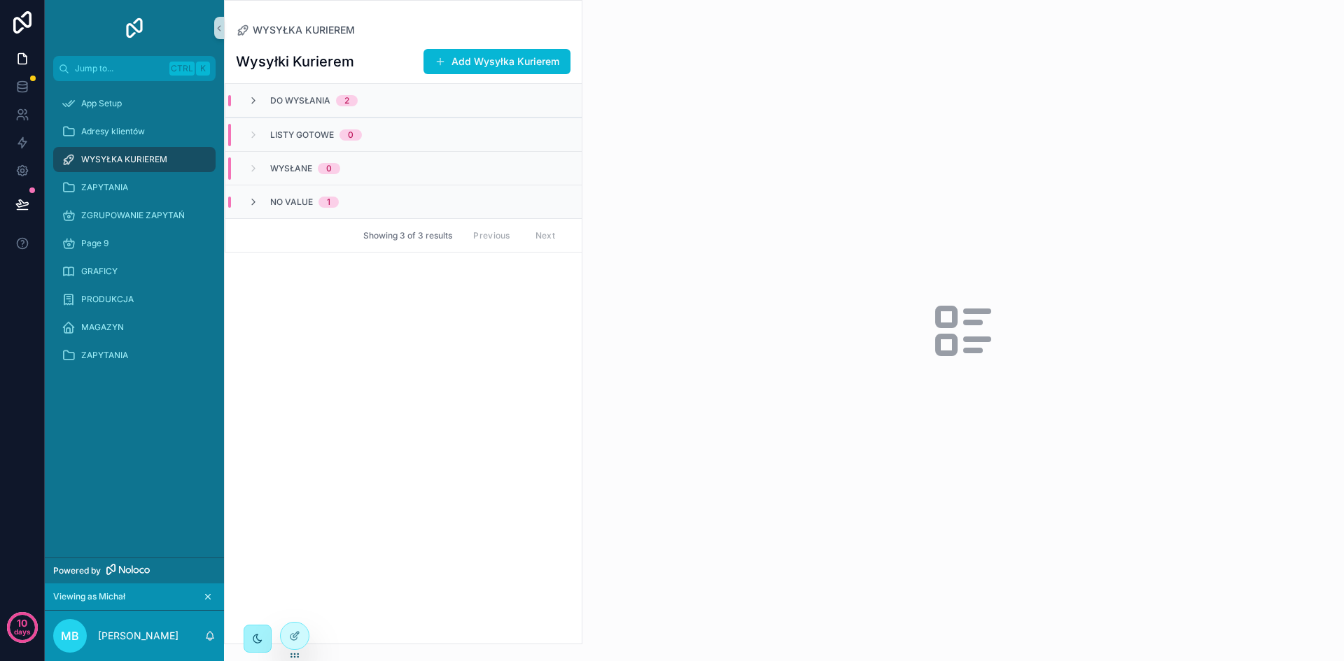
click at [370, 132] on div "LISTY GOTOWE 0" at bounding box center [305, 135] width 148 height 22
click at [372, 165] on div "Wysłane 0" at bounding box center [403, 168] width 356 height 34
click at [372, 195] on div "No value 1" at bounding box center [403, 202] width 356 height 34
click at [372, 203] on div "No value 1" at bounding box center [403, 202] width 356 height 34
click at [369, 108] on div "Do wysłania 2" at bounding box center [403, 101] width 356 height 34
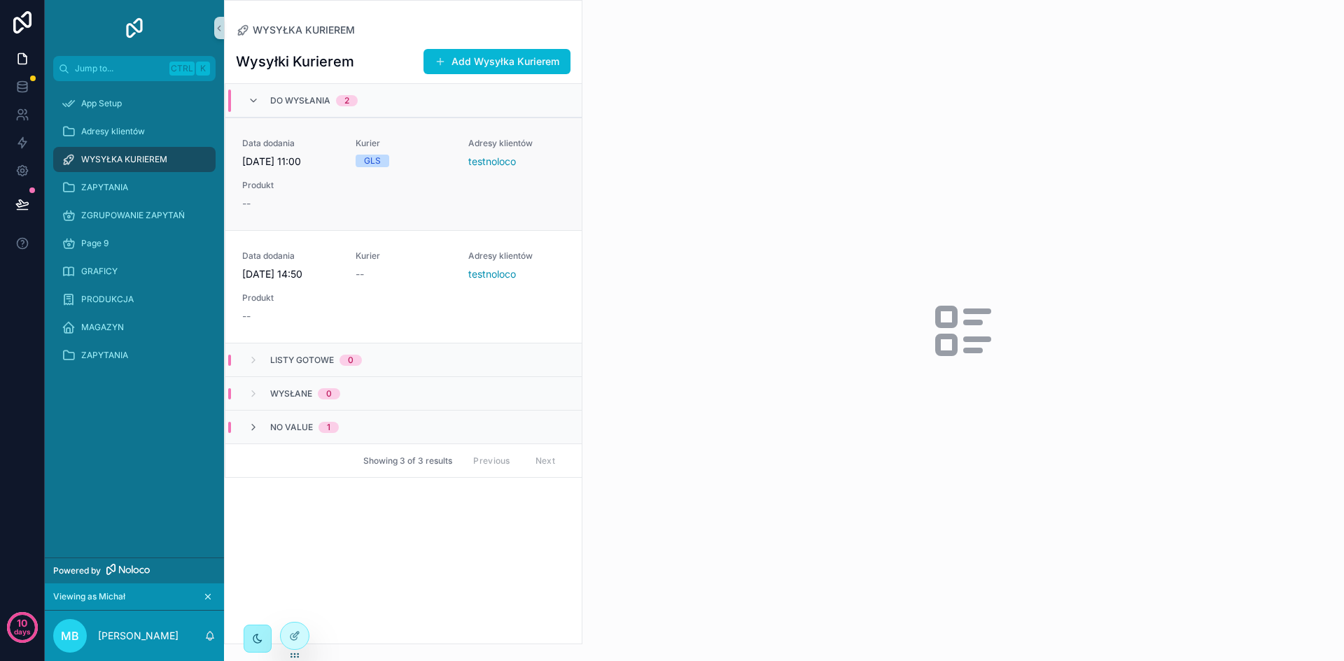
click at [351, 192] on div "Data dodania [DATE] 11:00 Kurier GLS Adresy klientów testnoloco Produkt --" at bounding box center [403, 174] width 323 height 73
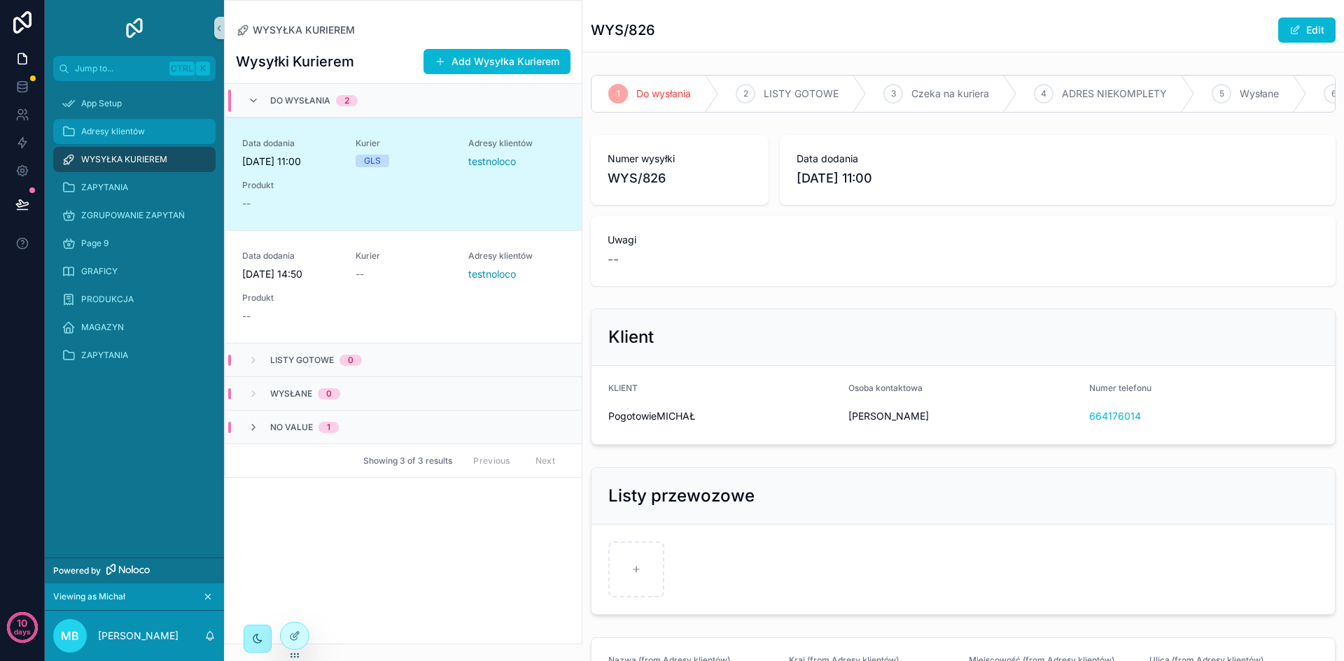
click at [132, 132] on span "Adresy klientów" at bounding box center [113, 131] width 64 height 11
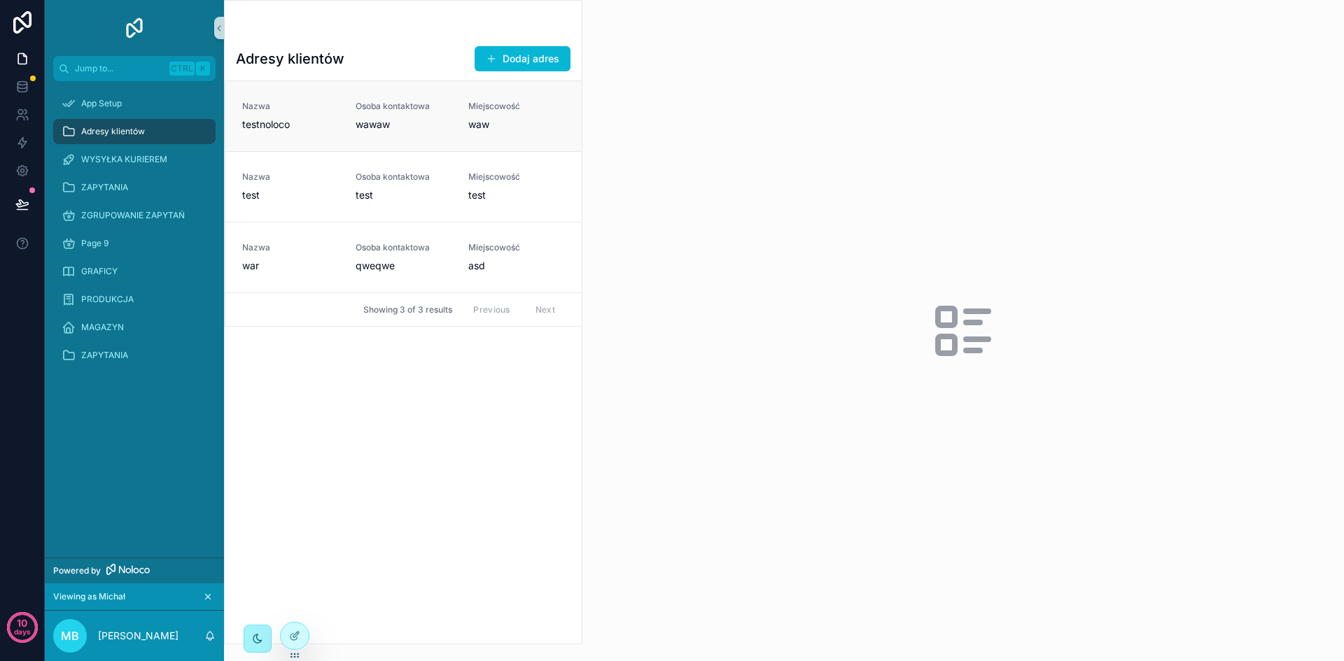
click at [398, 129] on span "wawaw" at bounding box center [404, 125] width 97 height 14
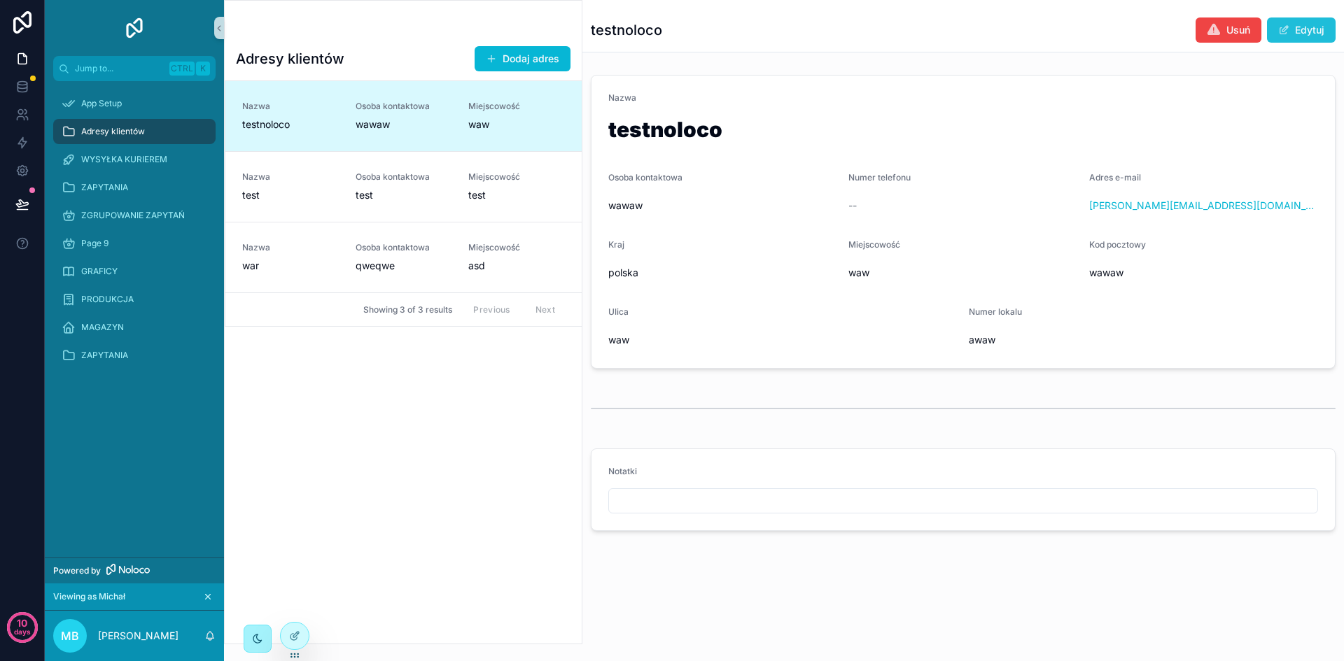
click at [1298, 25] on button "Edytuj" at bounding box center [1301, 29] width 69 height 25
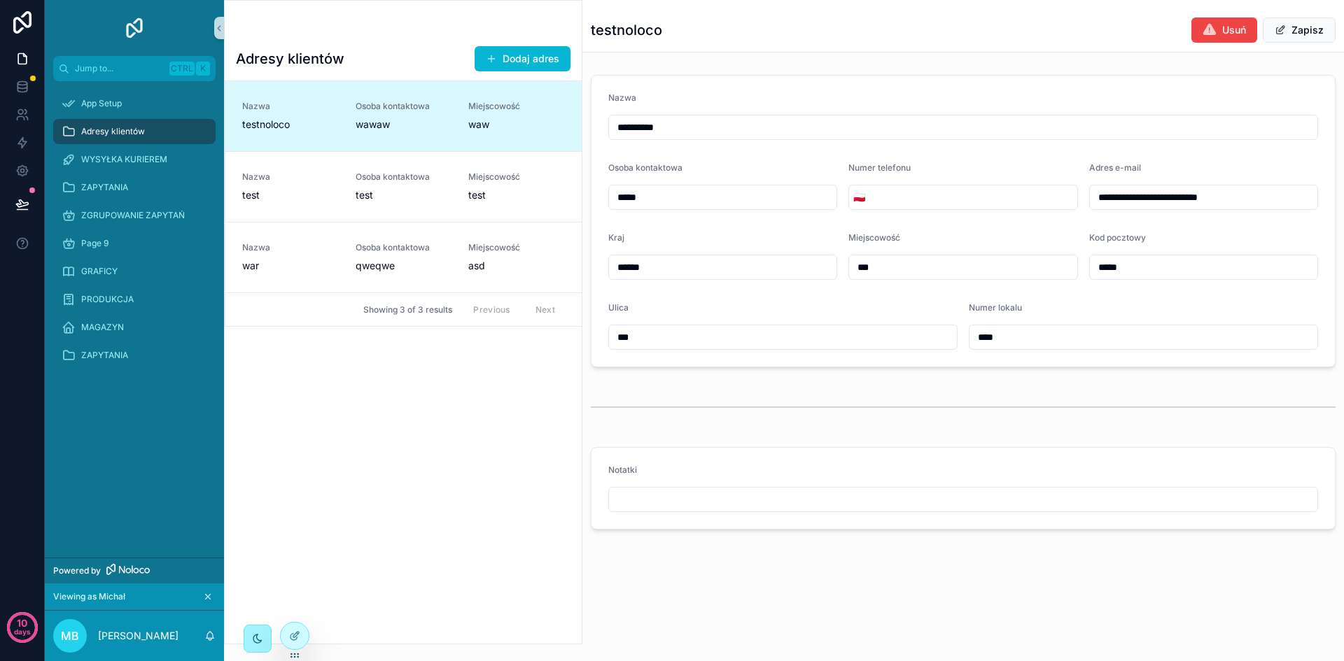
click at [760, 129] on input "**********" at bounding box center [963, 128] width 708 height 20
type input "**********"
click at [1307, 24] on span "Zapisz" at bounding box center [1299, 29] width 73 height 25
click at [157, 155] on div "WYSYŁKA KURIEREM" at bounding box center [135, 159] width 146 height 22
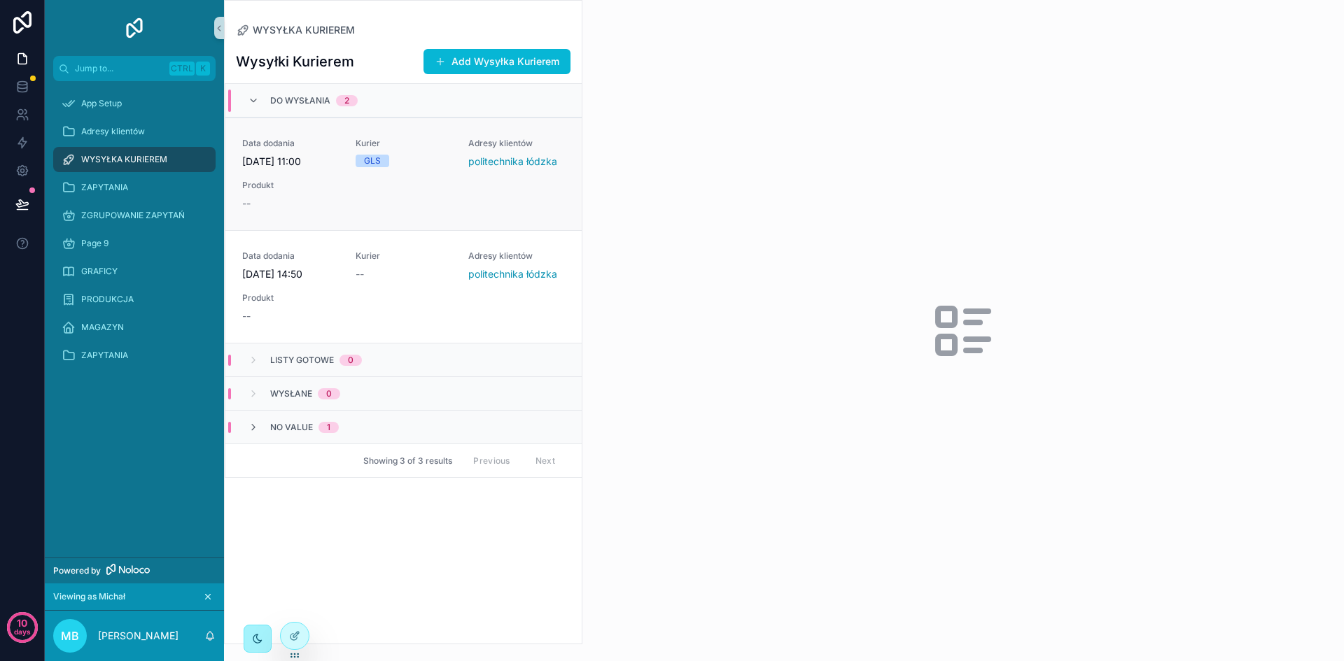
click at [277, 192] on div "Produkt --" at bounding box center [290, 195] width 97 height 31
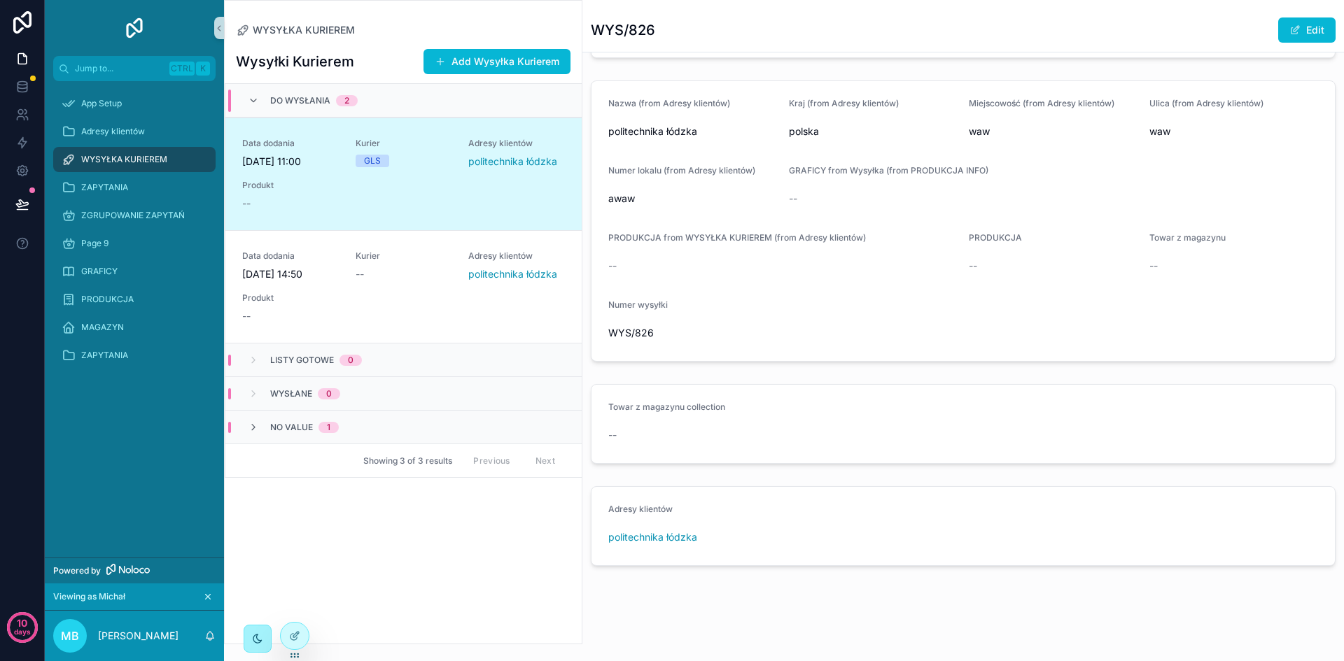
scroll to position [568, 0]
click at [1296, 34] on button "Edit" at bounding box center [1306, 29] width 57 height 25
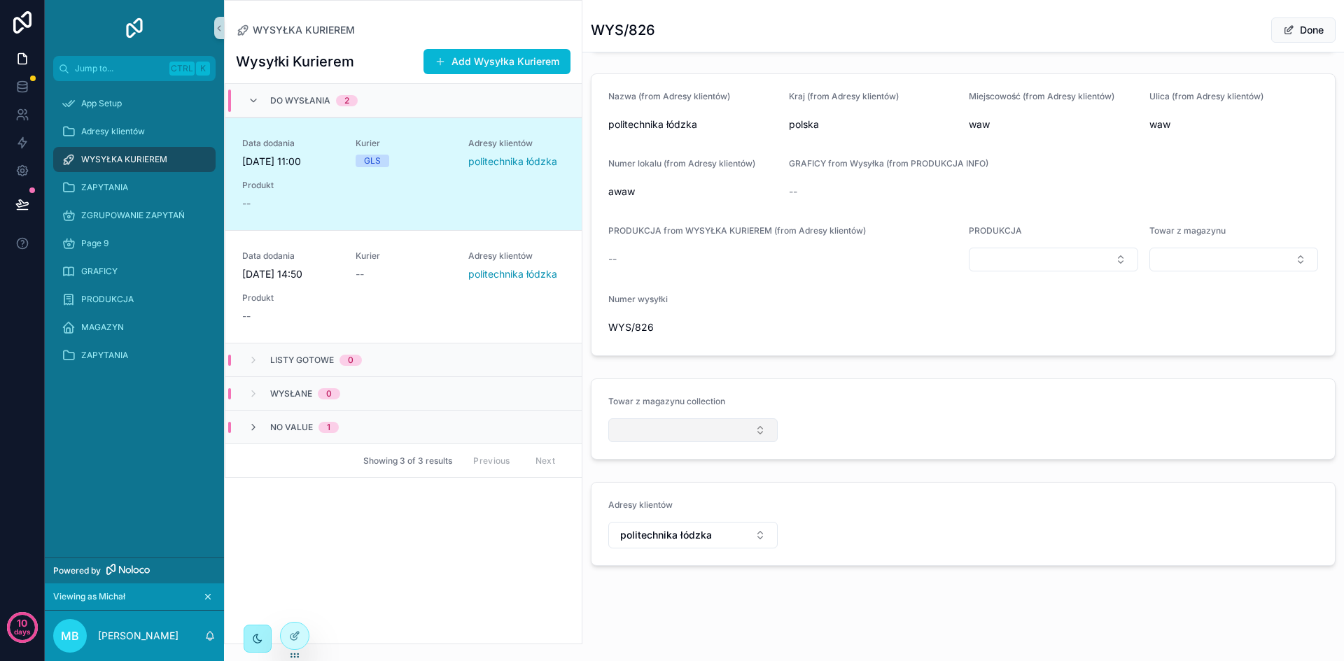
click at [753, 430] on button "Select Button" at bounding box center [692, 431] width 169 height 24
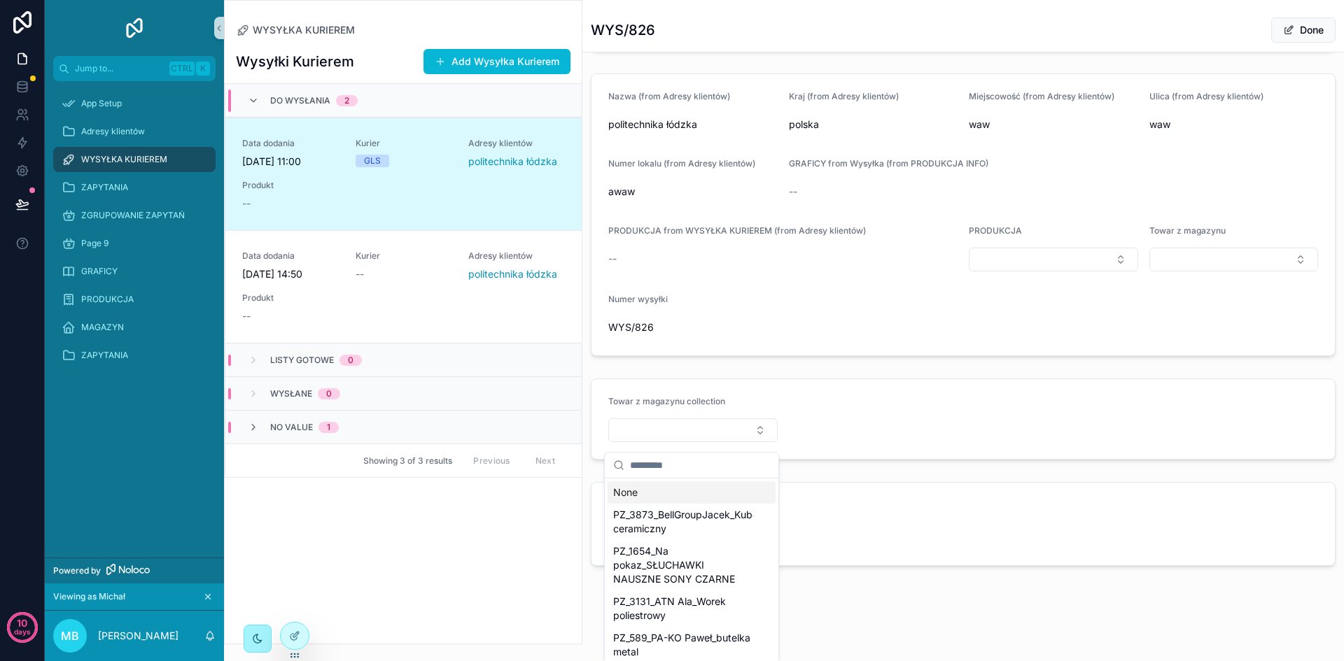
click at [902, 389] on form "Towar z magazynu collection" at bounding box center [962, 419] width 743 height 80
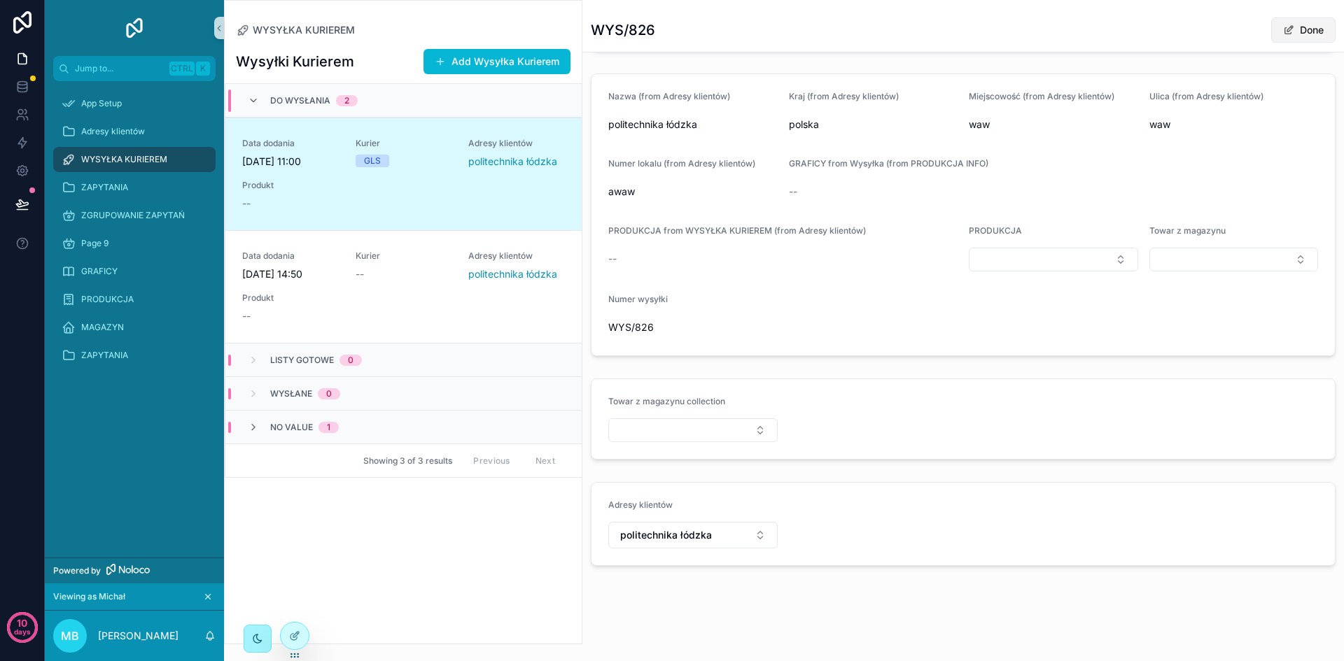
click at [1287, 29] on button "Done" at bounding box center [1303, 29] width 64 height 25
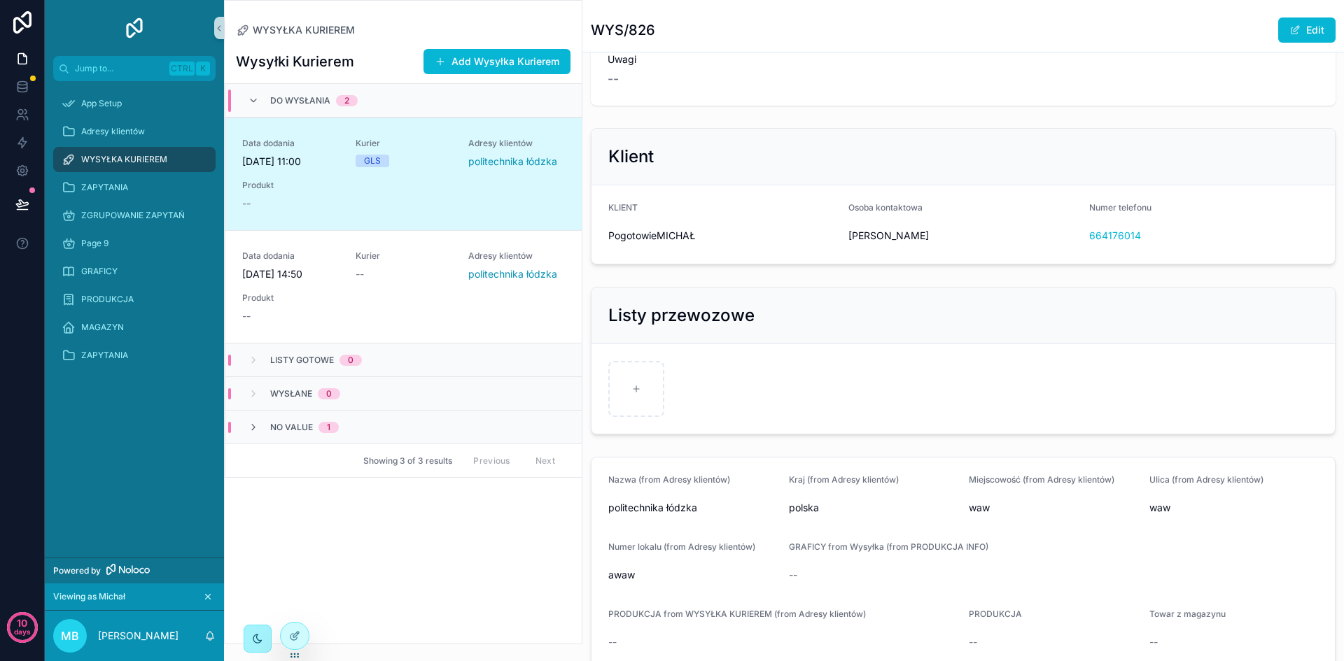
scroll to position [0, 0]
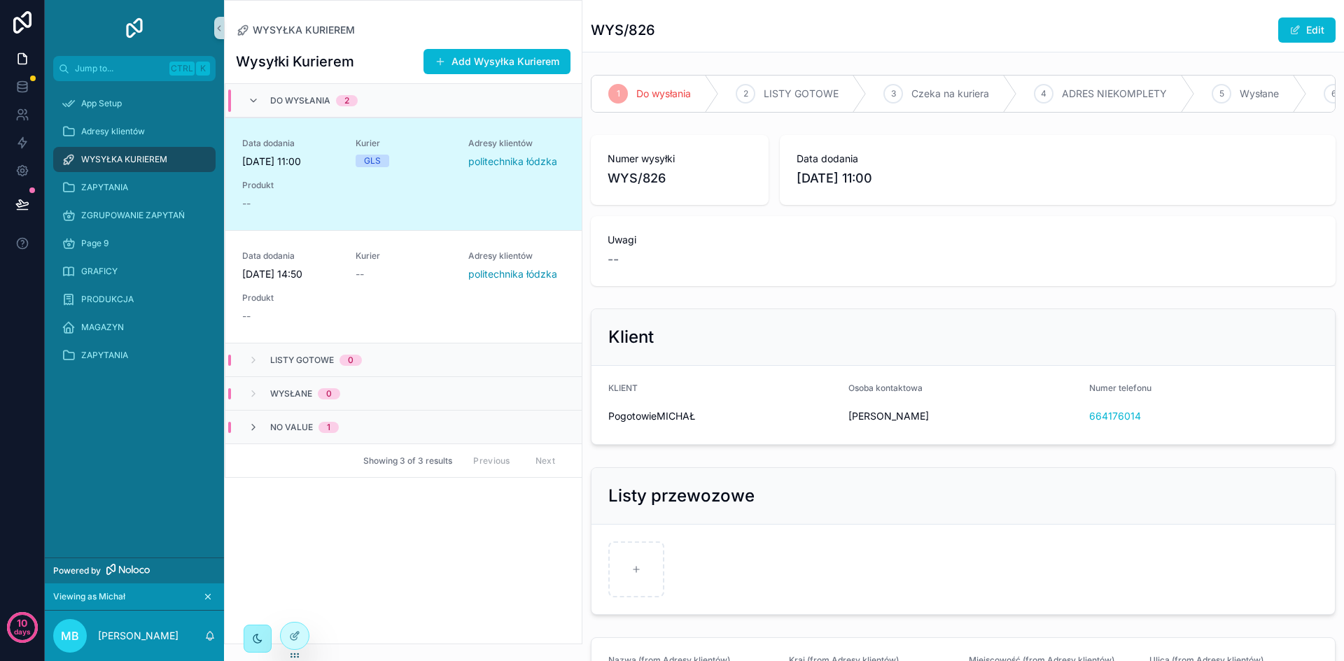
click at [440, 565] on div "Wysyłki Kurierem Add Wysyłka Kurierem Do wysłania 2 Data dodania [DATE] 11:00 K…" at bounding box center [403, 340] width 357 height 607
click at [477, 57] on button "Add Wysyłka Kurierem" at bounding box center [496, 61] width 147 height 25
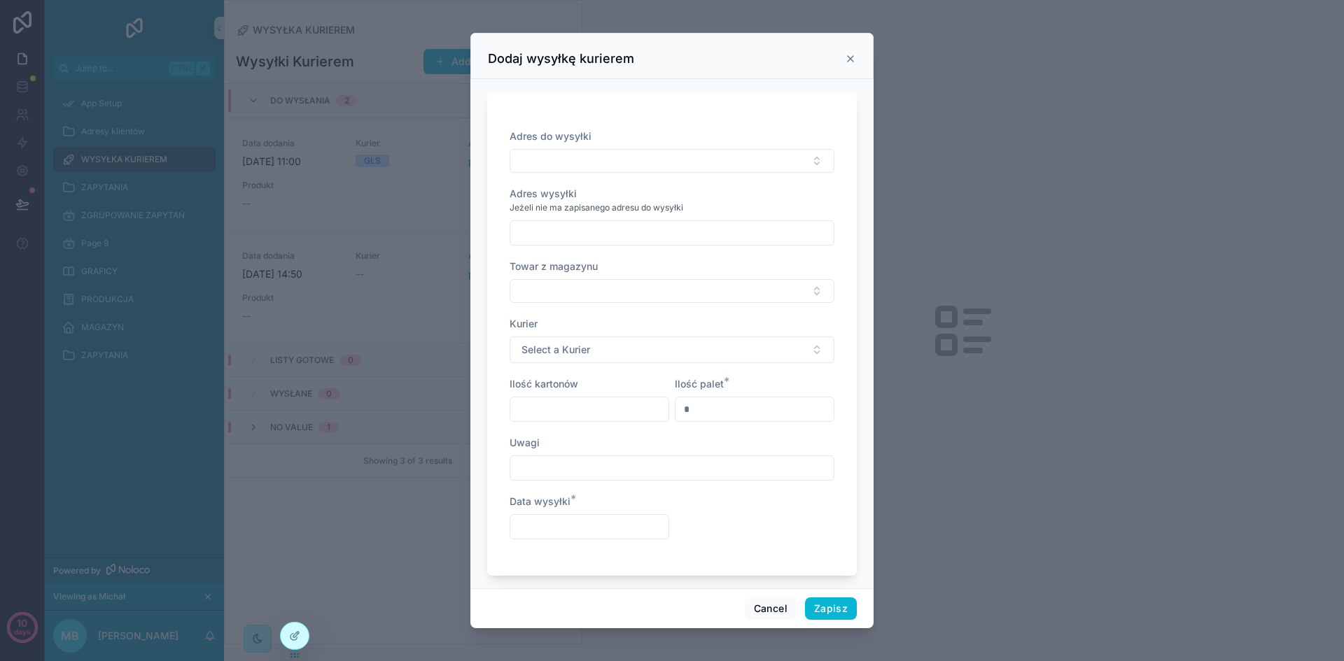
click at [855, 62] on icon "scrollable content" at bounding box center [850, 58] width 11 height 11
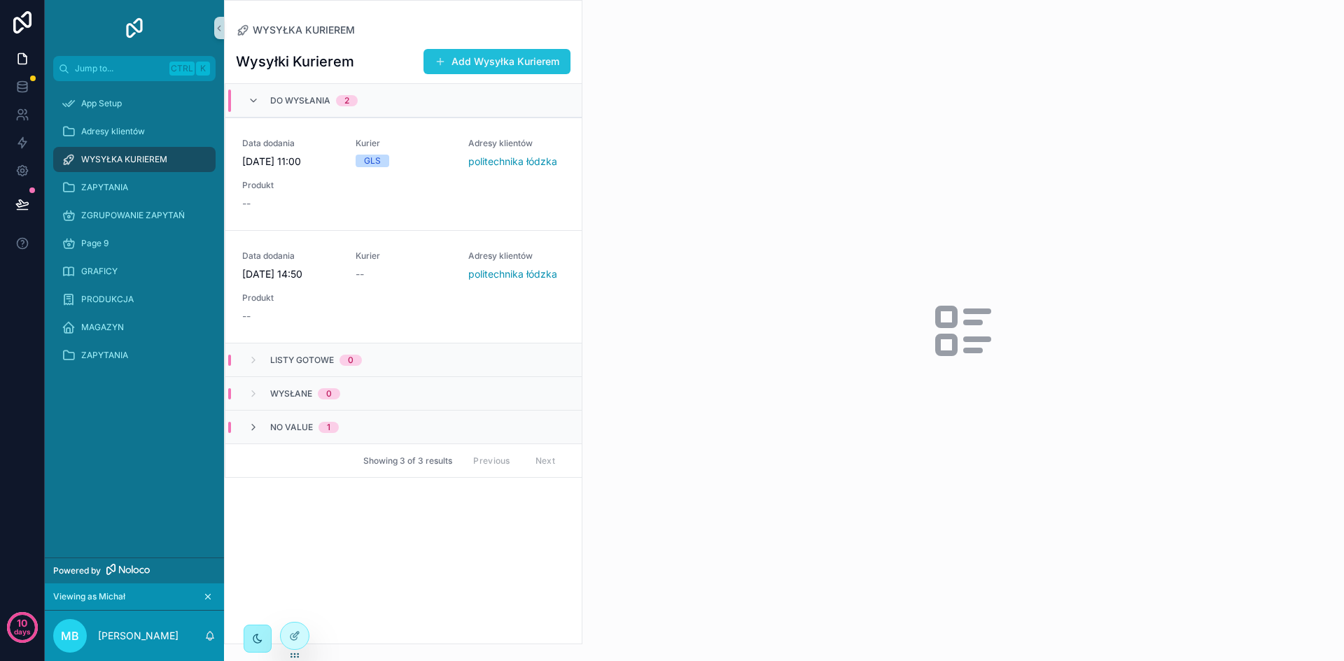
click at [498, 62] on button "Add Wysyłka Kurierem" at bounding box center [496, 61] width 147 height 25
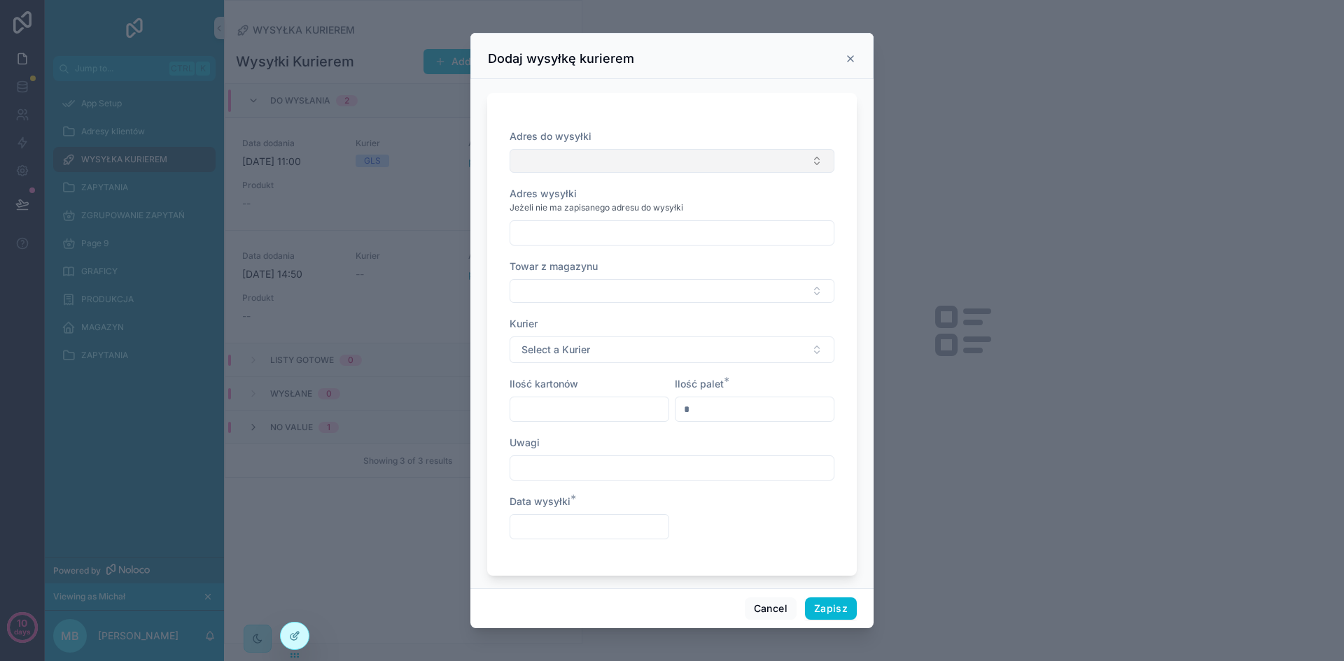
click at [710, 158] on button "Select Button" at bounding box center [672, 161] width 325 height 24
click at [636, 116] on div "Adres do wysyłki Adres wysyłki Jeżeli nie ma zapisanego adresu do wysyłki Towar…" at bounding box center [672, 334] width 370 height 483
click at [580, 164] on button "Select Button" at bounding box center [672, 161] width 325 height 24
click at [666, 105] on div "Adres do wysyłki Adres wysyłki Jeżeli nie ma zapisanego adresu do wysyłki Towar…" at bounding box center [672, 334] width 370 height 483
drag, startPoint x: 580, startPoint y: 207, endPoint x: 747, endPoint y: 211, distance: 166.6
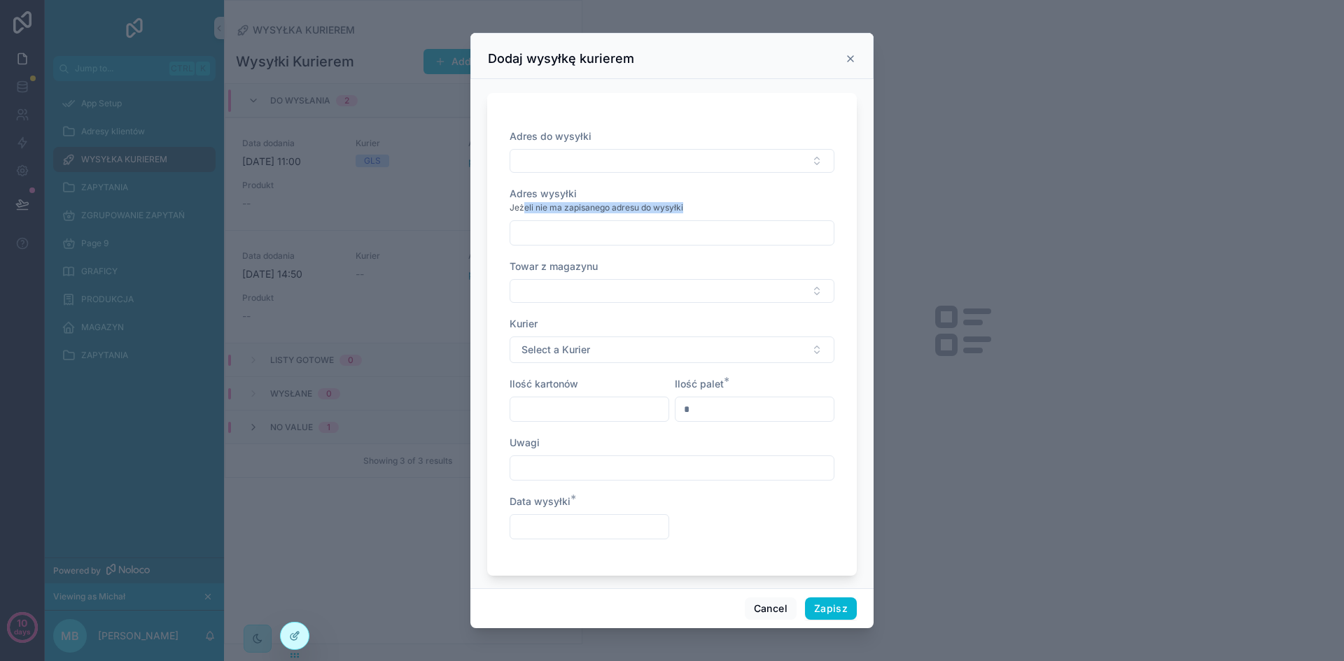
click at [747, 211] on div "Jeżeli nie ma zapisanego adresu do wysyłki" at bounding box center [672, 208] width 325 height 14
drag, startPoint x: 626, startPoint y: 306, endPoint x: 623, endPoint y: 290, distance: 16.3
click at [625, 306] on div "Adres do wysyłki Adres wysyłki Jeżeli nie ma zapisanego adresu do wysyłki Towar…" at bounding box center [672, 341] width 325 height 424
click at [623, 289] on button "Select Button" at bounding box center [672, 291] width 325 height 24
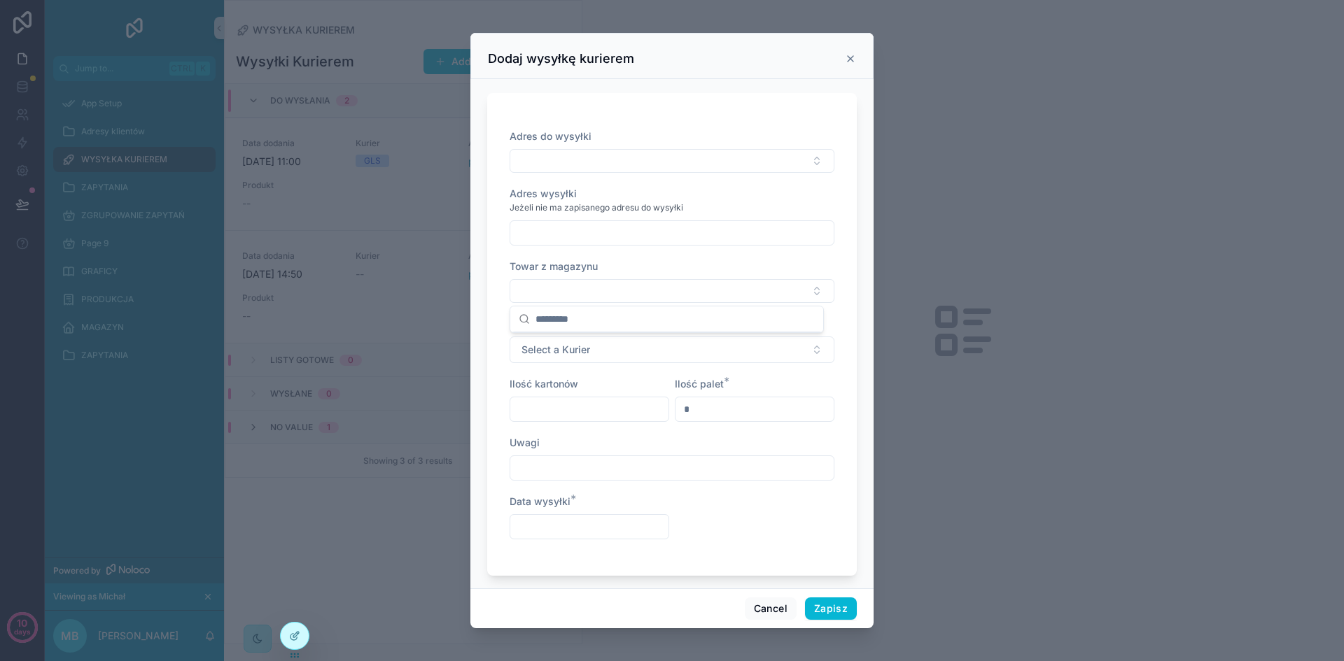
click at [772, 253] on div "Adres do wysyłki Adres wysyłki Jeżeli nie ma zapisanego adresu do wysyłki Towar…" at bounding box center [672, 341] width 325 height 424
click at [604, 346] on button "Select a Kurier" at bounding box center [672, 350] width 325 height 27
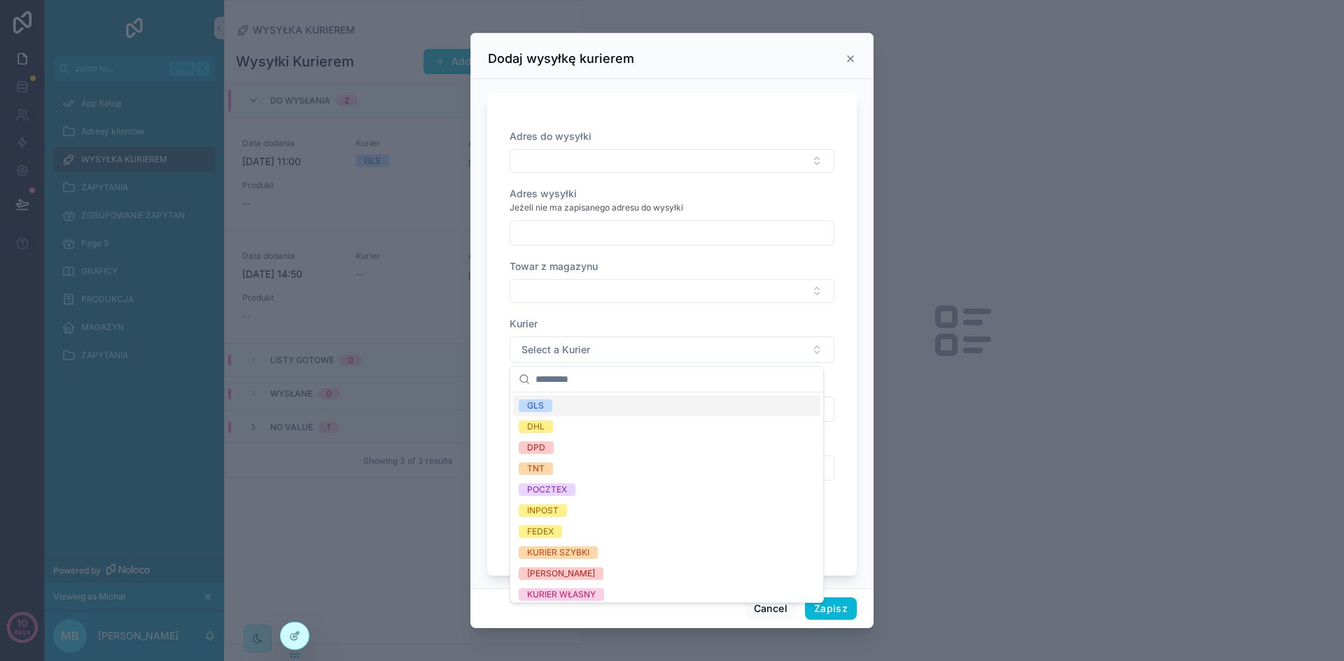
click at [661, 322] on div "Kurier" at bounding box center [672, 324] width 325 height 14
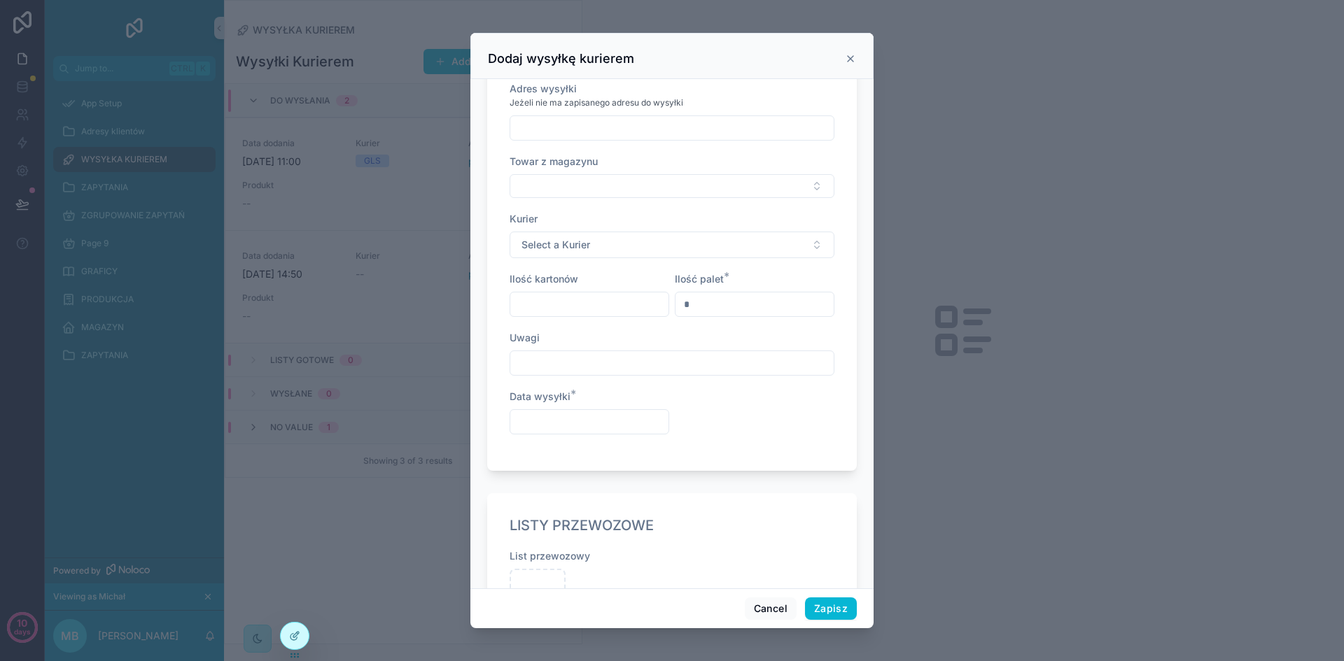
scroll to position [203, 0]
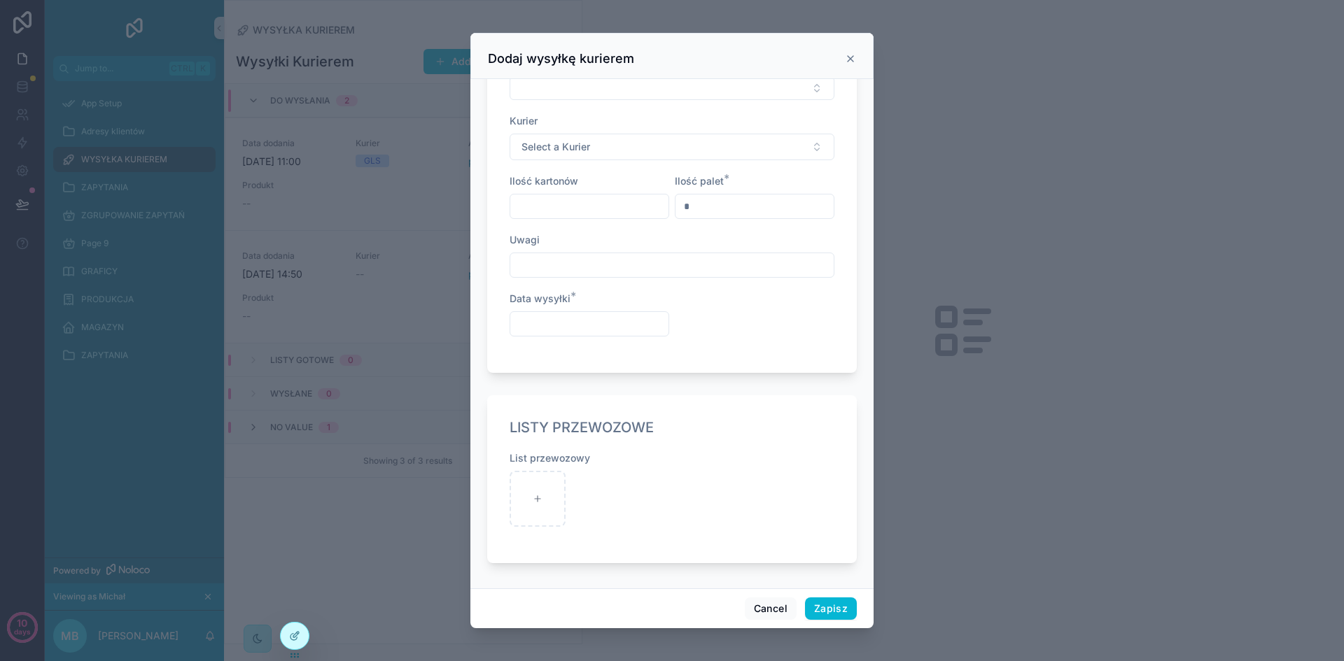
click at [578, 265] on input "scrollable content" at bounding box center [671, 265] width 323 height 20
click at [585, 314] on input "scrollable content" at bounding box center [589, 324] width 158 height 20
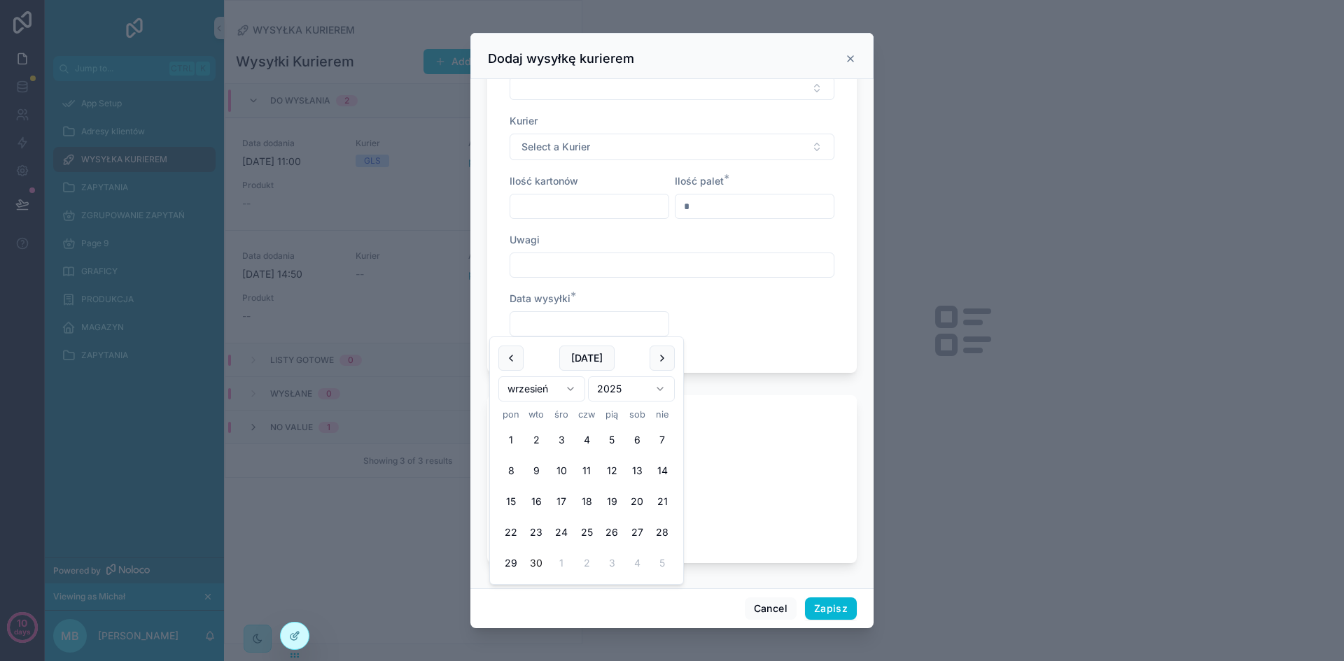
click at [800, 380] on form "Adres do wysyłki Adres wysyłki Jeżeli nie ma zapisanego adresu do wysyłki Towar…" at bounding box center [672, 230] width 370 height 696
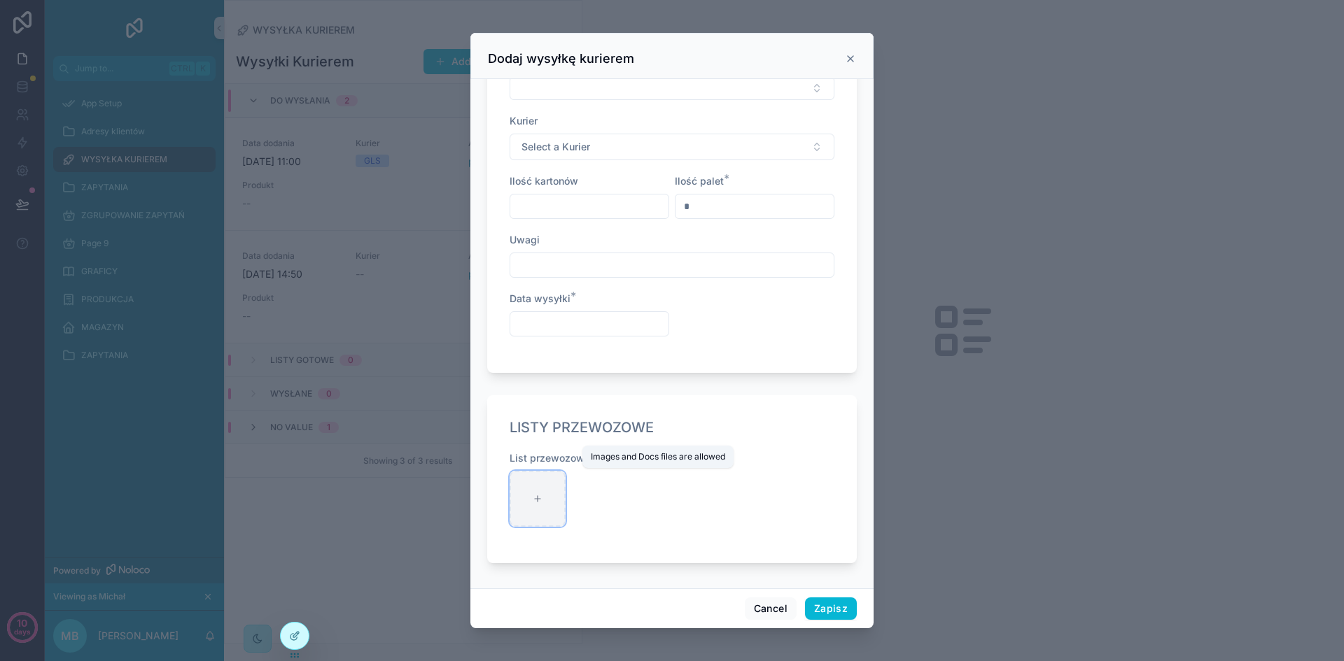
click at [552, 496] on div "scrollable content" at bounding box center [538, 499] width 56 height 56
click at [533, 510] on div "scrollable content" at bounding box center [538, 499] width 56 height 56
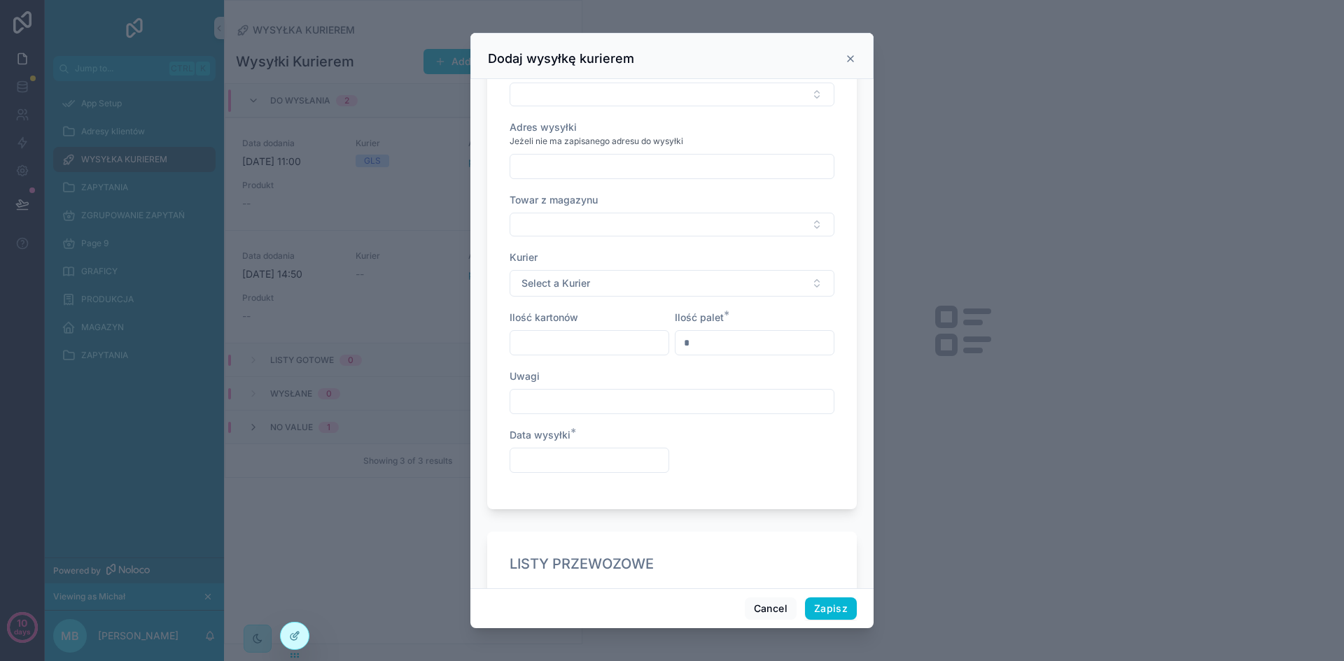
scroll to position [0, 0]
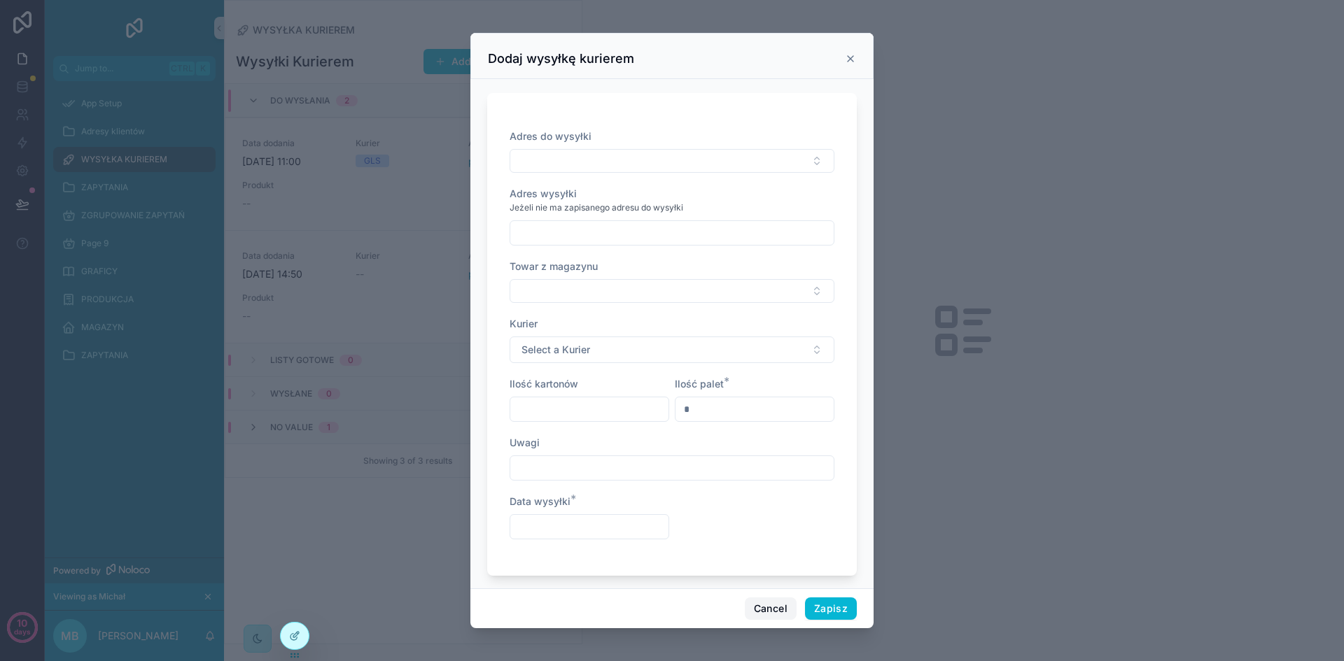
click at [770, 608] on button "Cancel" at bounding box center [771, 609] width 52 height 22
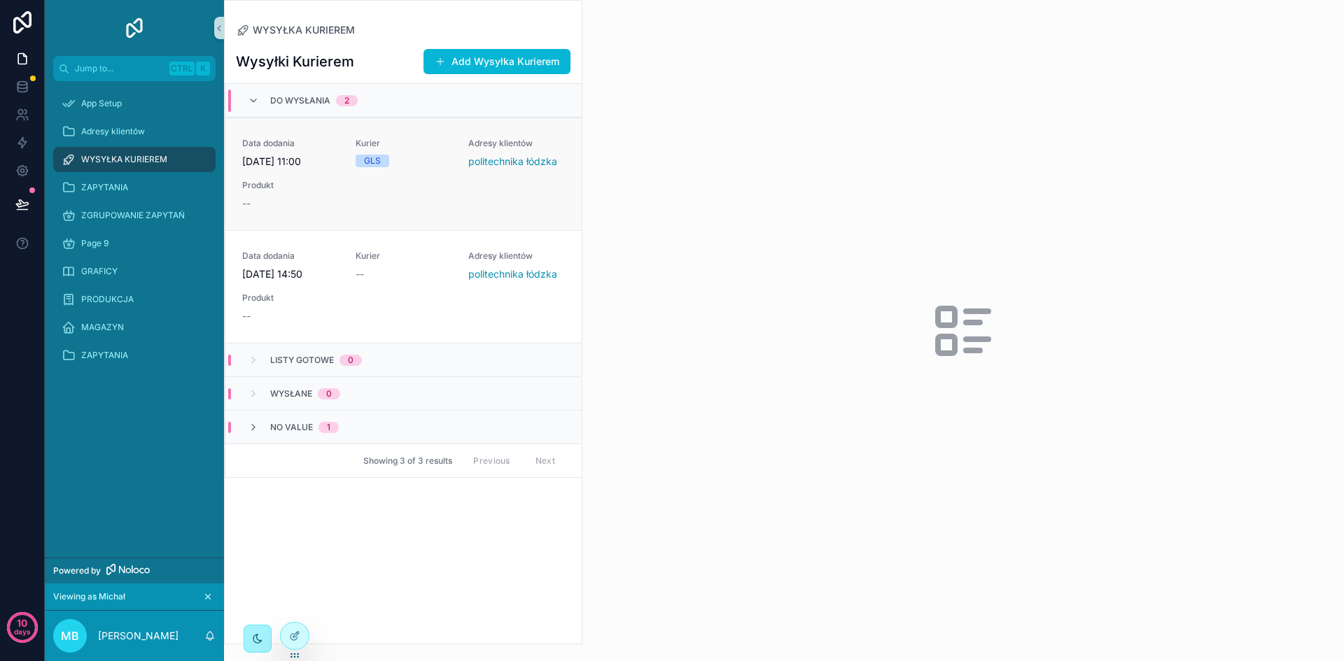
click at [365, 191] on div "Data dodania [DATE] 11:00 Kurier GLS Adresy klientów politechnika łódzka Produk…" at bounding box center [403, 174] width 323 height 73
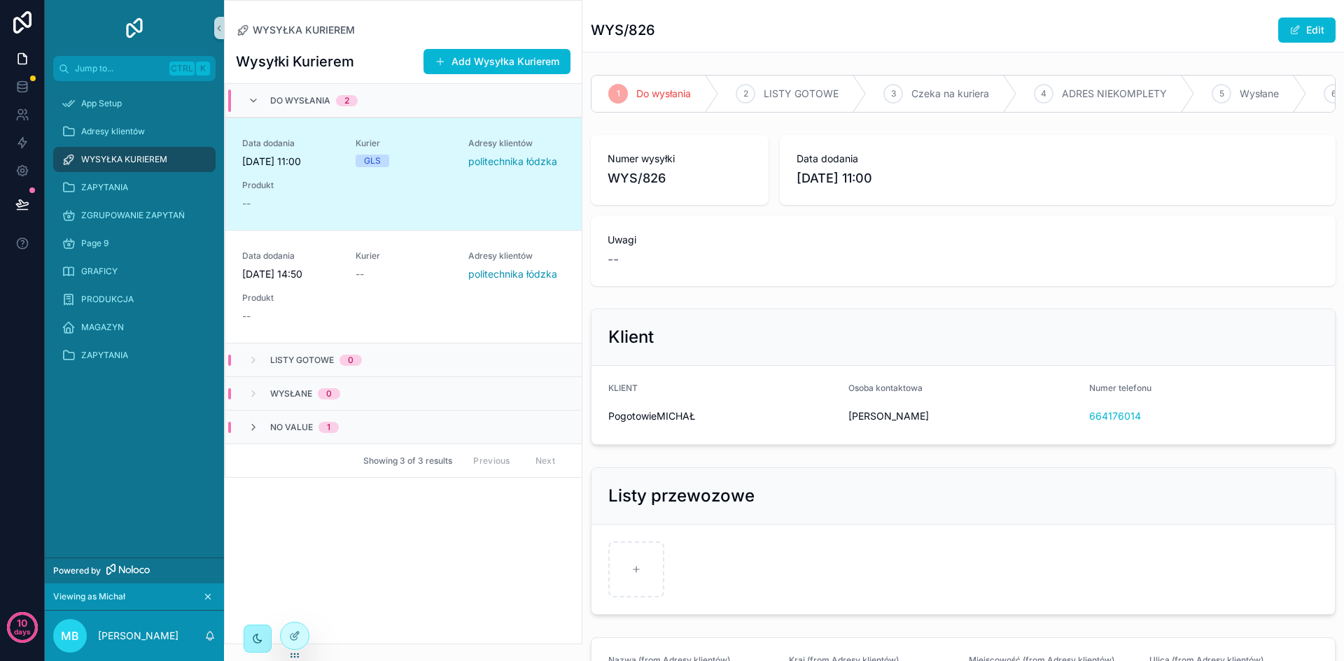
click at [710, 99] on icon "scrollable content" at bounding box center [712, 94] width 14 height 36
drag, startPoint x: 870, startPoint y: 85, endPoint x: 812, endPoint y: 92, distance: 58.6
click at [870, 84] on div "3 Czeka na kuriera" at bounding box center [941, 94] width 150 height 36
click at [768, 101] on div "2 LISTY GOTOWE" at bounding box center [793, 94] width 148 height 36
click at [970, 92] on span "Czeka na kuriera" at bounding box center [950, 94] width 78 height 14
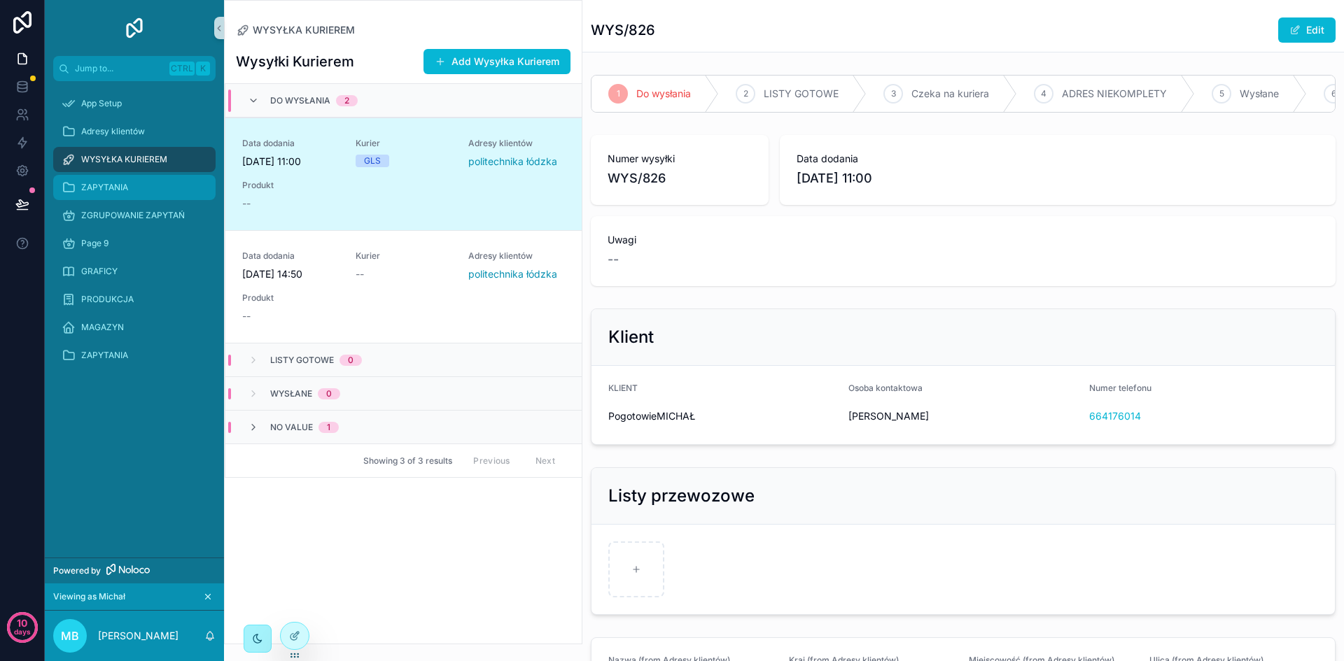
click at [139, 184] on div "ZAPYTANIA" at bounding box center [135, 187] width 146 height 22
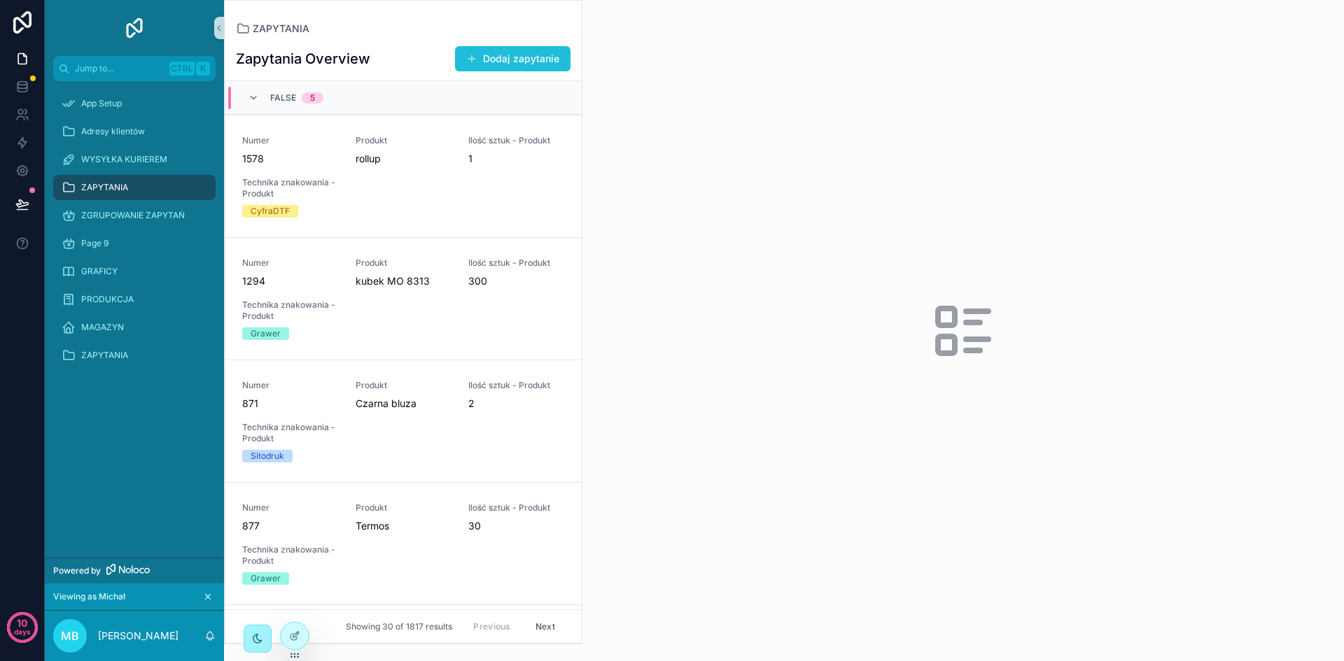
click at [510, 59] on button "Dodaj zapytanie" at bounding box center [512, 58] width 115 height 25
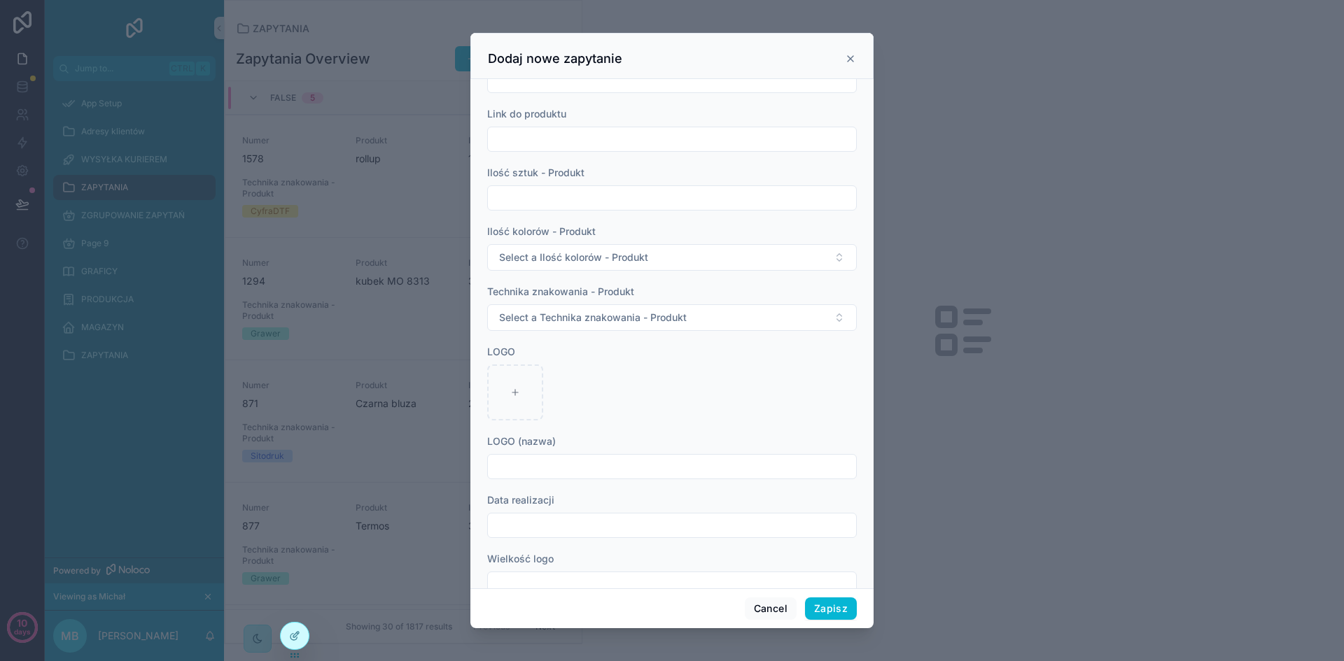
scroll to position [70, 0]
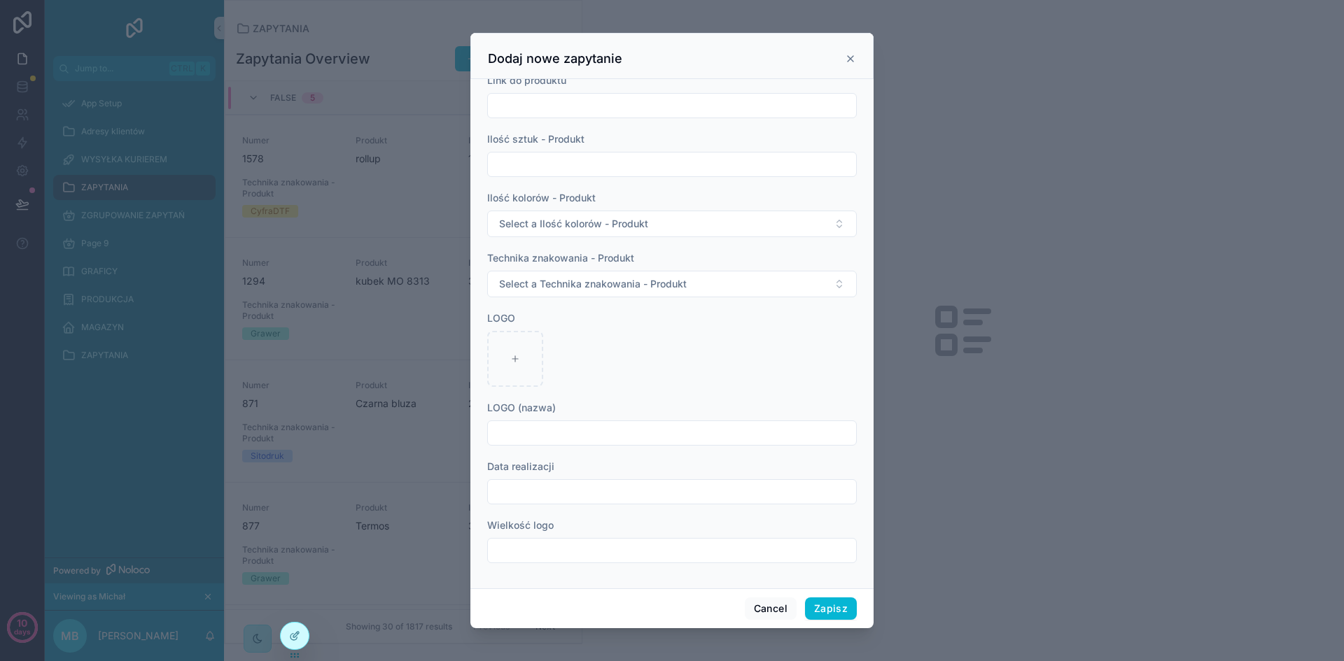
click at [590, 494] on input "scrollable content" at bounding box center [672, 492] width 368 height 20
click at [692, 460] on button "3" at bounding box center [692, 457] width 25 height 25
click at [809, 365] on div "scrollable content" at bounding box center [672, 359] width 370 height 56
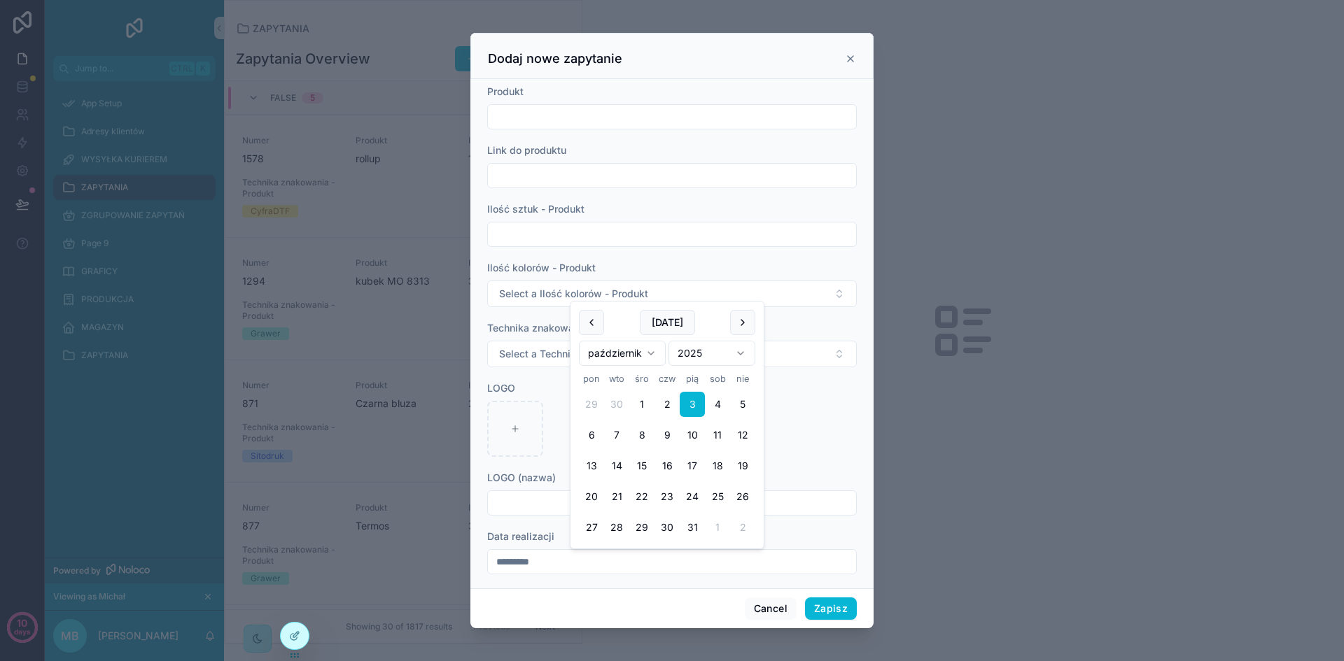
click at [585, 566] on input "*********" at bounding box center [672, 562] width 368 height 20
click at [723, 400] on button "4" at bounding box center [717, 404] width 25 height 25
type input "*********"
click at [560, 419] on div "scrollable content" at bounding box center [672, 429] width 370 height 56
click at [633, 114] on input "scrollable content" at bounding box center [672, 117] width 368 height 20
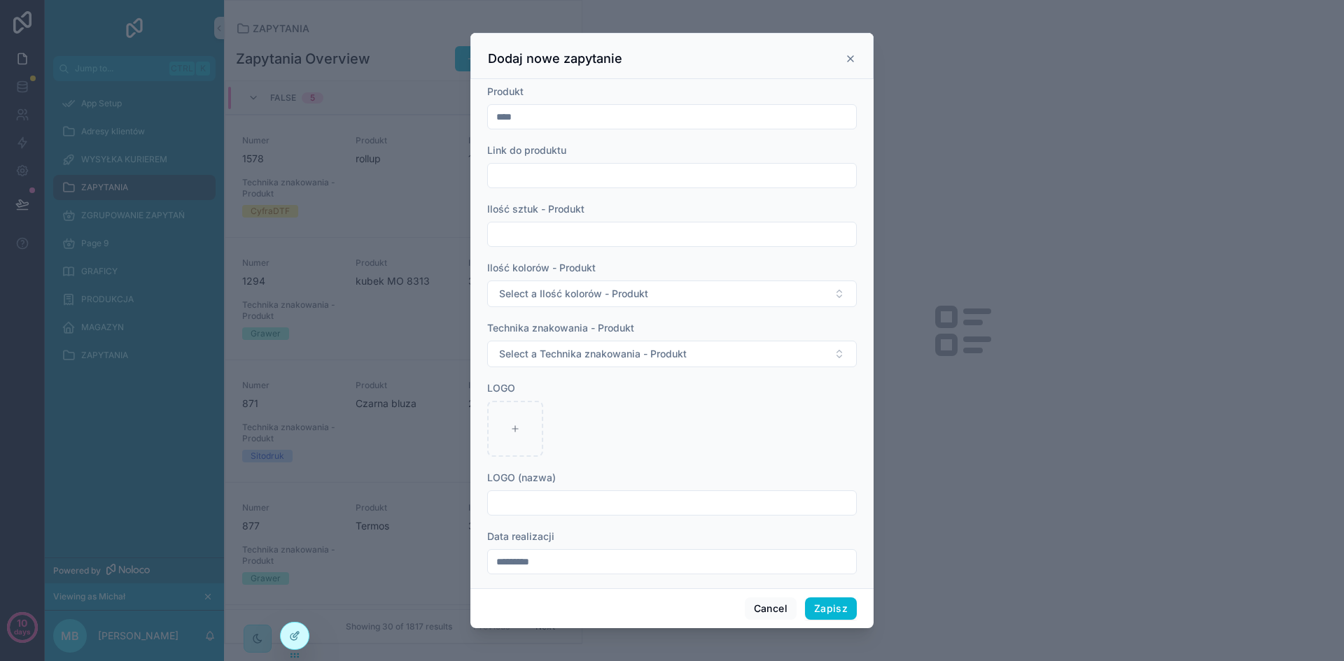
type input "****"
click at [624, 168] on input "scrollable content" at bounding box center [672, 176] width 368 height 20
type input "****"
click at [626, 239] on input "scrollable content" at bounding box center [672, 235] width 368 height 20
click at [626, 228] on input "*" at bounding box center [672, 235] width 368 height 20
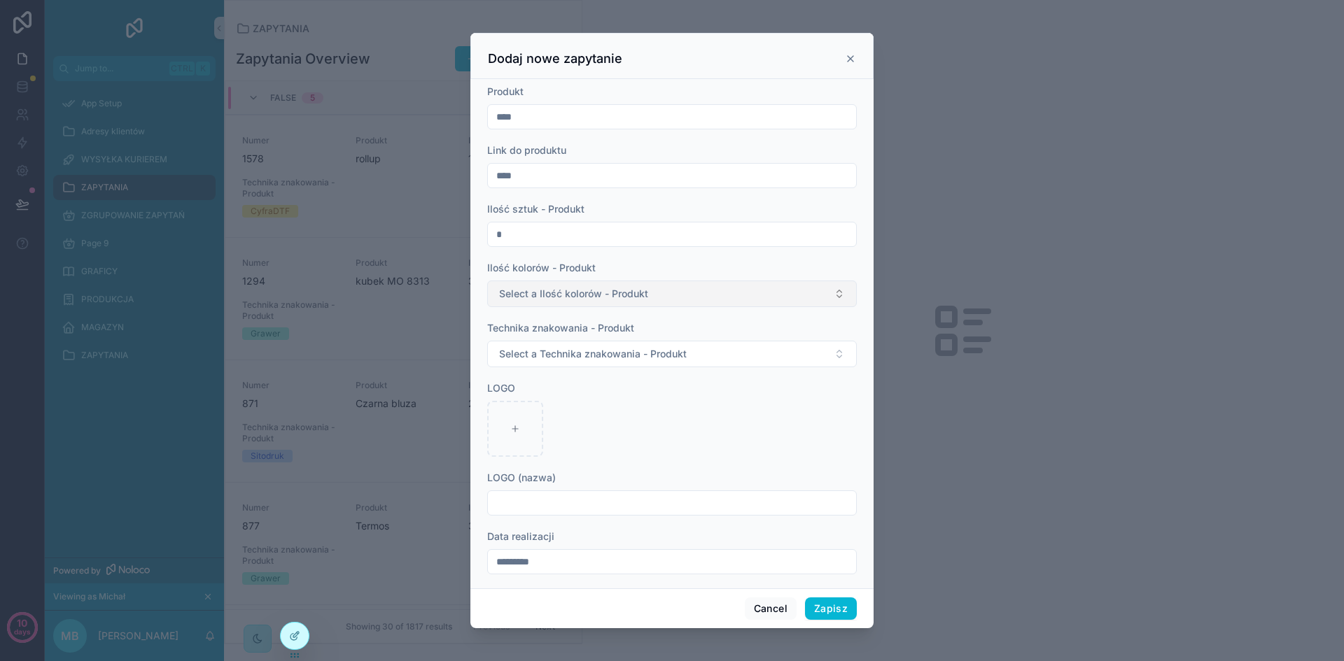
type input "*"
click at [636, 295] on span "Select a Ilość kolorów - Produkt" at bounding box center [573, 294] width 149 height 14
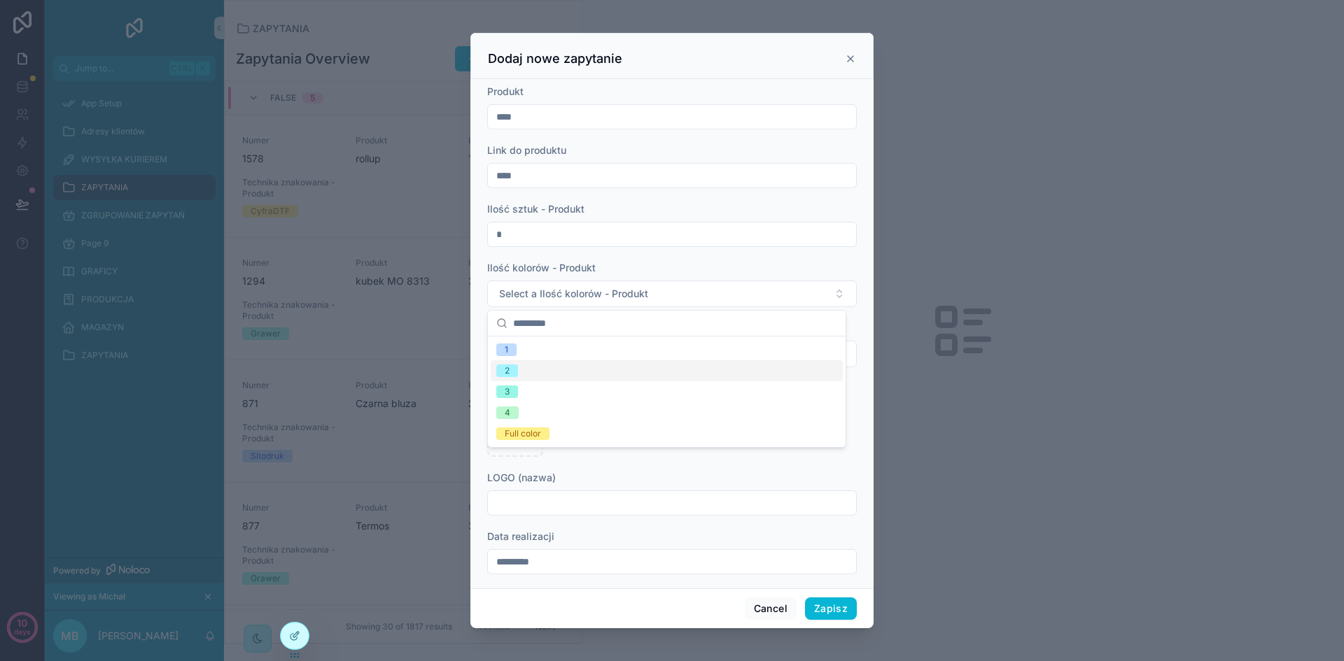
click at [618, 367] on div "2" at bounding box center [667, 370] width 352 height 21
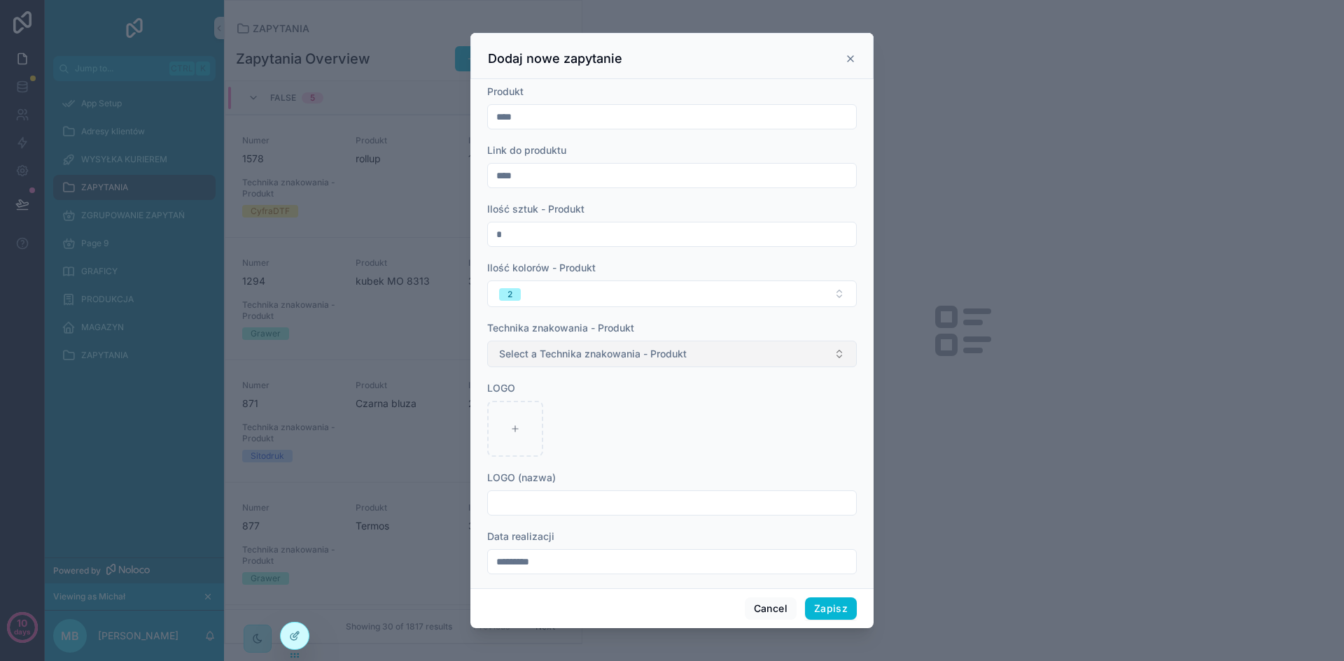
click at [605, 355] on span "Select a Technika znakowania - Produkt" at bounding box center [593, 354] width 188 height 14
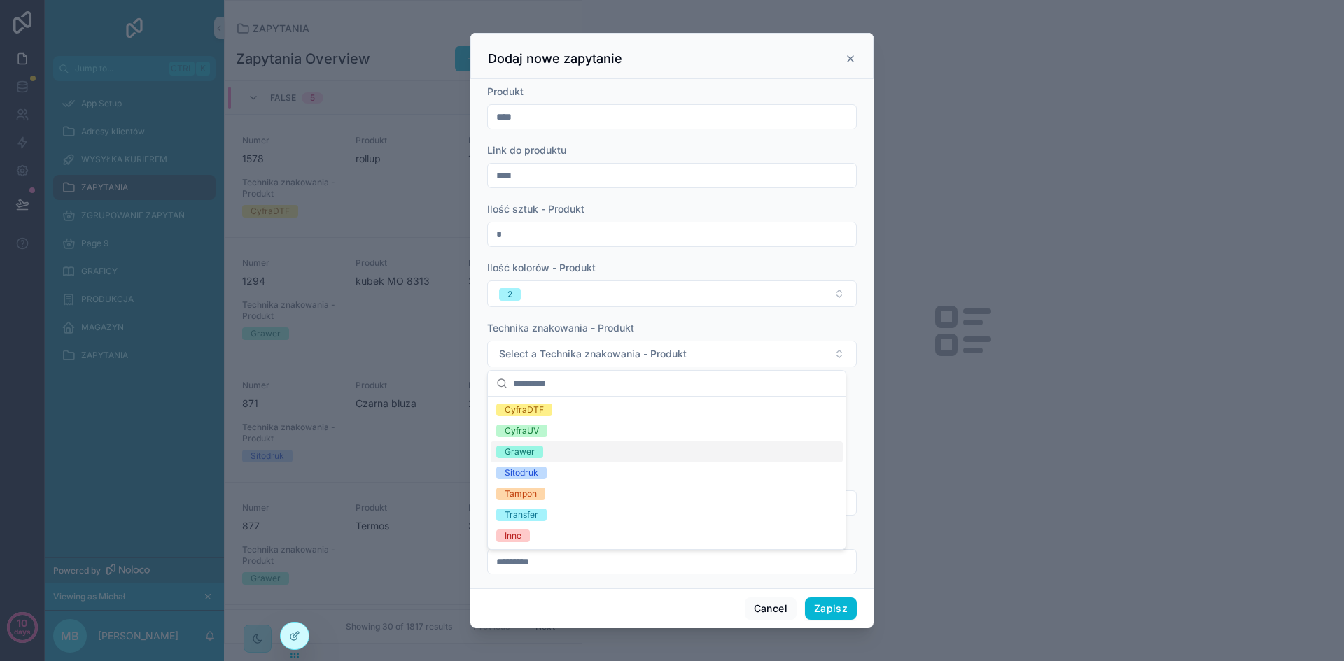
click at [643, 461] on div "Grawer" at bounding box center [667, 452] width 352 height 21
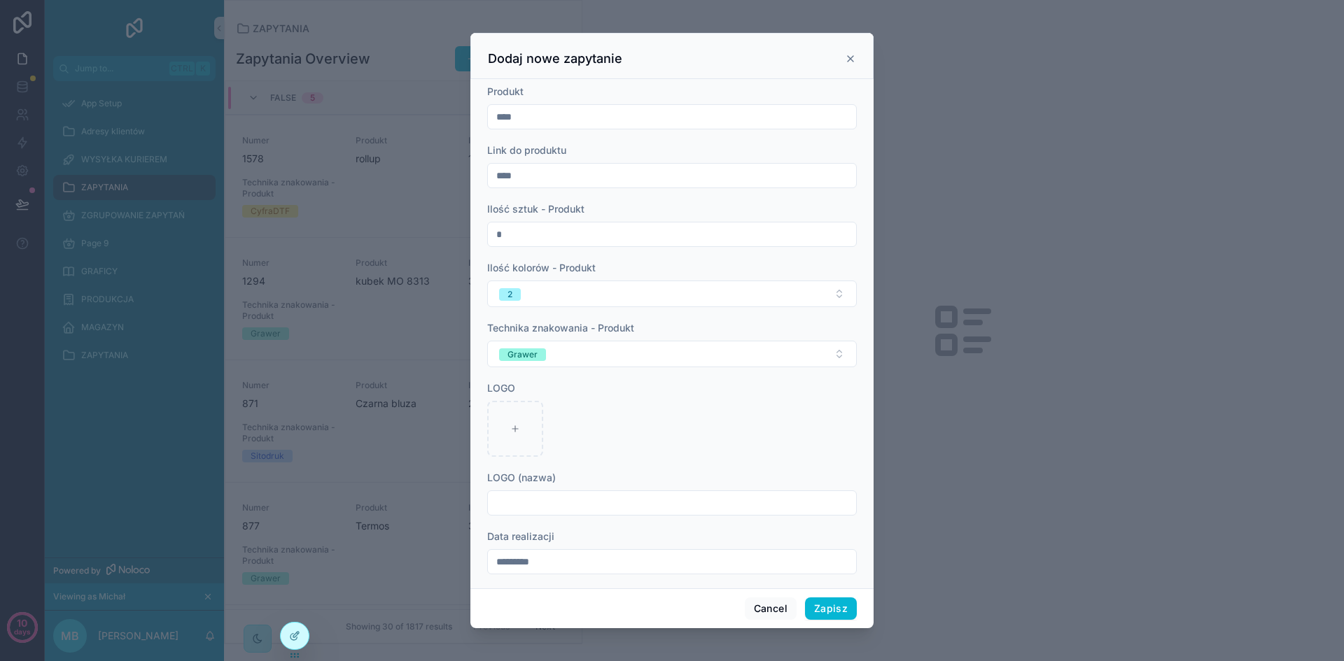
click at [706, 451] on div "scrollable content" at bounding box center [672, 429] width 370 height 56
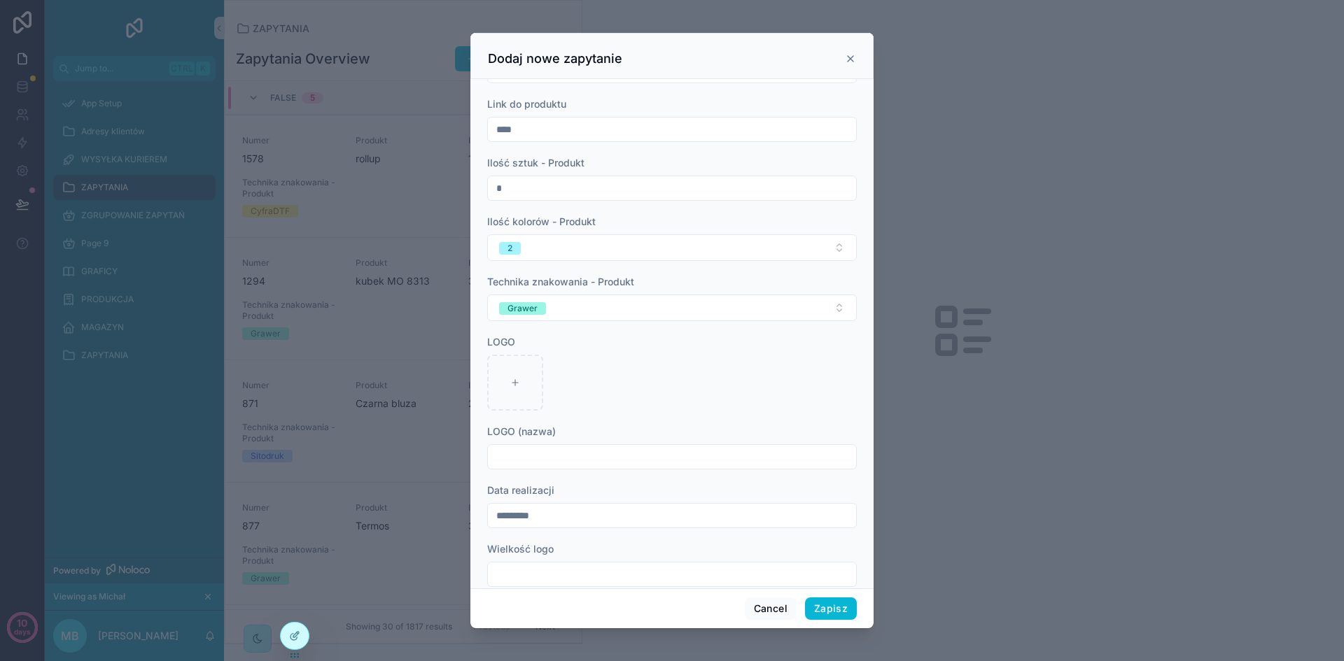
scroll to position [70, 0]
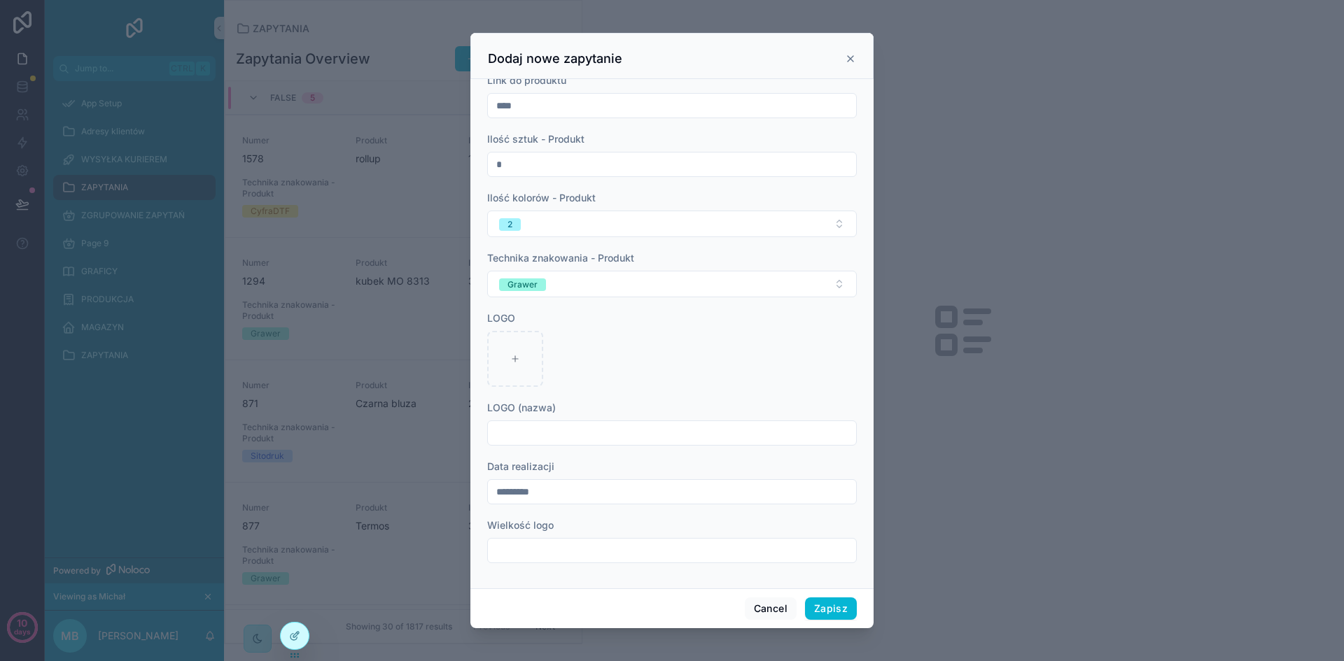
click at [580, 424] on input "scrollable content" at bounding box center [672, 433] width 368 height 20
type input "****"
click at [650, 363] on div "scrollable content" at bounding box center [672, 359] width 370 height 56
click at [619, 545] on input "scrollable content" at bounding box center [672, 551] width 368 height 20
type input "****"
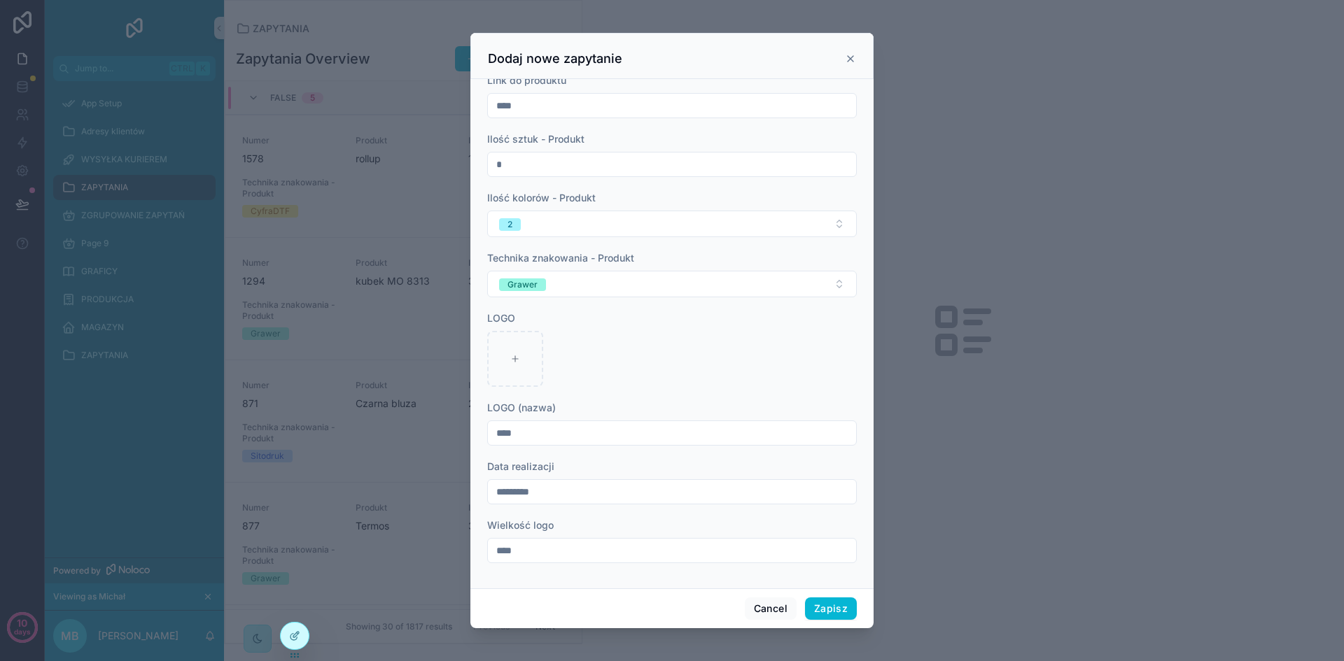
click at [775, 360] on div "scrollable content" at bounding box center [672, 359] width 370 height 56
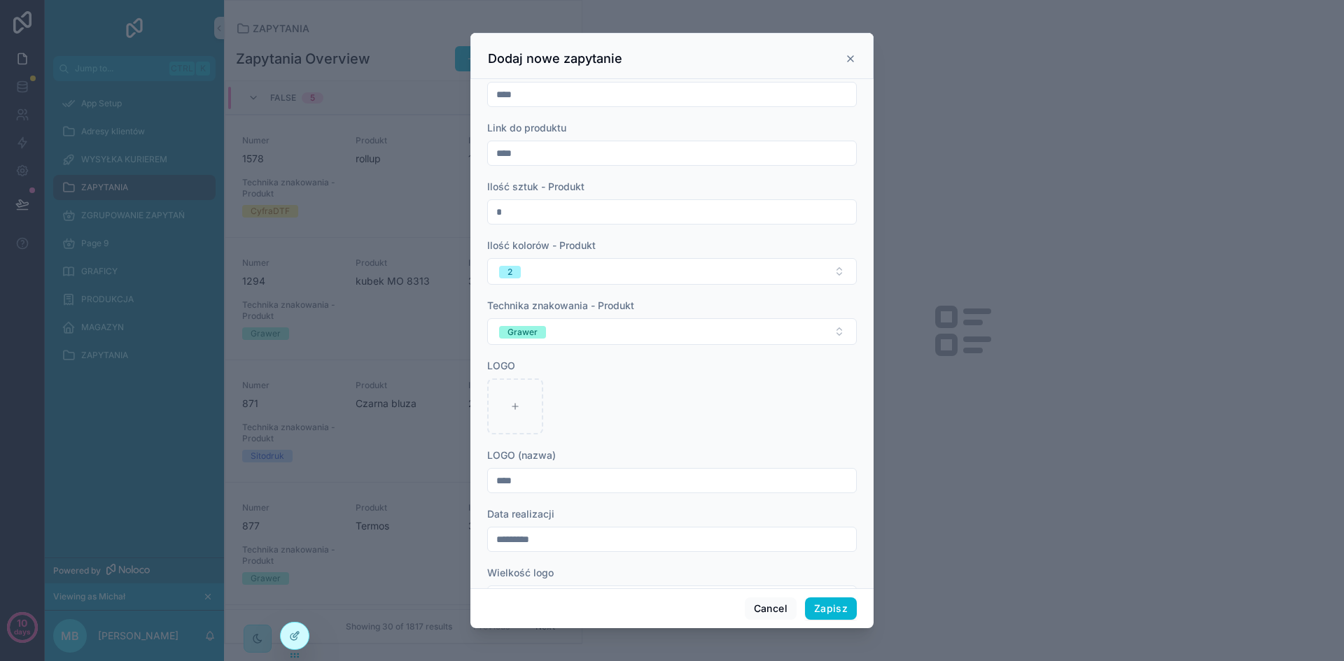
scroll to position [0, 0]
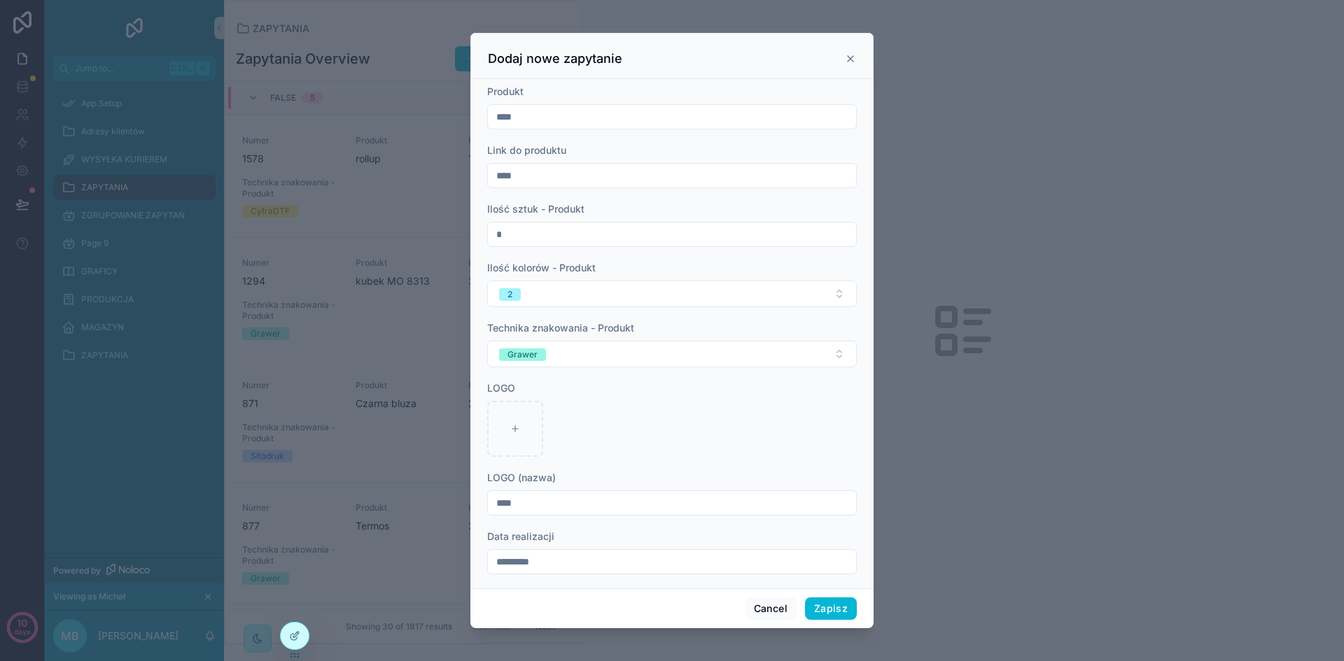
drag, startPoint x: 402, startPoint y: 116, endPoint x: 328, endPoint y: 118, distance: 74.2
click at [331, 117] on div "Dodaj nowe zapytanie Produkt **** Link do produktu **** Ilość sztuk - Produkt *…" at bounding box center [672, 330] width 1344 height 661
type input "**********"
click at [839, 603] on button "Zapisz" at bounding box center [831, 609] width 52 height 22
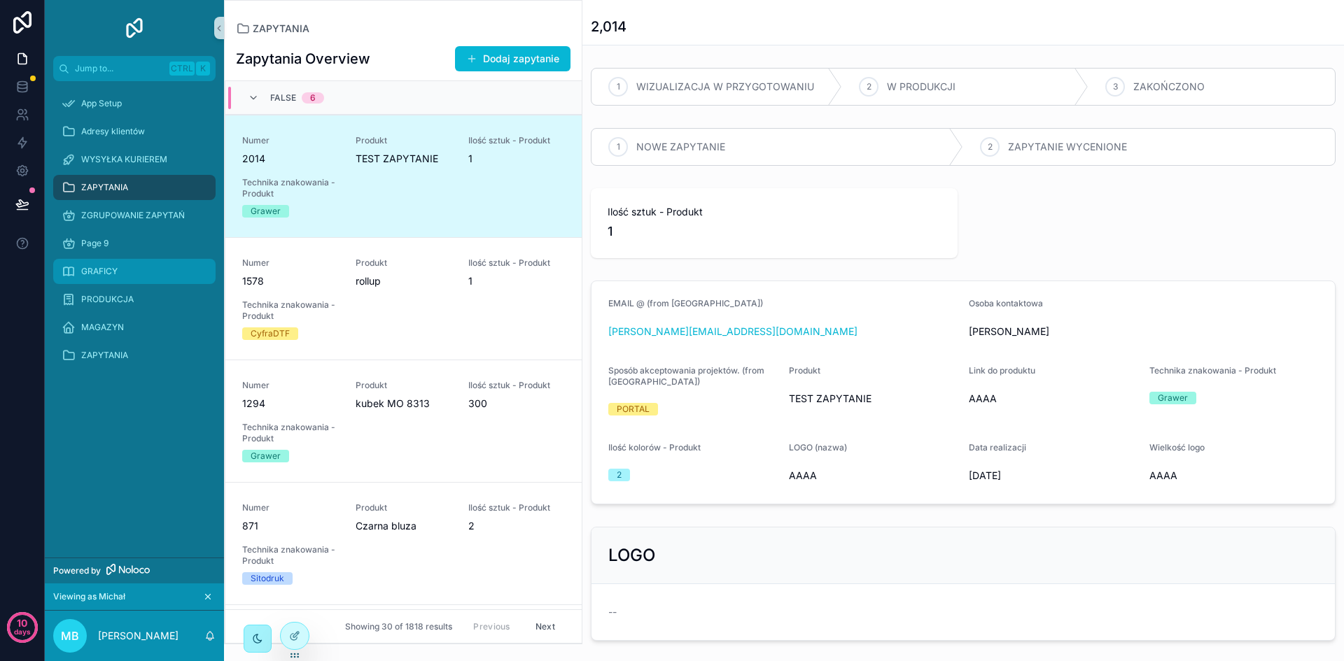
click at [141, 266] on div "GRAFICY" at bounding box center [135, 271] width 146 height 22
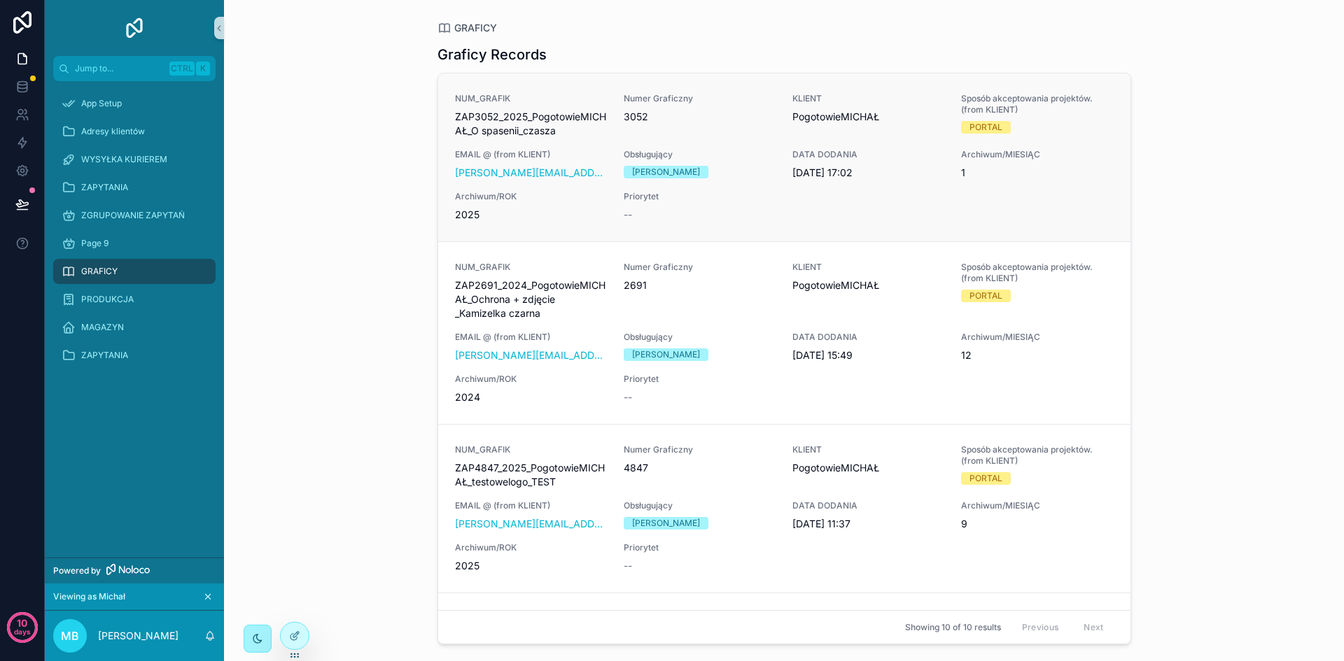
click at [782, 120] on div "NUM_GRAFIK ZAP3052_2025_PogotowieMICHAŁ_O spasenii_czasza Numer Graficzny 3052 …" at bounding box center [784, 157] width 659 height 129
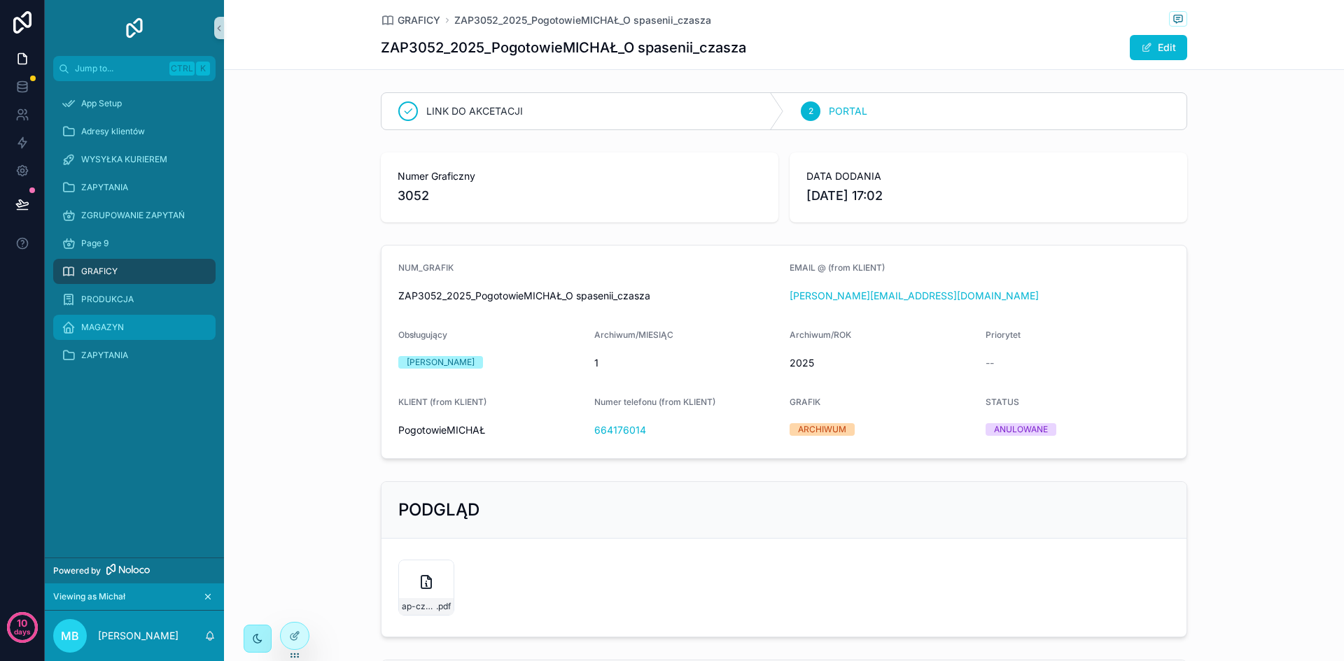
click at [152, 332] on div "MAGAZYN" at bounding box center [135, 327] width 146 height 22
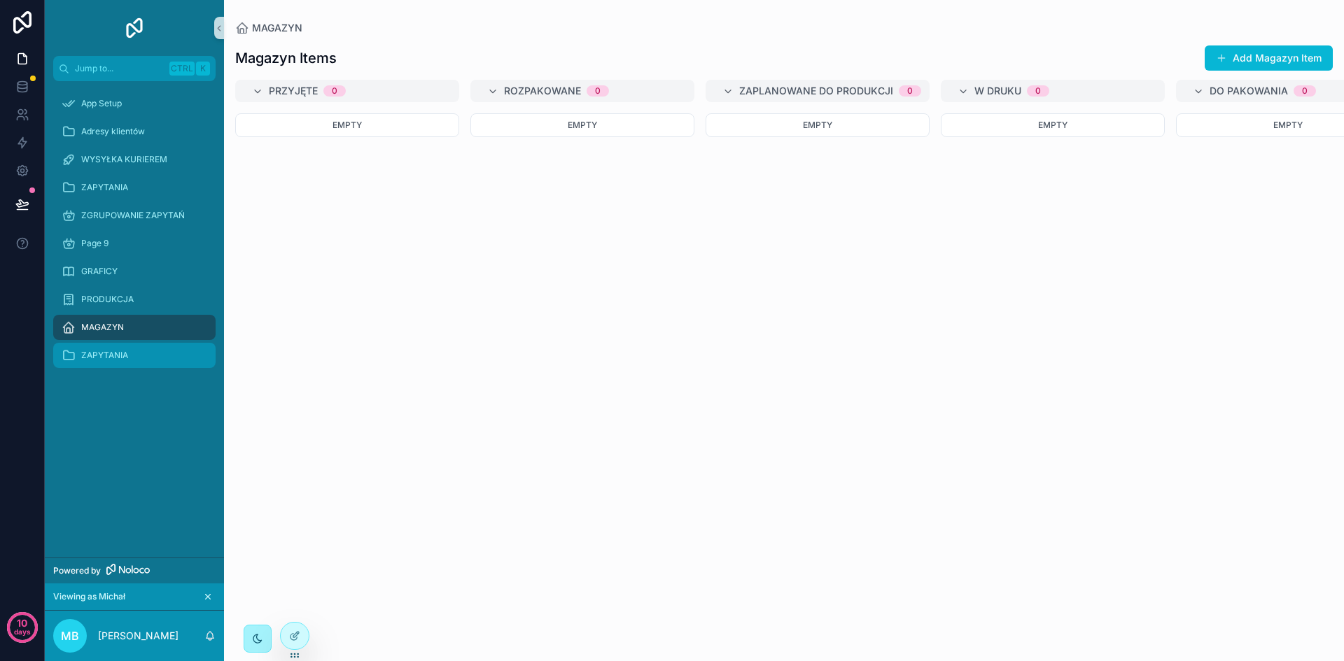
click at [113, 358] on span "ZAPYTANIA" at bounding box center [104, 355] width 47 height 11
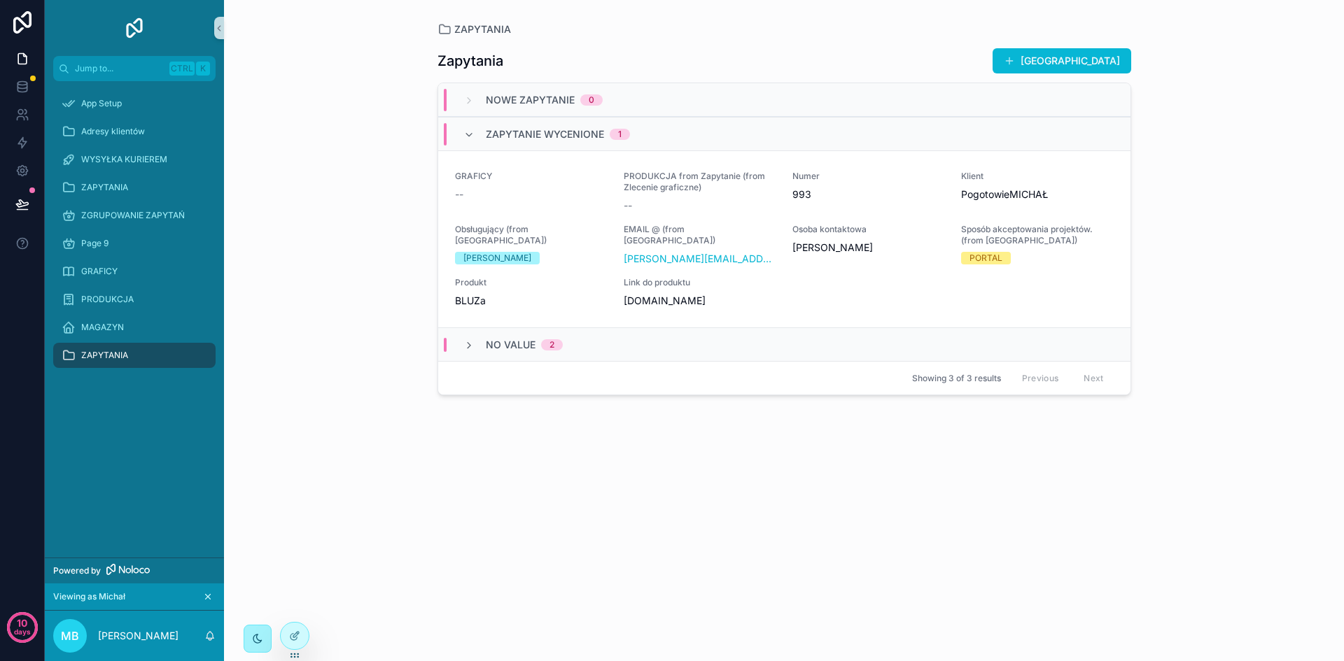
click at [683, 100] on div "NOWE ZAPYTANIE 0" at bounding box center [784, 100] width 692 height 34
click at [472, 134] on icon "scrollable content" at bounding box center [468, 134] width 11 height 11
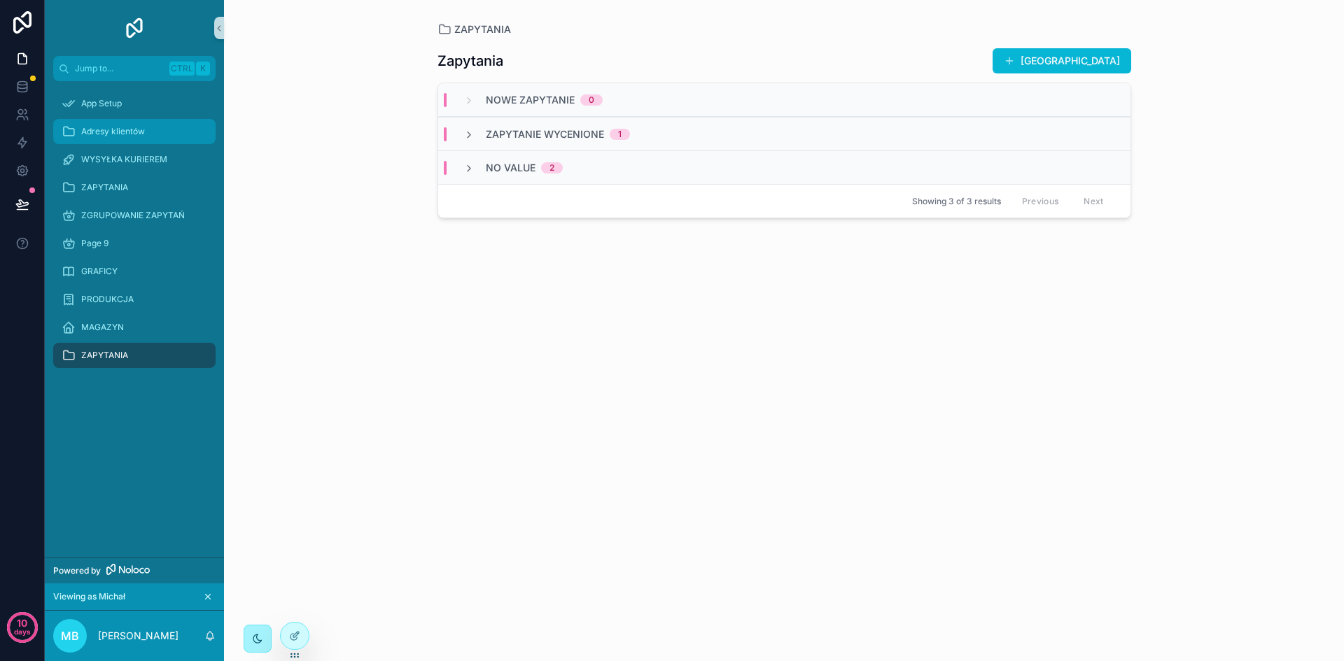
click at [143, 129] on span "Adresy klientów" at bounding box center [113, 131] width 64 height 11
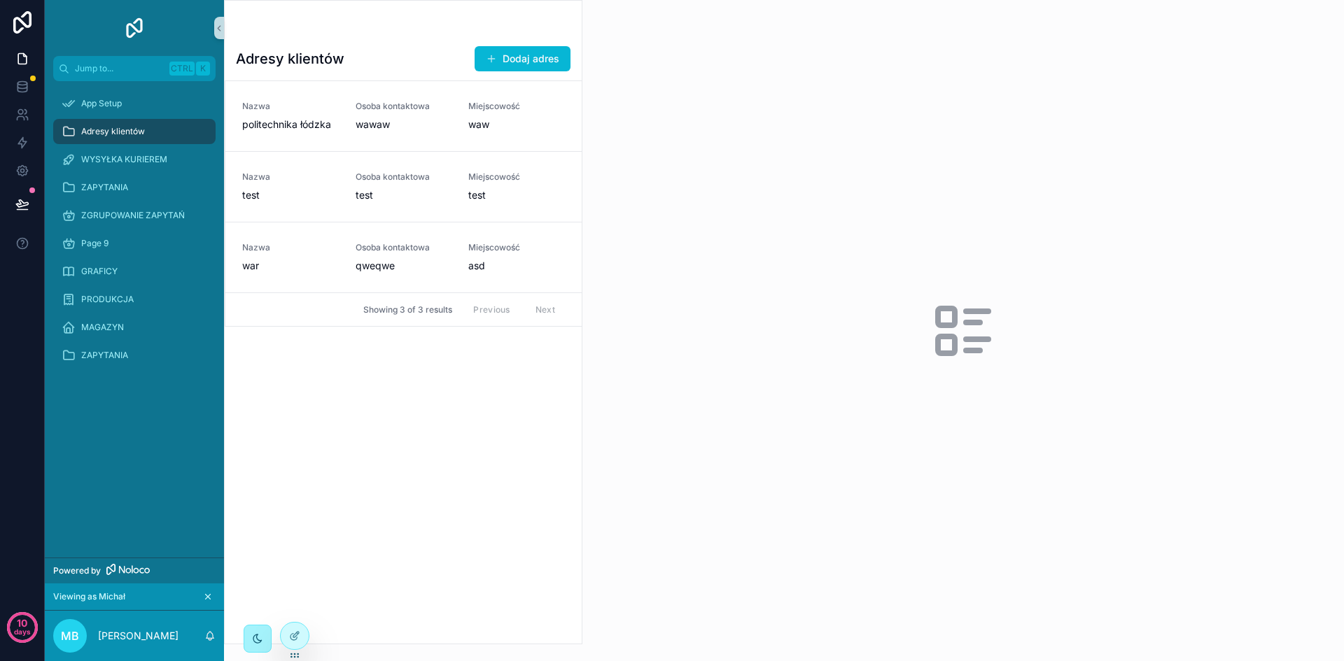
click at [517, 456] on div "Adresy klientów Dodaj adres Nazwa politechnika łódzka Osoba kontaktowa wawaw Mi…" at bounding box center [403, 339] width 357 height 610
click at [20, 64] on icon at bounding box center [22, 59] width 8 height 10
click at [20, 26] on icon at bounding box center [22, 22] width 28 height 22
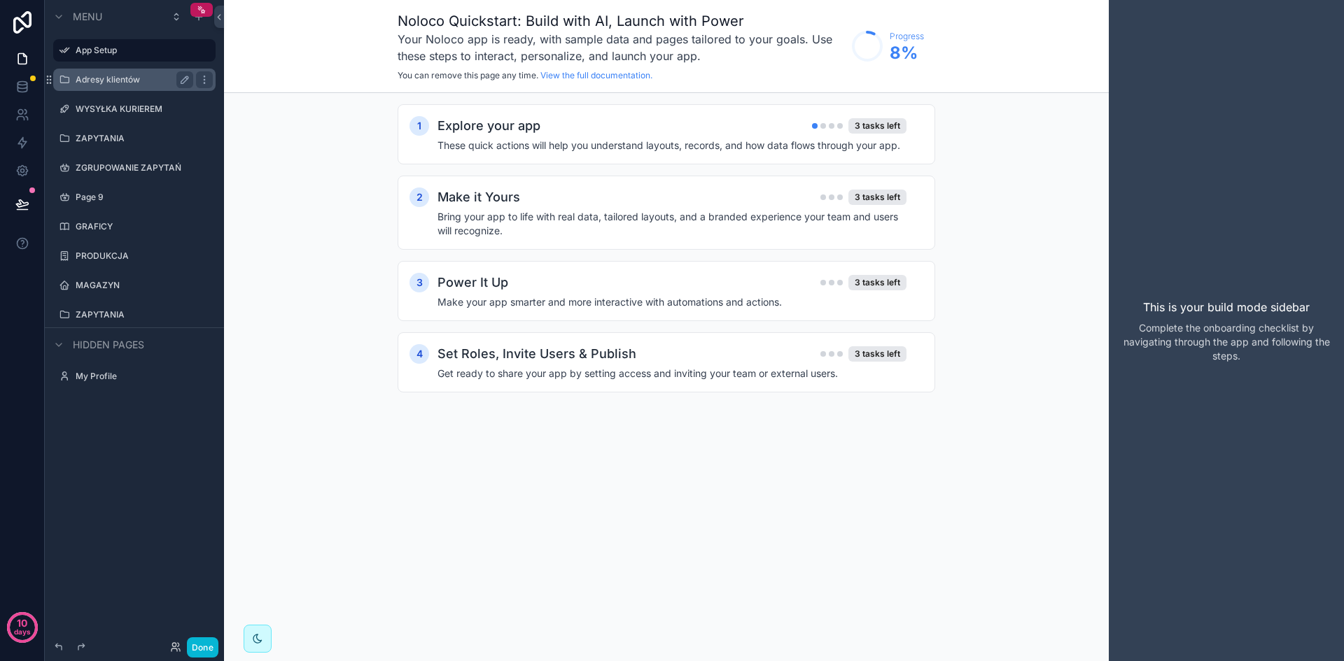
click at [131, 83] on label "Adresy klientów" at bounding box center [132, 79] width 112 height 11
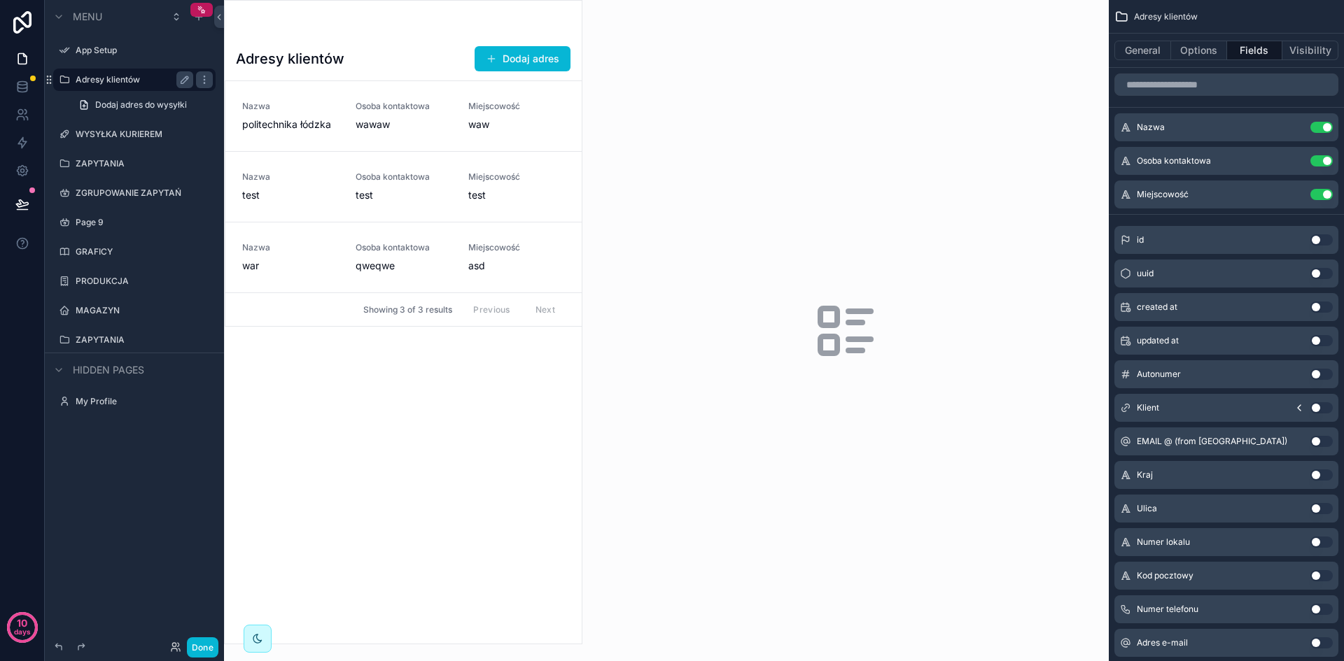
click at [346, 121] on div "scrollable content" at bounding box center [403, 322] width 357 height 643
click at [403, 126] on span "wawaw" at bounding box center [404, 125] width 97 height 14
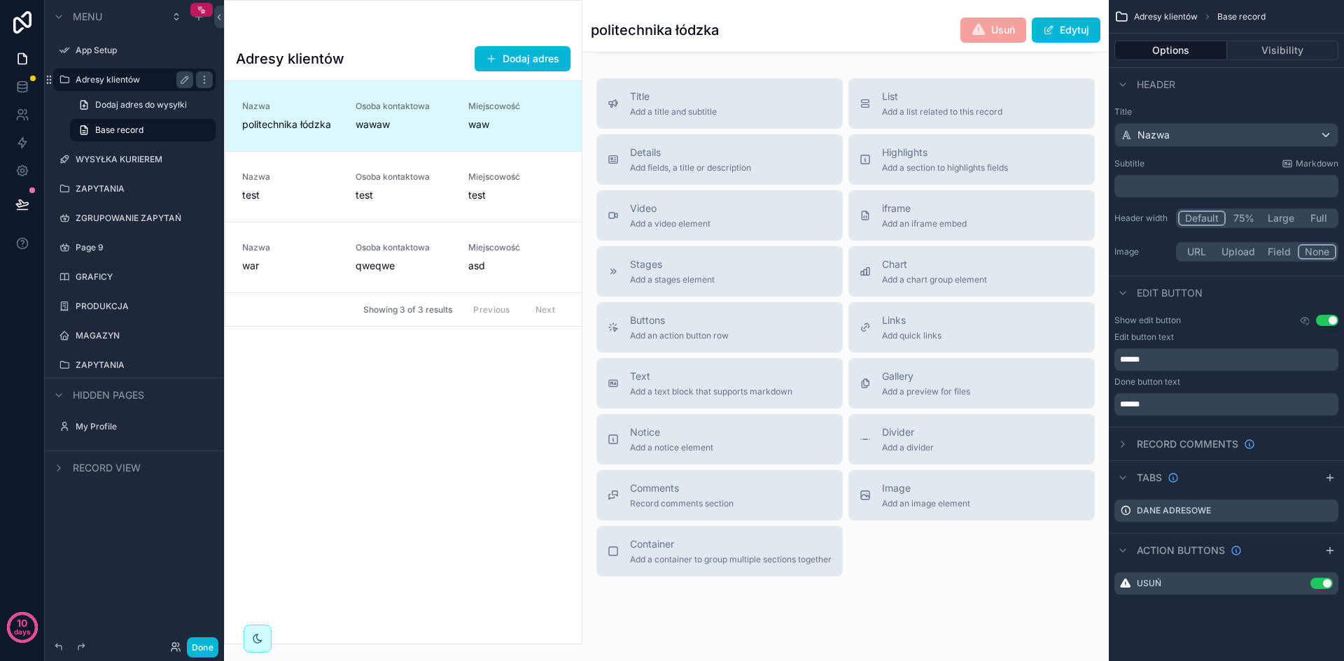
scroll to position [449, 0]
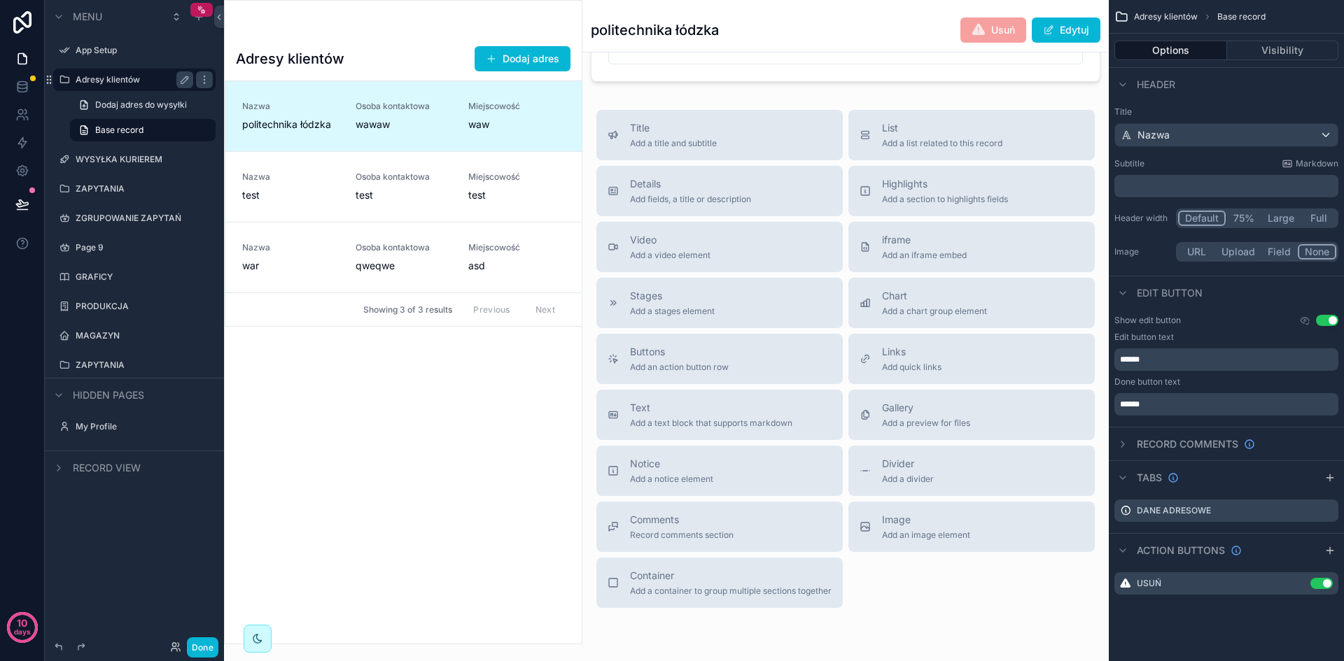
click at [912, 582] on div "Title Add a title and subtitle List Add a list related to this record Details A…" at bounding box center [845, 359] width 521 height 498
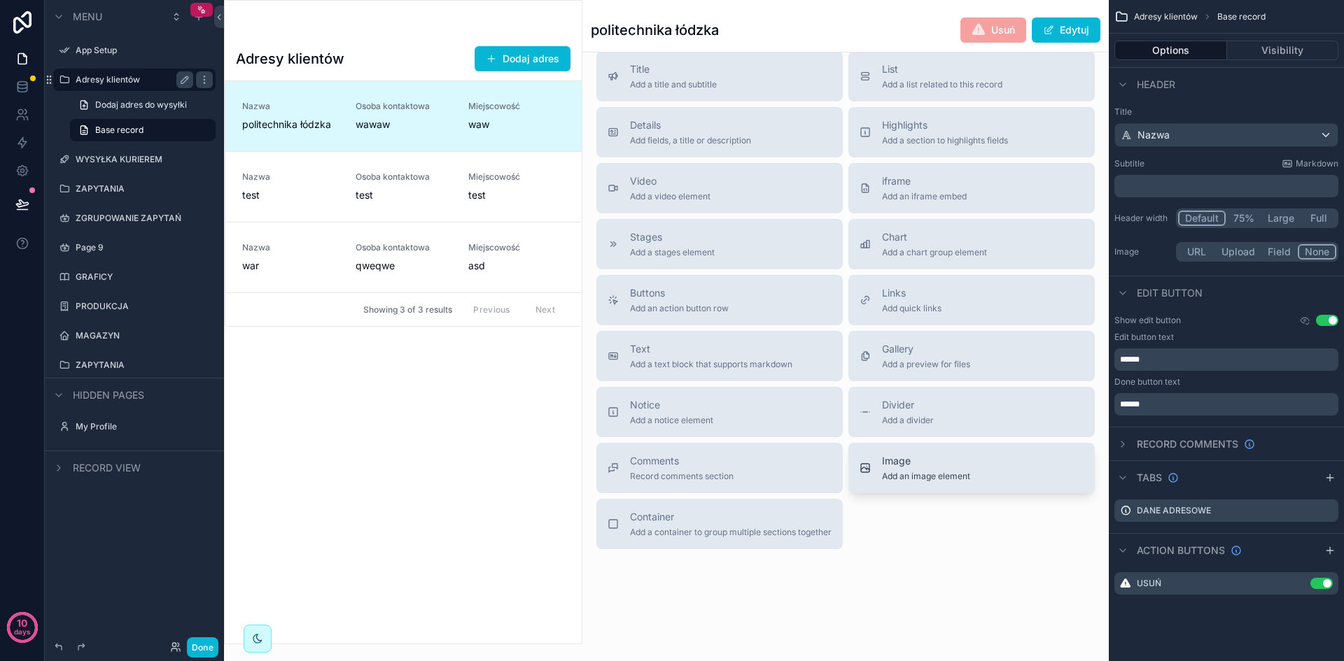
scroll to position [0, 0]
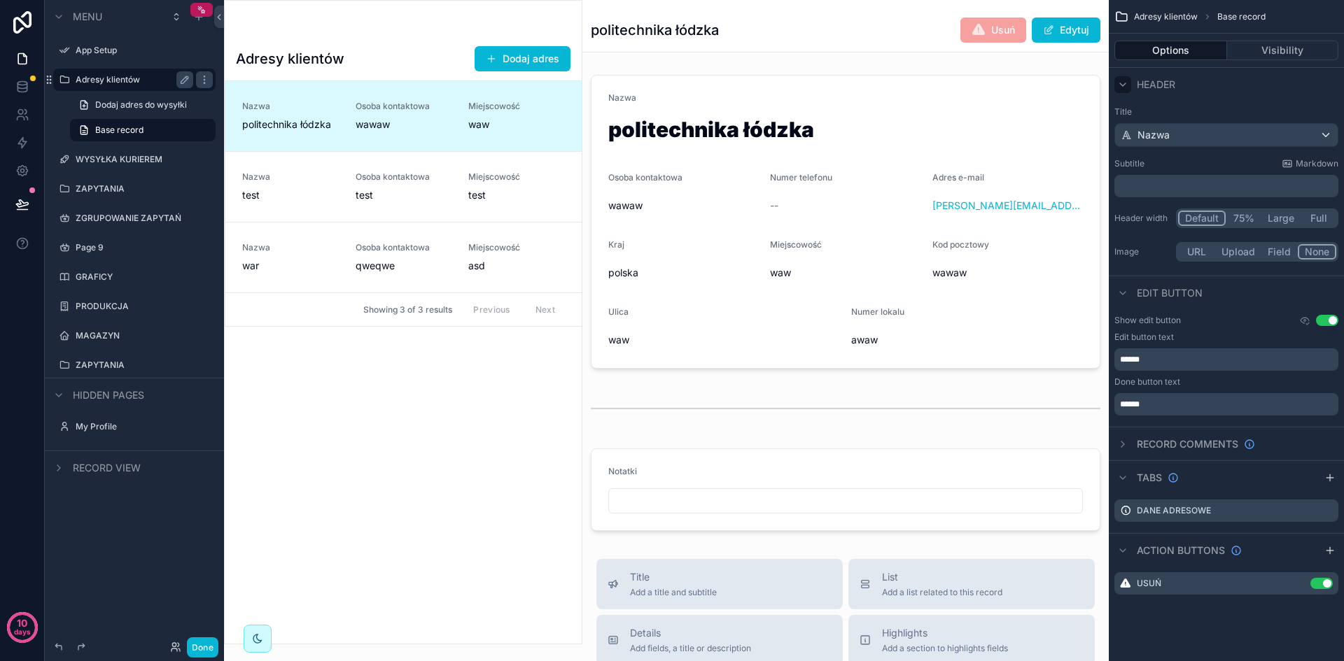
click at [1119, 85] on icon "scrollable content" at bounding box center [1122, 84] width 11 height 11
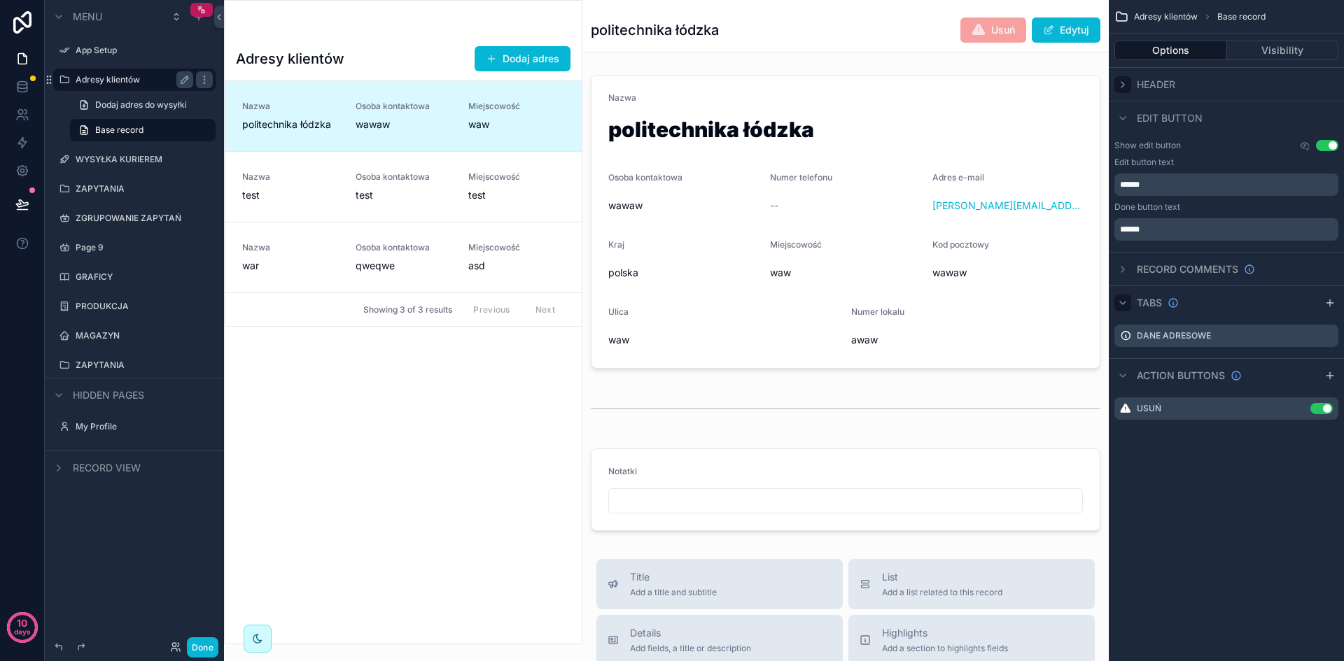
click at [1122, 297] on icon "scrollable content" at bounding box center [1122, 302] width 11 height 11
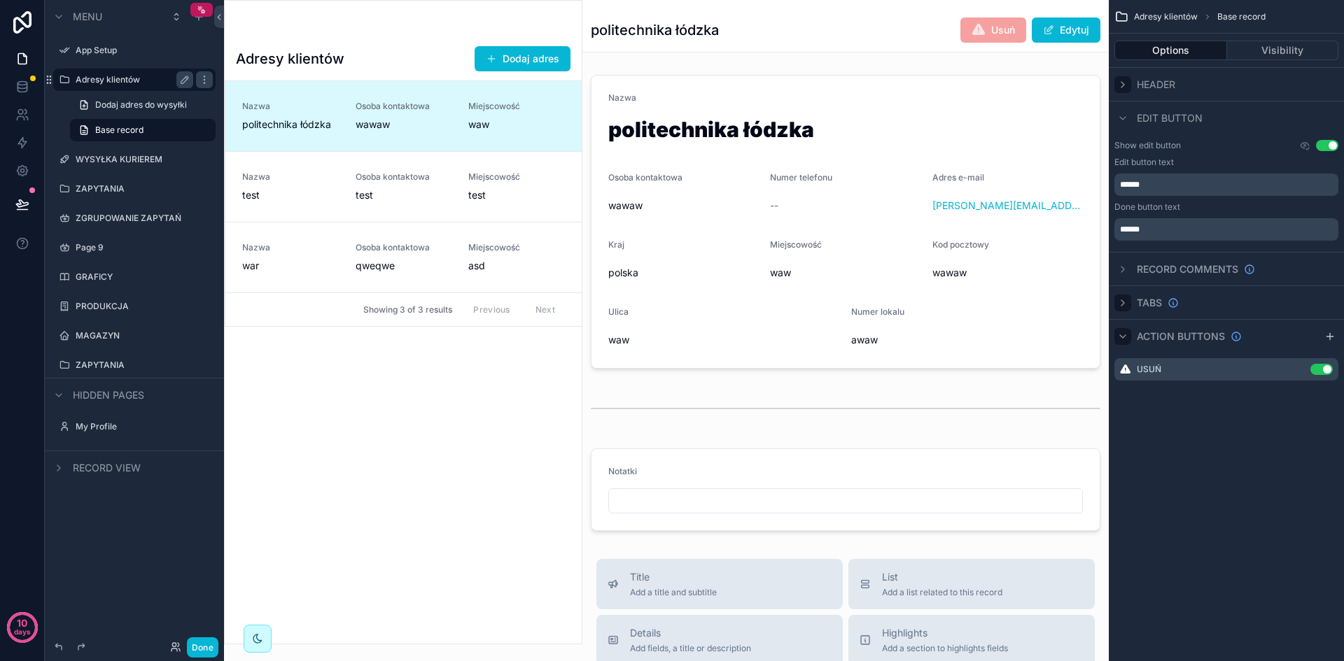
click at [1121, 343] on div "scrollable content" at bounding box center [1122, 336] width 17 height 17
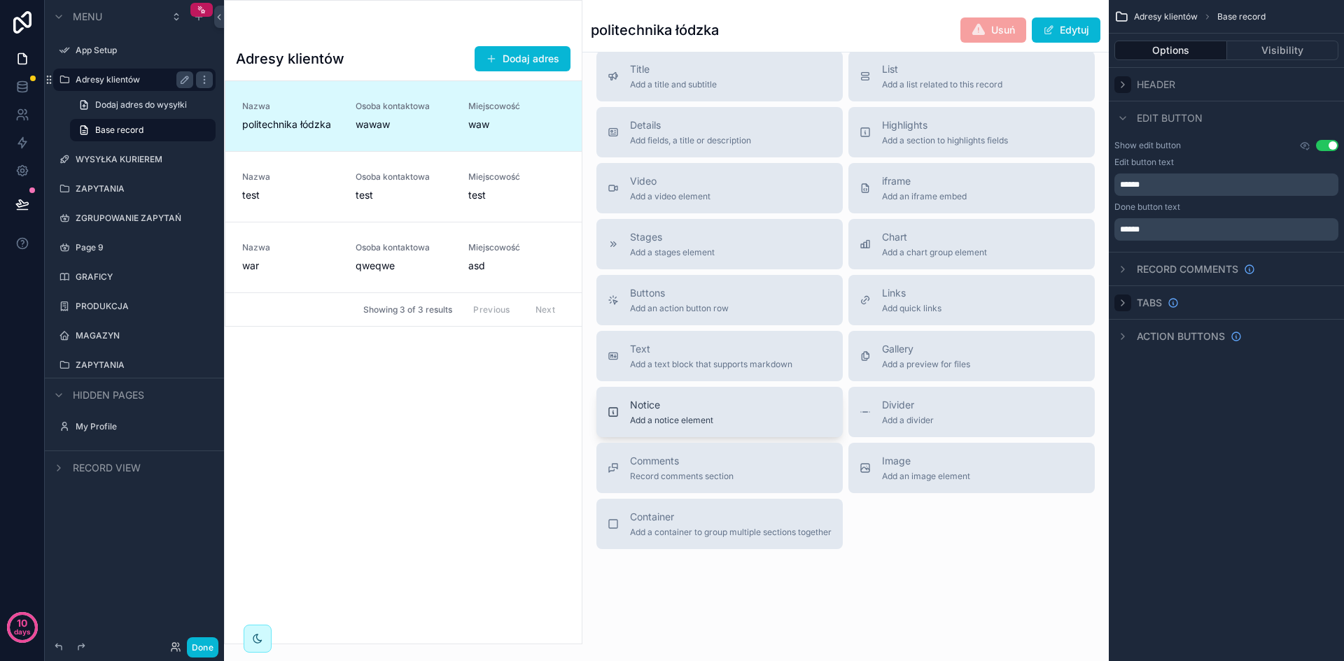
scroll to position [519, 0]
click at [887, 524] on div "Title Add a title and subtitle List Add a list related to this record Details A…" at bounding box center [845, 300] width 521 height 498
click at [969, 455] on div "Image Add an image element" at bounding box center [971, 468] width 224 height 28
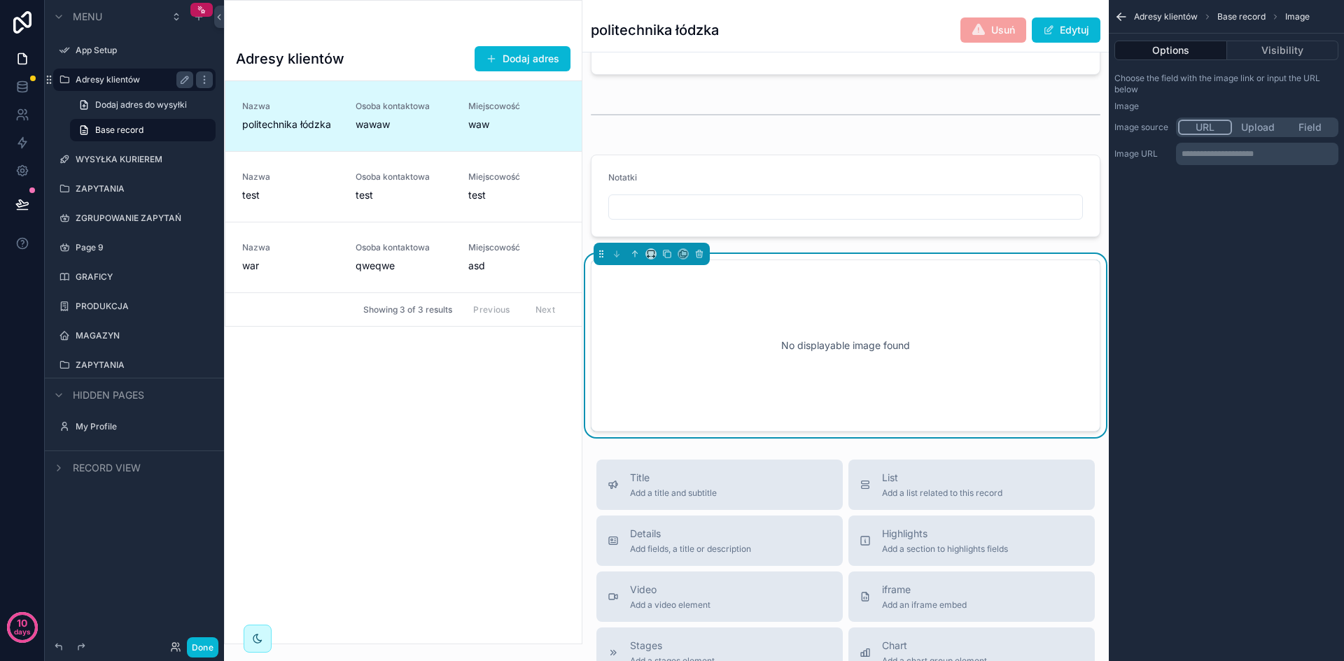
scroll to position [309, 0]
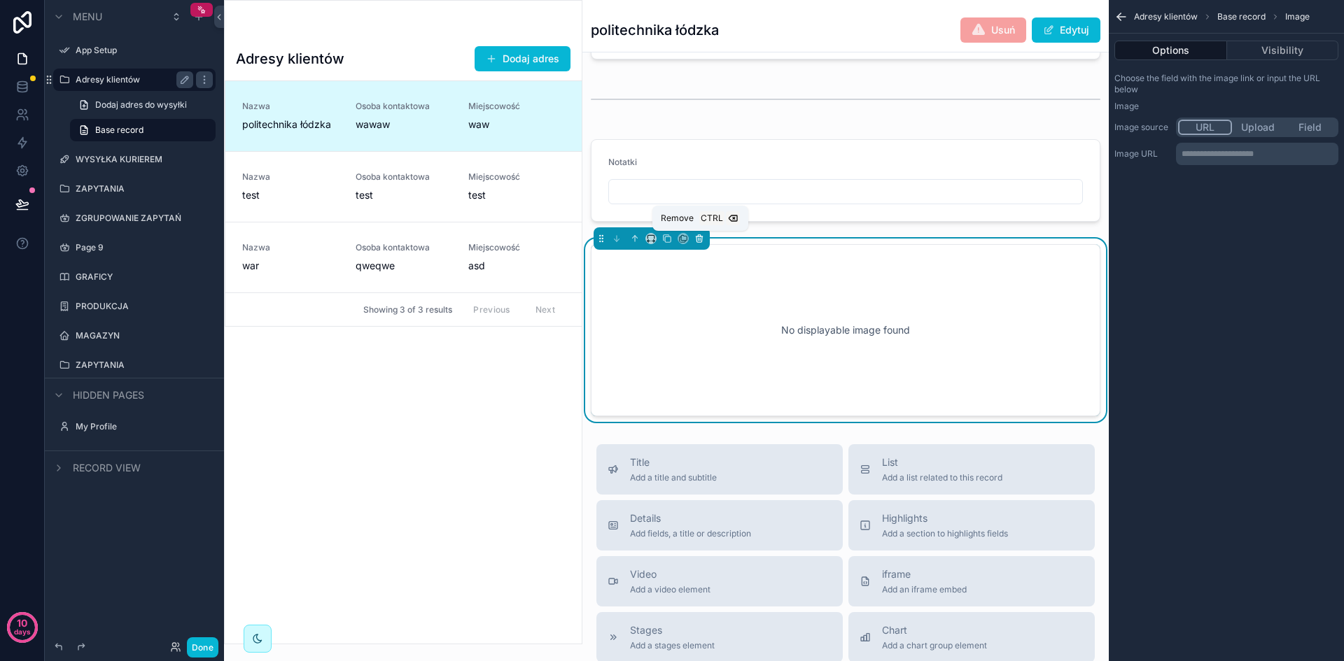
click at [698, 237] on icon "scrollable content" at bounding box center [699, 235] width 3 height 1
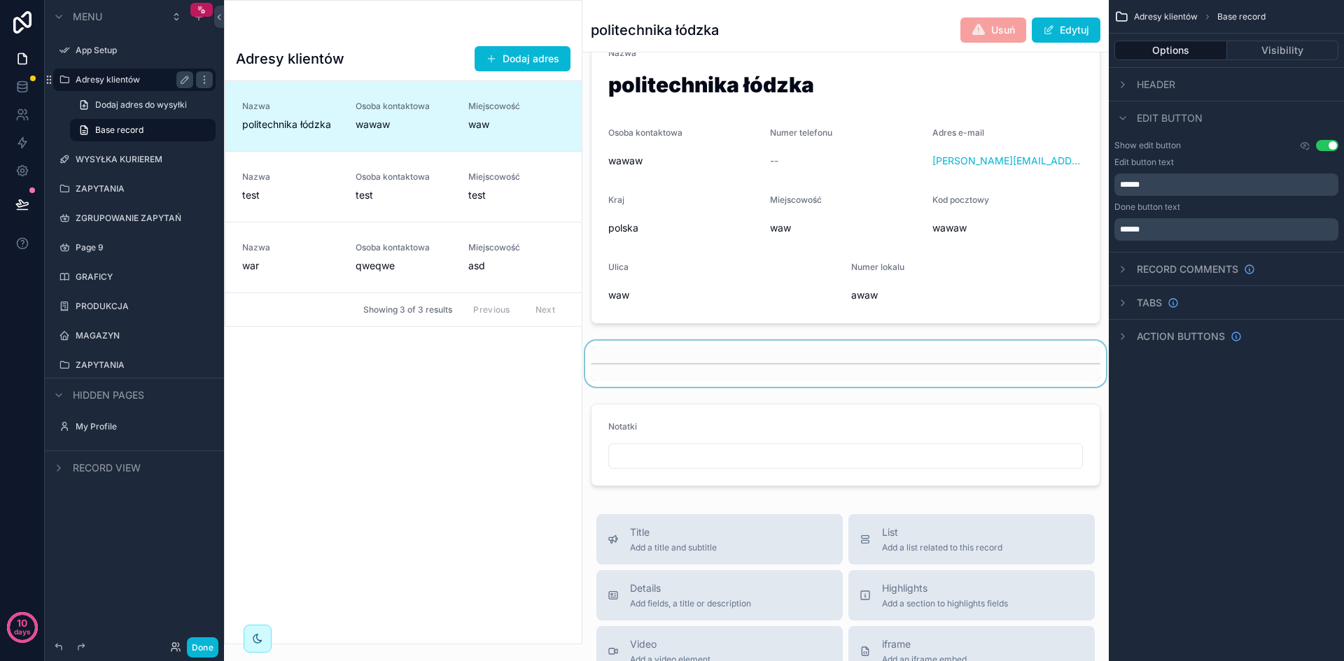
scroll to position [490, 0]
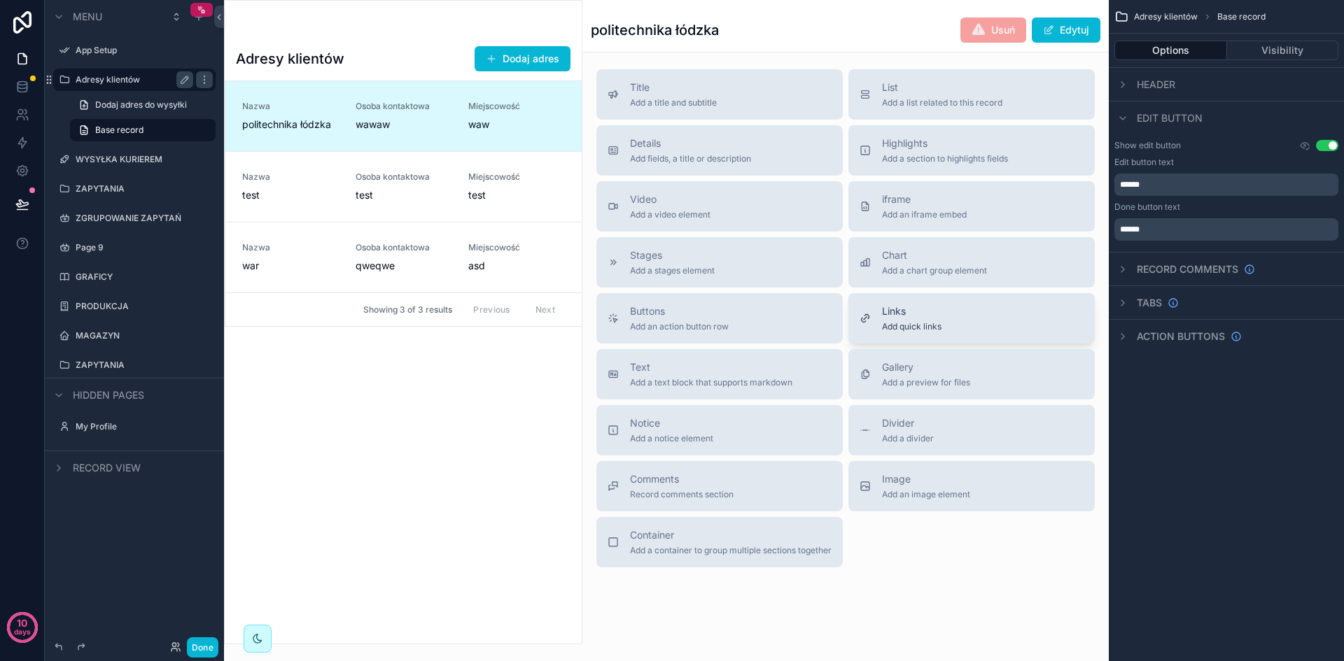
click at [919, 316] on span "Links" at bounding box center [911, 311] width 59 height 14
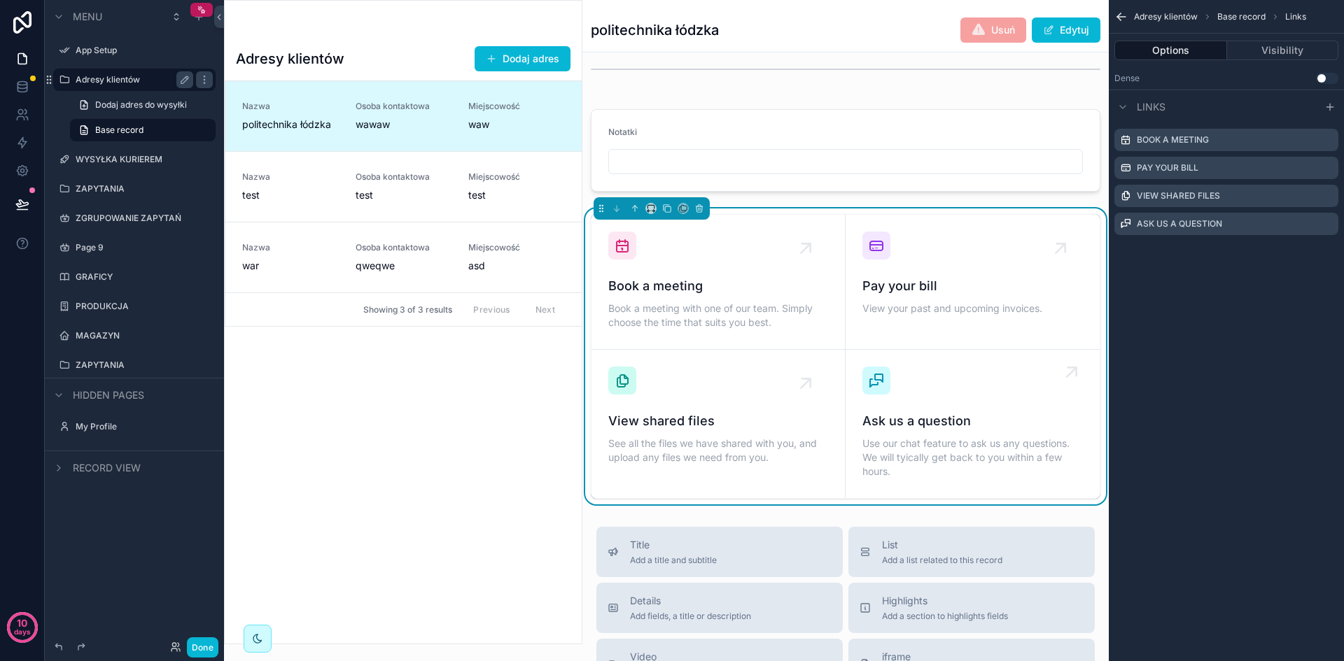
scroll to position [365, 0]
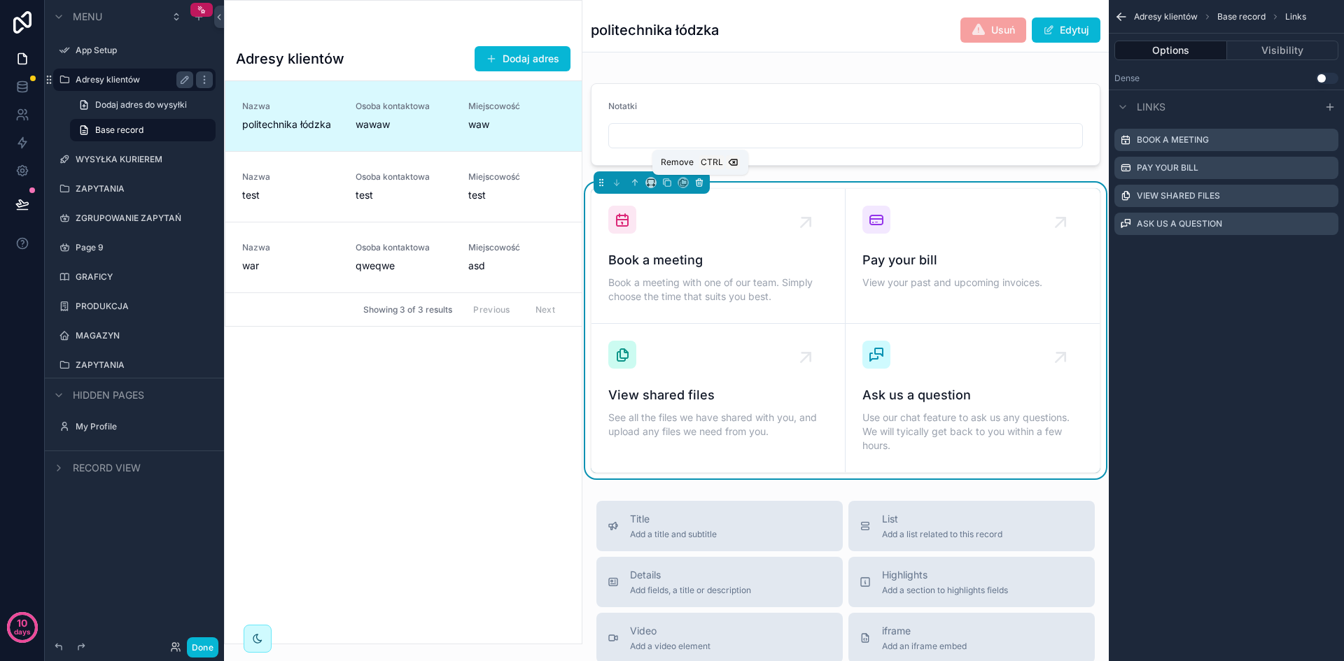
click at [698, 181] on icon "scrollable content" at bounding box center [699, 183] width 10 height 10
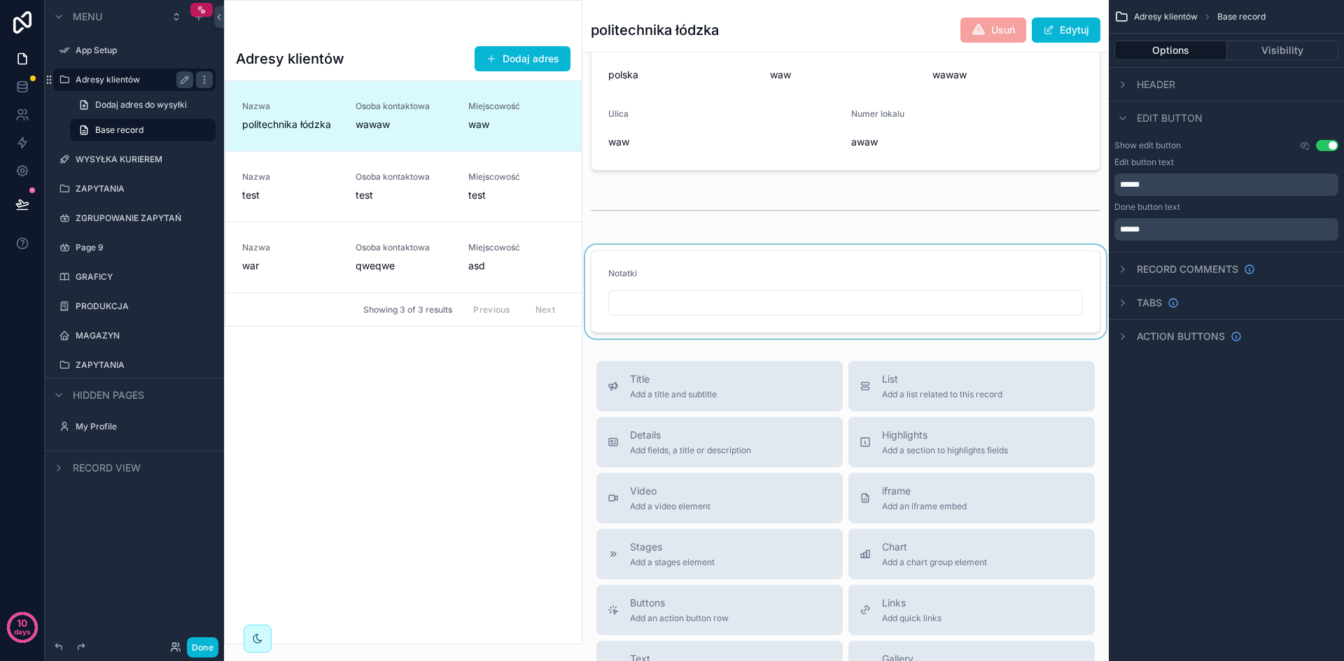
scroll to position [0, 0]
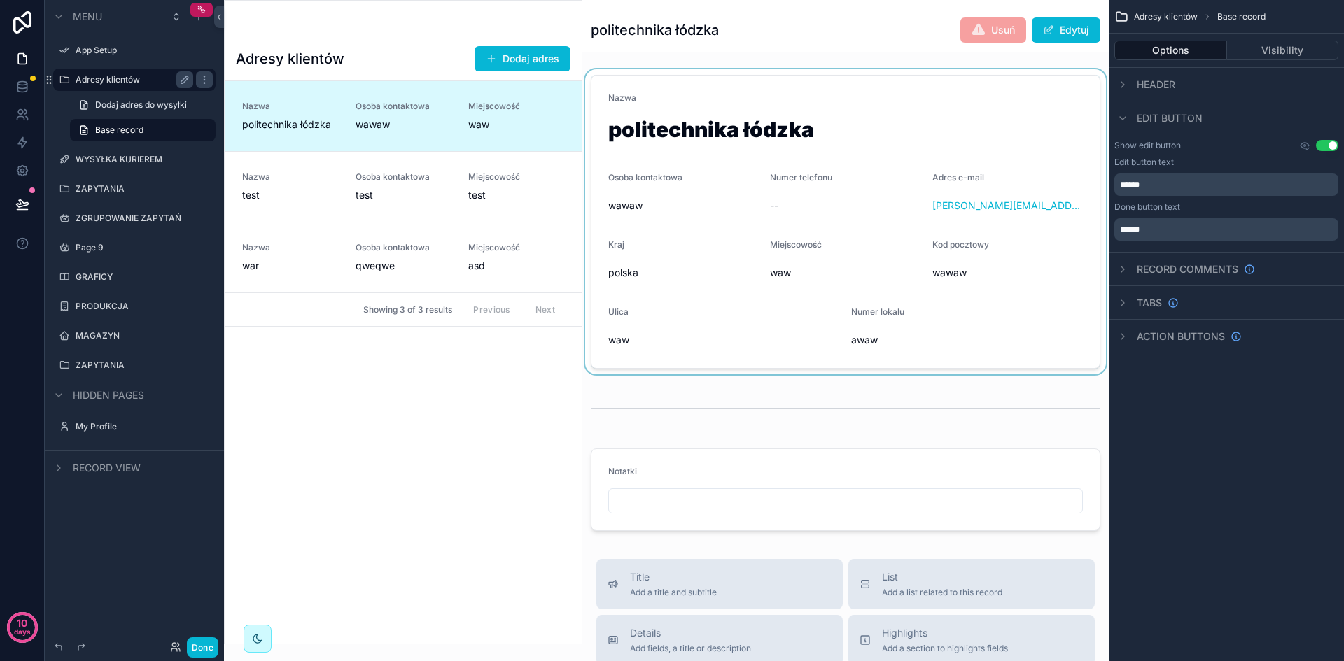
click at [838, 327] on div "scrollable content" at bounding box center [845, 221] width 526 height 305
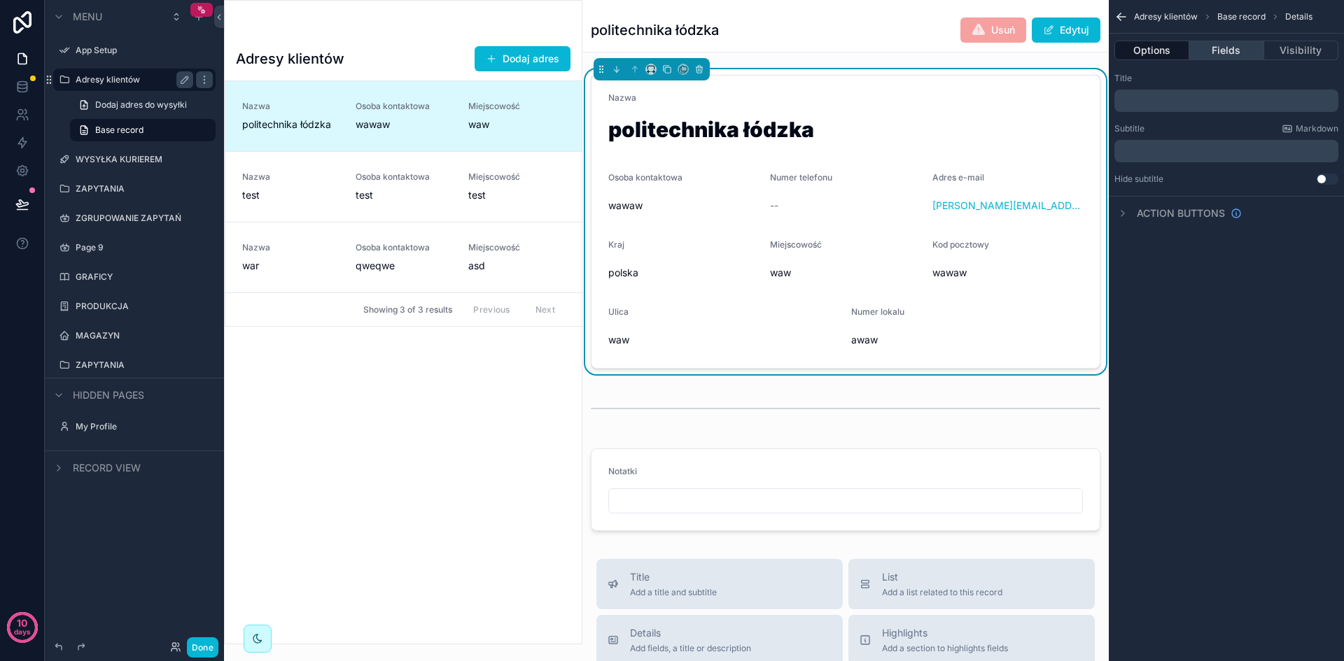
click at [1227, 51] on button "Fields" at bounding box center [1226, 51] width 74 height 20
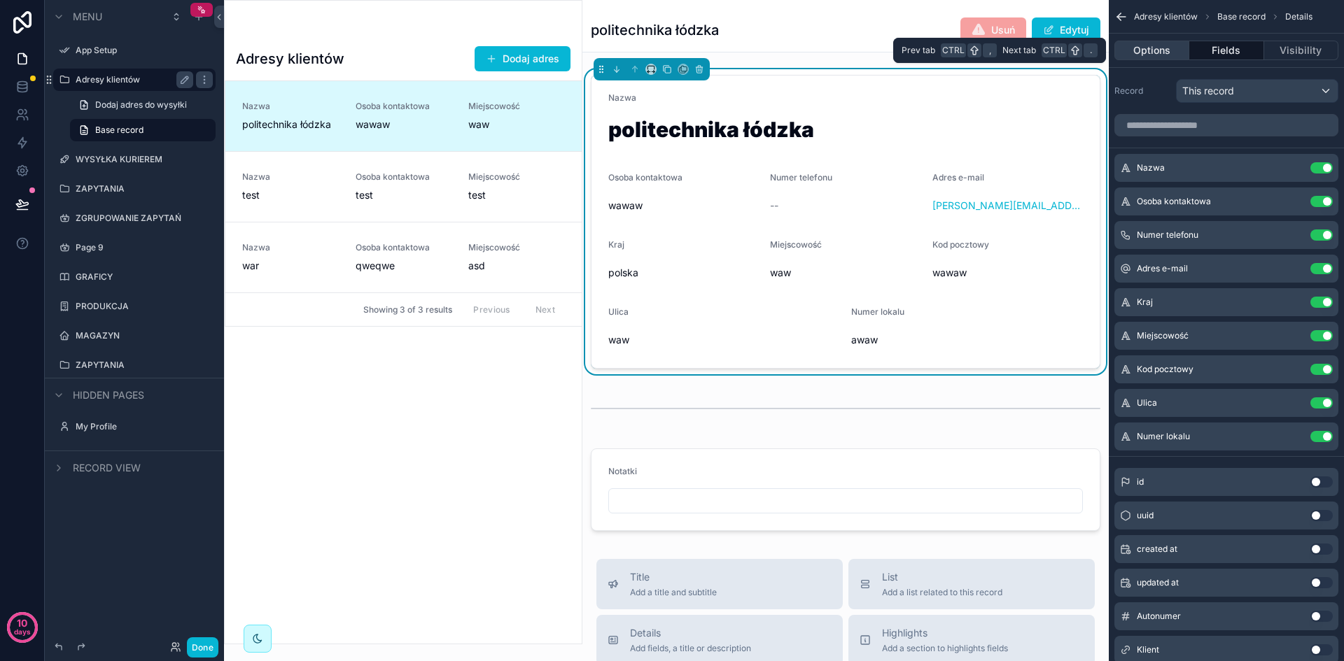
click at [1163, 51] on button "Options" at bounding box center [1151, 51] width 75 height 20
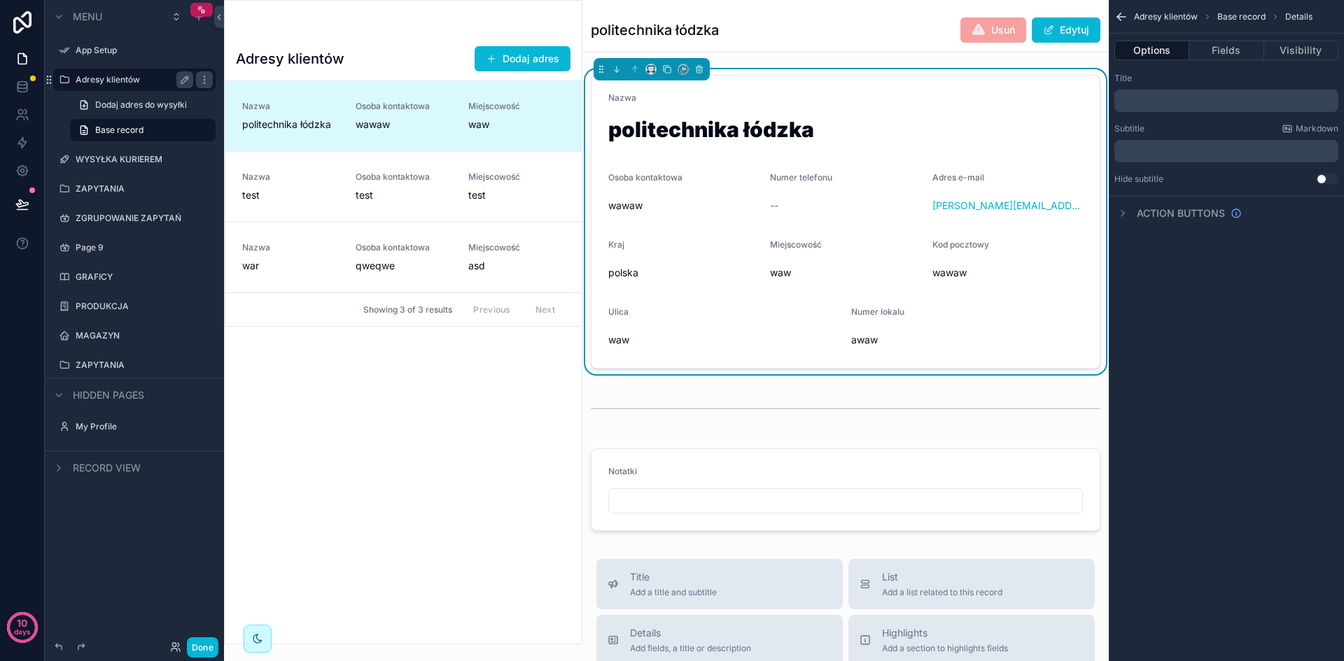
scroll to position [519, 0]
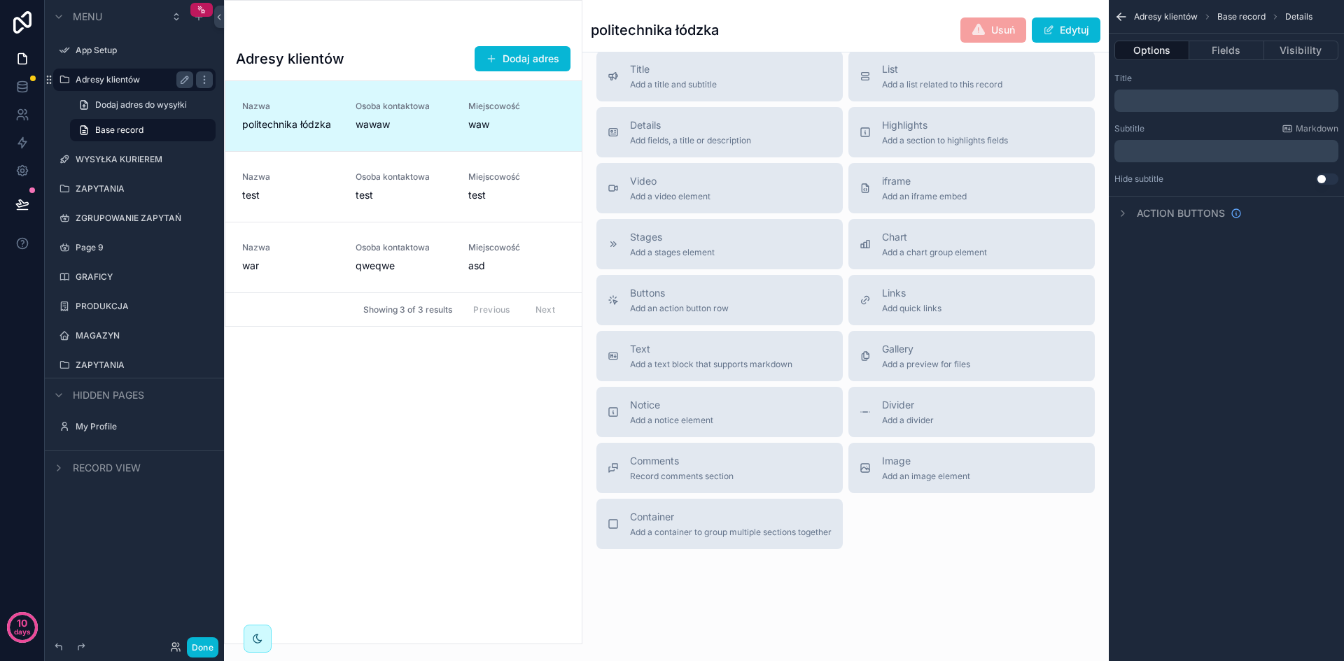
click at [911, 545] on div "Title Add a title and subtitle List Add a list related to this record Details A…" at bounding box center [845, 300] width 521 height 498
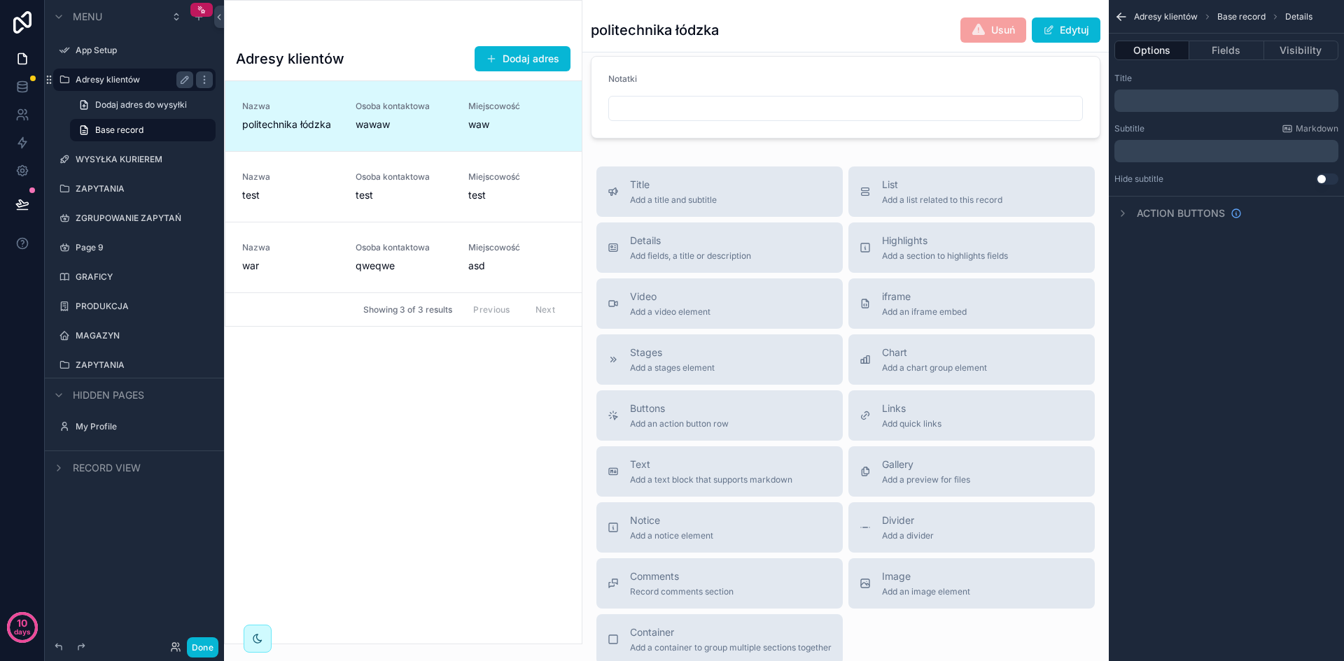
scroll to position [239, 0]
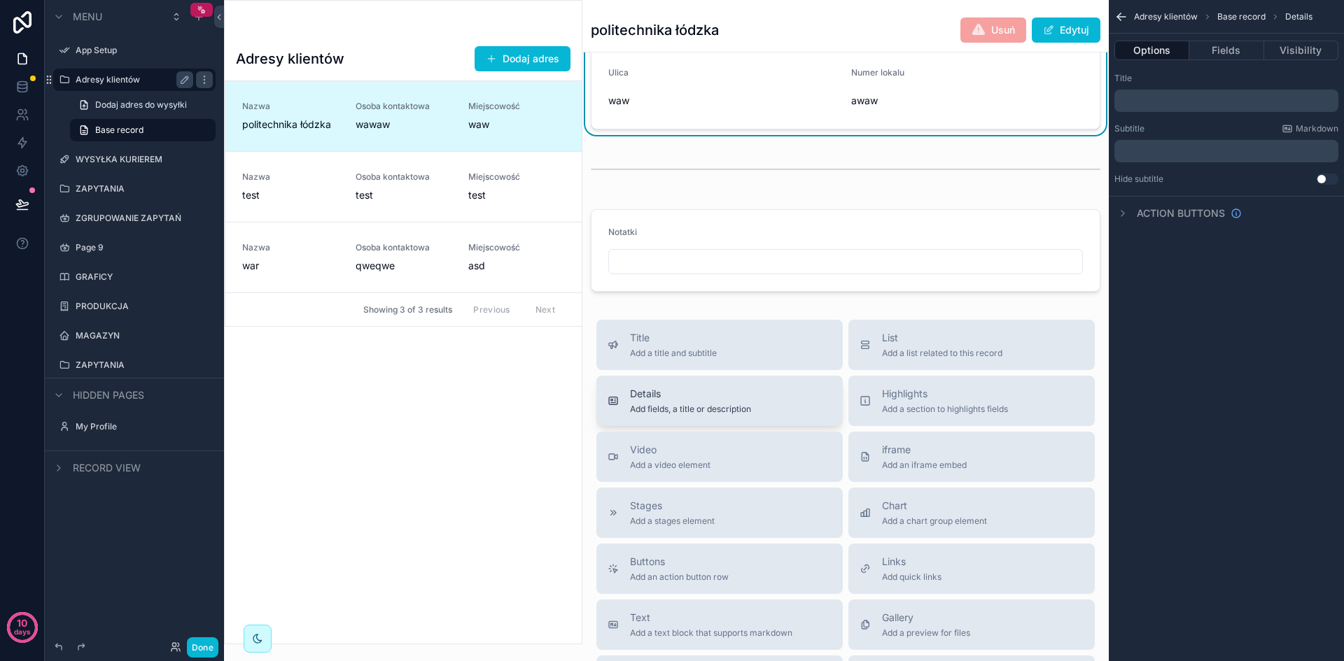
click at [780, 408] on div "Details Add fields, a title or description" at bounding box center [720, 401] width 224 height 28
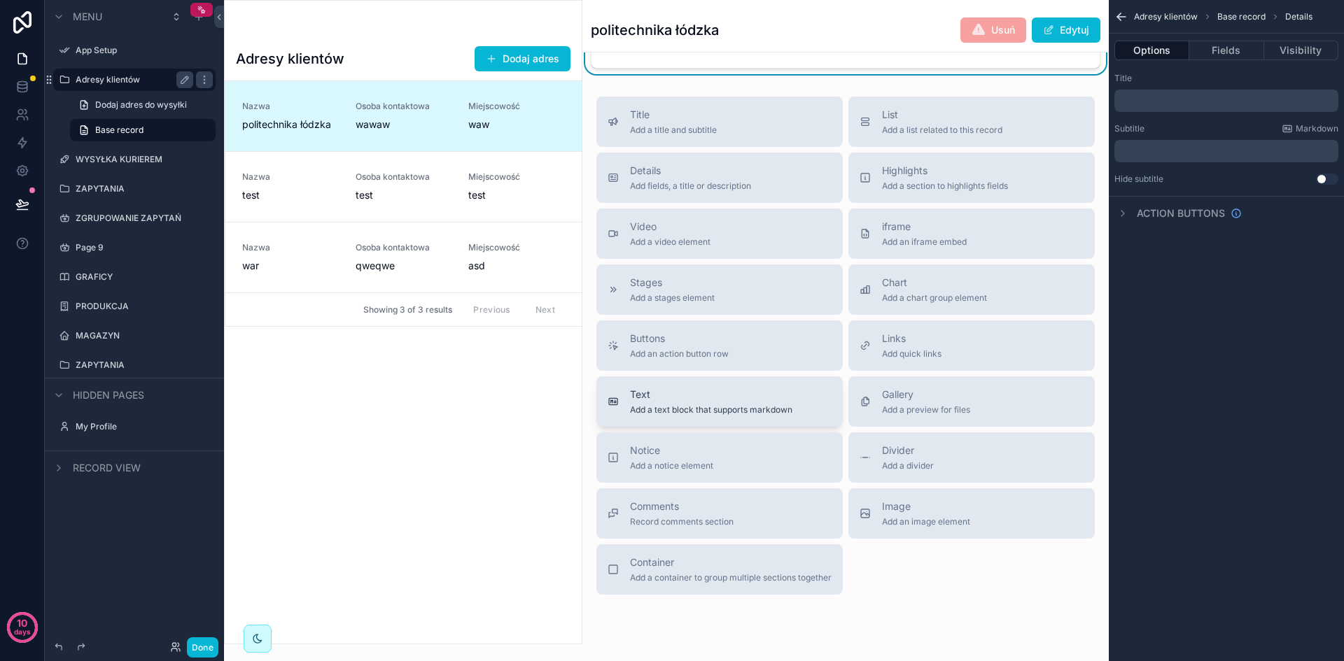
scroll to position [307, 0]
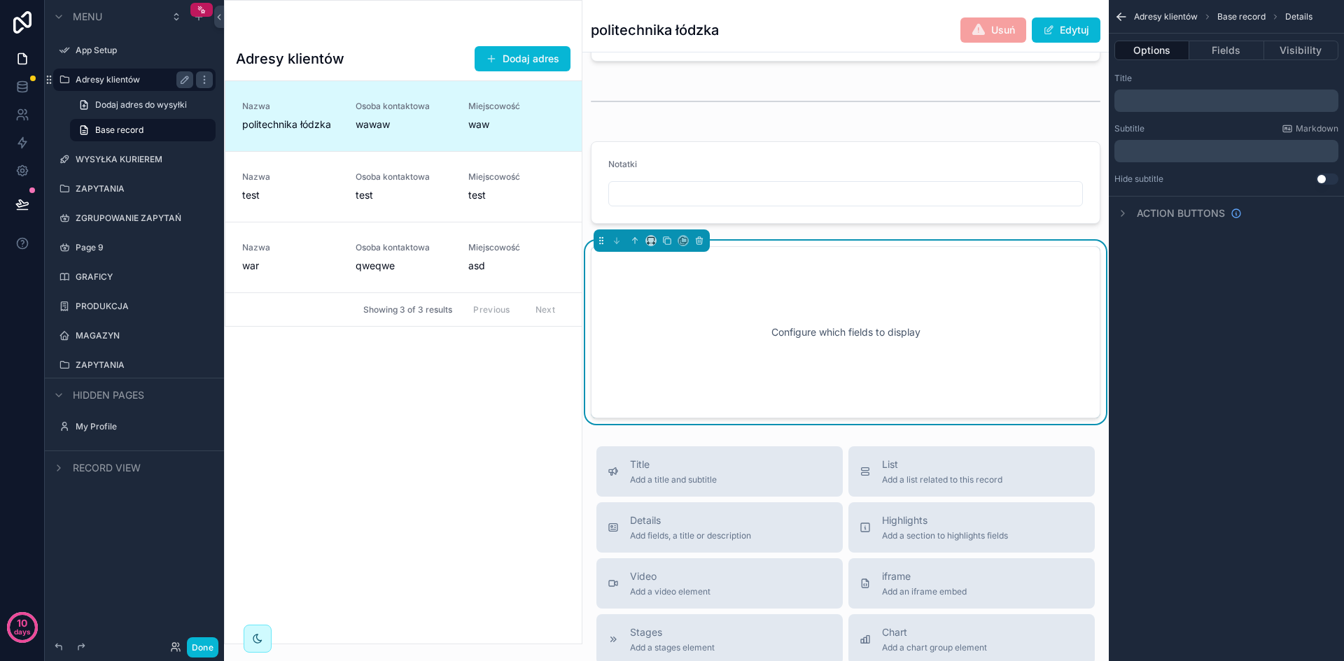
click at [913, 334] on div "Configure which fields to display" at bounding box center [845, 332] width 463 height 126
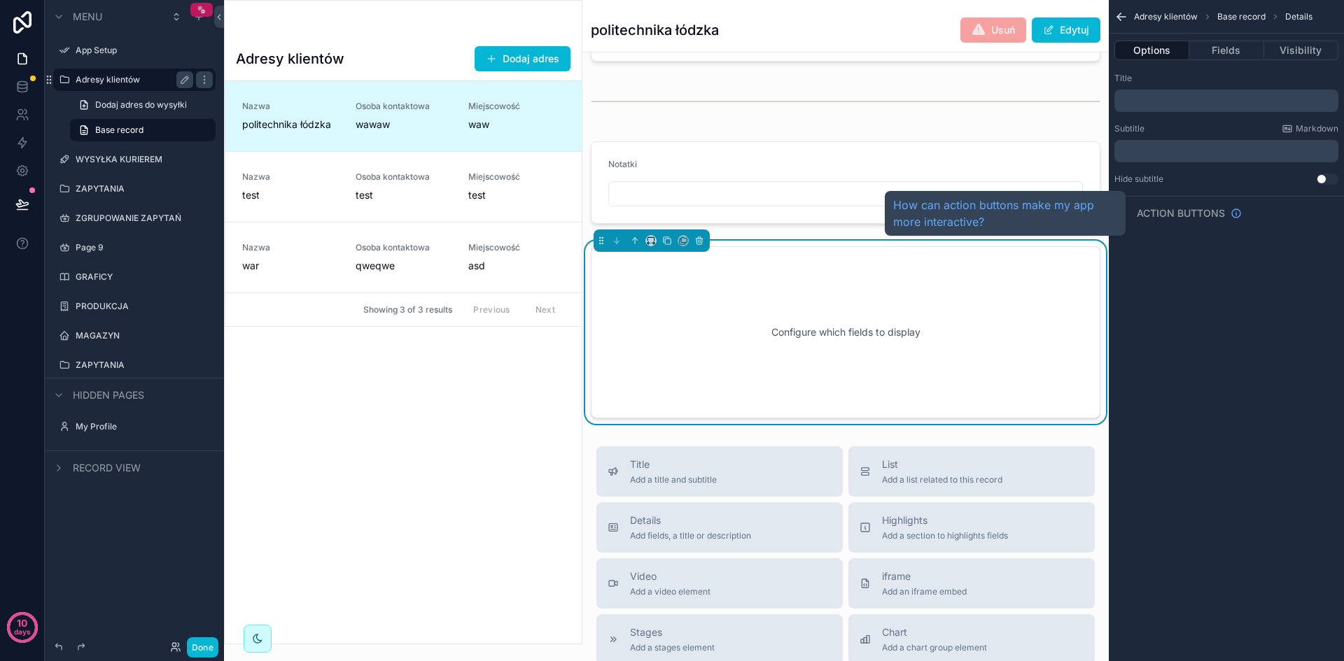
drag, startPoint x: 1121, startPoint y: 218, endPoint x: 1130, endPoint y: 224, distance: 10.7
click at [1120, 218] on div "How can action buttons make my app more interactive?" at bounding box center [1005, 213] width 241 height 45
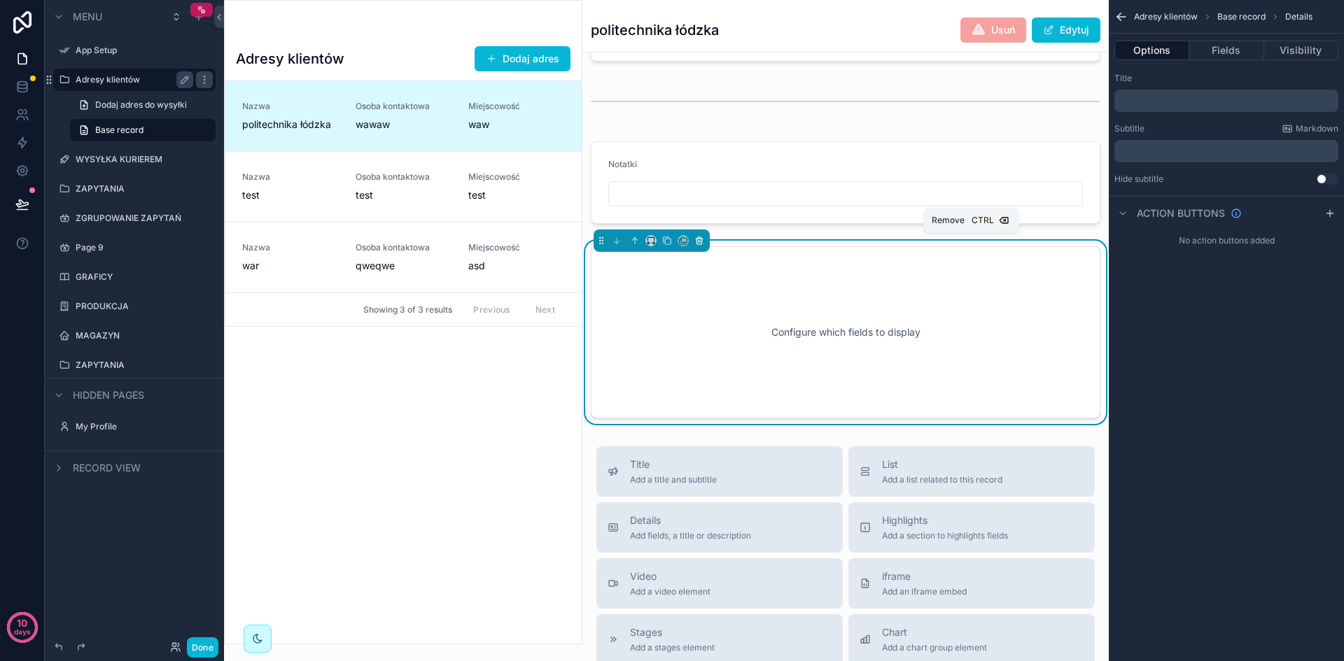
click at [704, 237] on button "scrollable content" at bounding box center [699, 240] width 15 height 15
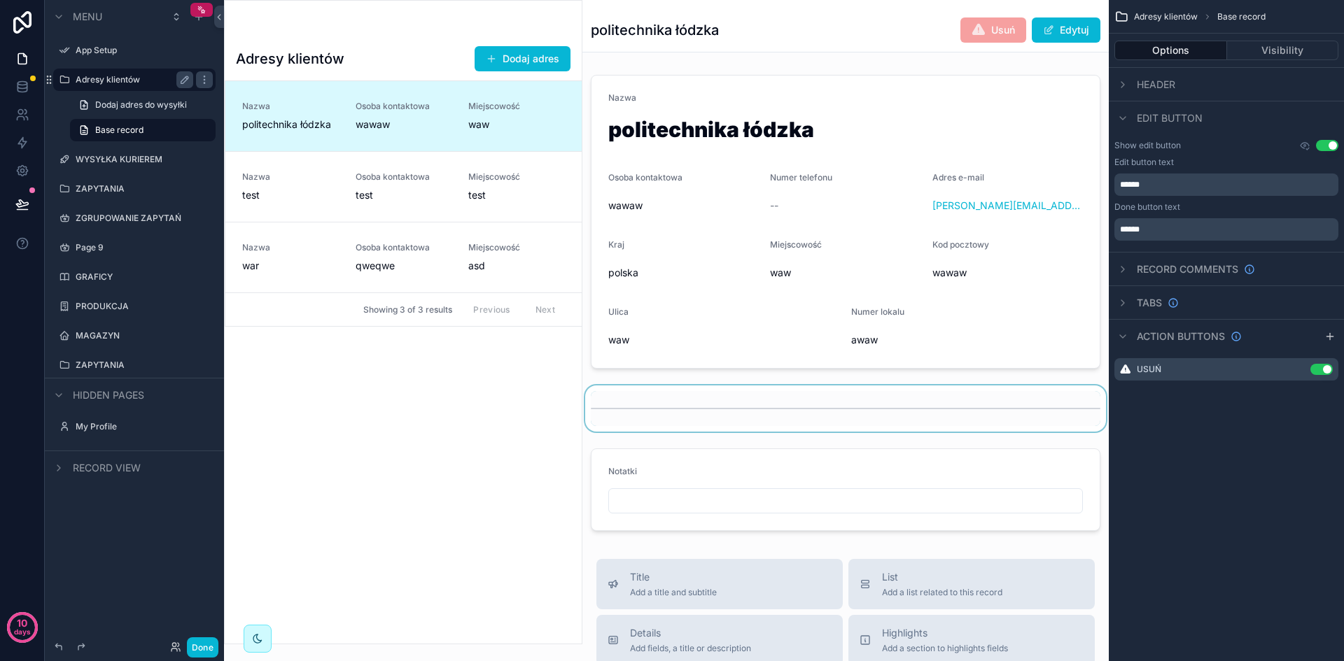
scroll to position [280, 0]
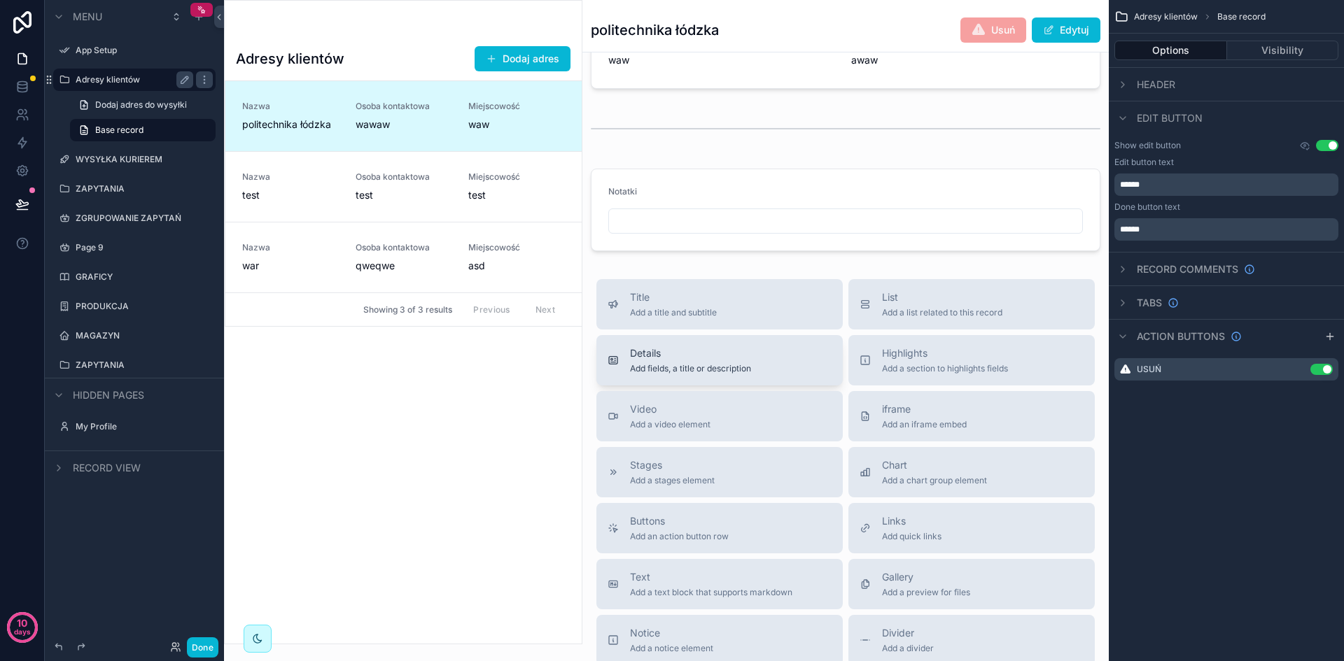
click at [735, 355] on span "Details" at bounding box center [690, 353] width 121 height 14
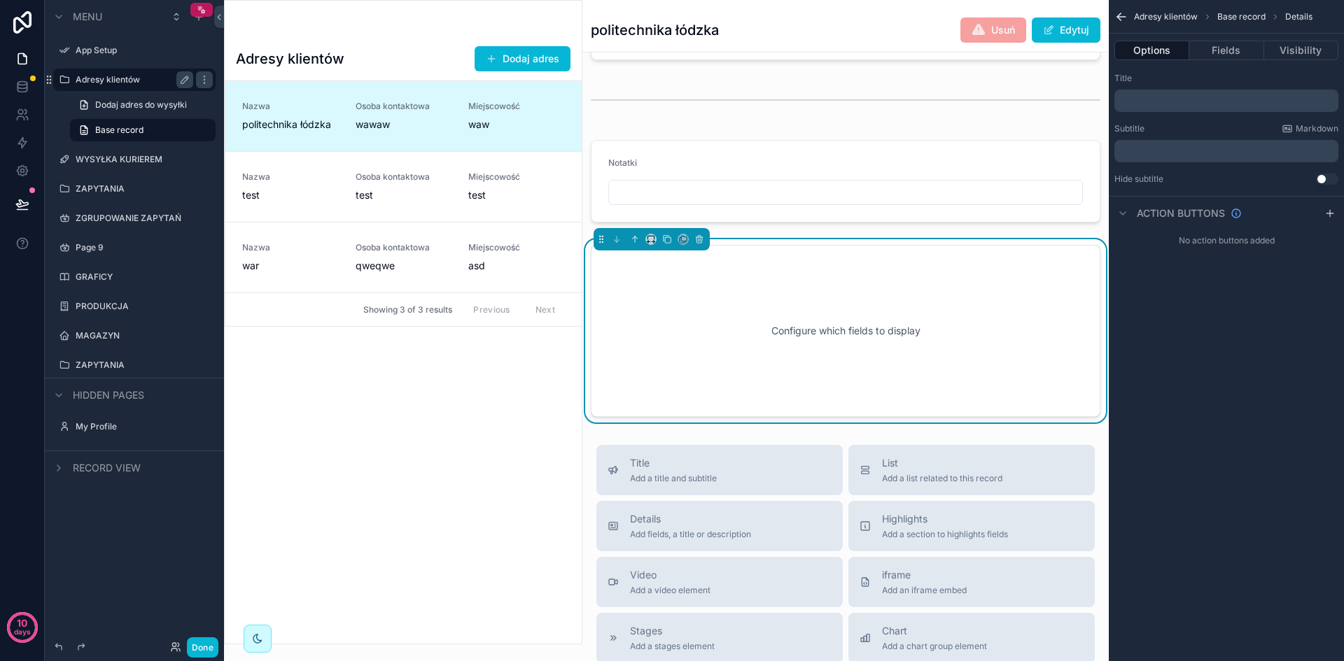
scroll to position [309, 0]
click at [1212, 44] on button "Fields" at bounding box center [1226, 51] width 74 height 20
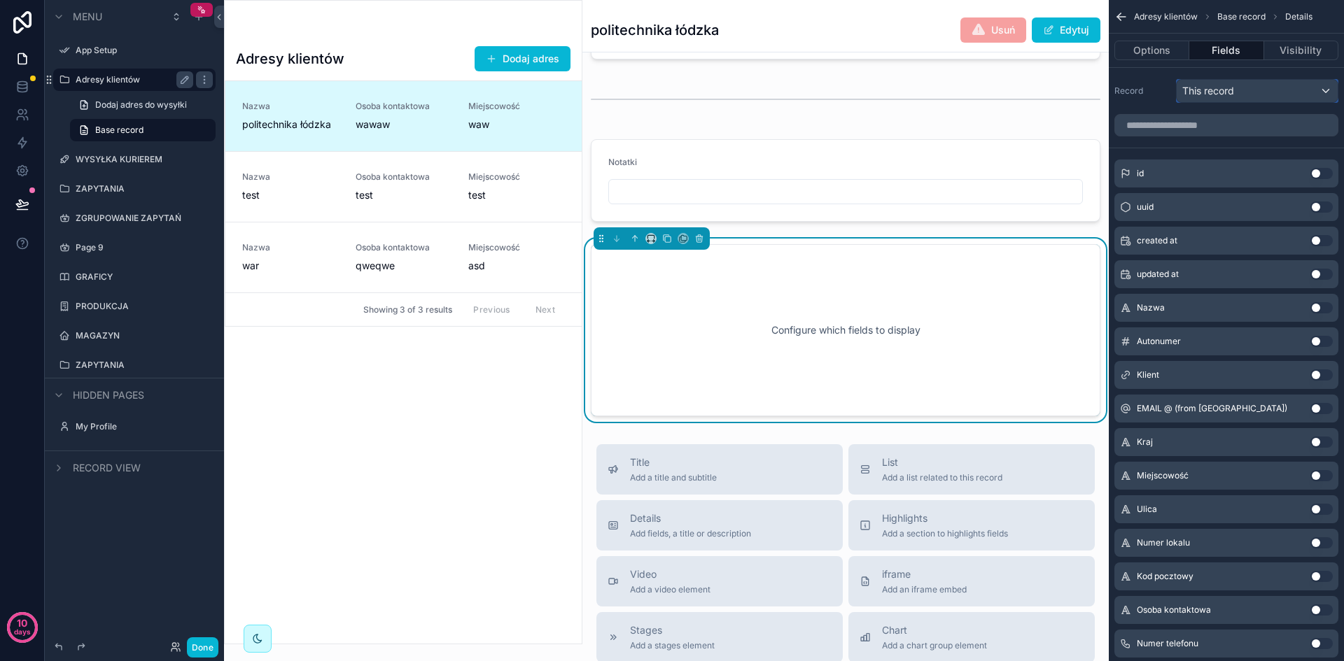
click at [1242, 85] on div "This record" at bounding box center [1257, 91] width 161 height 22
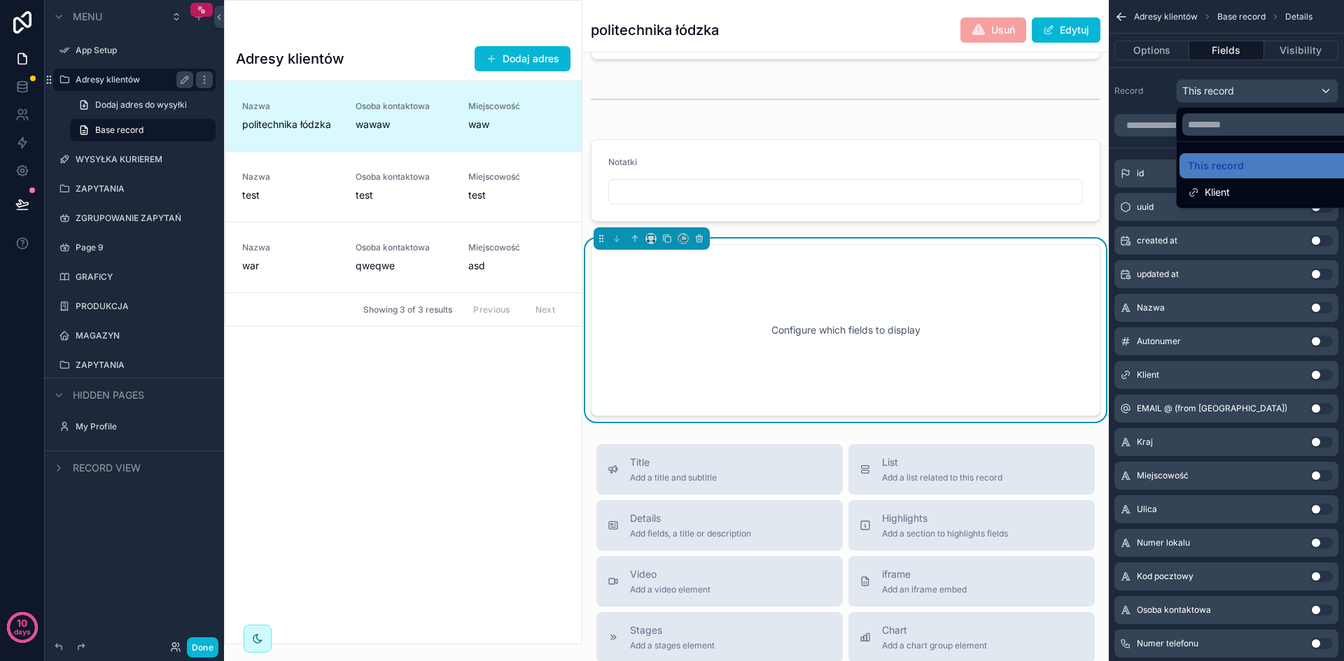
click at [1242, 85] on div "scrollable content" at bounding box center [672, 330] width 1344 height 661
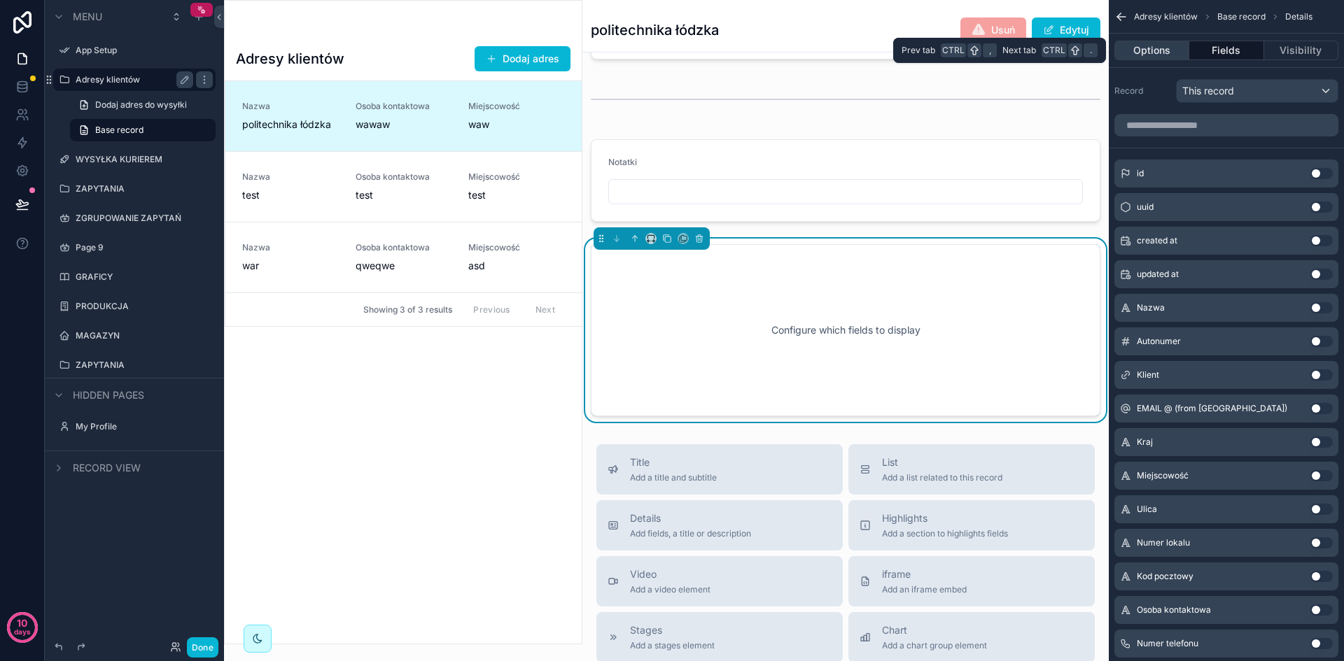
click at [1147, 51] on button "Options" at bounding box center [1151, 51] width 75 height 20
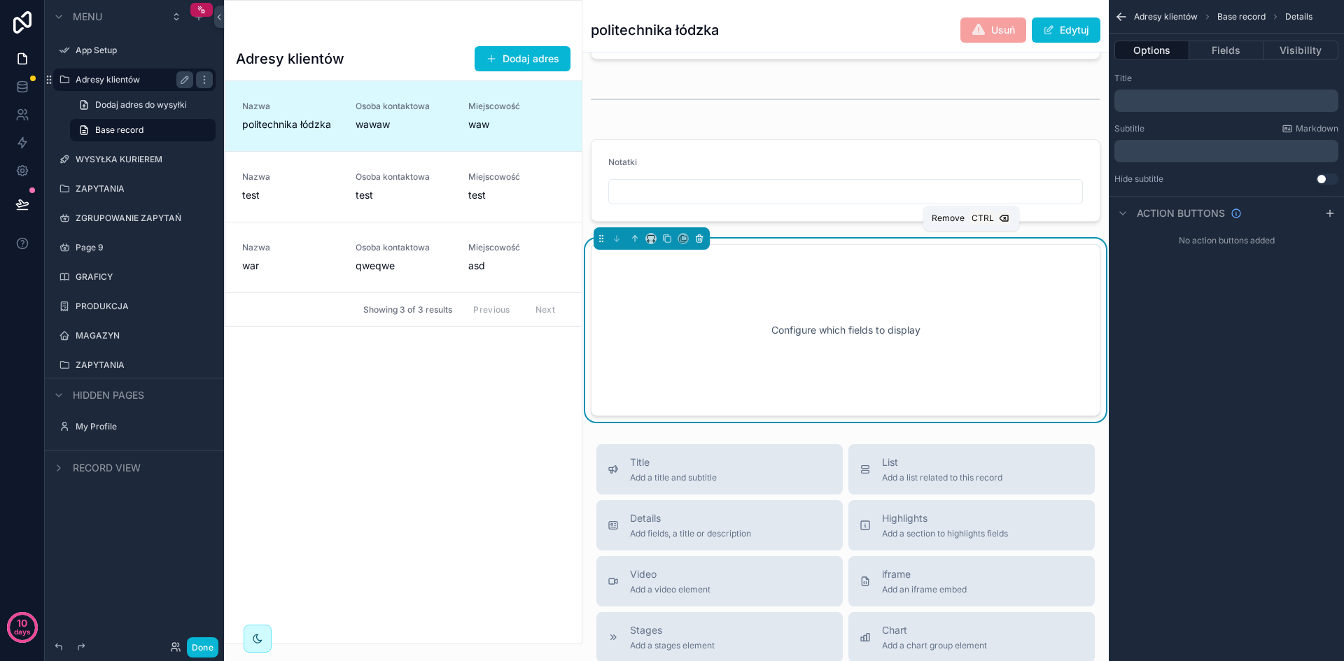
click at [702, 237] on icon "scrollable content" at bounding box center [699, 240] width 6 height 6
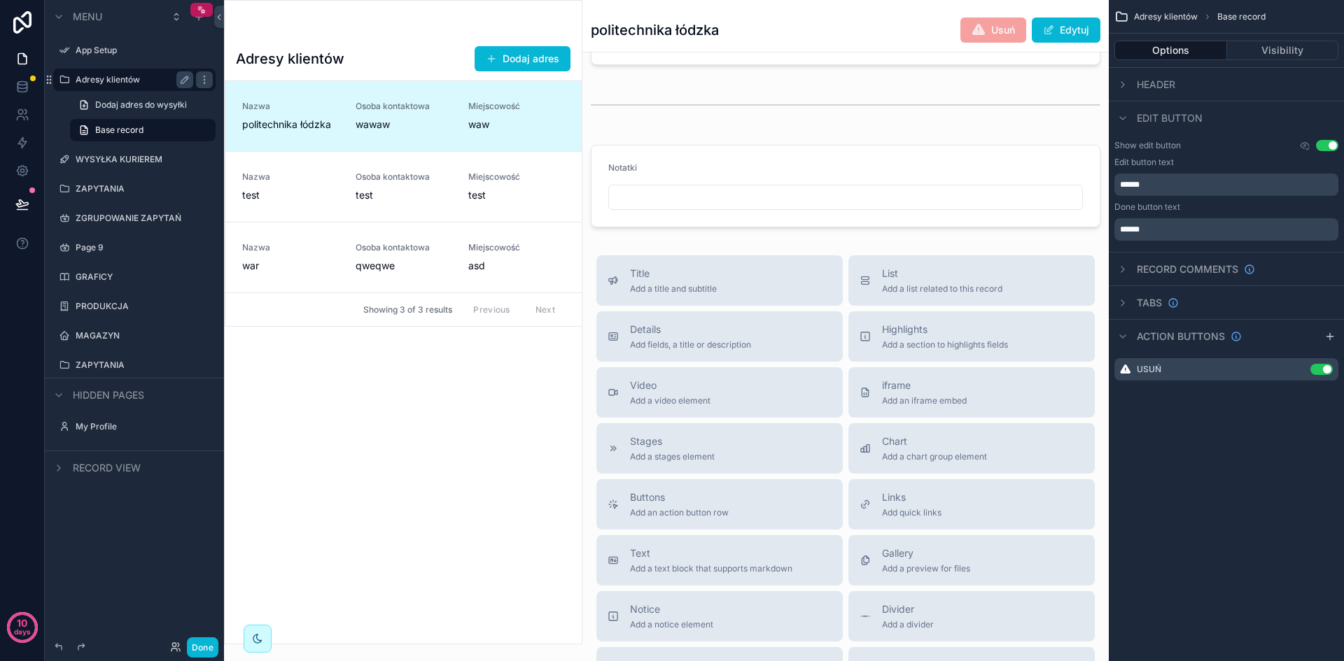
scroll to position [519, 0]
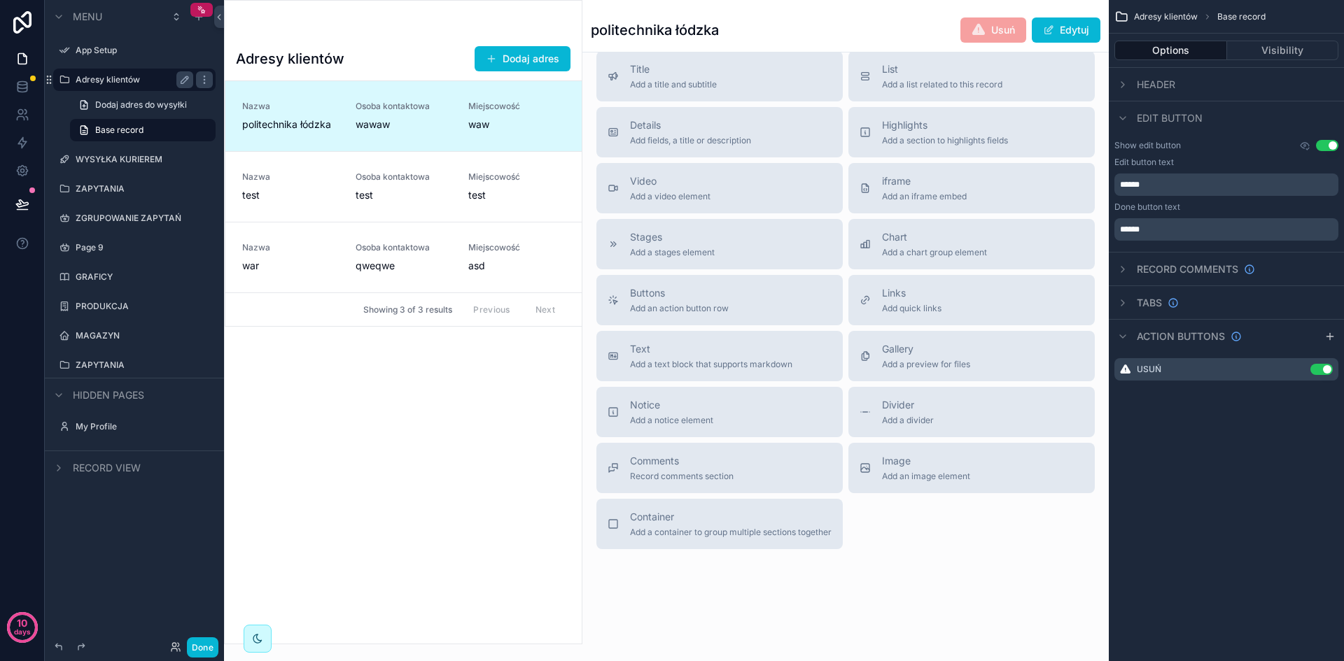
click at [948, 553] on div "Adresy klientów politechnika łódzka Usuń Edytuj Nazwa politechnika łódzka Osoba…" at bounding box center [845, 77] width 526 height 1170
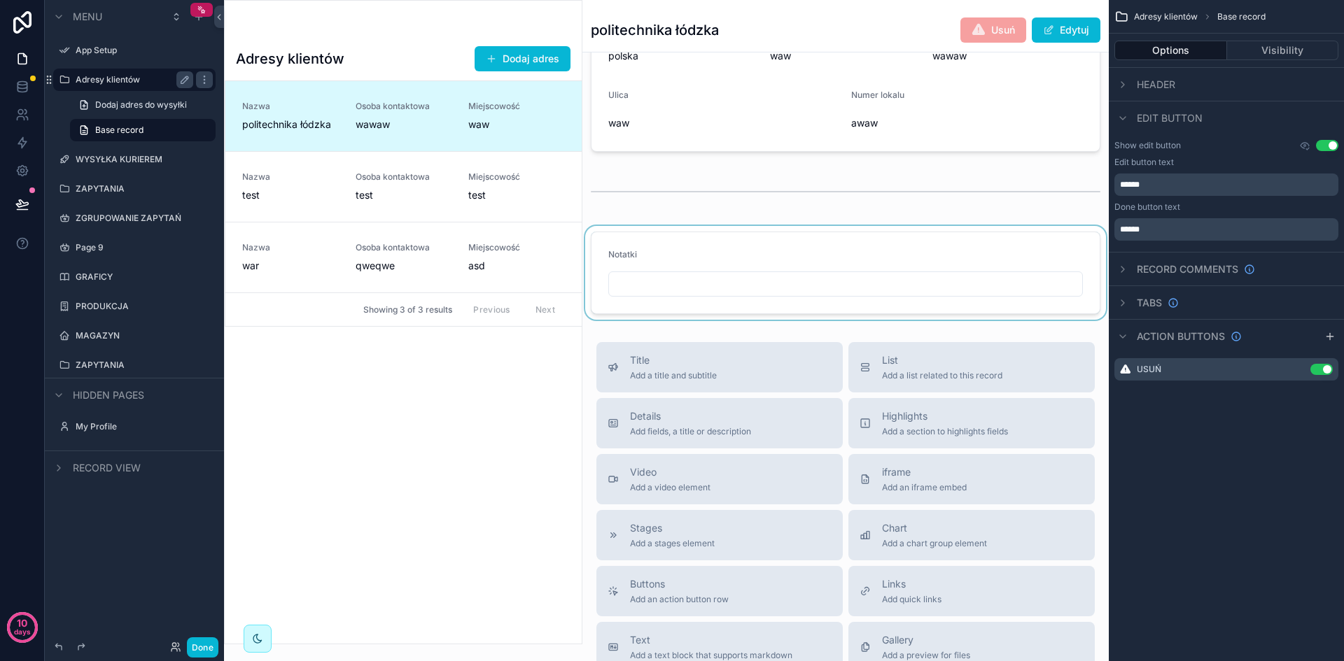
scroll to position [490, 0]
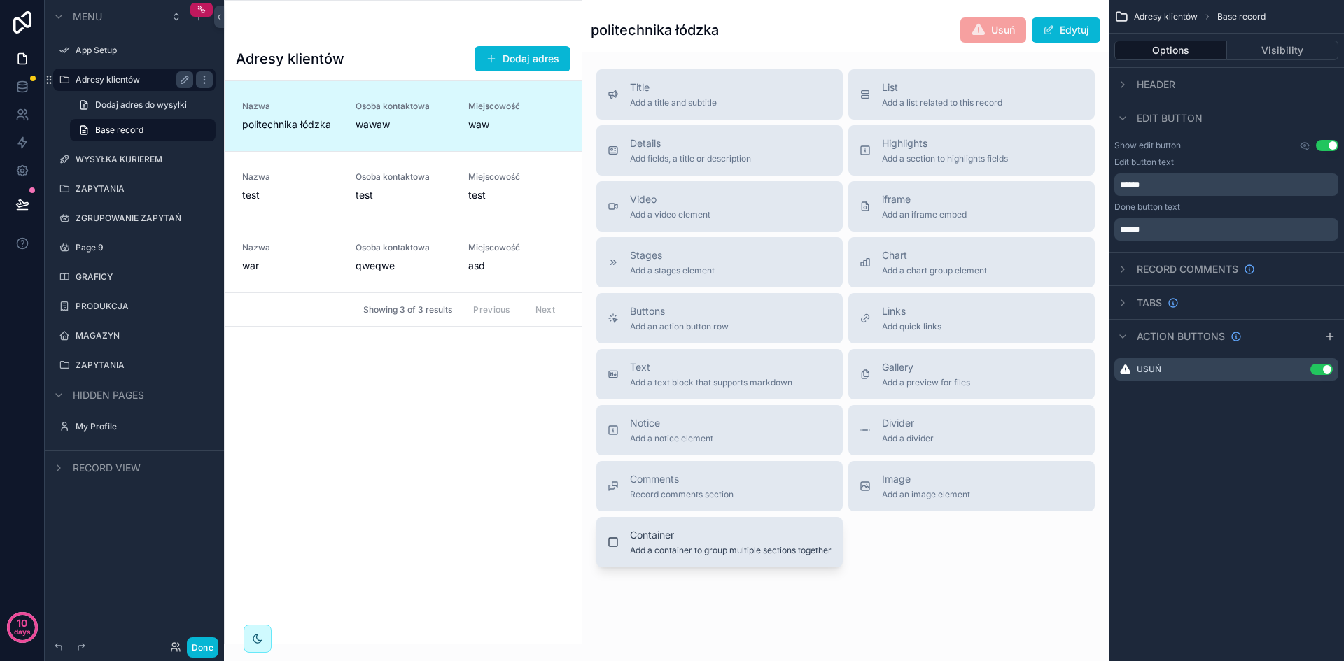
click at [799, 546] on span "Add a container to group multiple sections together" at bounding box center [731, 550] width 202 height 11
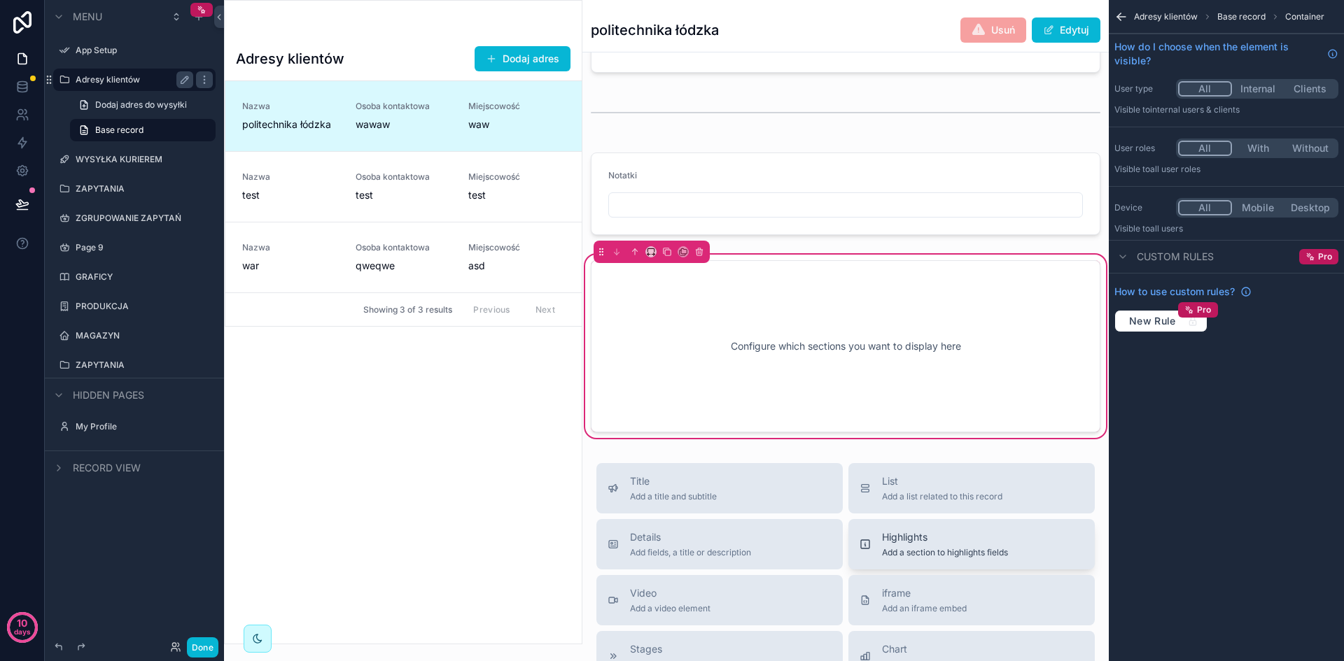
scroll to position [312, 0]
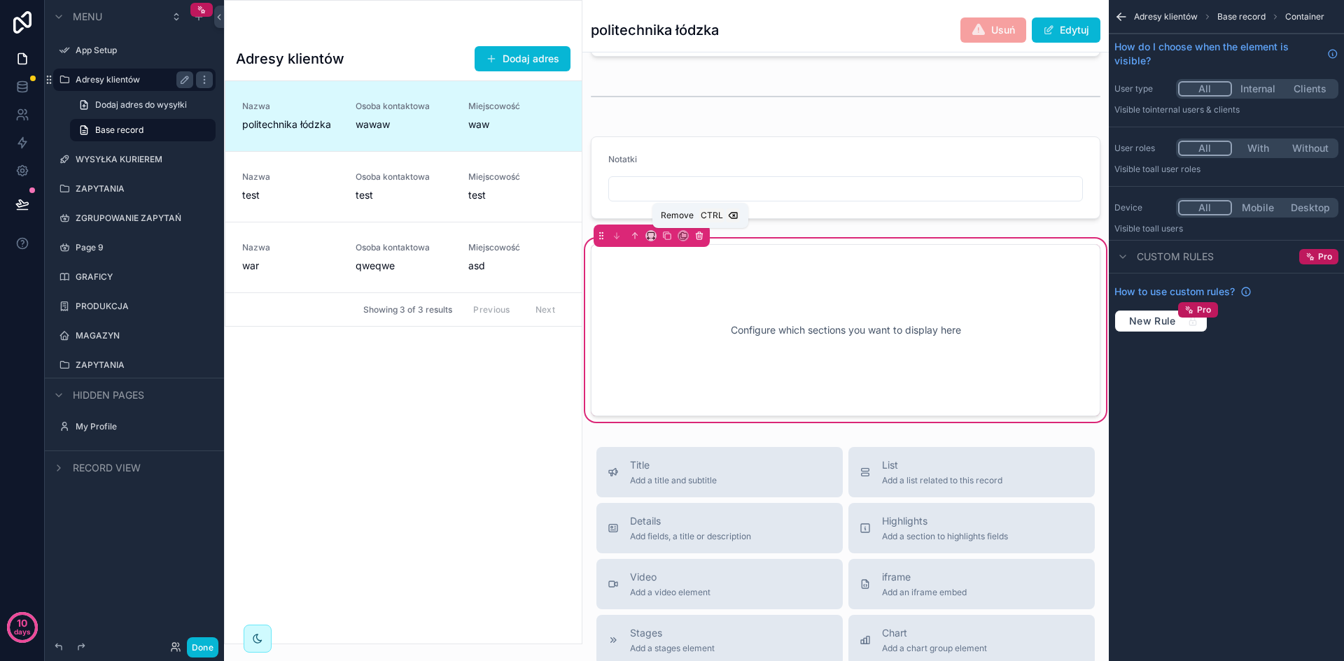
click at [697, 239] on icon "scrollable content" at bounding box center [699, 237] width 6 height 6
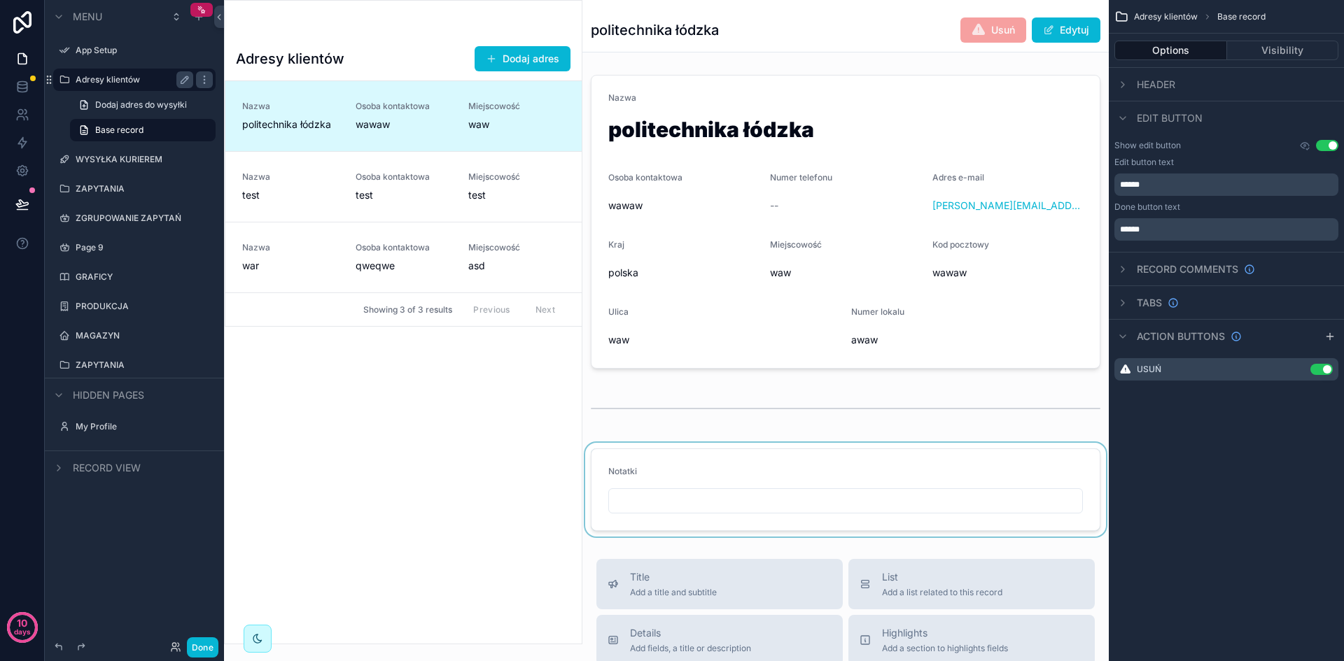
scroll to position [519, 0]
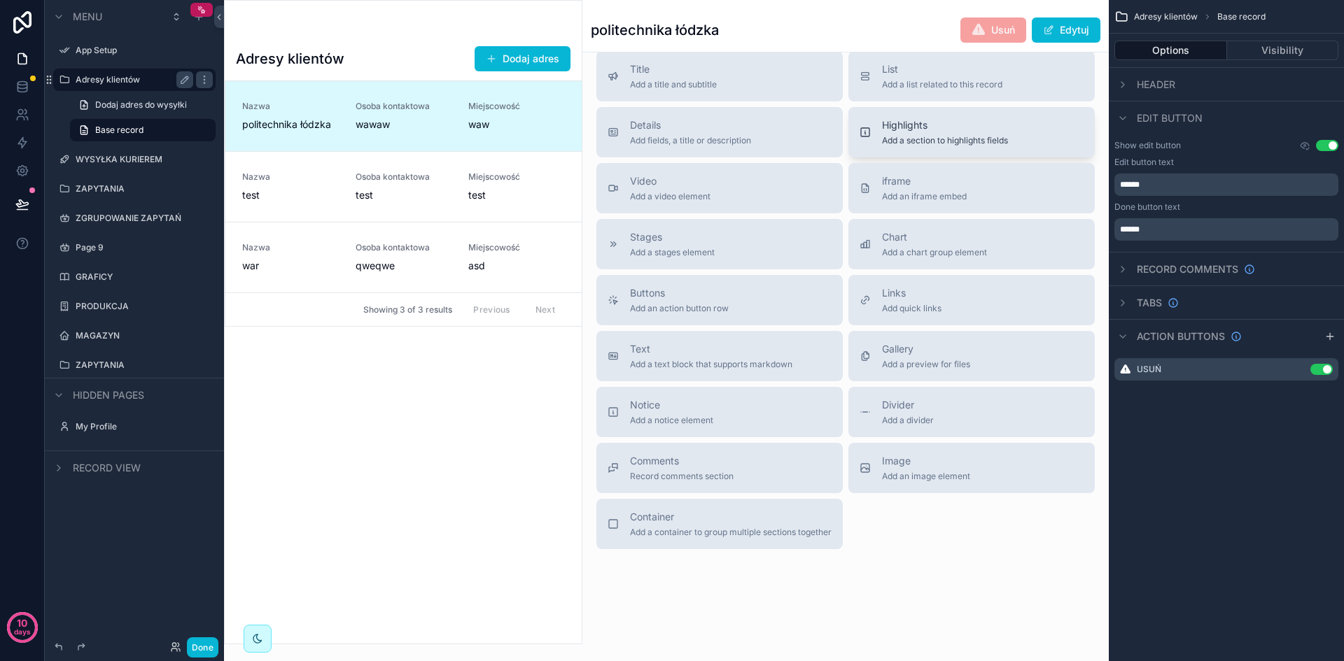
click at [916, 123] on div "Highlights Add a section to highlights fields" at bounding box center [945, 132] width 126 height 28
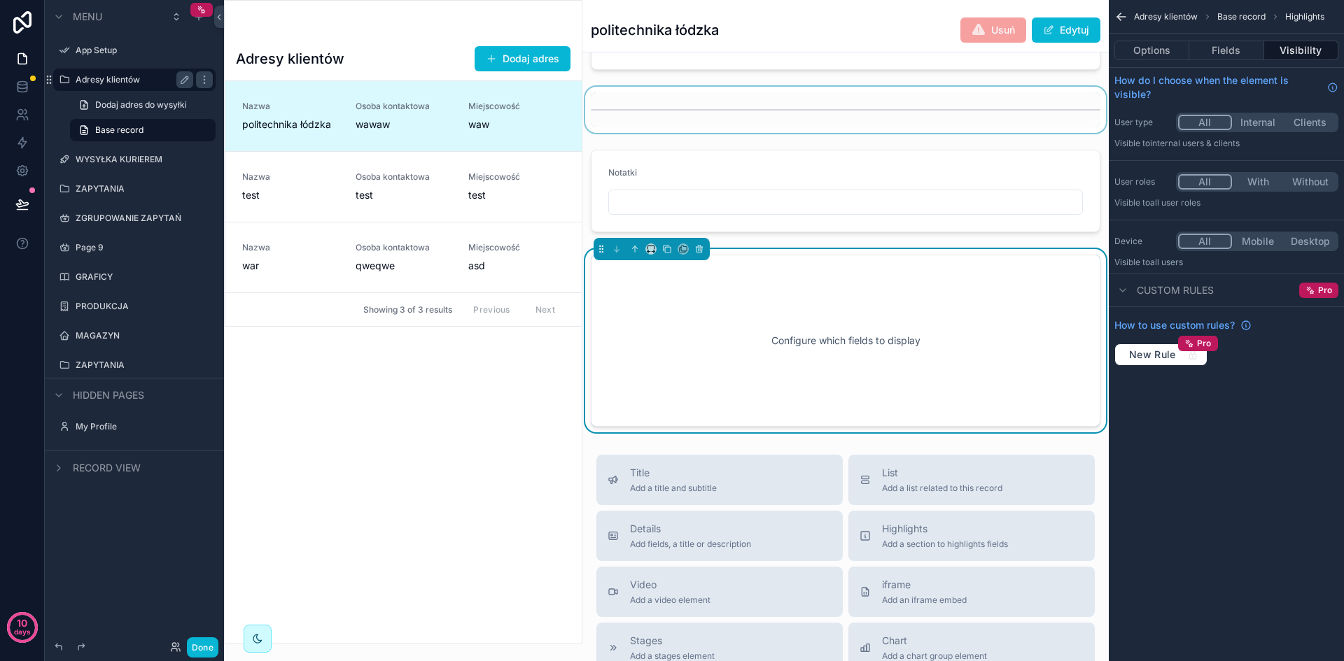
scroll to position [309, 0]
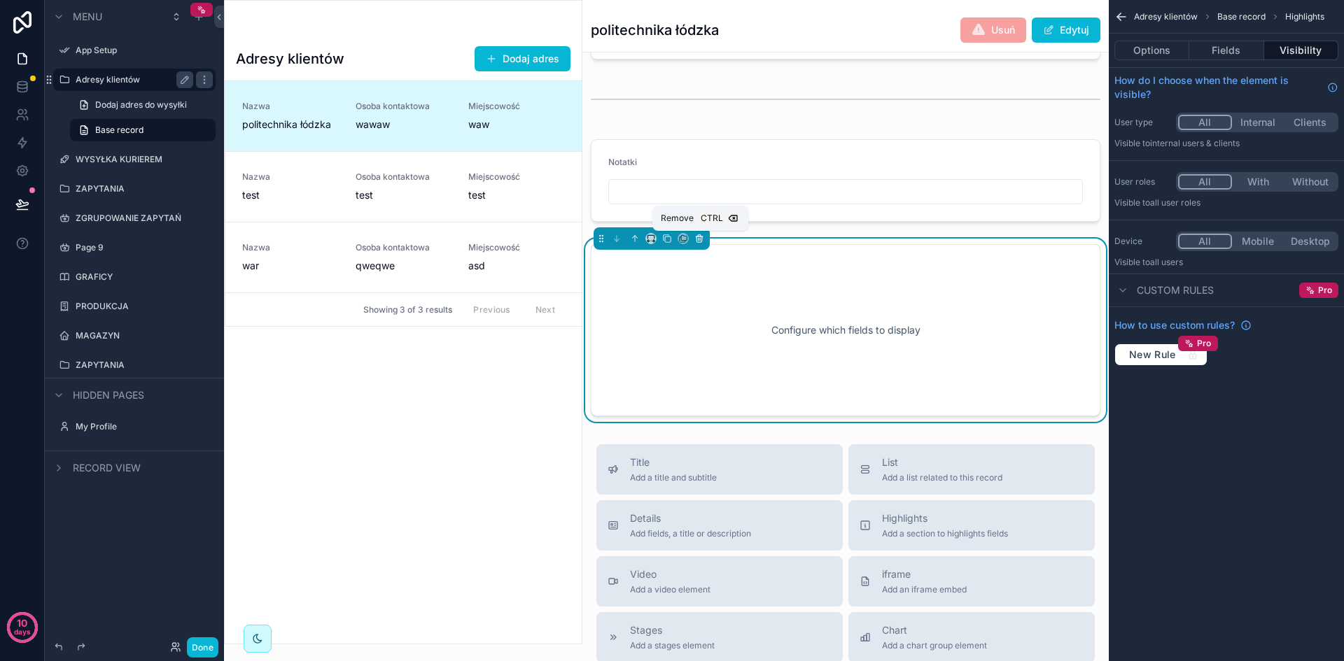
click at [699, 237] on icon "scrollable content" at bounding box center [699, 237] width 6 height 0
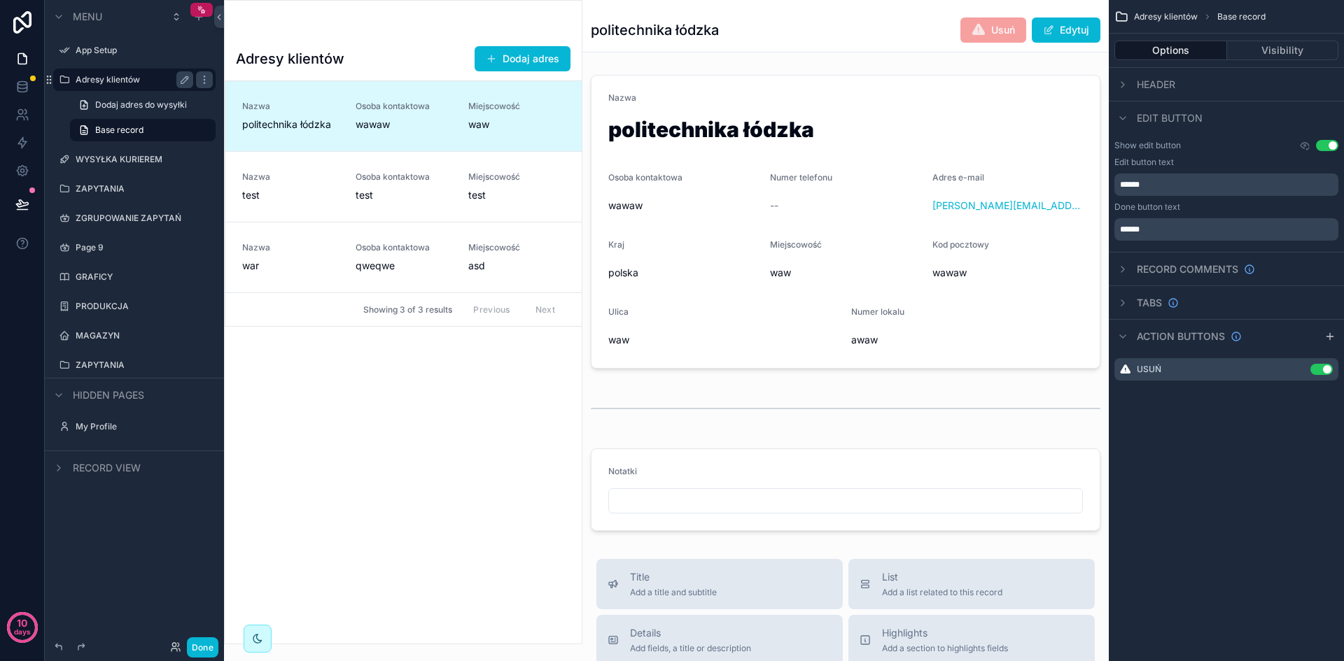
click at [153, 582] on div "Menu App Setup Adresy klientów Dodaj adres do wysyłki Base record WYSYŁKA KURIE…" at bounding box center [134, 322] width 179 height 645
click at [132, 148] on div "WYSYŁKA KURIEREM" at bounding box center [134, 159] width 157 height 22
click at [132, 146] on icon "scrollable content" at bounding box center [134, 146] width 13 height 13
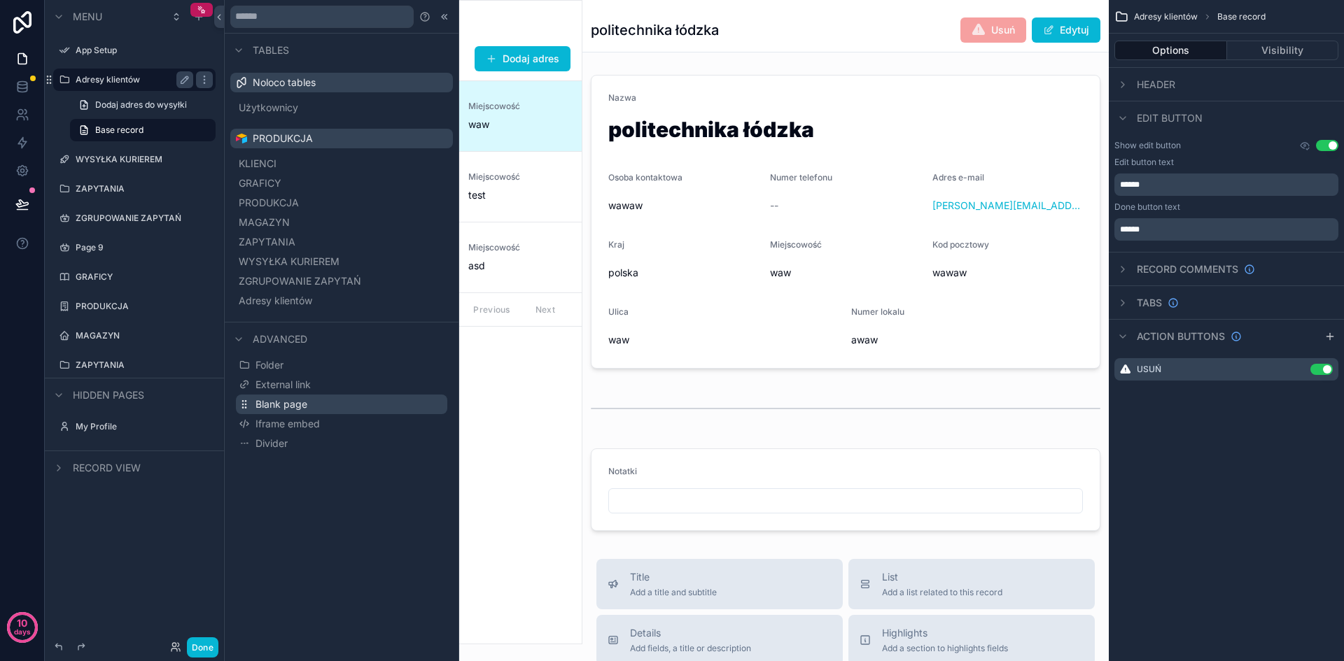
click at [317, 403] on button "Blank page" at bounding box center [341, 405] width 211 height 20
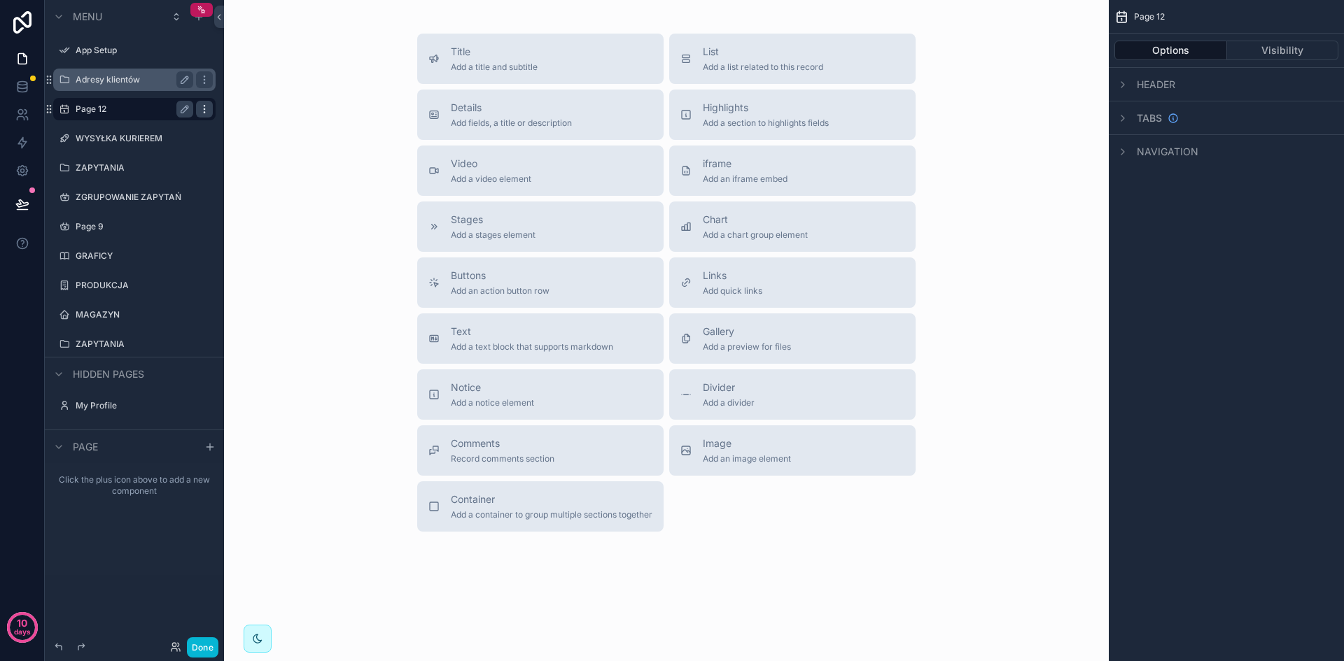
click at [204, 109] on icon "scrollable content" at bounding box center [204, 108] width 1 height 1
click at [246, 142] on button "Remove" at bounding box center [259, 144] width 54 height 14
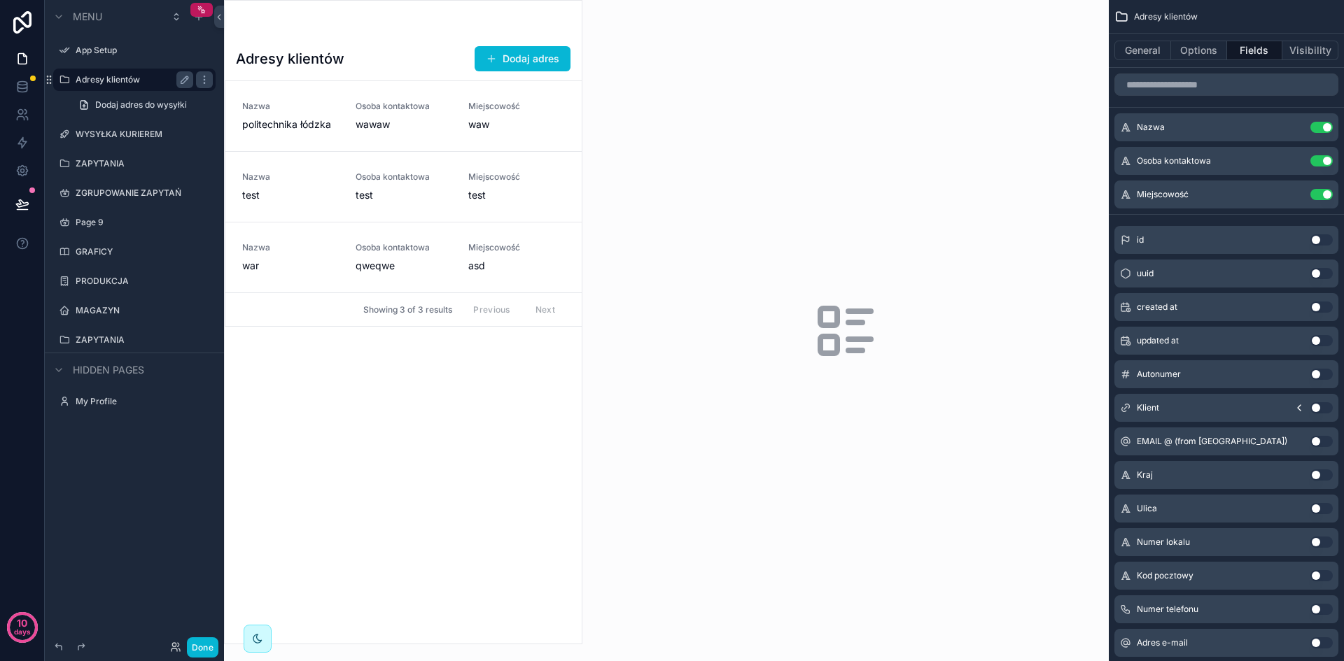
click at [413, 416] on div "scrollable content" at bounding box center [403, 322] width 357 height 643
click at [391, 132] on link "Nazwa politechnika łódzka Osoba kontaktowa wawaw Miejscowość waw" at bounding box center [403, 116] width 356 height 70
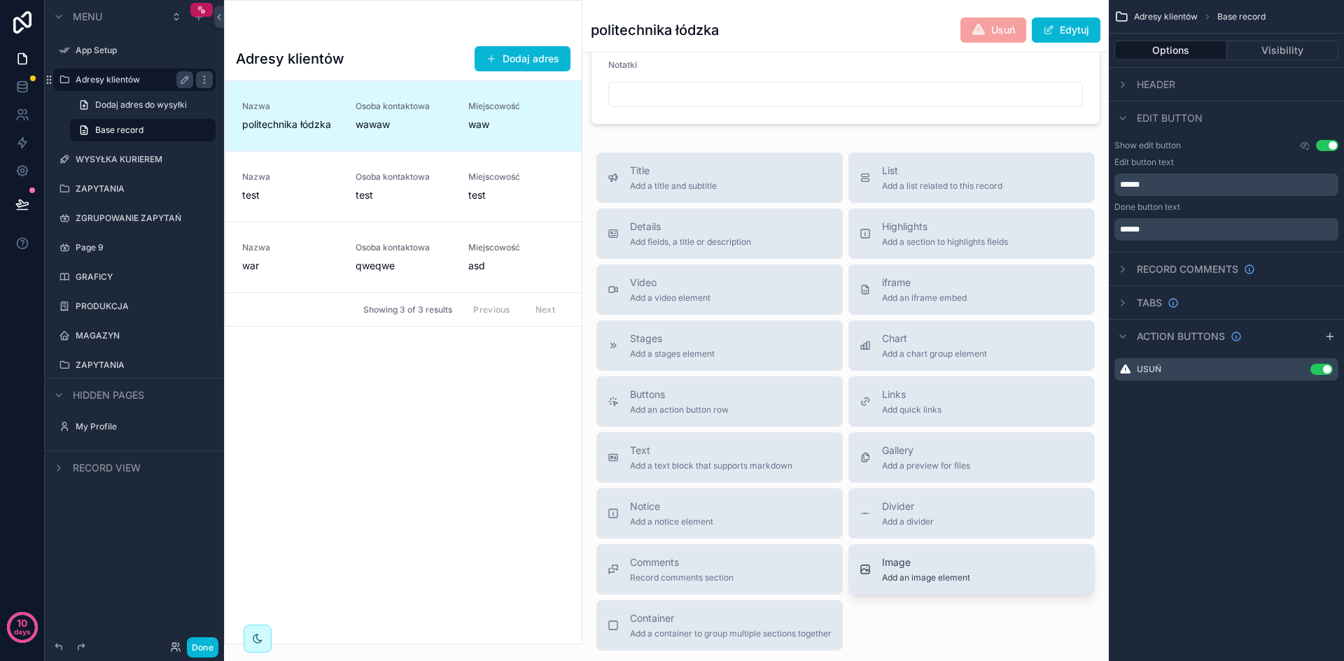
scroll to position [490, 0]
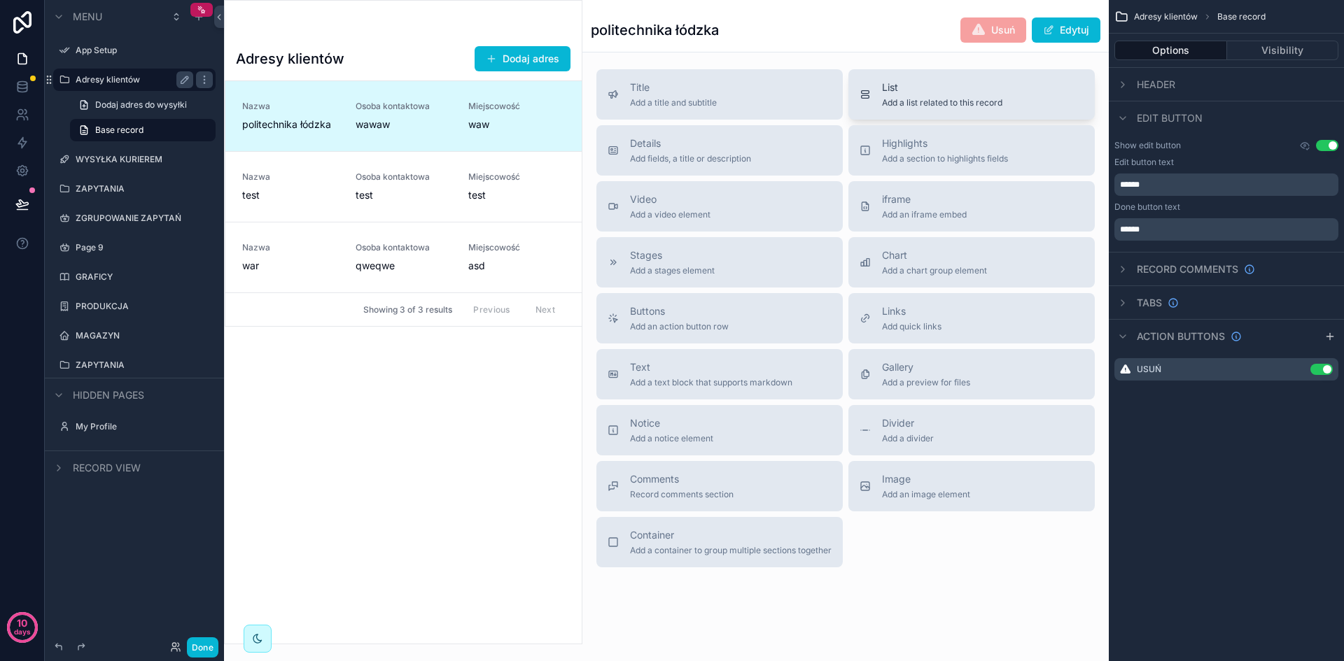
click at [893, 97] on span "Add a list related to this record" at bounding box center [942, 102] width 120 height 11
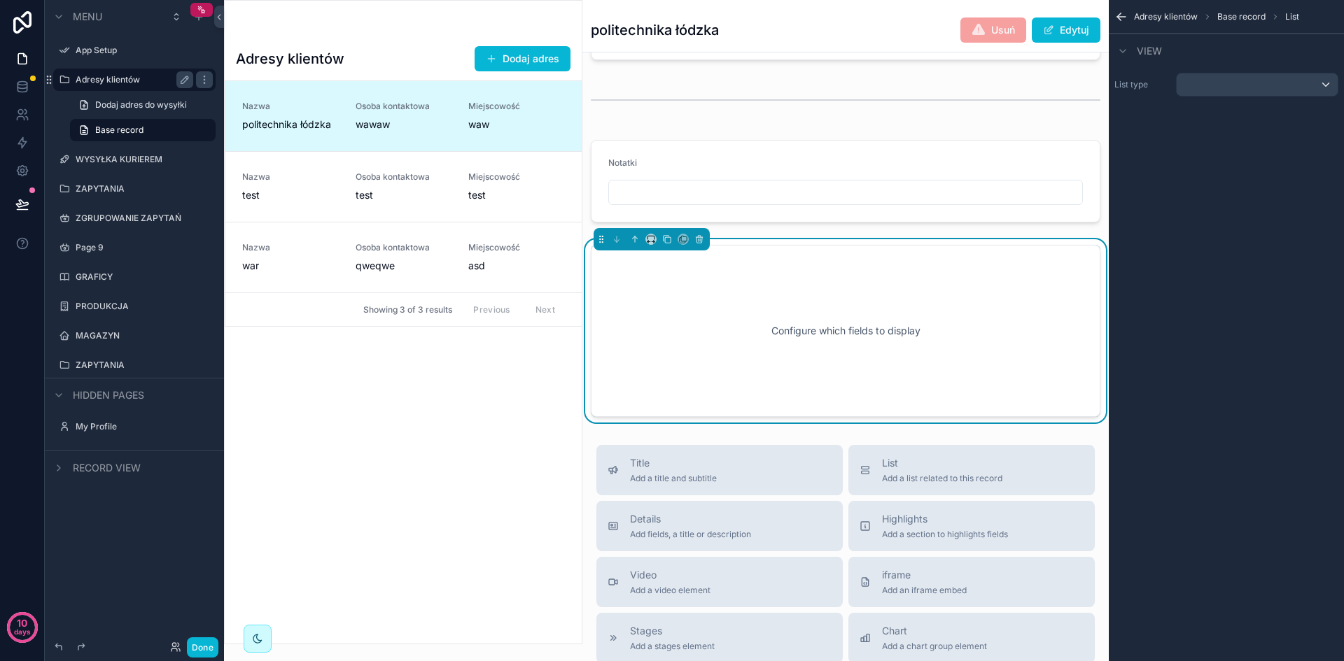
scroll to position [309, 0]
click at [1223, 92] on div "scrollable content" at bounding box center [1257, 84] width 161 height 22
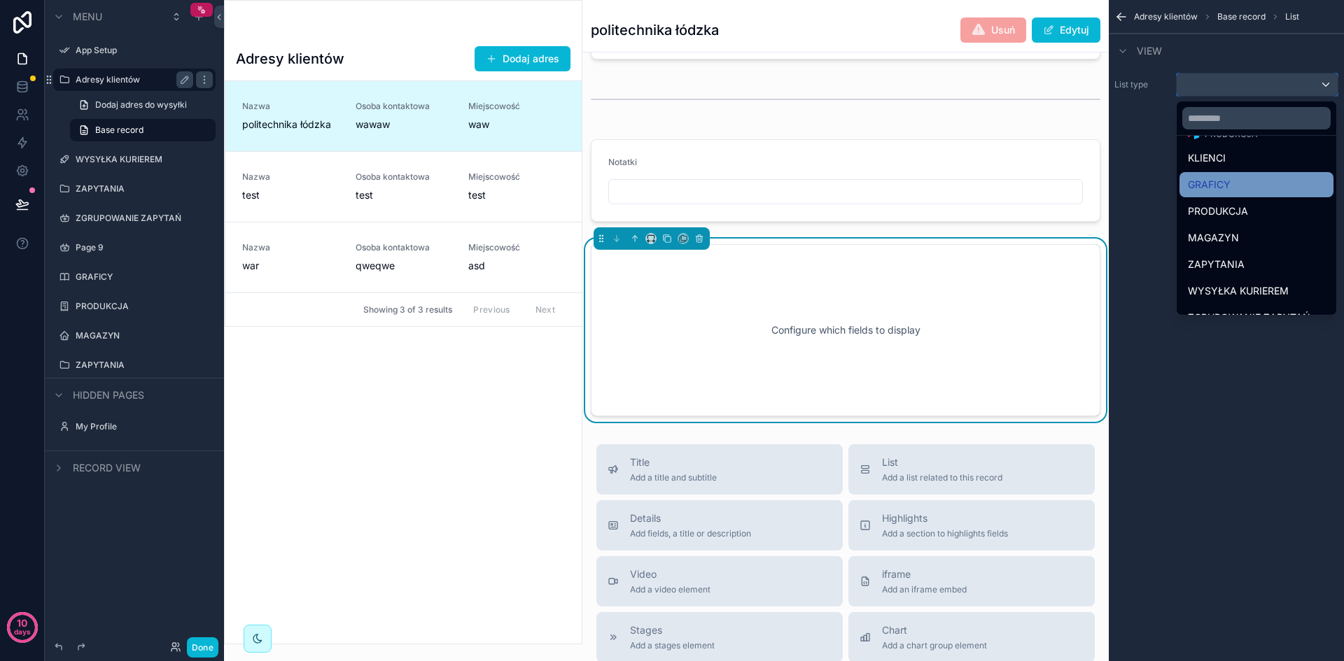
scroll to position [115, 0]
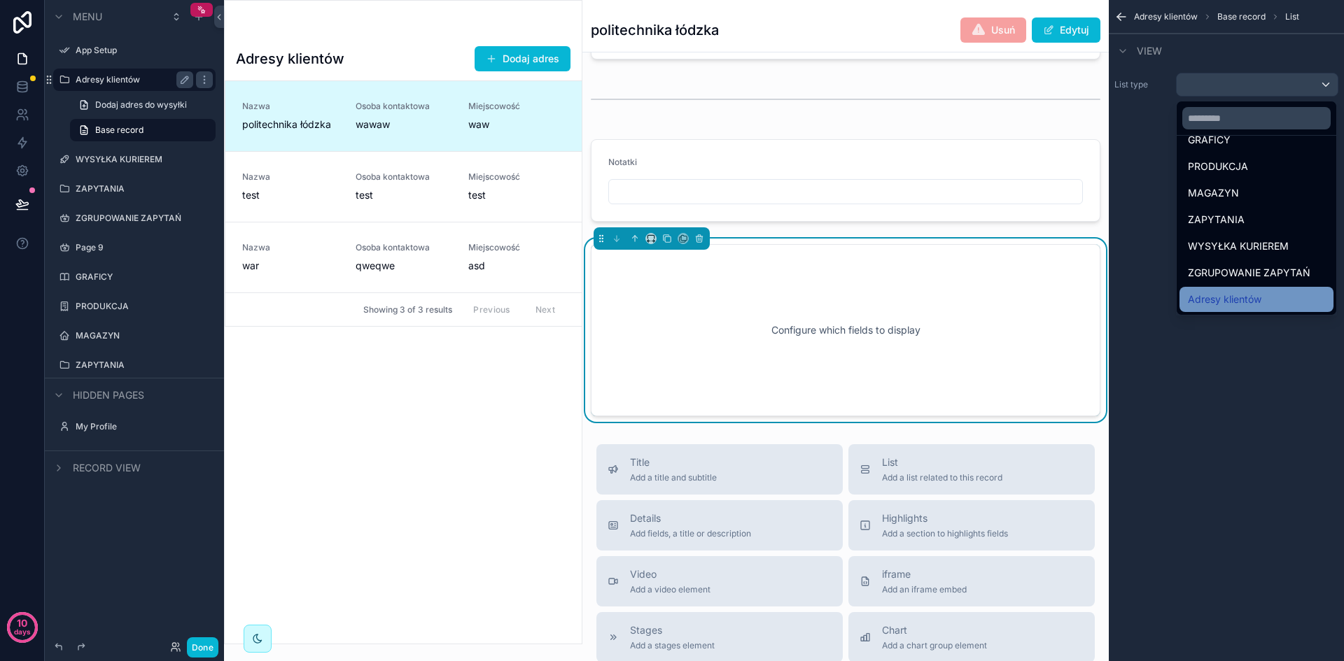
click at [1272, 302] on div "Adresy klientów" at bounding box center [1256, 299] width 137 height 17
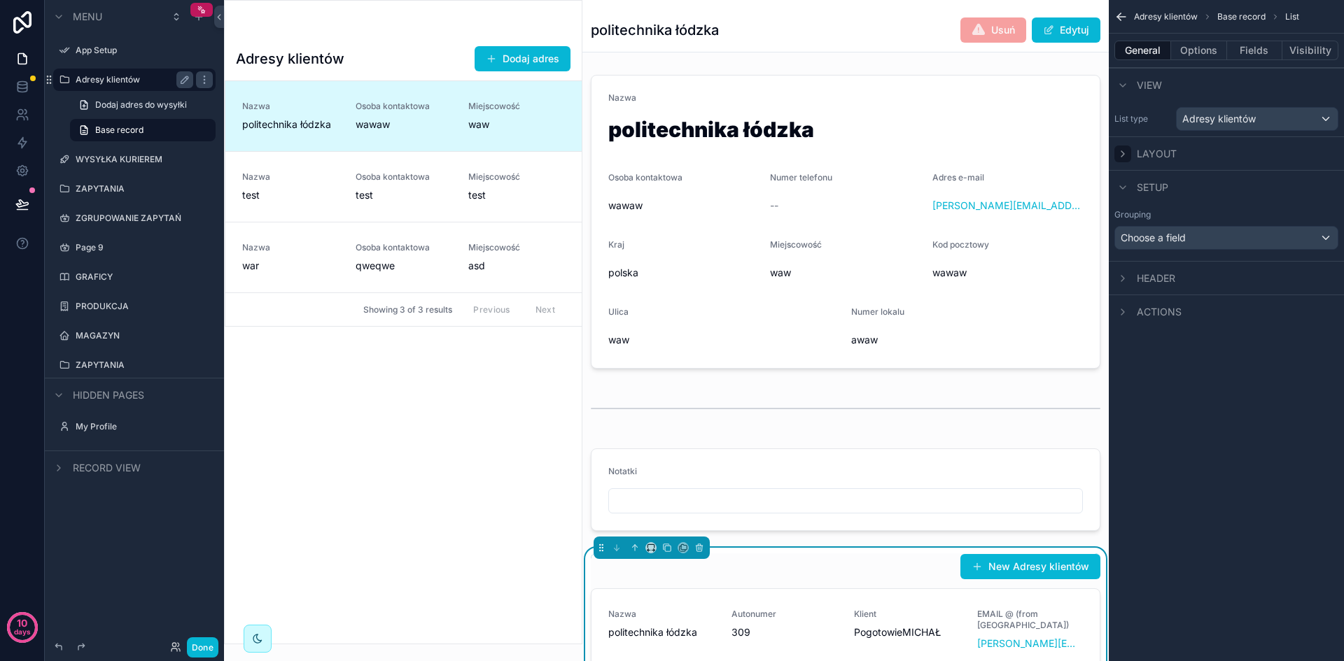
click at [1125, 151] on icon "scrollable content" at bounding box center [1122, 153] width 11 height 11
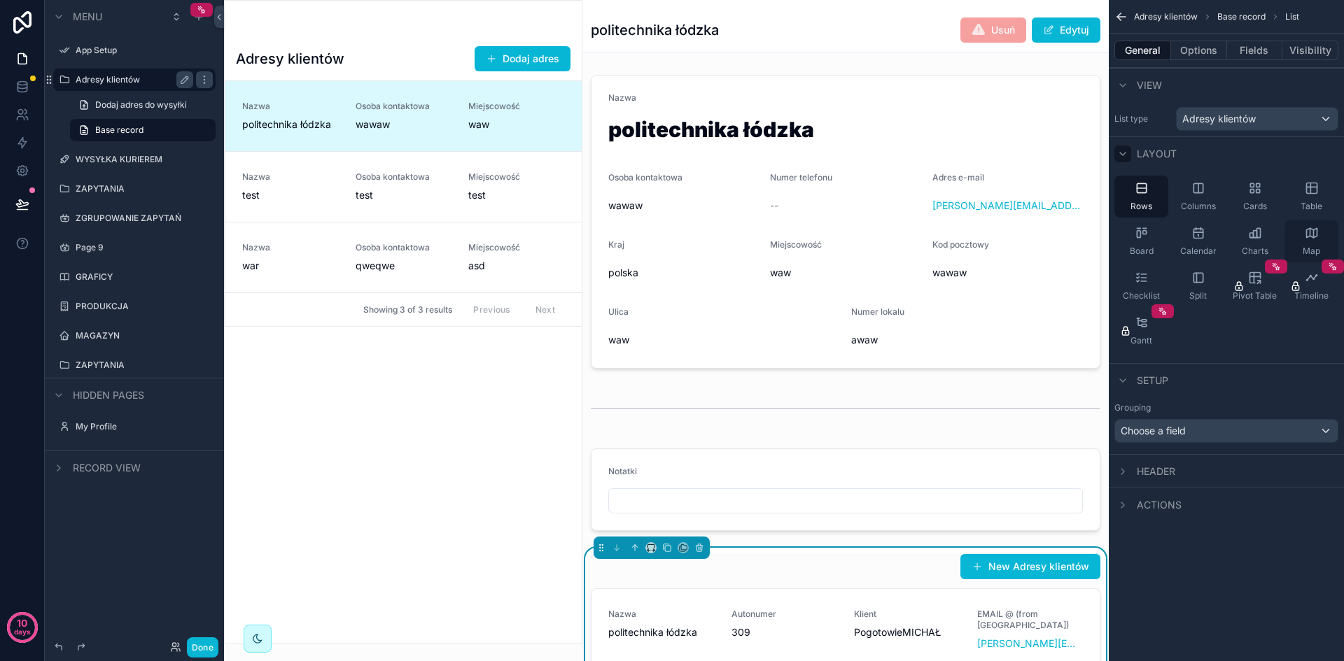
click at [1314, 232] on icon "scrollable content" at bounding box center [1312, 233] width 14 height 14
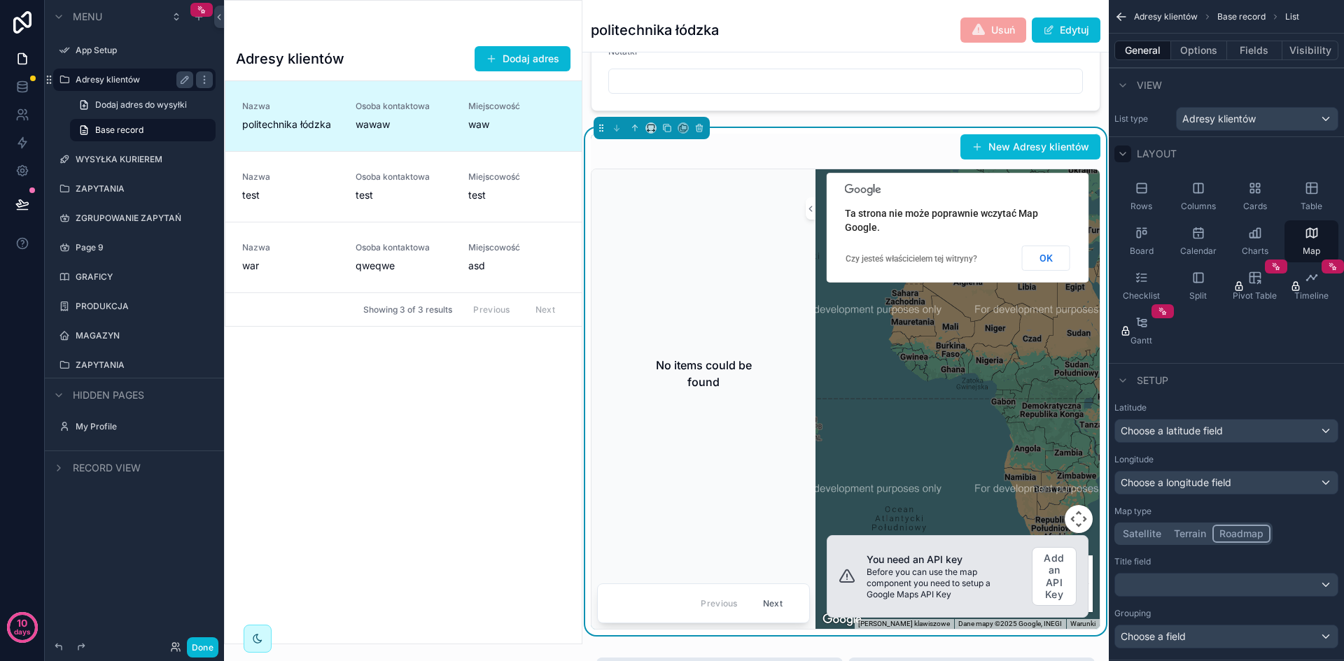
scroll to position [210, 0]
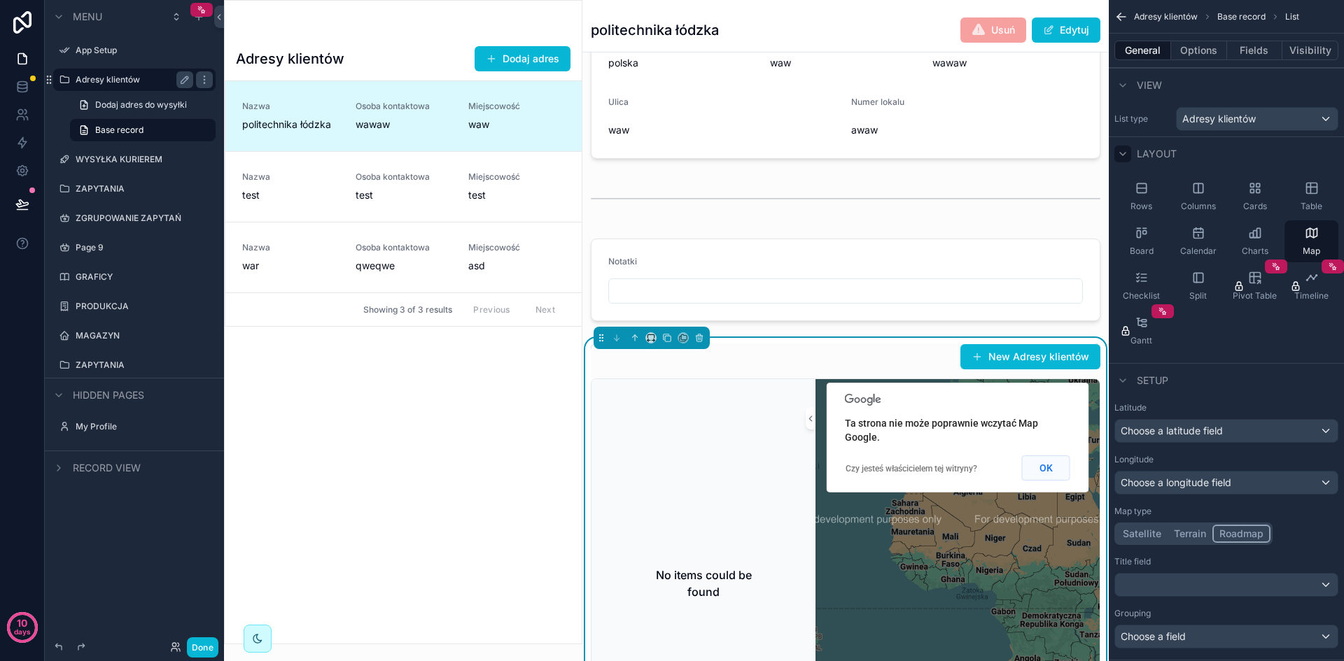
click at [1045, 466] on button "OK" at bounding box center [1046, 468] width 48 height 25
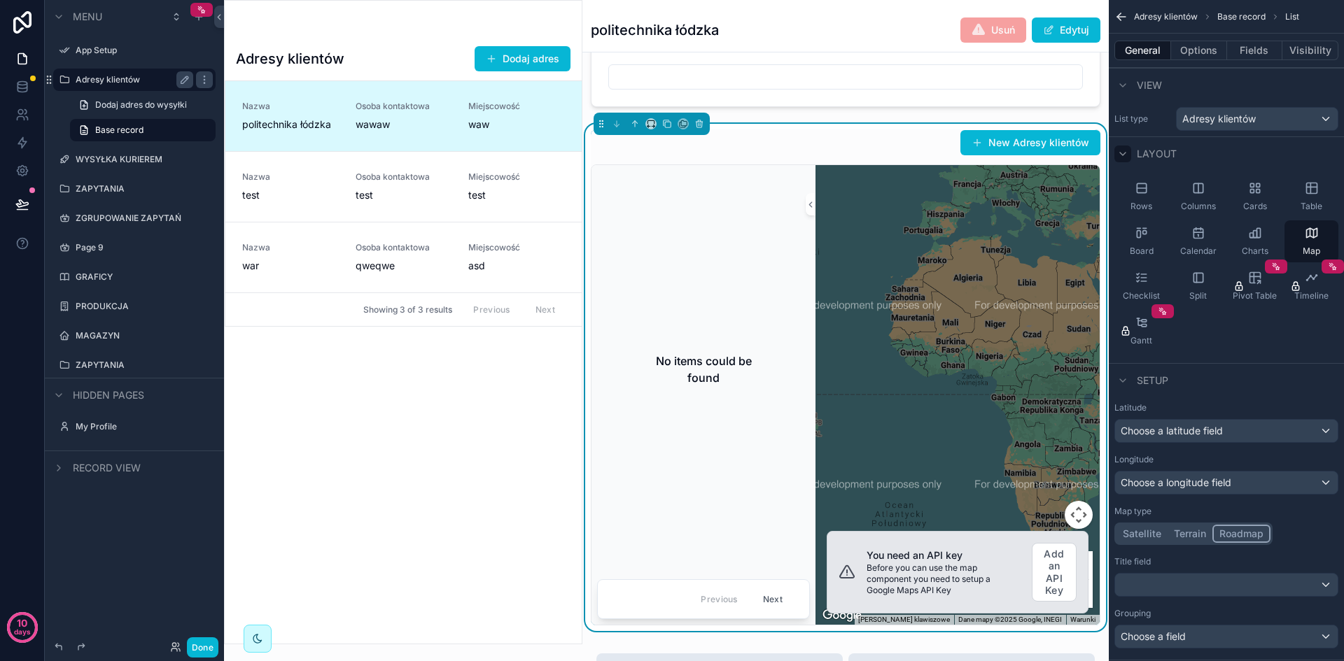
scroll to position [560, 0]
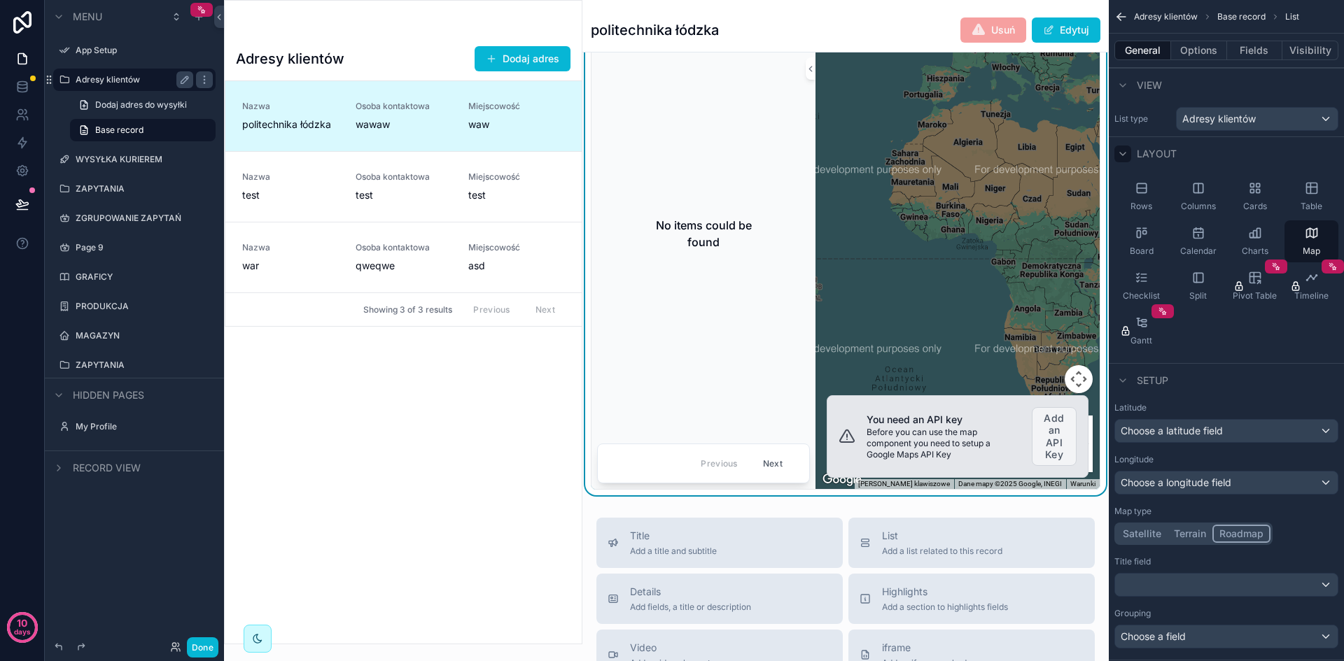
click at [1047, 440] on button "Add an API Key" at bounding box center [1054, 436] width 45 height 59
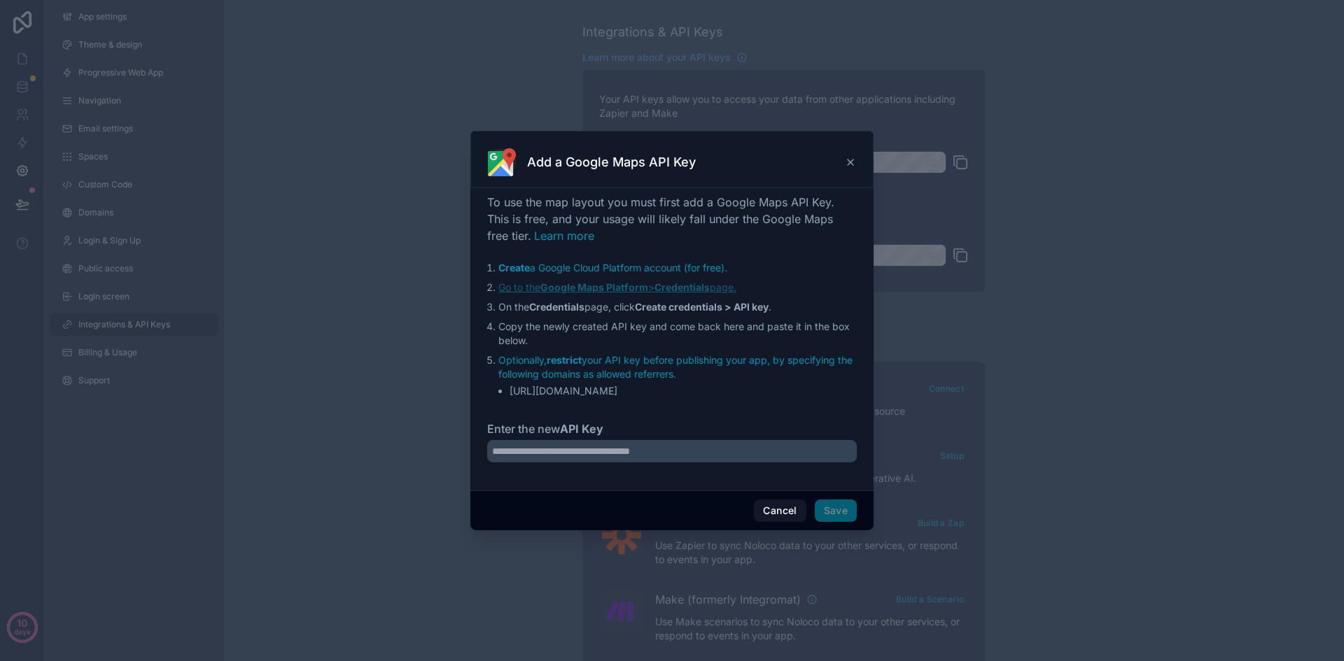
click at [648, 288] on strong "Google Maps Platform" at bounding box center [594, 287] width 108 height 12
click at [850, 164] on icon at bounding box center [851, 163] width 6 height 6
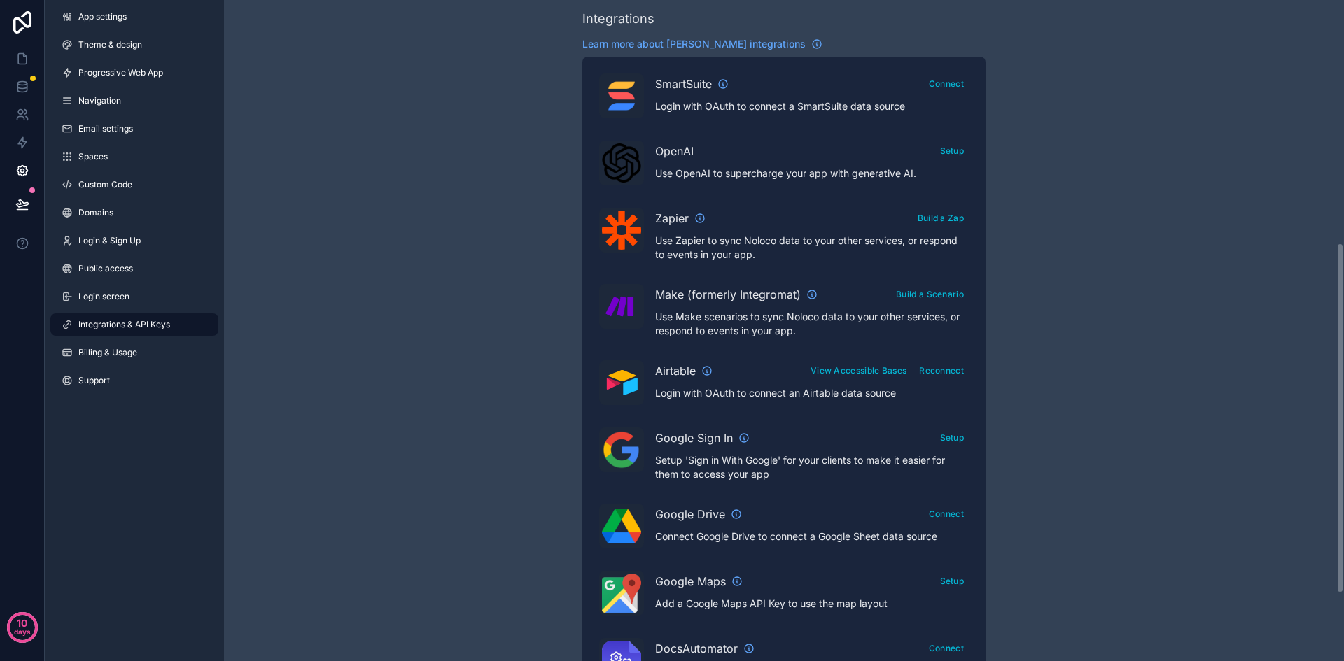
scroll to position [490, 0]
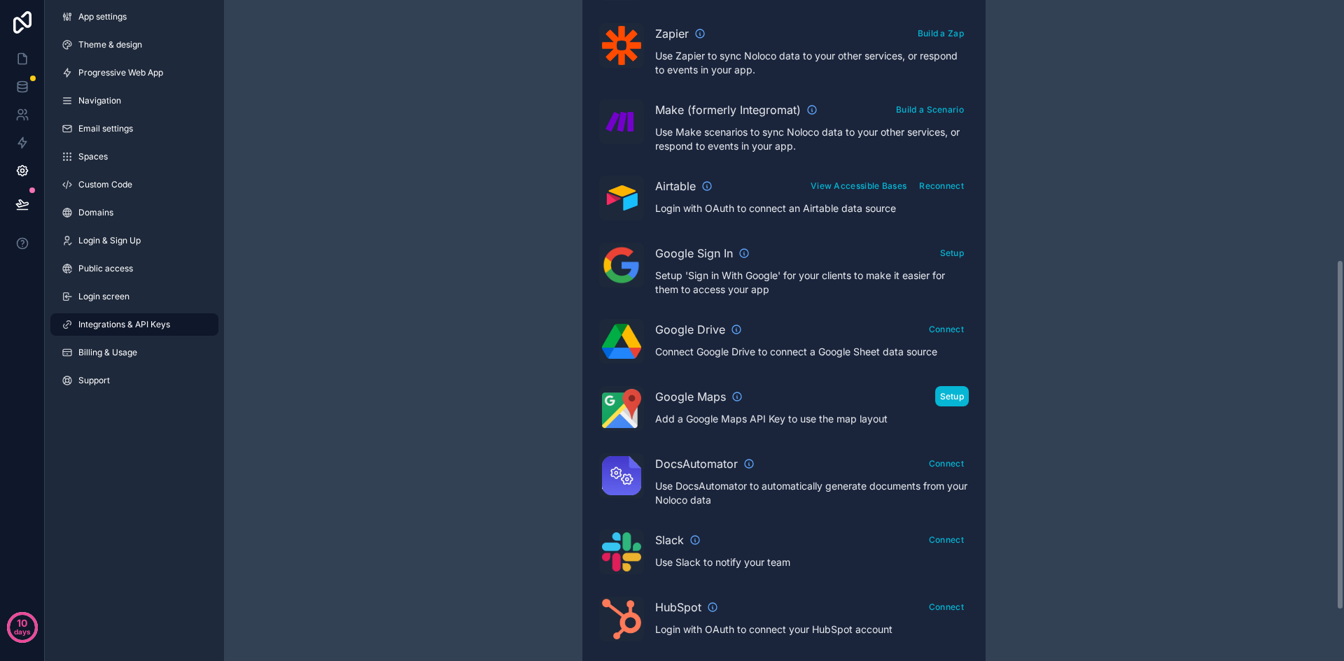
click at [957, 392] on button "Setup" at bounding box center [952, 396] width 34 height 20
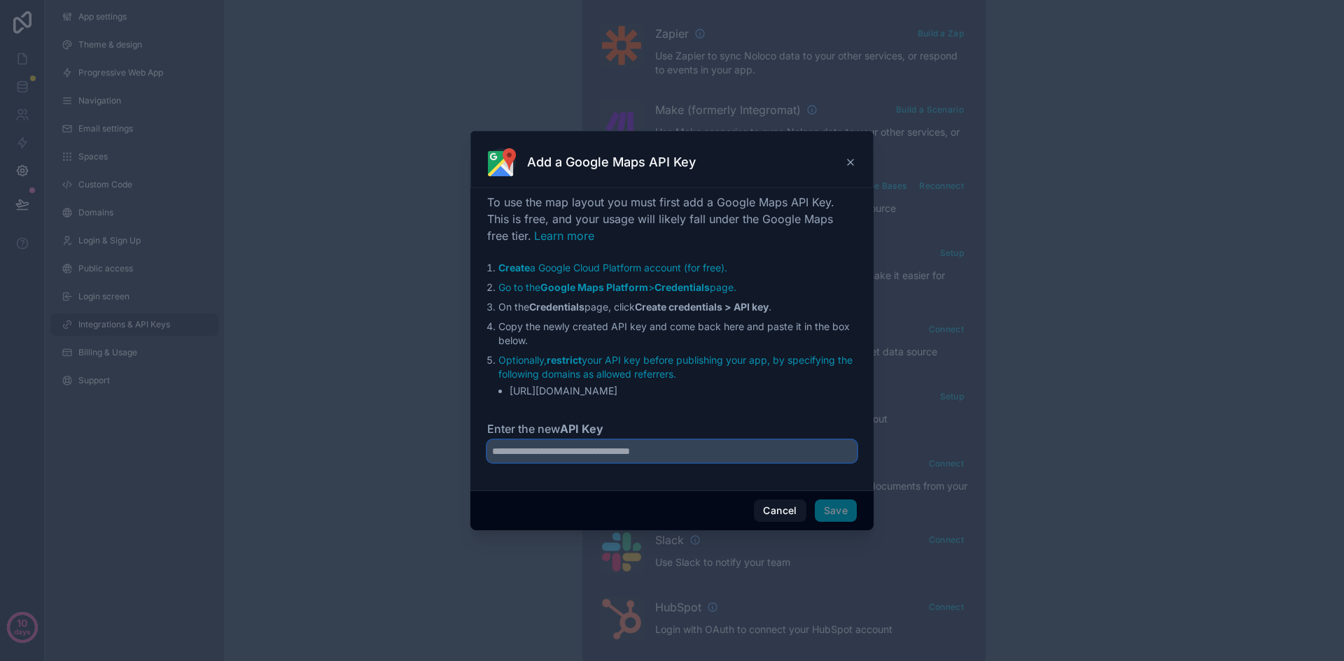
click at [664, 442] on input "Enter the new API Key" at bounding box center [672, 451] width 370 height 22
click at [645, 287] on strong "Google Maps Platform" at bounding box center [594, 287] width 108 height 12
click at [850, 159] on icon at bounding box center [850, 162] width 11 height 11
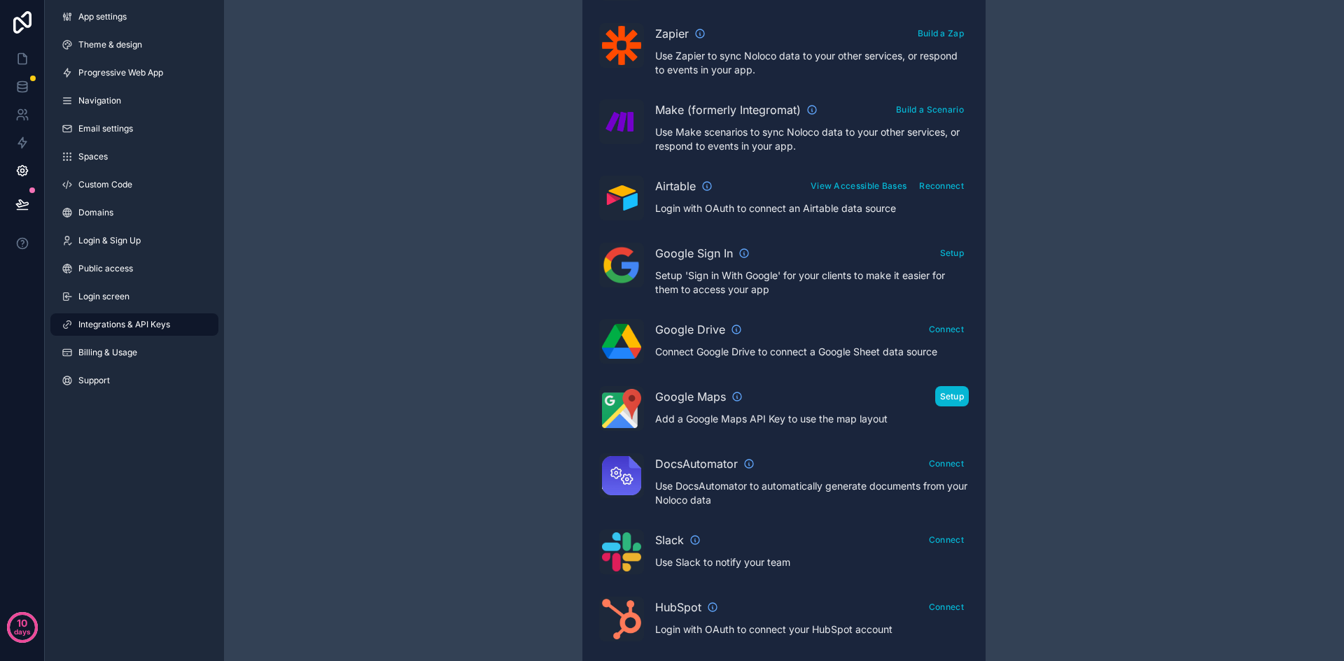
click at [948, 402] on button "Setup" at bounding box center [952, 396] width 34 height 20
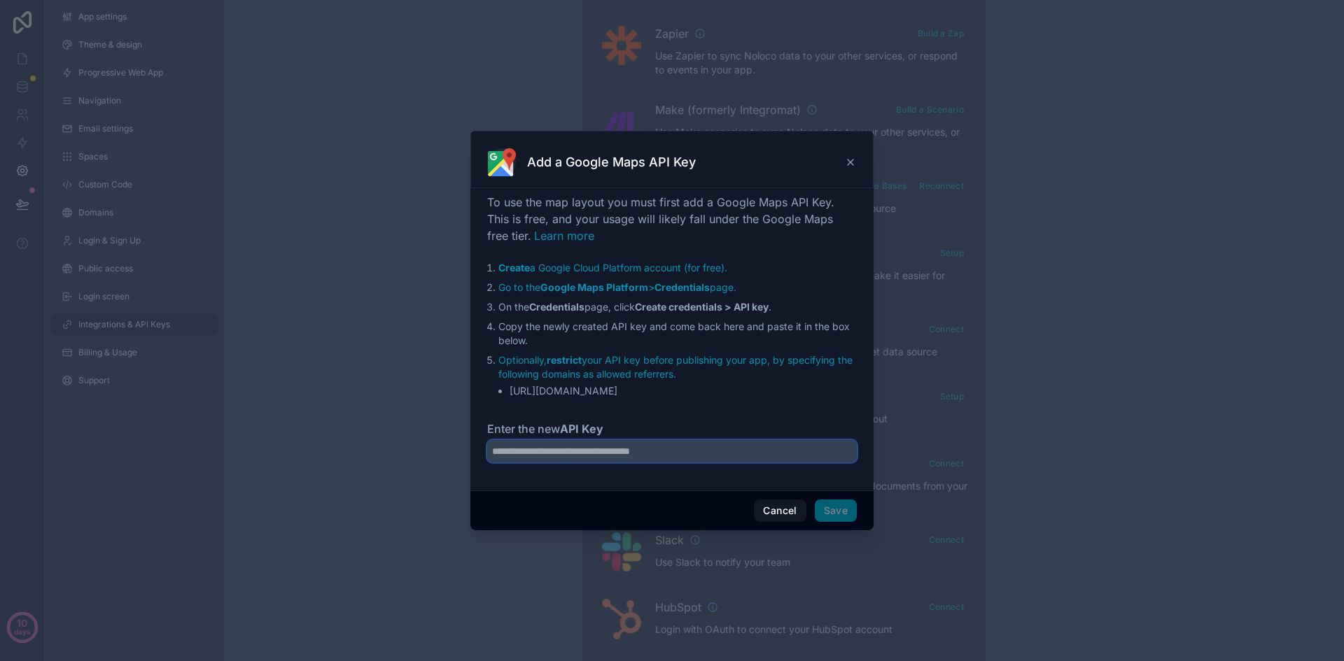
click at [662, 451] on input "Enter the new API Key" at bounding box center [672, 451] width 370 height 22
paste input "**********"
type input "**********"
click at [841, 508] on button "Save" at bounding box center [836, 511] width 42 height 22
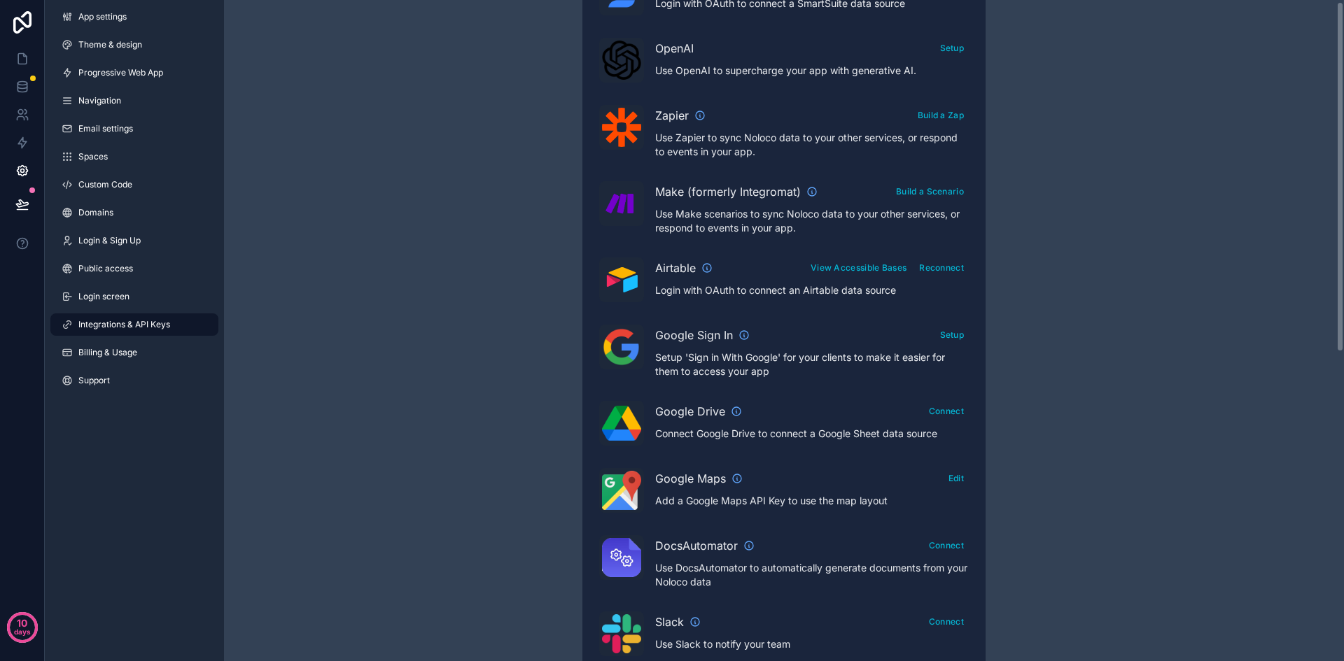
scroll to position [586, 0]
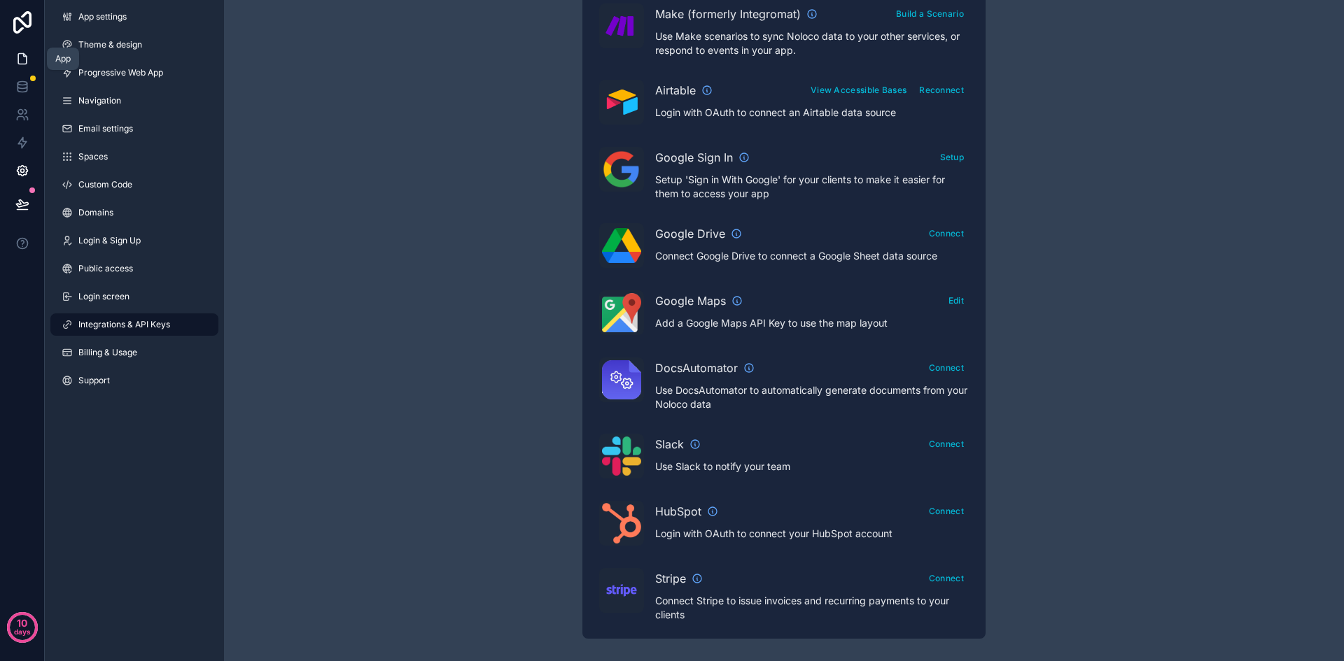
click at [25, 63] on icon at bounding box center [22, 59] width 14 height 14
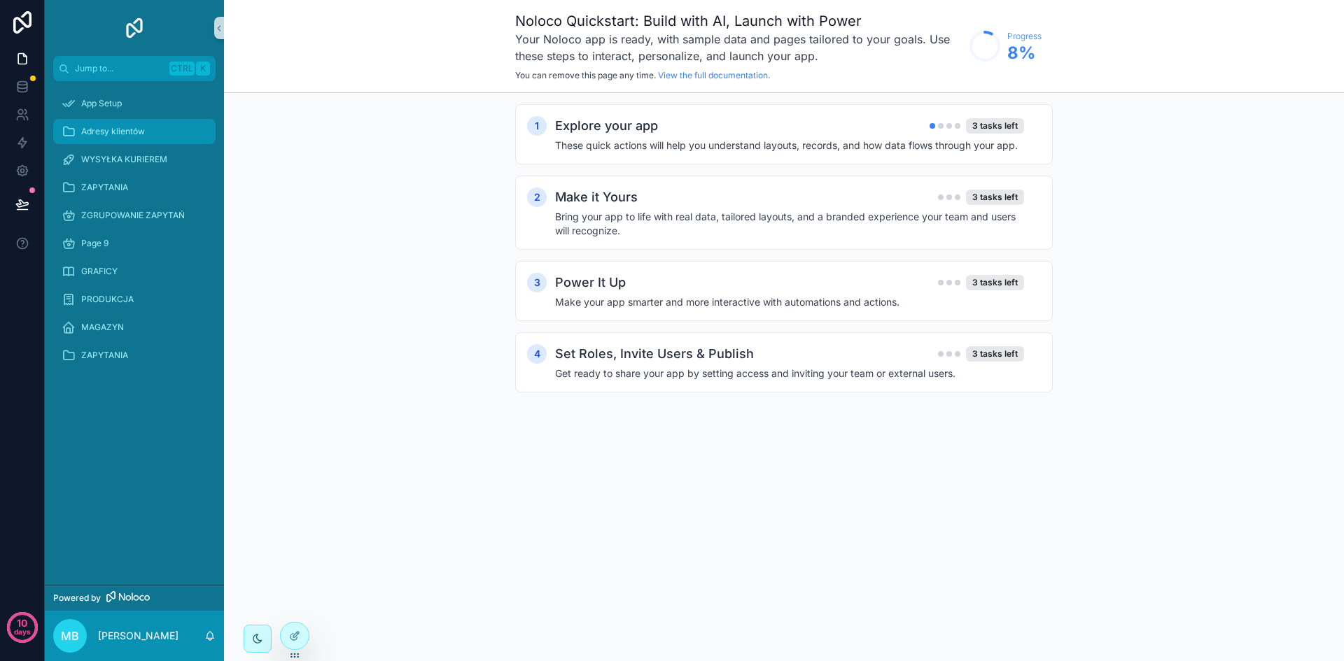
click at [132, 124] on div "Adresy klientów" at bounding box center [135, 131] width 146 height 22
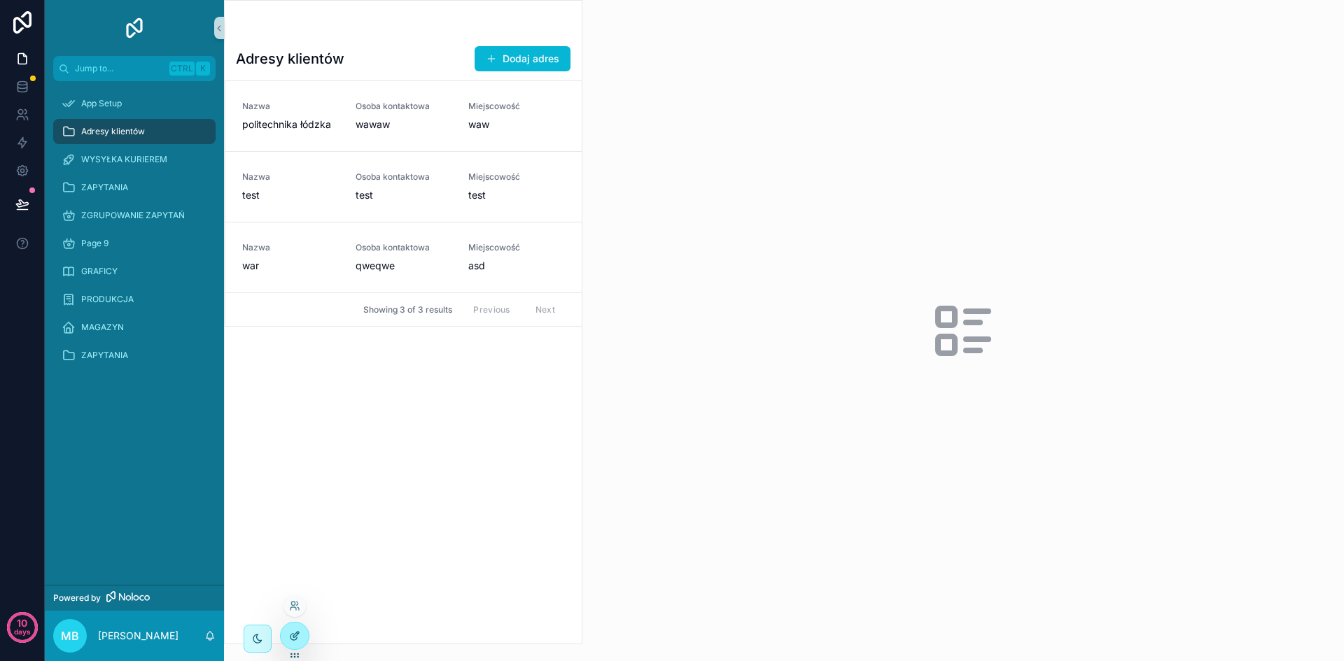
click at [295, 638] on icon at bounding box center [294, 636] width 11 height 11
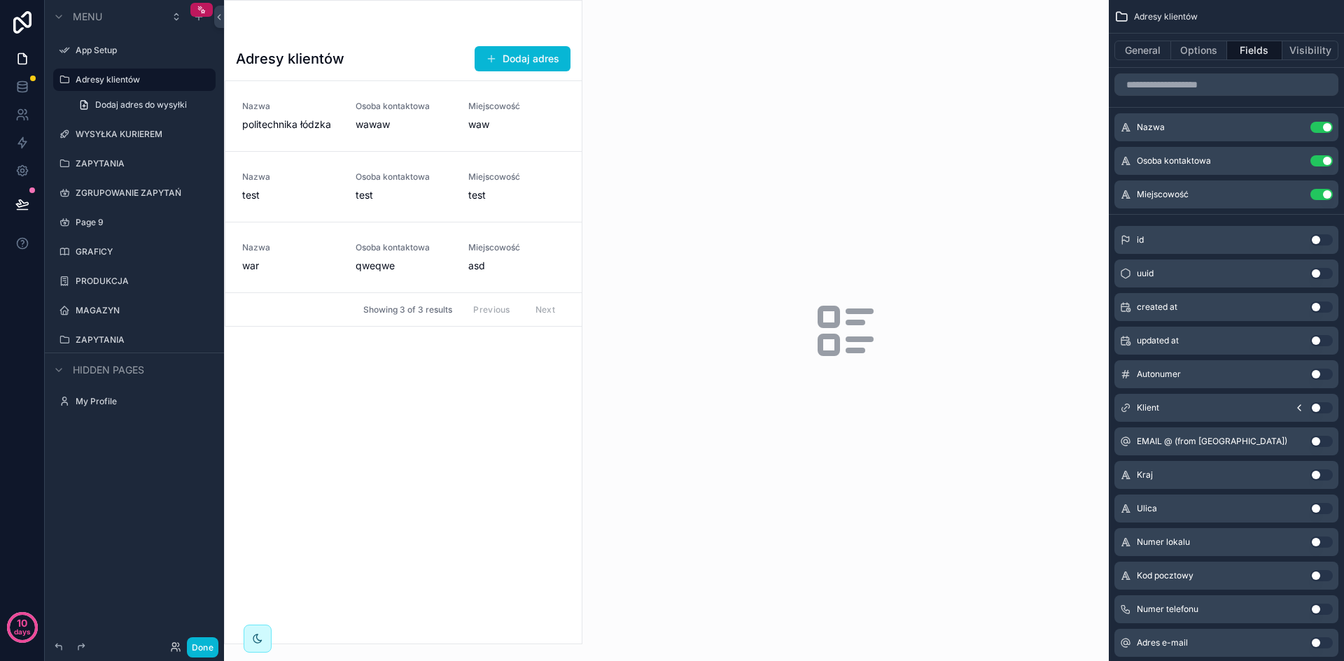
click at [379, 242] on div "scrollable content" at bounding box center [403, 322] width 357 height 643
click at [369, 122] on span "wawaw" at bounding box center [404, 125] width 97 height 14
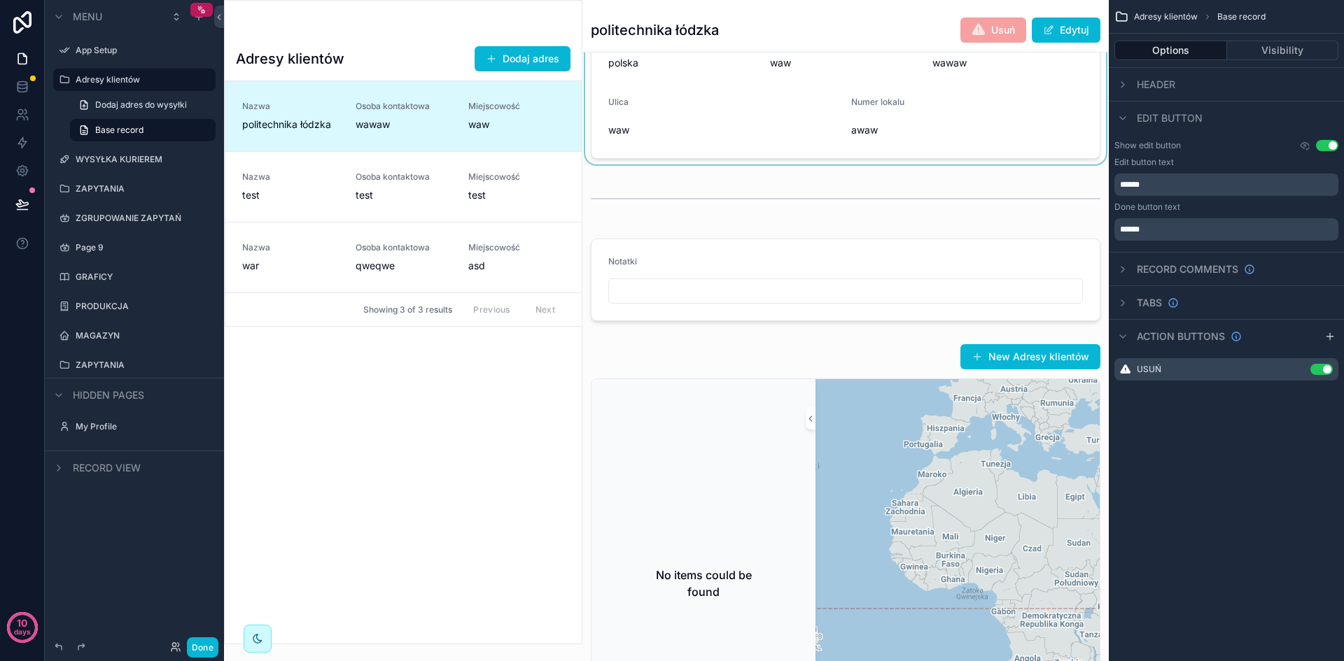
scroll to position [420, 0]
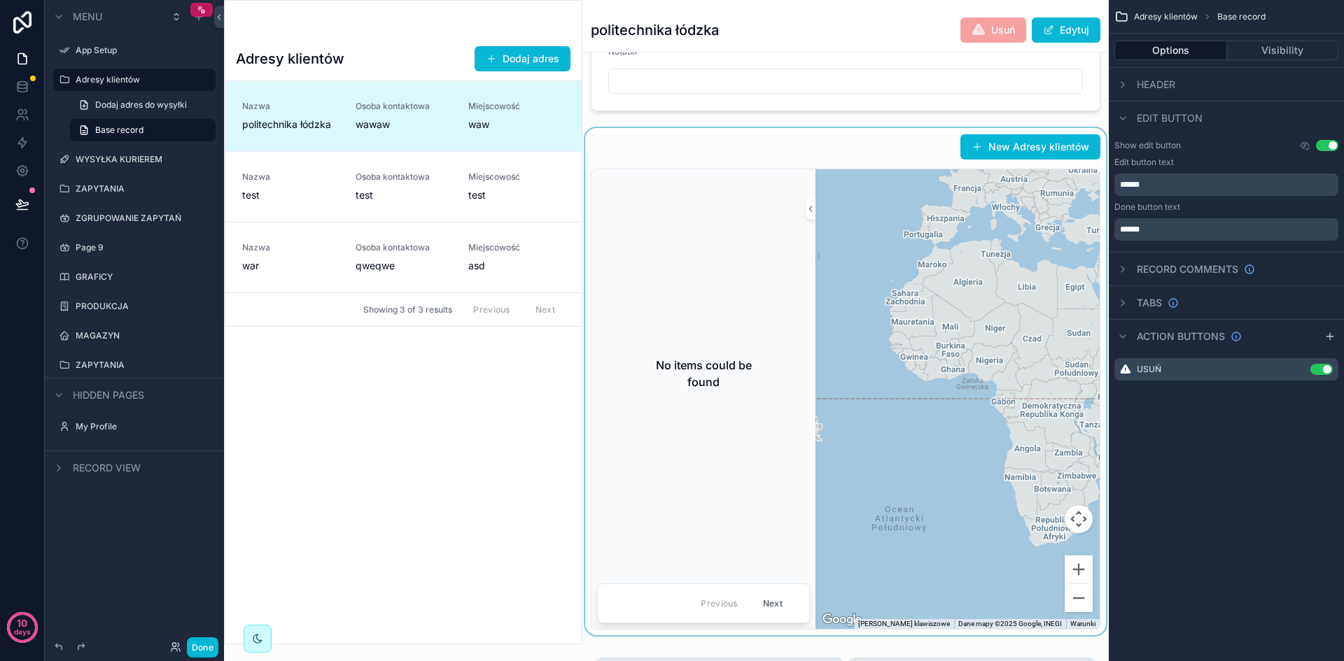
click at [768, 335] on div "No items could be found" at bounding box center [703, 373] width 213 height 123
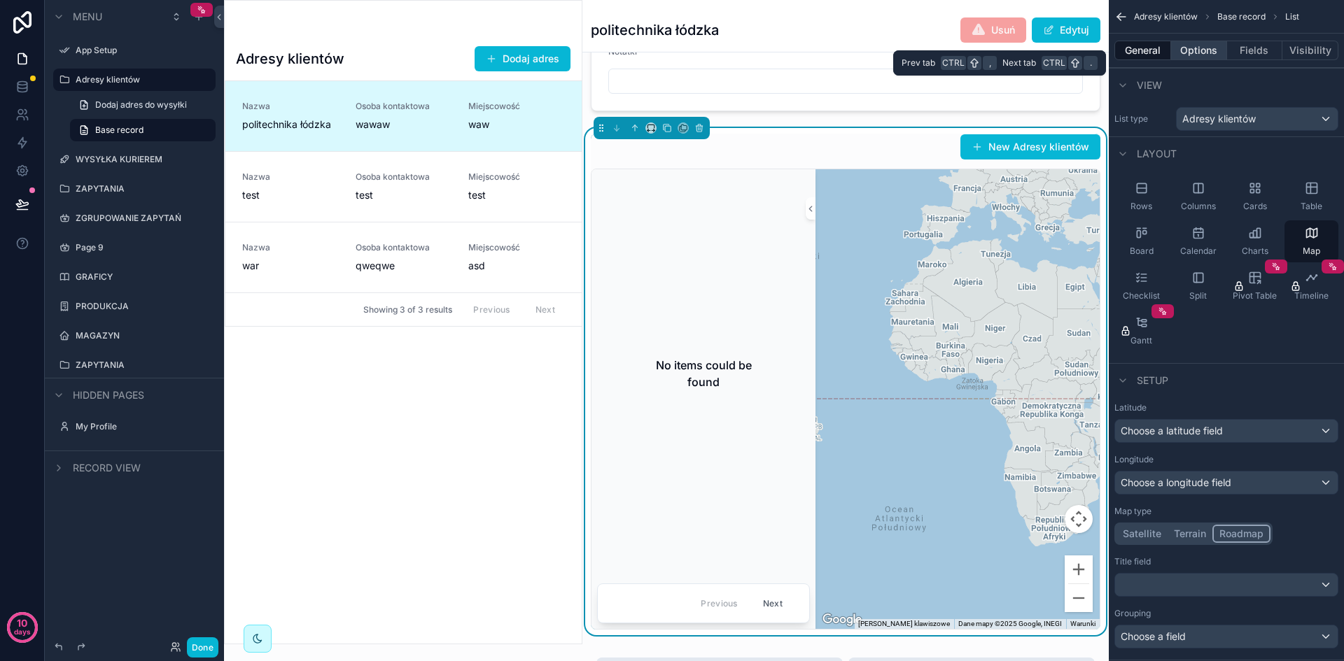
click at [1201, 56] on button "Options" at bounding box center [1199, 51] width 56 height 20
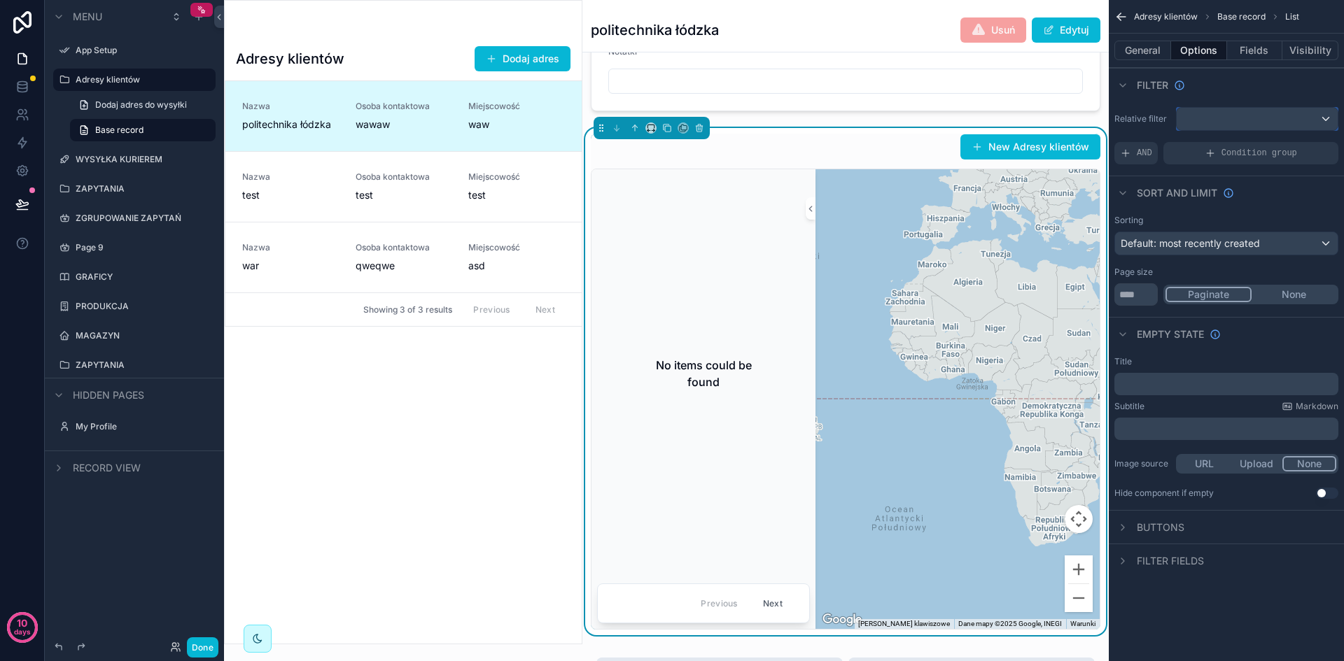
click at [1235, 115] on div "scrollable content" at bounding box center [1257, 119] width 161 height 22
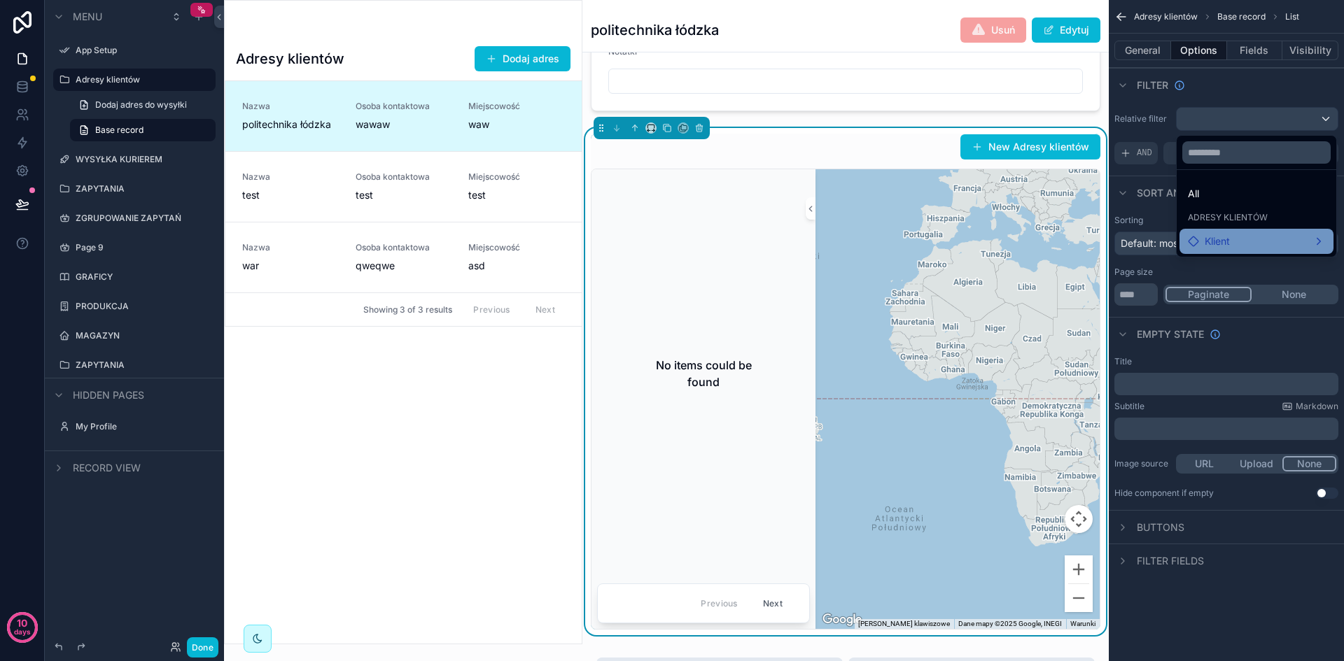
click at [1251, 233] on div "Klient" at bounding box center [1256, 241] width 137 height 17
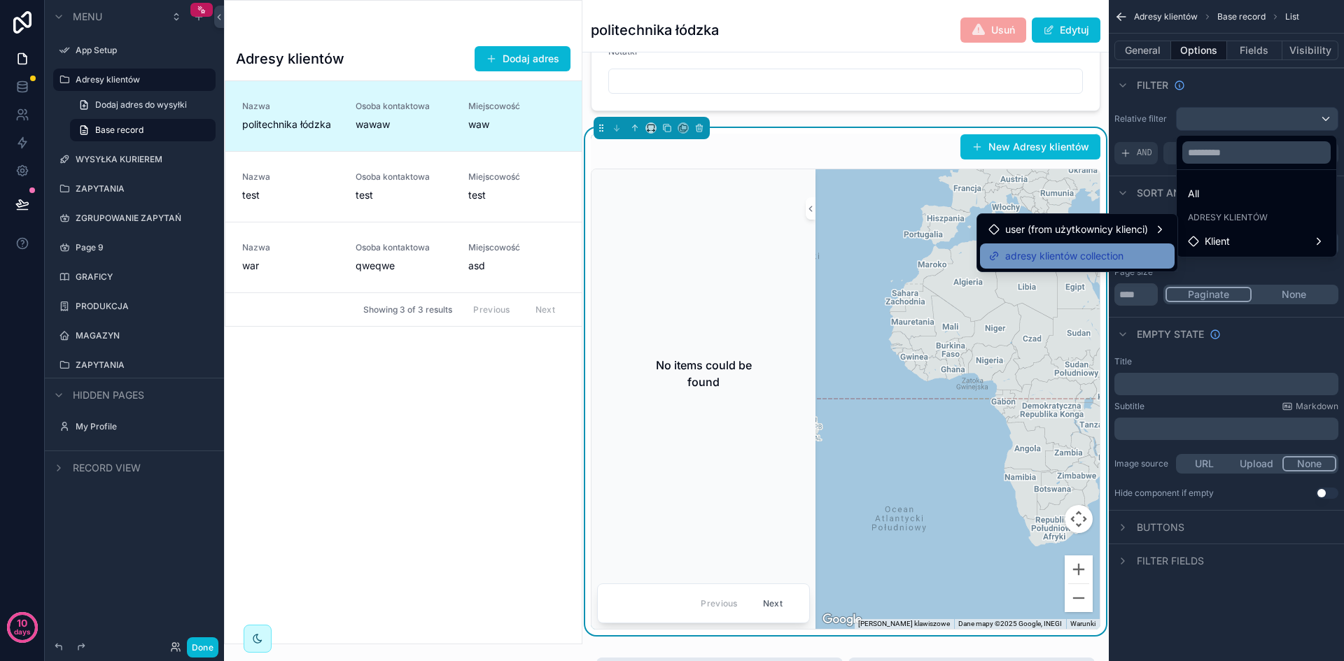
click at [1127, 248] on div "adresy klientów collection" at bounding box center [1077, 256] width 178 height 17
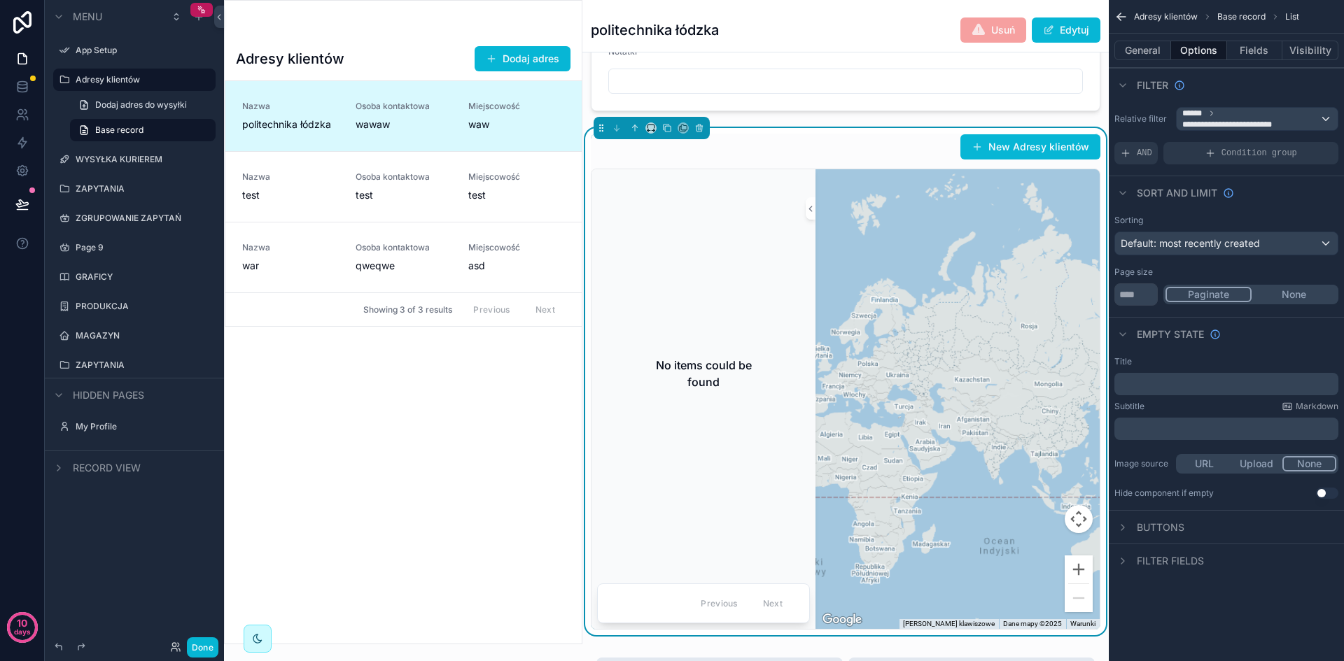
drag, startPoint x: 1031, startPoint y: 281, endPoint x: 893, endPoint y: 432, distance: 204.6
click at [893, 432] on div "scrollable content" at bounding box center [957, 399] width 284 height 460
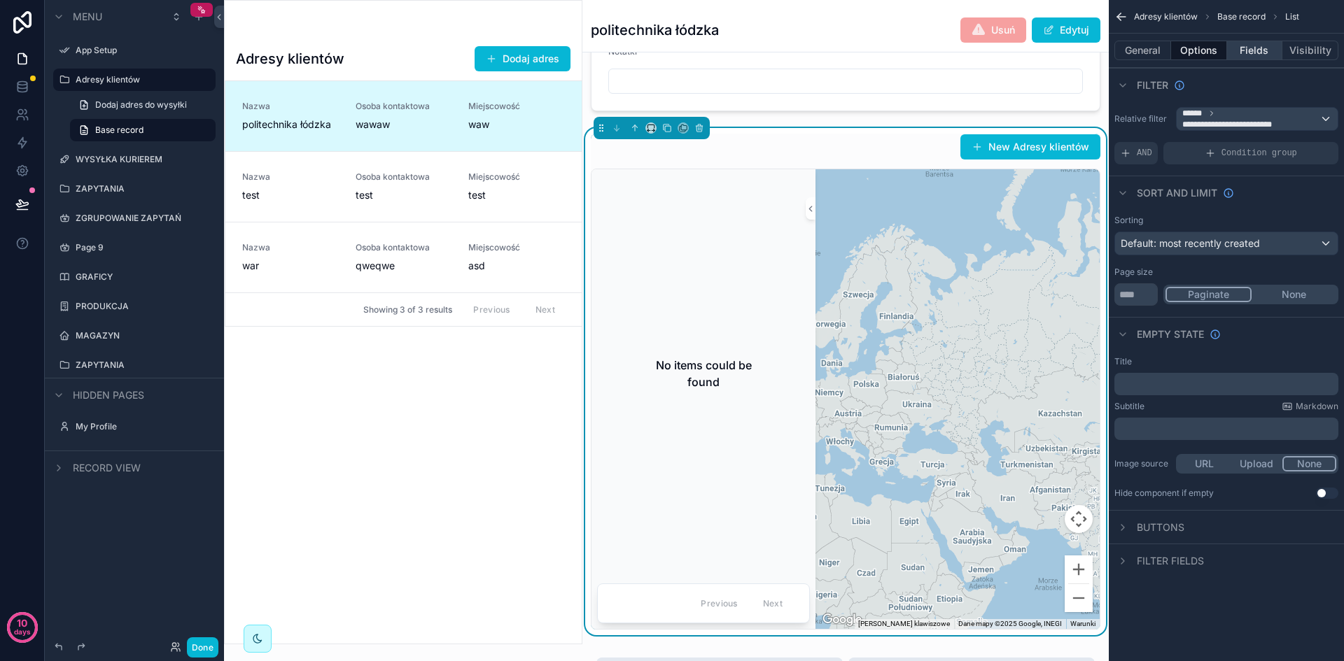
click at [1246, 51] on button "Fields" at bounding box center [1255, 51] width 56 height 20
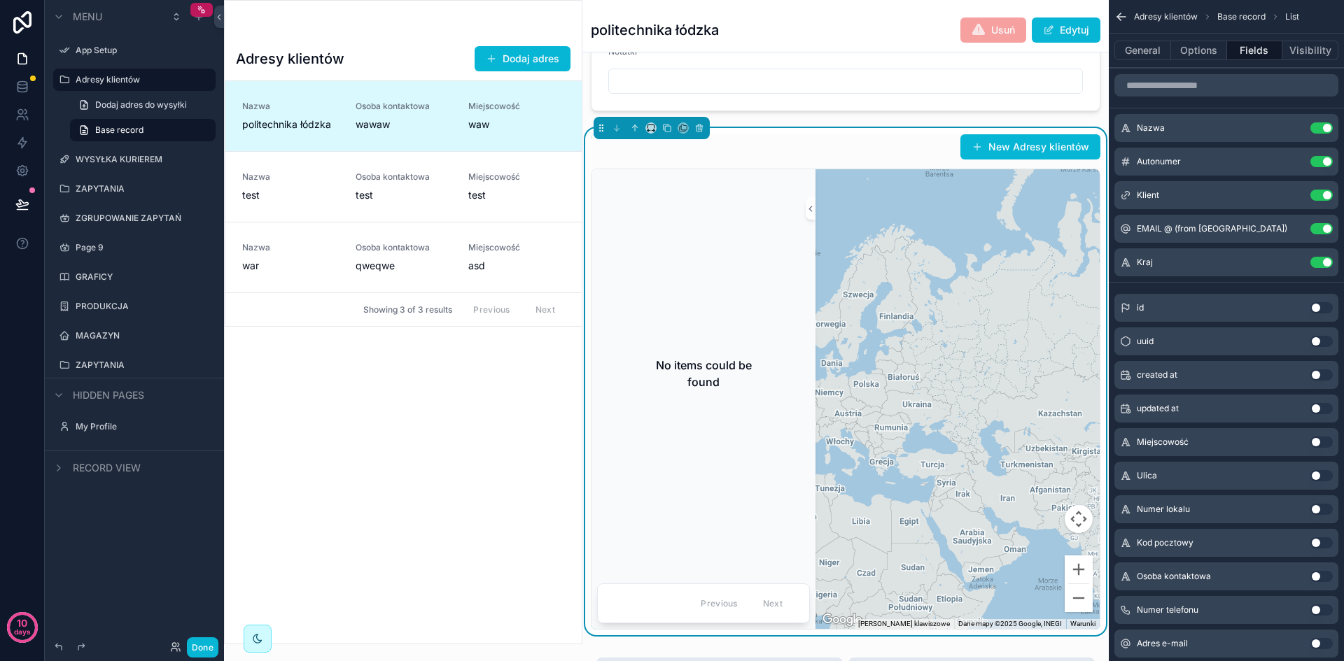
click at [707, 421] on div "No items could be found" at bounding box center [703, 373] width 213 height 123
click at [1139, 44] on button "General" at bounding box center [1142, 51] width 57 height 20
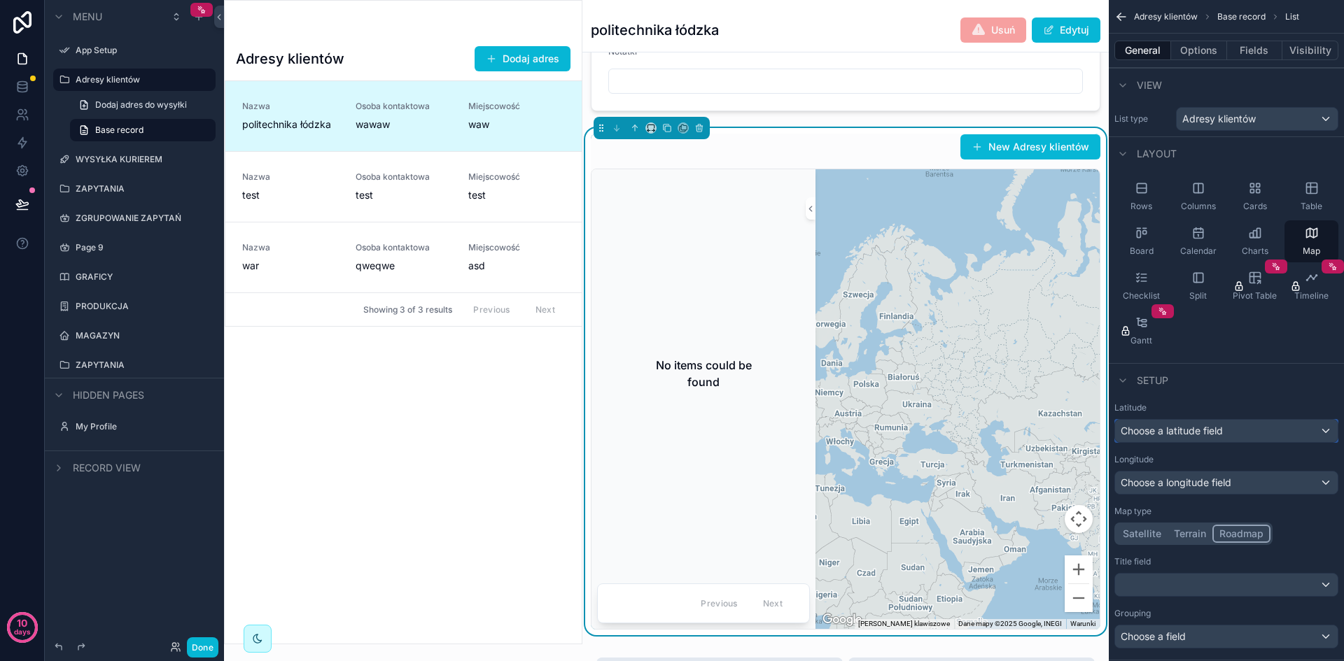
click at [1274, 428] on div "Choose a latitude field" at bounding box center [1226, 431] width 223 height 22
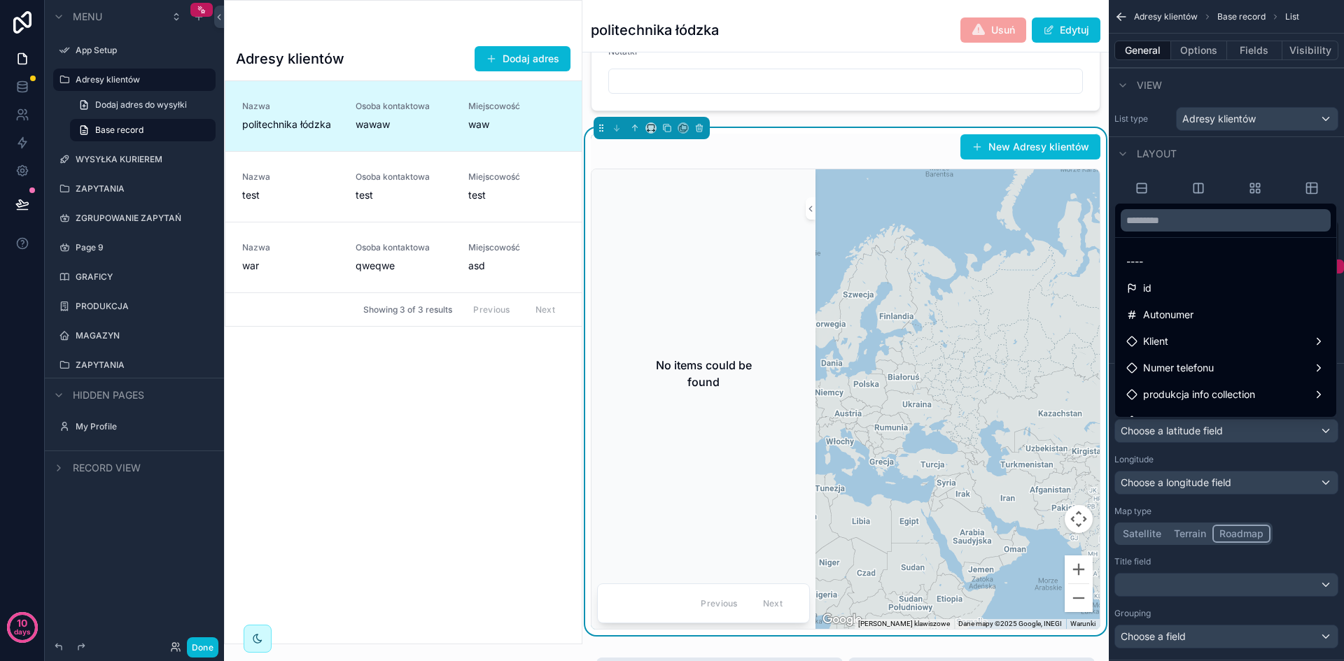
click at [1281, 462] on div "scrollable content" at bounding box center [672, 330] width 1344 height 661
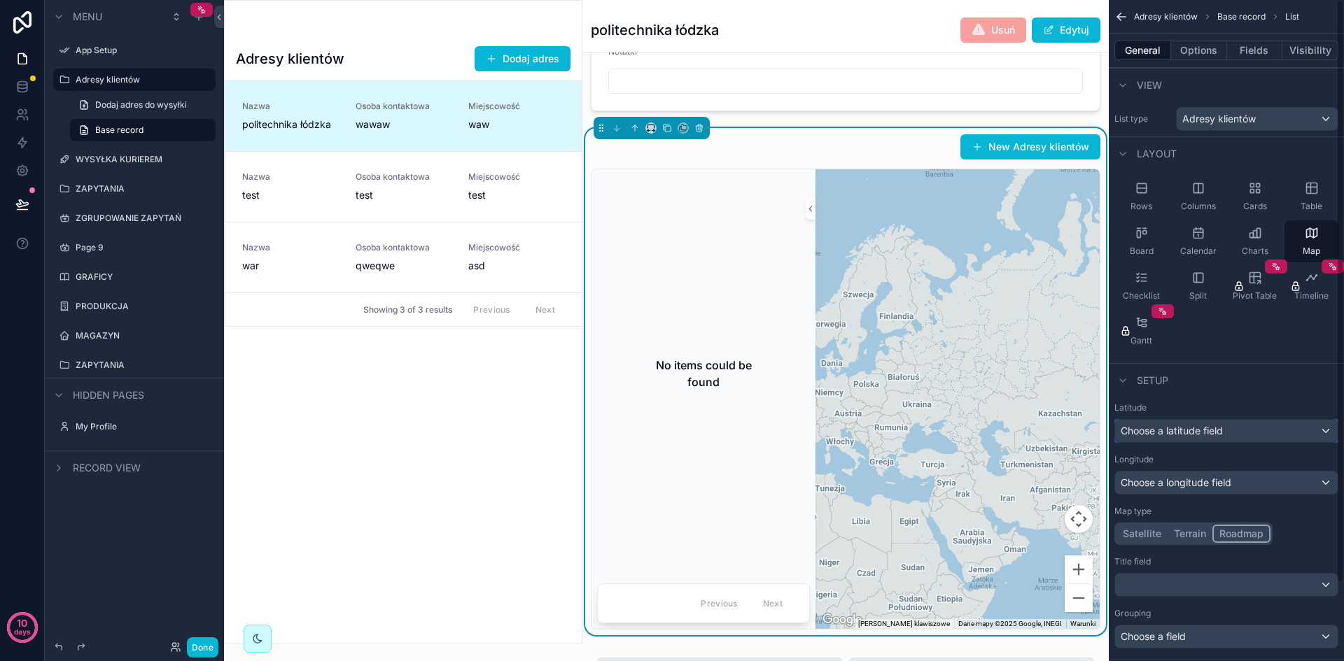
click at [1263, 434] on div "Choose a latitude field" at bounding box center [1226, 431] width 223 height 22
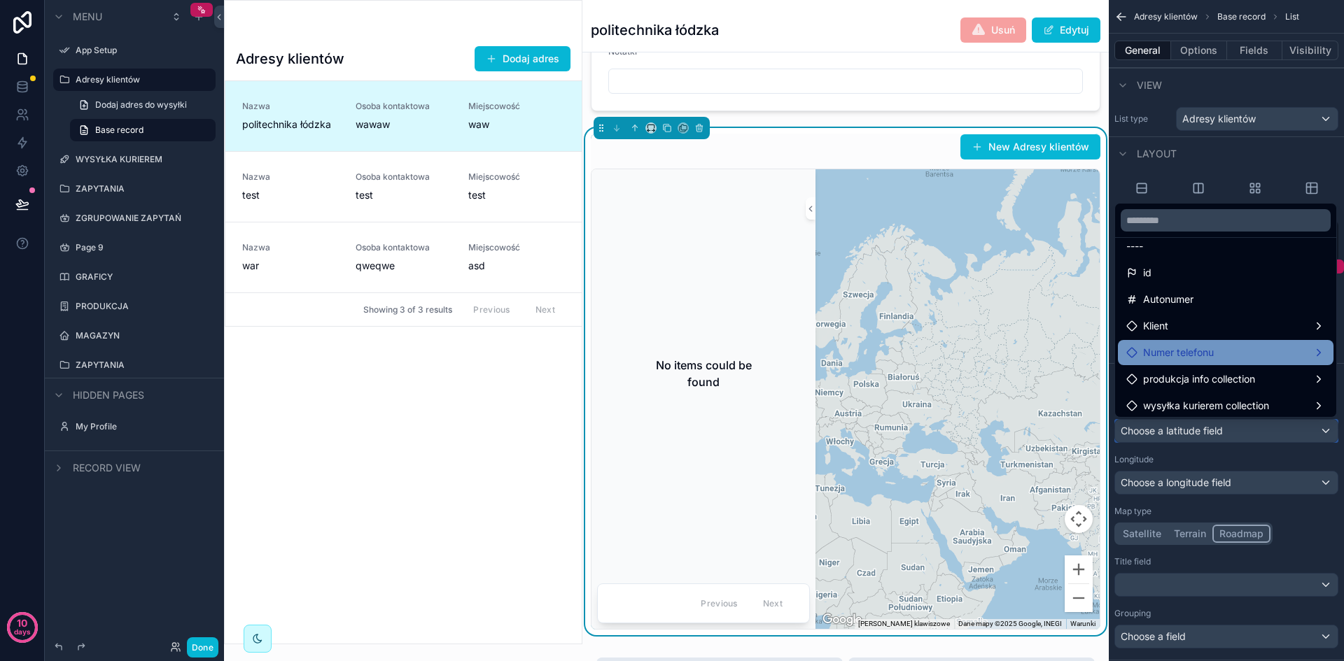
scroll to position [20, 0]
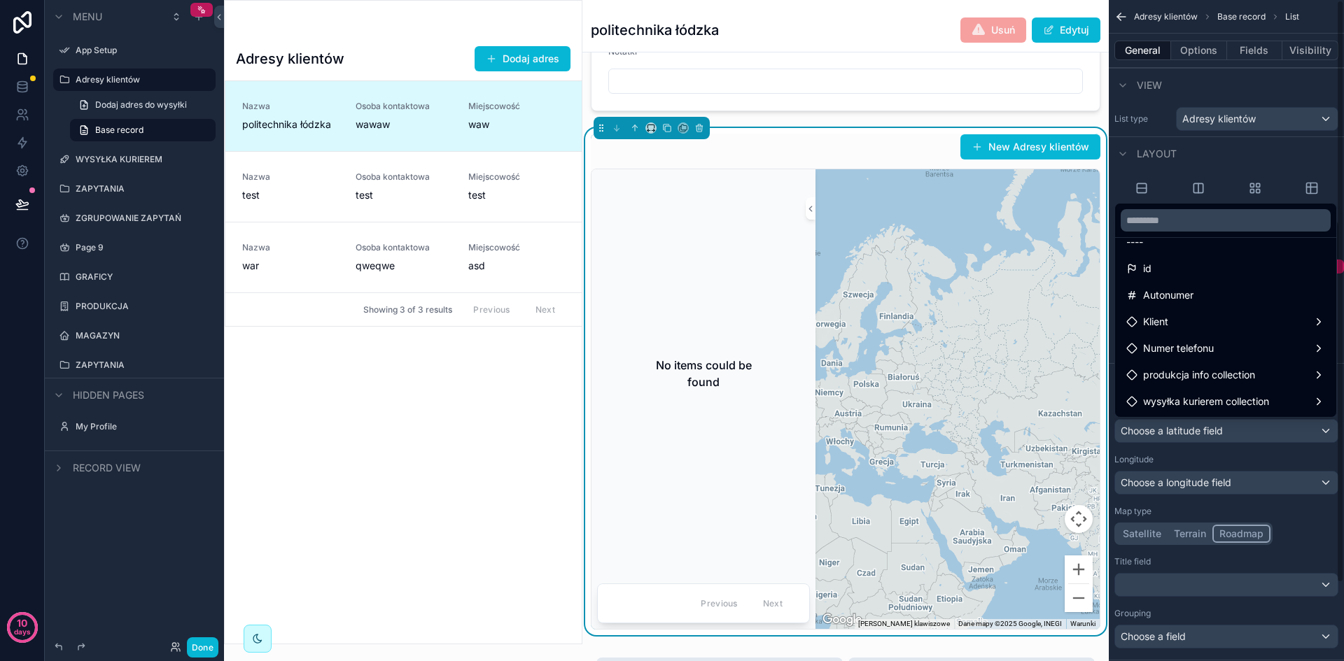
click at [1296, 451] on div "scrollable content" at bounding box center [672, 330] width 1344 height 661
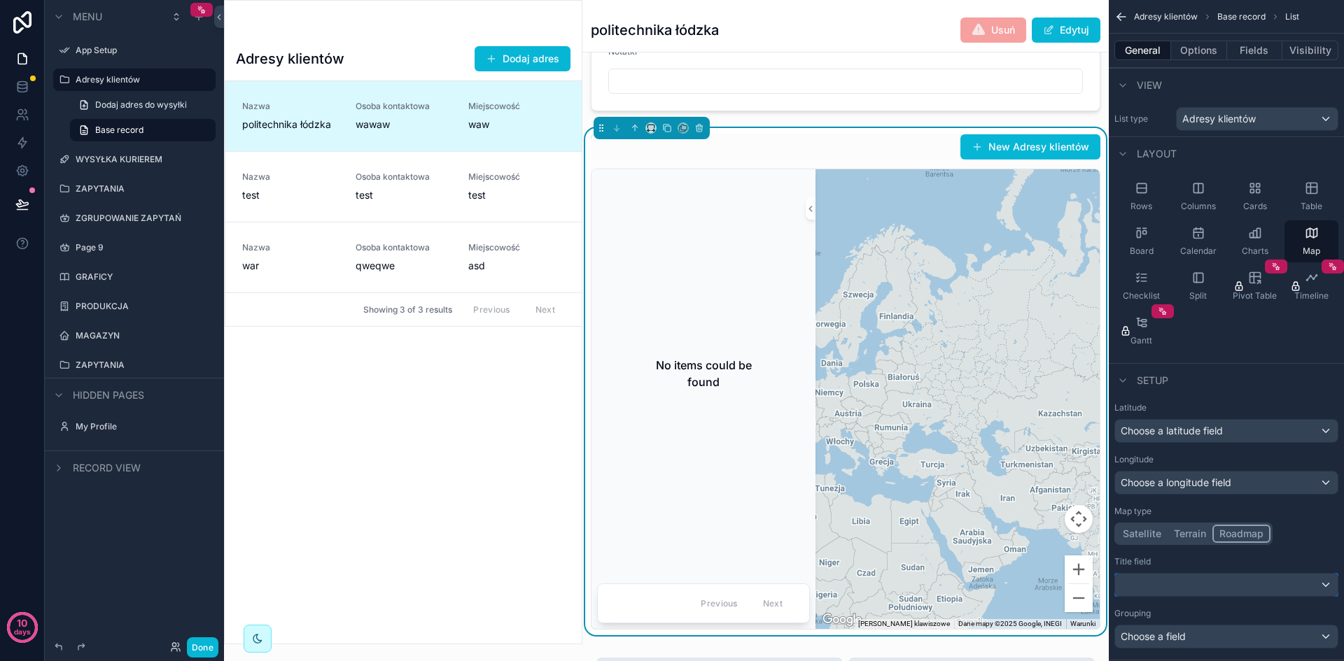
click at [1272, 583] on div "scrollable content" at bounding box center [1226, 585] width 223 height 22
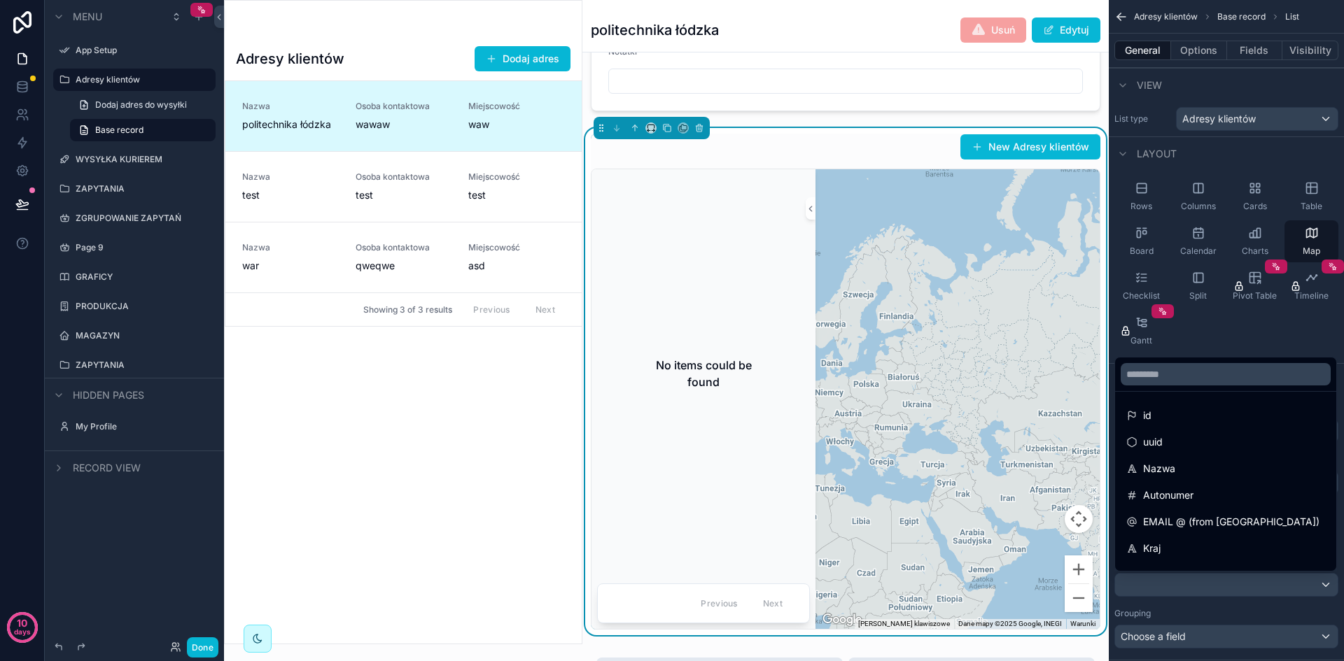
click at [1272, 583] on div "scrollable content" at bounding box center [672, 330] width 1344 height 661
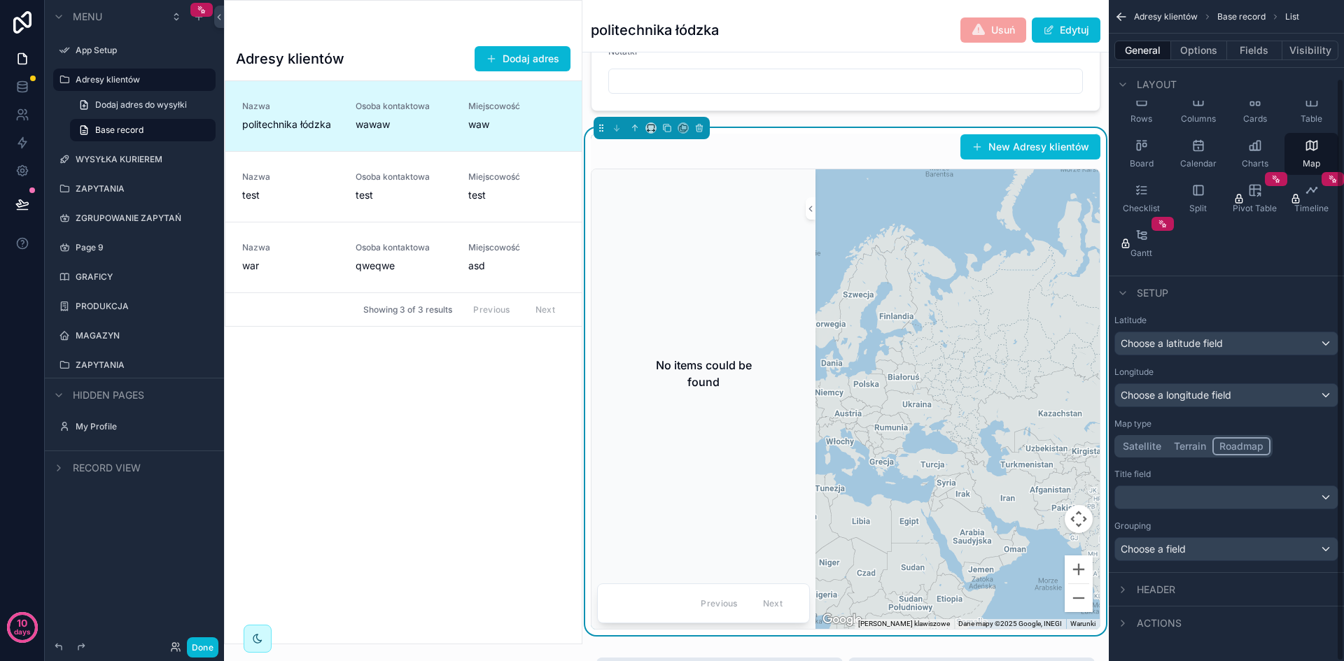
scroll to position [88, 0]
click at [1221, 302] on div "Setup" at bounding box center [1226, 292] width 235 height 34
